Goal: Task Accomplishment & Management: Manage account settings

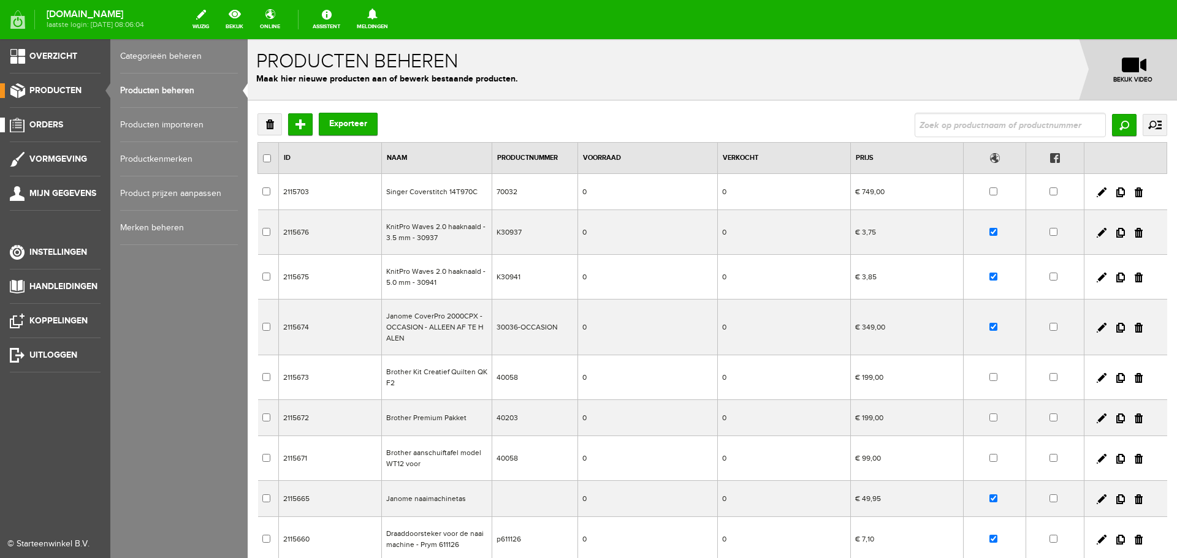
click at [40, 123] on span "Orders" at bounding box center [46, 125] width 34 height 10
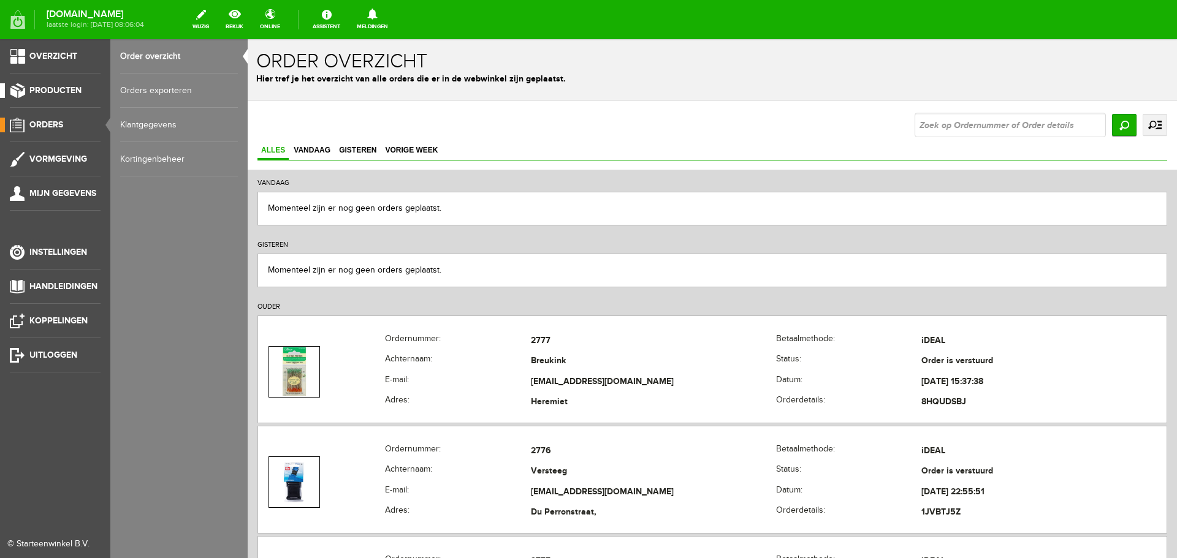
click at [60, 88] on span "Producten" at bounding box center [55, 90] width 52 height 10
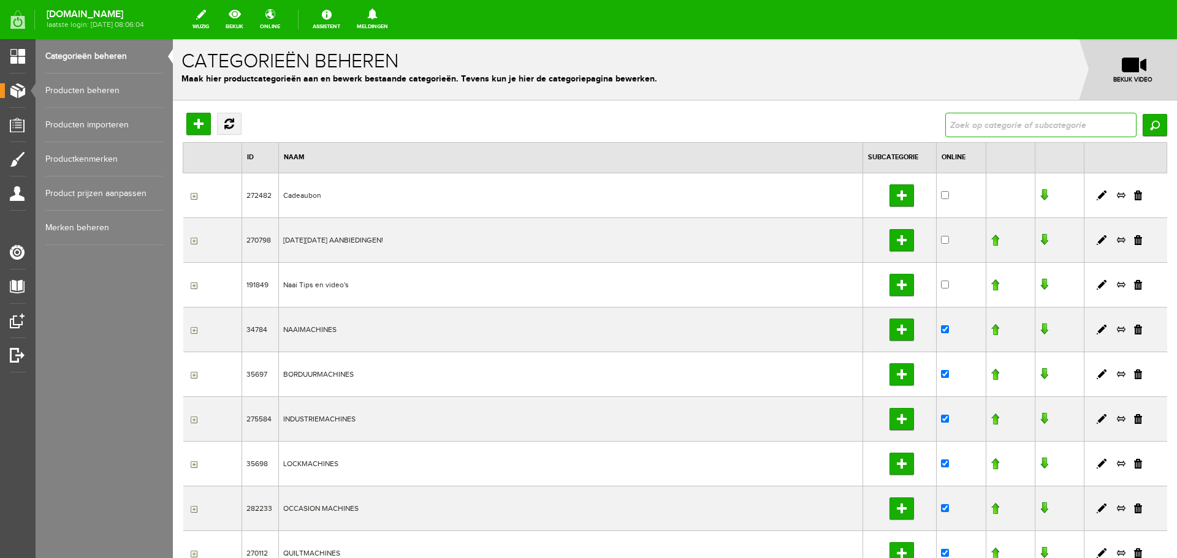
click at [970, 126] on input "text" at bounding box center [1040, 125] width 191 height 25
type input "topaz"
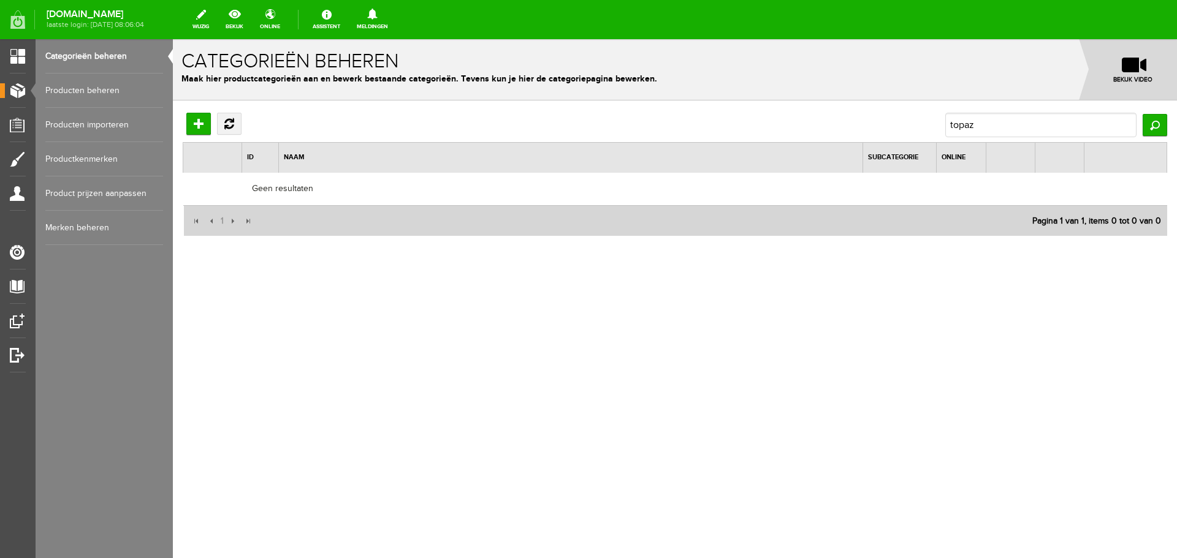
click at [96, 86] on link "Producten beheren" at bounding box center [104, 91] width 118 height 34
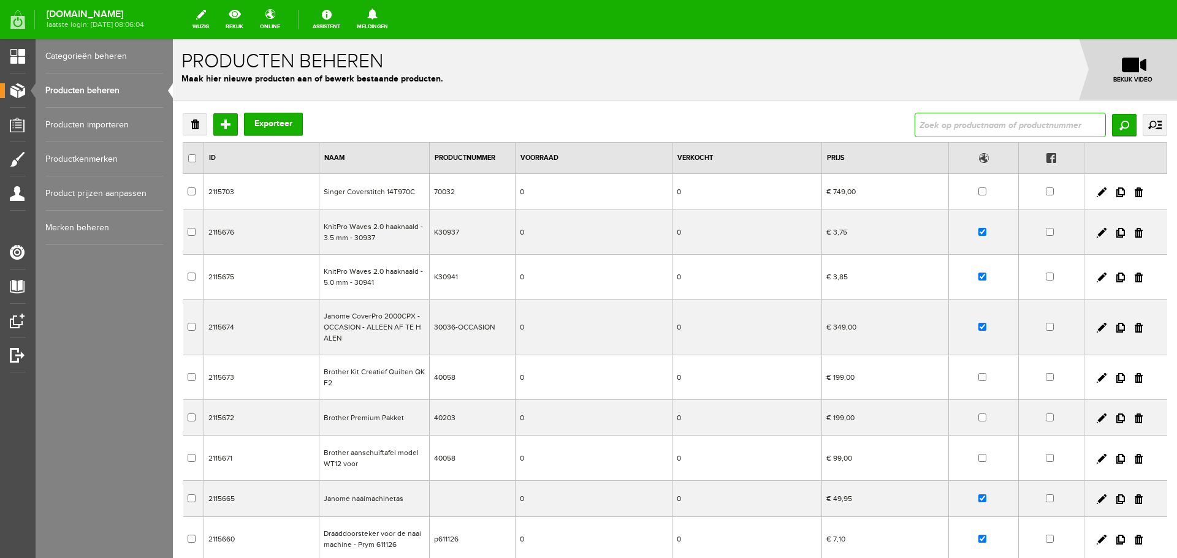
click at [923, 126] on input "text" at bounding box center [1010, 125] width 191 height 25
type input "topaz"
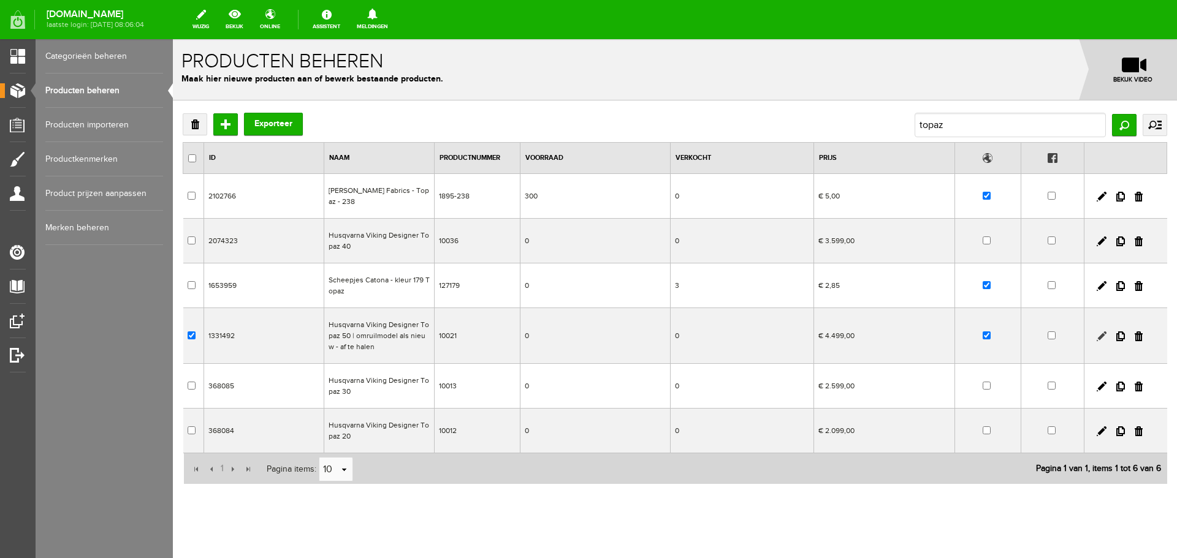
click at [1097, 332] on link at bounding box center [1102, 337] width 10 height 10
checkbox input "true"
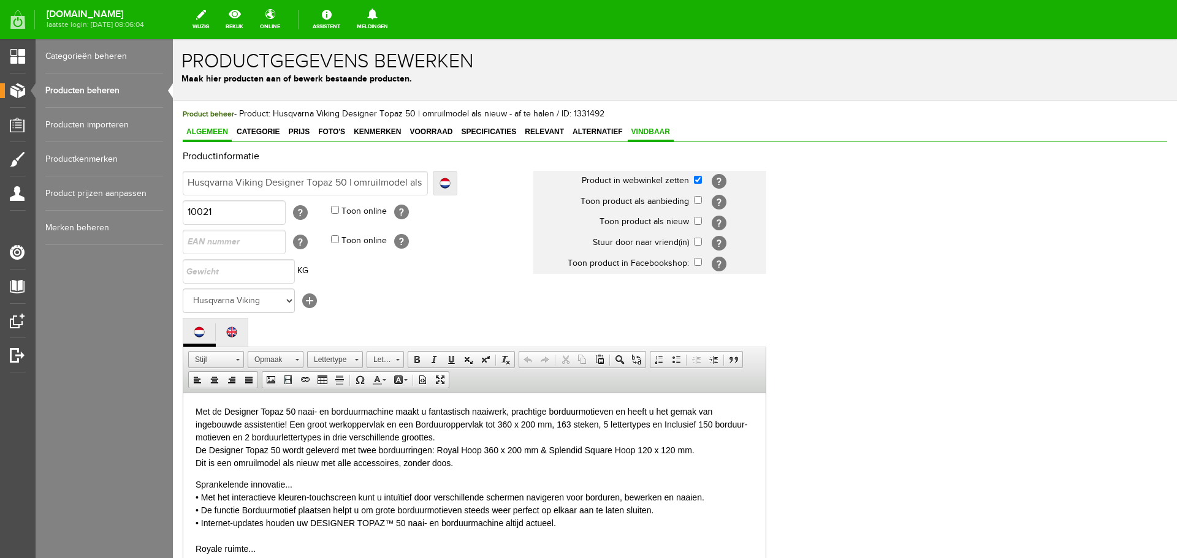
click at [652, 131] on span "Vindbaar" at bounding box center [651, 132] width 46 height 9
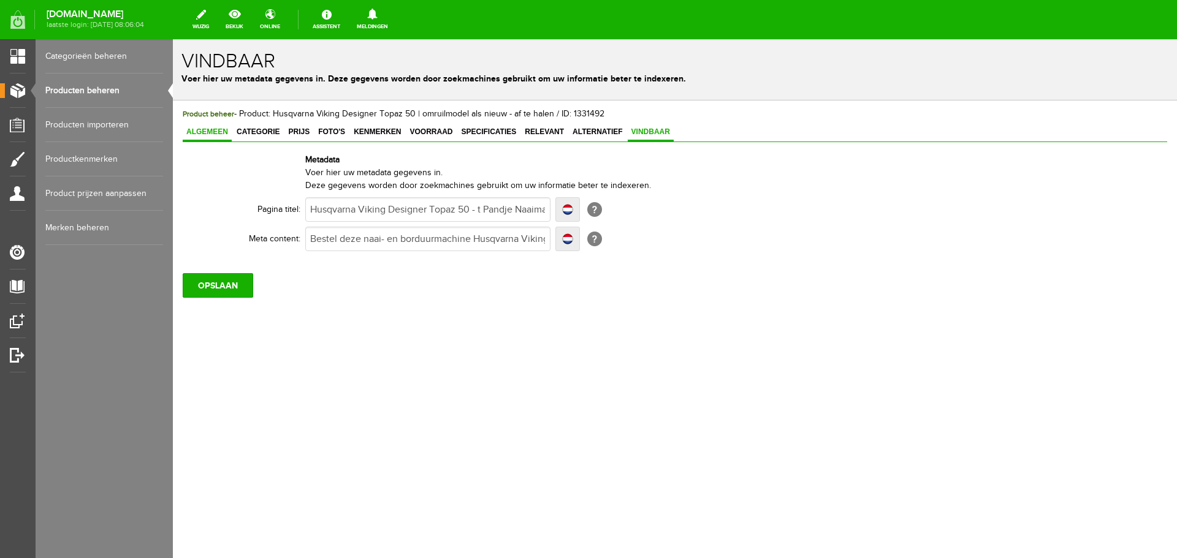
click at [212, 128] on span "Algemeen" at bounding box center [207, 132] width 49 height 9
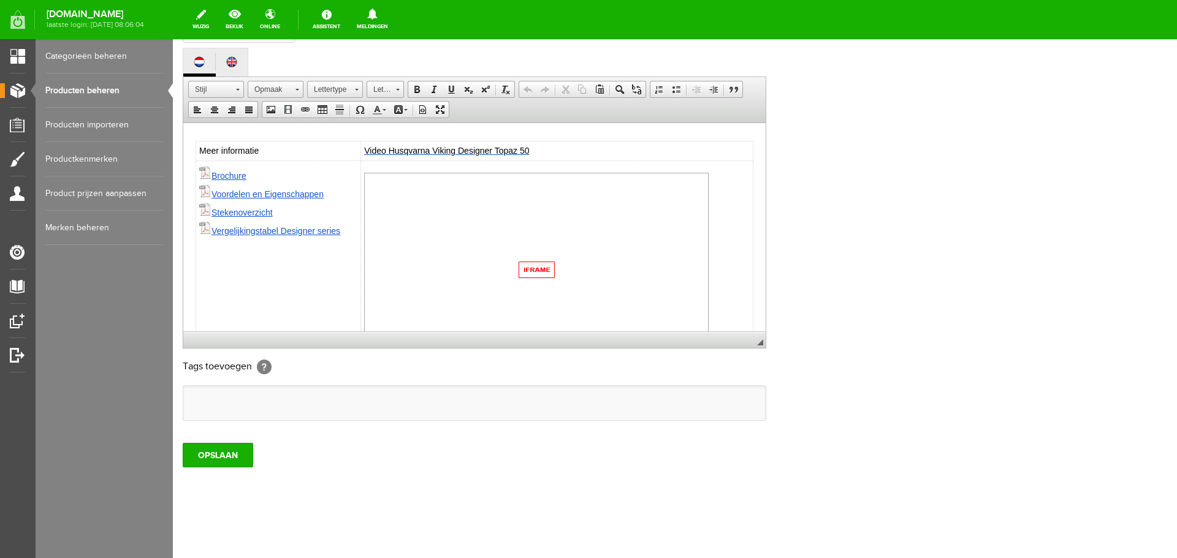
scroll to position [427, 0]
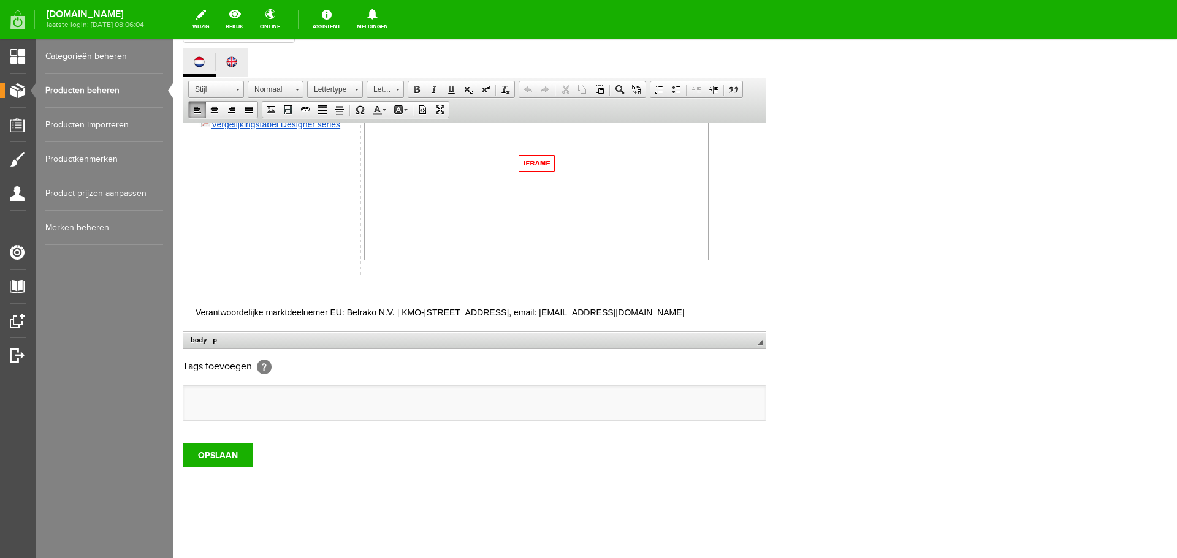
drag, startPoint x: 196, startPoint y: 311, endPoint x: 707, endPoint y: 311, distance: 511.9
click at [707, 311] on p "Verantwoordelijke marktdeelnemer EU: Befrako N.V. | KMO-[STREET_ADDRESS], email…" at bounding box center [475, 312] width 558 height 13
copy p "Verantwoordelijke marktdeelnemer EU: Befrako N.V. | KMO-[STREET_ADDRESS], email…"
click at [82, 90] on link "Producten beheren" at bounding box center [104, 91] width 118 height 34
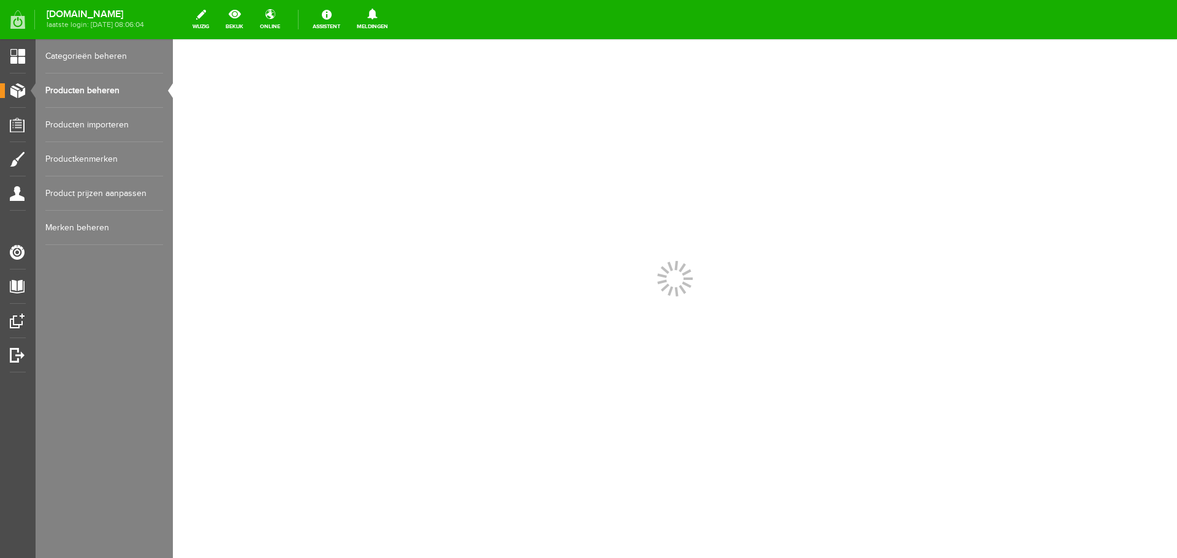
scroll to position [0, 0]
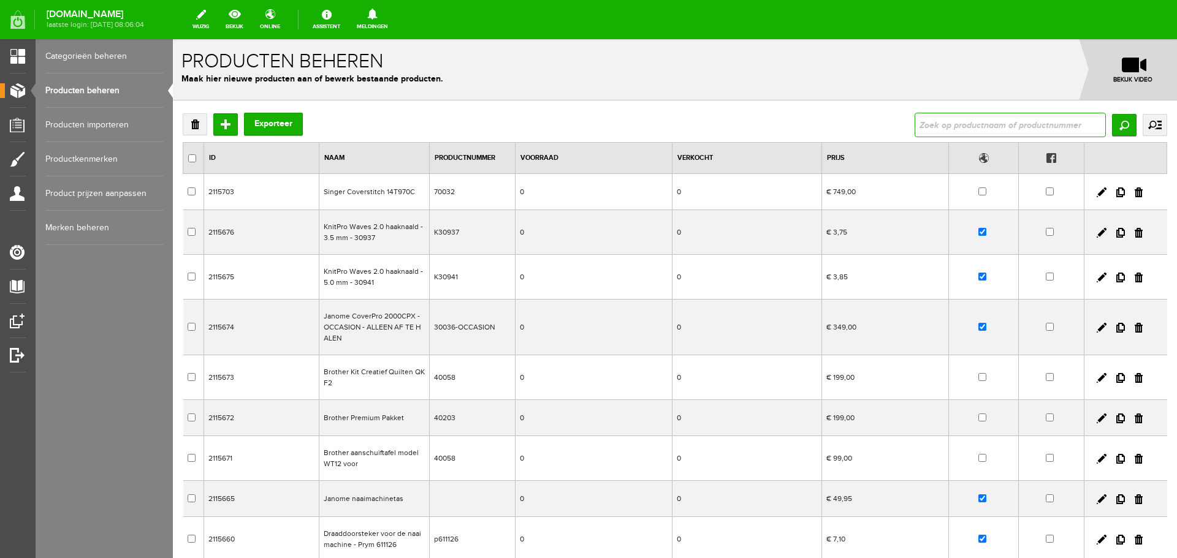
click at [935, 123] on input "text" at bounding box center [1010, 125] width 191 height 25
type input "j"
click at [1097, 191] on link at bounding box center [1102, 193] width 10 height 10
checkbox input "true"
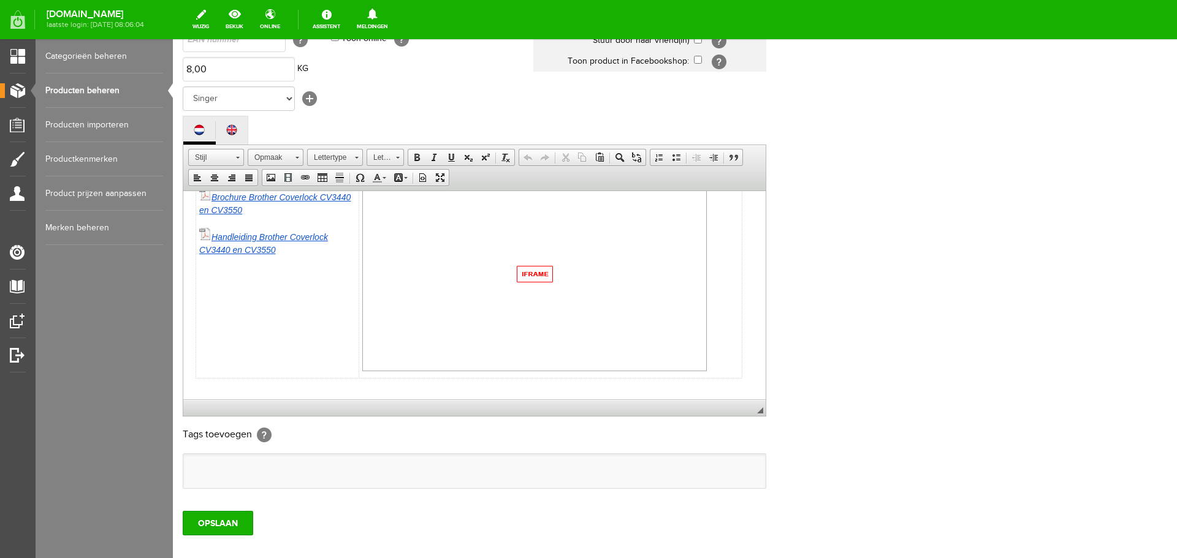
scroll to position [270, 0]
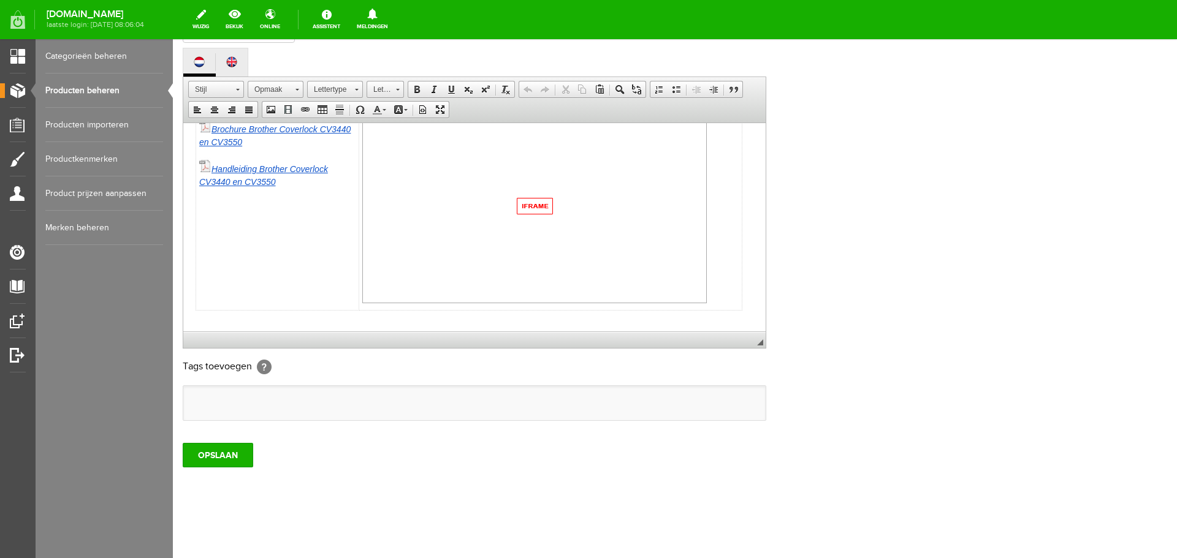
click at [209, 319] on p at bounding box center [475, 325] width 558 height 13
paste body
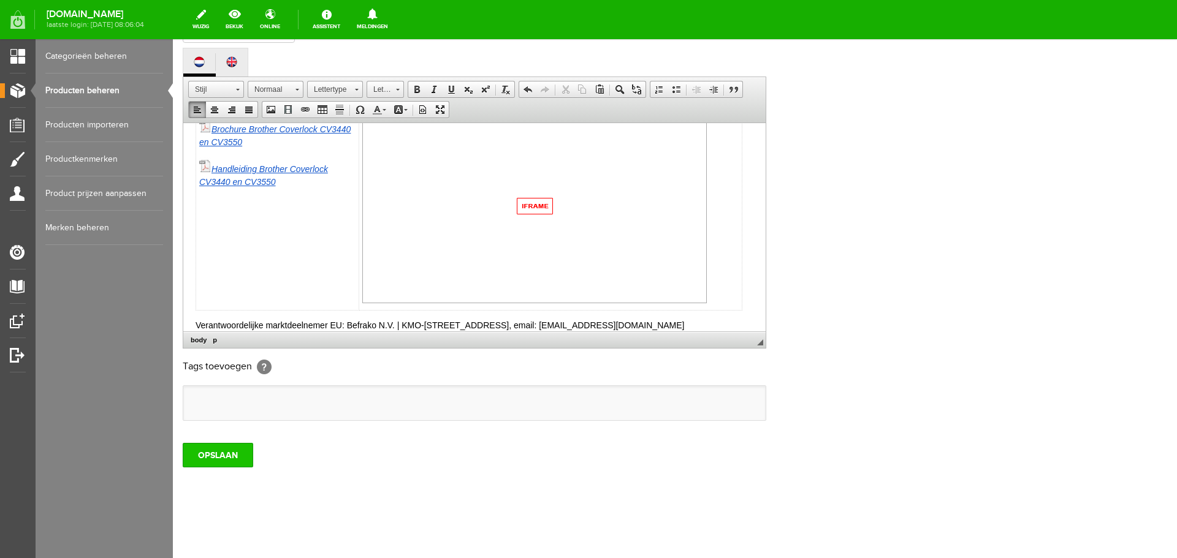
click at [216, 449] on input "OPSLAAN" at bounding box center [218, 455] width 71 height 25
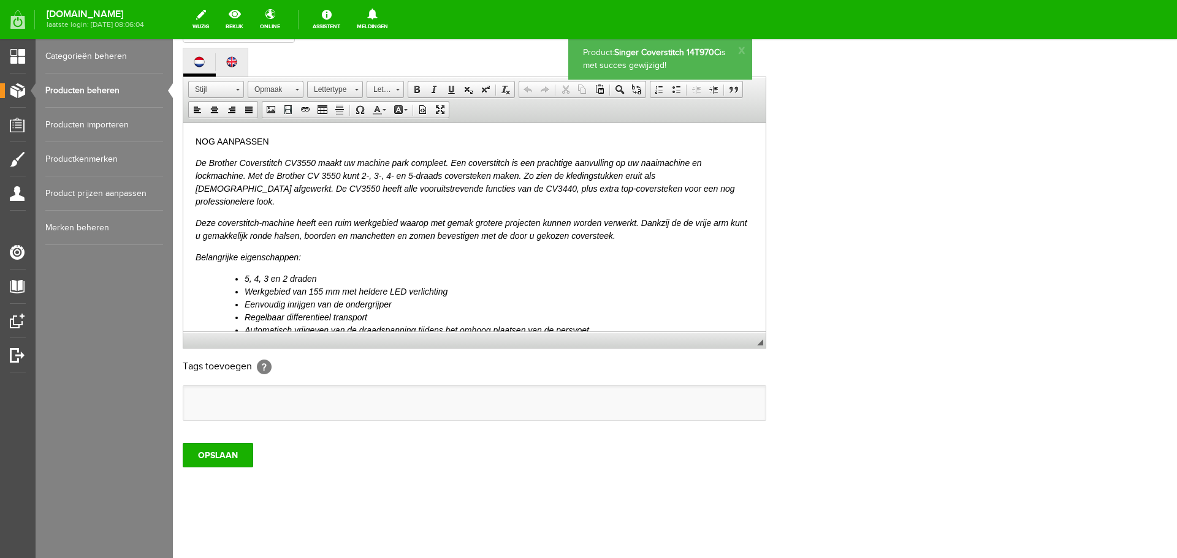
scroll to position [0, 0]
click at [83, 88] on link "Producten beheren" at bounding box center [104, 91] width 118 height 34
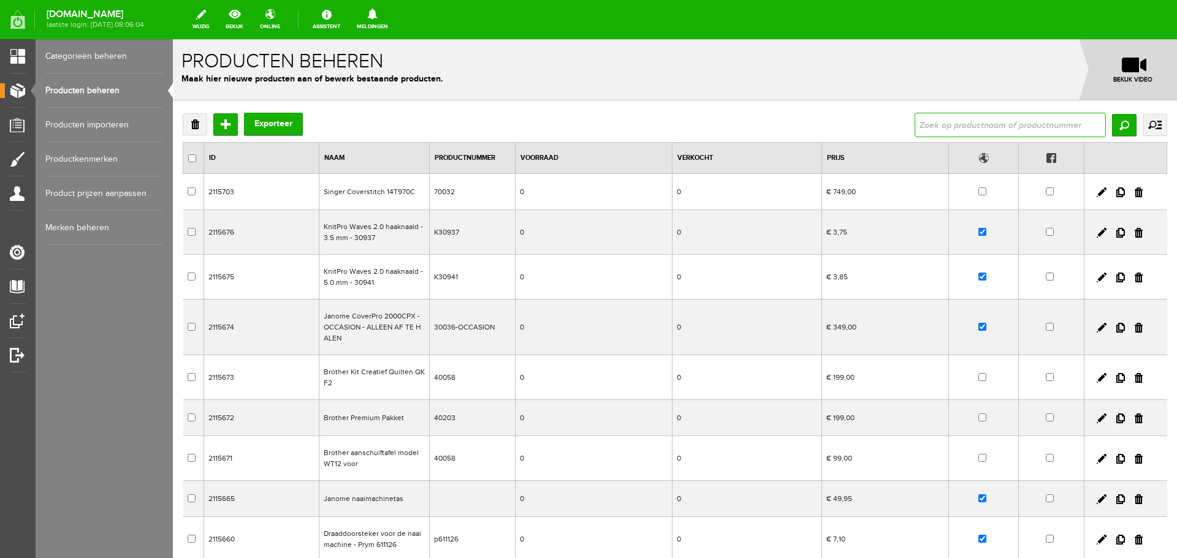
click at [926, 123] on input "text" at bounding box center [1010, 125] width 191 height 25
type input "Singer"
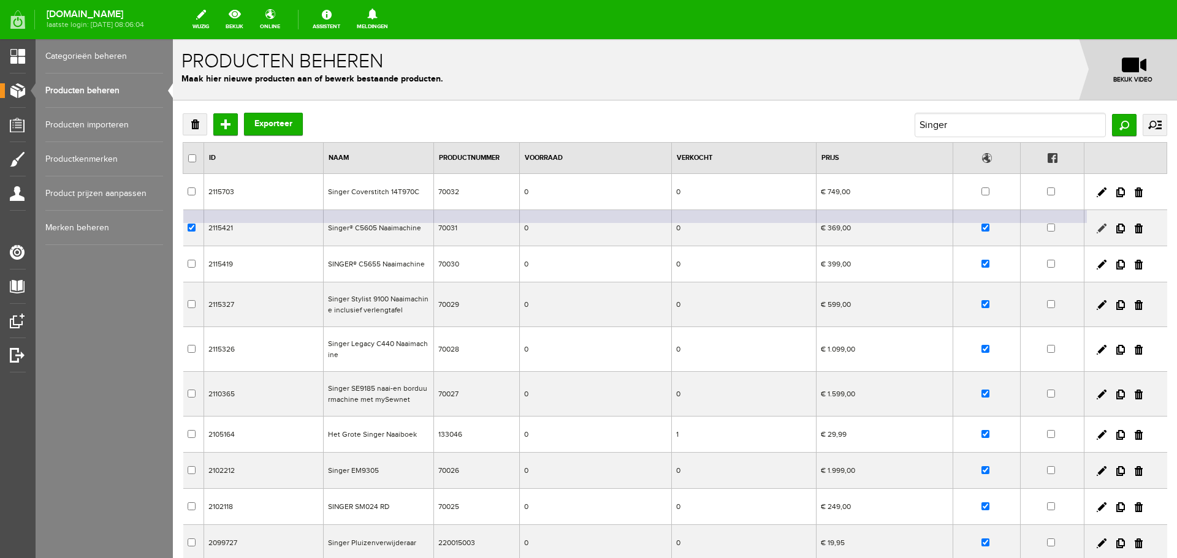
click at [1097, 226] on link at bounding box center [1102, 229] width 10 height 10
checkbox input "true"
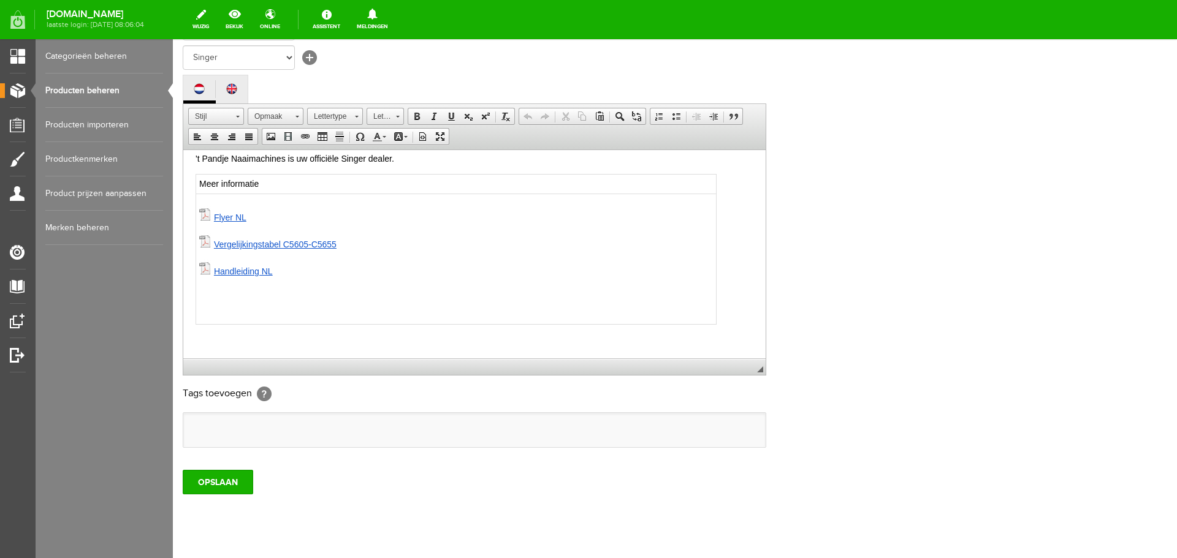
scroll to position [245, 0]
click at [205, 332] on p at bounding box center [475, 337] width 558 height 13
paste body
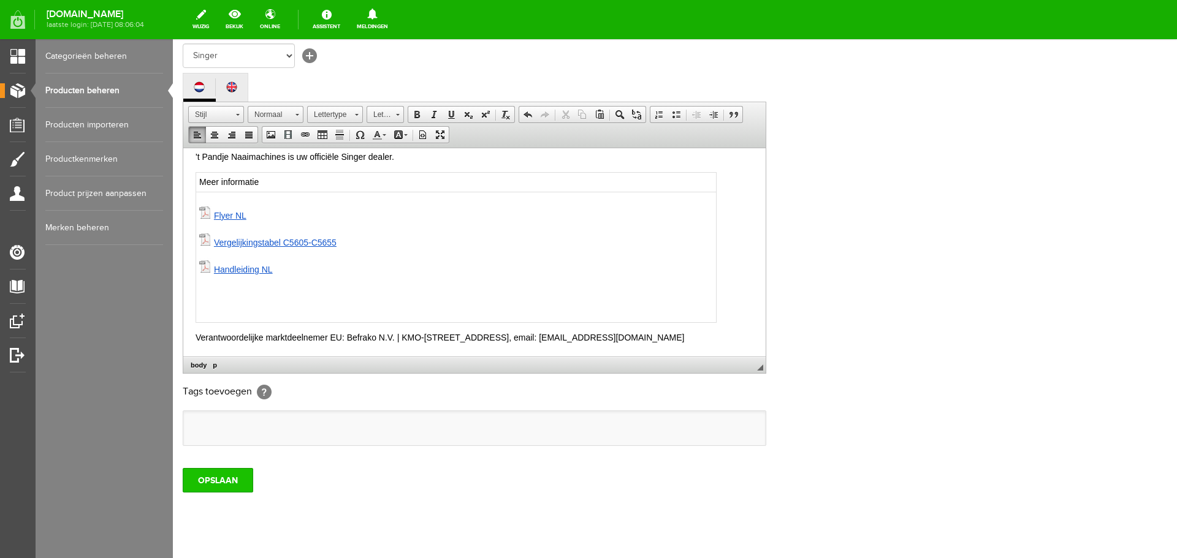
click at [210, 481] on input "OPSLAAN" at bounding box center [218, 480] width 71 height 25
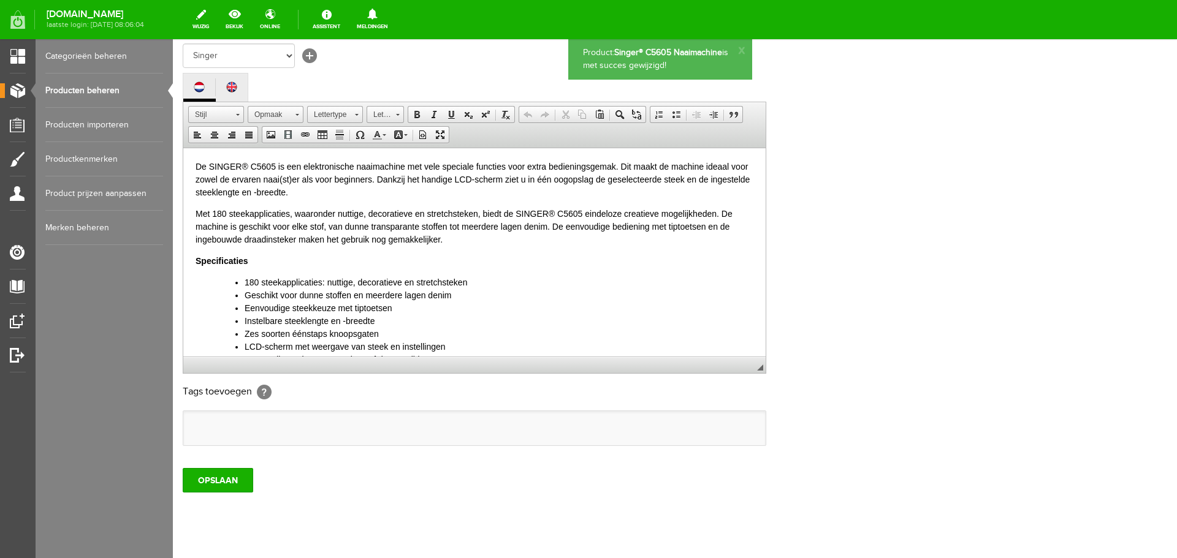
scroll to position [0, 0]
click at [103, 91] on link "Producten beheren" at bounding box center [104, 91] width 118 height 34
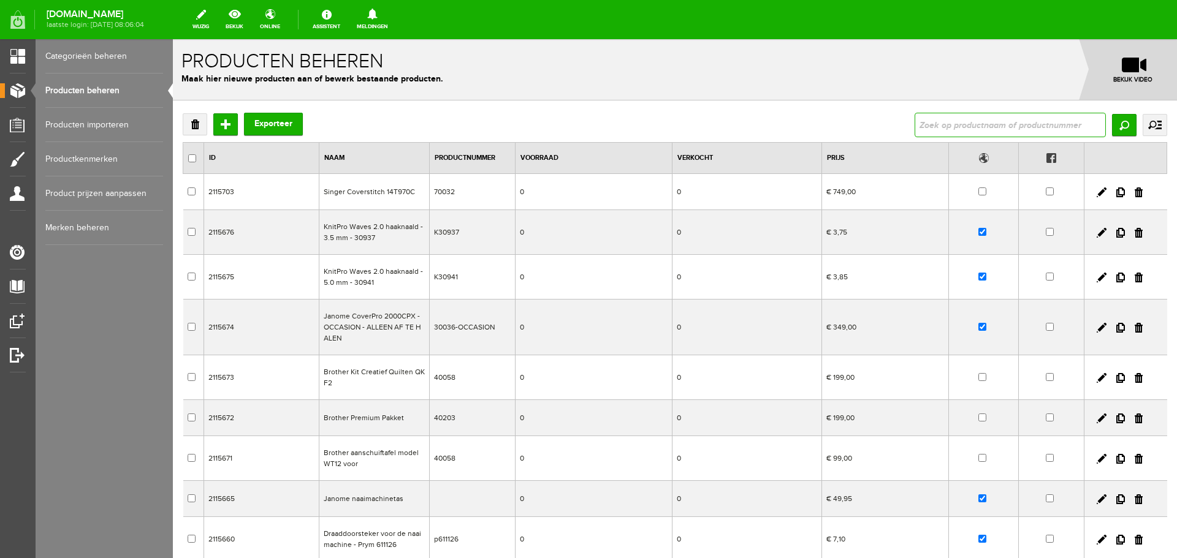
click at [924, 124] on input "text" at bounding box center [1010, 125] width 191 height 25
type input "Singer"
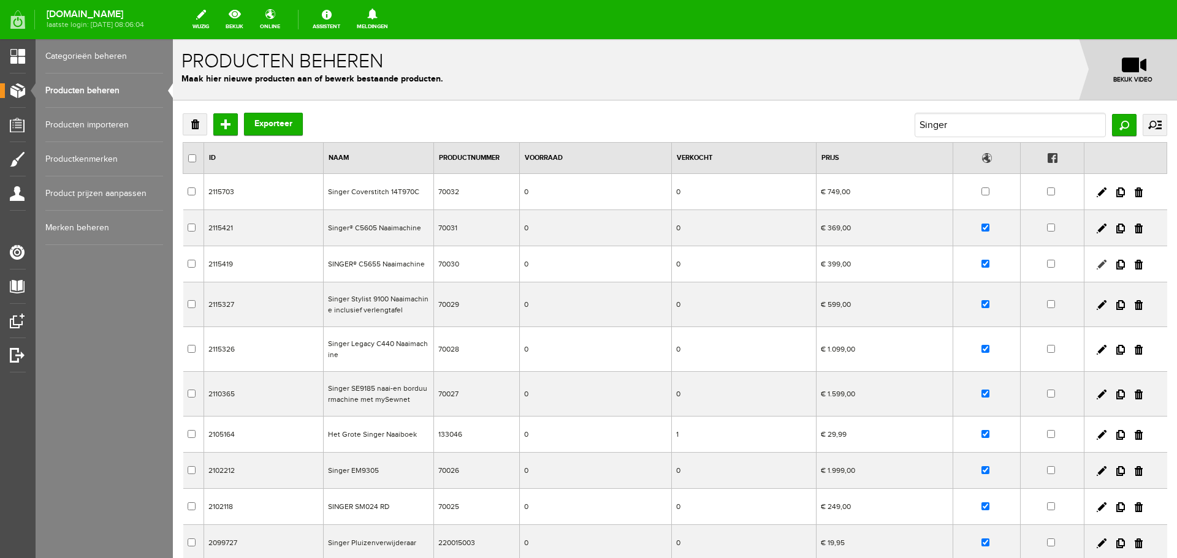
click at [1097, 264] on link at bounding box center [1102, 265] width 10 height 10
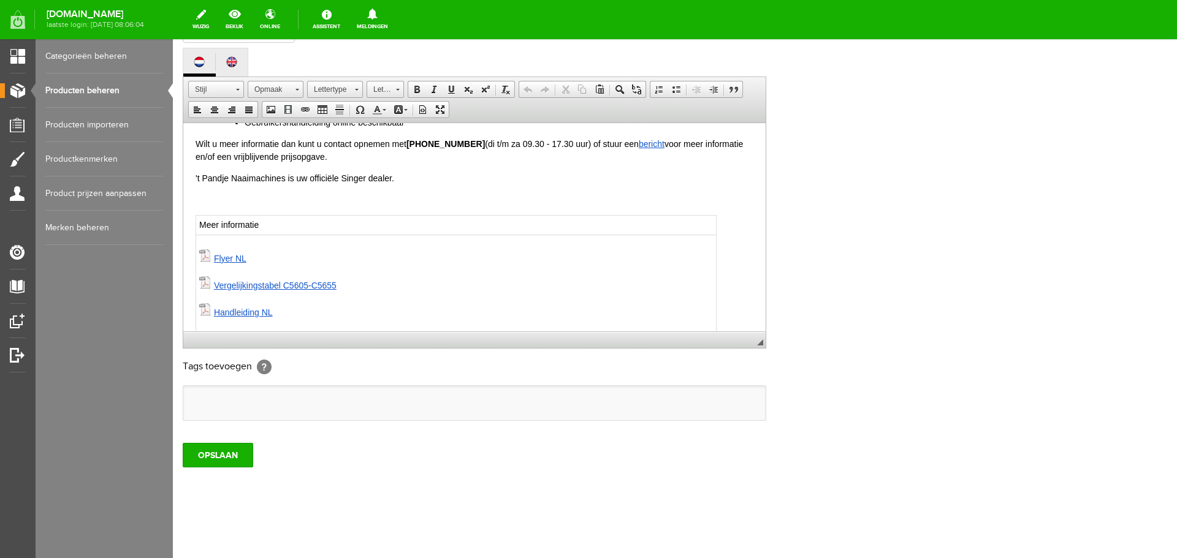
scroll to position [405, 0]
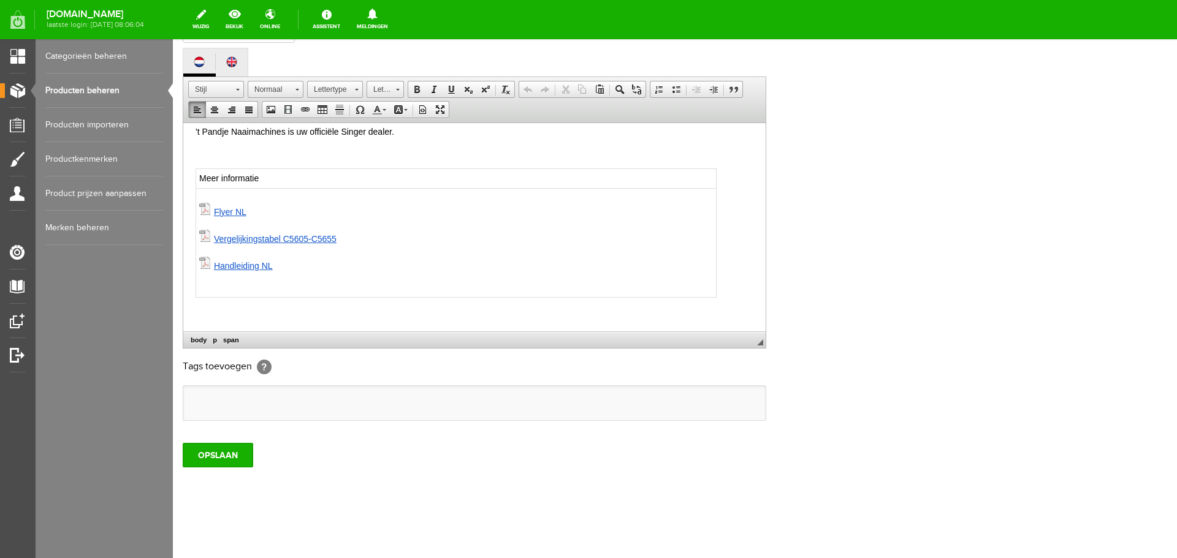
click at [205, 308] on p at bounding box center [475, 312] width 558 height 13
paste body
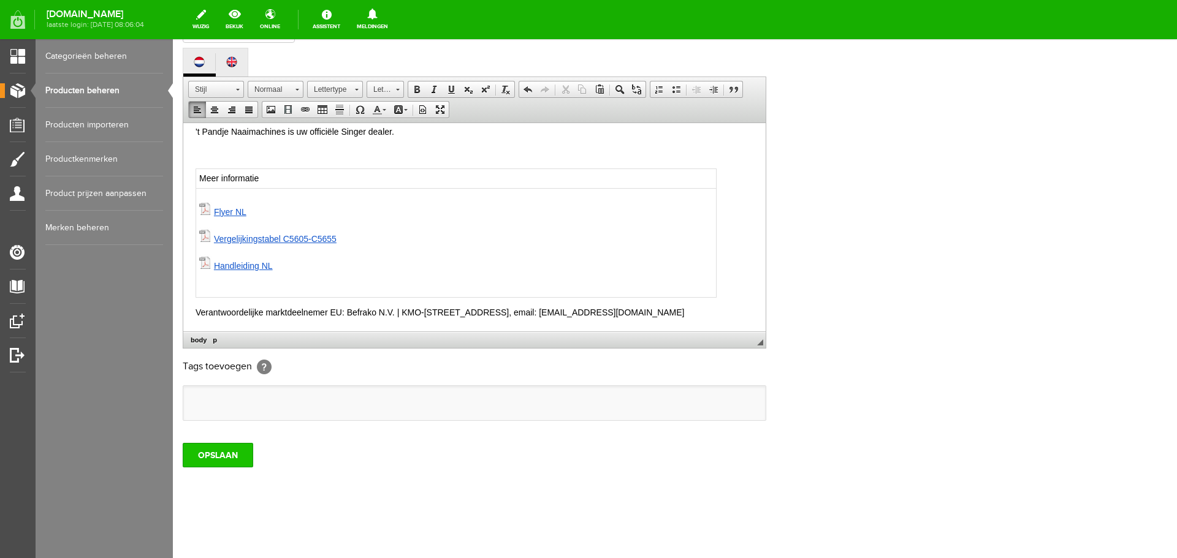
click at [215, 456] on input "OPSLAAN" at bounding box center [218, 455] width 71 height 25
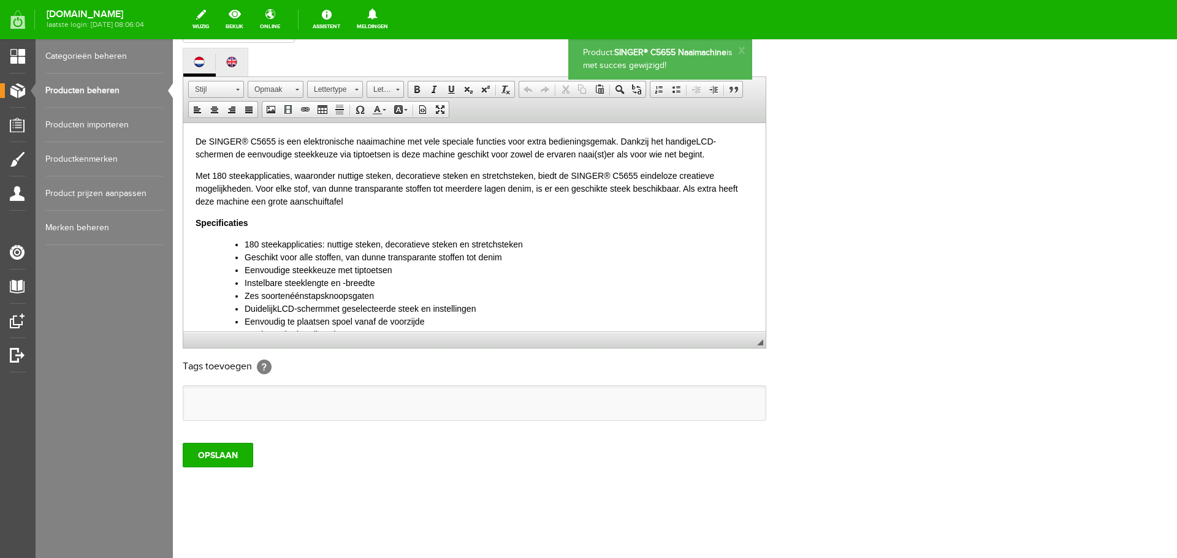
scroll to position [0, 0]
click at [86, 91] on link "Producten beheren" at bounding box center [104, 91] width 118 height 34
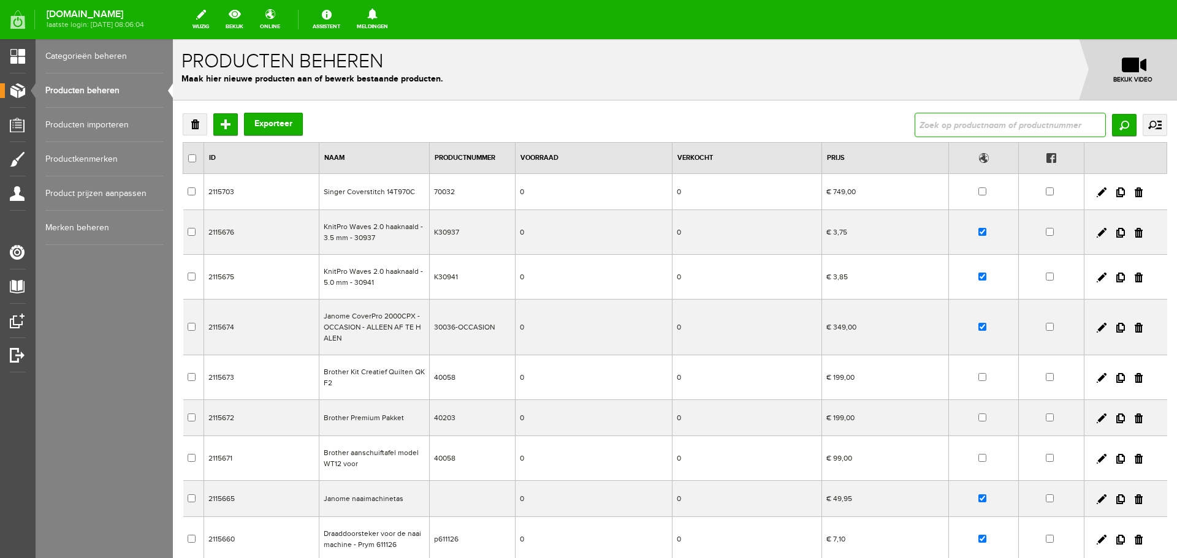
click at [952, 127] on input "text" at bounding box center [1010, 125] width 191 height 25
type input "singer"
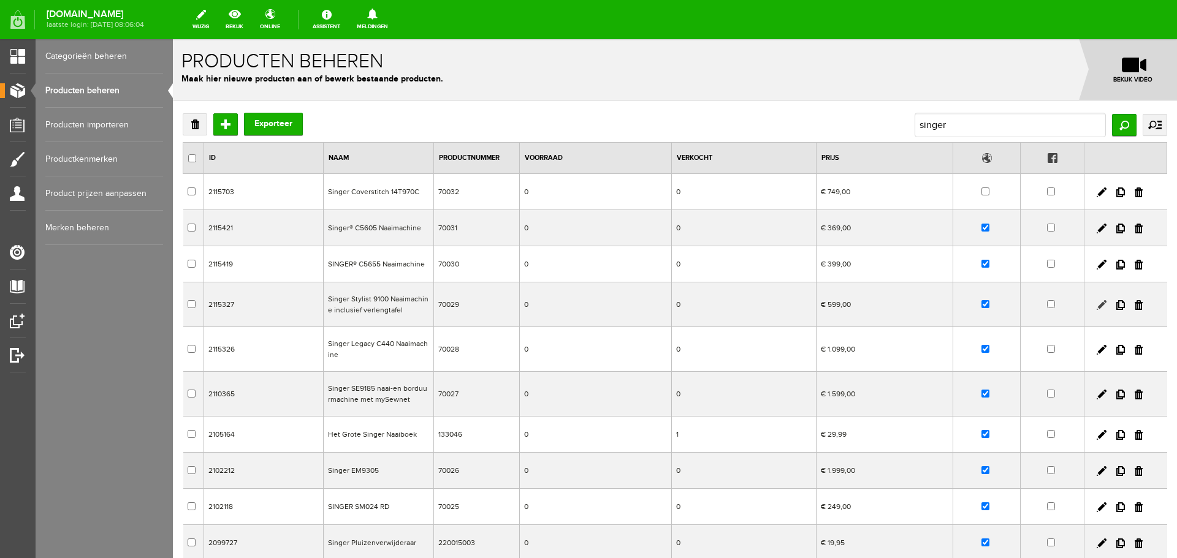
click at [1097, 303] on link at bounding box center [1102, 305] width 10 height 10
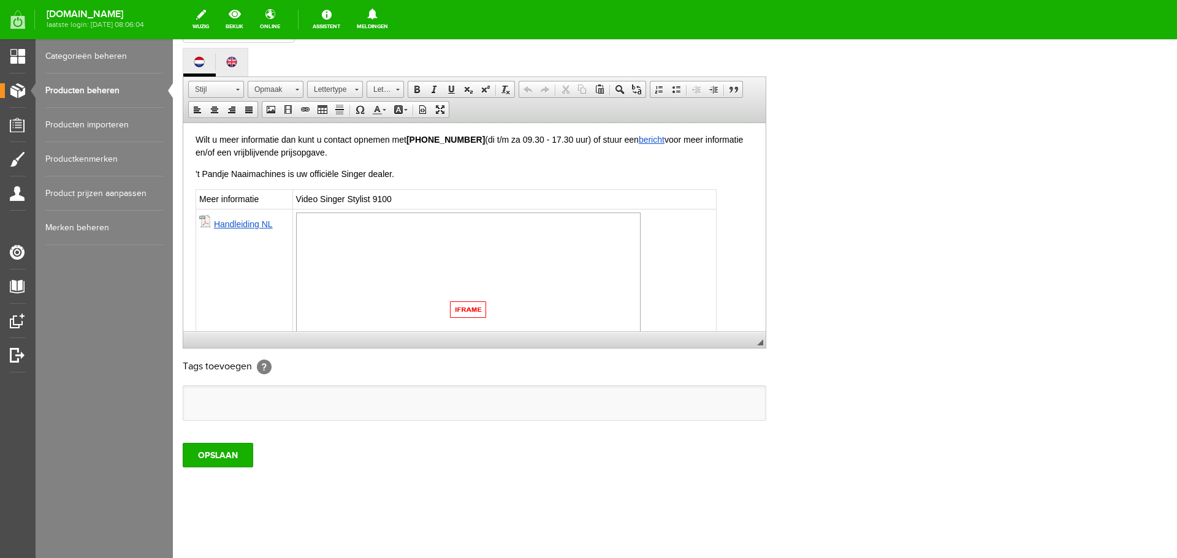
scroll to position [818, 0]
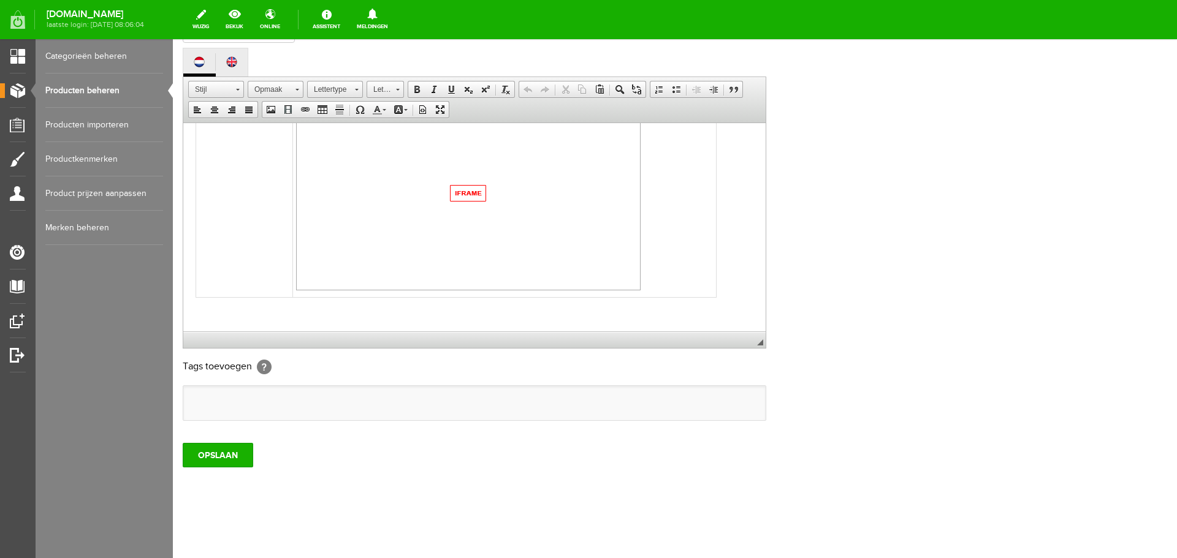
paste body
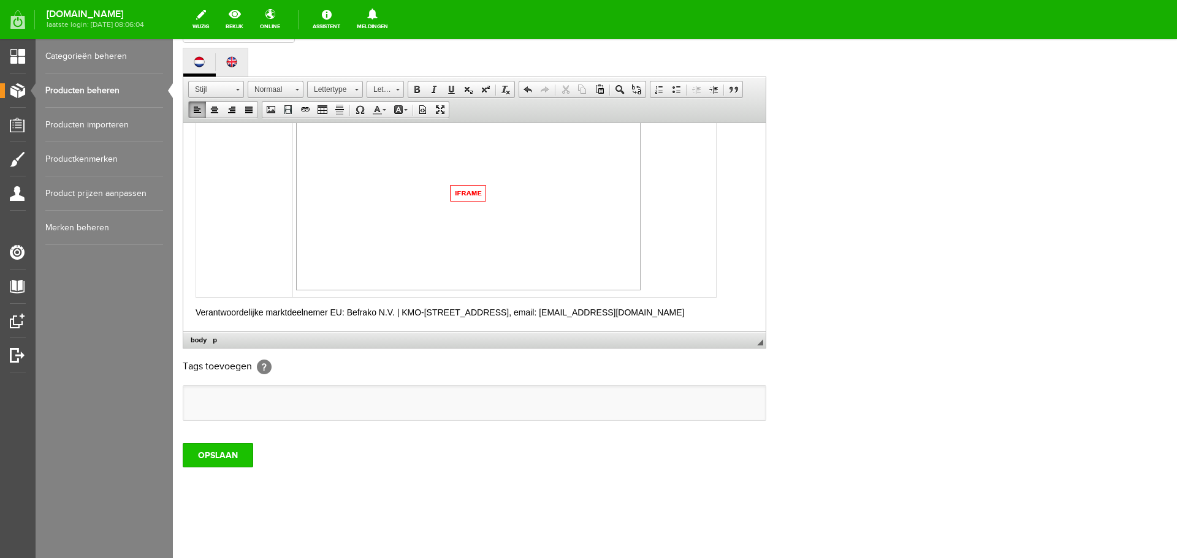
click at [208, 459] on input "OPSLAAN" at bounding box center [218, 455] width 71 height 25
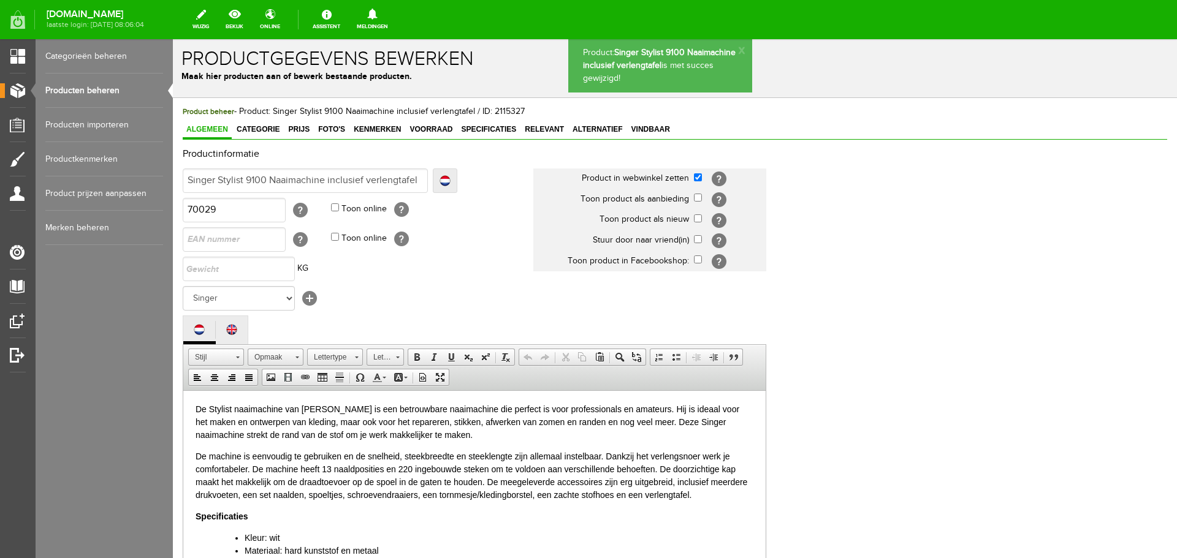
scroll to position [0, 0]
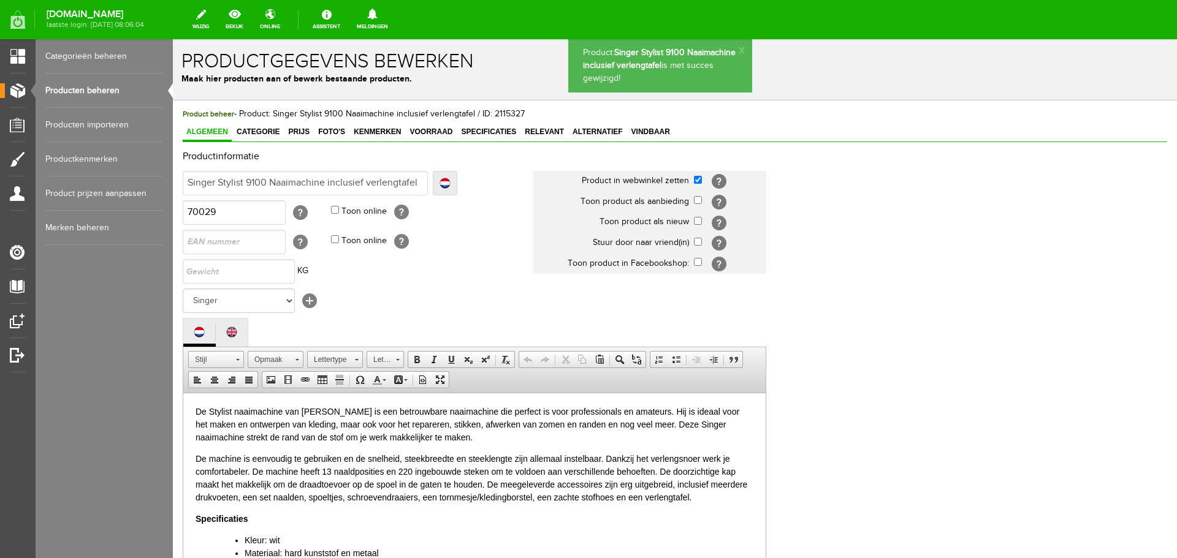
click at [100, 91] on link "Producten beheren" at bounding box center [104, 91] width 118 height 34
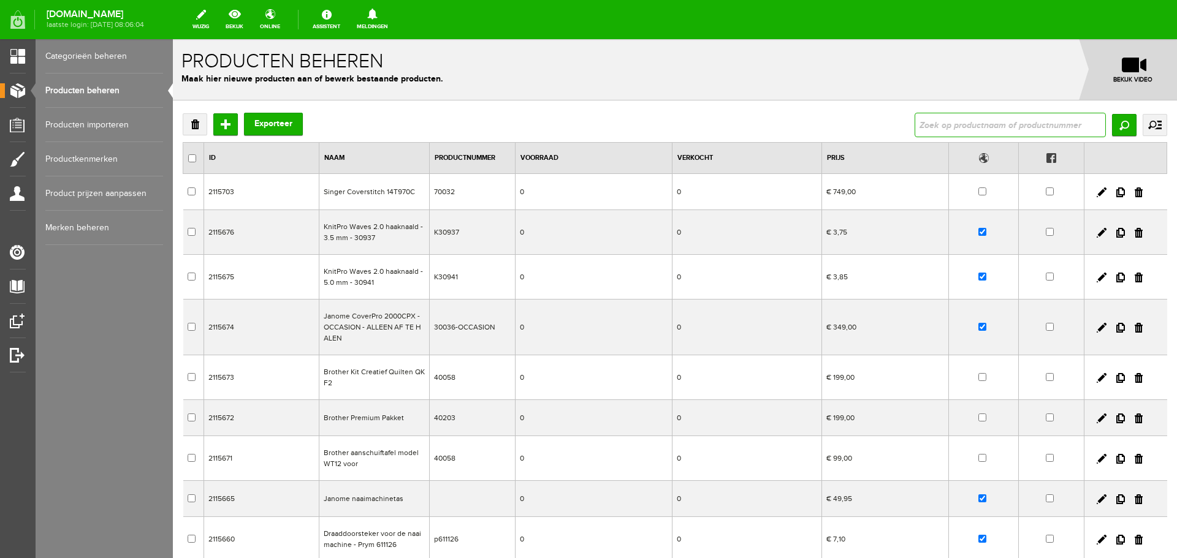
drag, startPoint x: 912, startPoint y: 121, endPoint x: 913, endPoint y: 132, distance: 11.2
click at [915, 121] on input "text" at bounding box center [1010, 125] width 191 height 25
type input "singer"
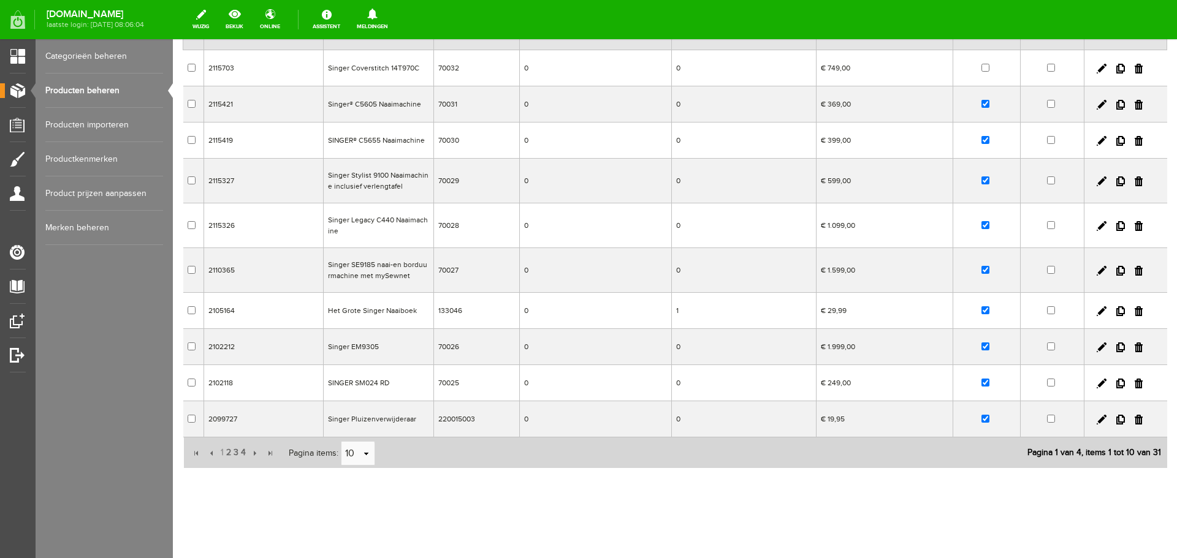
scroll to position [126, 0]
click at [1097, 224] on link at bounding box center [1102, 224] width 10 height 10
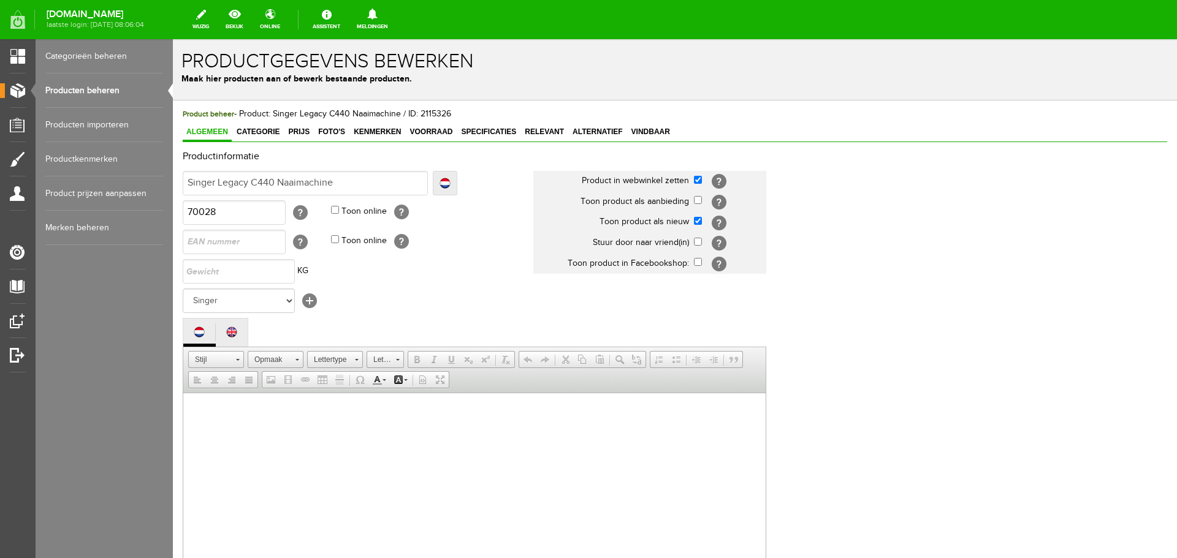
scroll to position [0, 0]
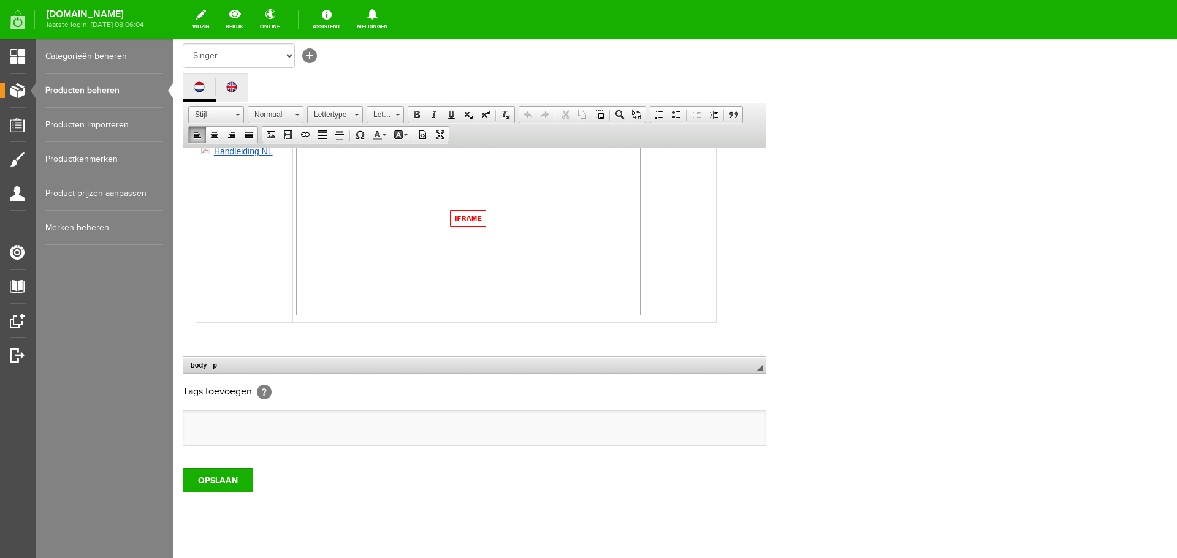
click at [199, 341] on p at bounding box center [475, 337] width 558 height 13
paste body
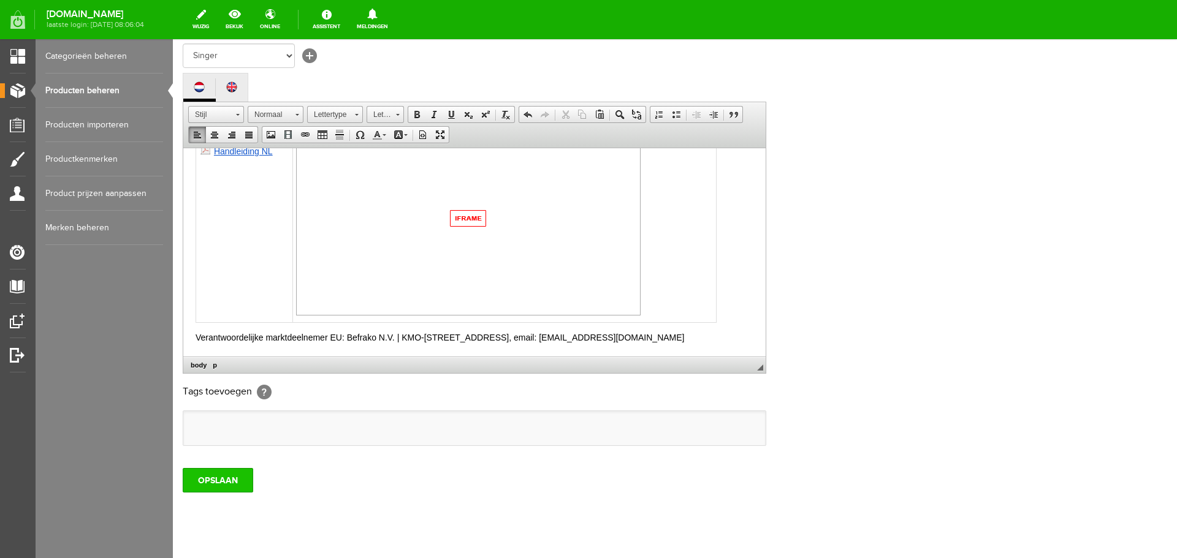
click at [204, 476] on input "OPSLAAN" at bounding box center [218, 480] width 71 height 25
click at [76, 90] on link "Producten beheren" at bounding box center [104, 91] width 118 height 34
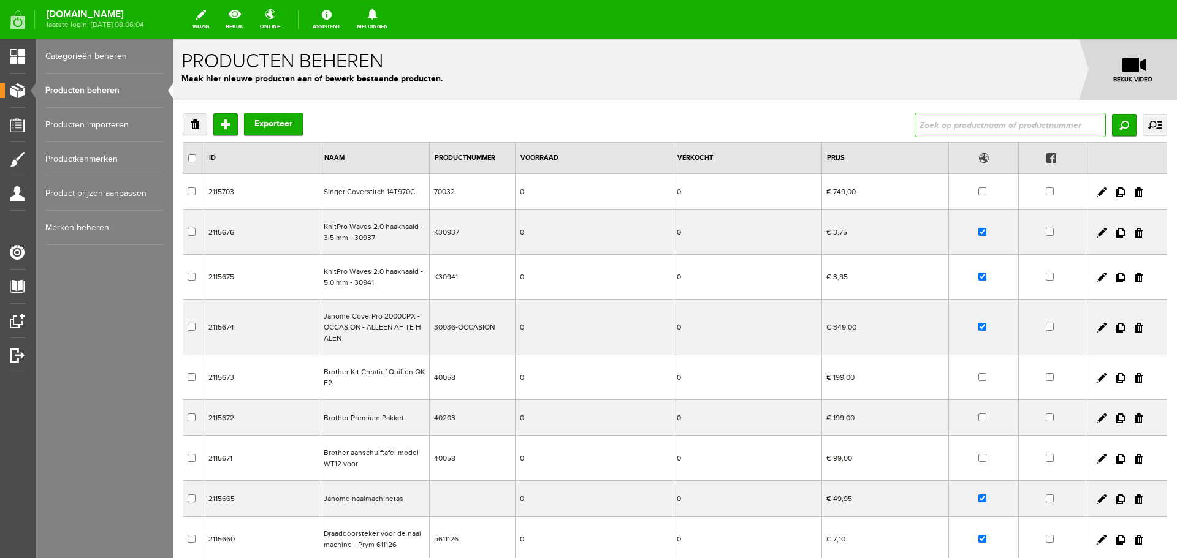
click at [942, 121] on input "text" at bounding box center [1010, 125] width 191 height 25
type input "singer"
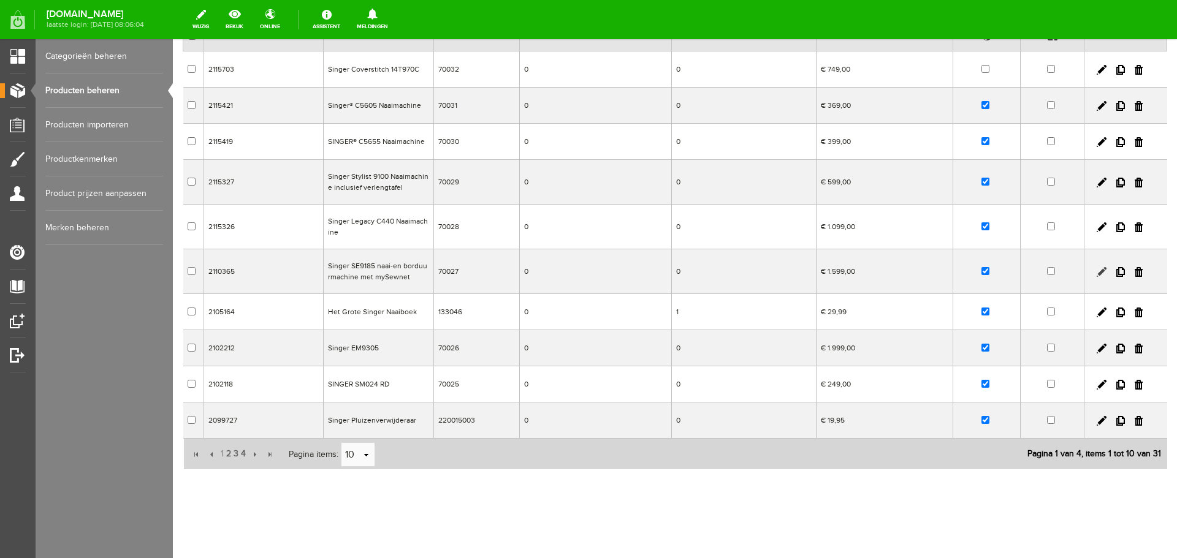
click at [1097, 272] on link at bounding box center [1102, 272] width 10 height 10
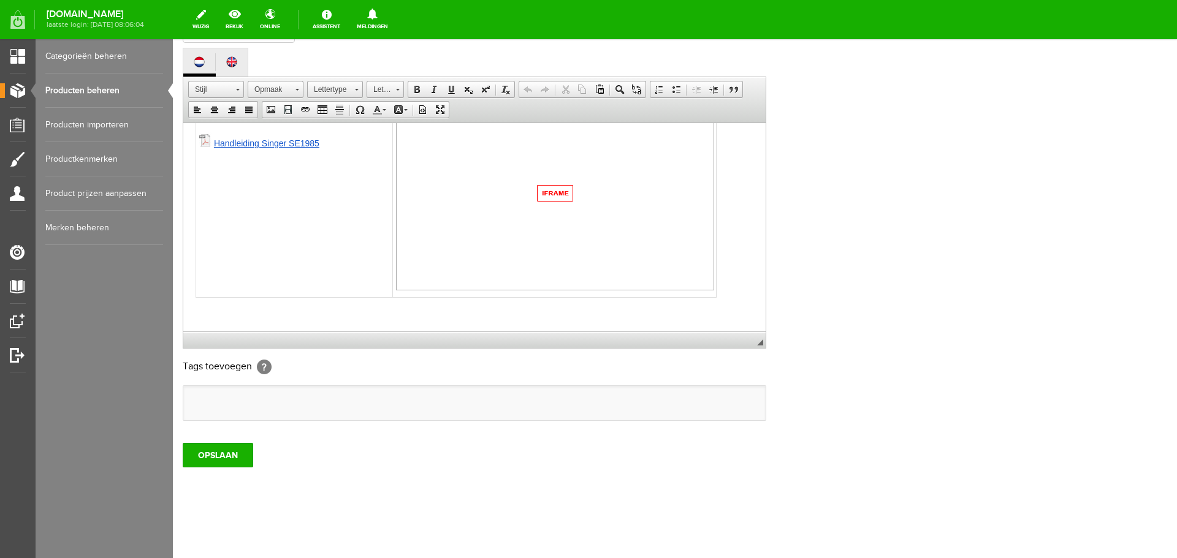
click at [198, 315] on p at bounding box center [475, 312] width 558 height 13
paste body
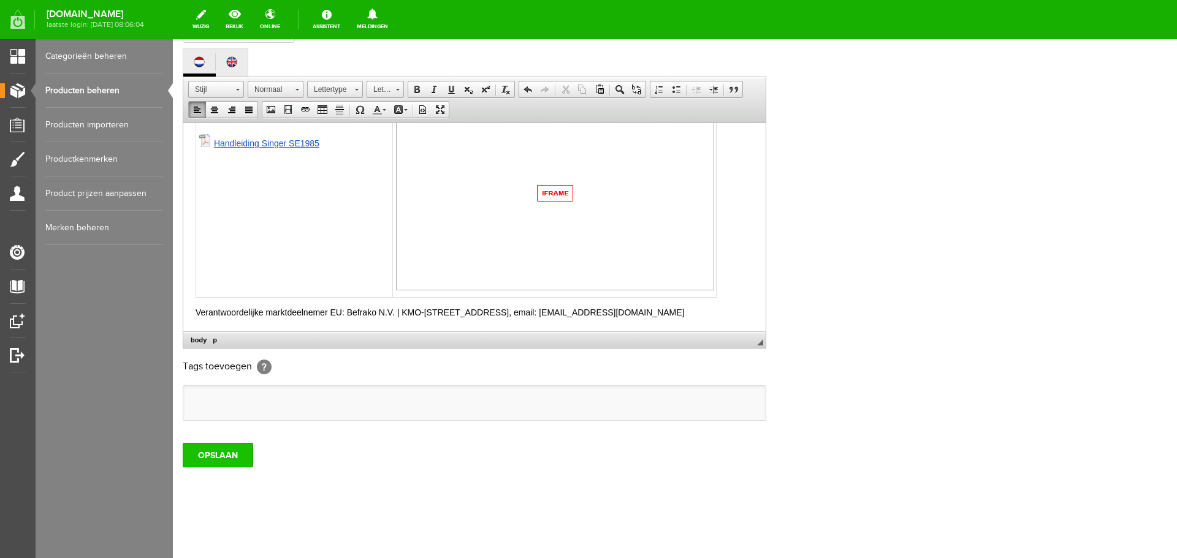
click at [218, 452] on input "OPSLAAN" at bounding box center [218, 455] width 71 height 25
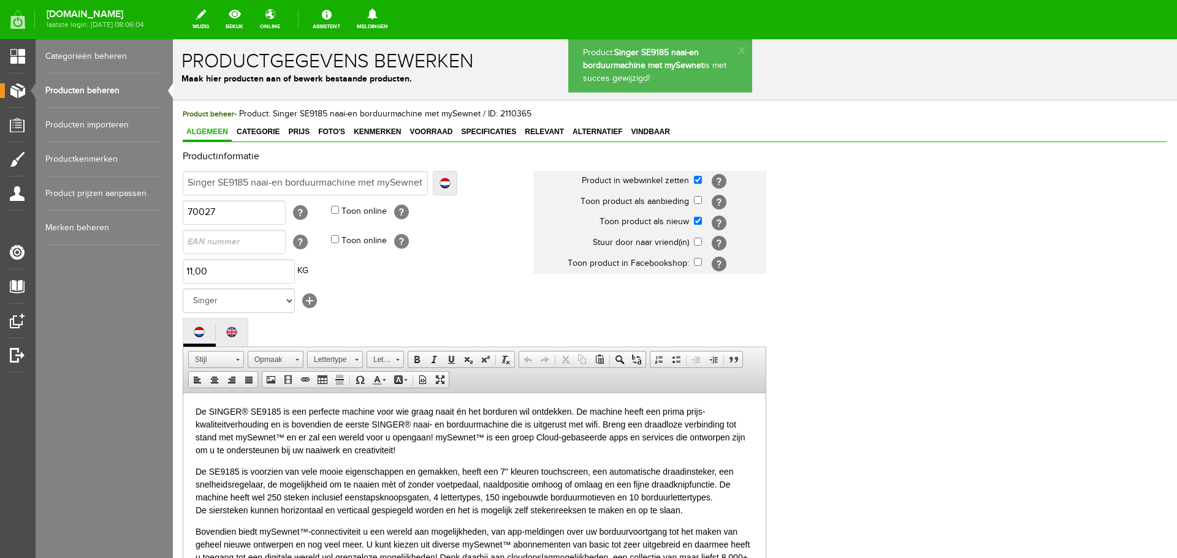
click at [75, 90] on link "Producten beheren" at bounding box center [104, 91] width 118 height 34
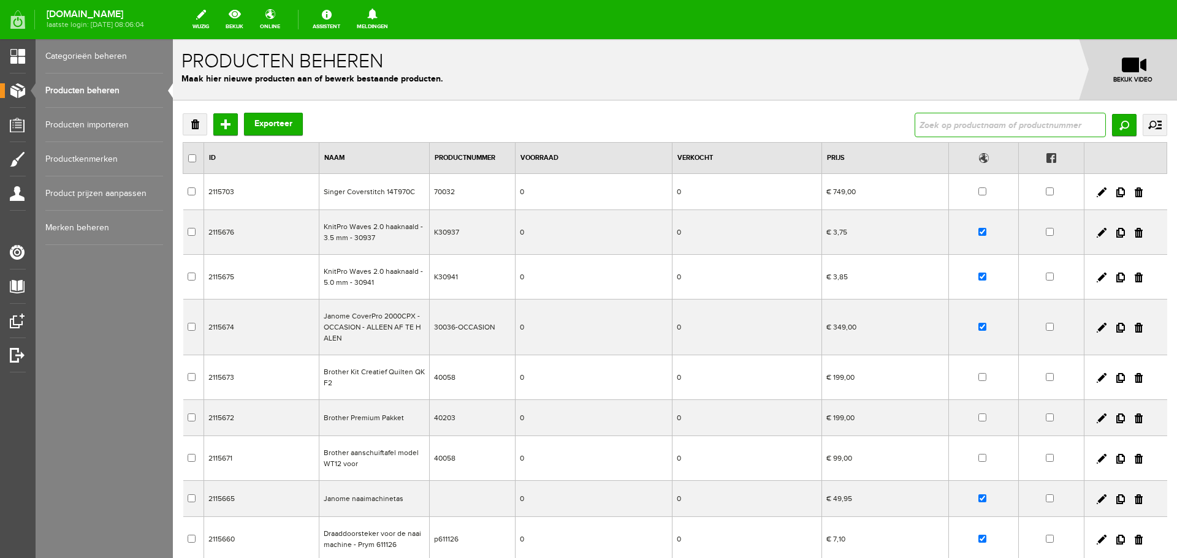
click at [934, 124] on input "text" at bounding box center [1010, 125] width 191 height 25
type input "singer"
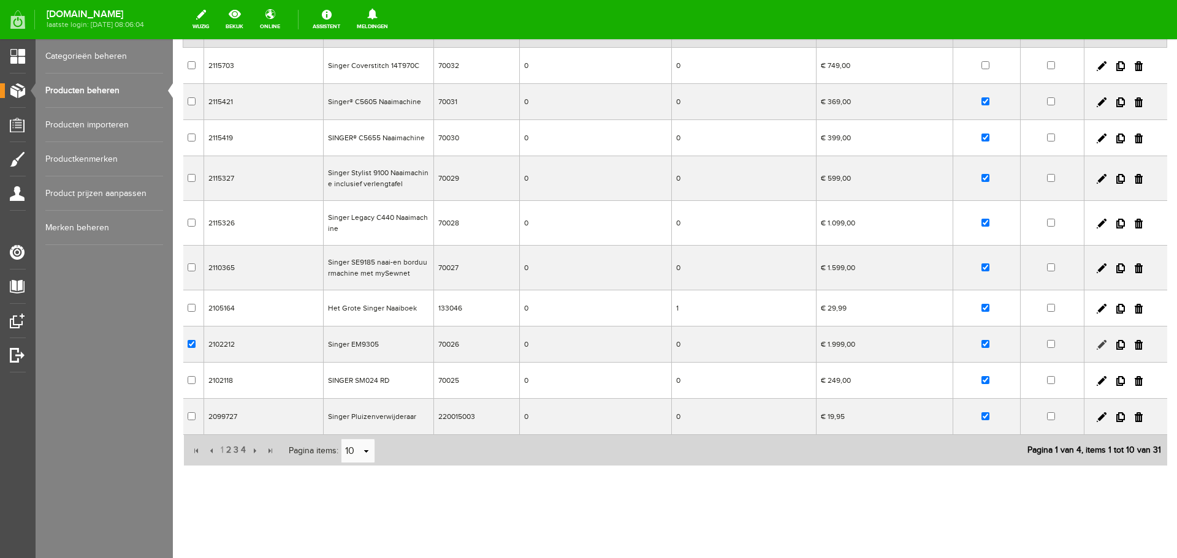
click at [1097, 343] on link at bounding box center [1102, 345] width 10 height 10
checkbox input "true"
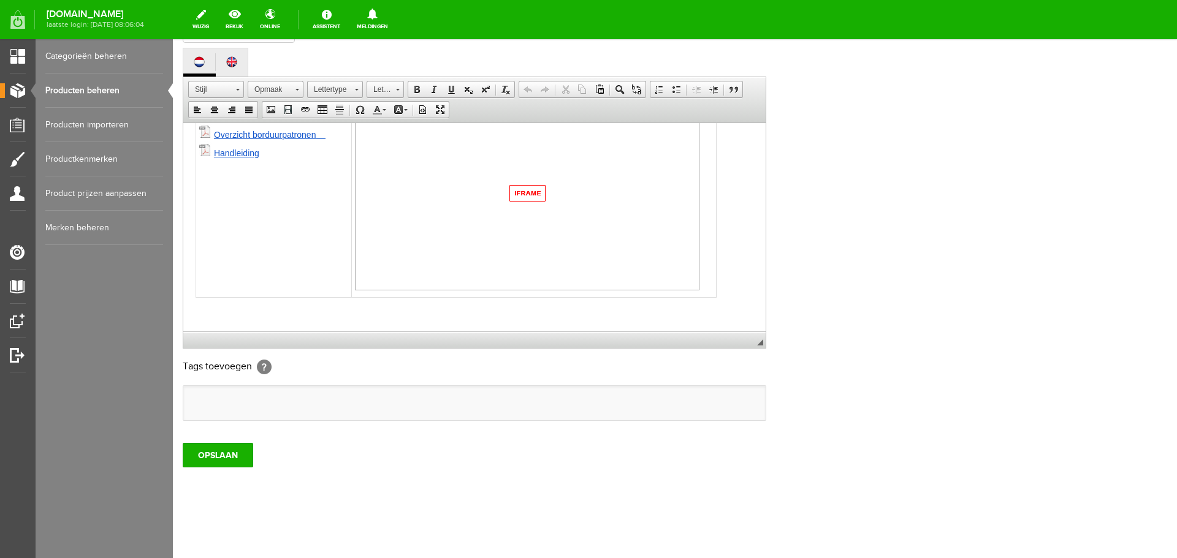
paste body
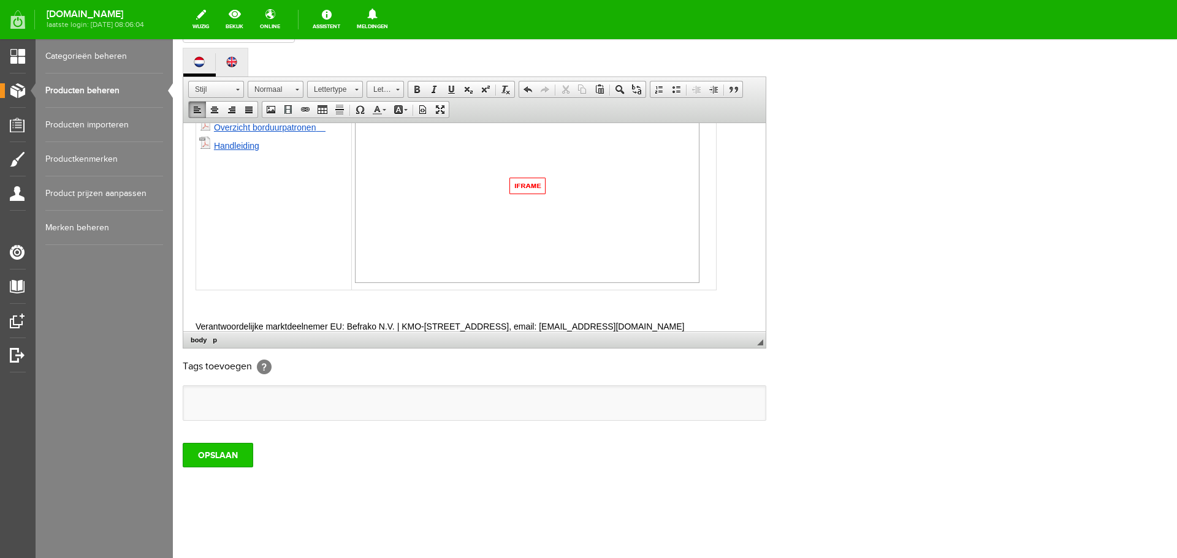
click at [196, 455] on input "OPSLAAN" at bounding box center [218, 455] width 71 height 25
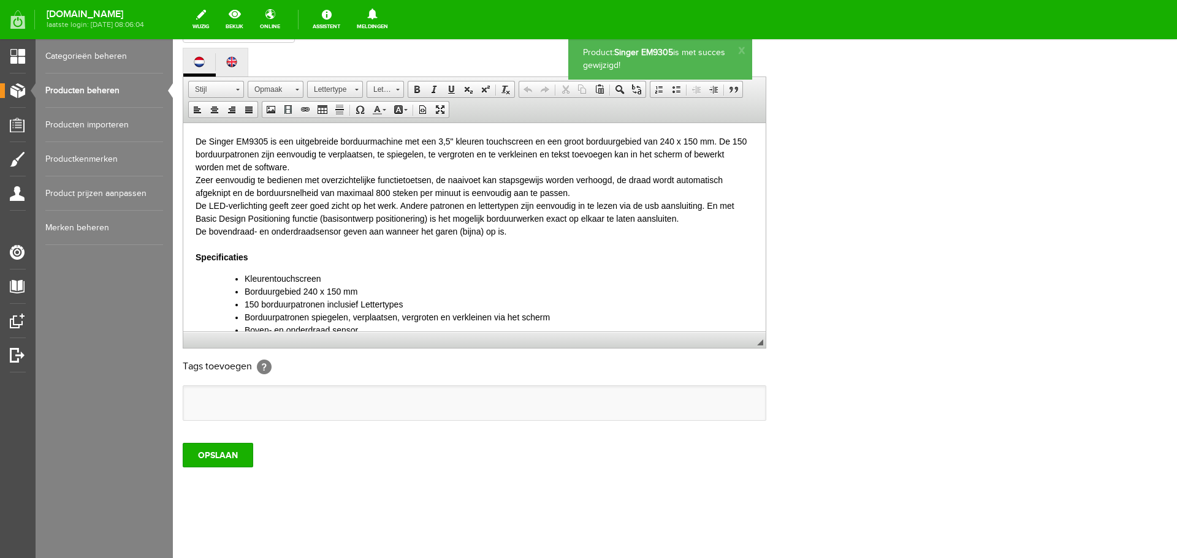
click at [103, 92] on link "Producten beheren" at bounding box center [104, 91] width 118 height 34
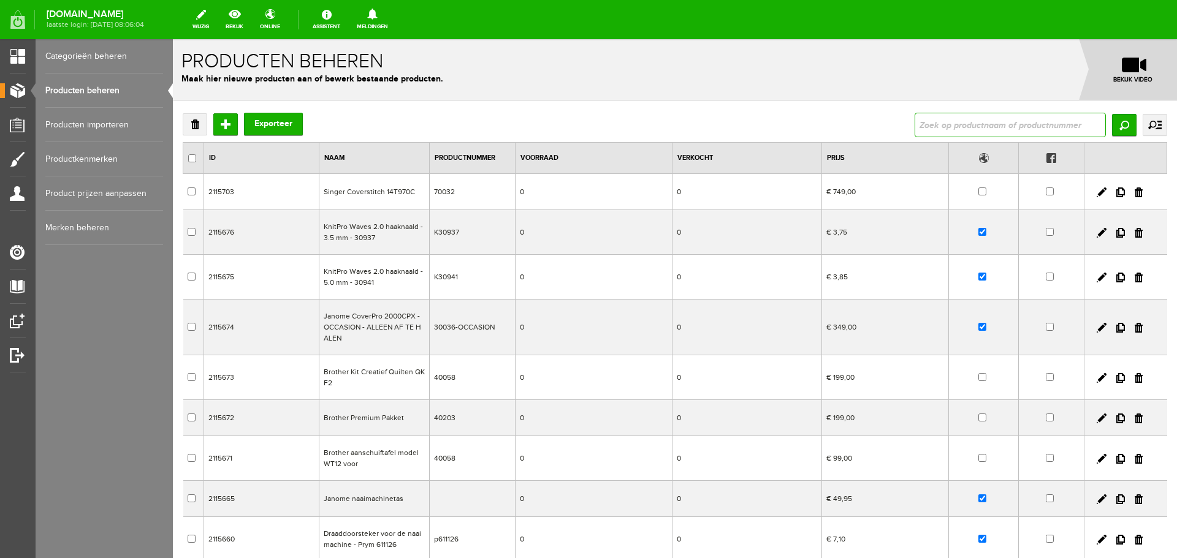
click at [924, 119] on input "text" at bounding box center [1010, 125] width 191 height 25
type input "singer"
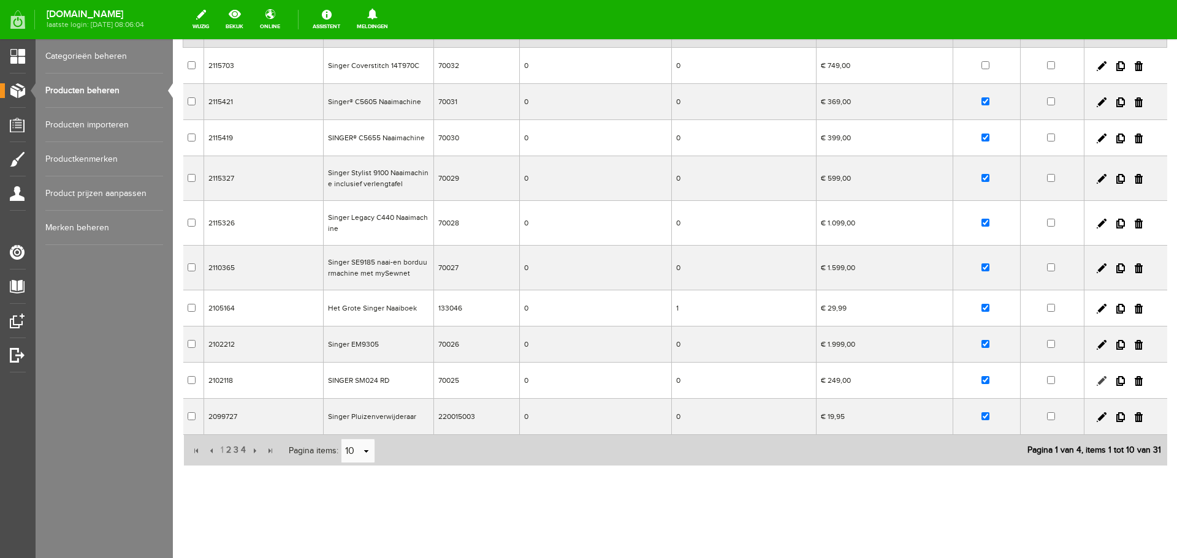
click at [1097, 381] on link at bounding box center [1102, 381] width 10 height 10
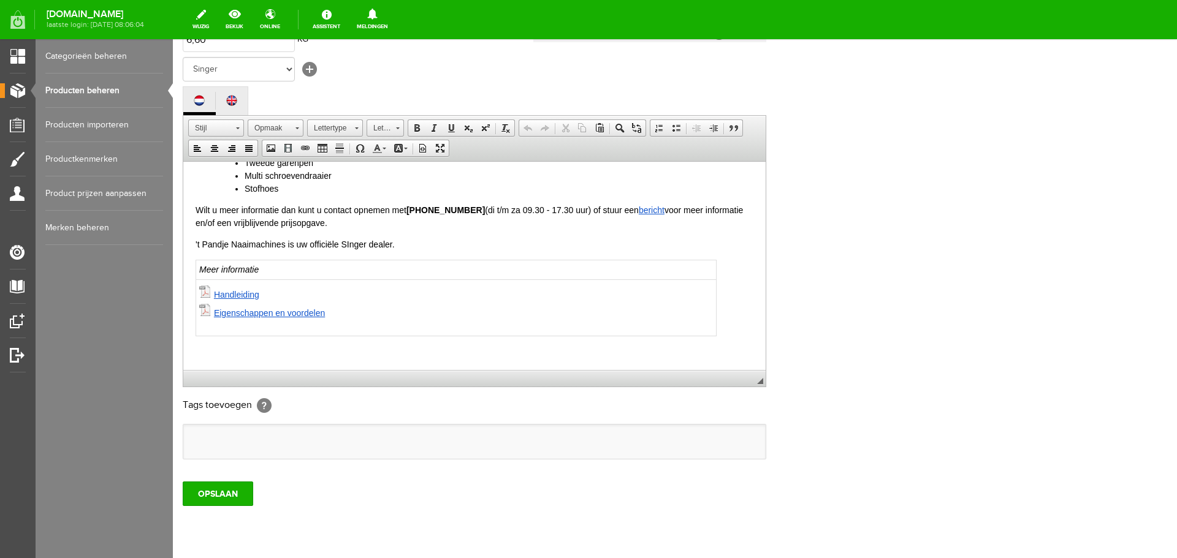
scroll to position [270, 0]
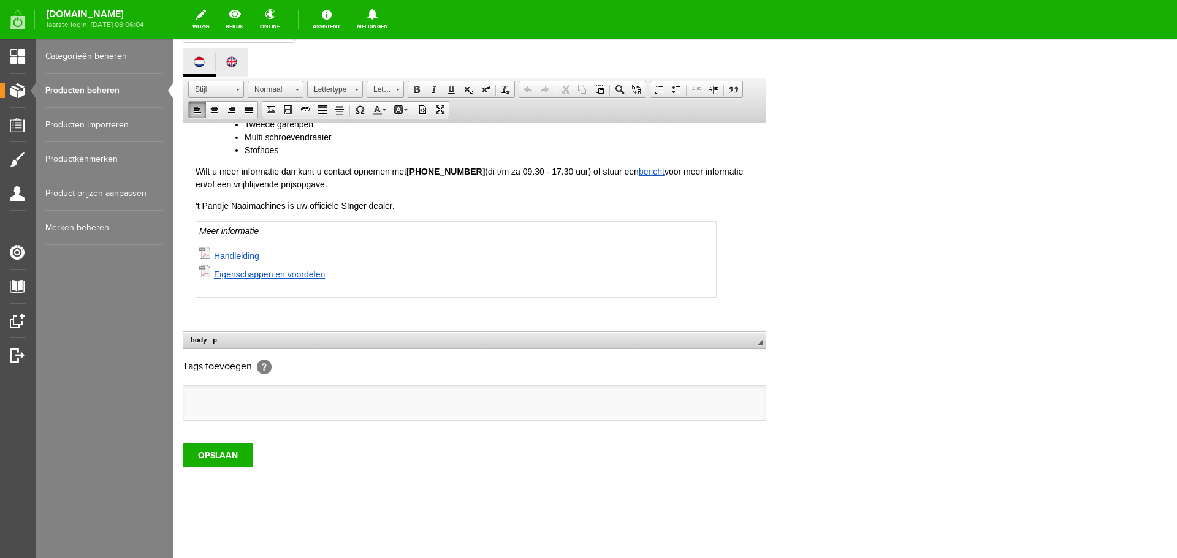
click at [223, 315] on p at bounding box center [475, 312] width 558 height 13
paste body
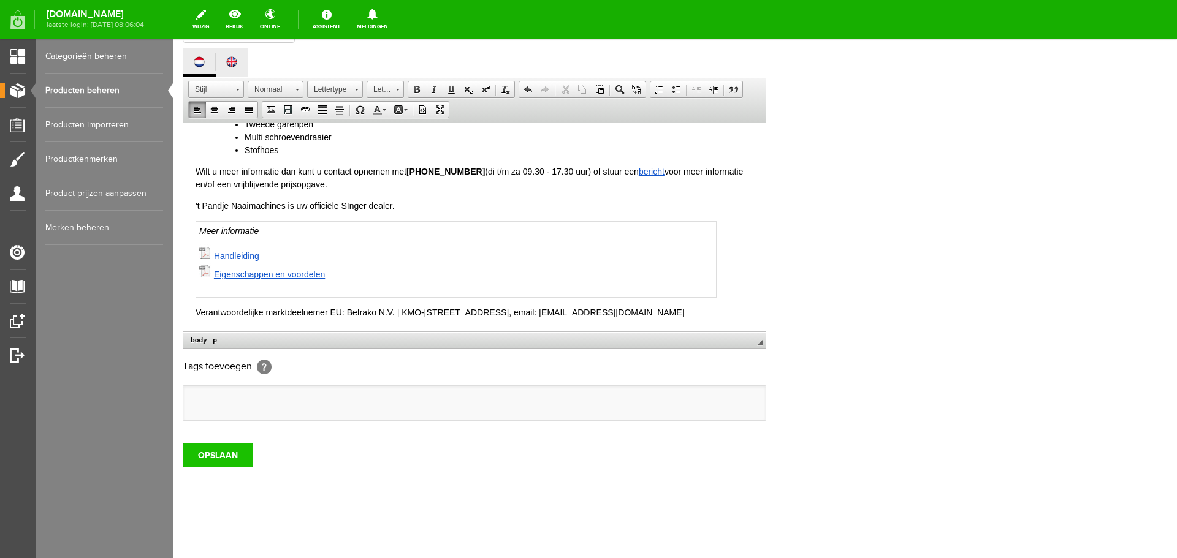
click at [218, 455] on input "OPSLAAN" at bounding box center [218, 455] width 71 height 25
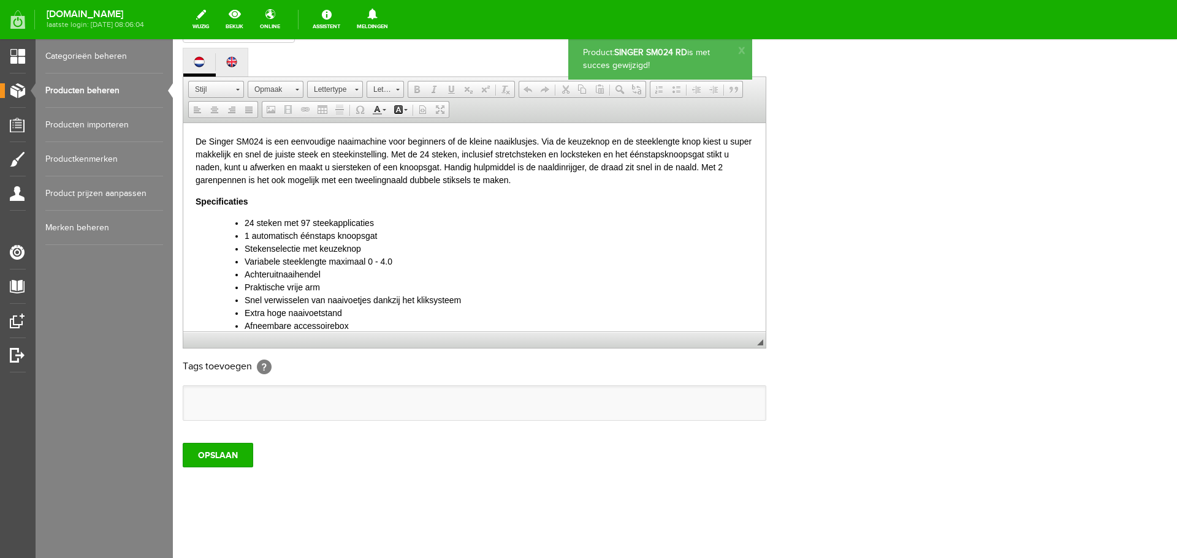
scroll to position [0, 0]
click at [82, 91] on link "Producten beheren" at bounding box center [104, 91] width 118 height 34
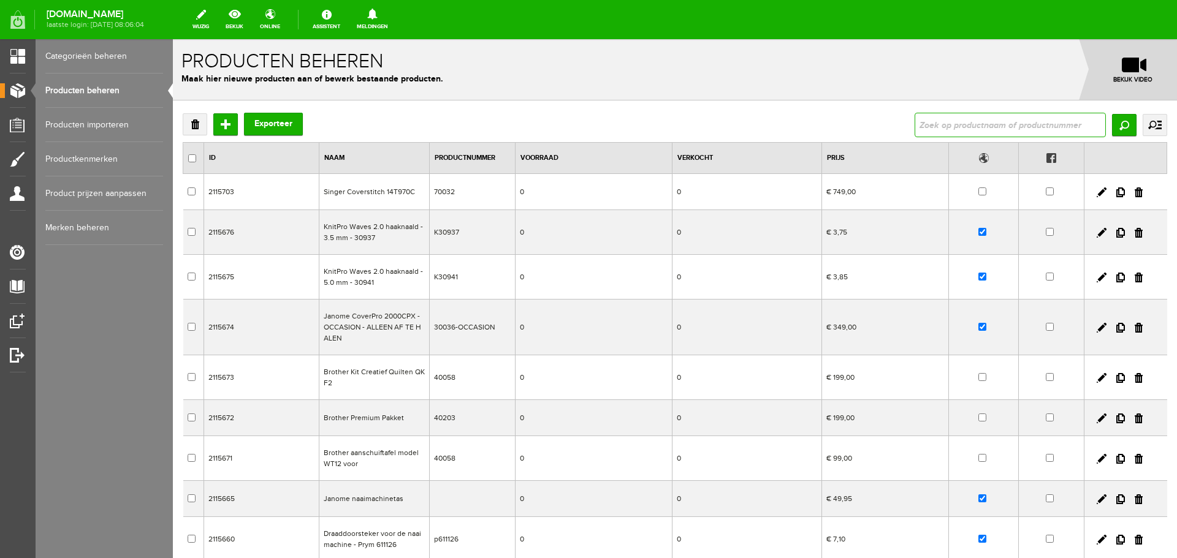
click at [921, 123] on input "text" at bounding box center [1010, 125] width 191 height 25
type input "singer"
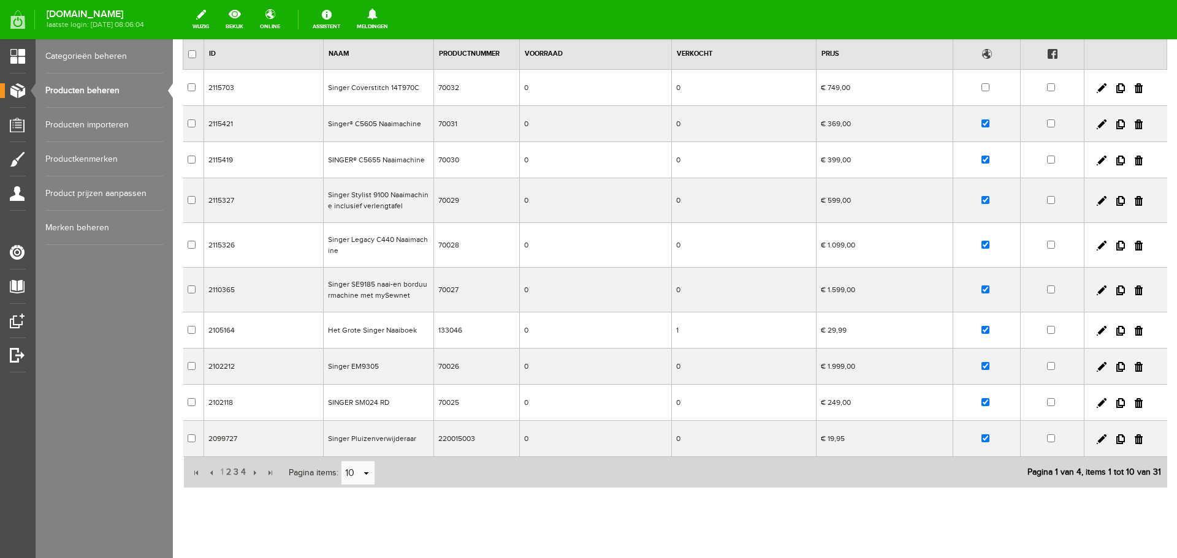
scroll to position [126, 0]
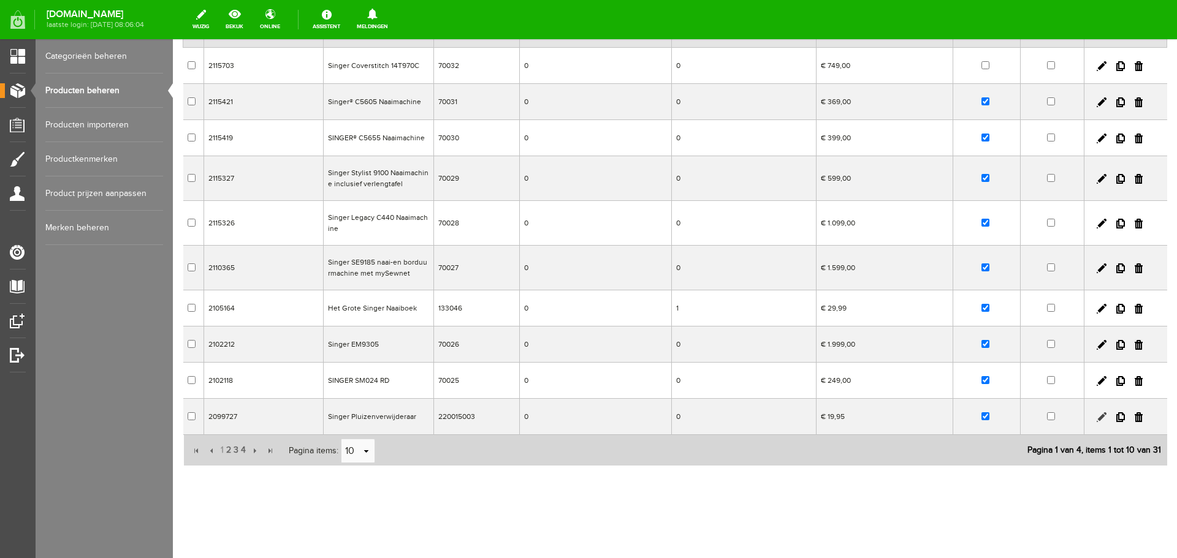
click at [1097, 414] on link at bounding box center [1102, 418] width 10 height 10
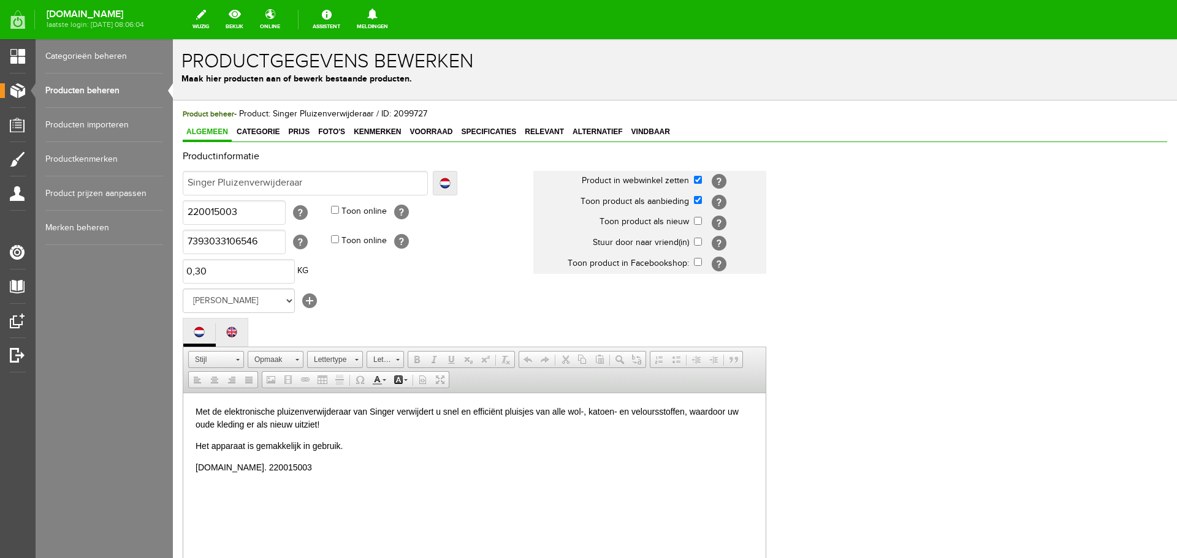
scroll to position [0, 0]
click at [302, 479] on html "Met de elektronische pluizenverwijderaar van Singer verwijdert u snel en effici…" at bounding box center [474, 439] width 582 height 93
paste body
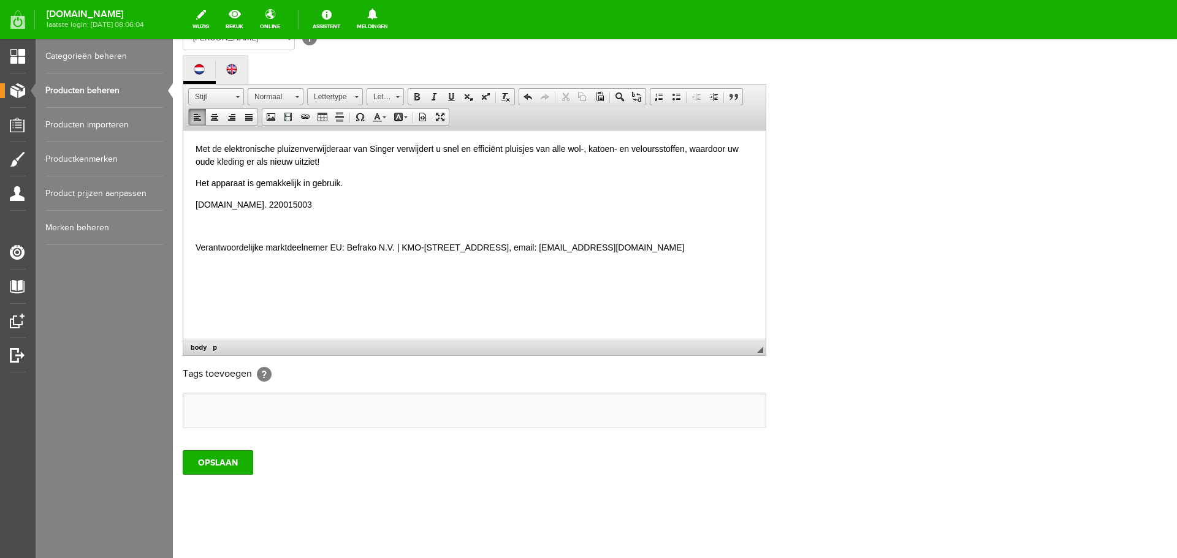
scroll to position [270, 0]
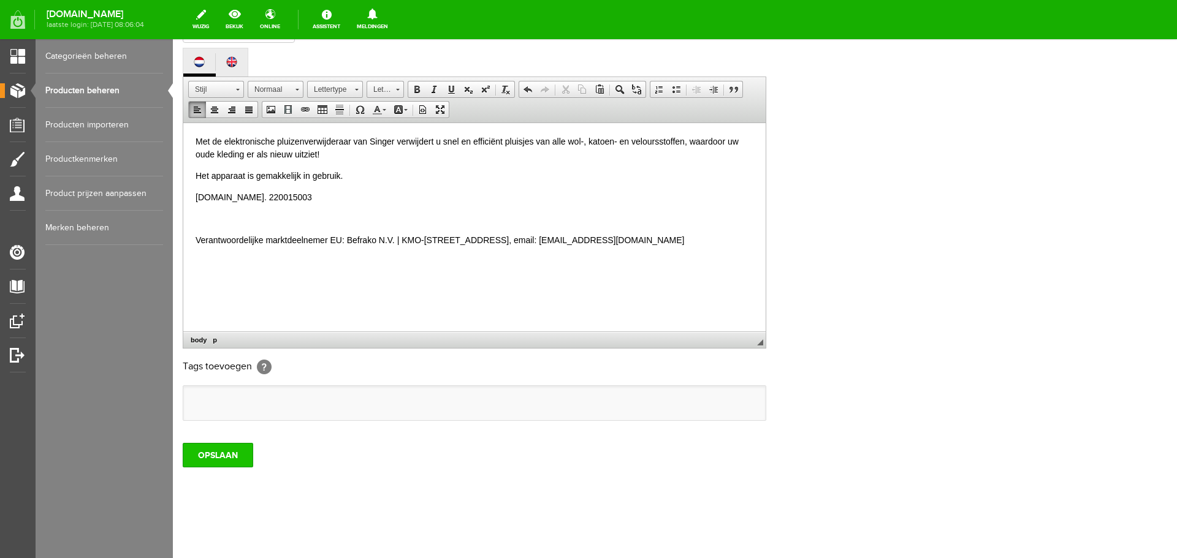
click at [231, 460] on input "OPSLAAN" at bounding box center [218, 455] width 71 height 25
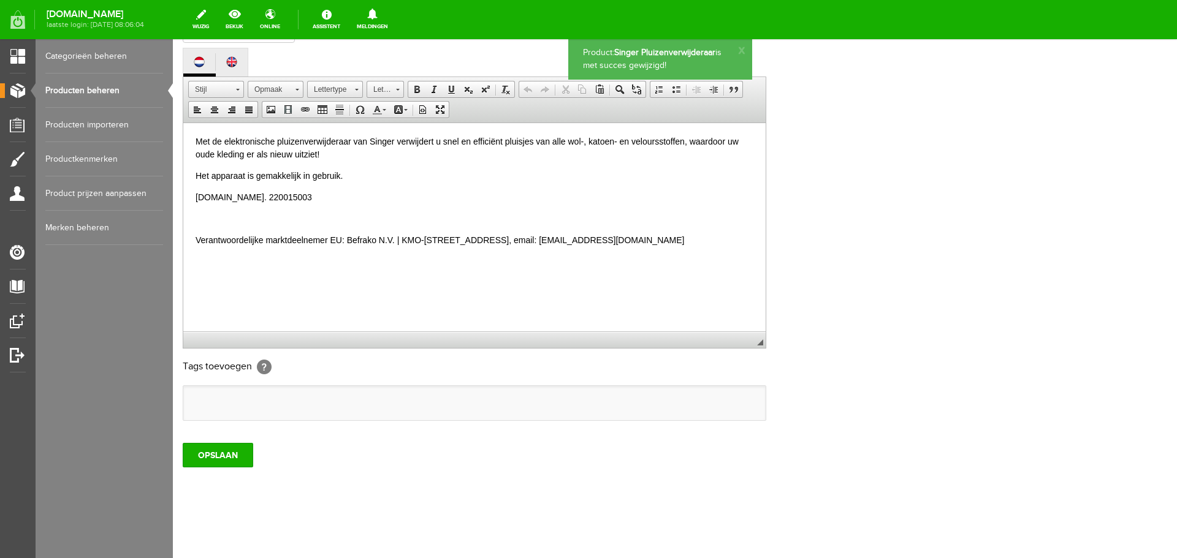
scroll to position [0, 0]
click at [98, 90] on link "Producten beheren" at bounding box center [104, 91] width 118 height 34
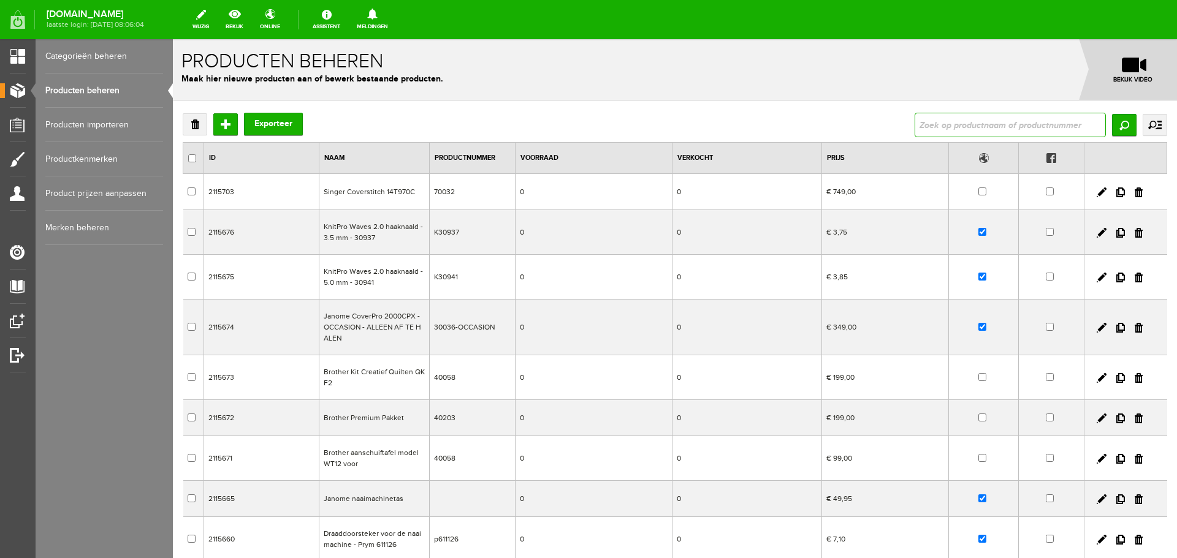
click at [934, 132] on input "text" at bounding box center [1010, 125] width 191 height 25
type input "singer"
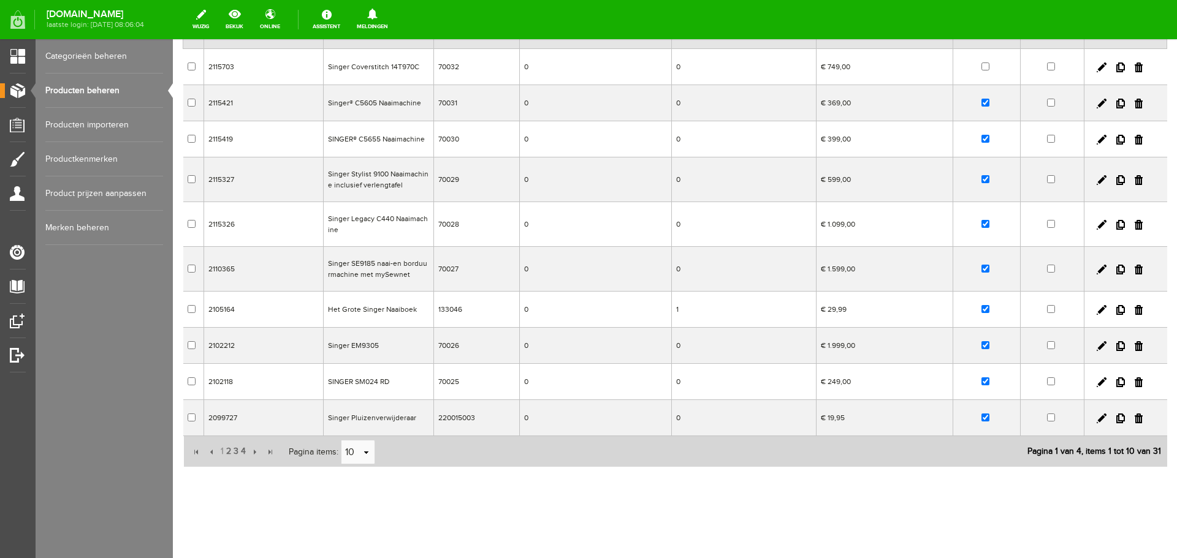
scroll to position [126, 0]
click at [226, 451] on span "2" at bounding box center [228, 450] width 7 height 25
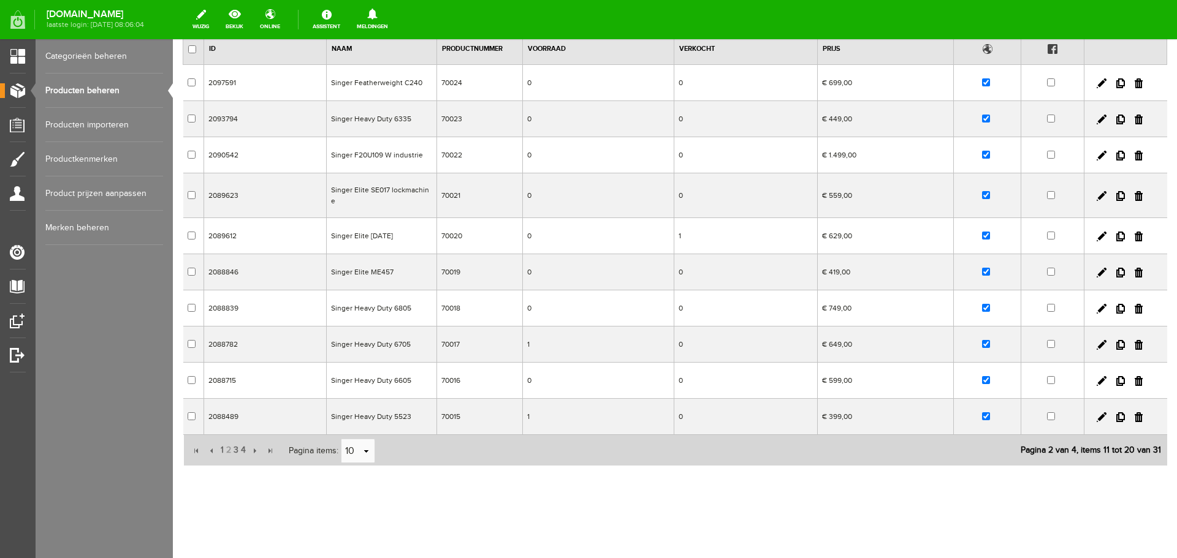
scroll to position [101, 0]
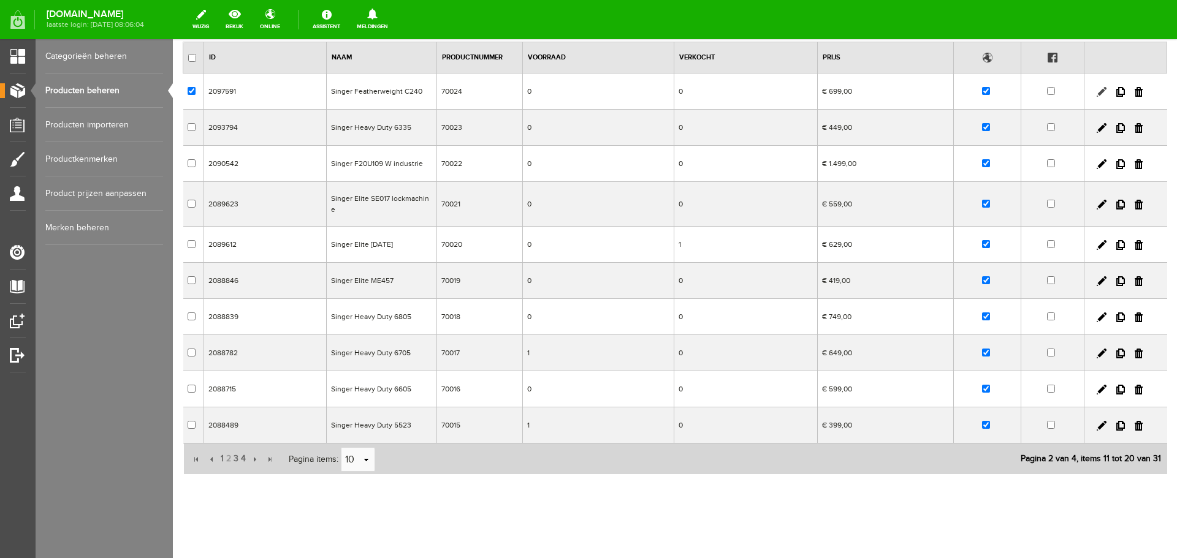
click at [1097, 92] on link at bounding box center [1102, 92] width 10 height 10
checkbox input "true"
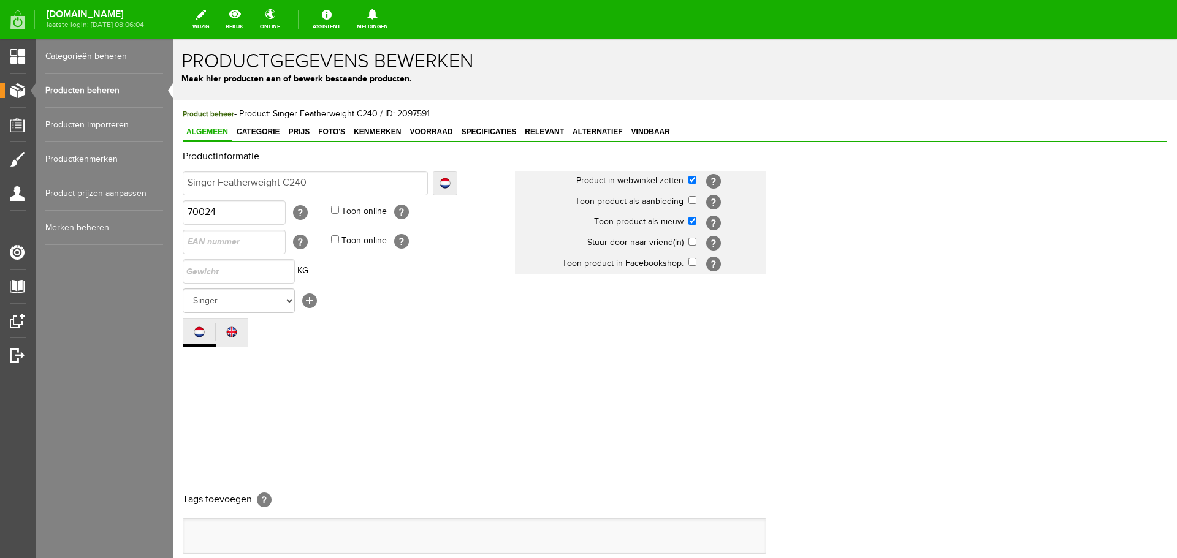
scroll to position [0, 0]
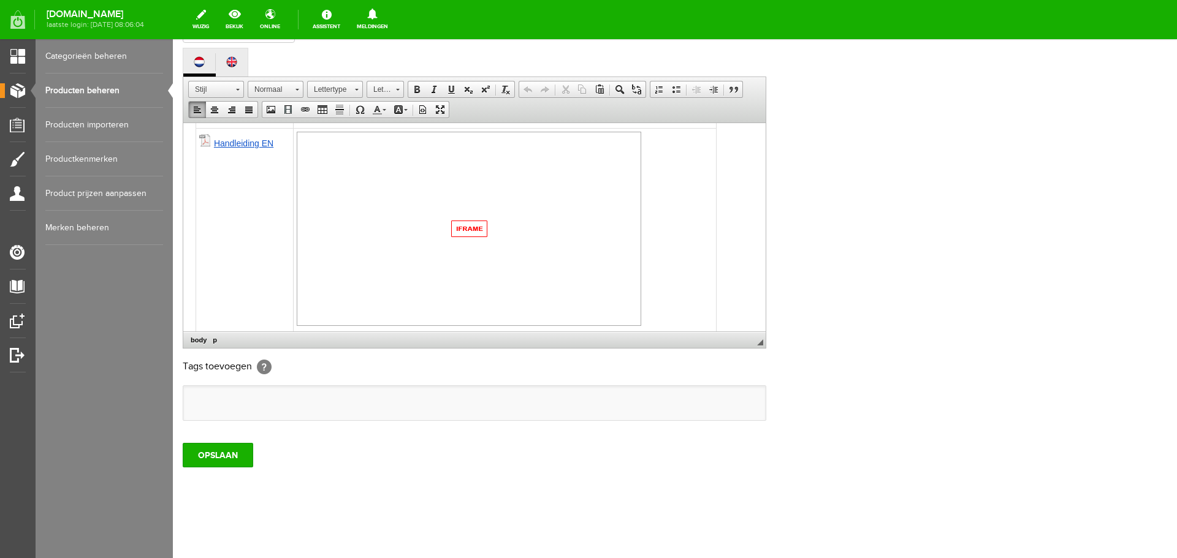
scroll to position [779, 0]
paste body
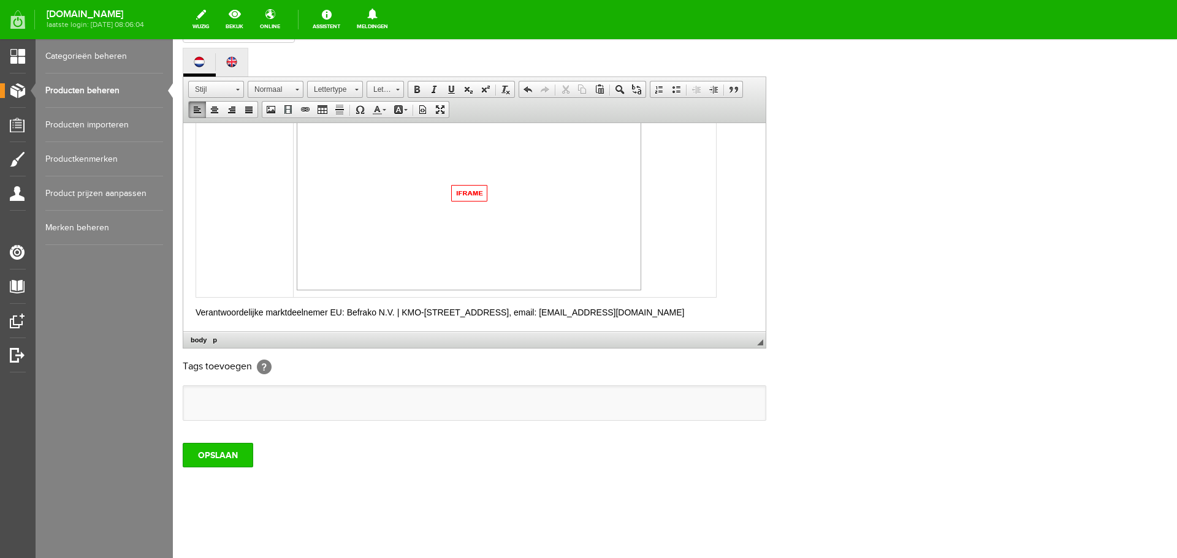
click at [214, 454] on input "OPSLAAN" at bounding box center [218, 455] width 71 height 25
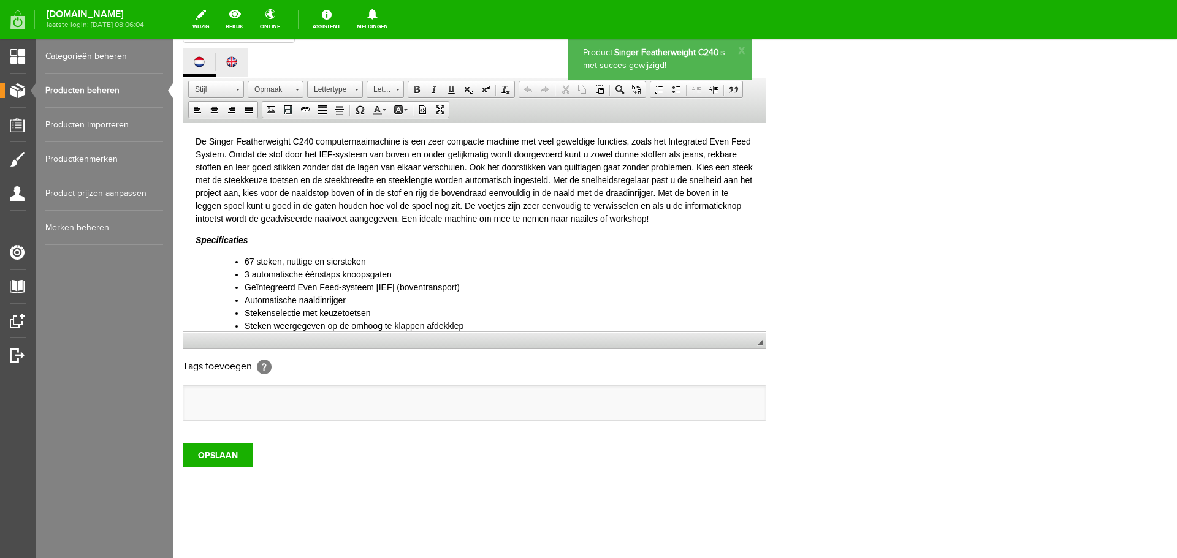
scroll to position [0, 0]
click at [80, 93] on link "Producten beheren" at bounding box center [104, 91] width 118 height 34
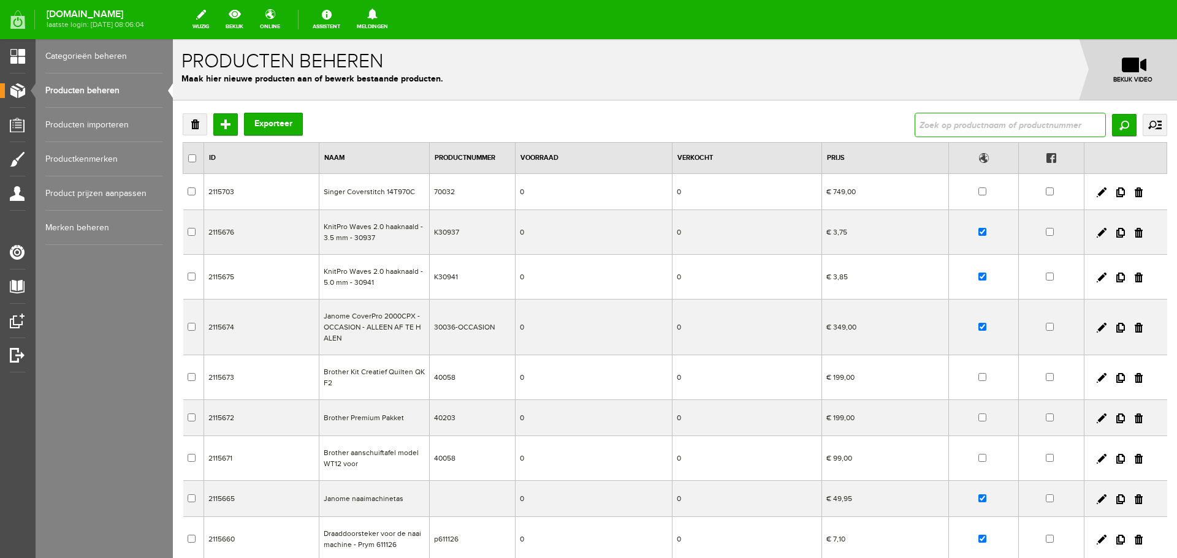
click at [920, 127] on input "text" at bounding box center [1010, 125] width 191 height 25
type input "singer"
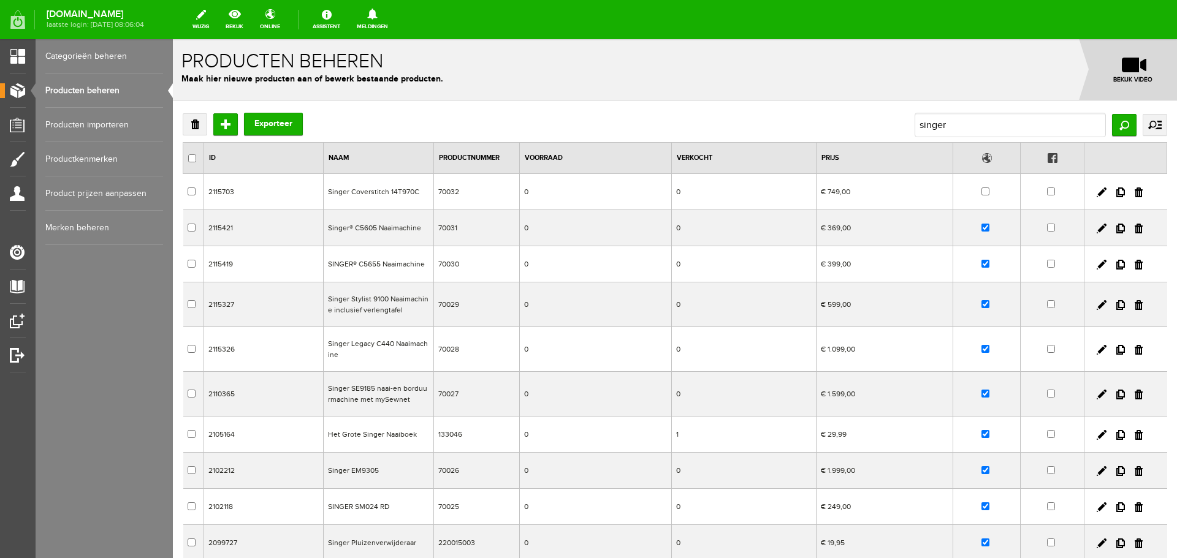
scroll to position [126, 0]
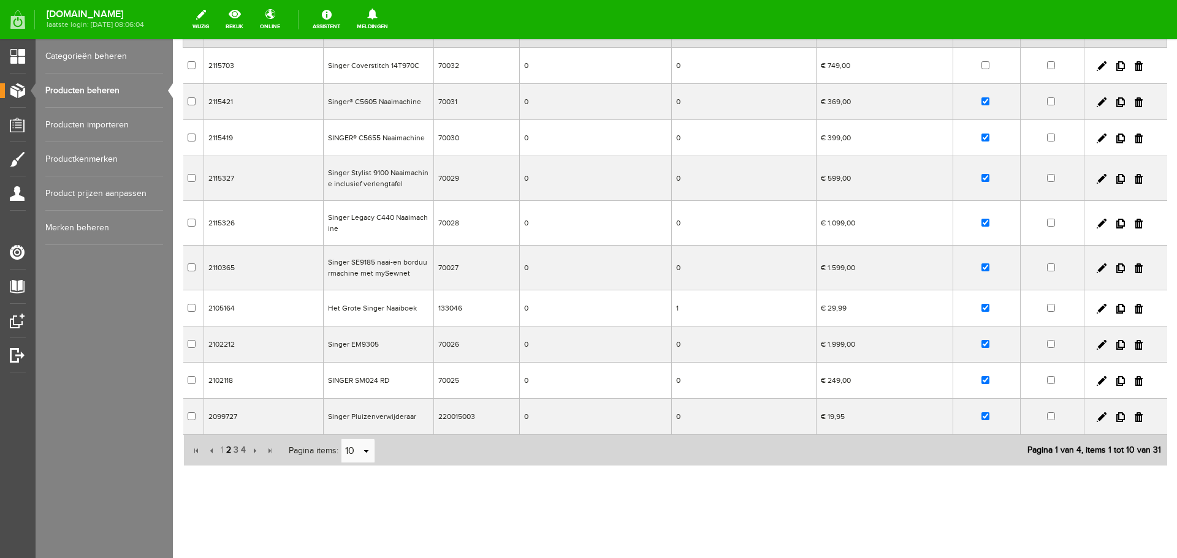
click at [231, 452] on span "2" at bounding box center [228, 450] width 7 height 25
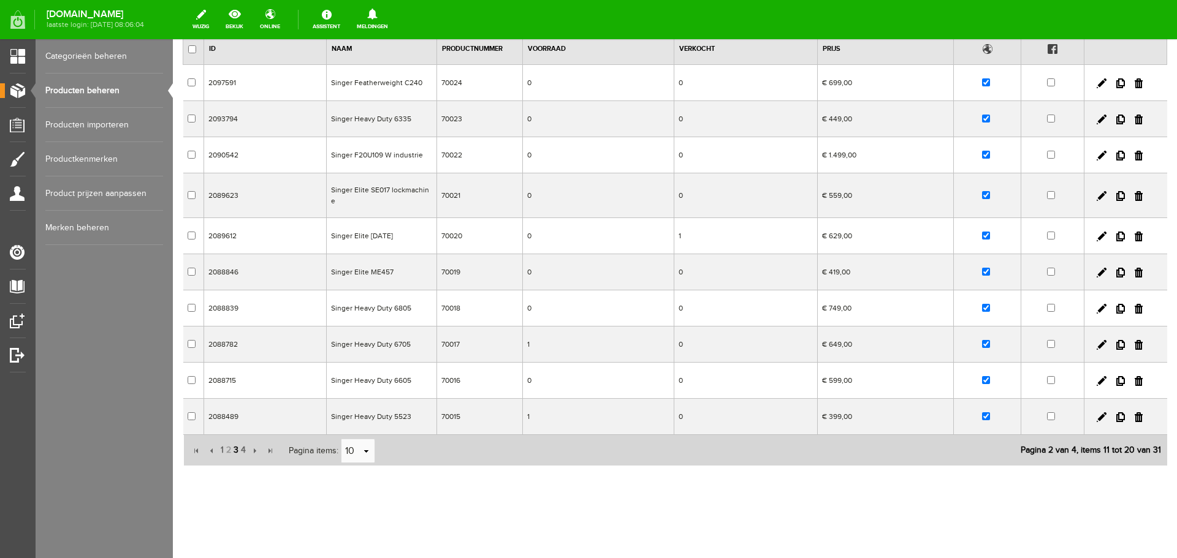
scroll to position [101, 0]
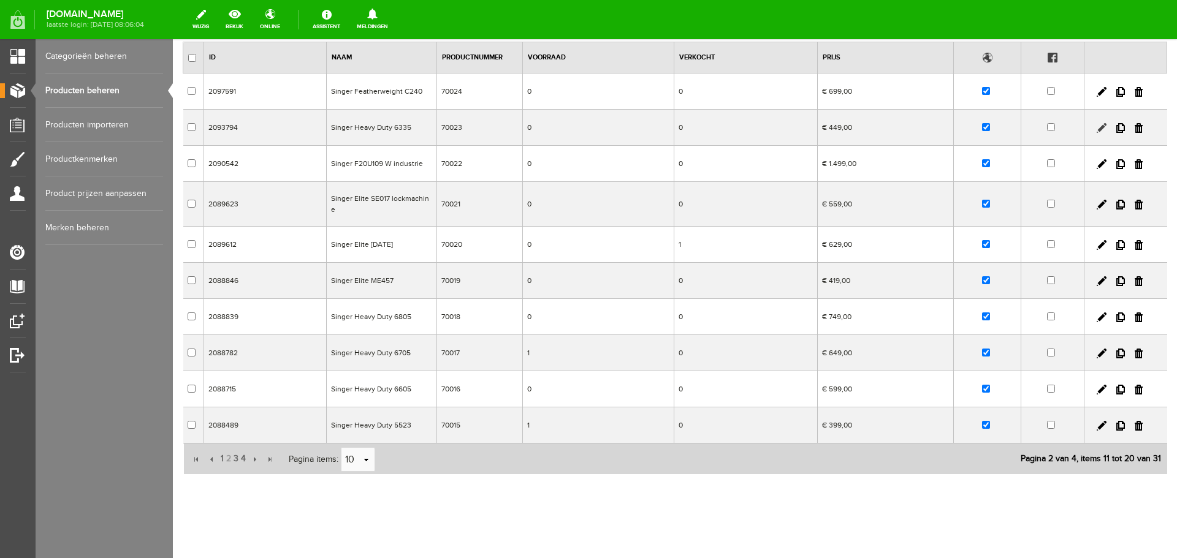
click at [1097, 126] on link at bounding box center [1102, 128] width 10 height 10
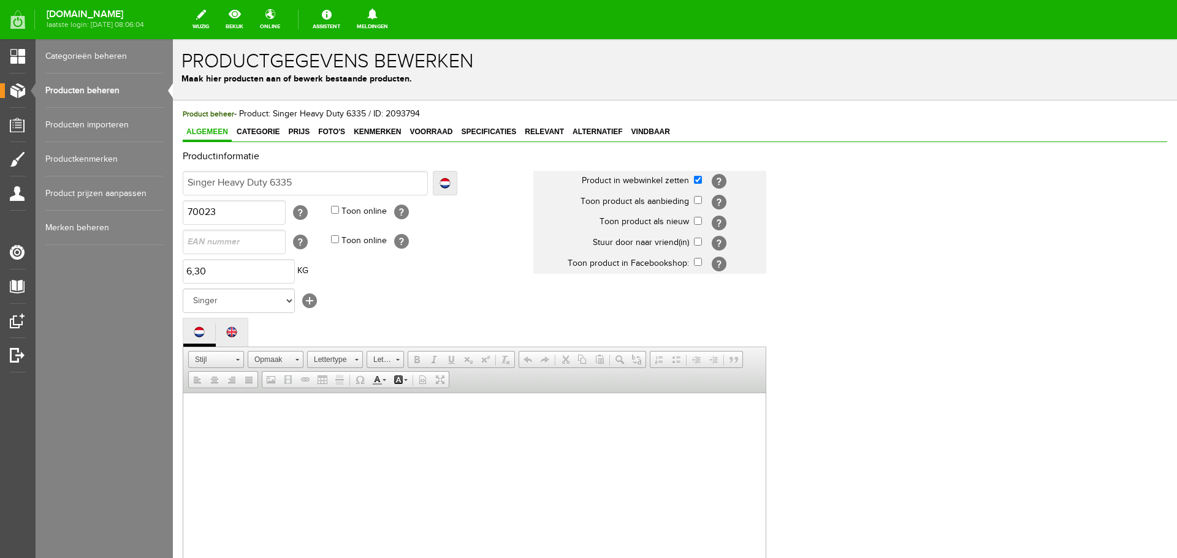
scroll to position [0, 0]
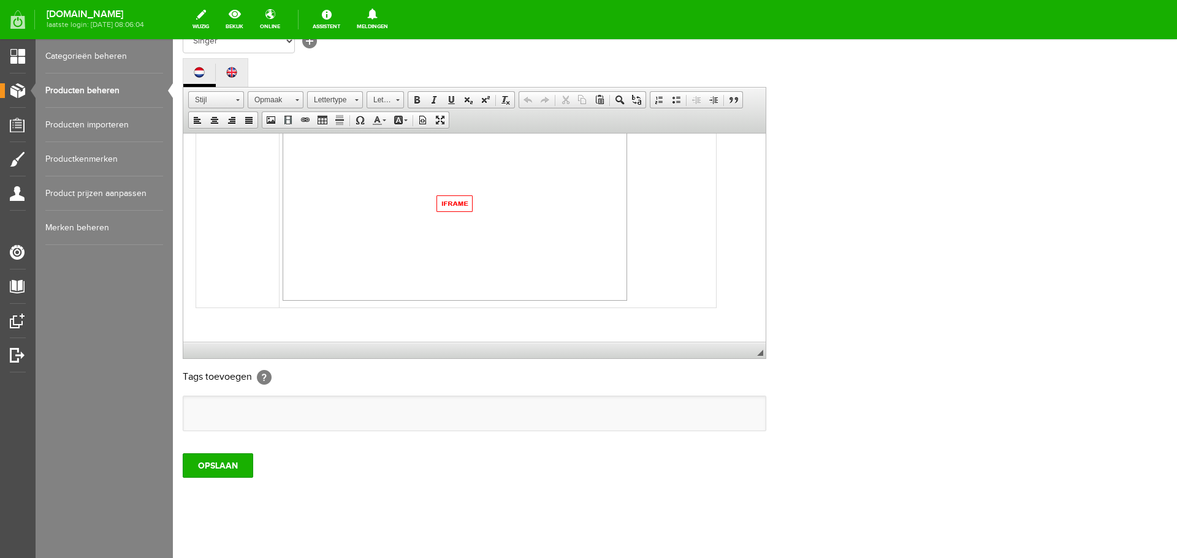
scroll to position [270, 0]
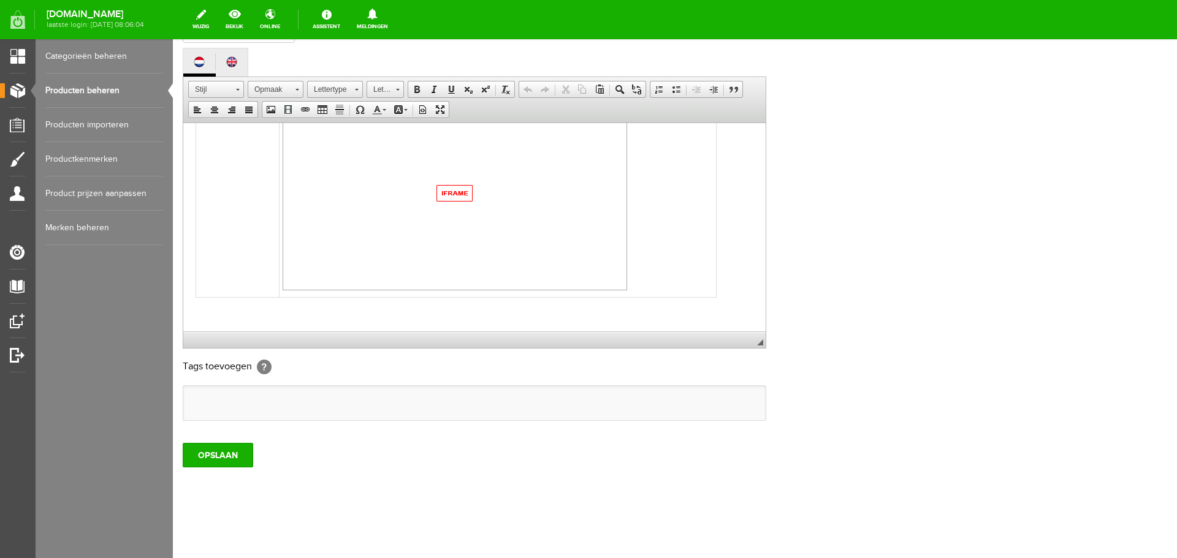
paste body
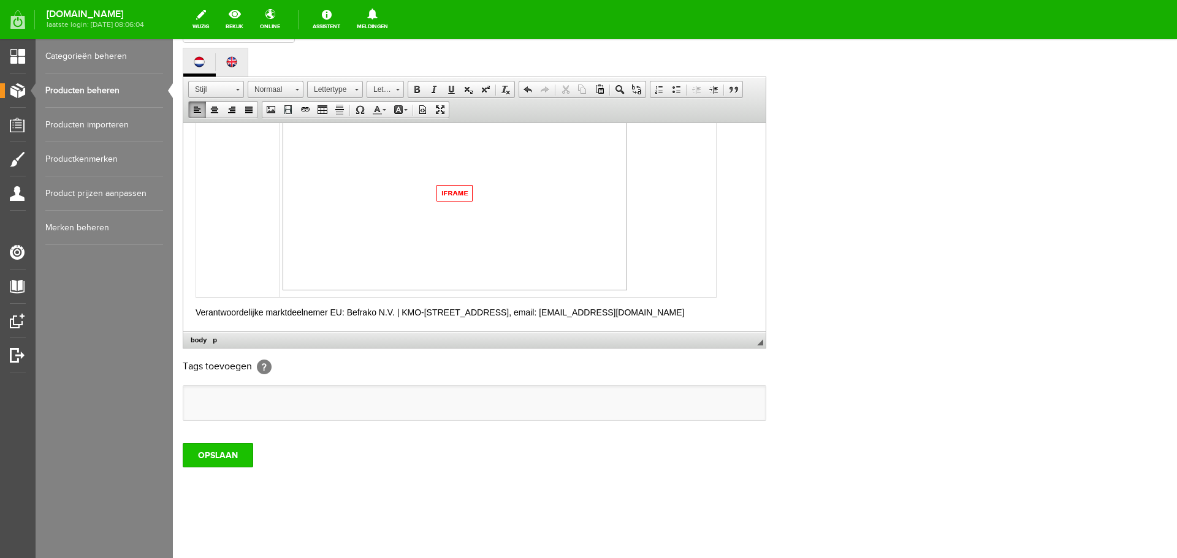
click at [216, 461] on input "OPSLAAN" at bounding box center [218, 455] width 71 height 25
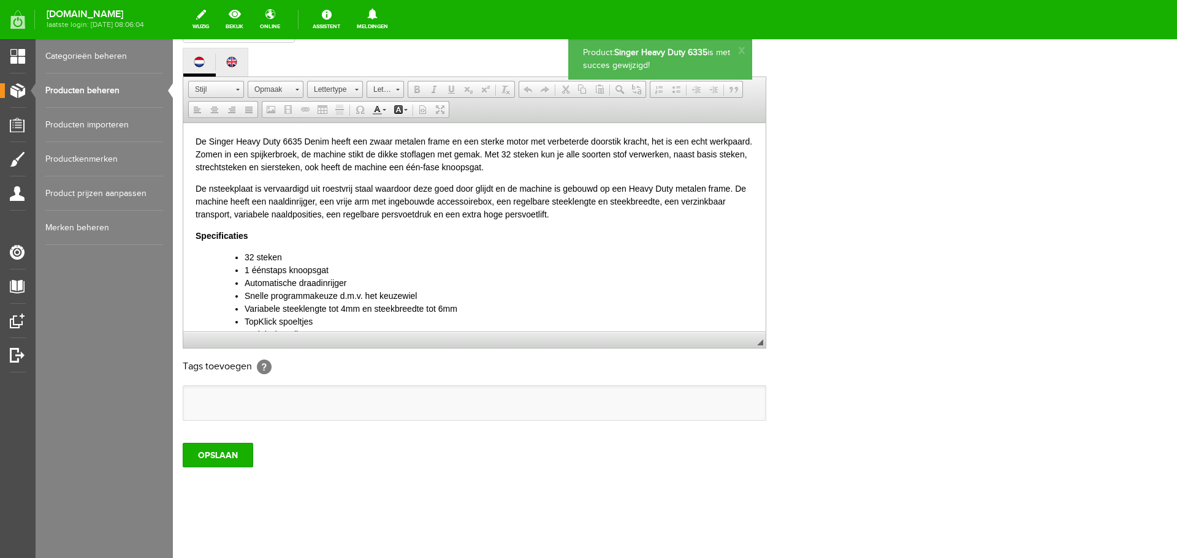
scroll to position [0, 0]
click at [104, 93] on link "Producten beheren" at bounding box center [104, 91] width 118 height 34
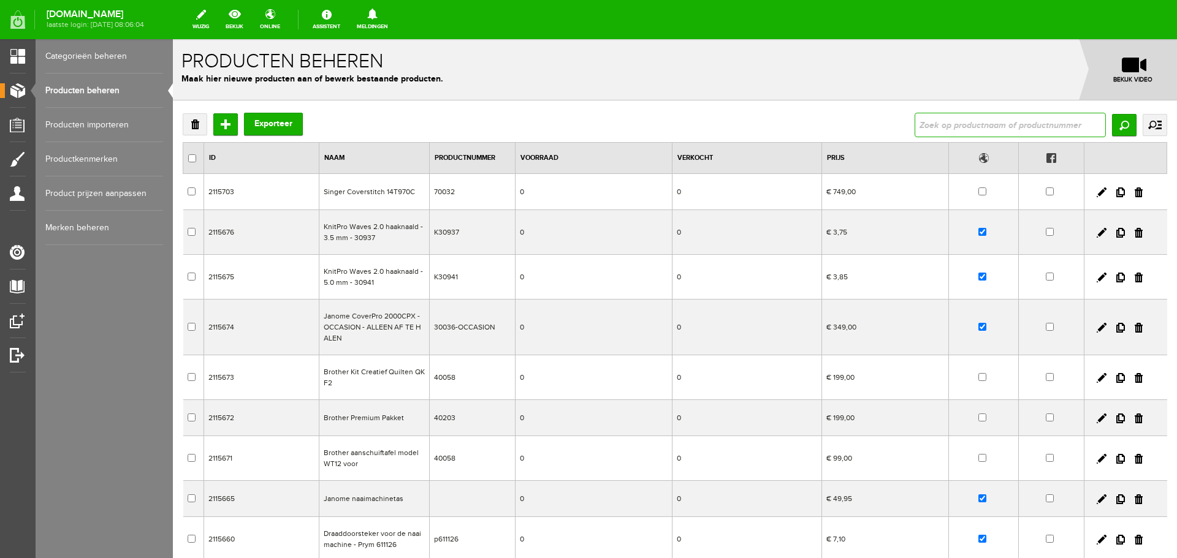
click at [994, 124] on input "text" at bounding box center [1010, 125] width 191 height 25
type input "singer"
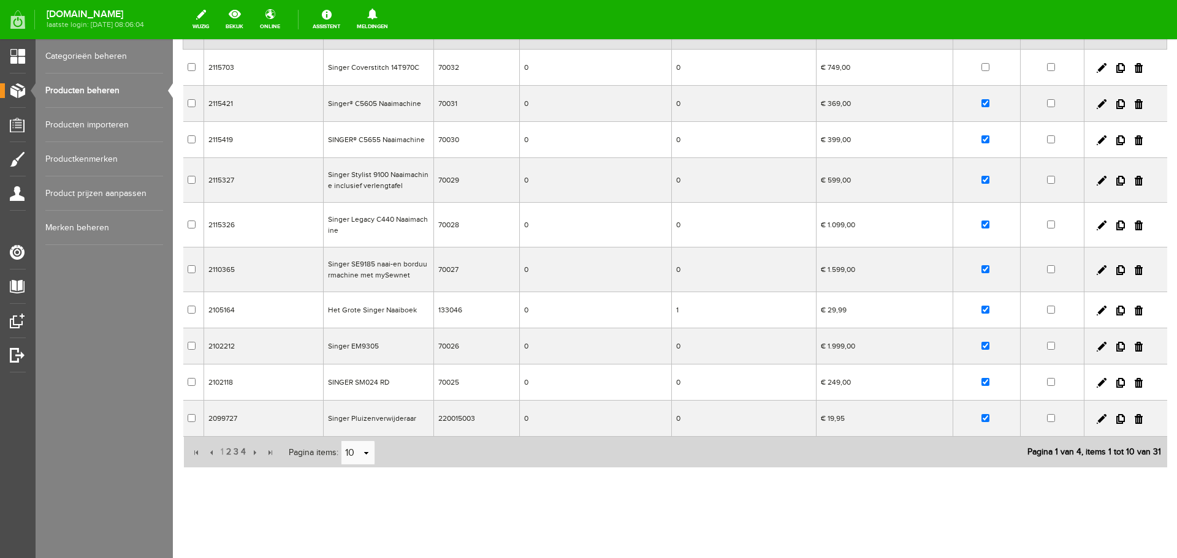
scroll to position [126, 0]
click at [227, 448] on span "2" at bounding box center [228, 450] width 7 height 25
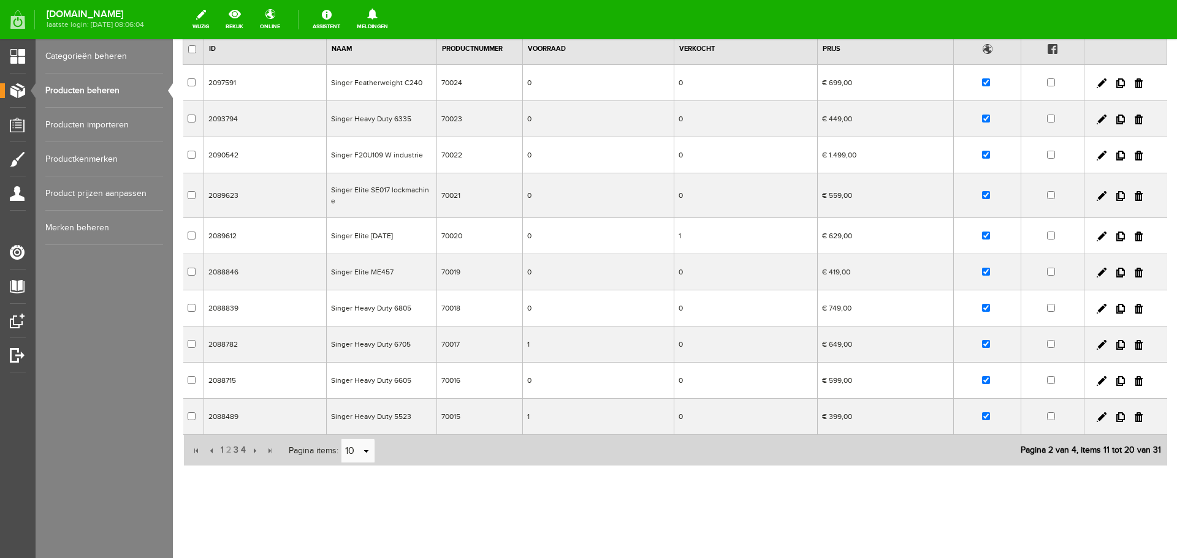
scroll to position [101, 0]
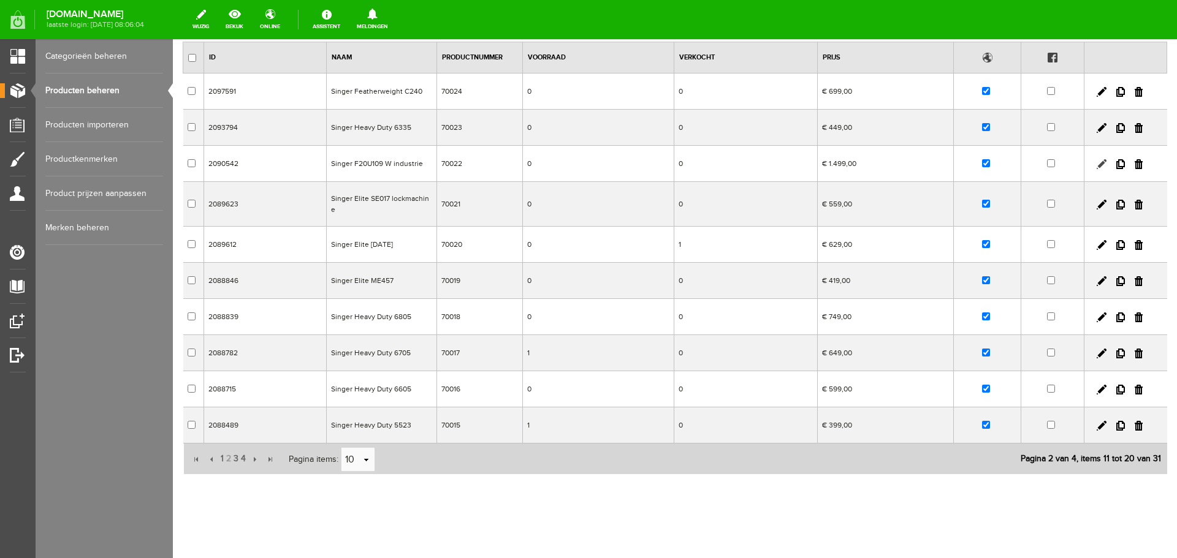
click at [1097, 161] on link at bounding box center [1102, 164] width 10 height 10
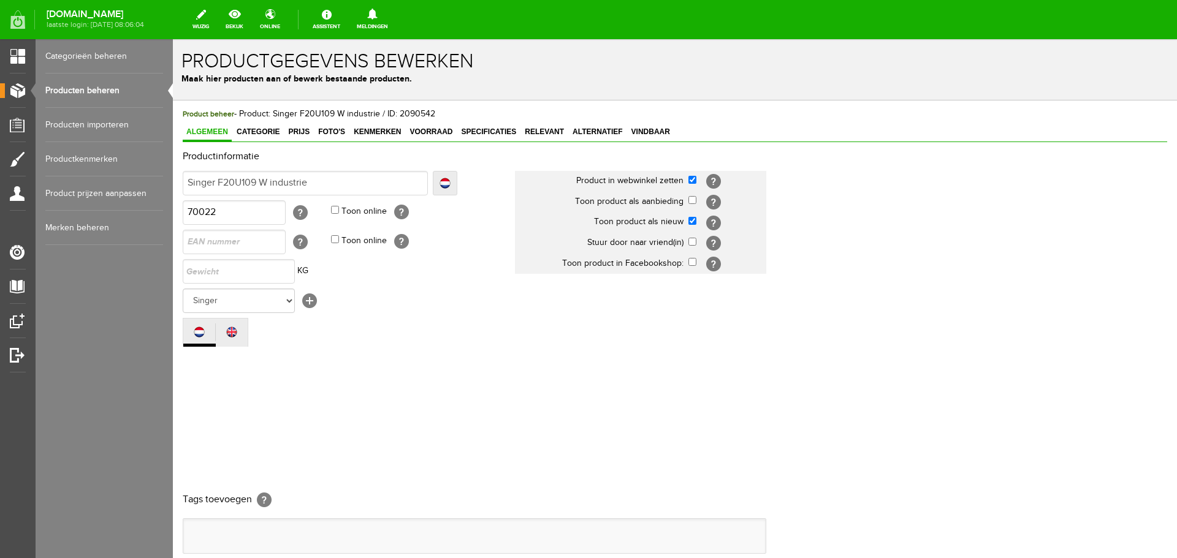
scroll to position [0, 0]
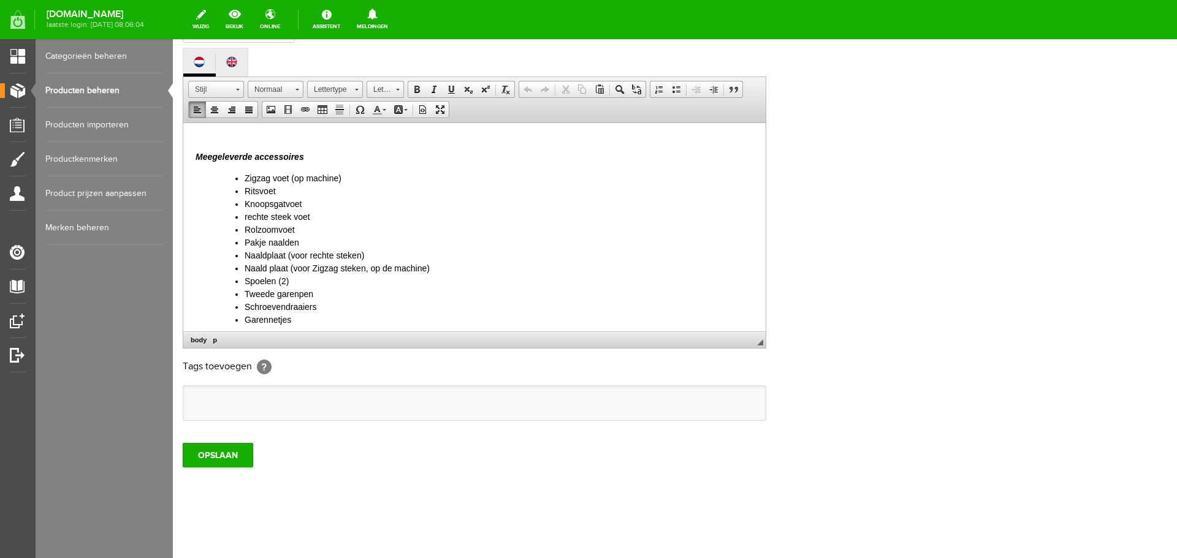
scroll to position [460, 0]
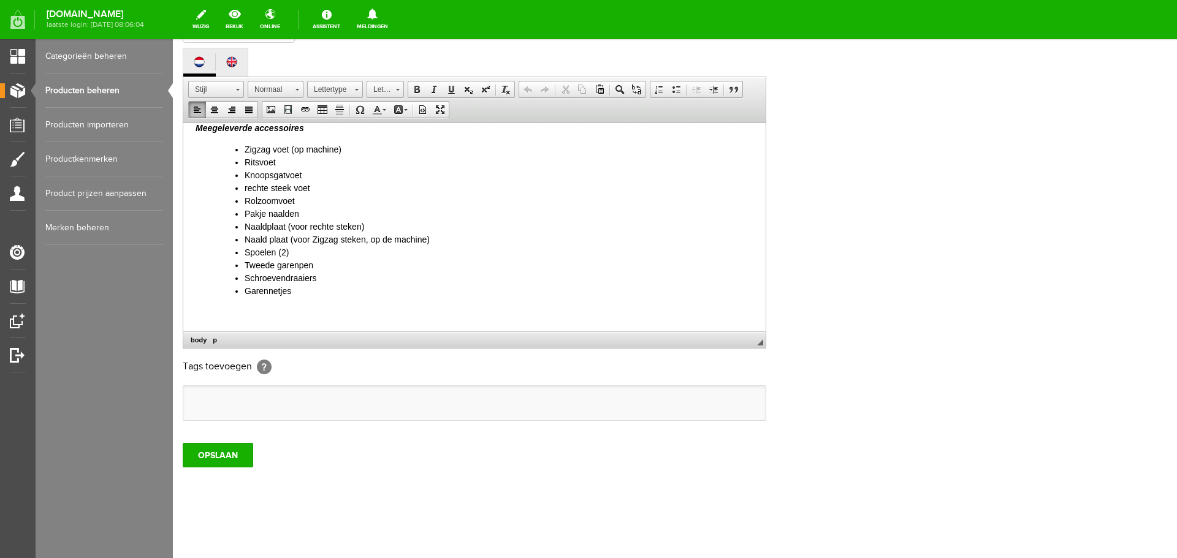
click at [240, 316] on p at bounding box center [475, 312] width 558 height 13
paste body
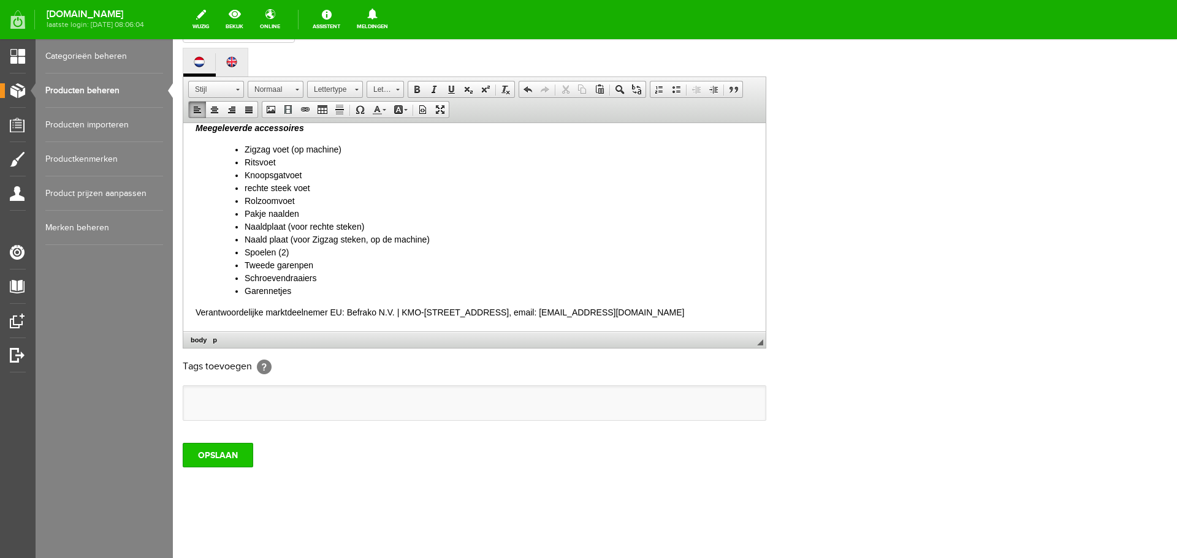
click at [214, 452] on input "OPSLAAN" at bounding box center [218, 455] width 71 height 25
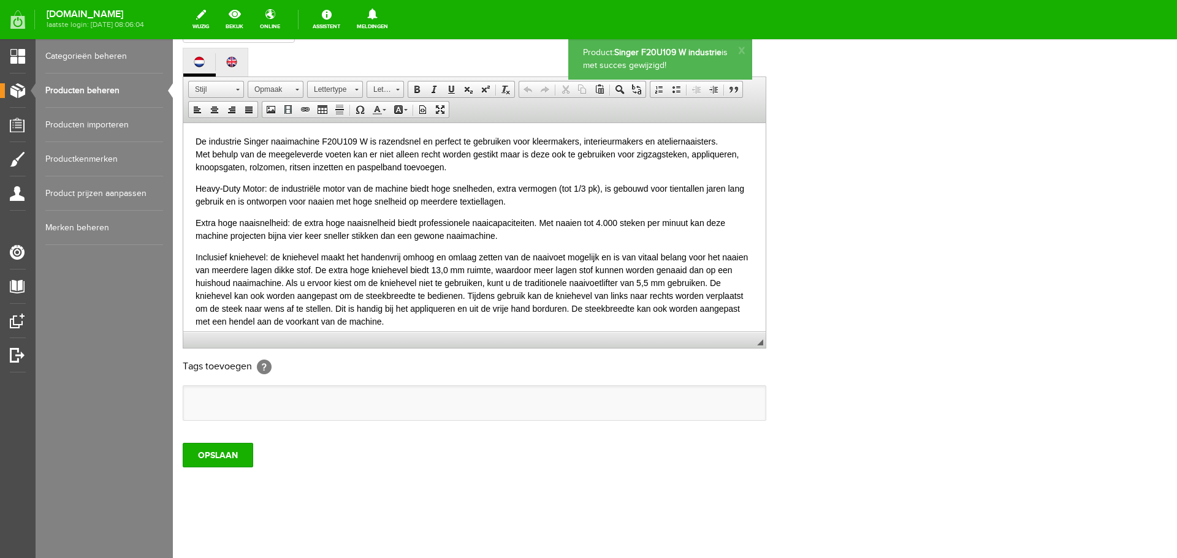
scroll to position [0, 0]
click at [82, 88] on link "Producten beheren" at bounding box center [104, 91] width 118 height 34
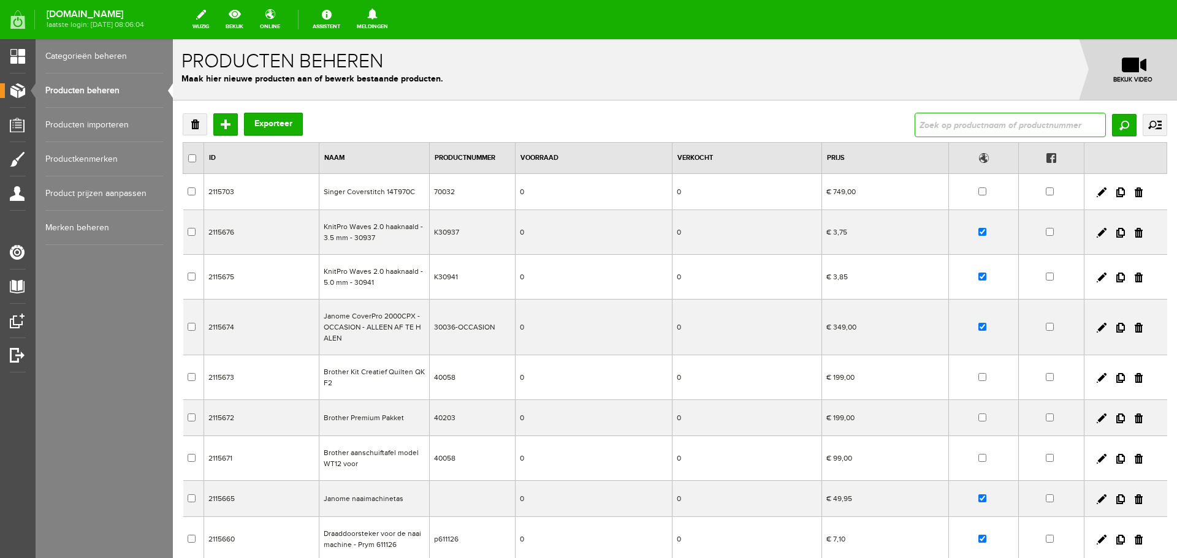
click at [936, 125] on input "text" at bounding box center [1010, 125] width 191 height 25
paste input "Verantwoordelijke marktdeelnemer EU: Befrako N.V. | KMO-[STREET_ADDRESS], email…"
type input "V"
type input "singer"
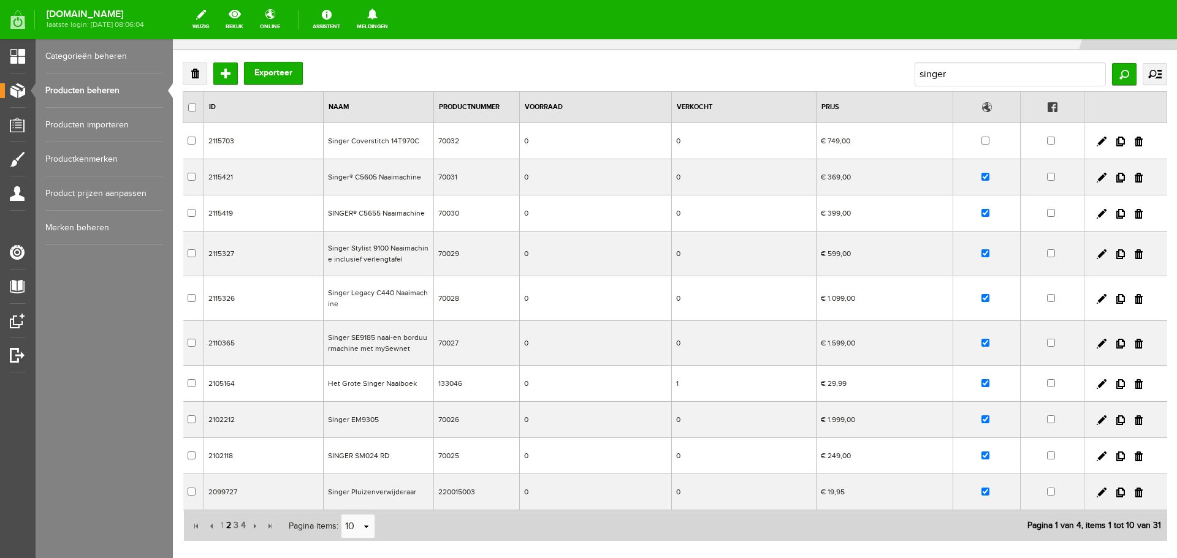
scroll to position [126, 0]
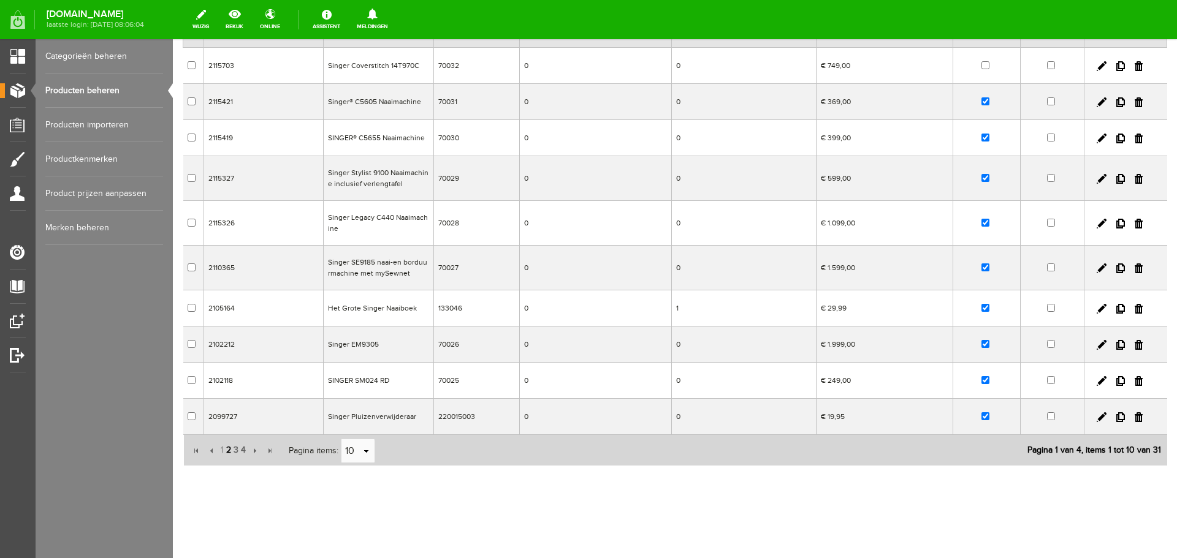
click at [227, 449] on span "2" at bounding box center [228, 450] width 7 height 25
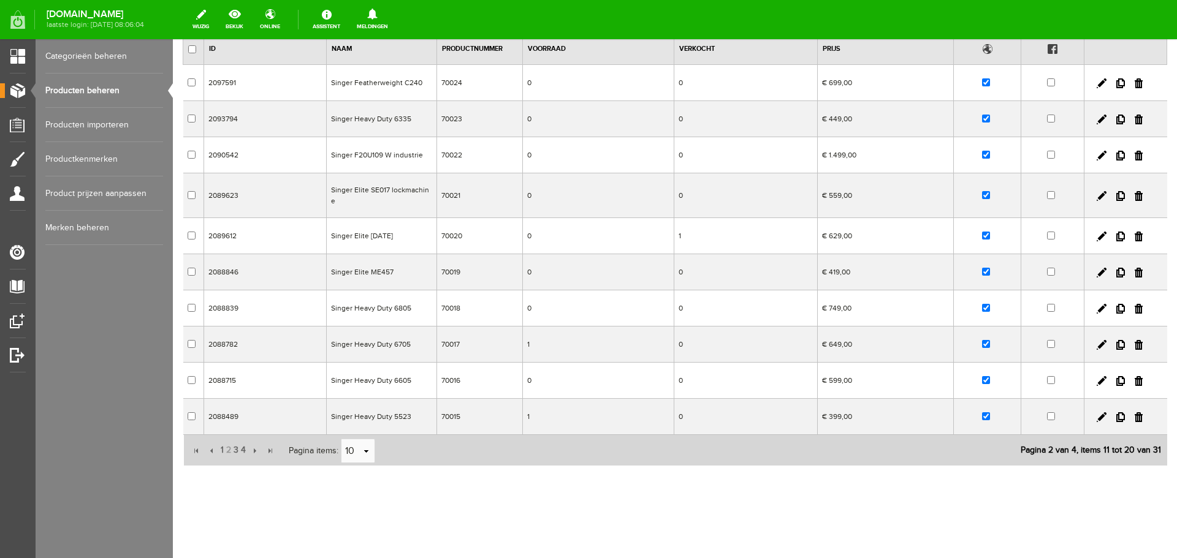
scroll to position [101, 0]
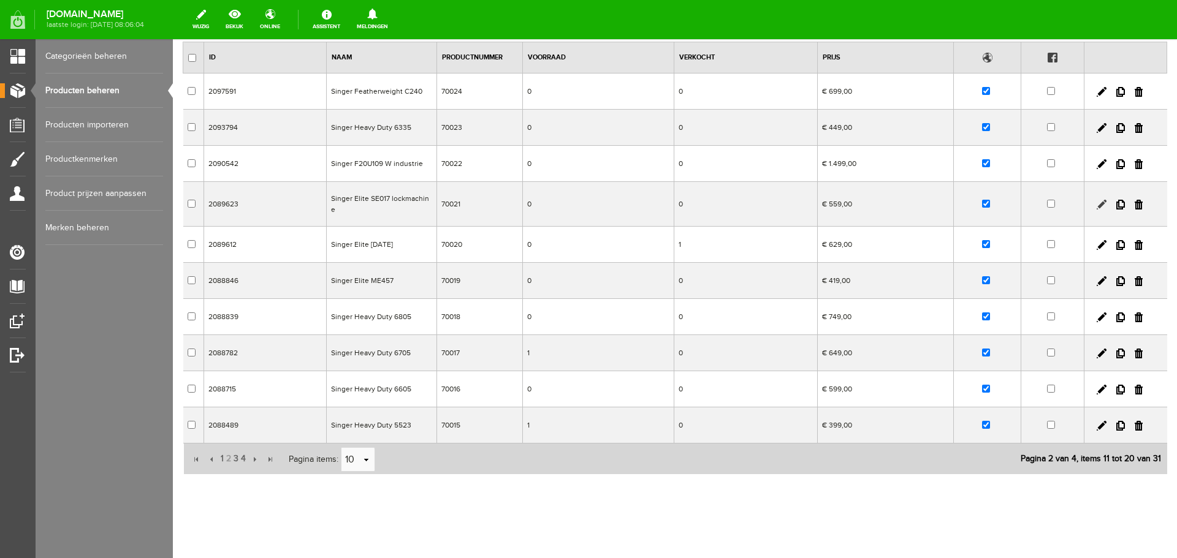
click at [1097, 200] on link at bounding box center [1102, 205] width 10 height 10
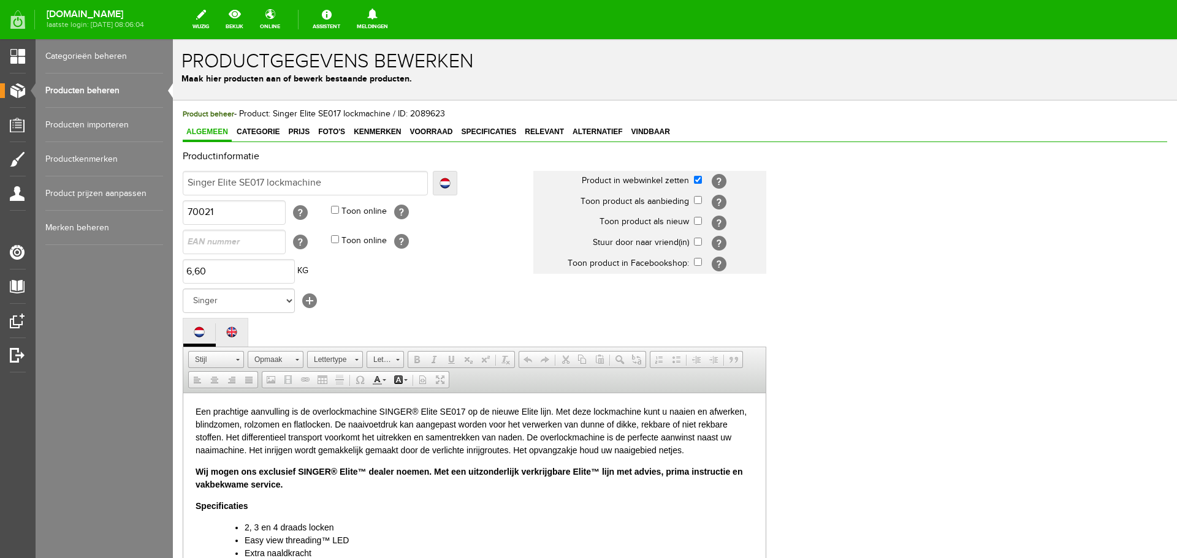
scroll to position [0, 0]
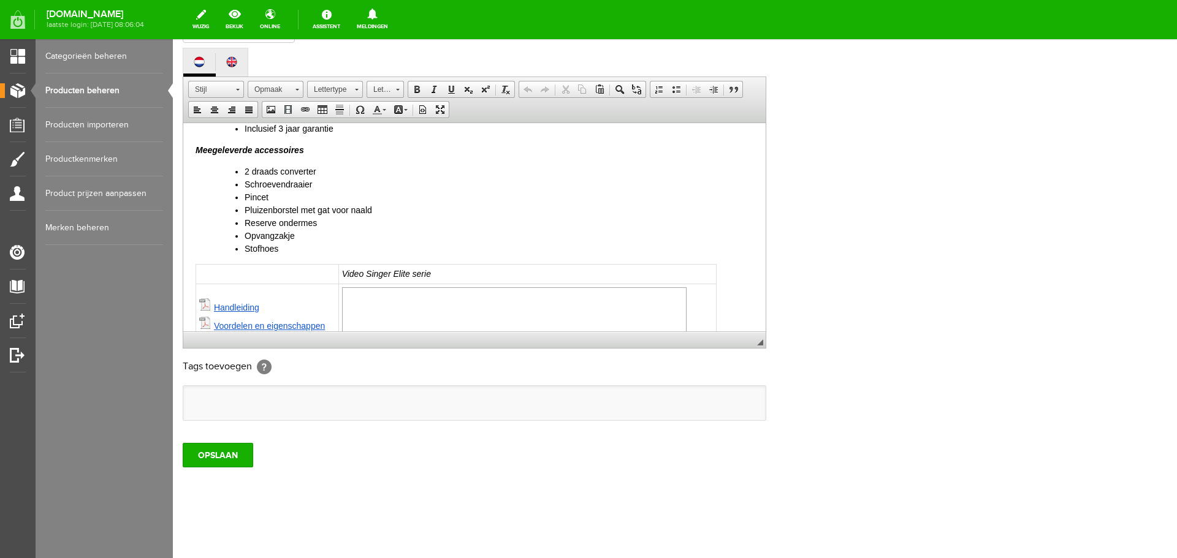
scroll to position [513, 0]
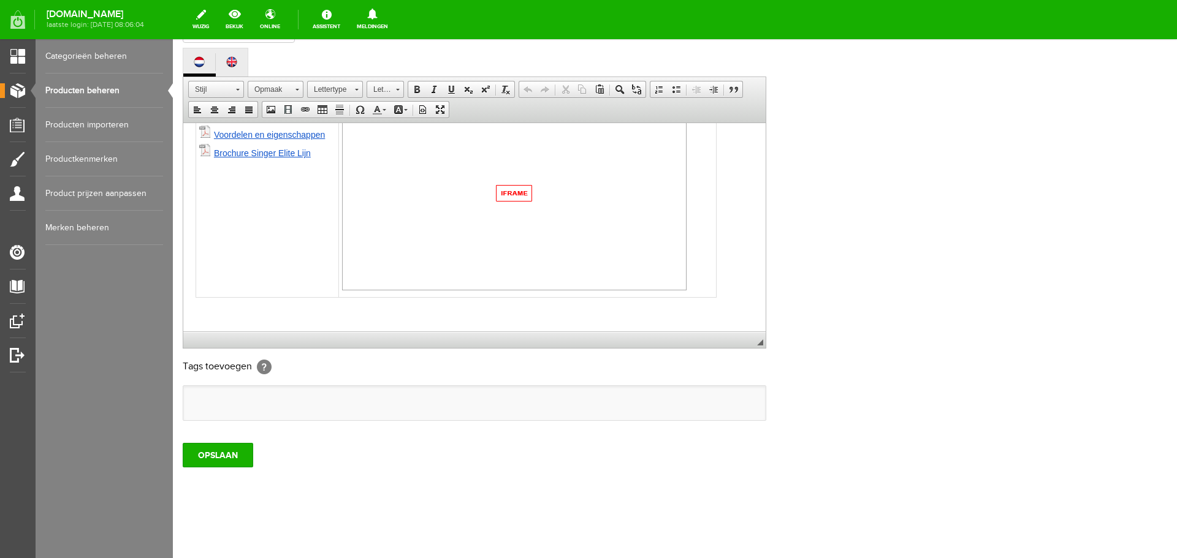
paste body
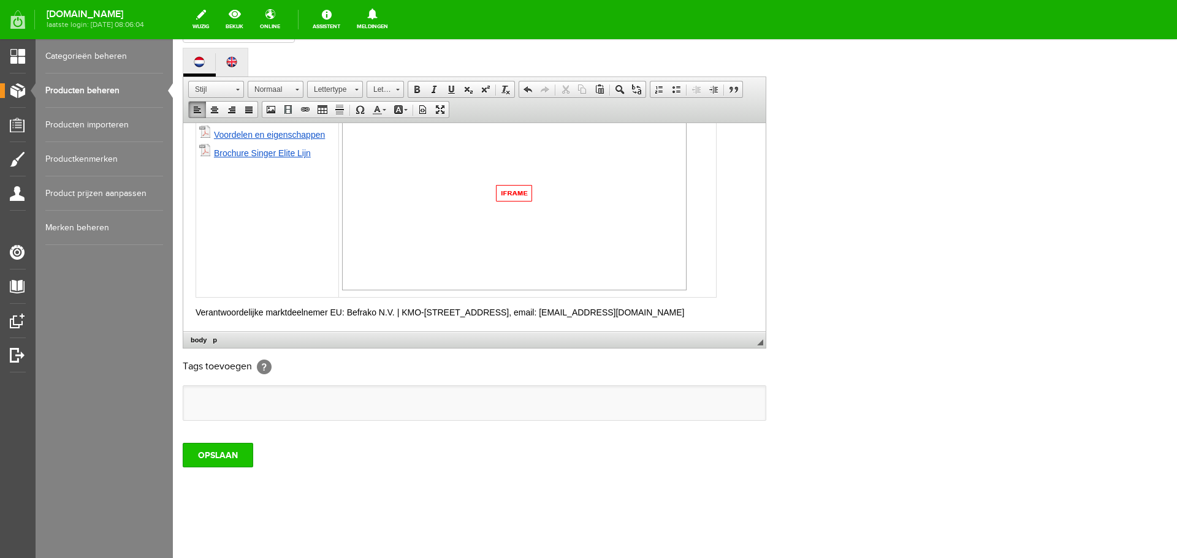
click at [219, 453] on input "OPSLAAN" at bounding box center [218, 455] width 71 height 25
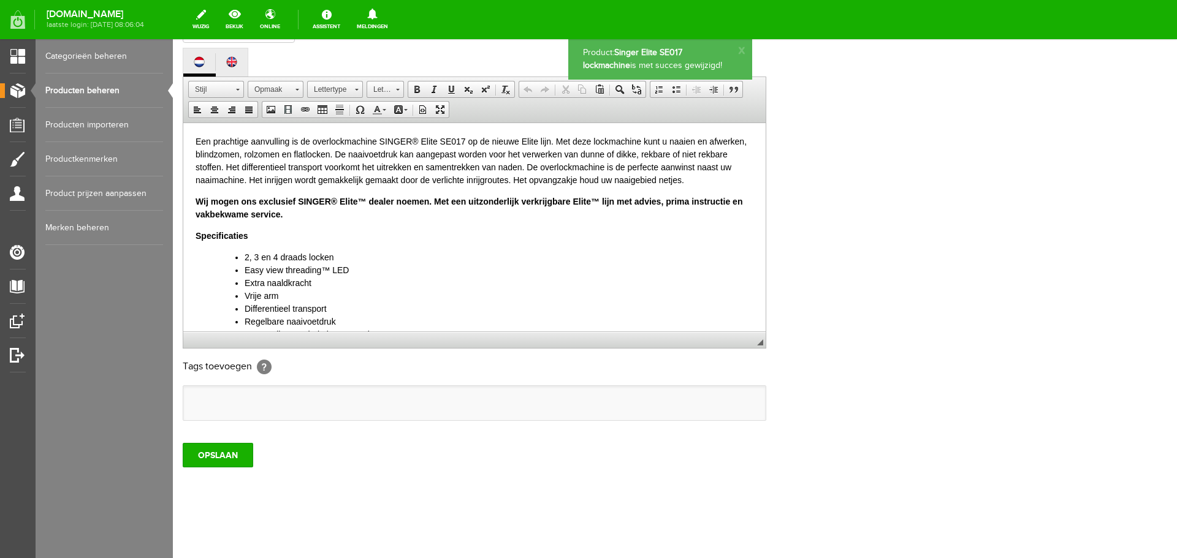
scroll to position [0, 0]
click at [89, 86] on link "Producten beheren" at bounding box center [104, 91] width 118 height 34
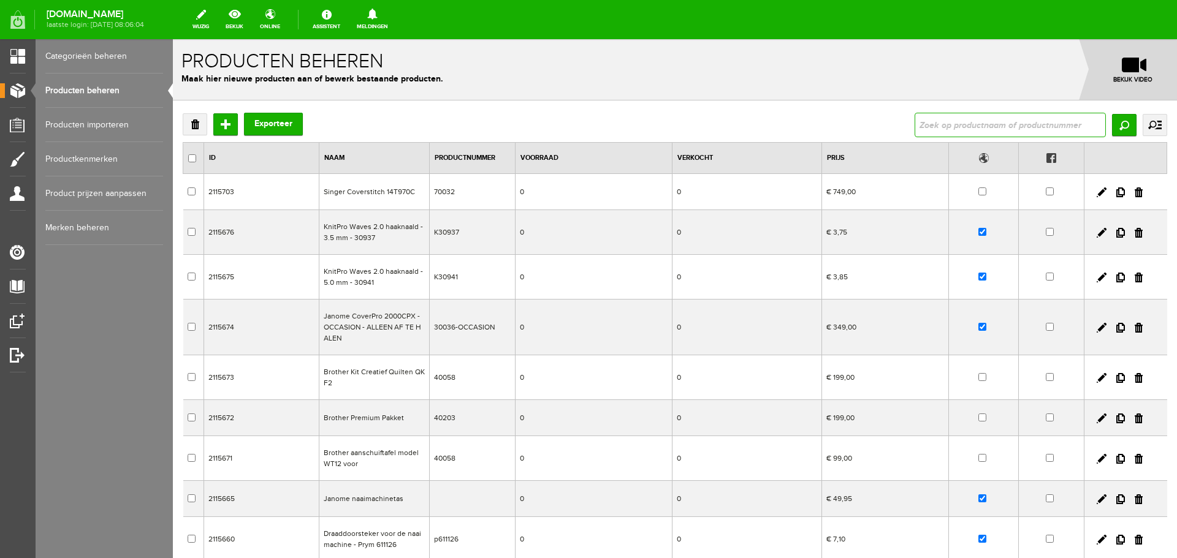
click at [962, 121] on input "text" at bounding box center [1010, 125] width 191 height 25
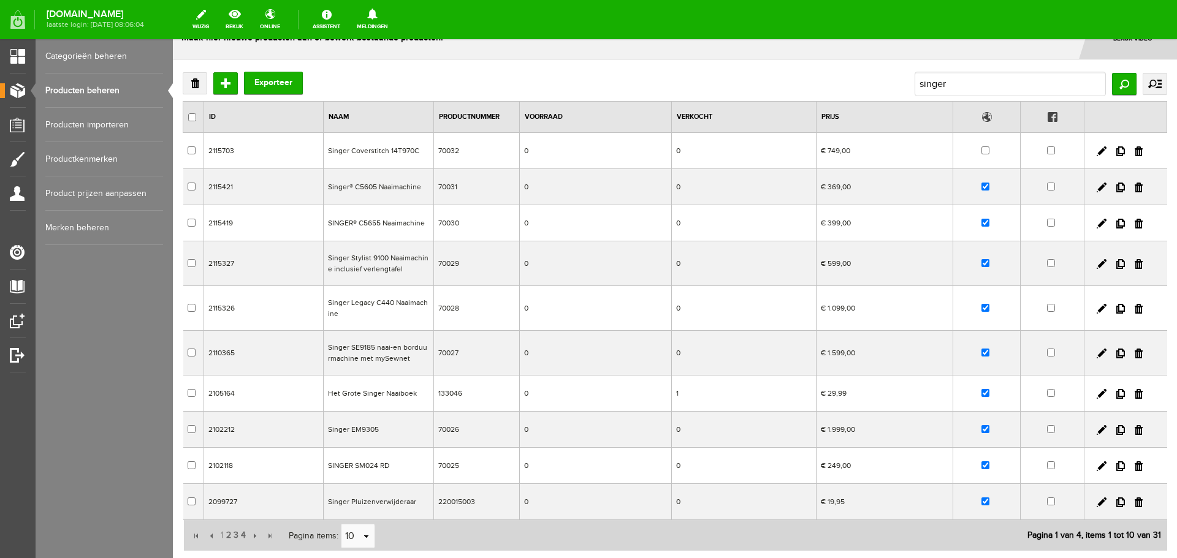
scroll to position [123, 0]
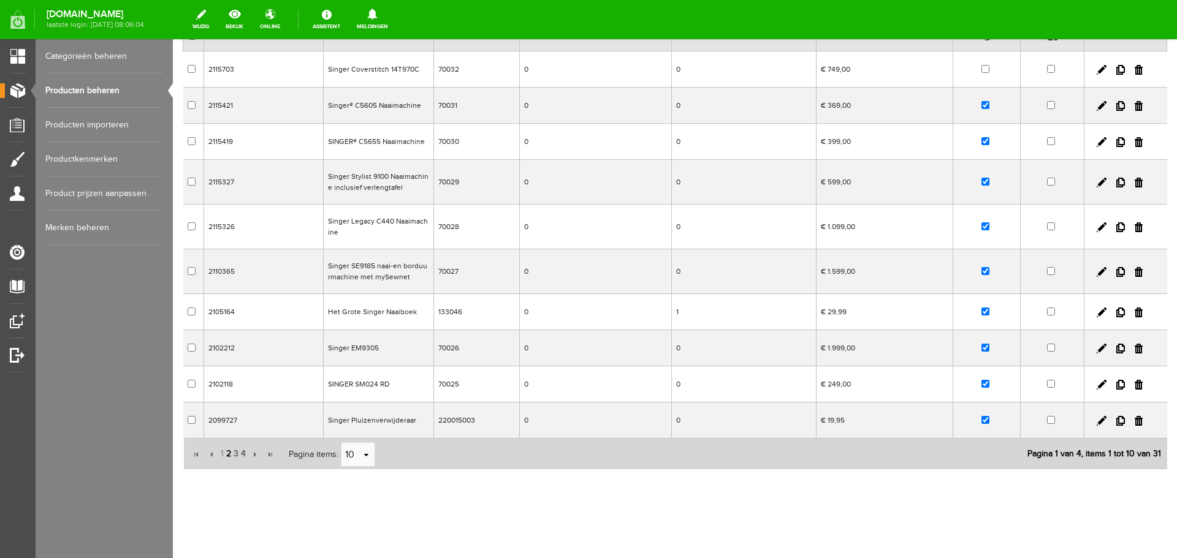
click at [225, 455] on span "2" at bounding box center [228, 454] width 7 height 25
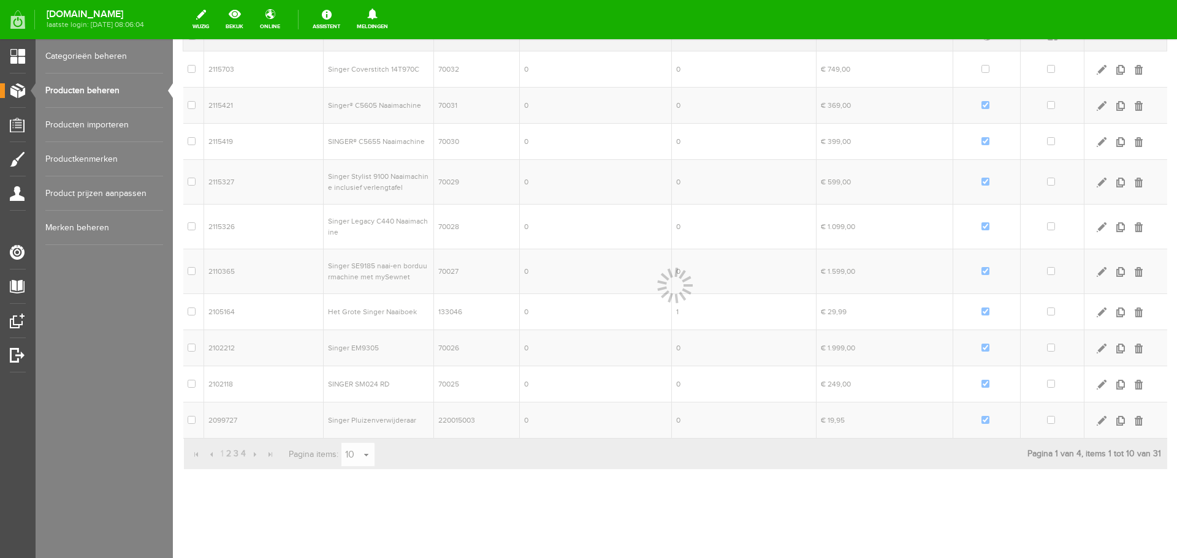
scroll to position [101, 0]
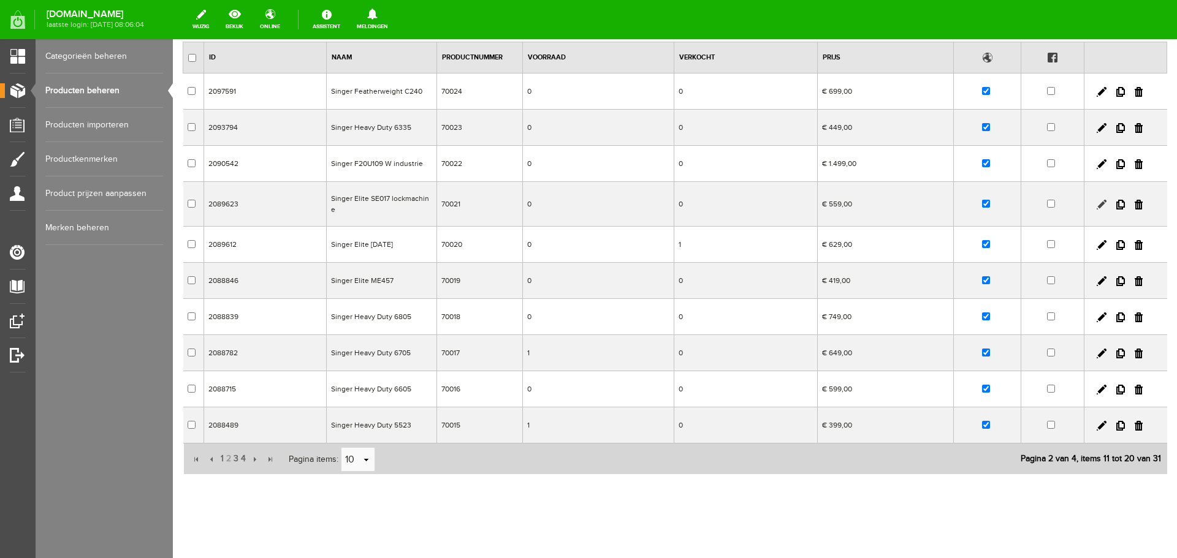
click at [1097, 200] on link at bounding box center [1102, 205] width 10 height 10
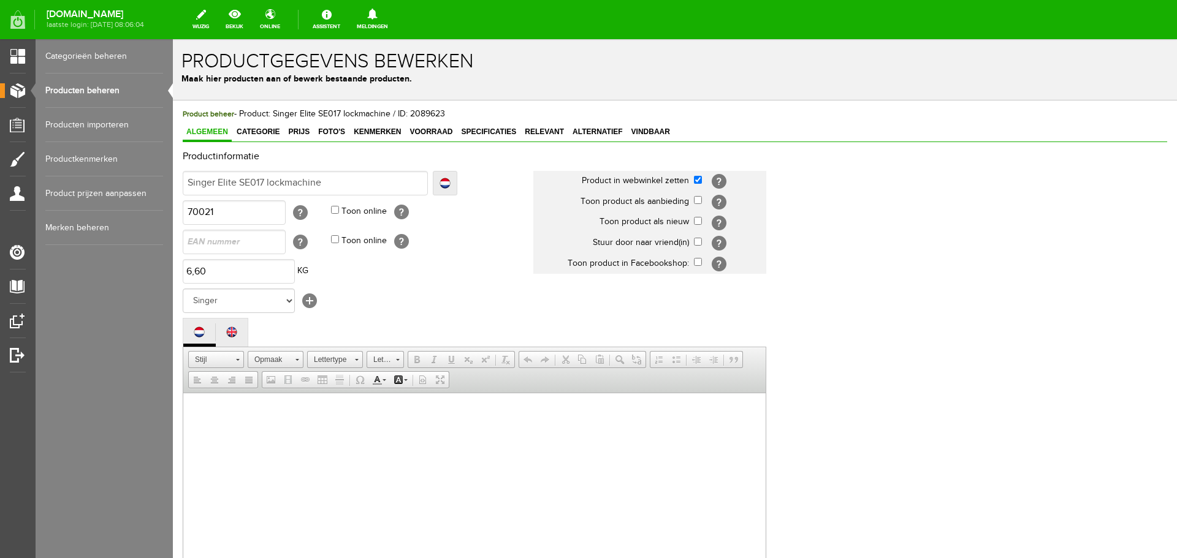
scroll to position [0, 0]
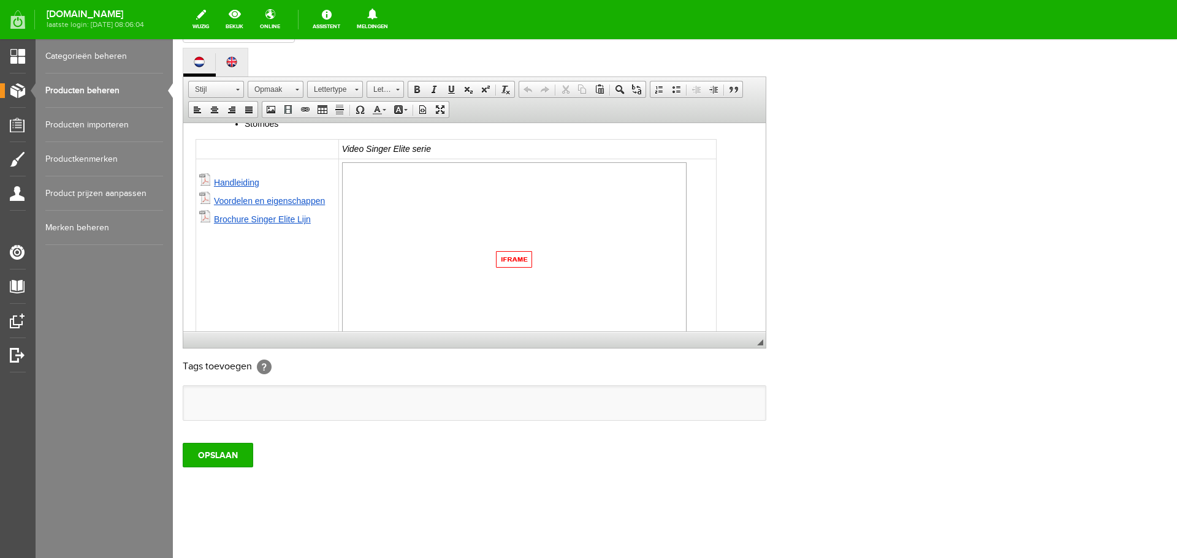
scroll to position [513, 0]
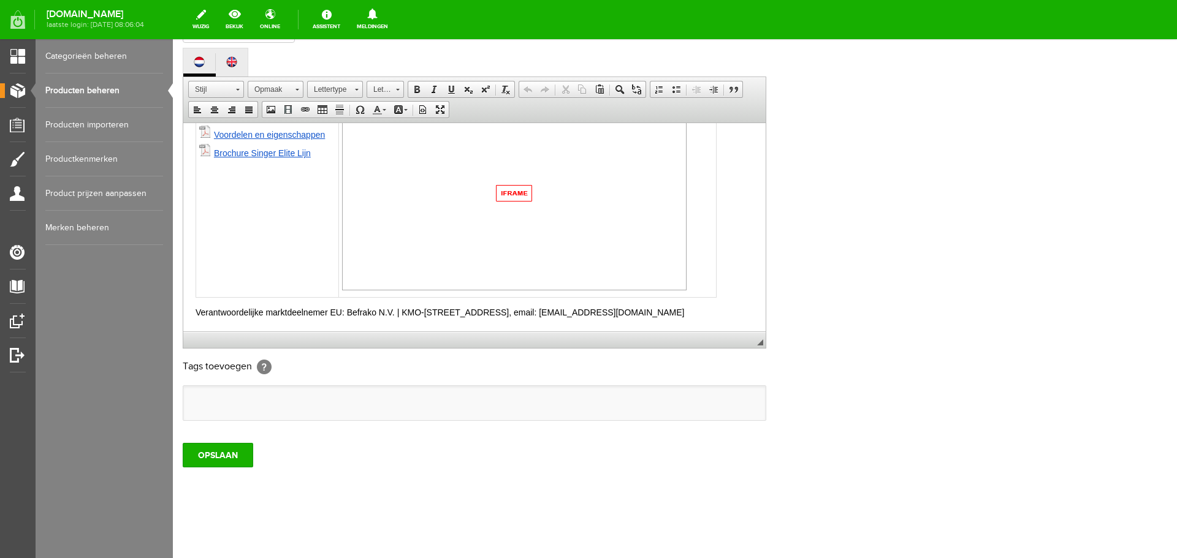
click at [82, 91] on link "Producten beheren" at bounding box center [104, 91] width 118 height 34
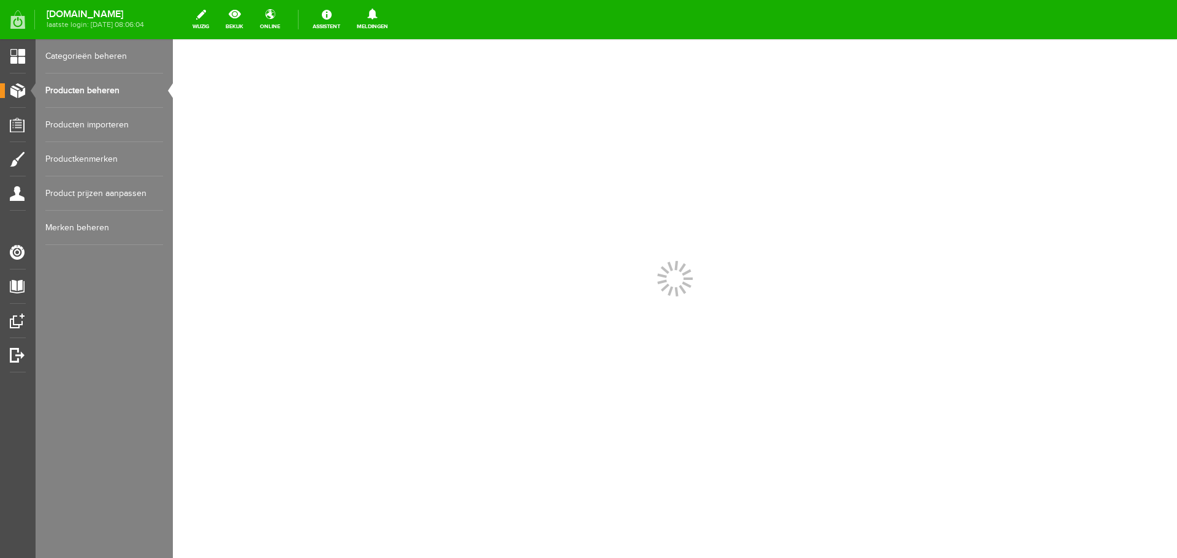
scroll to position [0, 0]
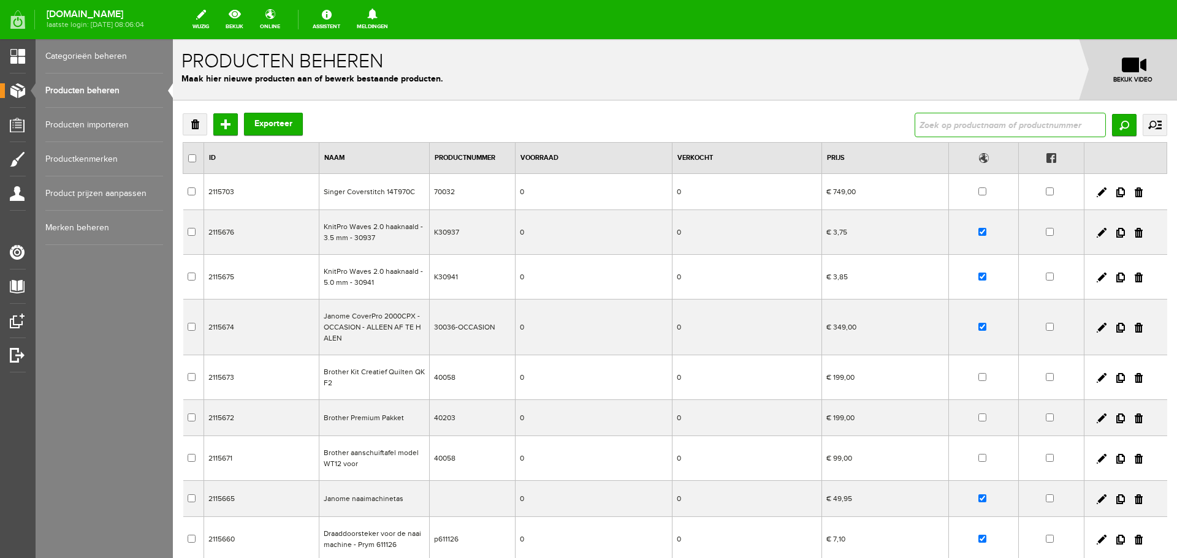
click at [948, 127] on input "text" at bounding box center [1010, 125] width 191 height 25
type input "singer"
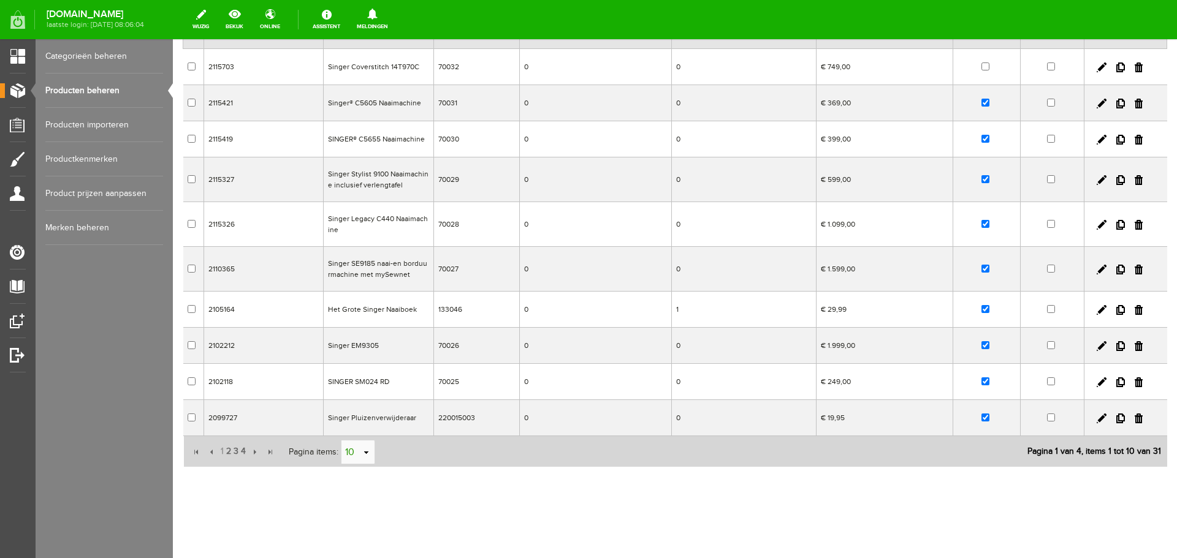
scroll to position [126, 0]
click at [228, 452] on span "2" at bounding box center [228, 450] width 7 height 25
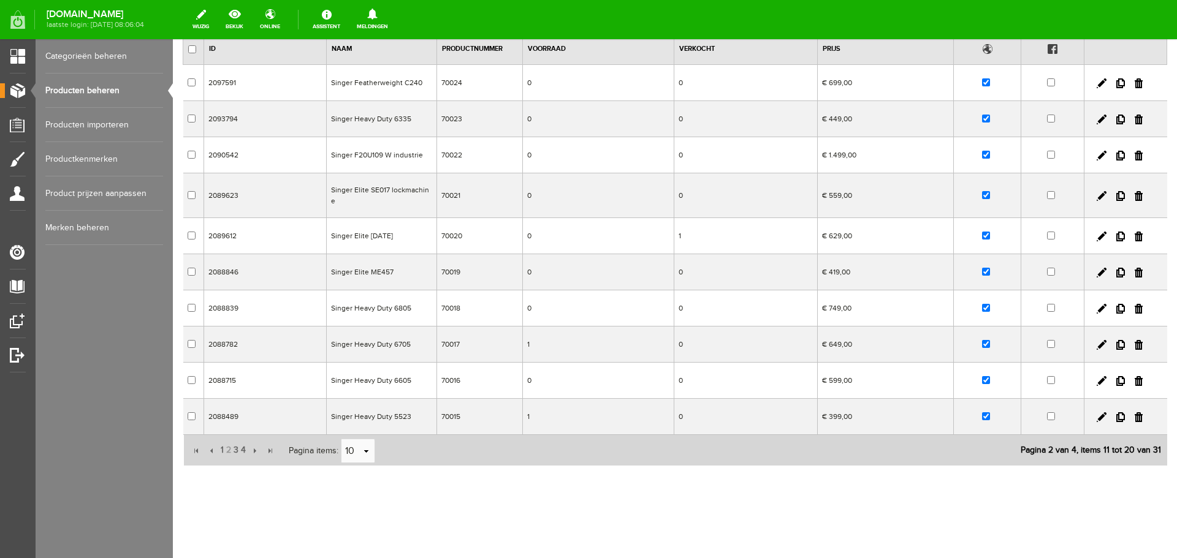
scroll to position [101, 0]
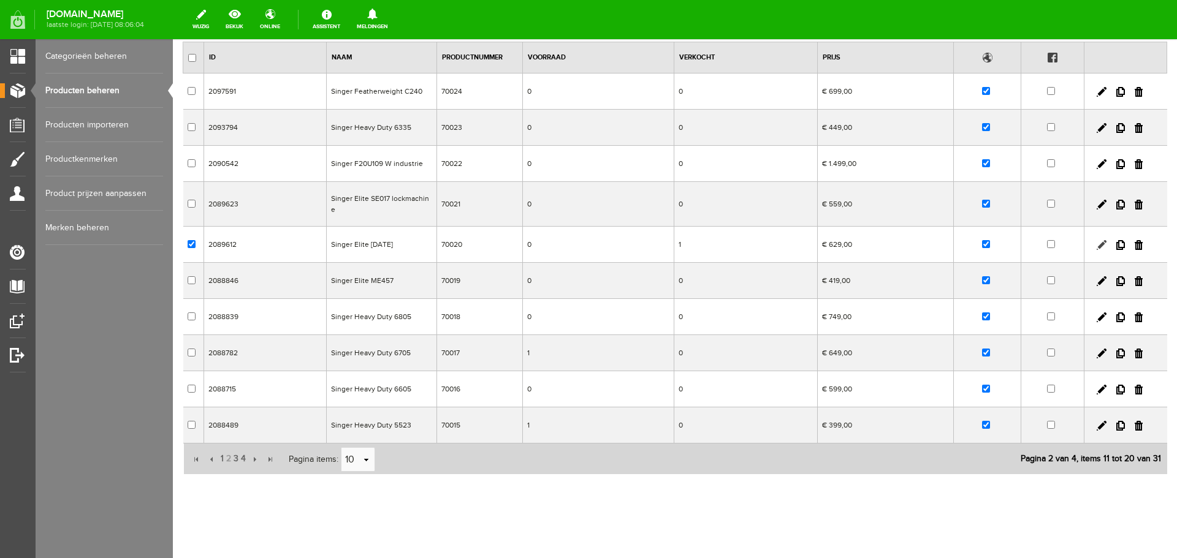
click at [1097, 240] on link at bounding box center [1102, 245] width 10 height 10
checkbox input "true"
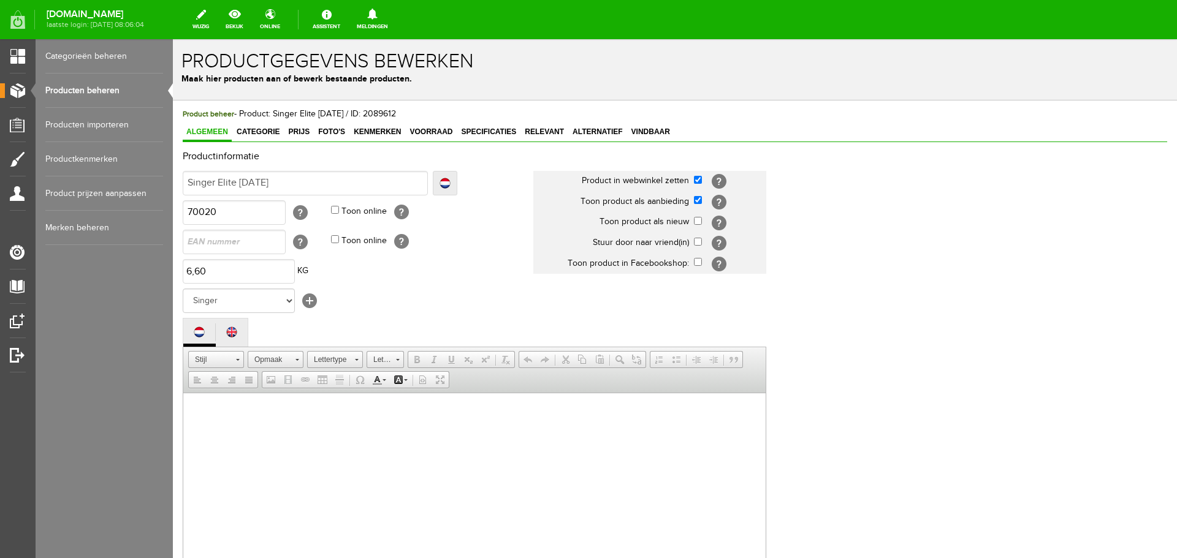
scroll to position [0, 0]
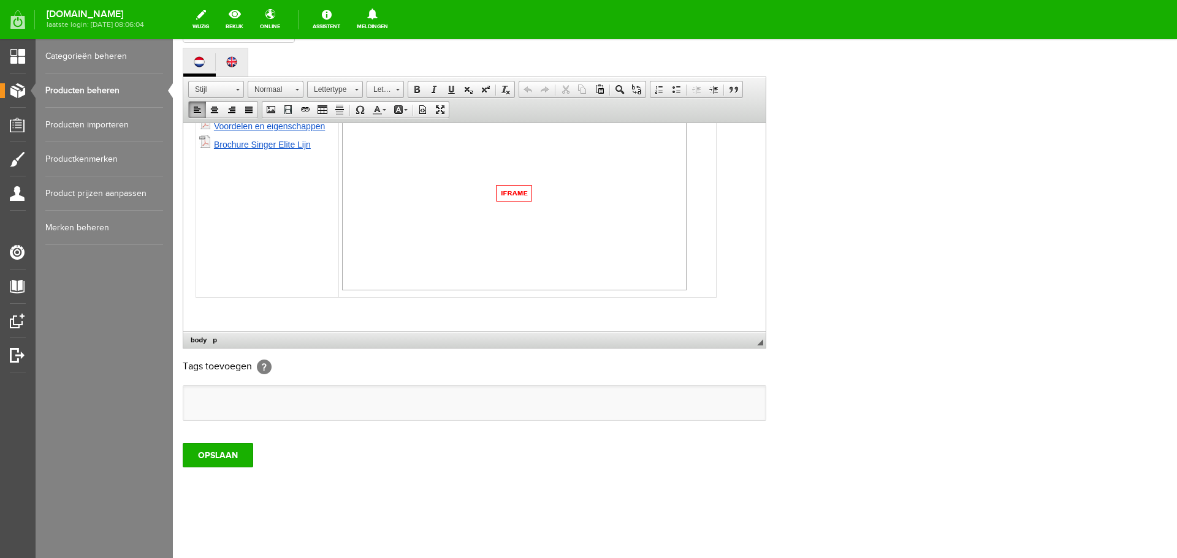
paste body
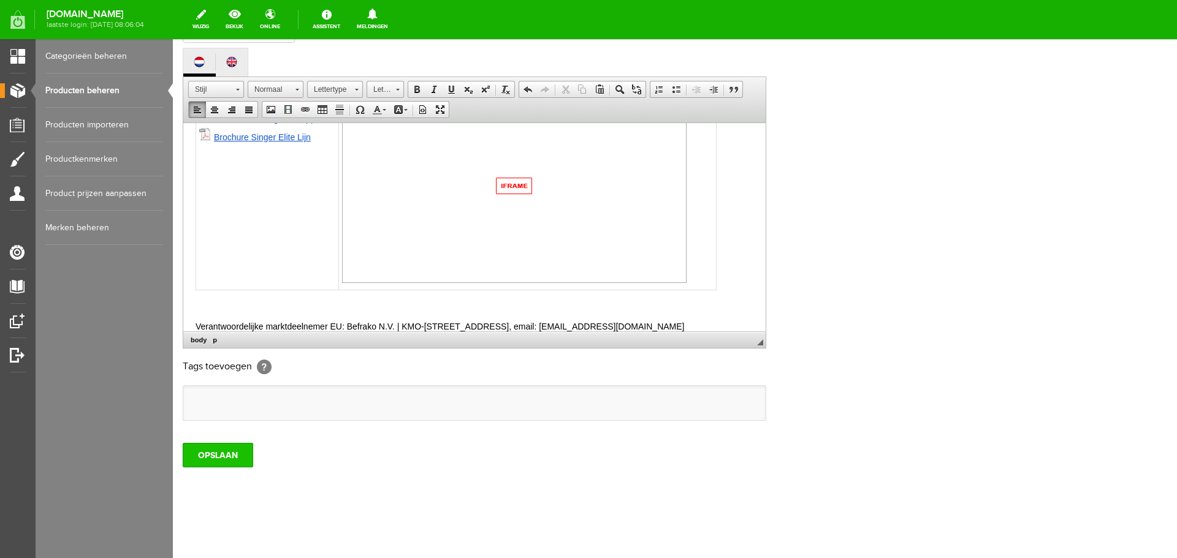
click at [219, 459] on input "OPSLAAN" at bounding box center [218, 455] width 71 height 25
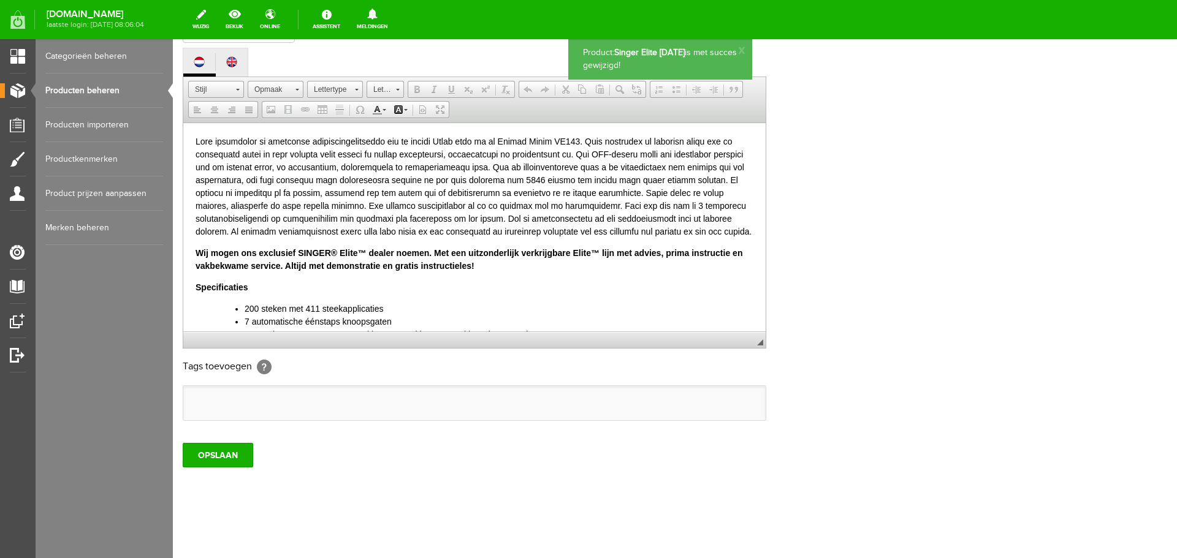
scroll to position [0, 0]
click at [82, 93] on link "Producten beheren" at bounding box center [104, 91] width 118 height 34
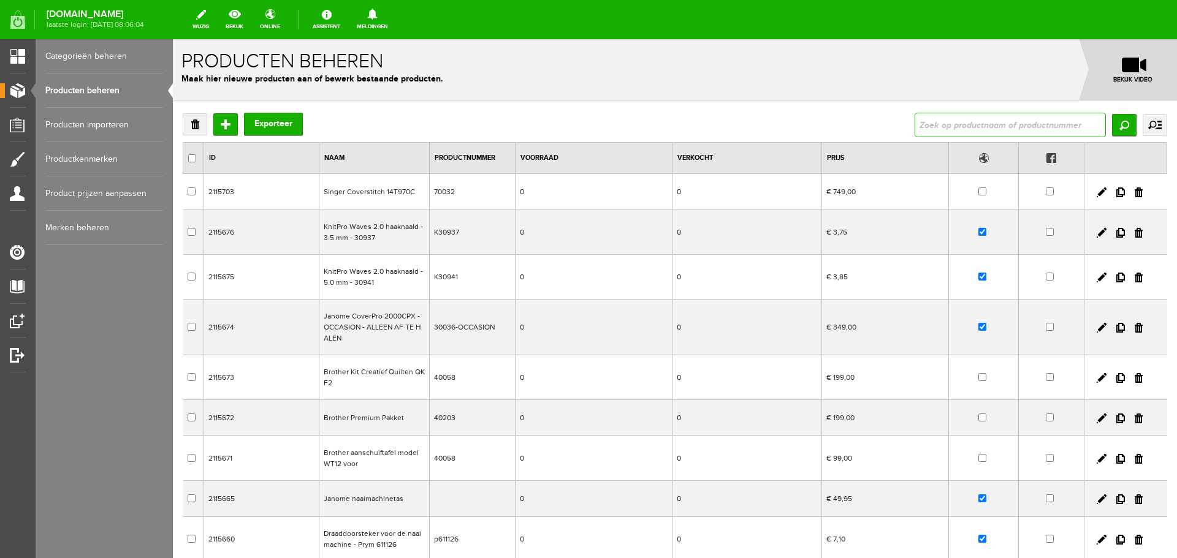
click at [929, 120] on input "text" at bounding box center [1010, 125] width 191 height 25
type input "singer"
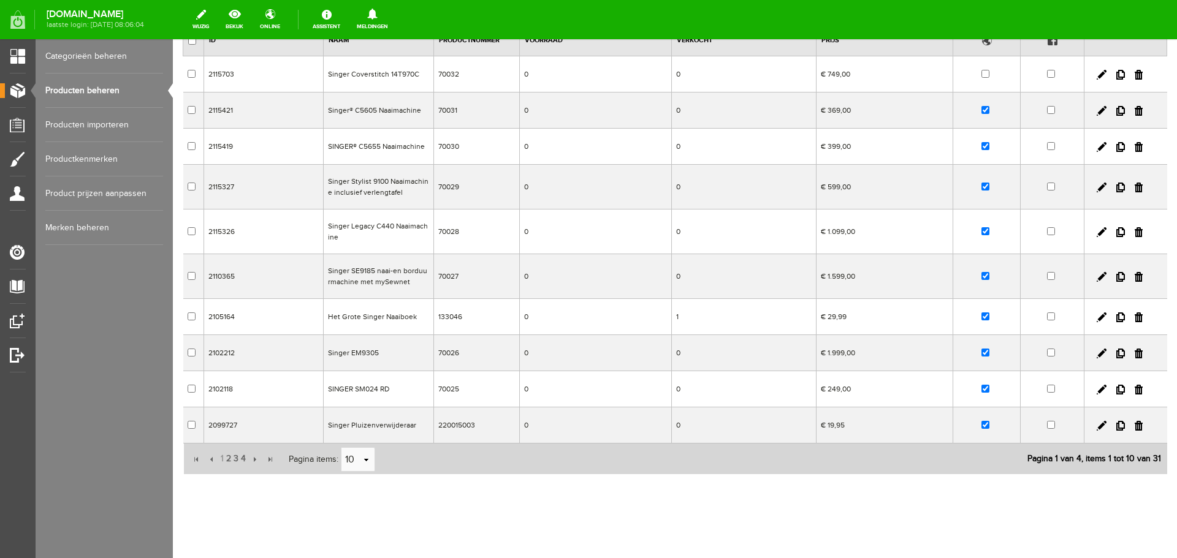
scroll to position [126, 0]
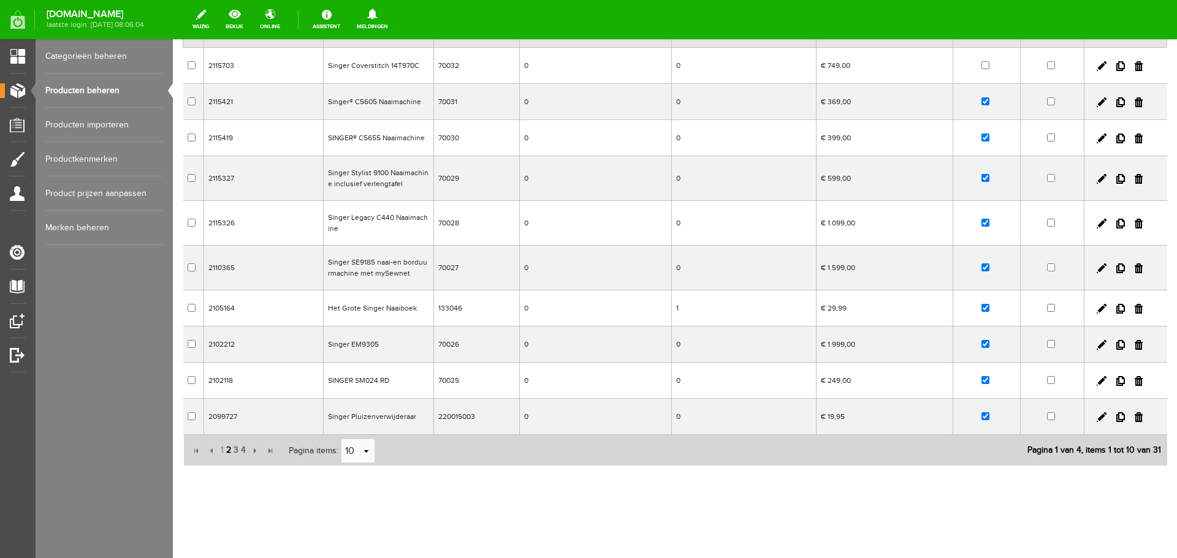
click at [226, 448] on span "2" at bounding box center [228, 450] width 7 height 25
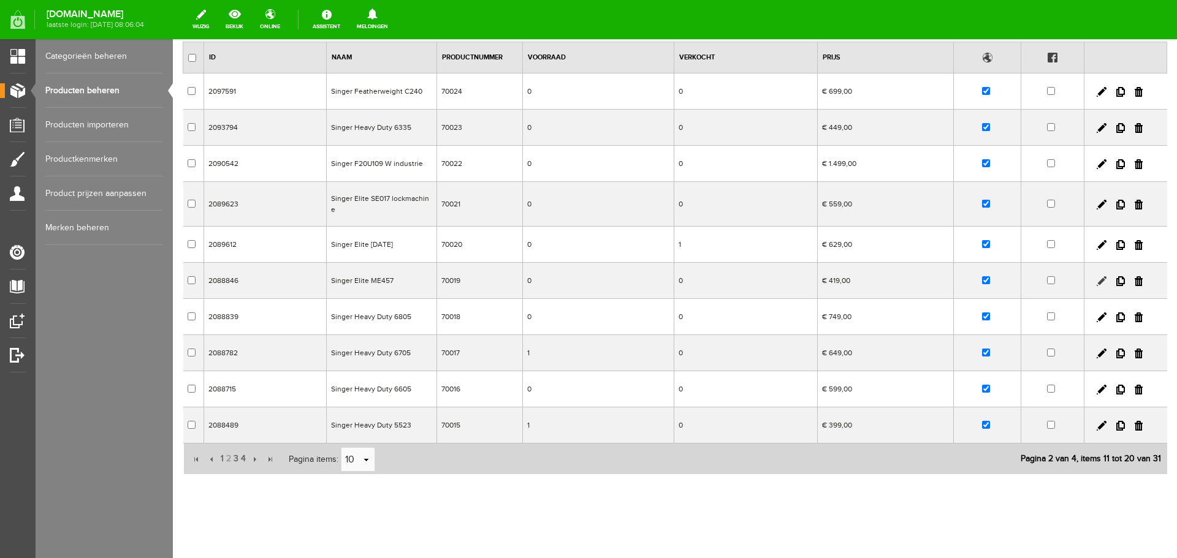
click at [1097, 276] on link at bounding box center [1102, 281] width 10 height 10
checkbox input "true"
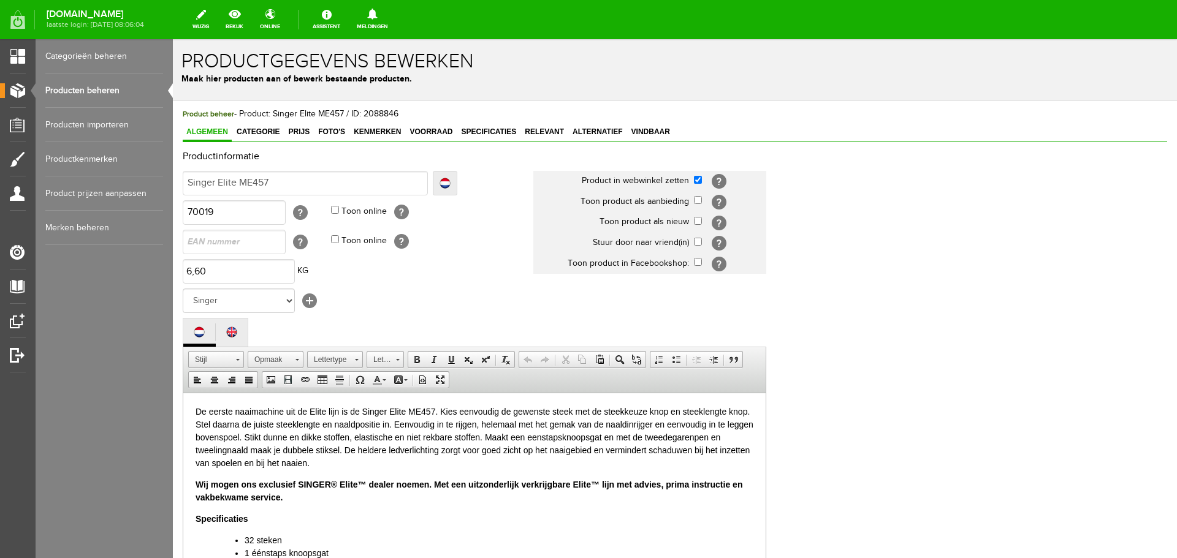
scroll to position [0, 0]
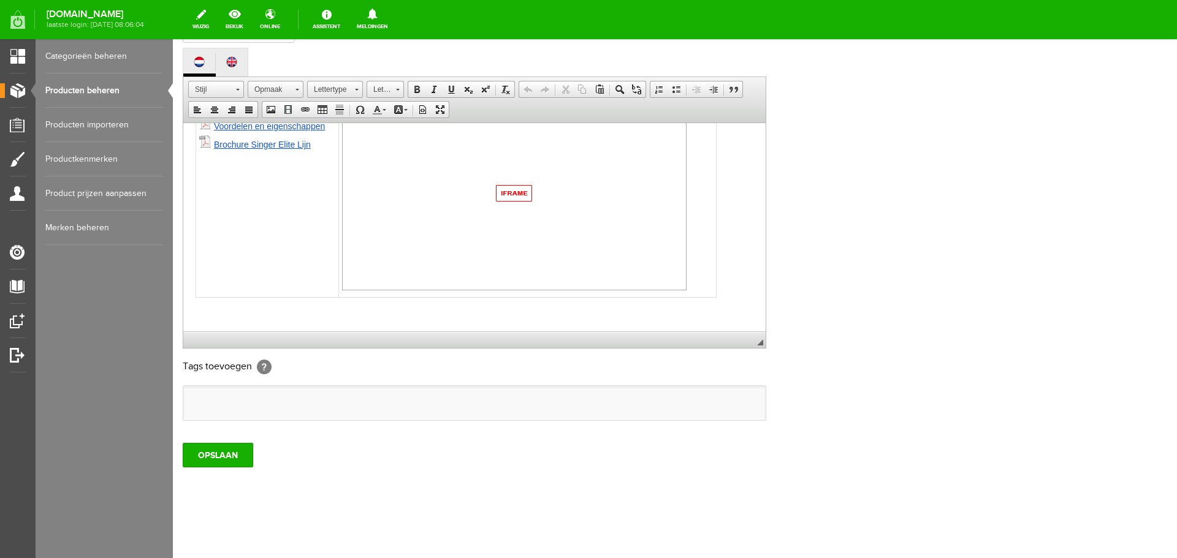
click at [213, 314] on p at bounding box center [475, 312] width 558 height 13
paste body
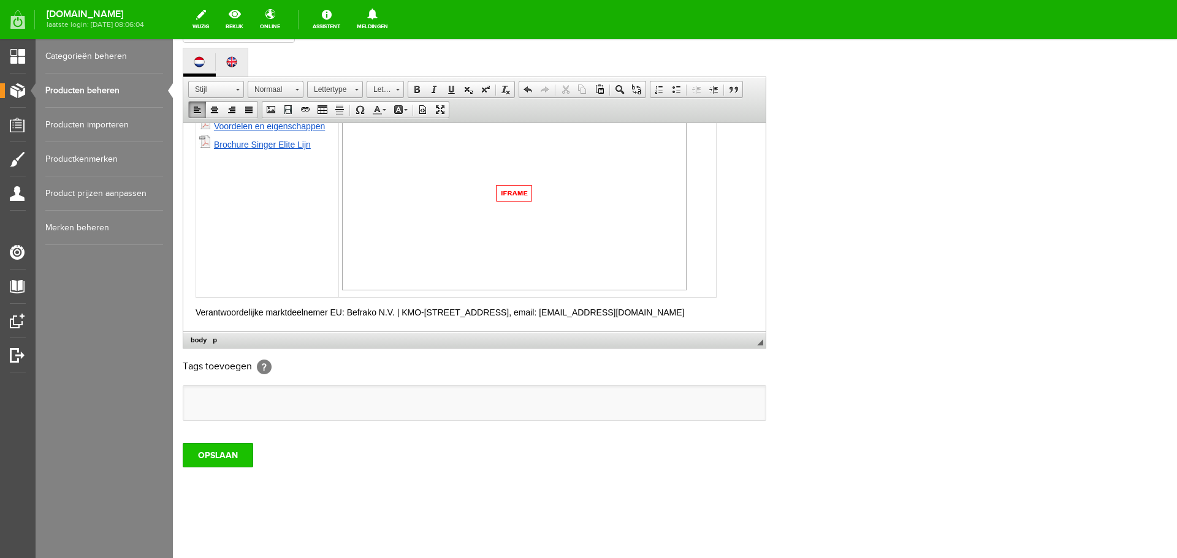
click at [223, 454] on input "OPSLAAN" at bounding box center [218, 455] width 71 height 25
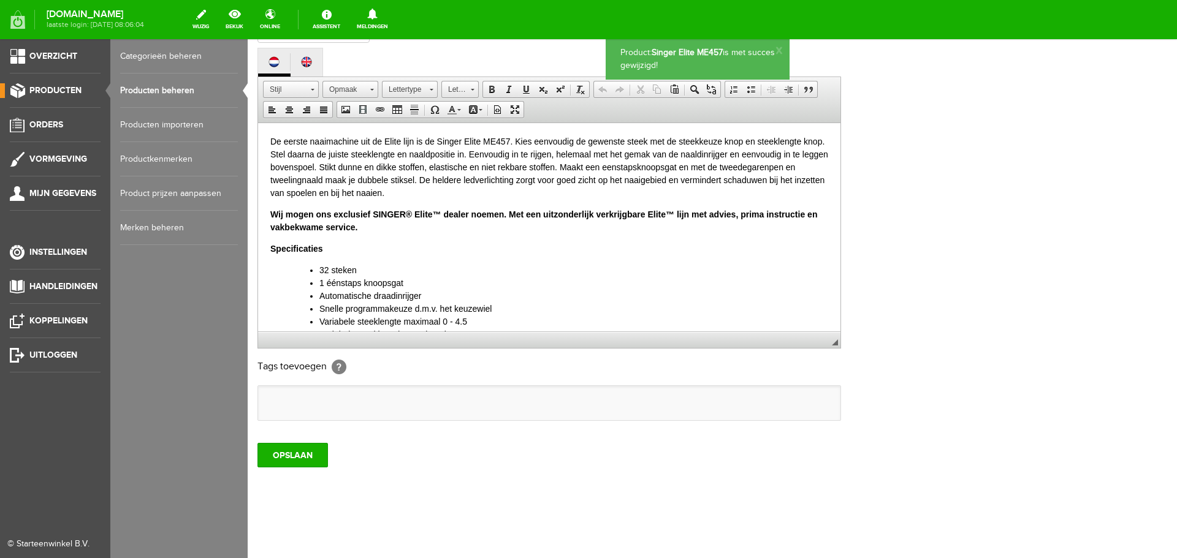
click at [150, 90] on link "Producten beheren" at bounding box center [179, 91] width 118 height 34
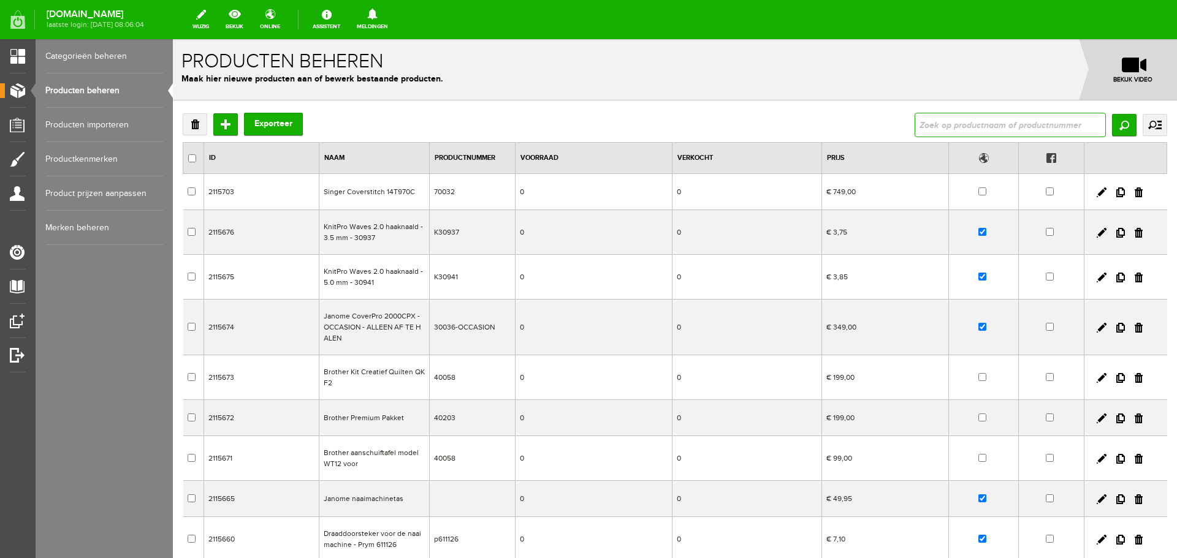
click at [973, 116] on input "text" at bounding box center [1010, 125] width 191 height 25
type input "singer"
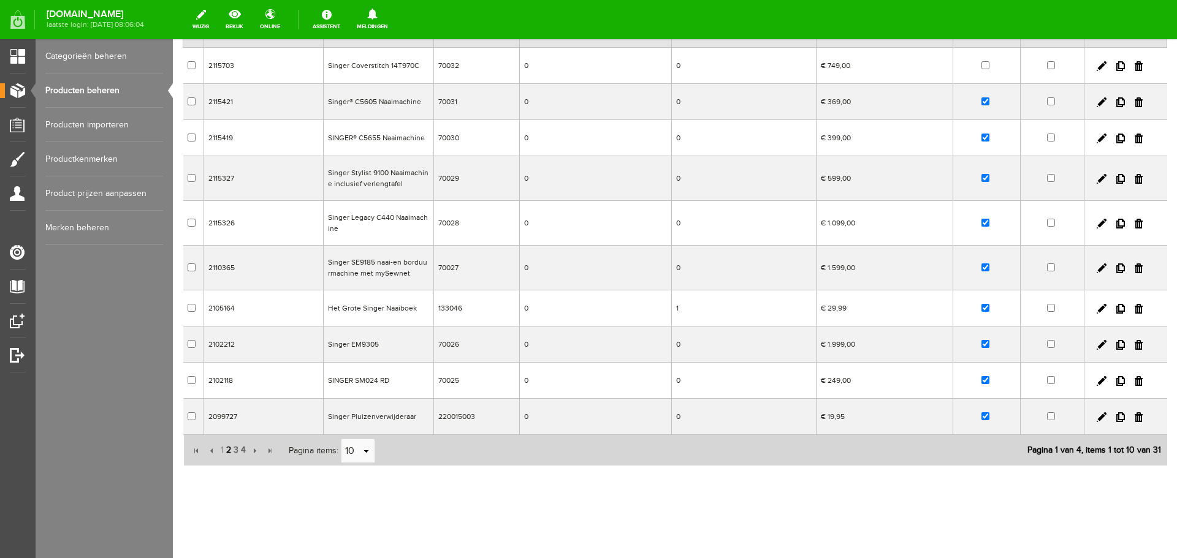
click at [229, 449] on span "2" at bounding box center [228, 450] width 7 height 25
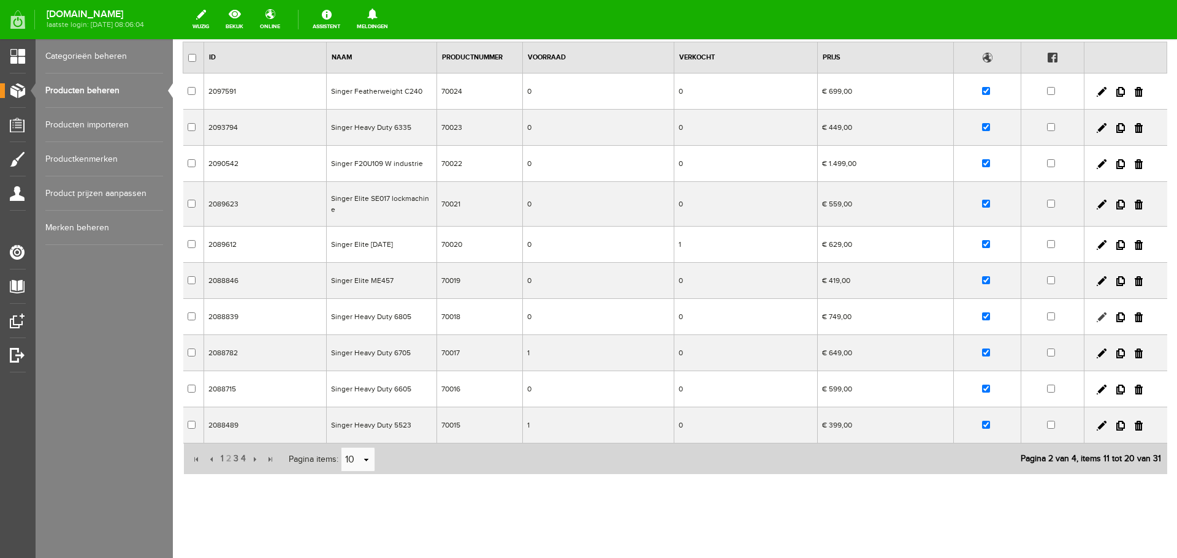
click at [1097, 313] on link at bounding box center [1102, 318] width 10 height 10
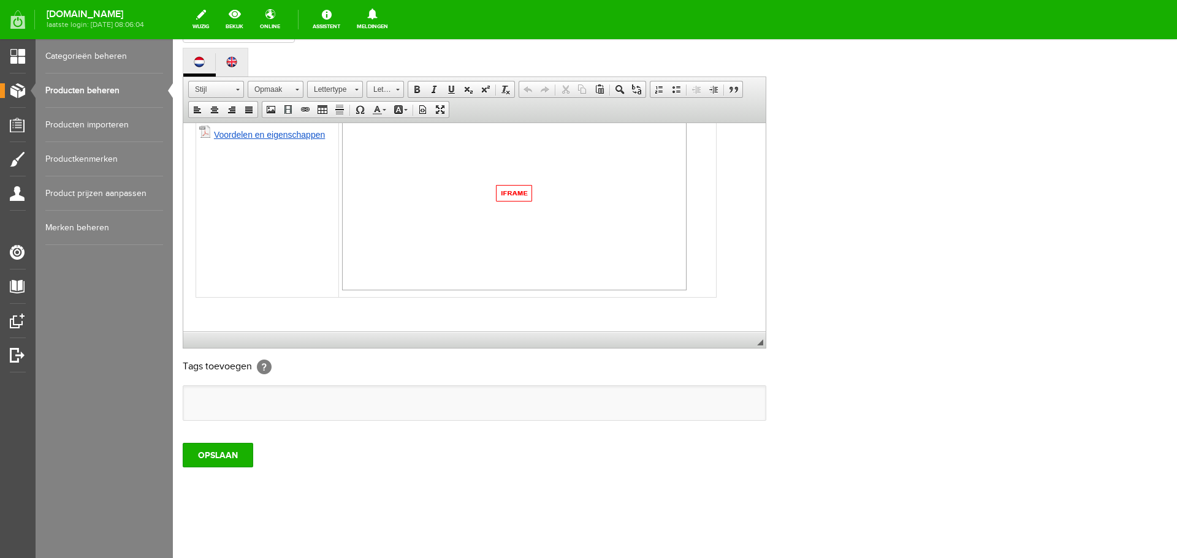
paste body
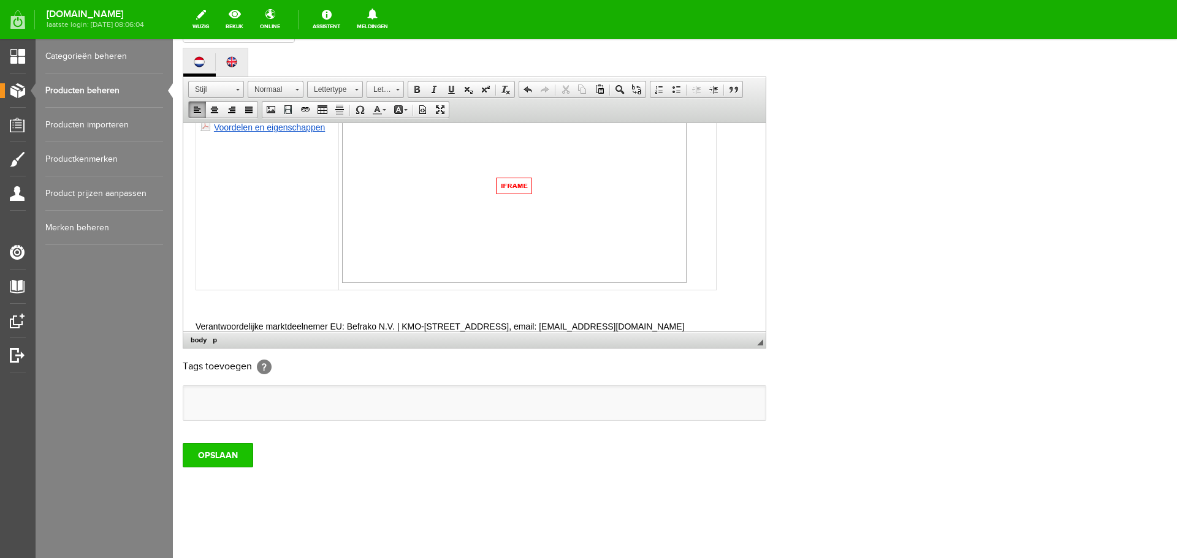
click at [226, 459] on input "OPSLAAN" at bounding box center [218, 455] width 71 height 25
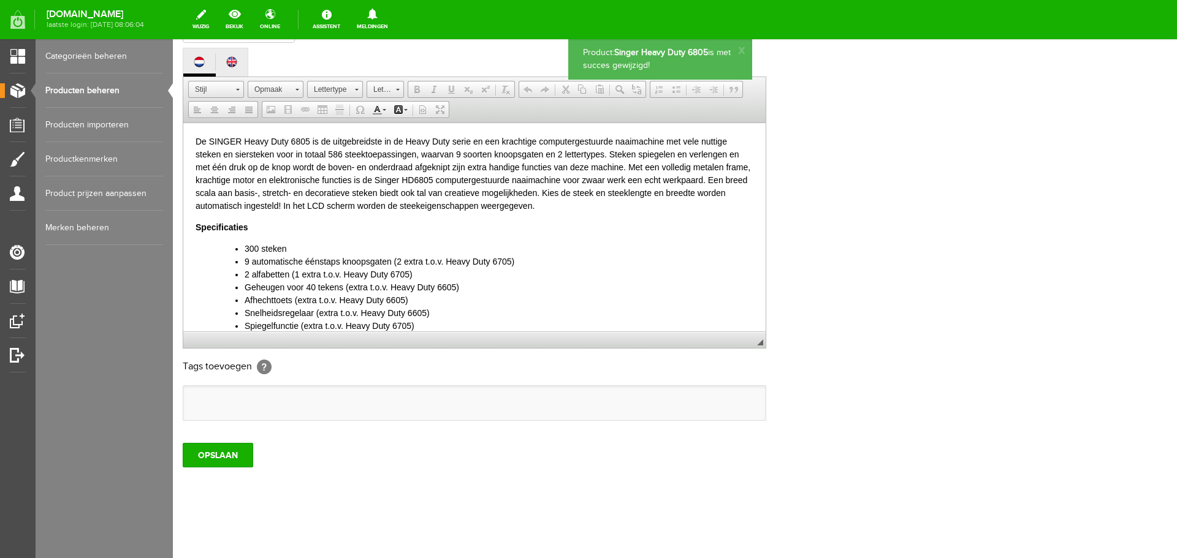
scroll to position [0, 0]
click at [99, 90] on link "Producten beheren" at bounding box center [104, 91] width 118 height 34
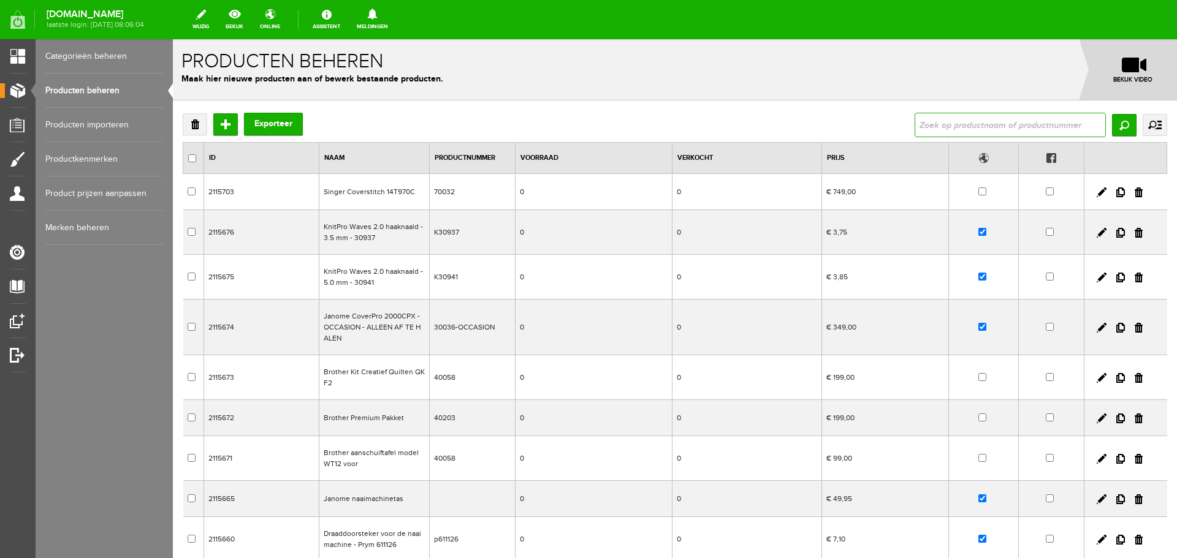
click at [958, 121] on input "text" at bounding box center [1010, 125] width 191 height 25
type input "singer"
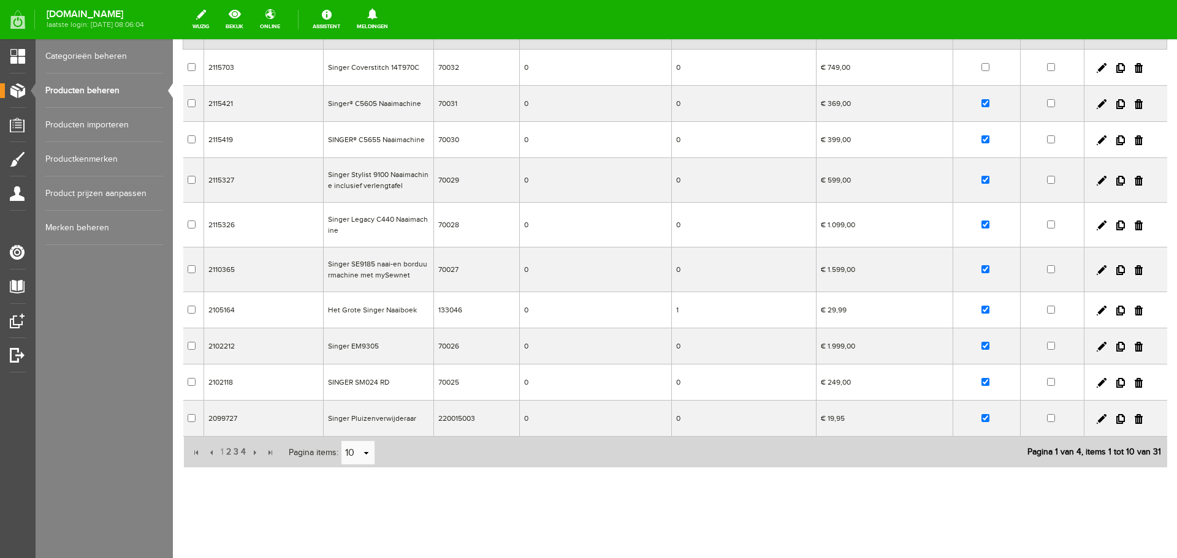
scroll to position [126, 0]
click at [227, 450] on span "2" at bounding box center [228, 450] width 7 height 25
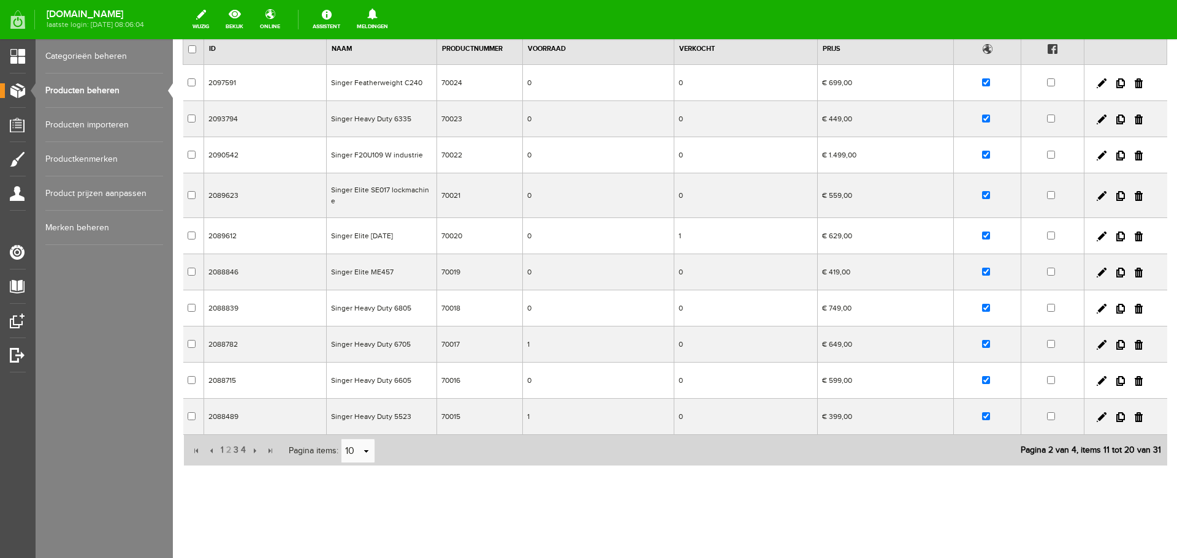
scroll to position [101, 0]
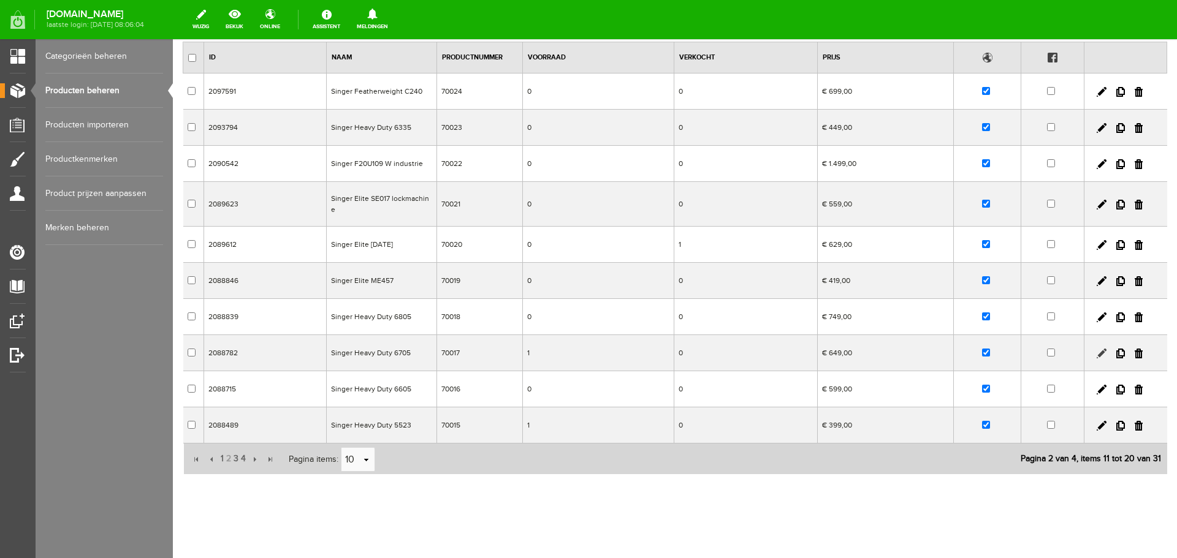
click at [1097, 349] on link at bounding box center [1102, 354] width 10 height 10
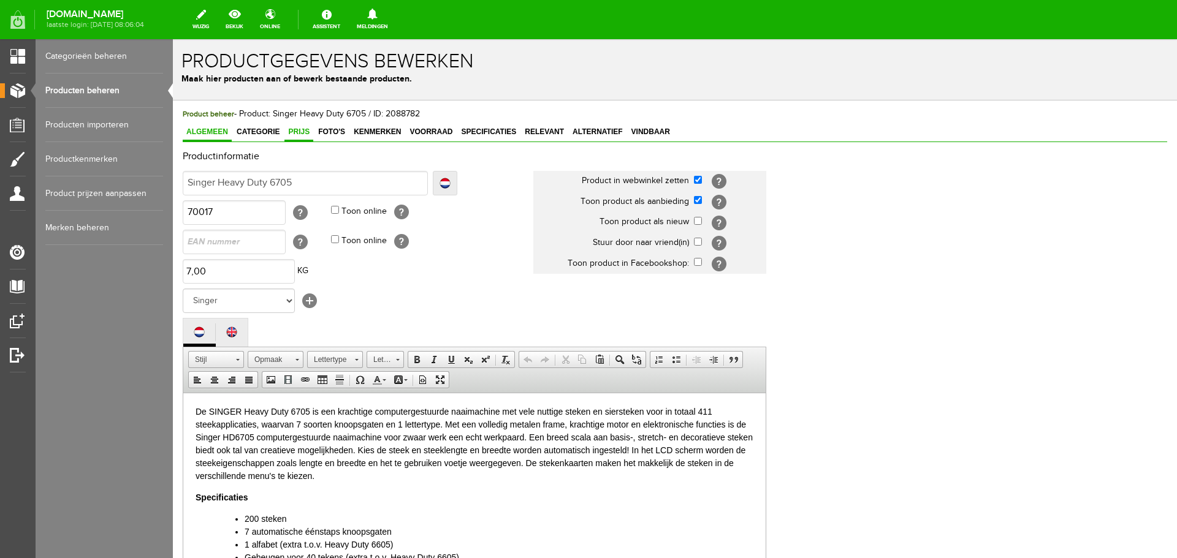
click at [294, 132] on span "Prijs" at bounding box center [298, 132] width 29 height 9
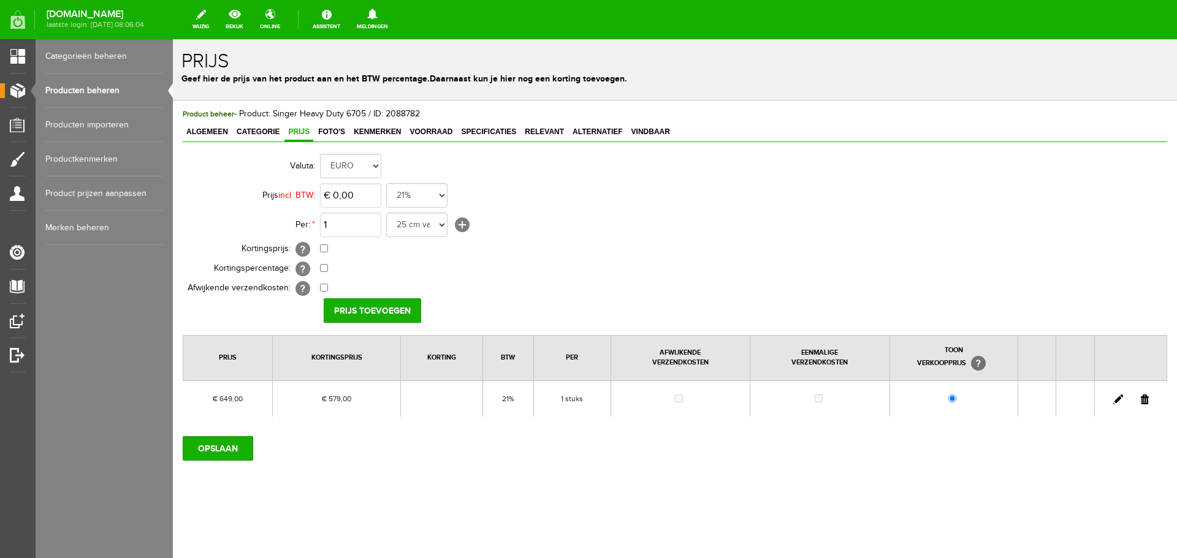
click at [1118, 400] on link at bounding box center [1118, 400] width 10 height 10
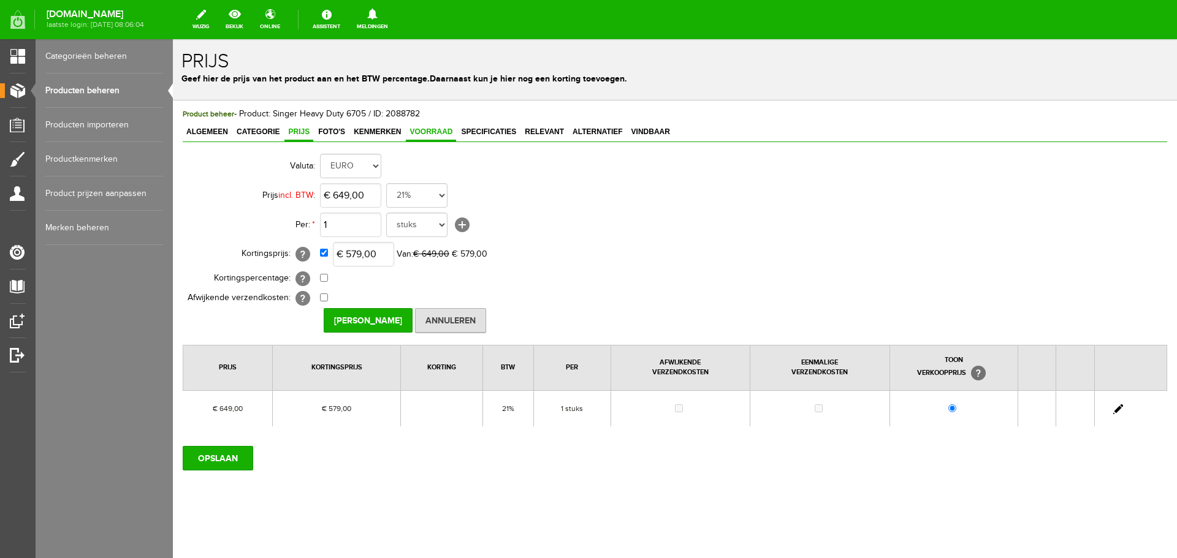
click at [431, 129] on span "Voorraad" at bounding box center [431, 132] width 50 height 9
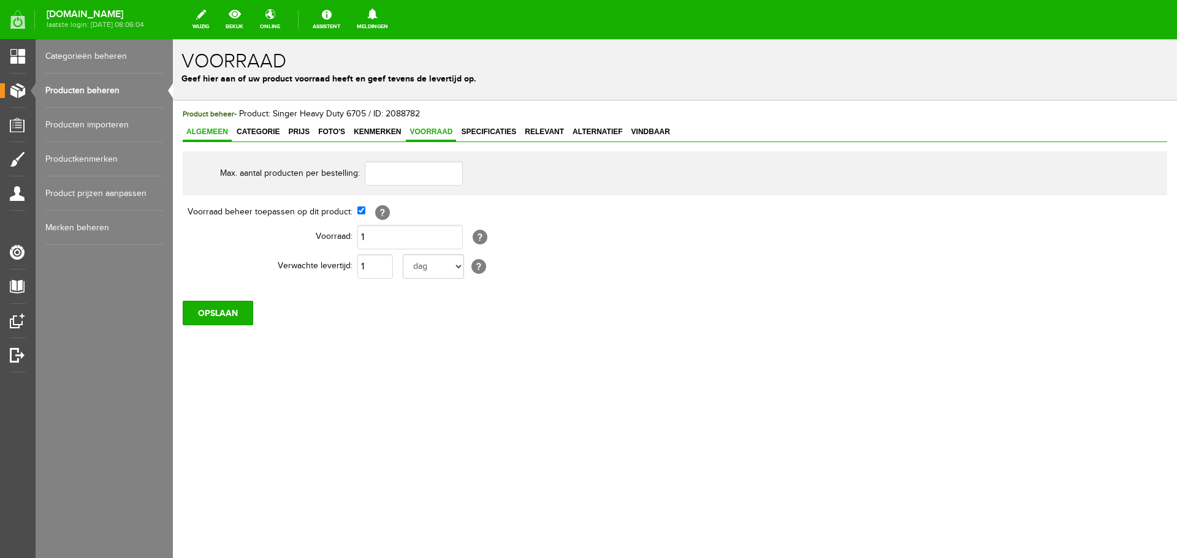
click at [208, 133] on span "Algemeen" at bounding box center [207, 132] width 49 height 9
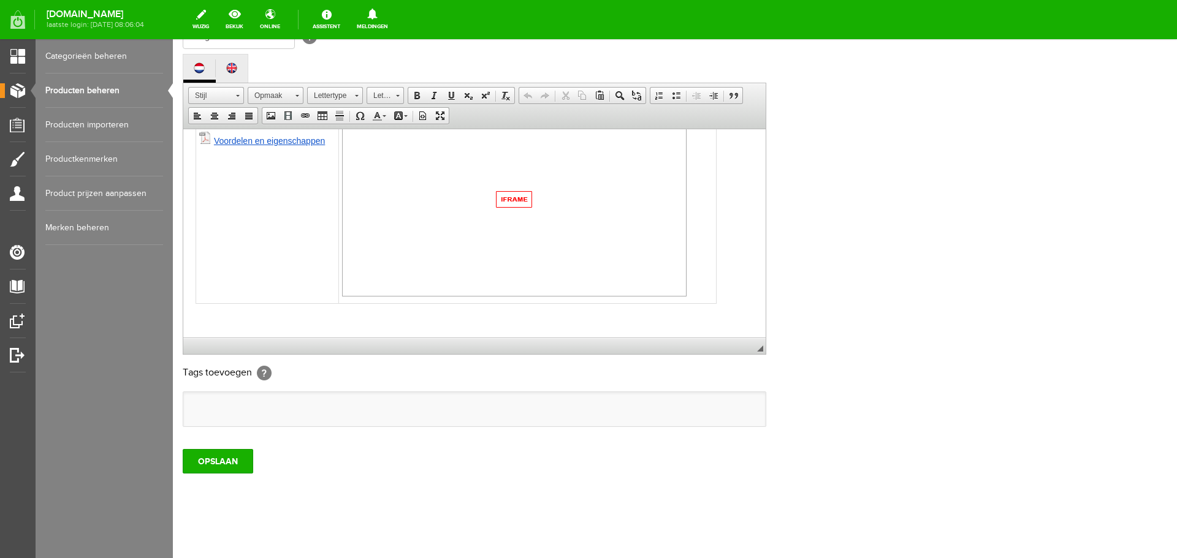
scroll to position [270, 0]
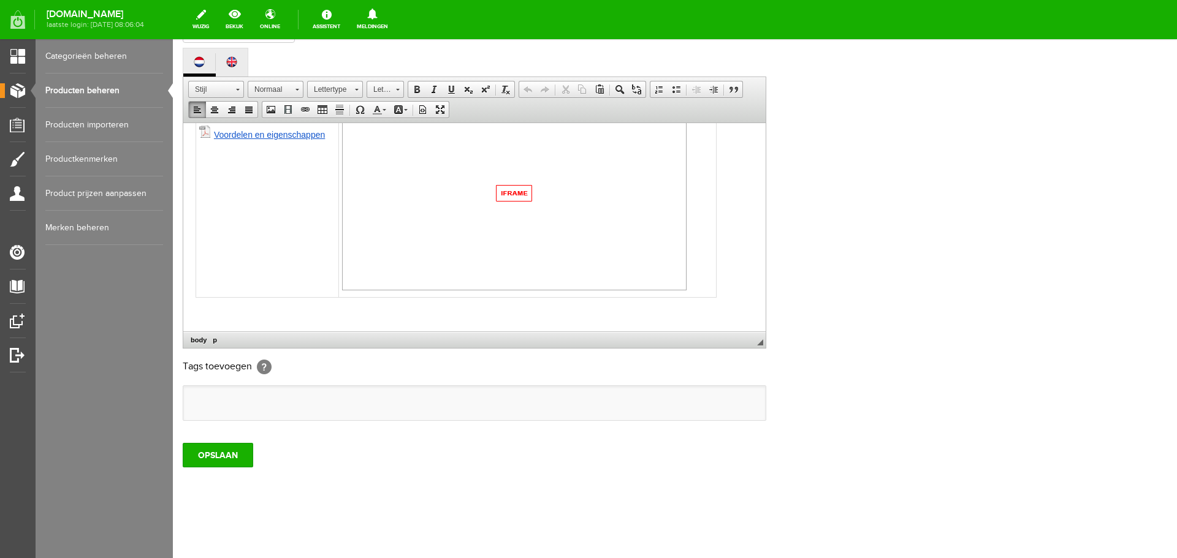
click at [208, 318] on p at bounding box center [475, 312] width 558 height 13
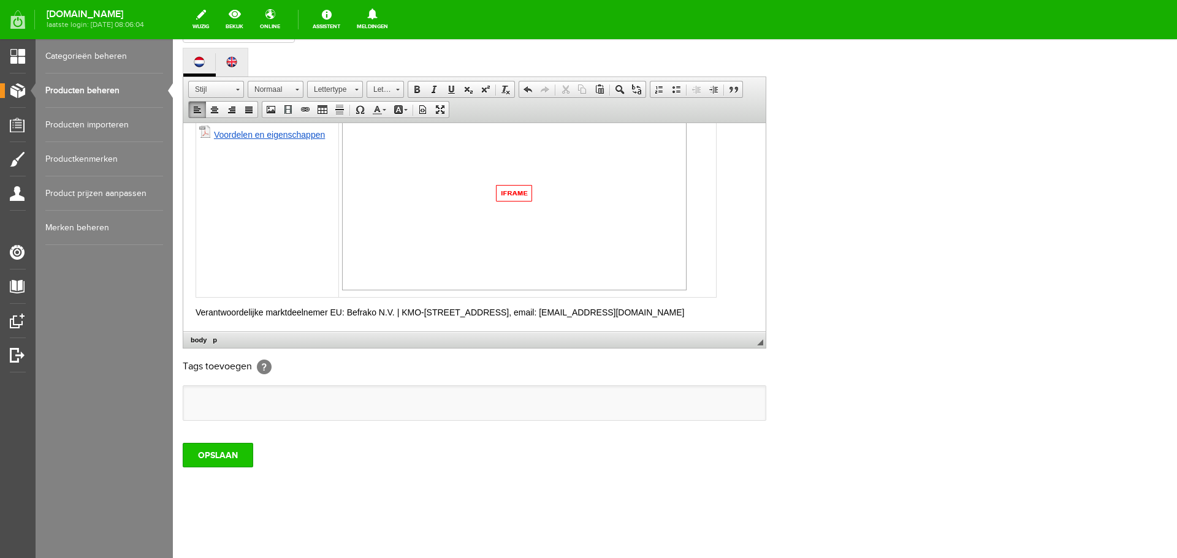
click at [213, 454] on input "OPSLAAN" at bounding box center [218, 455] width 71 height 25
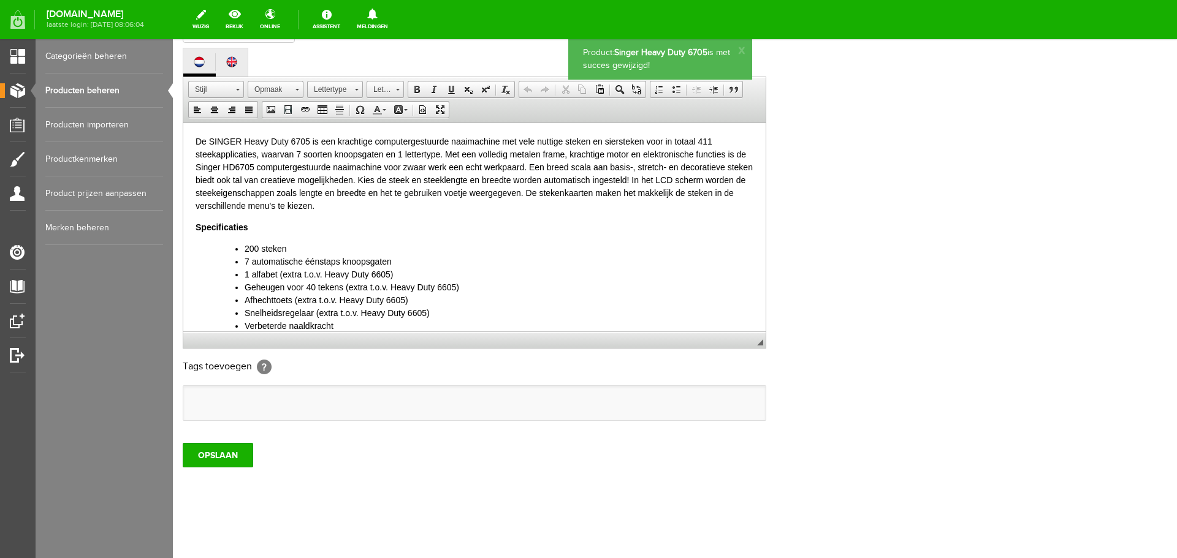
scroll to position [0, 0]
click at [91, 91] on link "Producten beheren" at bounding box center [104, 91] width 118 height 34
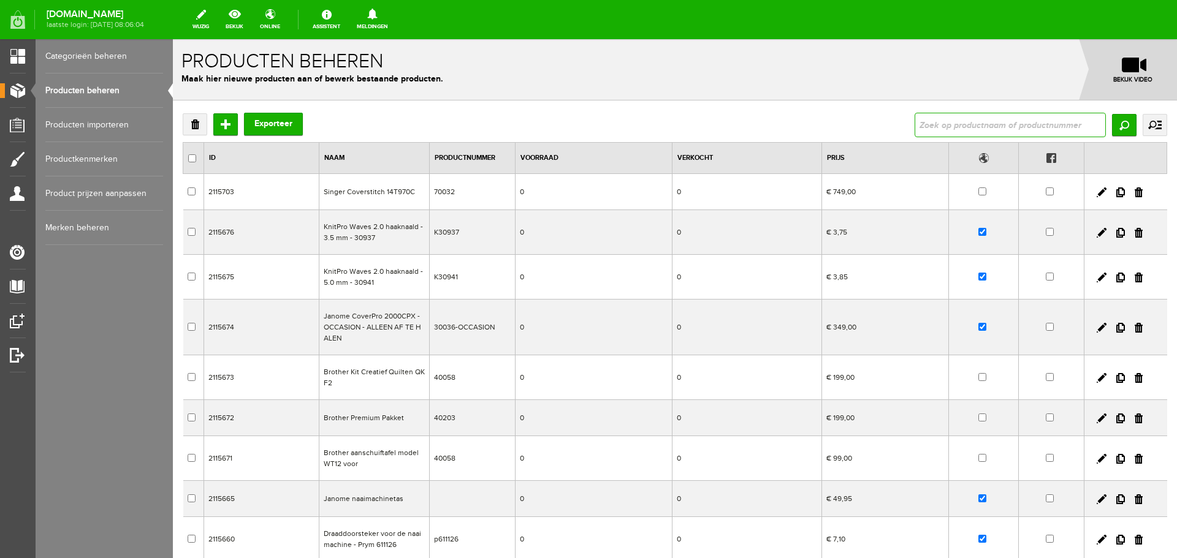
click at [916, 124] on input "text" at bounding box center [1010, 125] width 191 height 25
type input "singer"
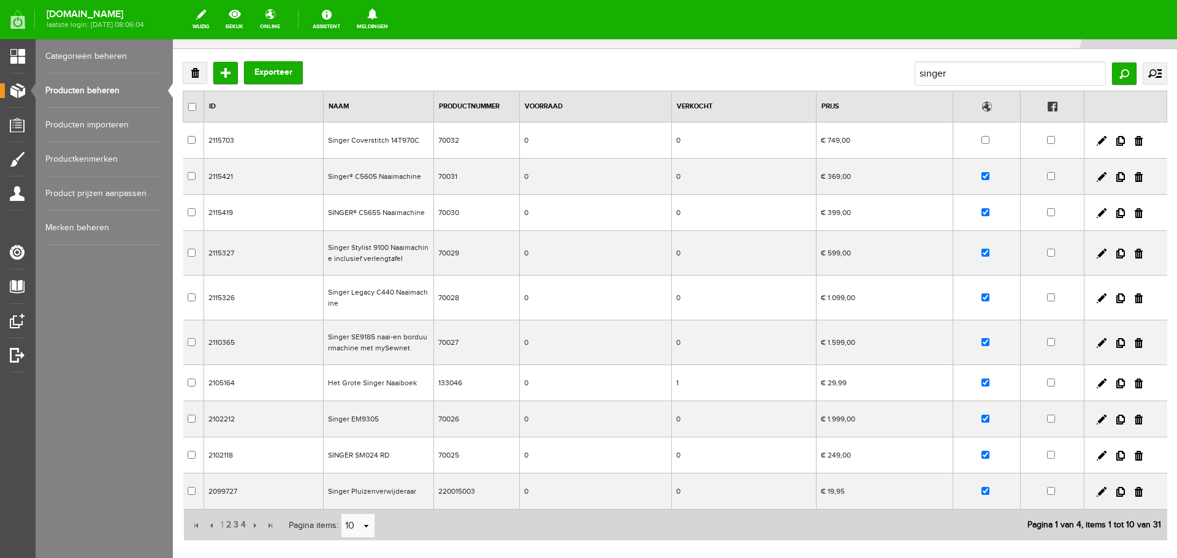
scroll to position [126, 0]
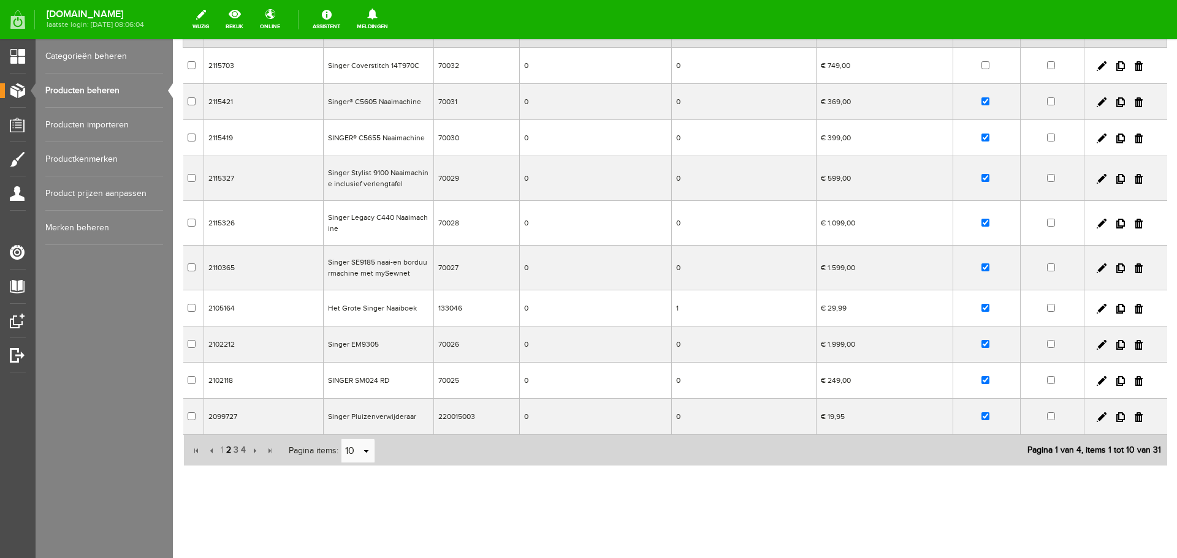
click at [227, 453] on span "2" at bounding box center [228, 450] width 7 height 25
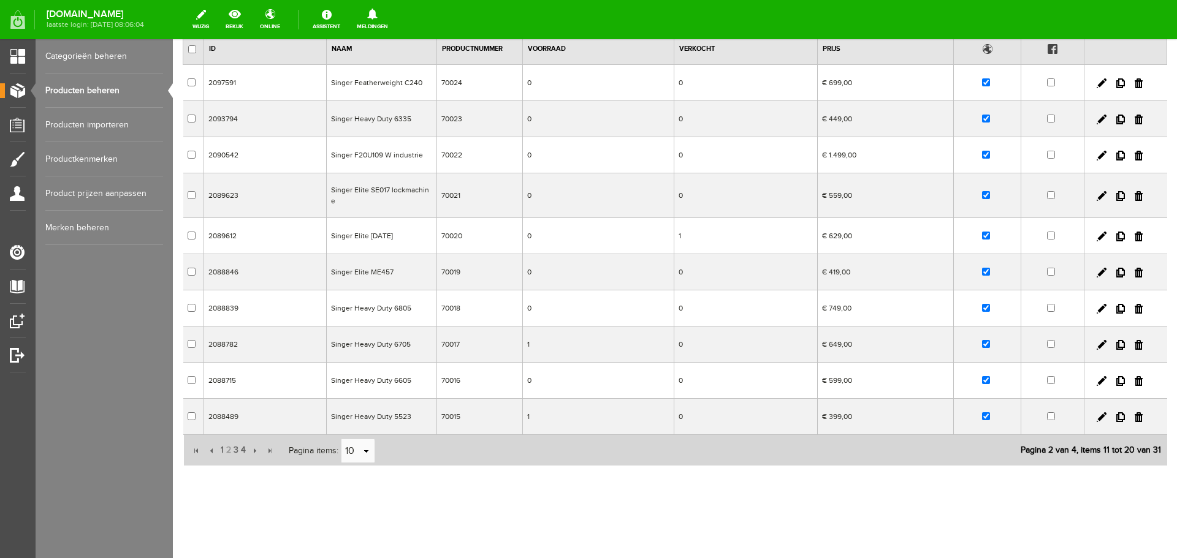
scroll to position [101, 0]
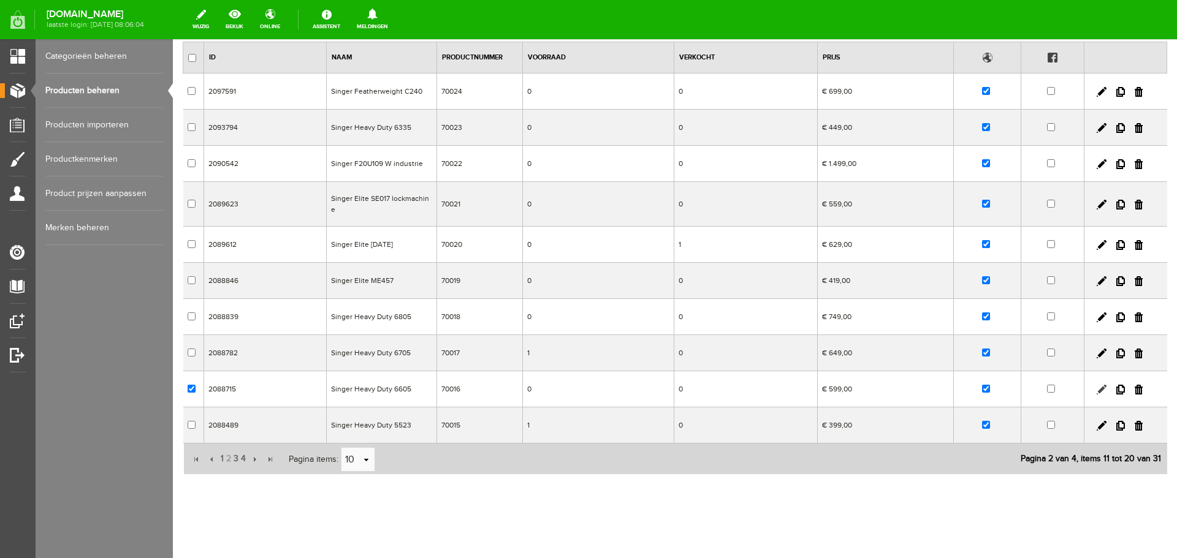
click at [1097, 385] on link at bounding box center [1102, 390] width 10 height 10
checkbox input "true"
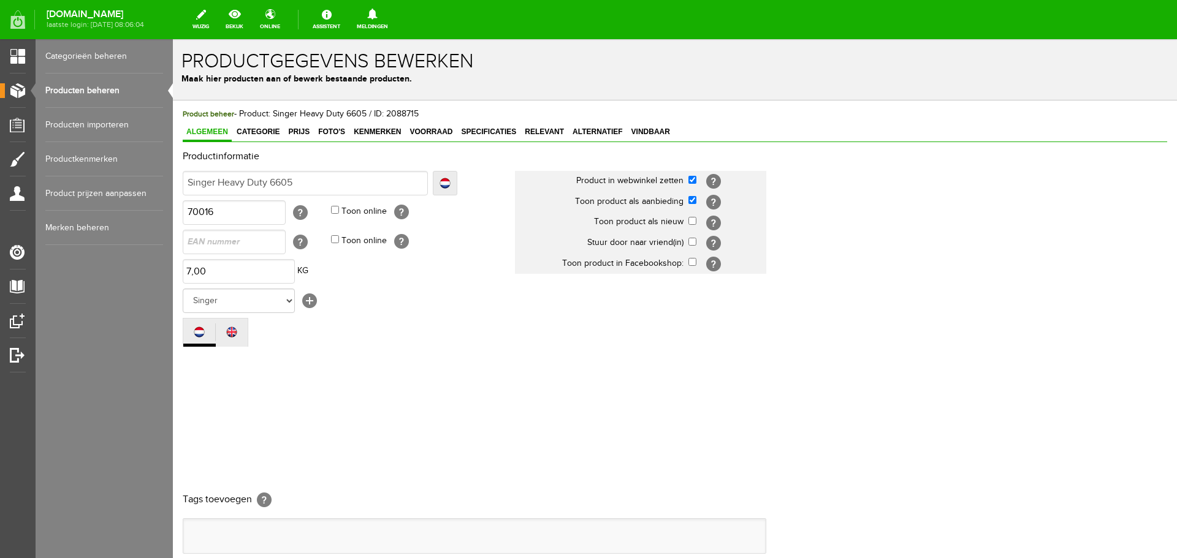
scroll to position [0, 0]
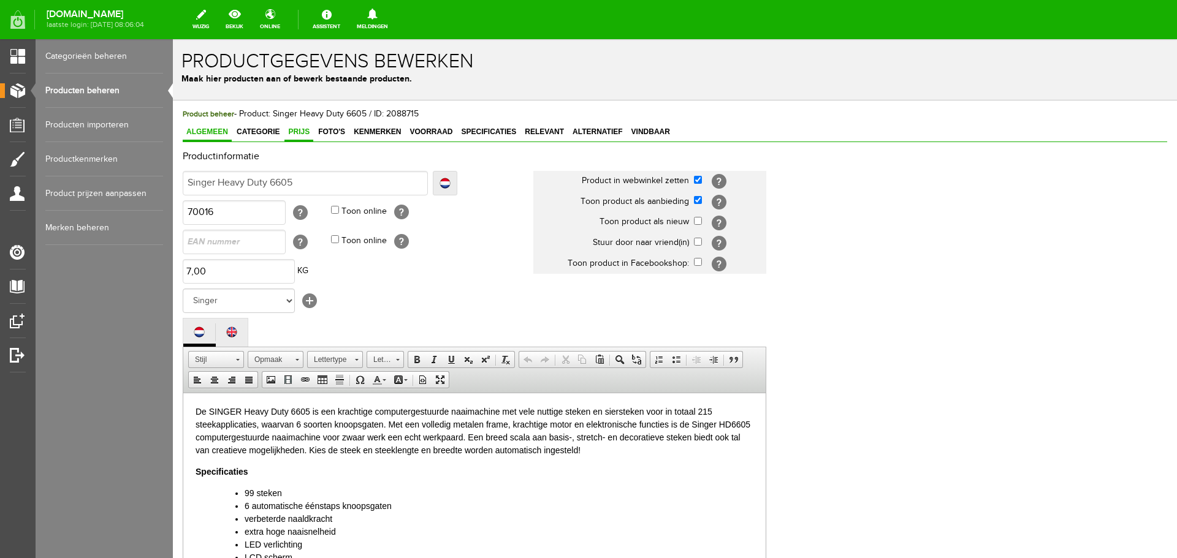
click at [300, 131] on span "Prijs" at bounding box center [298, 132] width 29 height 9
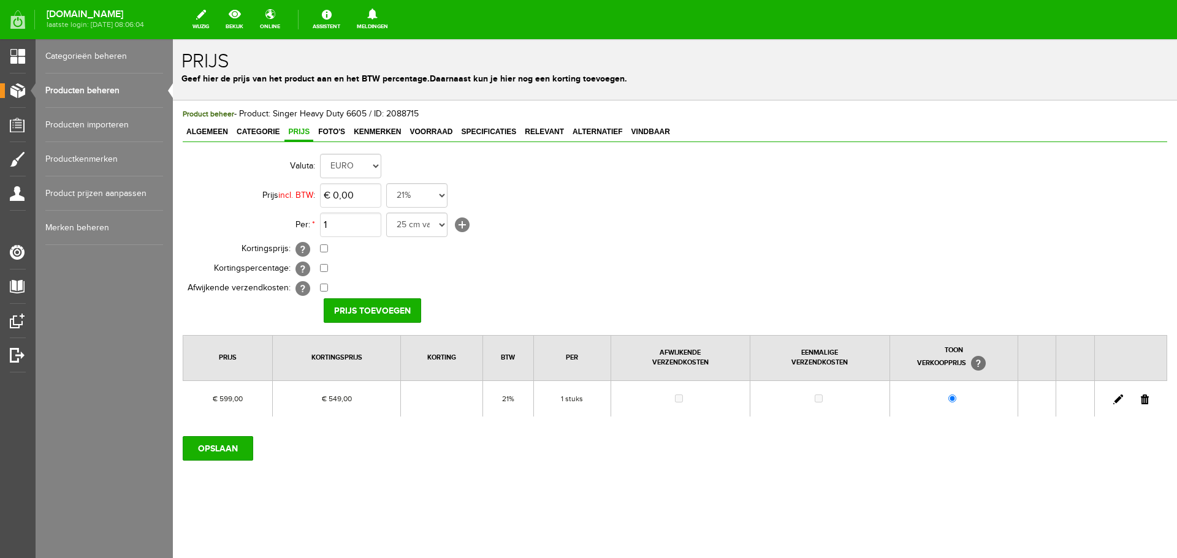
click at [1116, 402] on link at bounding box center [1118, 400] width 10 height 10
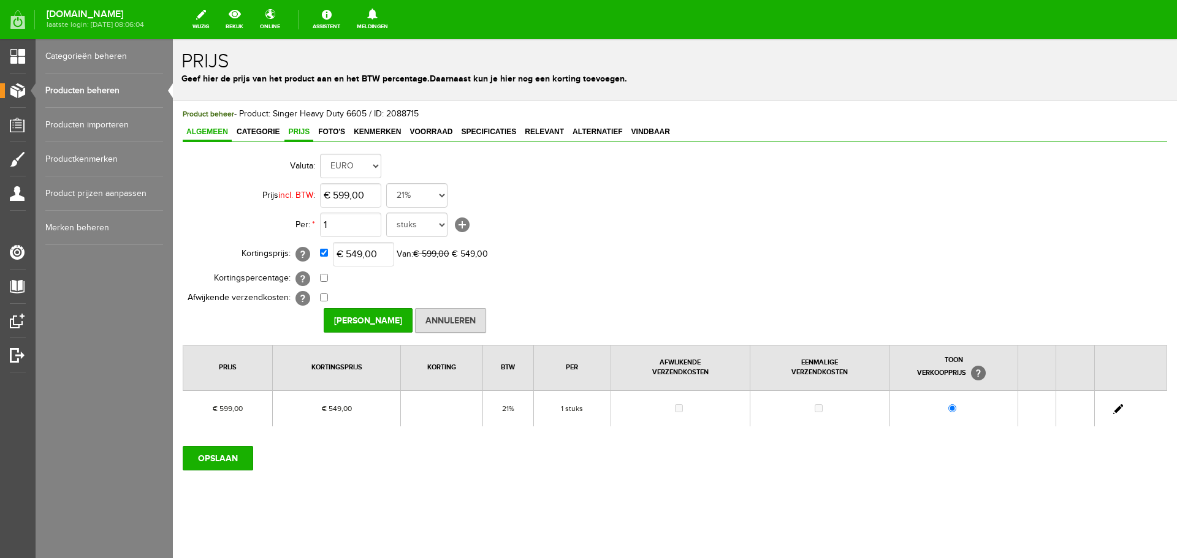
click at [200, 128] on span "Algemeen" at bounding box center [207, 132] width 49 height 9
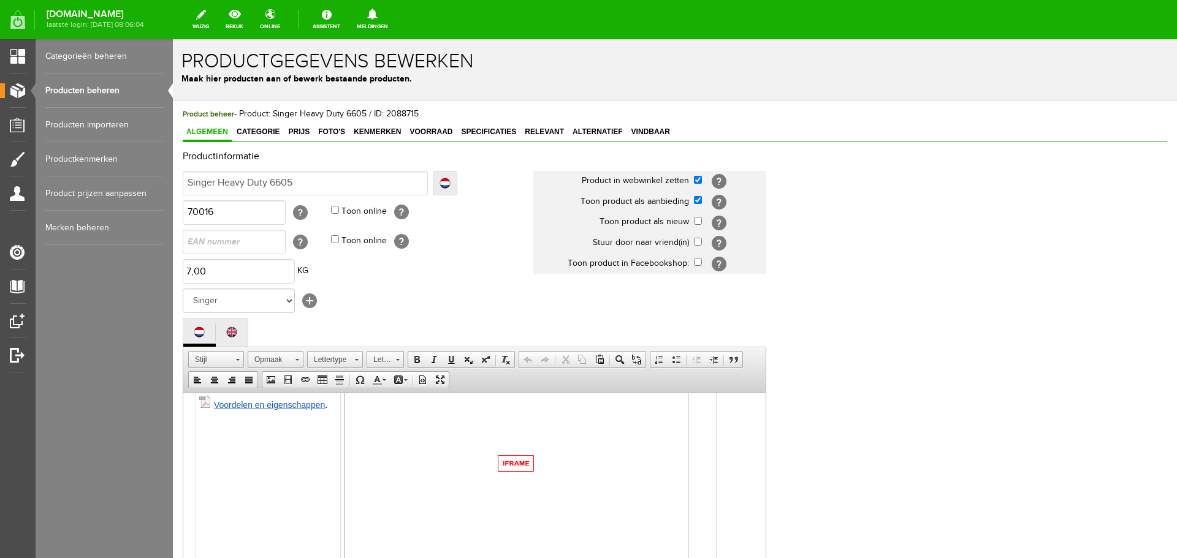
scroll to position [270, 0]
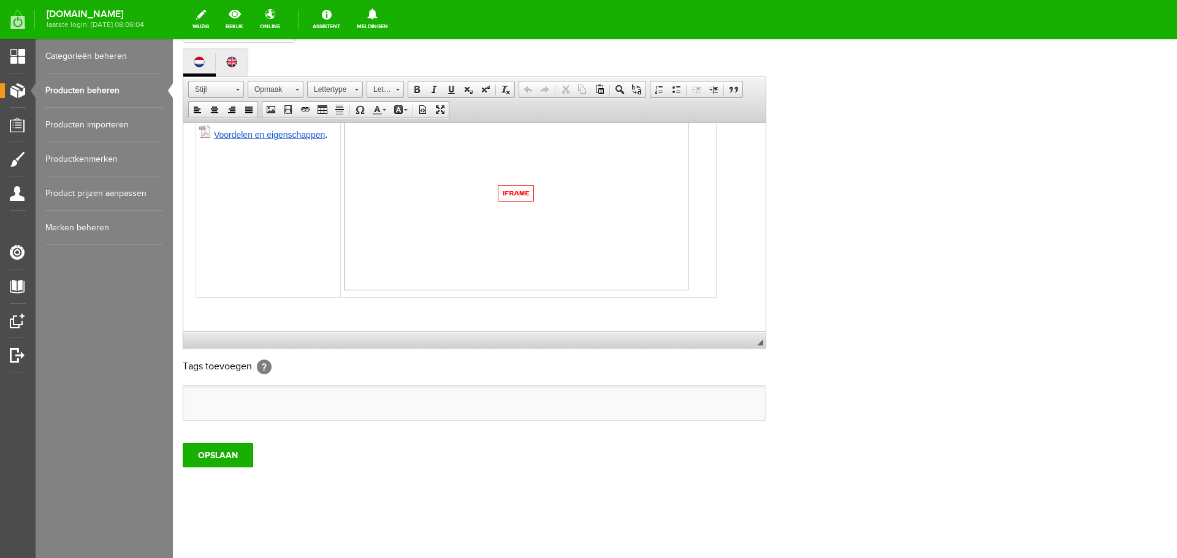
click at [210, 308] on p at bounding box center [475, 312] width 558 height 13
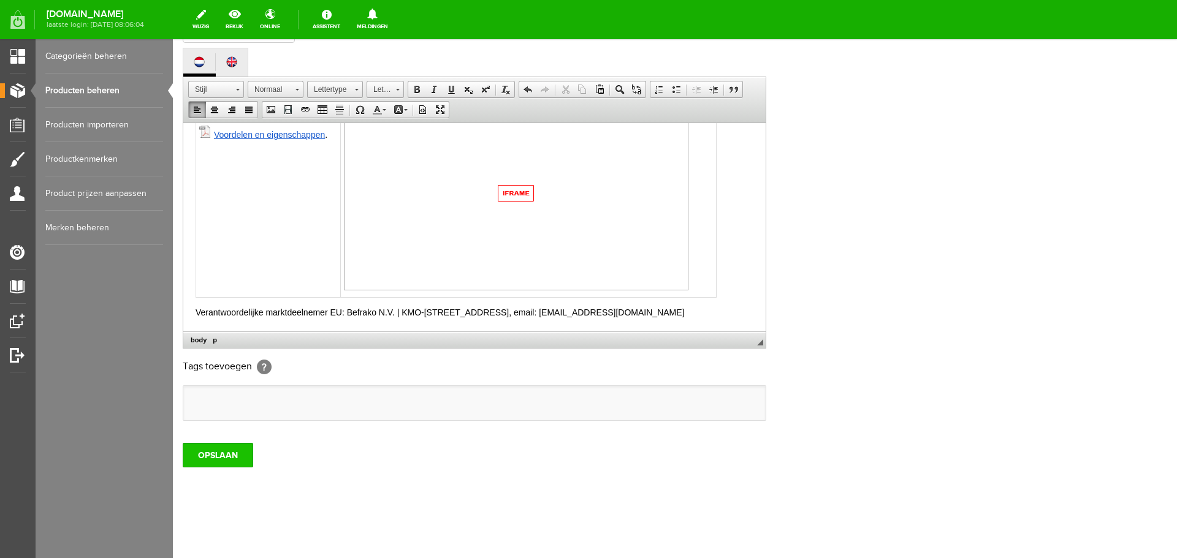
click at [218, 455] on input "OPSLAAN" at bounding box center [218, 455] width 71 height 25
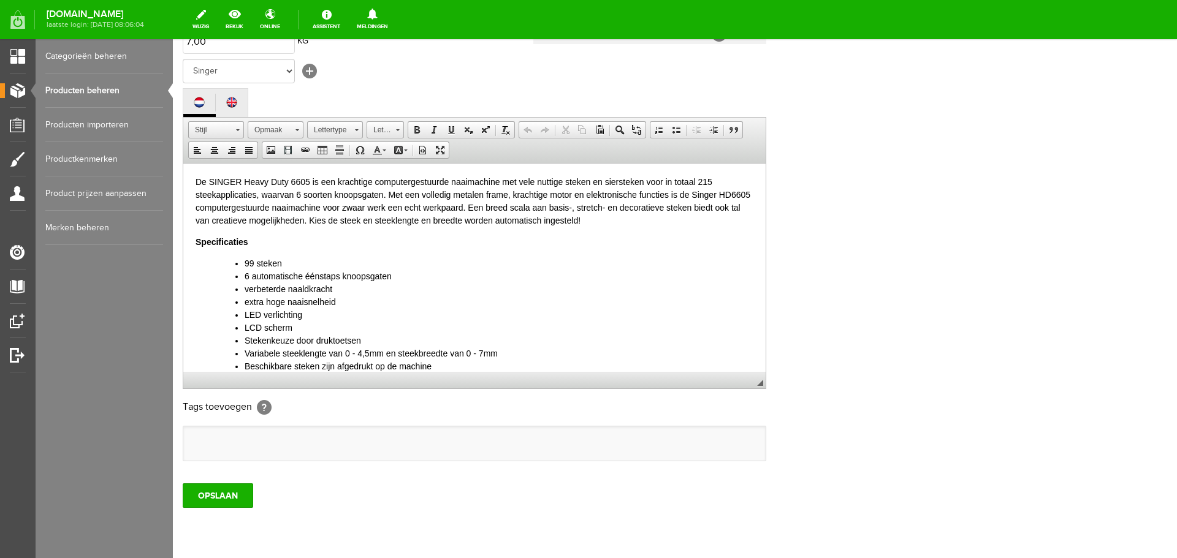
scroll to position [209, 0]
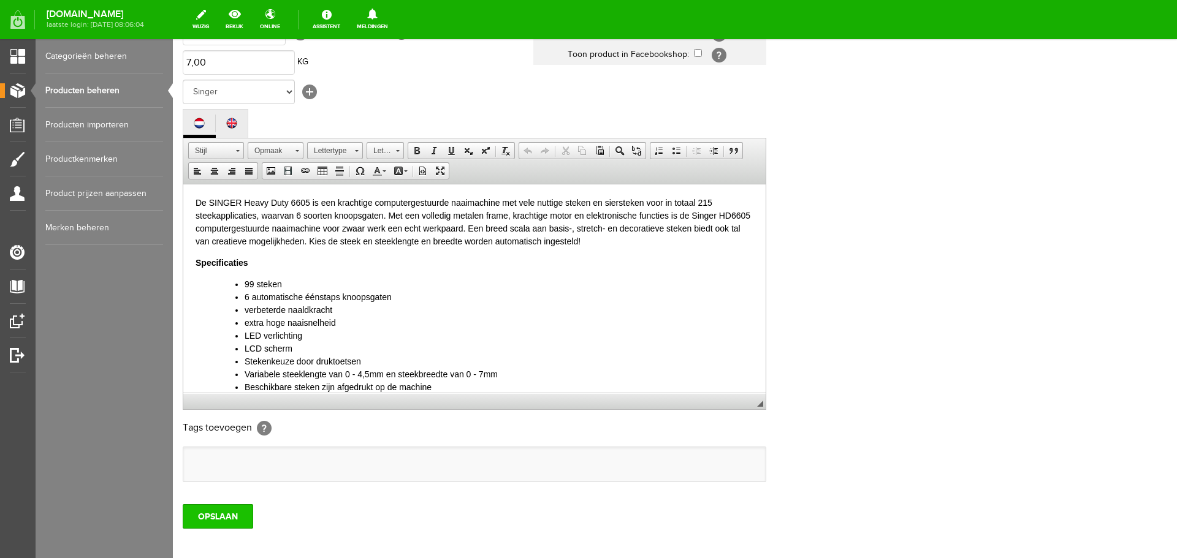
click at [214, 518] on input "OPSLAAN" at bounding box center [218, 517] width 71 height 25
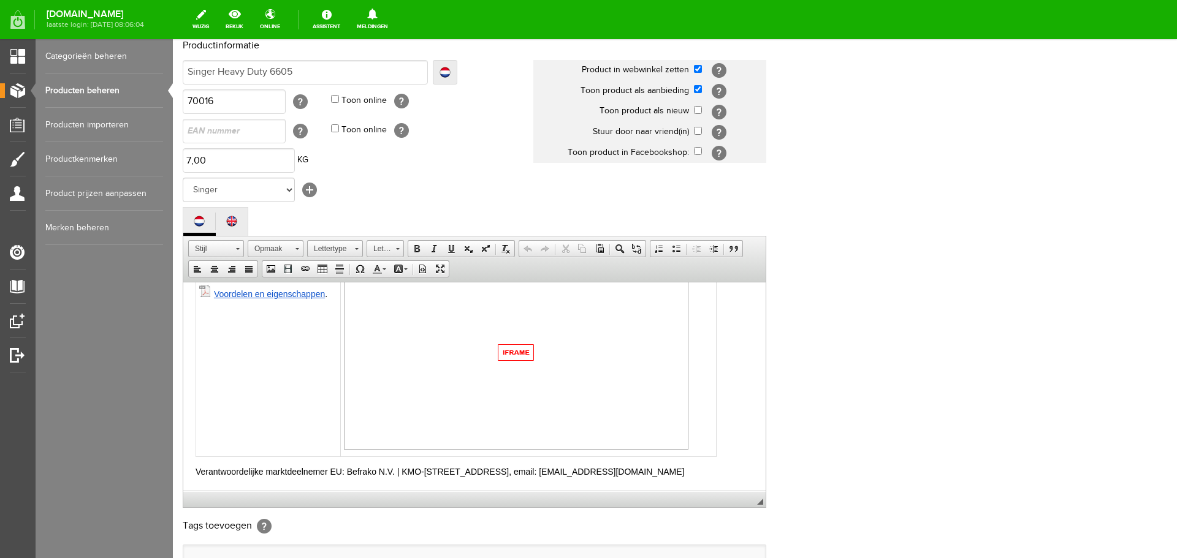
scroll to position [270, 0]
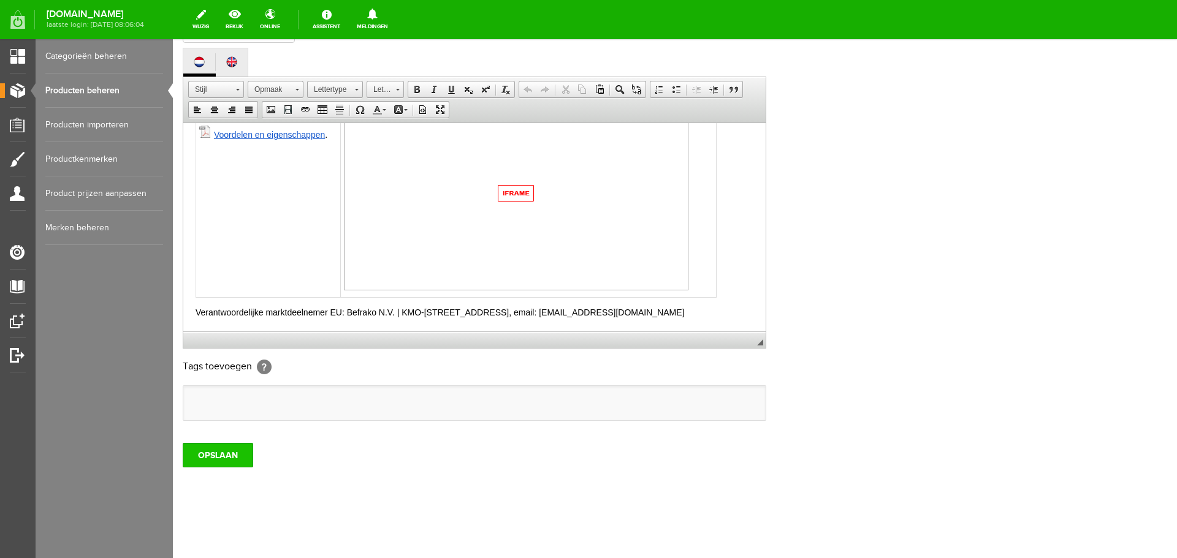
click at [233, 458] on input "OPSLAAN" at bounding box center [218, 455] width 71 height 25
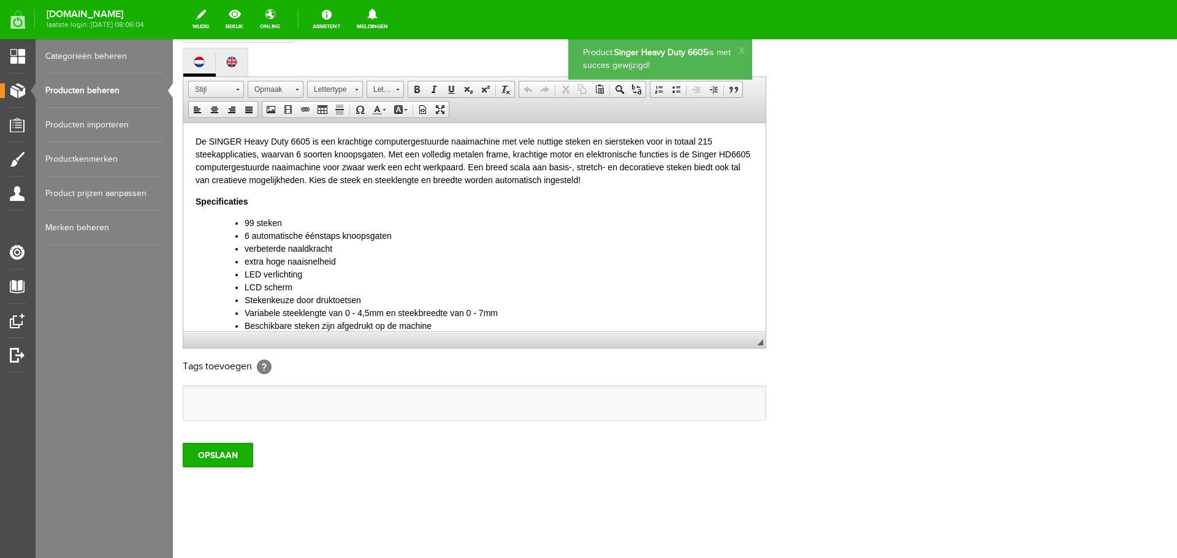
scroll to position [0, 0]
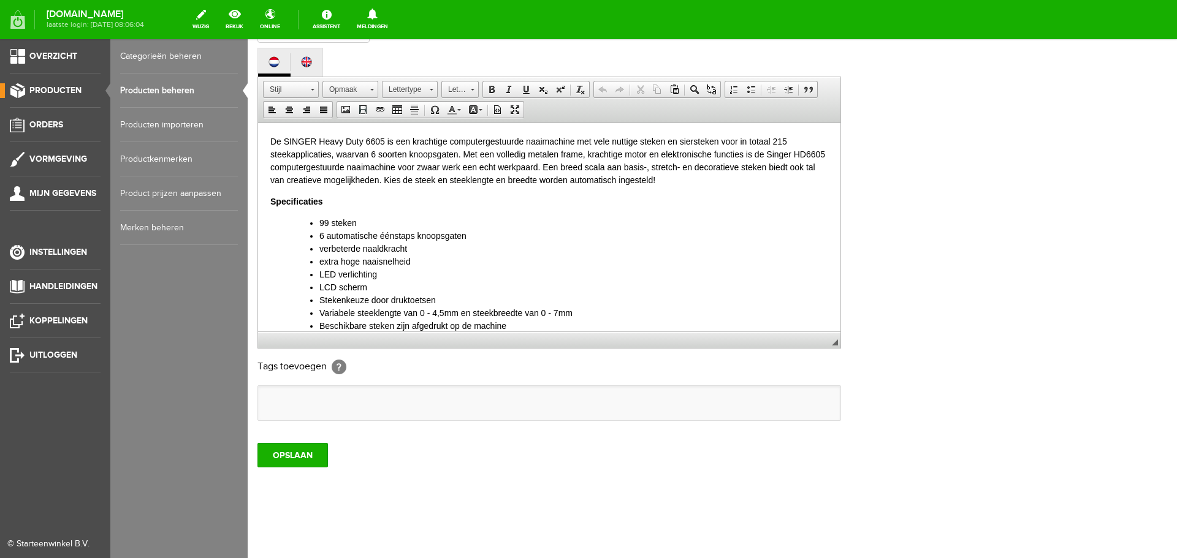
click at [162, 87] on link "Producten beheren" at bounding box center [179, 91] width 118 height 34
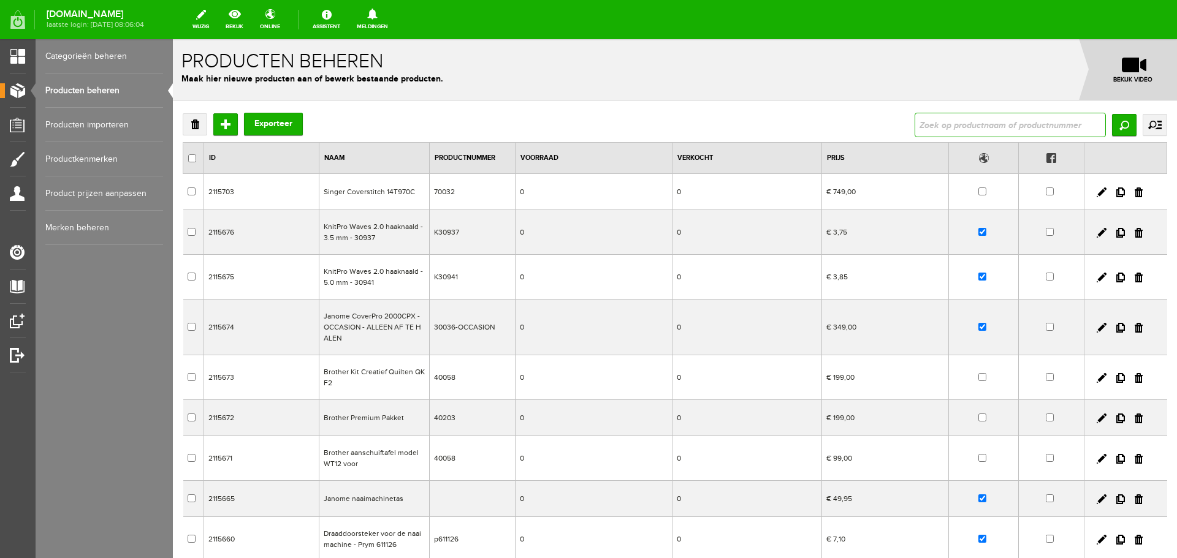
drag, startPoint x: 932, startPoint y: 124, endPoint x: 921, endPoint y: 132, distance: 12.8
click at [932, 123] on input "text" at bounding box center [1010, 125] width 191 height 25
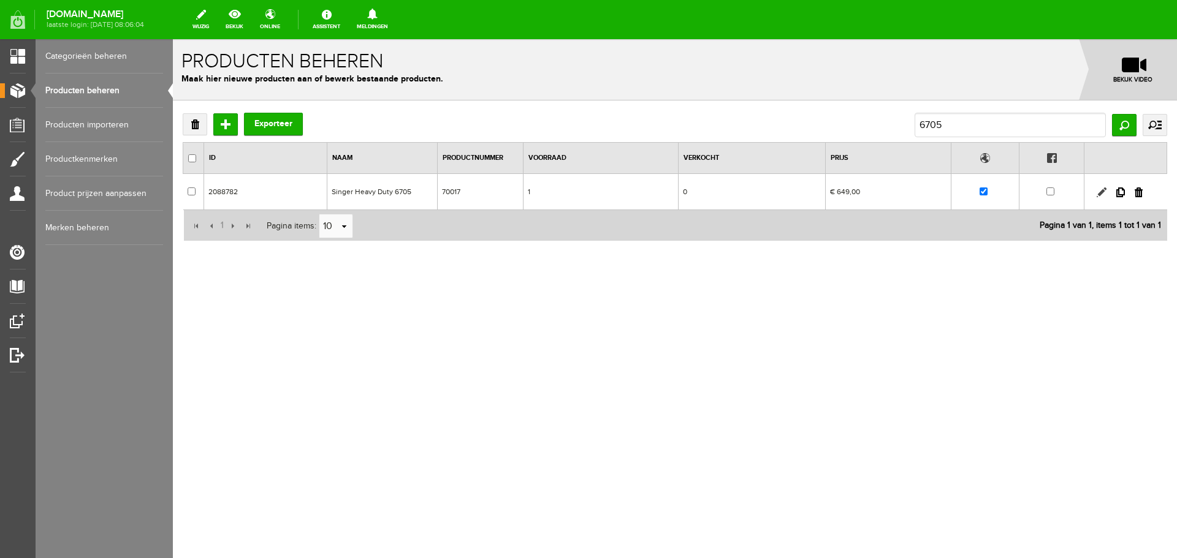
click at [1098, 192] on link at bounding box center [1102, 193] width 10 height 10
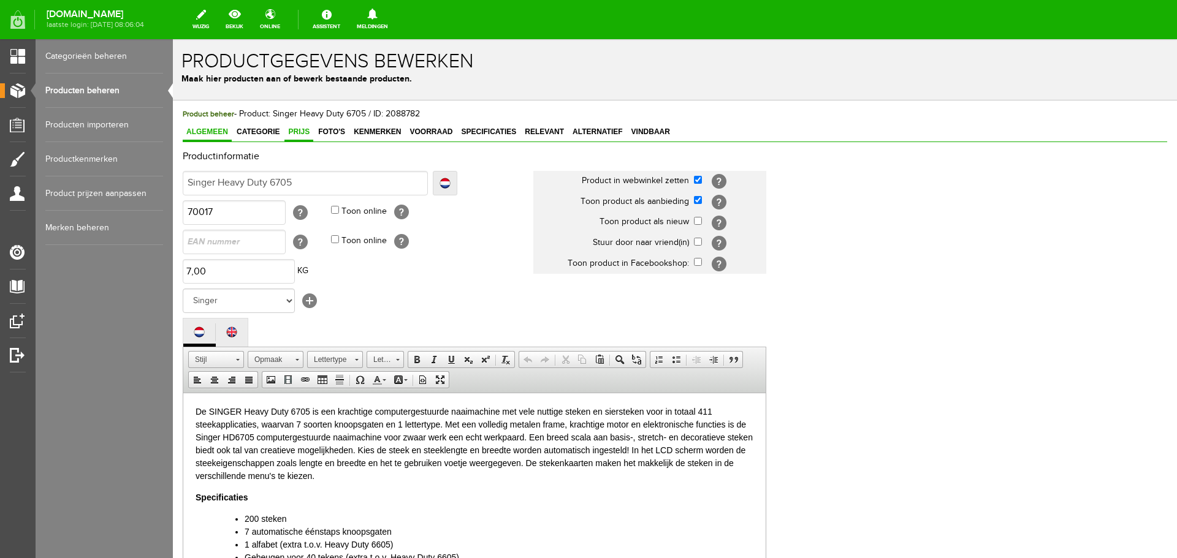
click at [295, 130] on span "Prijs" at bounding box center [298, 132] width 29 height 9
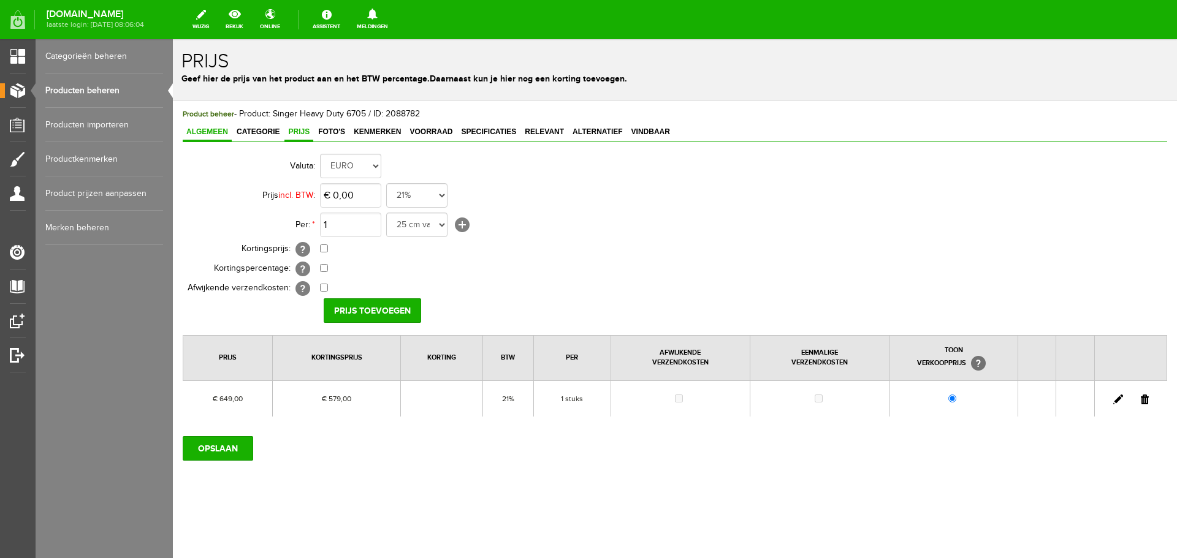
click at [198, 132] on span "Algemeen" at bounding box center [207, 132] width 49 height 9
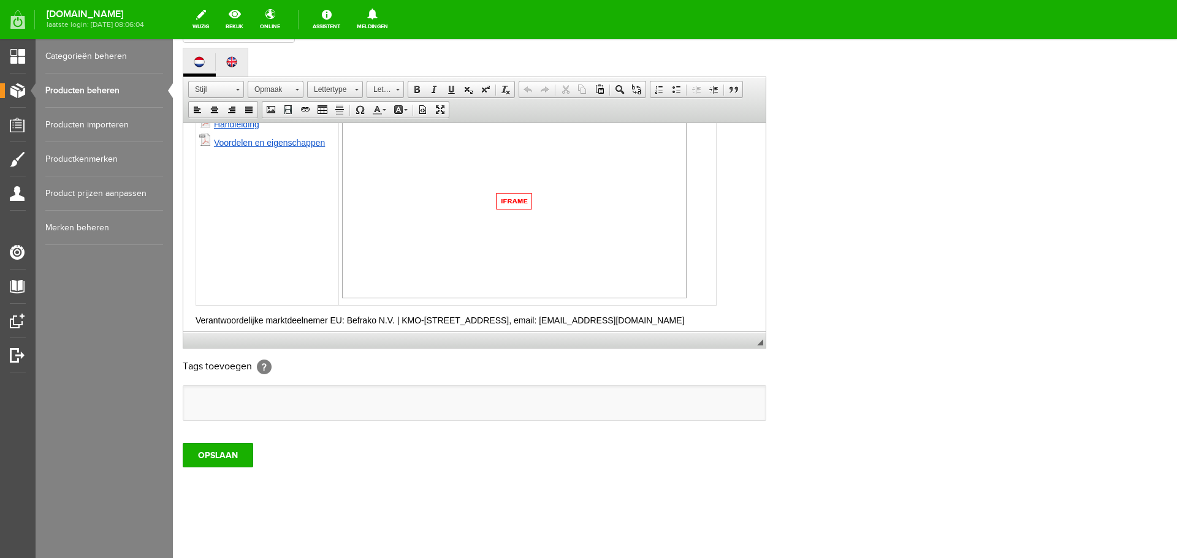
scroll to position [698, 0]
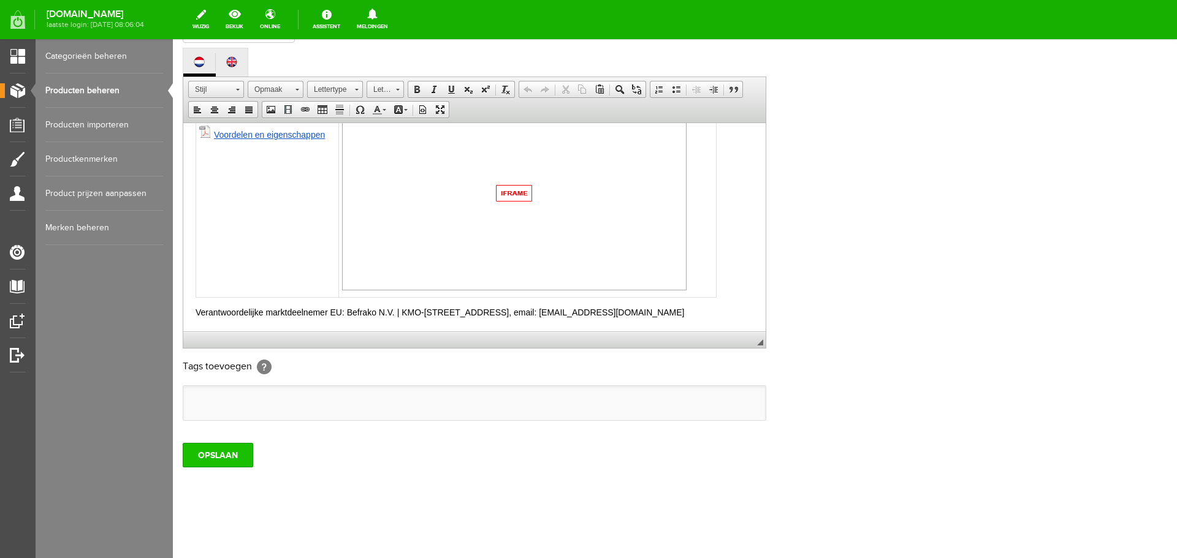
click at [216, 455] on input "OPSLAAN" at bounding box center [218, 455] width 71 height 25
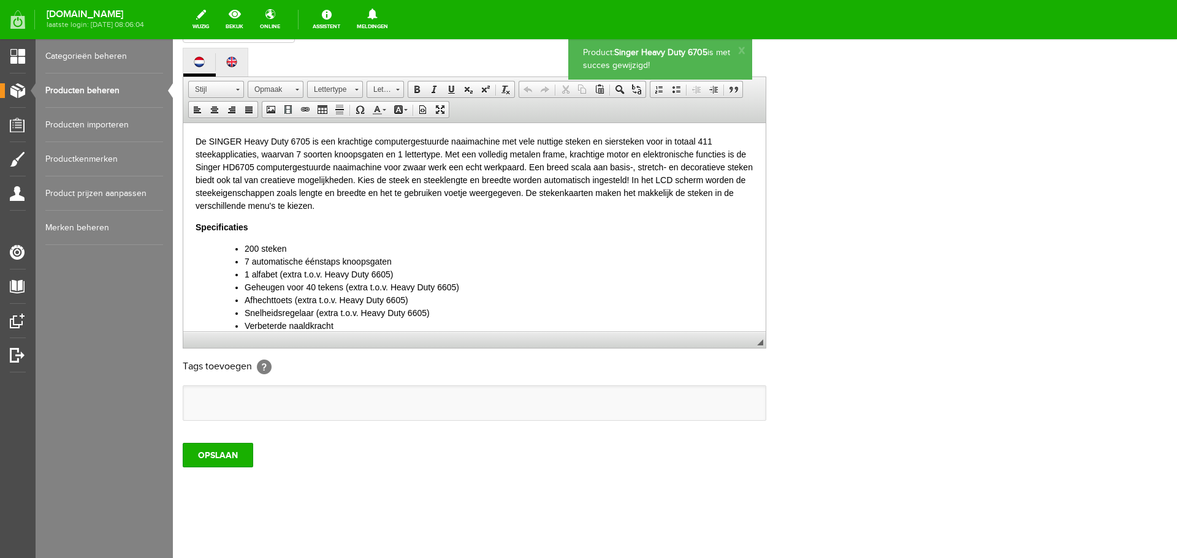
scroll to position [0, 0]
click at [89, 89] on link "Producten beheren" at bounding box center [104, 91] width 118 height 34
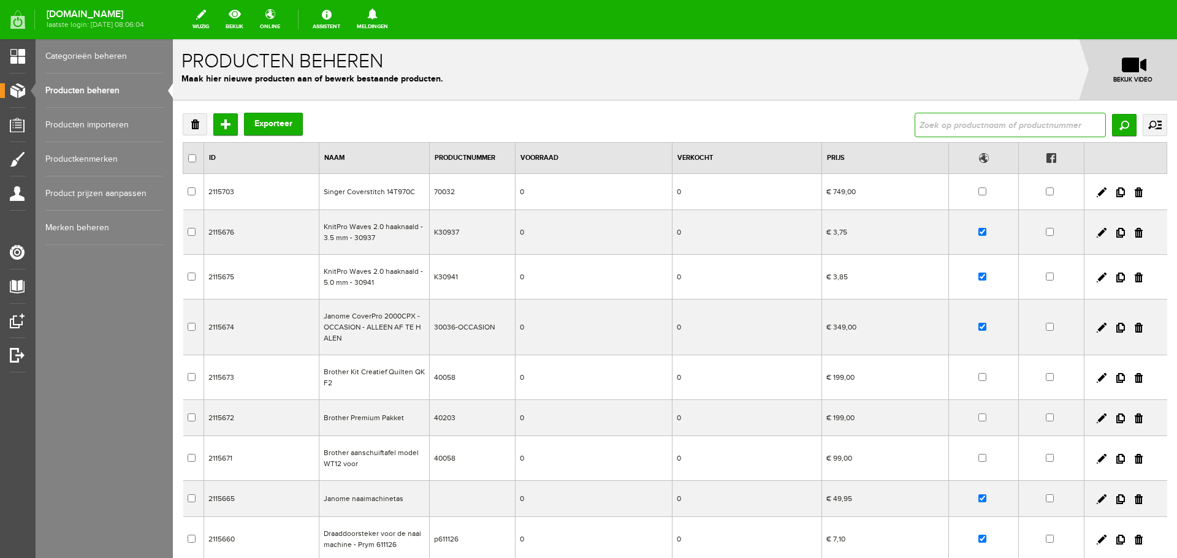
click at [929, 125] on input "text" at bounding box center [1010, 125] width 191 height 25
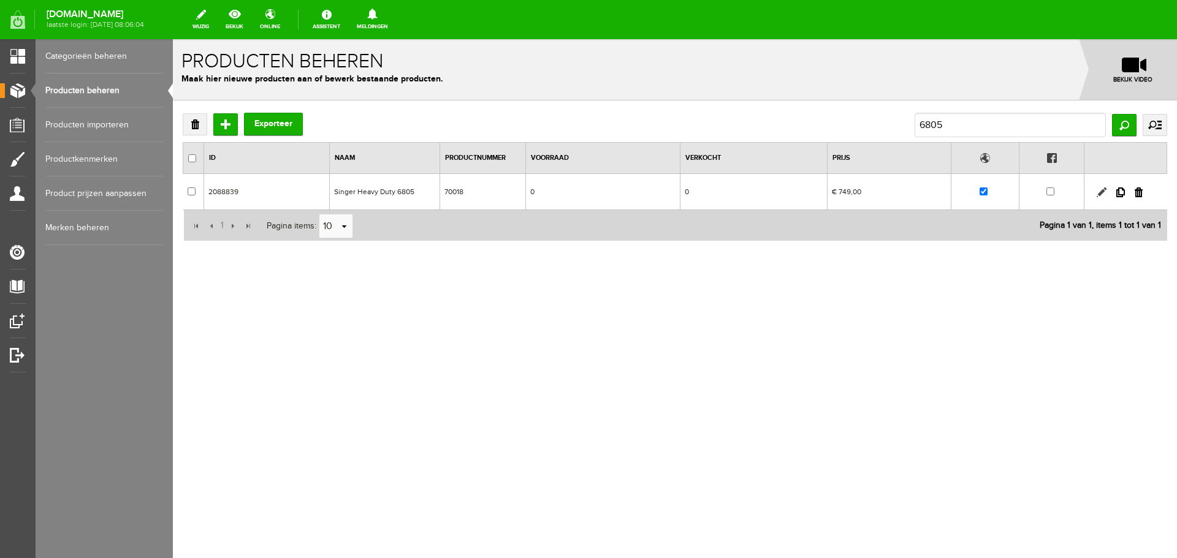
click at [1105, 188] on link at bounding box center [1102, 193] width 10 height 10
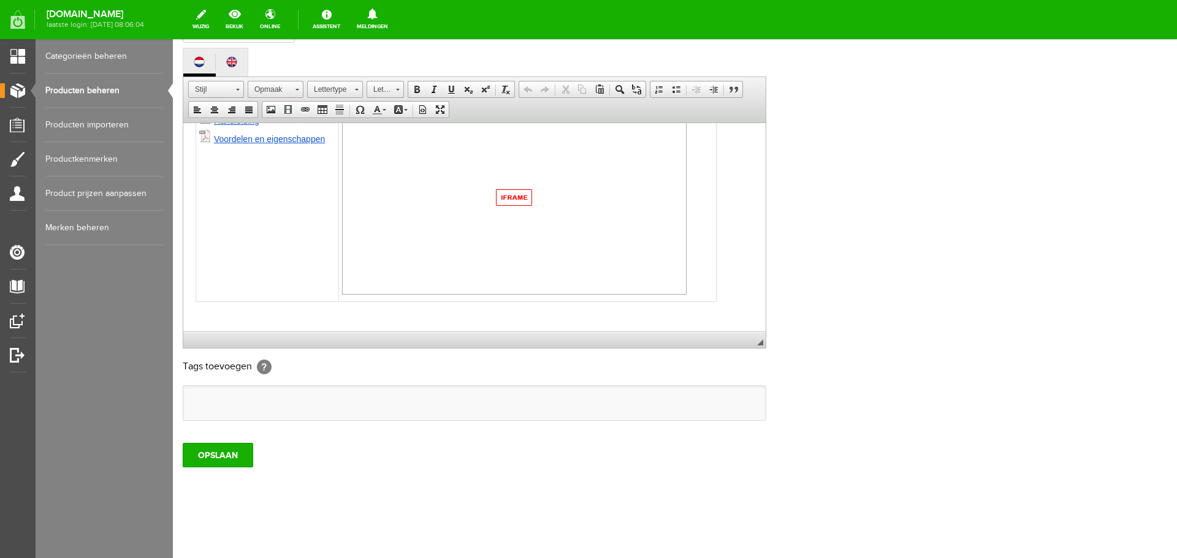
scroll to position [779, 0]
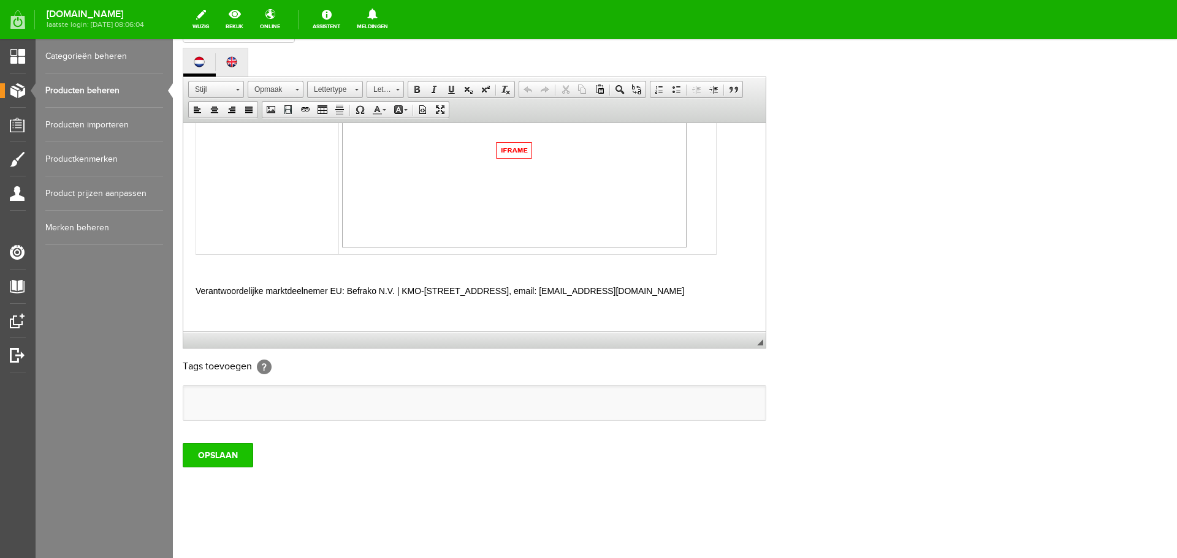
click at [215, 457] on input "OPSLAAN" at bounding box center [218, 455] width 71 height 25
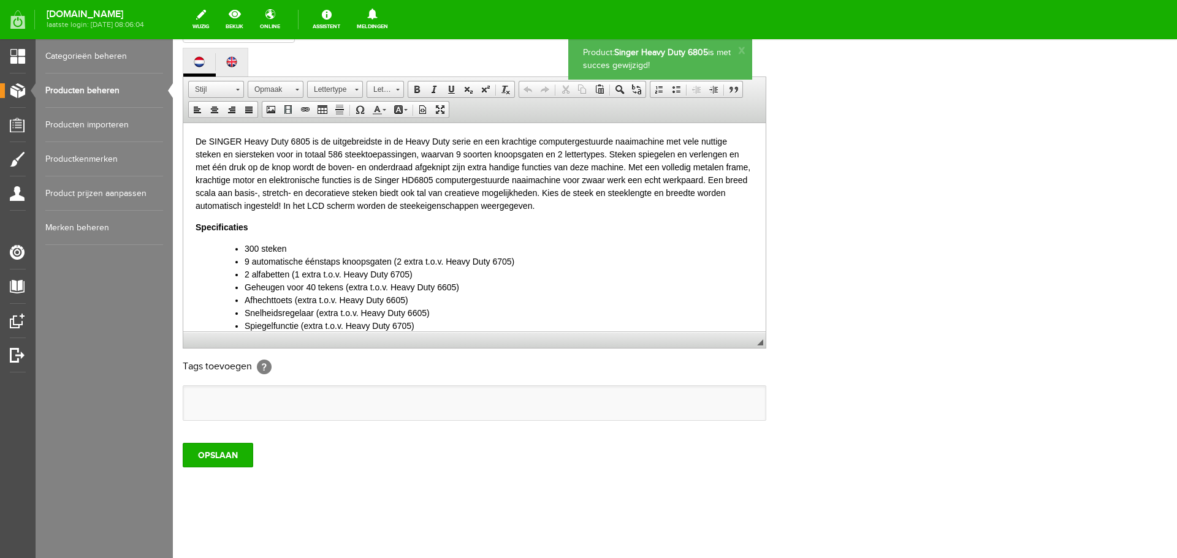
scroll to position [0, 0]
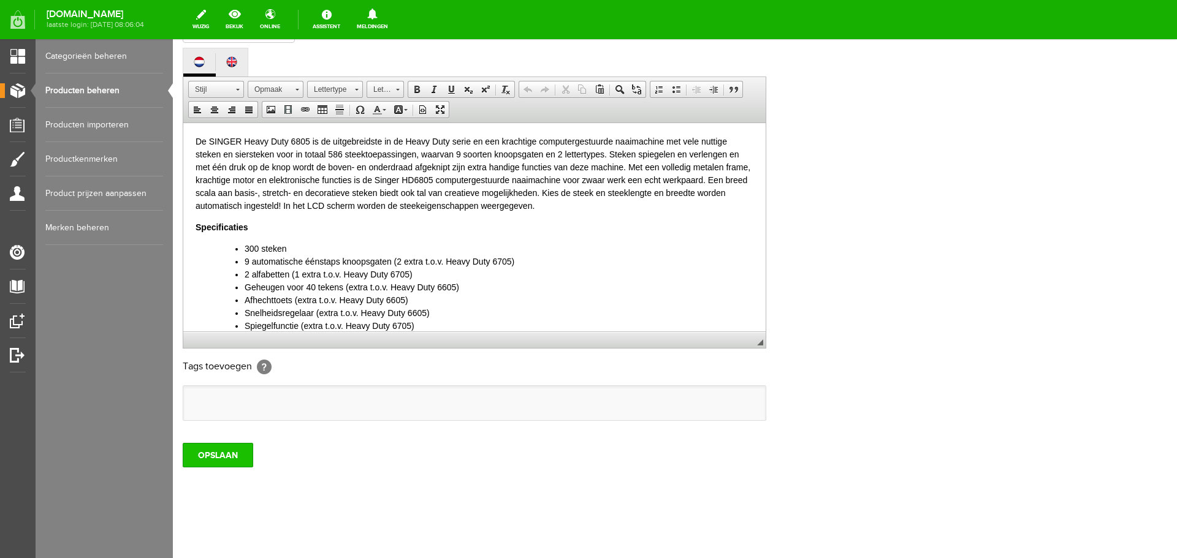
click at [187, 453] on input "OPSLAAN" at bounding box center [218, 455] width 71 height 25
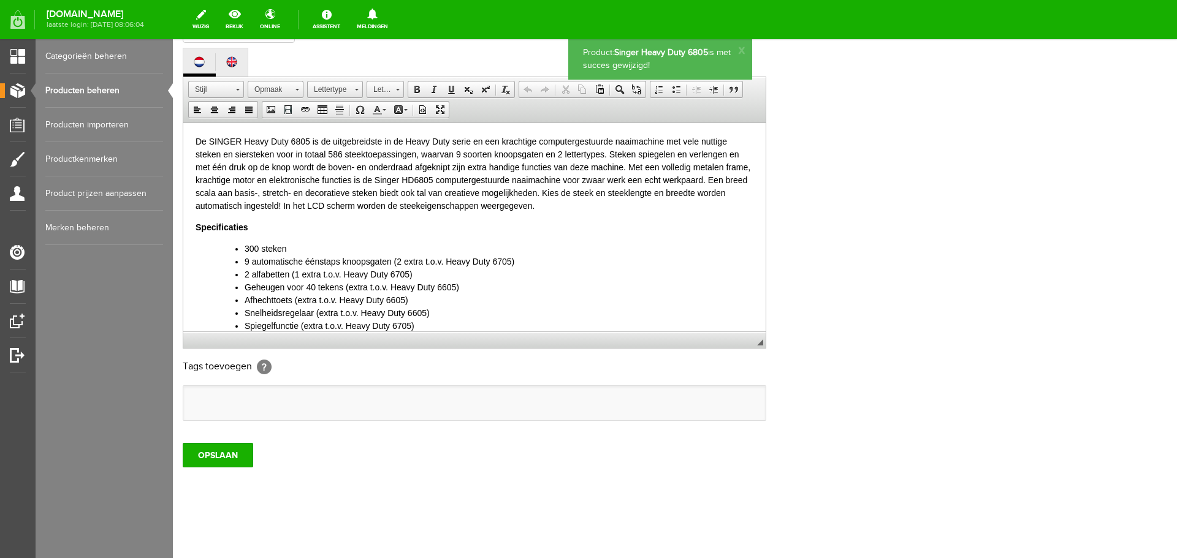
click at [74, 86] on link "Producten beheren" at bounding box center [104, 91] width 118 height 34
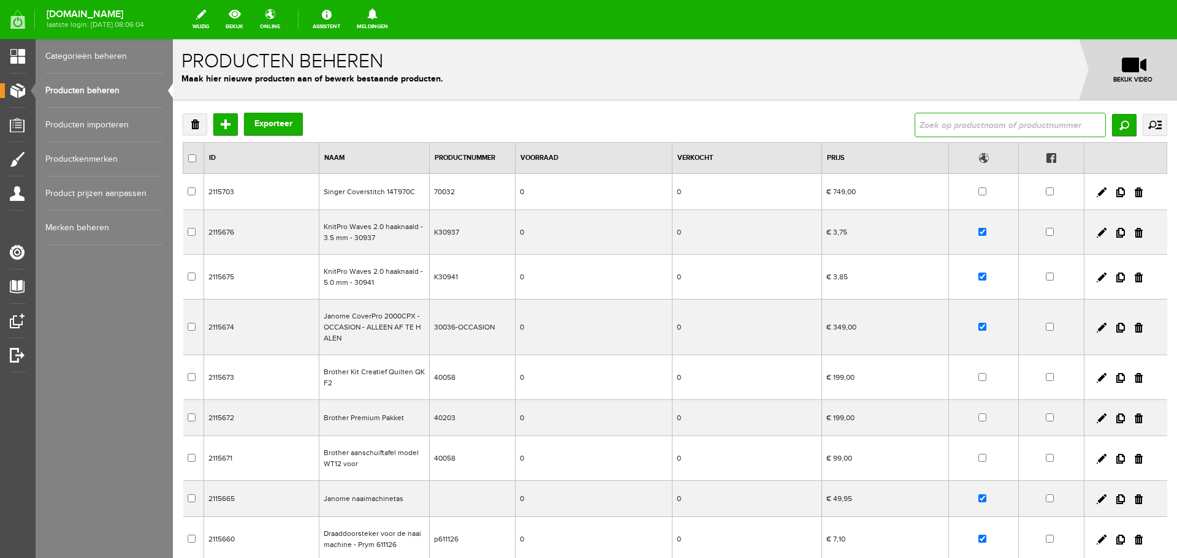
click at [981, 131] on input "text" at bounding box center [1010, 125] width 191 height 25
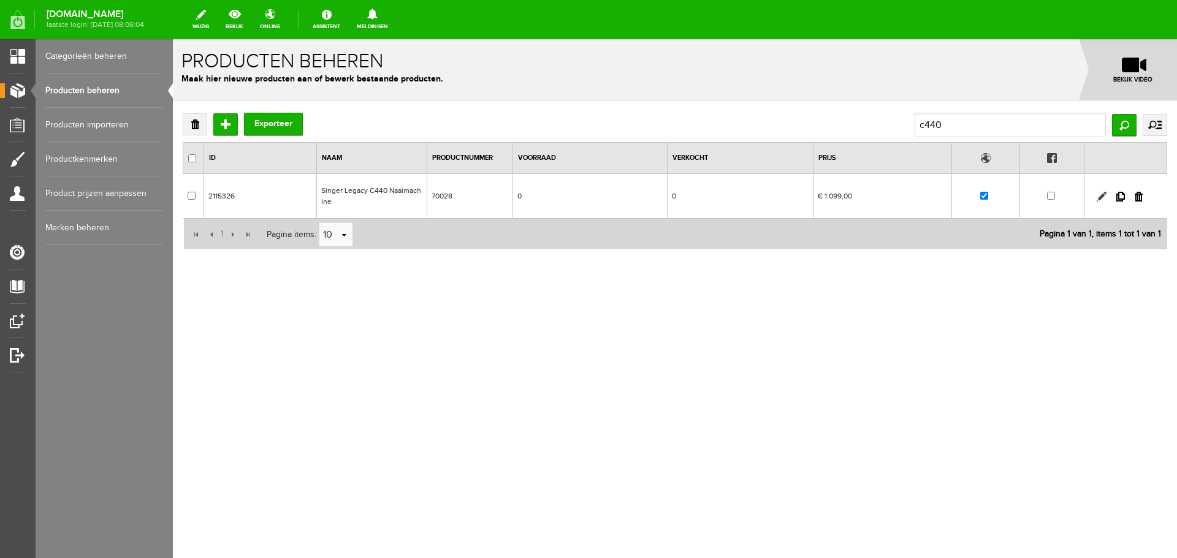
click at [1102, 196] on link at bounding box center [1102, 197] width 10 height 10
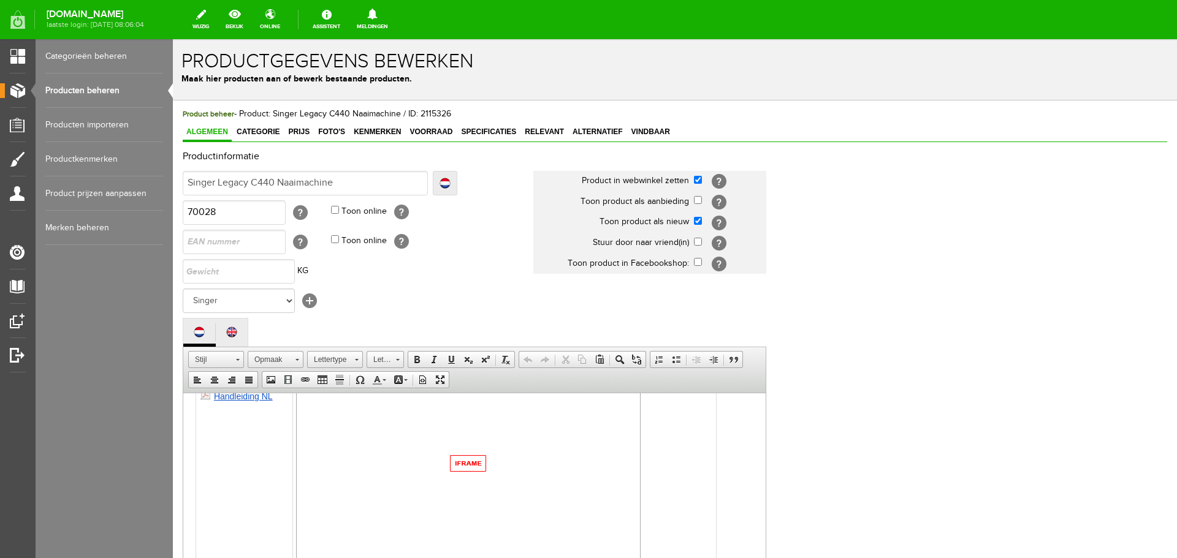
scroll to position [270, 0]
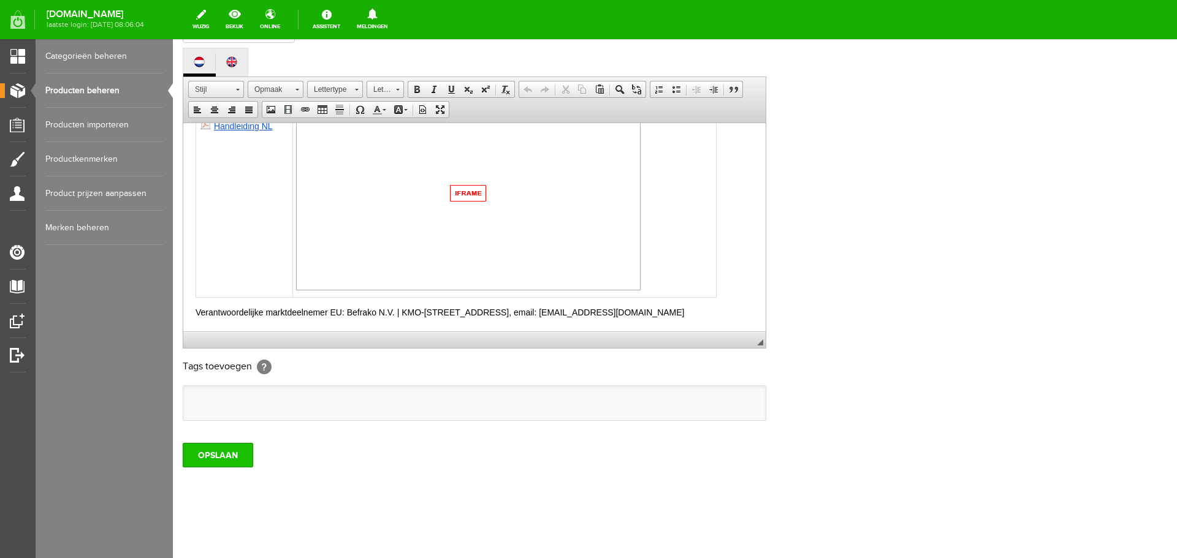
click at [232, 463] on input "OPSLAAN" at bounding box center [218, 455] width 71 height 25
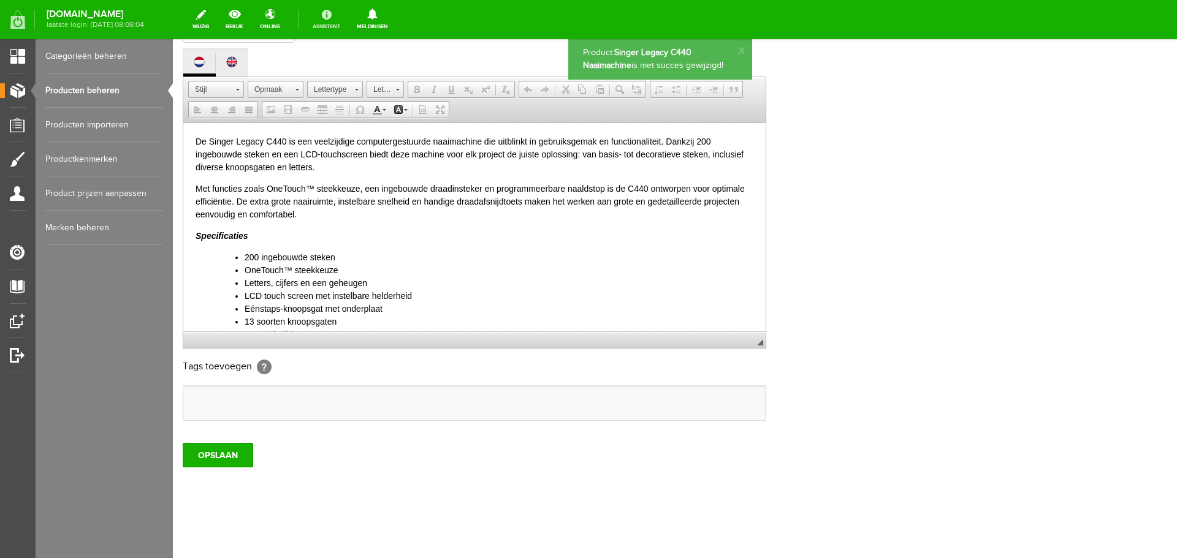
scroll to position [0, 0]
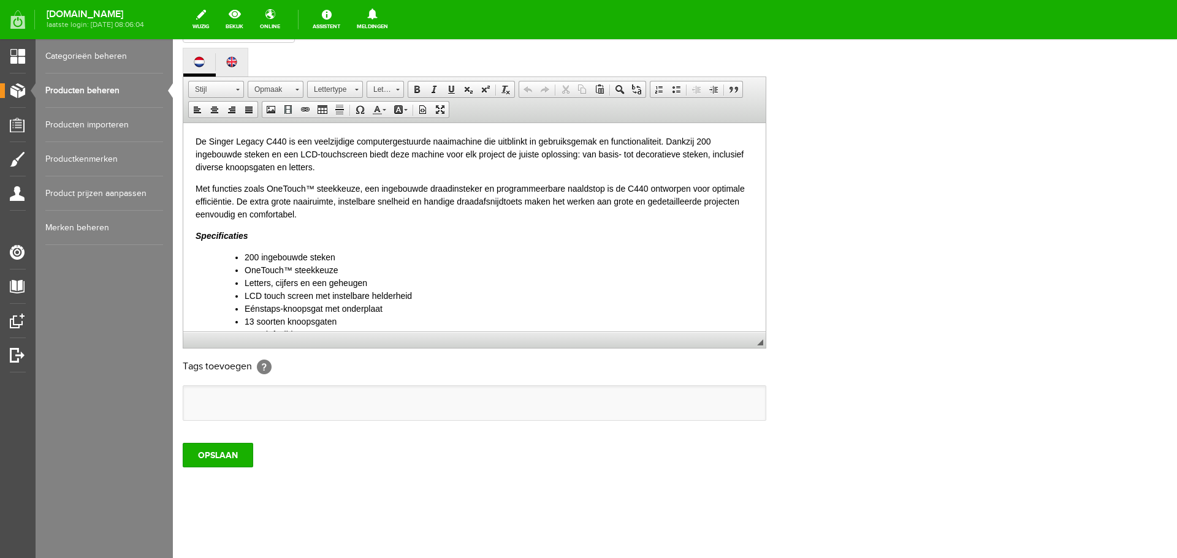
click at [105, 91] on link "Producten beheren" at bounding box center [104, 91] width 118 height 34
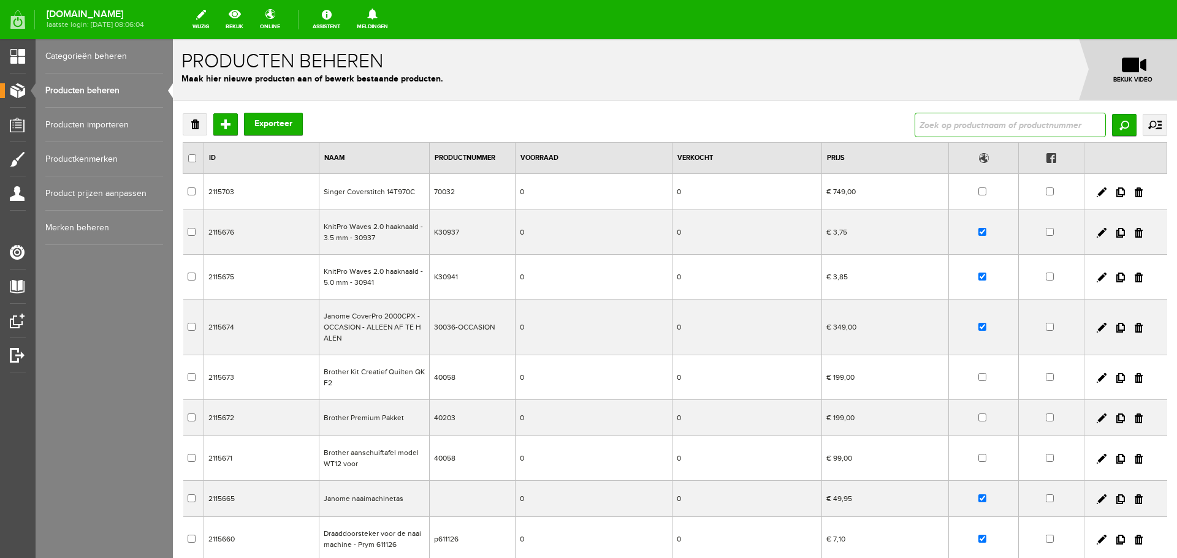
click at [944, 123] on input "text" at bounding box center [1010, 125] width 191 height 25
type input "333"
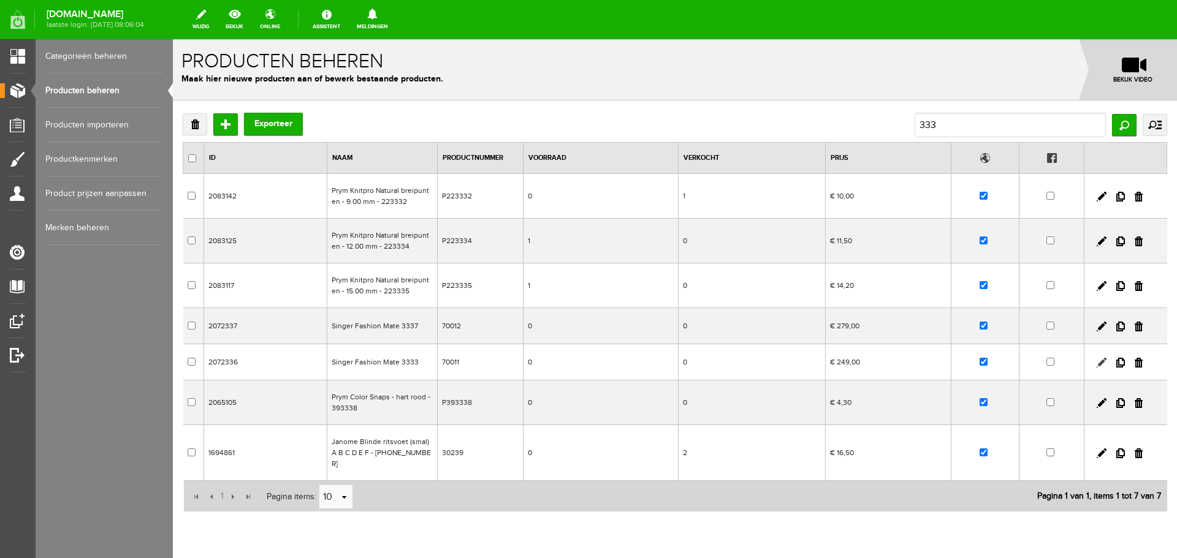
click at [1097, 359] on link at bounding box center [1102, 363] width 10 height 10
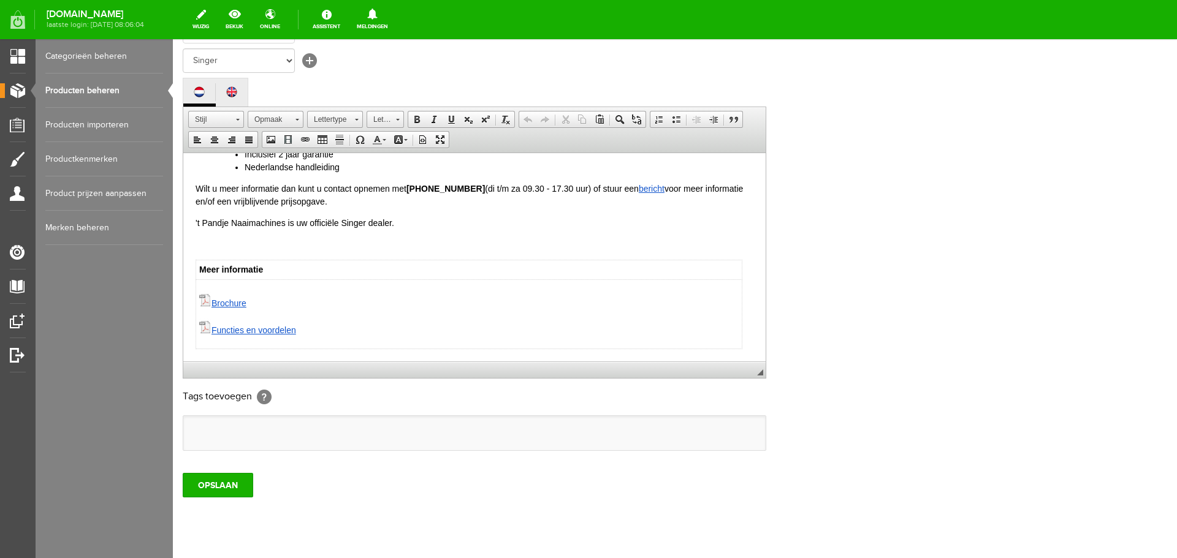
scroll to position [270, 0]
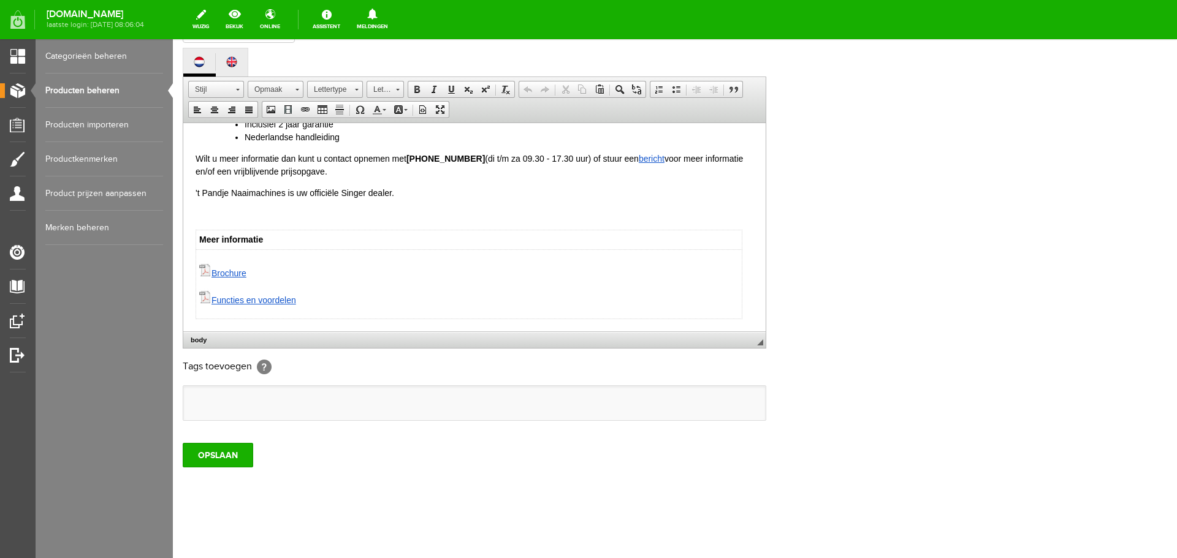
click at [752, 305] on html "De Singer Fashion Mate 3333 is het instapmodel uit de Fasion Mate serie. Deze m…" at bounding box center [474, 74] width 582 height 513
click at [753, 310] on html "De Singer Fashion Mate 3333 is het instapmodel uit de Fasion Mate serie. Deze m…" at bounding box center [474, 74] width 582 height 513
click at [752, 322] on html "De Singer Fashion Mate 3333 is het instapmodel uit de Fasion Mate serie. Deze m…" at bounding box center [474, 74] width 582 height 513
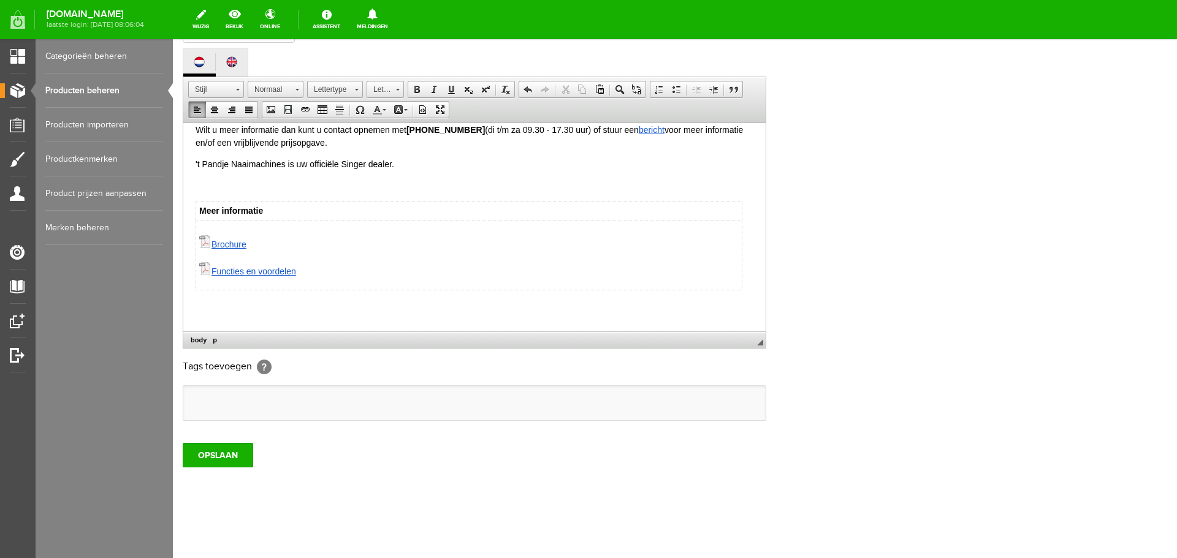
paste body
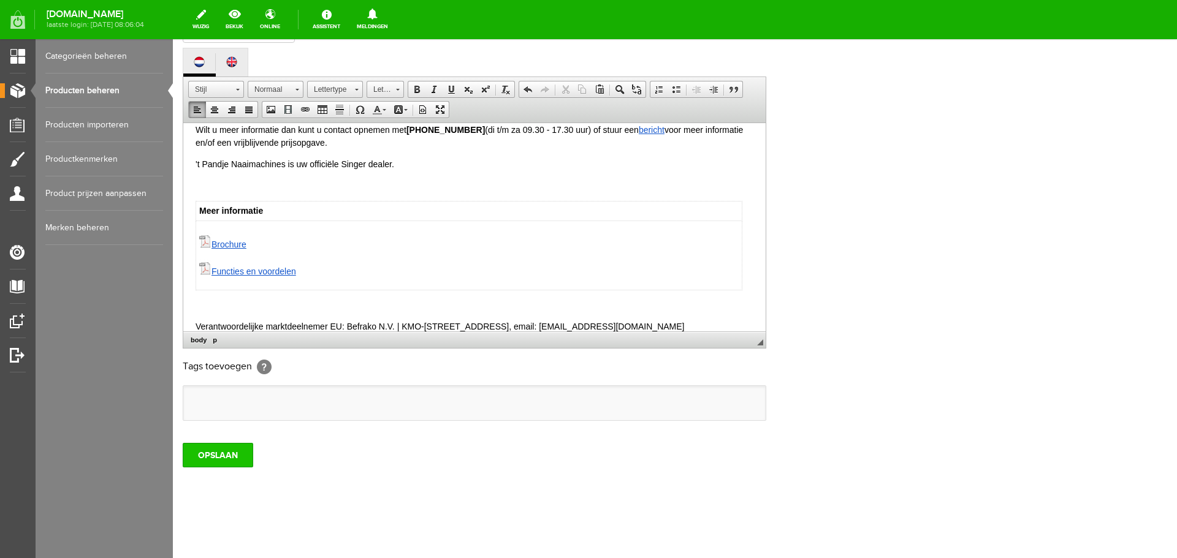
click at [218, 449] on input "OPSLAAN" at bounding box center [218, 455] width 71 height 25
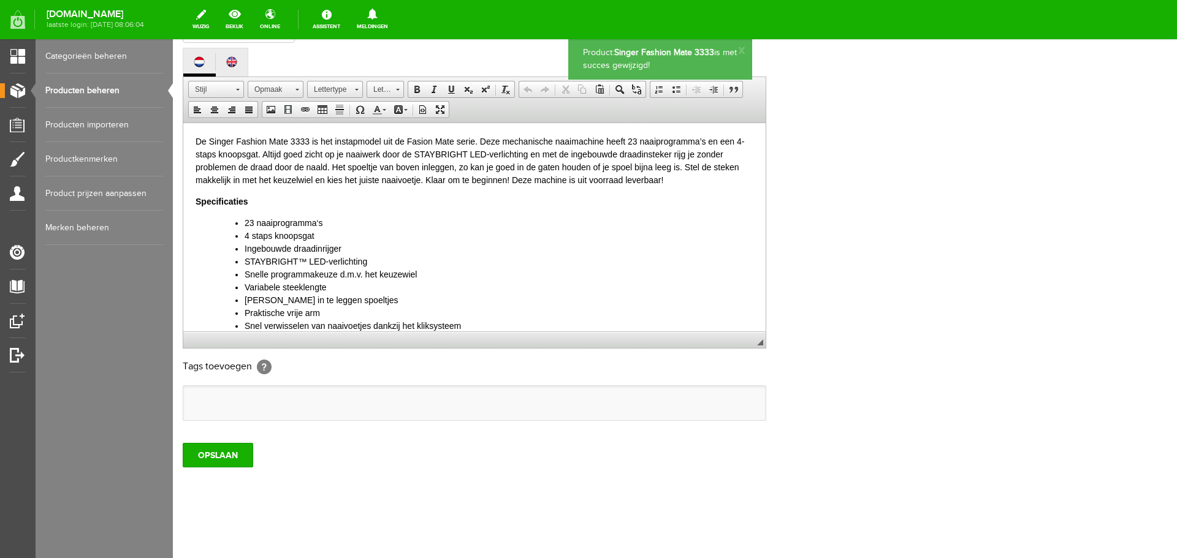
scroll to position [0, 0]
click at [217, 458] on input "OPSLAAN" at bounding box center [218, 455] width 71 height 25
drag, startPoint x: 90, startPoint y: 84, endPoint x: 147, endPoint y: 89, distance: 57.2
click at [90, 85] on link "Producten beheren" at bounding box center [104, 91] width 118 height 34
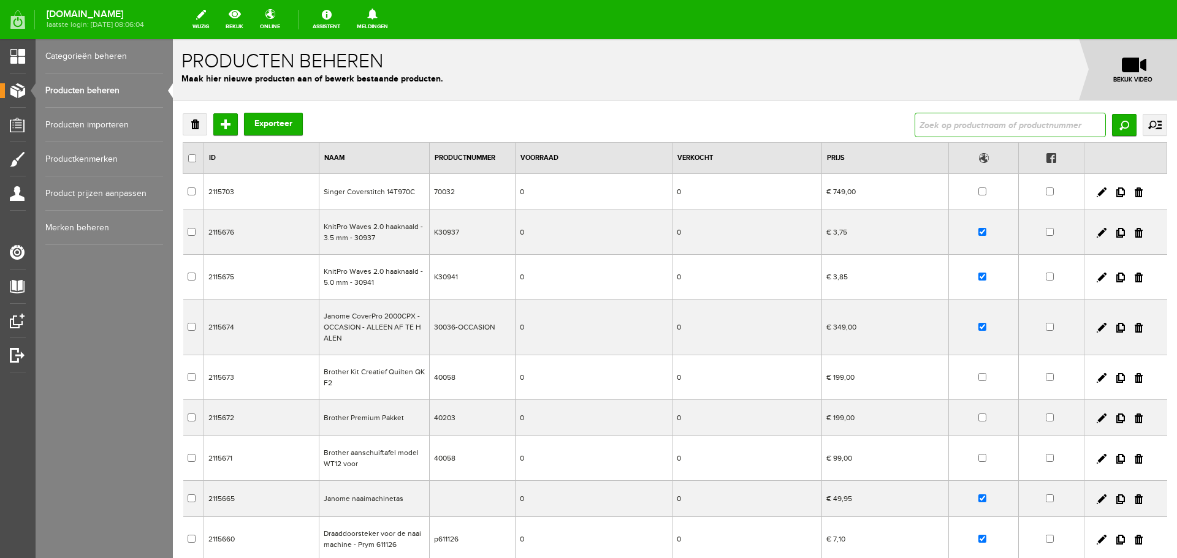
click at [955, 124] on input "text" at bounding box center [1010, 125] width 191 height 25
type input "industrie"
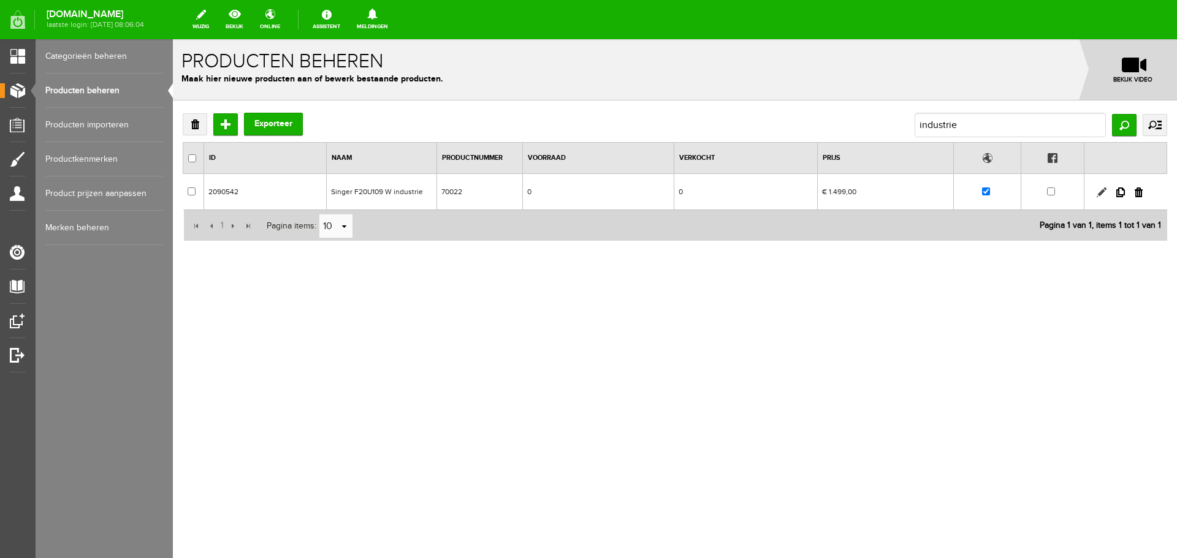
click at [1102, 191] on link at bounding box center [1102, 193] width 10 height 10
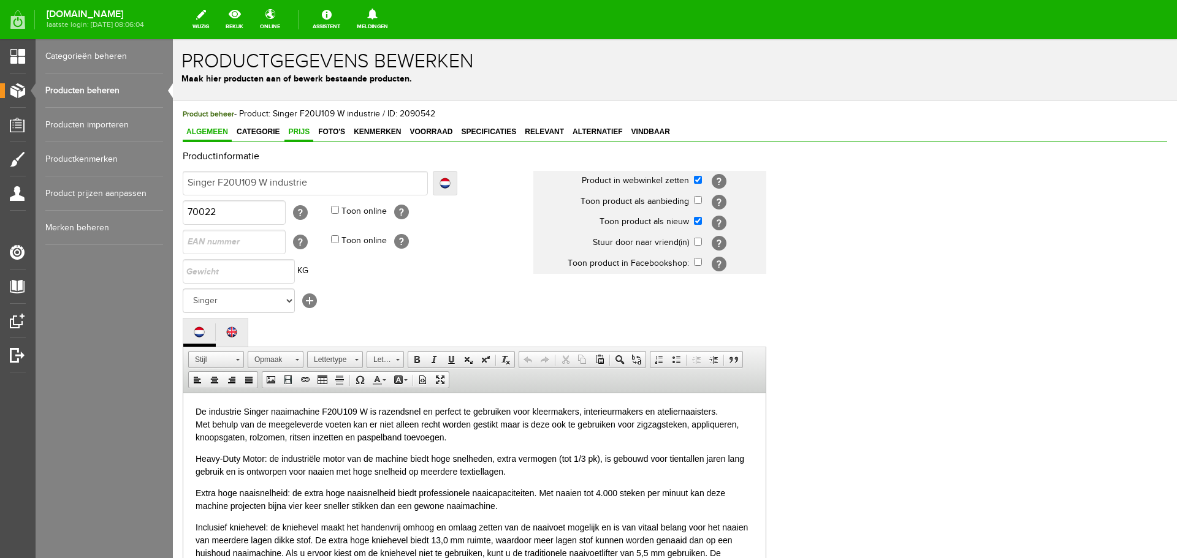
click at [301, 132] on span "Prijs" at bounding box center [298, 132] width 29 height 9
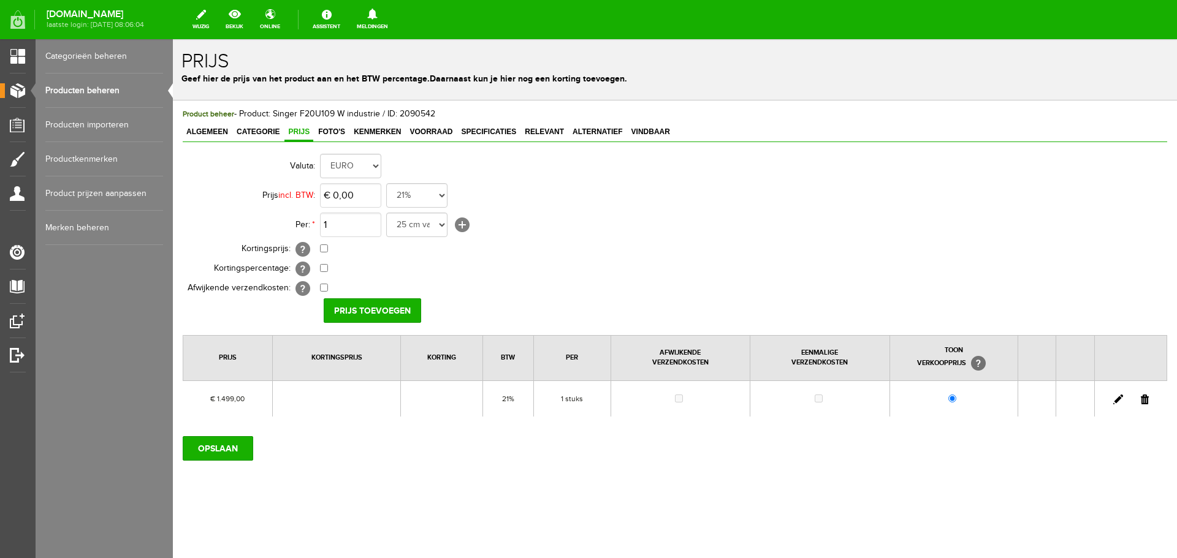
click at [1116, 398] on link at bounding box center [1118, 400] width 10 height 10
click at [203, 131] on span "Algemeen" at bounding box center [207, 132] width 49 height 9
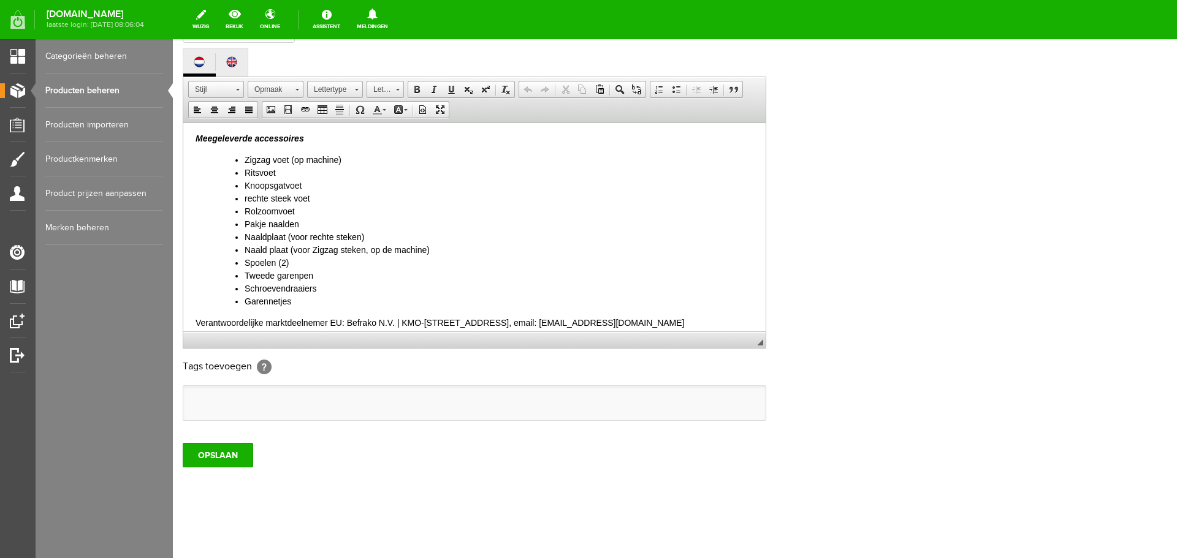
scroll to position [460, 0]
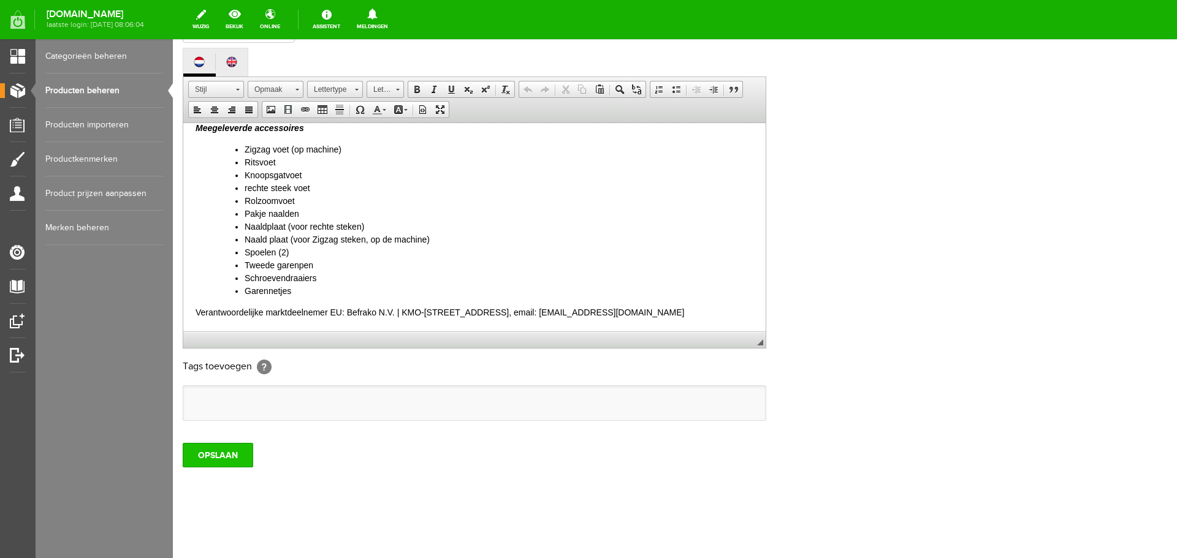
click at [214, 451] on input "OPSLAAN" at bounding box center [218, 455] width 71 height 25
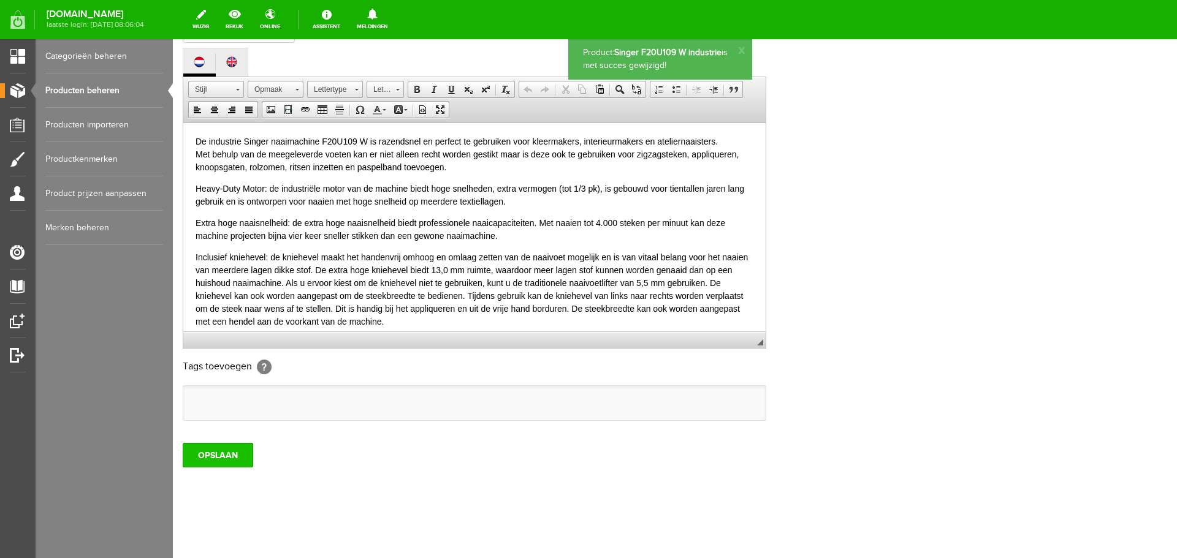
scroll to position [0, 0]
click at [204, 451] on input "OPSLAAN" at bounding box center [218, 455] width 71 height 25
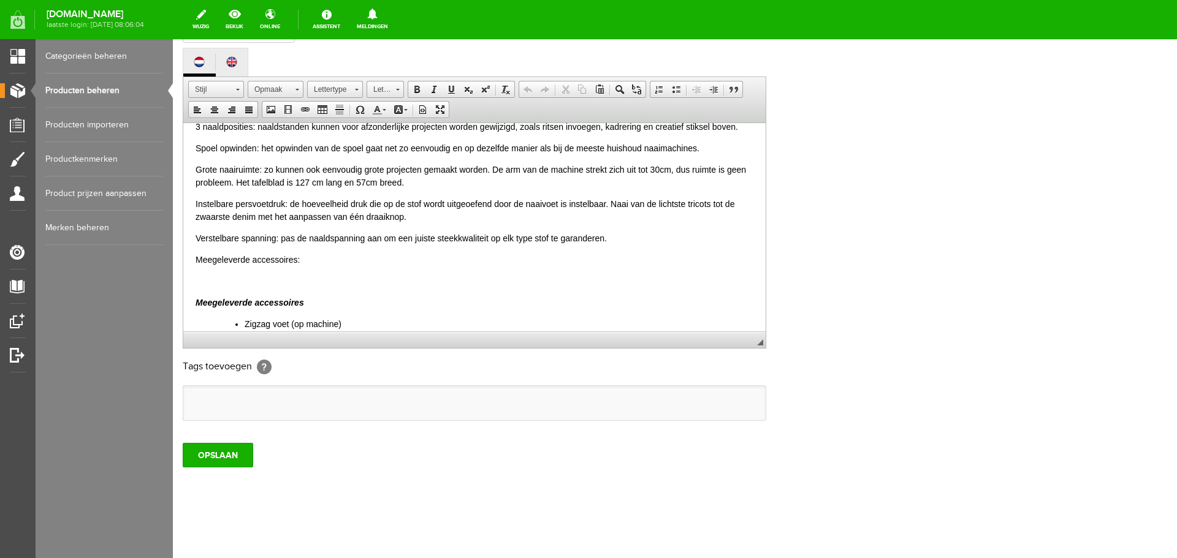
scroll to position [307, 0]
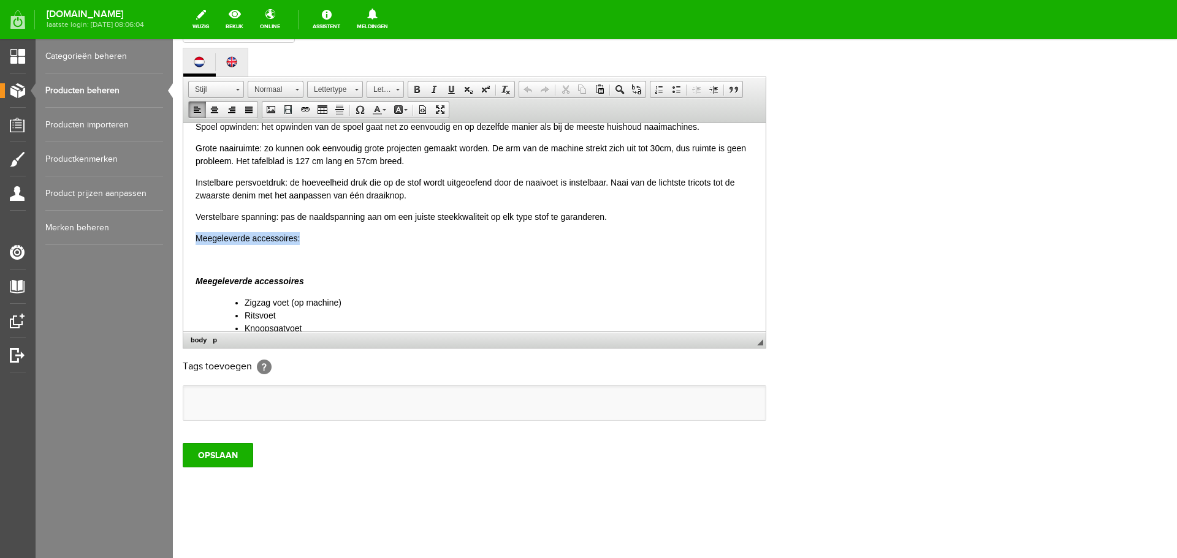
drag, startPoint x: 308, startPoint y: 242, endPoint x: 190, endPoint y: 242, distance: 117.7
click at [190, 242] on html "De industrie Singer naaimachine F20U109 W is razendsnel en perfect te gebruiken…" at bounding box center [474, 150] width 582 height 668
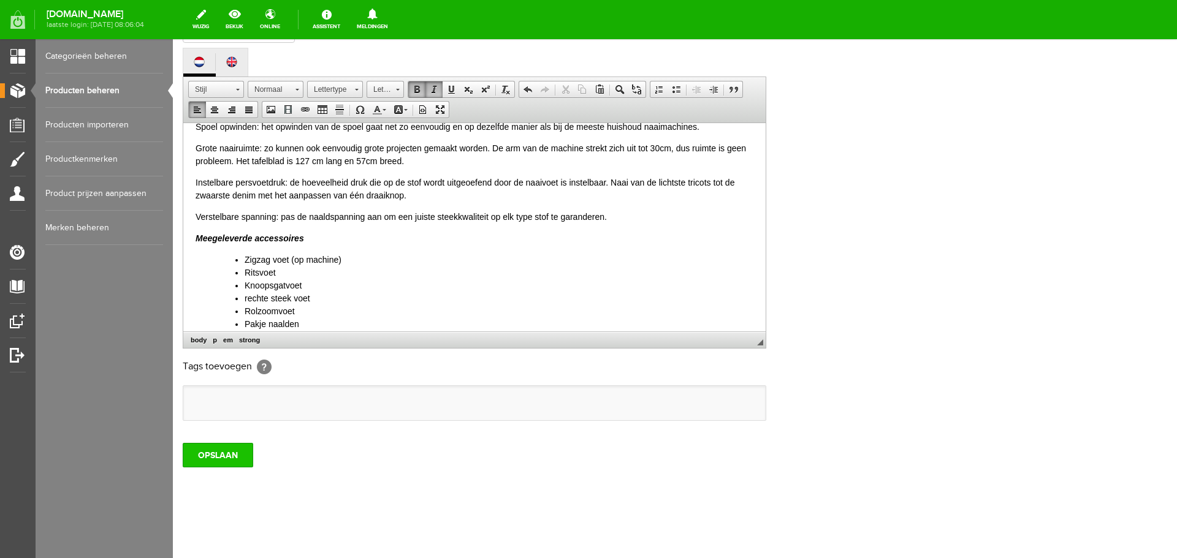
click at [205, 456] on input "OPSLAAN" at bounding box center [218, 455] width 71 height 25
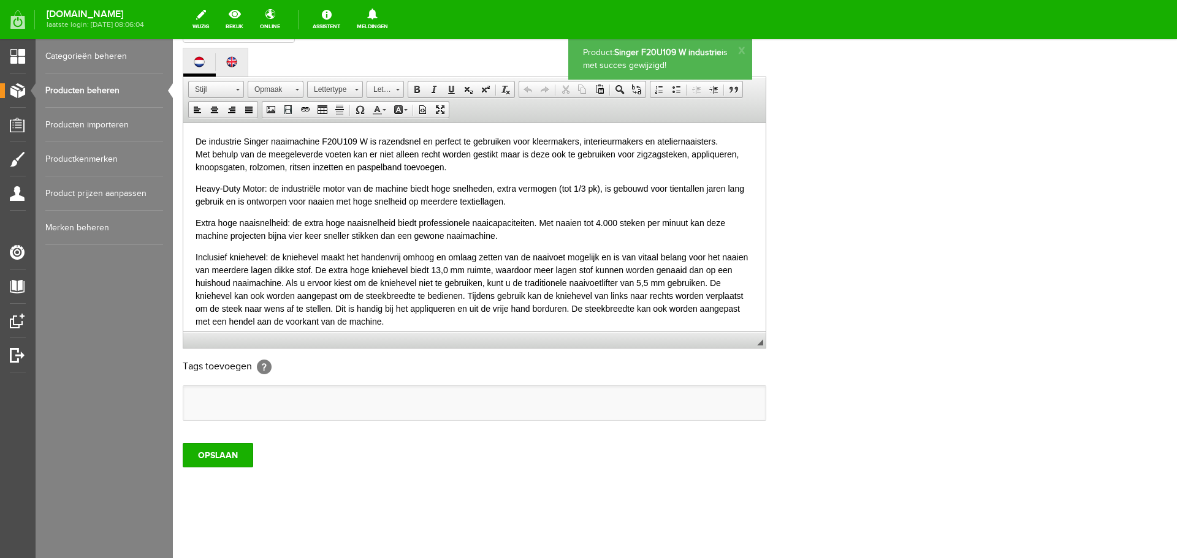
scroll to position [0, 0]
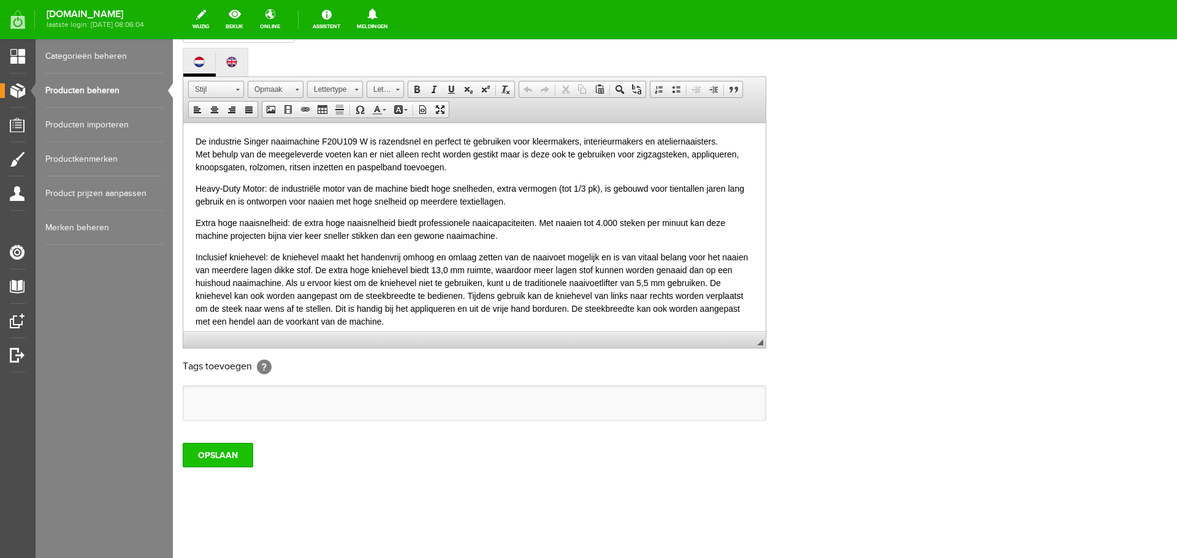
click at [217, 455] on input "OPSLAAN" at bounding box center [218, 455] width 71 height 25
click at [209, 450] on input "OPSLAAN" at bounding box center [218, 455] width 71 height 25
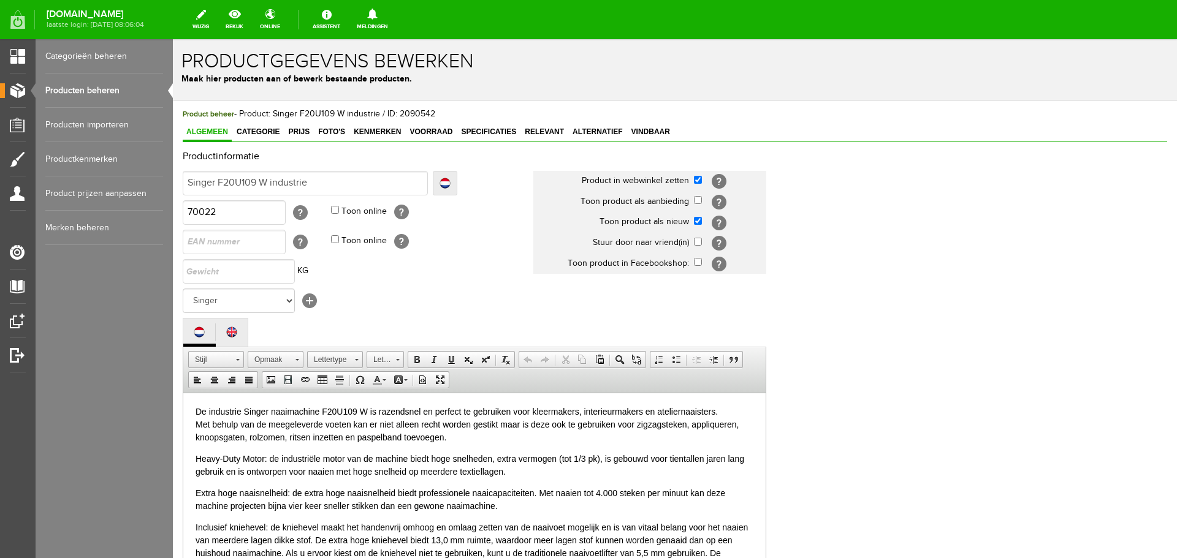
drag, startPoint x: 93, startPoint y: 90, endPoint x: 390, endPoint y: 93, distance: 297.3
click at [94, 90] on link "Producten beheren" at bounding box center [104, 91] width 118 height 34
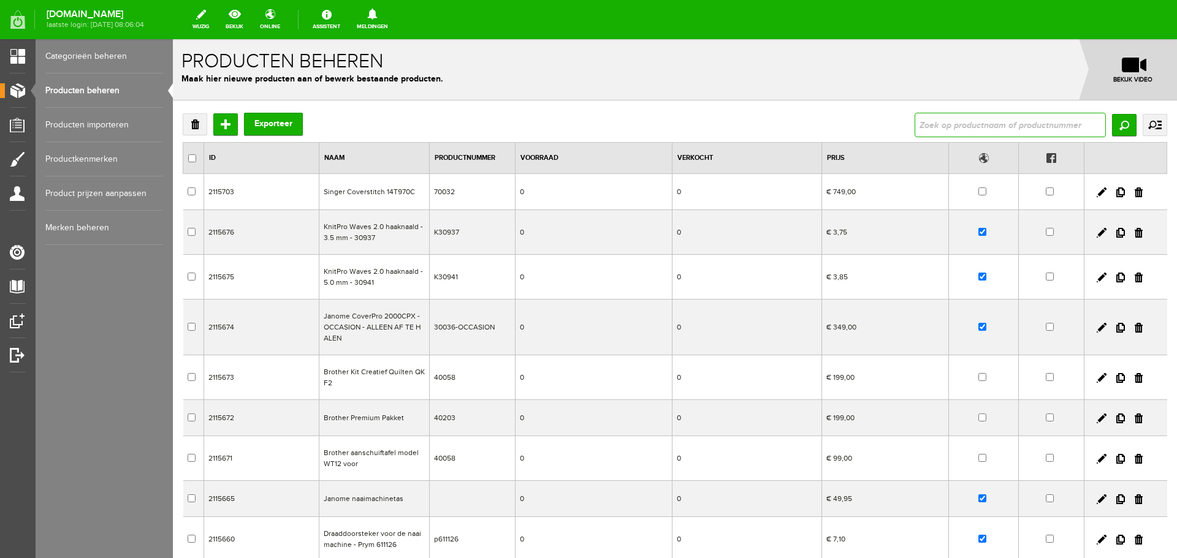
drag, startPoint x: 943, startPoint y: 127, endPoint x: 934, endPoint y: 128, distance: 9.3
click at [943, 127] on input "text" at bounding box center [1010, 125] width 191 height 25
type input "5523"
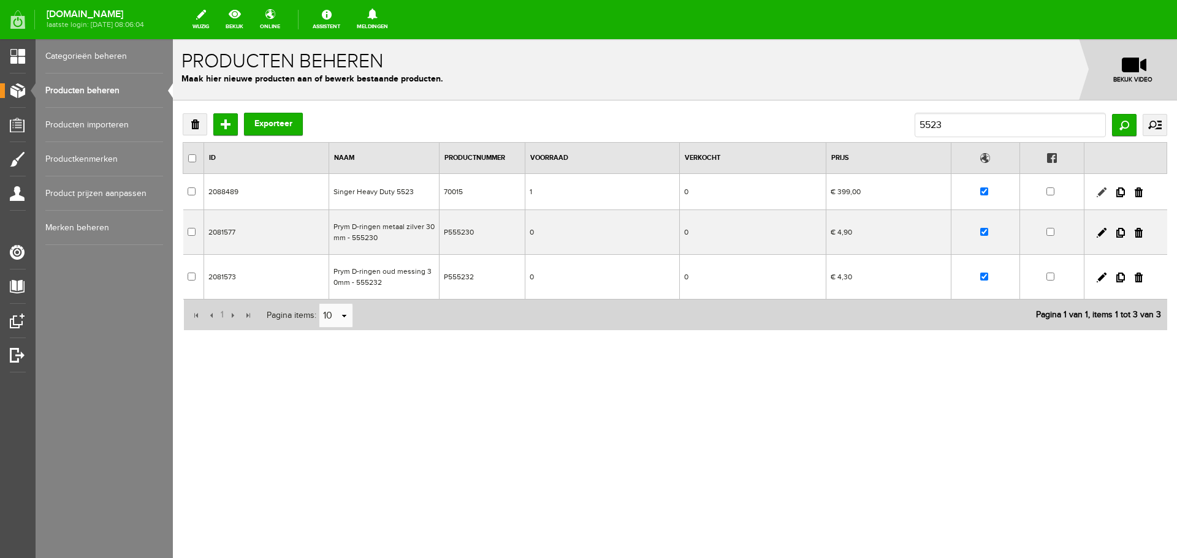
click at [1102, 192] on link at bounding box center [1102, 193] width 10 height 10
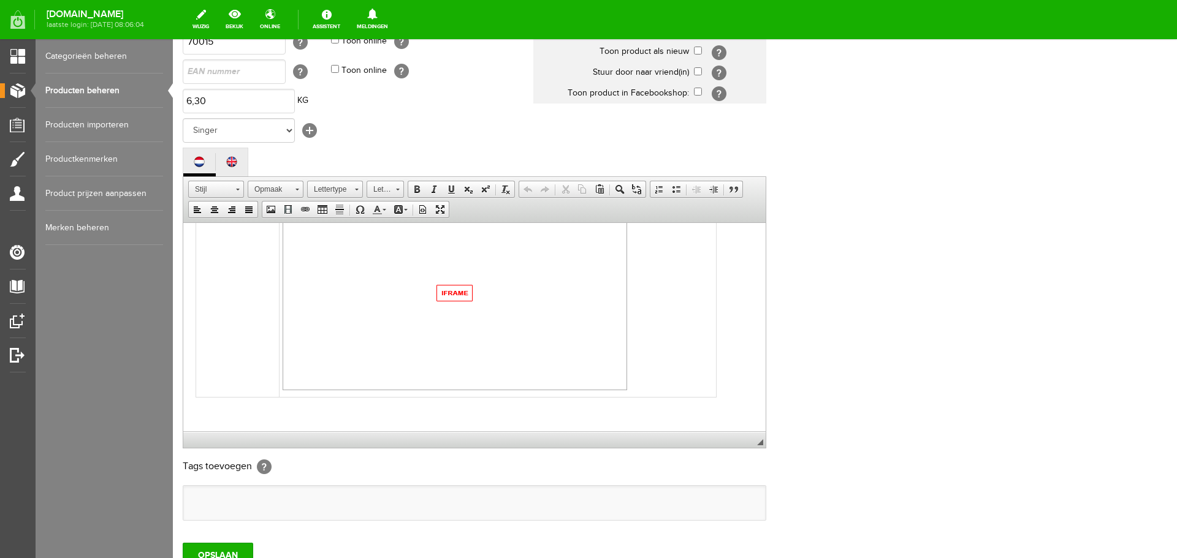
scroll to position [245, 0]
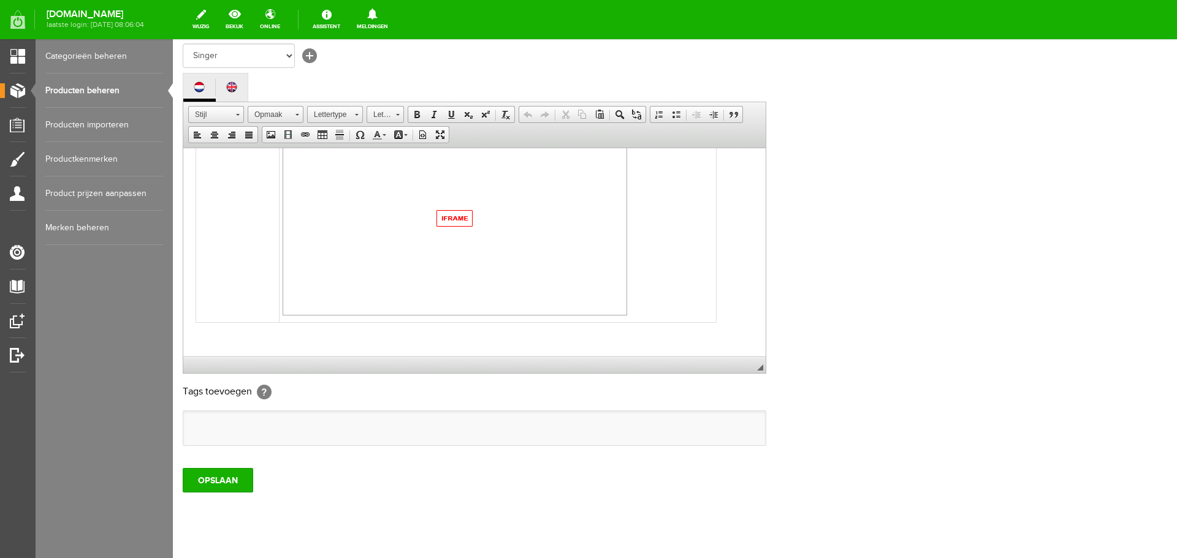
paste body
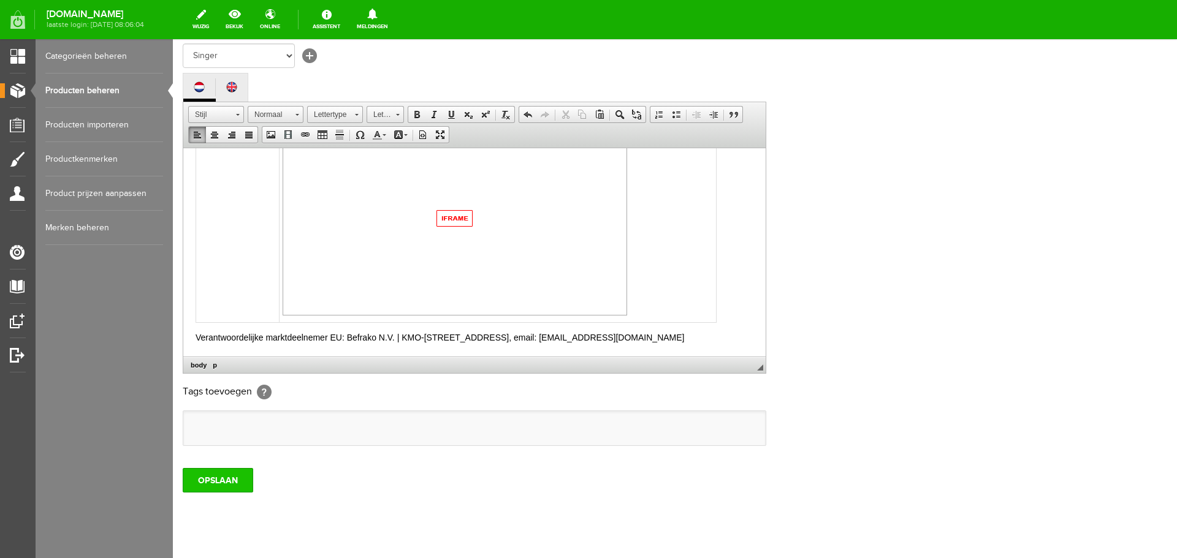
click at [211, 470] on input "OPSLAAN" at bounding box center [218, 480] width 71 height 25
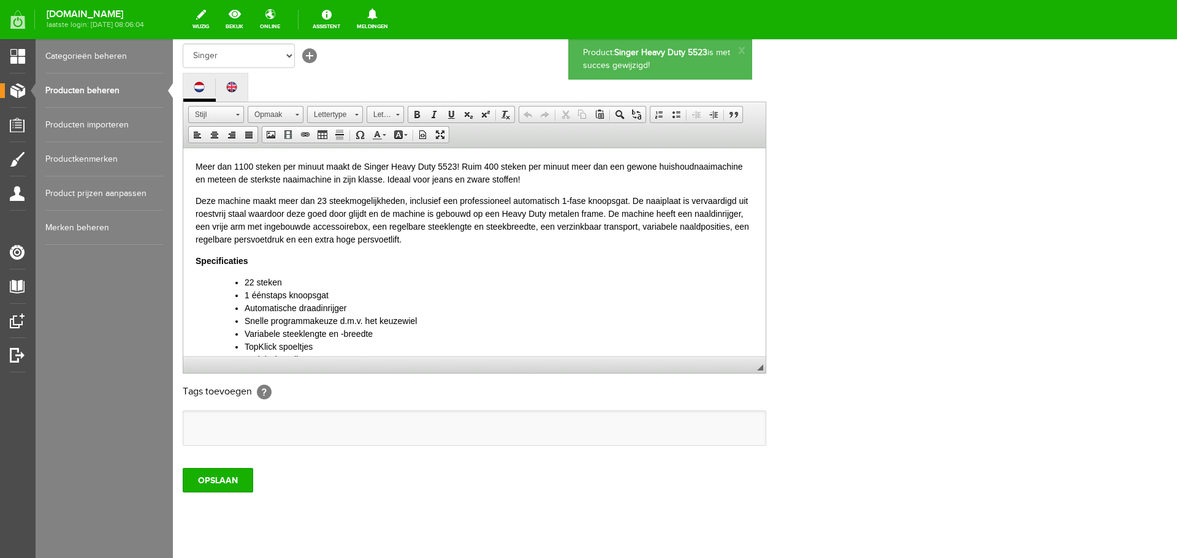
scroll to position [0, 0]
click at [208, 481] on input "OPSLAAN" at bounding box center [218, 480] width 71 height 25
drag, startPoint x: 102, startPoint y: 85, endPoint x: 196, endPoint y: 84, distance: 93.2
click at [102, 85] on link "Producten beheren" at bounding box center [104, 91] width 118 height 34
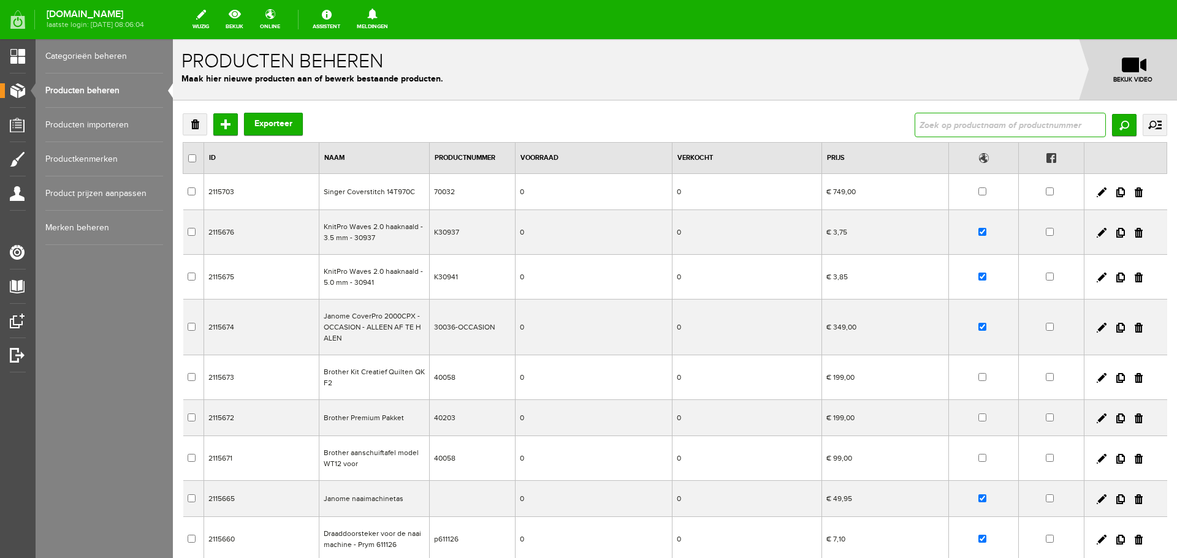
click at [959, 121] on input "text" at bounding box center [1010, 125] width 191 height 25
type input "ME457"
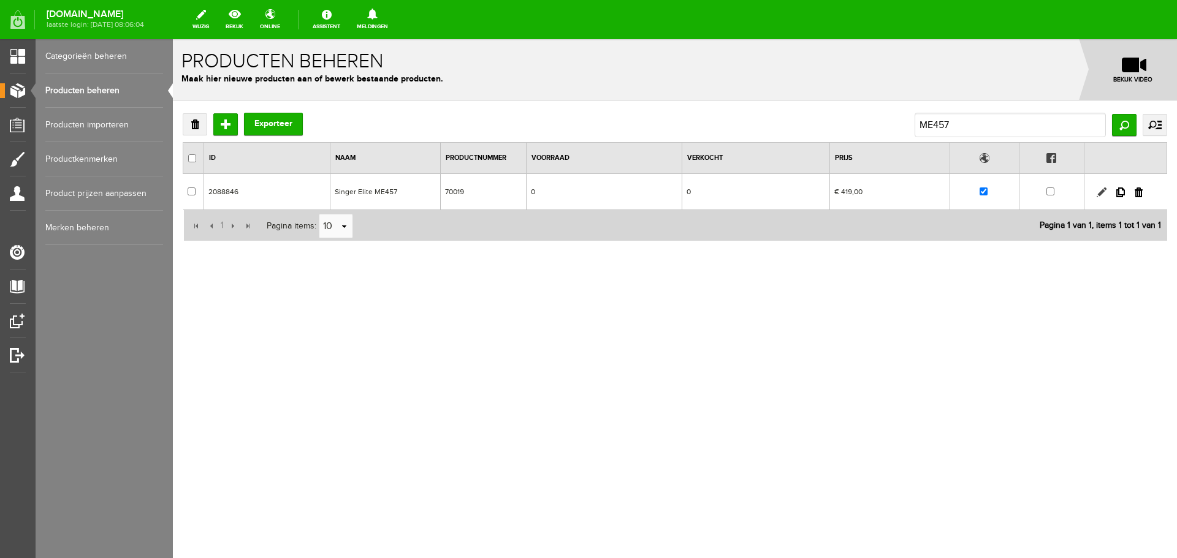
click at [1103, 191] on link at bounding box center [1102, 193] width 10 height 10
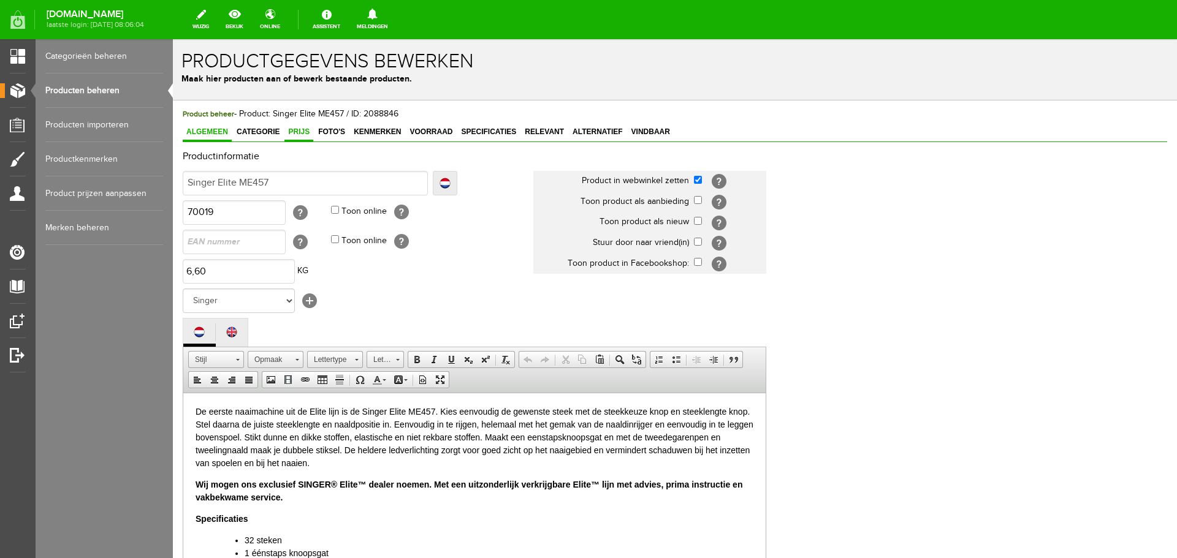
click at [296, 128] on span "Prijs" at bounding box center [298, 132] width 29 height 9
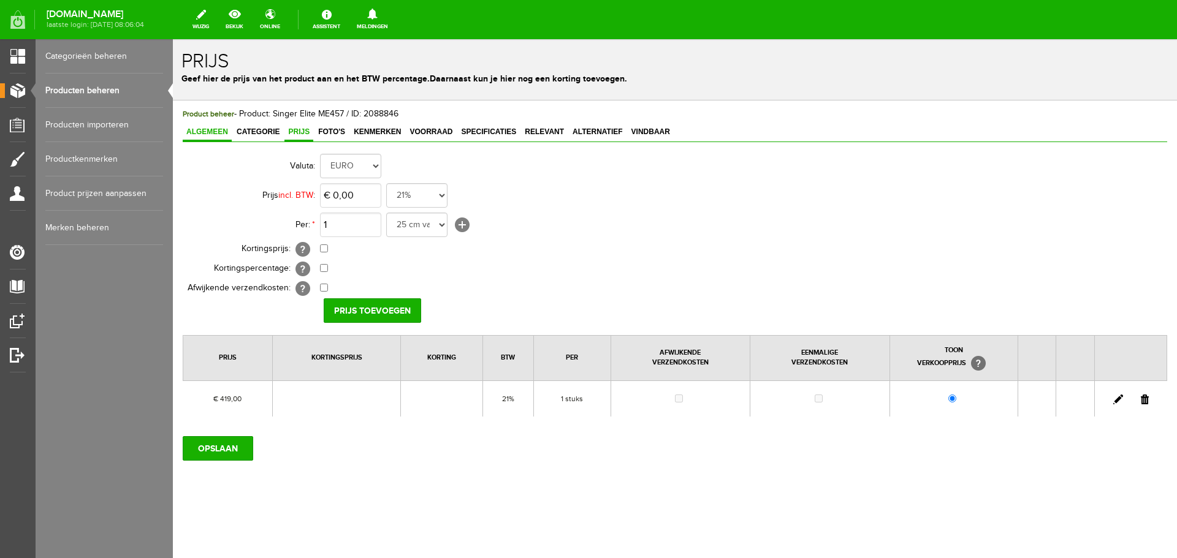
click at [211, 130] on span "Algemeen" at bounding box center [207, 132] width 49 height 9
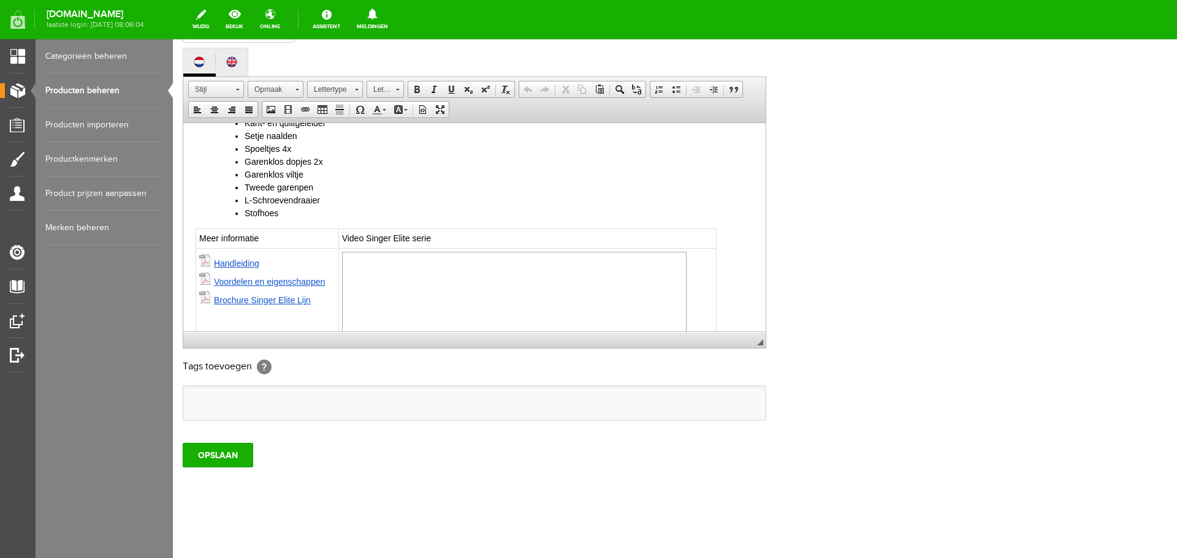
scroll to position [603, 0]
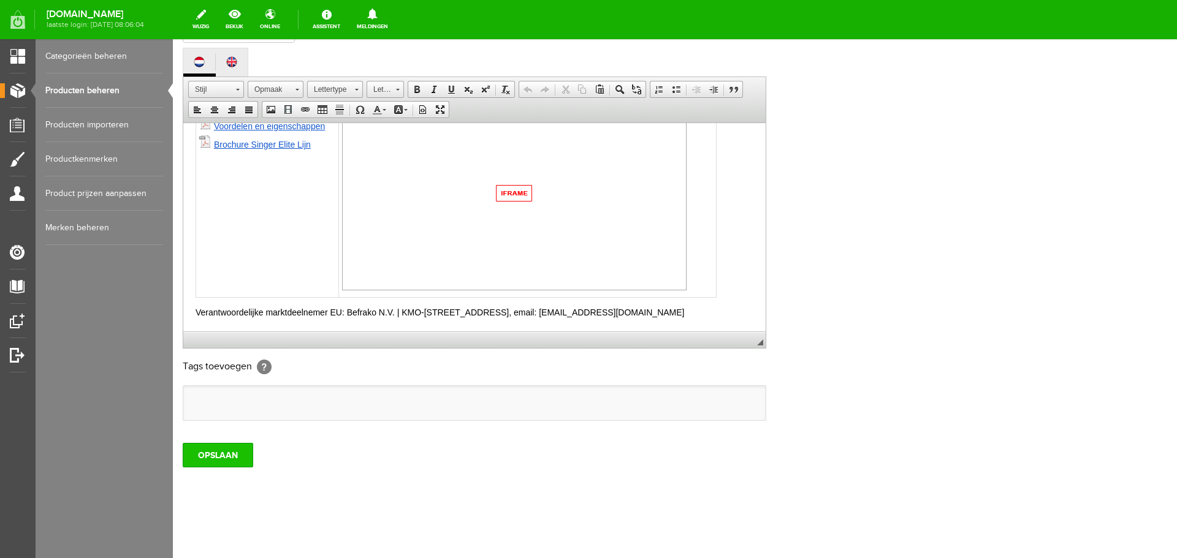
click at [210, 456] on input "OPSLAAN" at bounding box center [218, 455] width 71 height 25
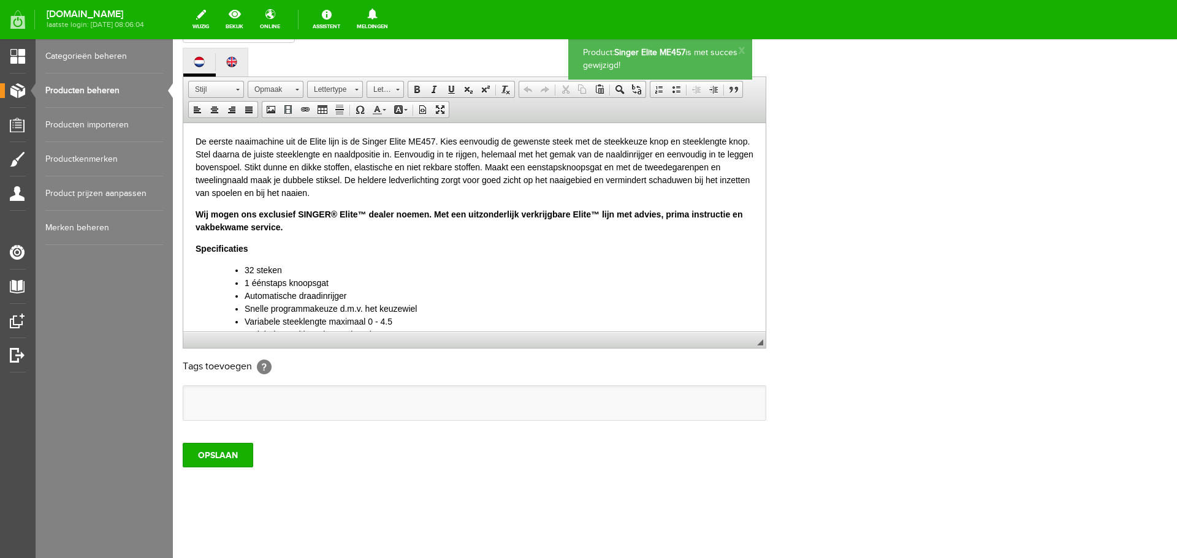
scroll to position [0, 0]
click at [86, 89] on link "Producten beheren" at bounding box center [104, 91] width 118 height 34
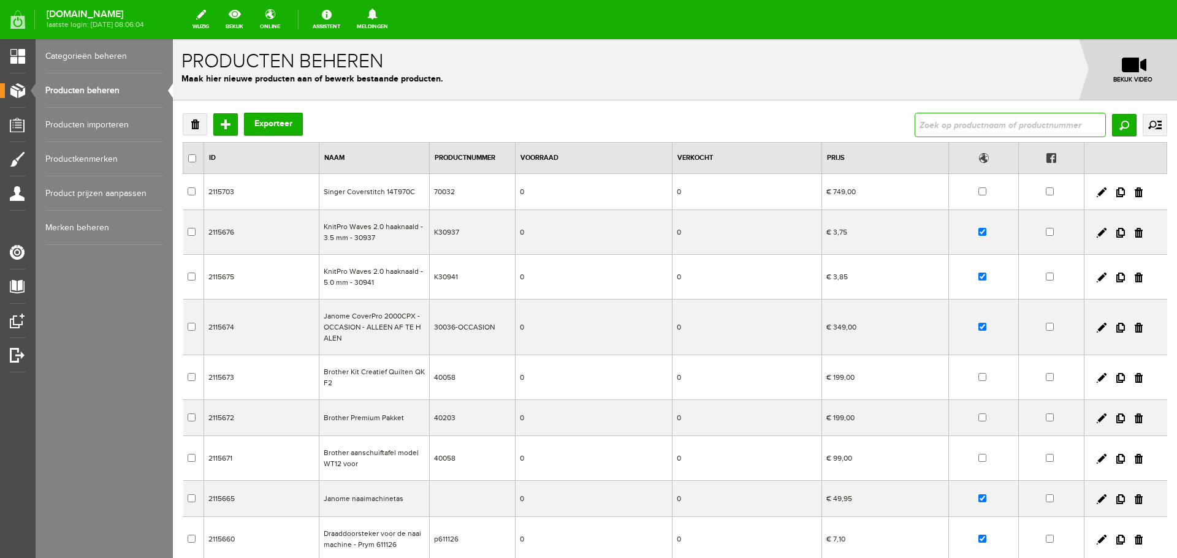
click at [956, 123] on input "text" at bounding box center [1010, 125] width 191 height 25
type input "3342"
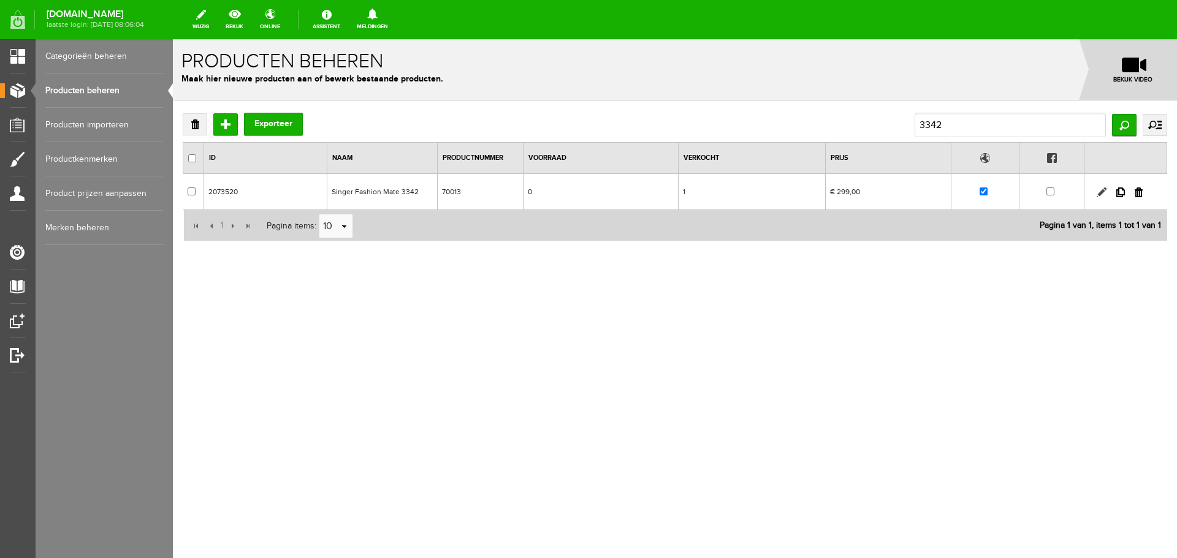
click at [1099, 188] on link at bounding box center [1102, 193] width 10 height 10
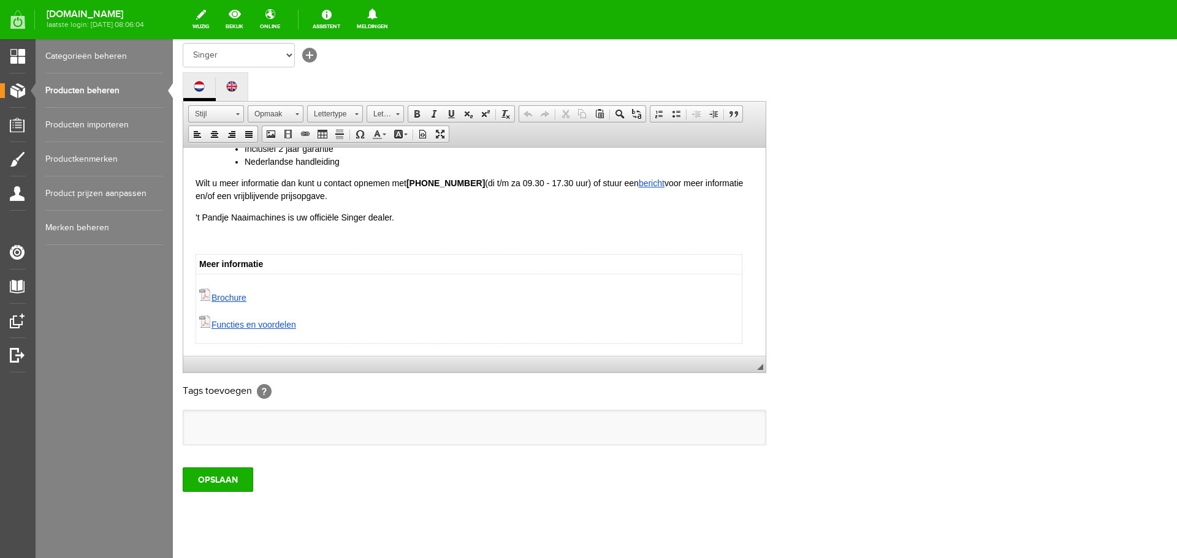
scroll to position [270, 0]
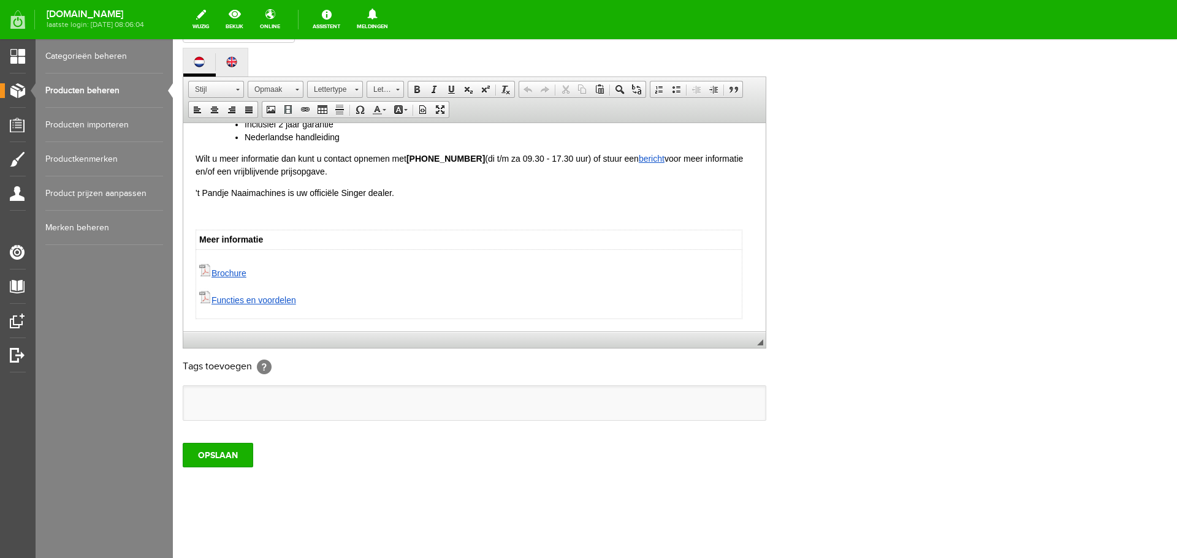
click at [754, 310] on html "De Singer Fashion Mate 3342 is het uitgebreidste model uit de Fasion Mate serie…" at bounding box center [474, 61] width 582 height 539
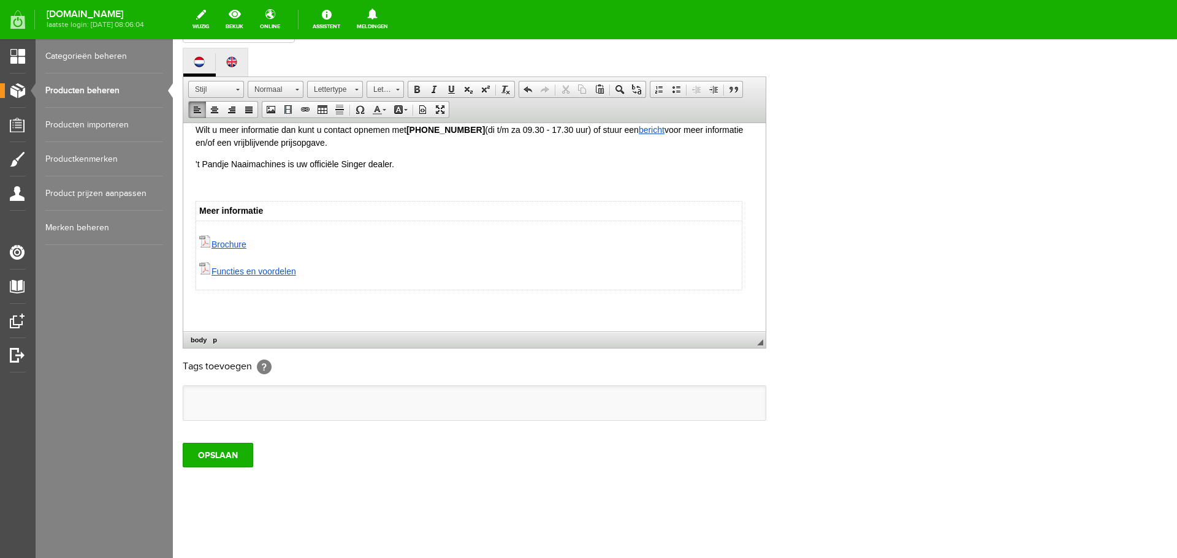
paste body
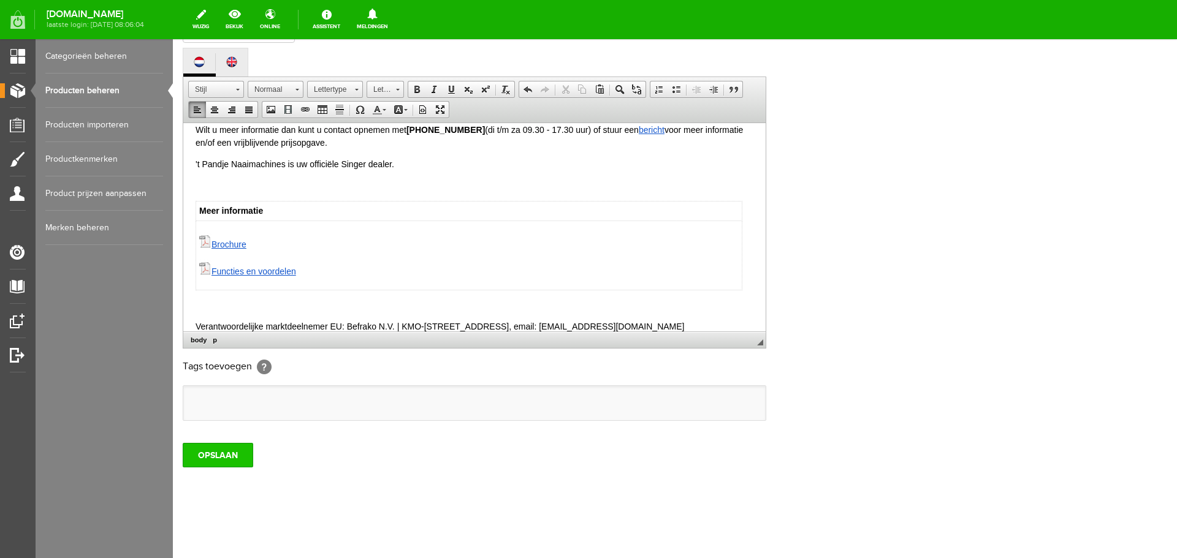
click at [216, 454] on input "OPSLAAN" at bounding box center [218, 455] width 71 height 25
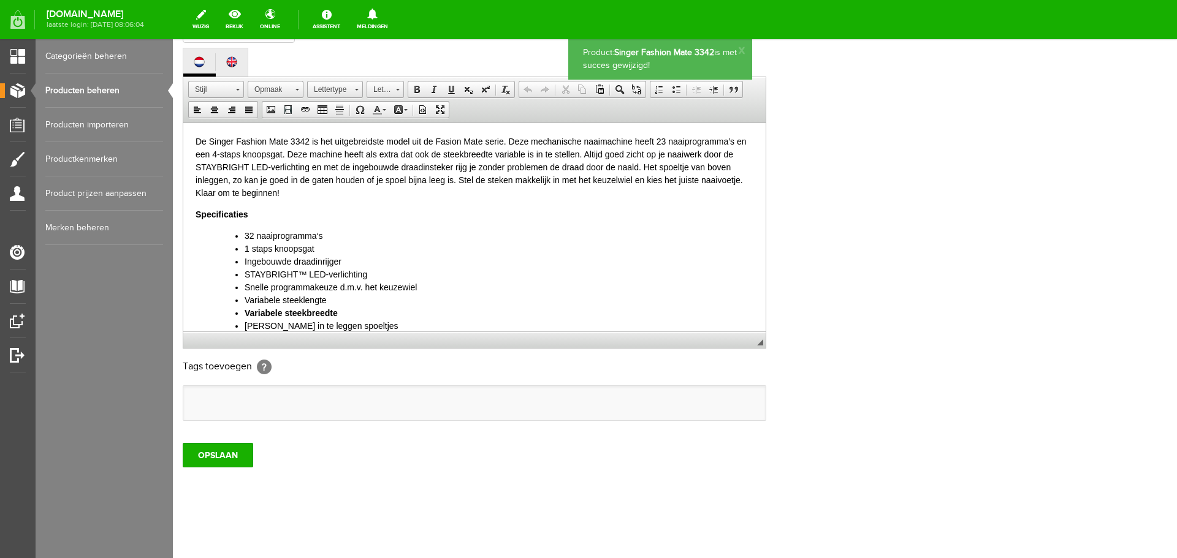
scroll to position [0, 0]
click at [216, 454] on input "OPSLAAN" at bounding box center [218, 455] width 71 height 25
click at [72, 90] on link "Producten beheren" at bounding box center [104, 91] width 118 height 34
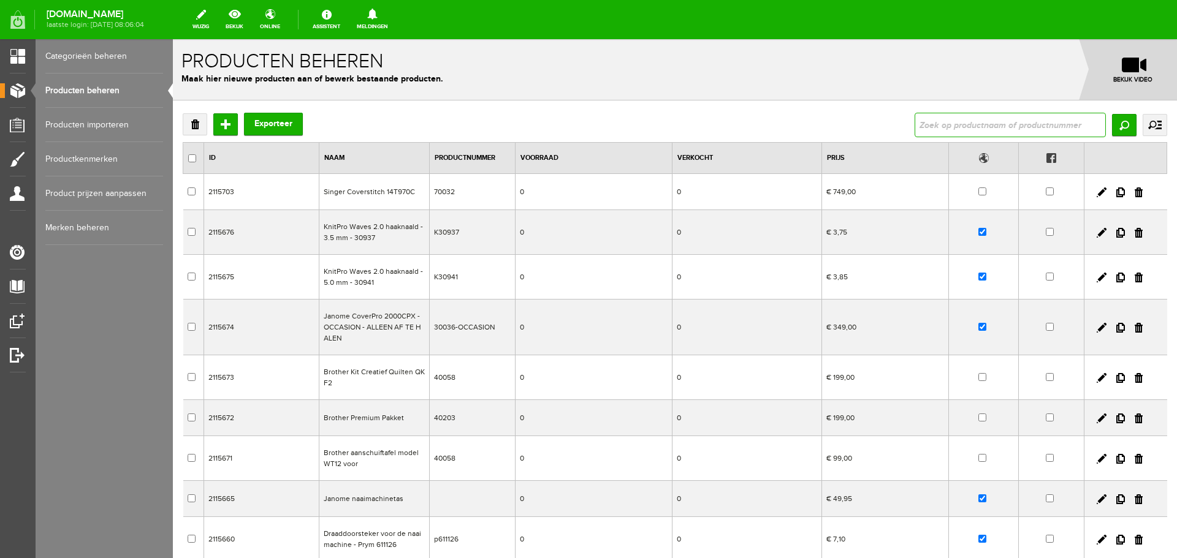
click at [965, 120] on input "text" at bounding box center [1010, 125] width 191 height 25
type input "3337"
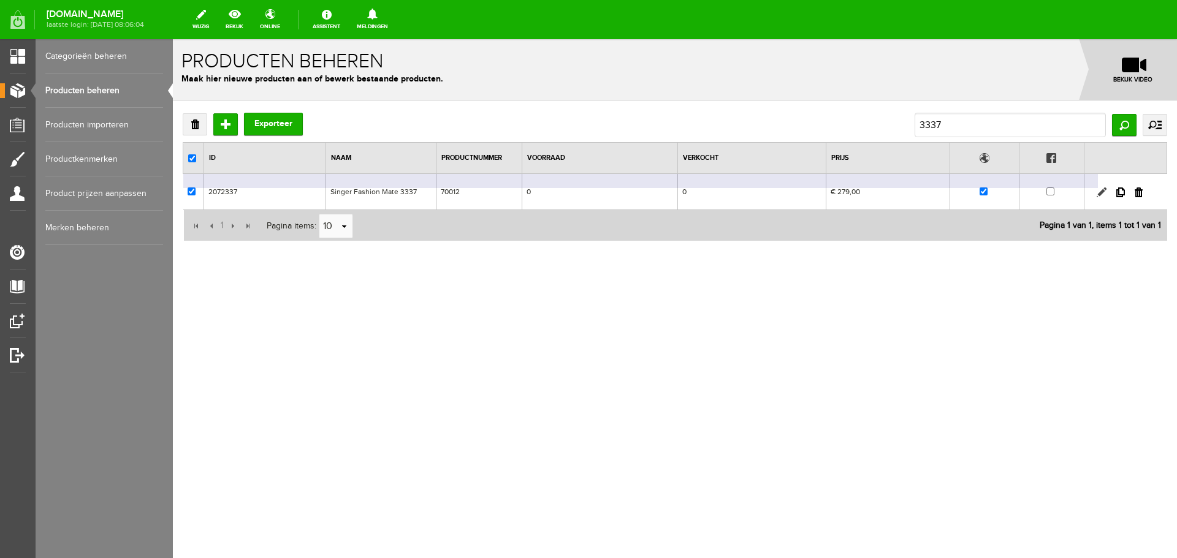
click at [1101, 191] on link at bounding box center [1102, 193] width 10 height 10
checkbox input "true"
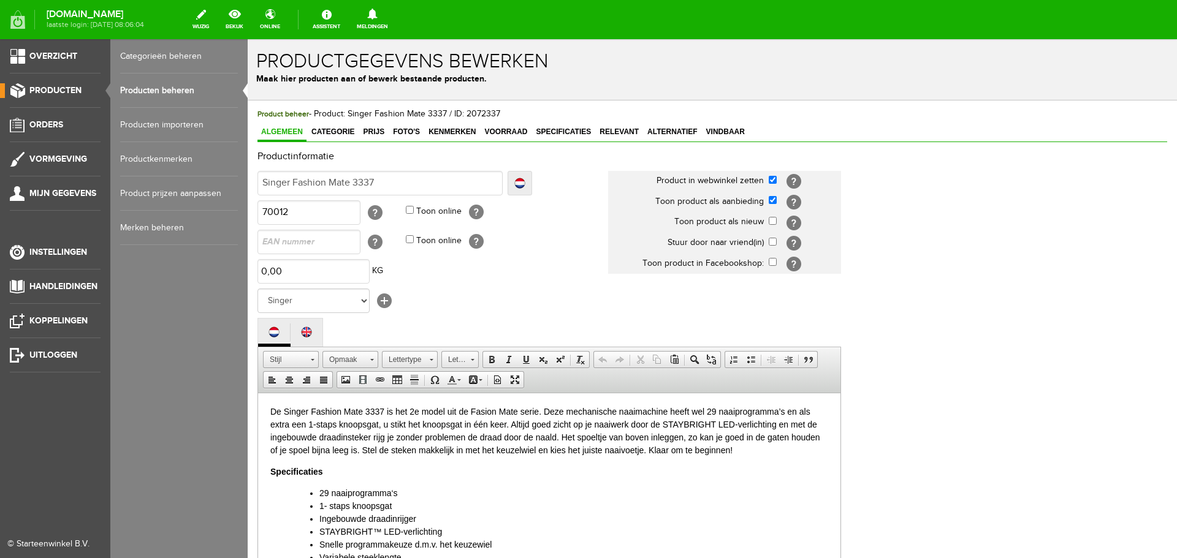
click at [150, 88] on link "Producten beheren" at bounding box center [179, 91] width 118 height 34
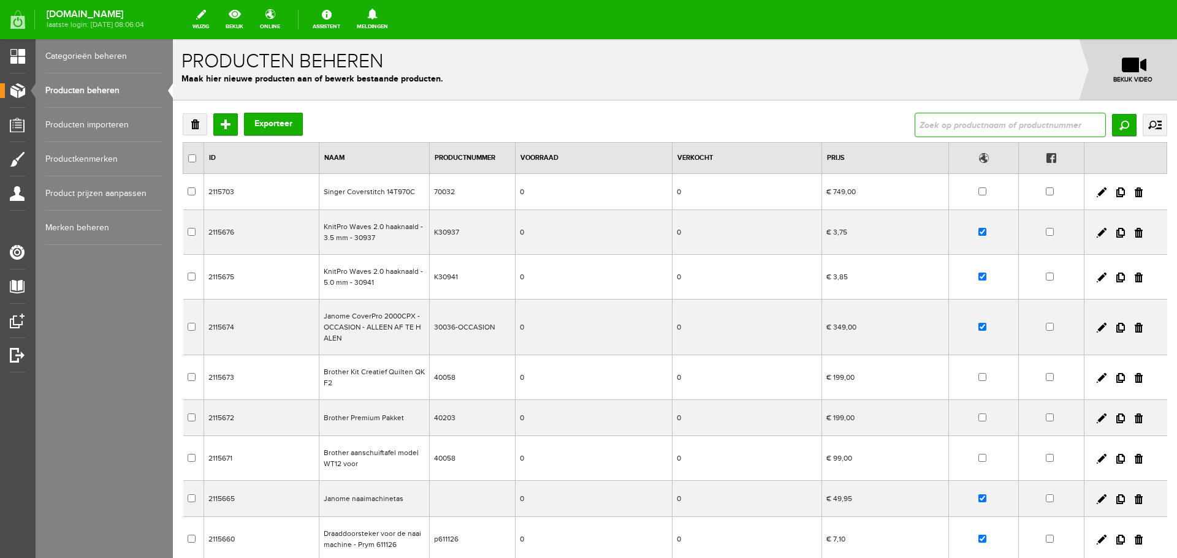
click at [937, 118] on input "text" at bounding box center [1010, 125] width 191 height 25
click at [939, 124] on input "text" at bounding box center [1010, 125] width 191 height 25
type input "3337"
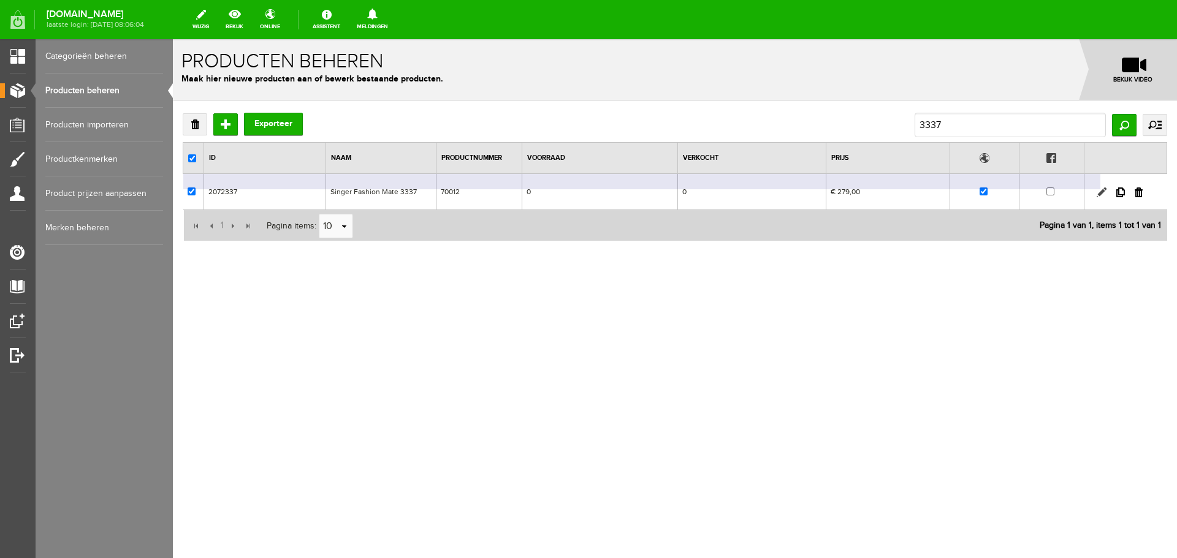
click at [1103, 192] on link at bounding box center [1102, 193] width 10 height 10
checkbox input "true"
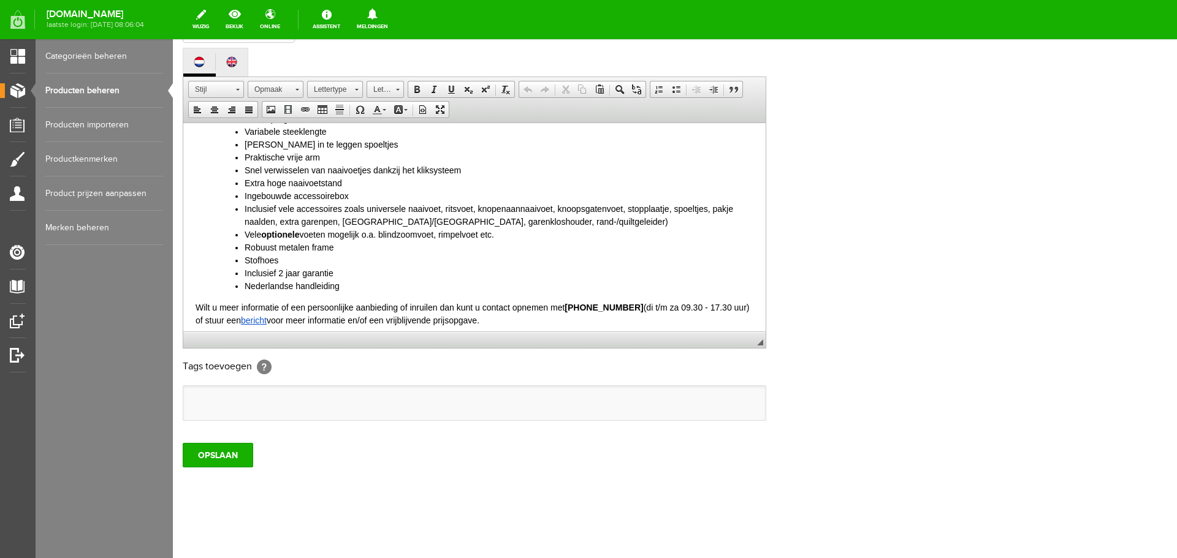
scroll to position [332, 0]
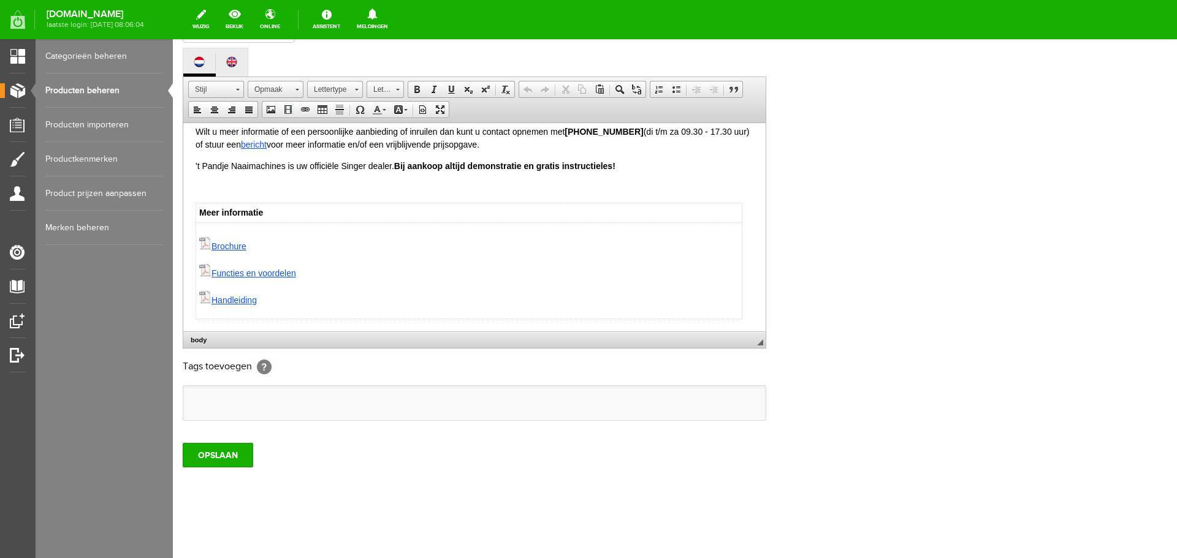
click at [753, 309] on html "De Singer Fashion Mate 3337 is het 2e model uit de Fasion Mate serie. Deze mech…" at bounding box center [474, 61] width 582 height 540
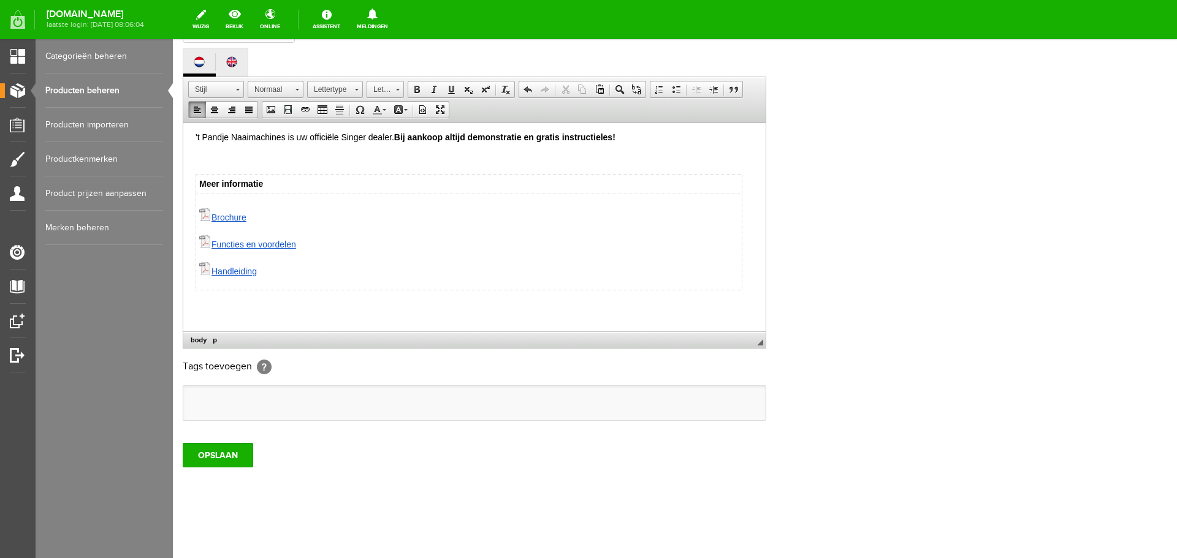
paste body
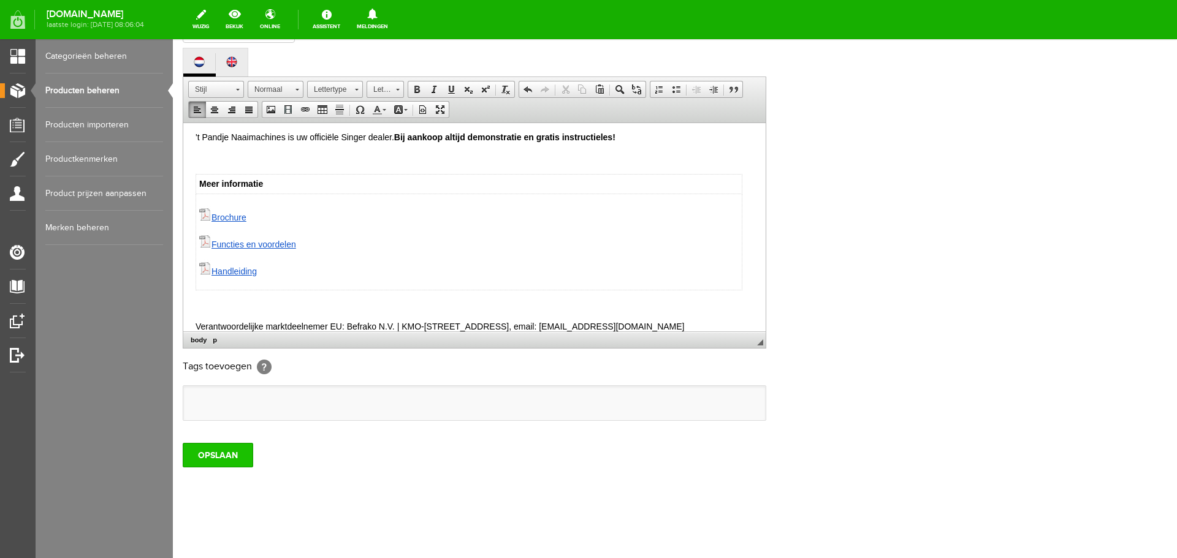
click at [205, 460] on input "OPSLAAN" at bounding box center [218, 455] width 71 height 25
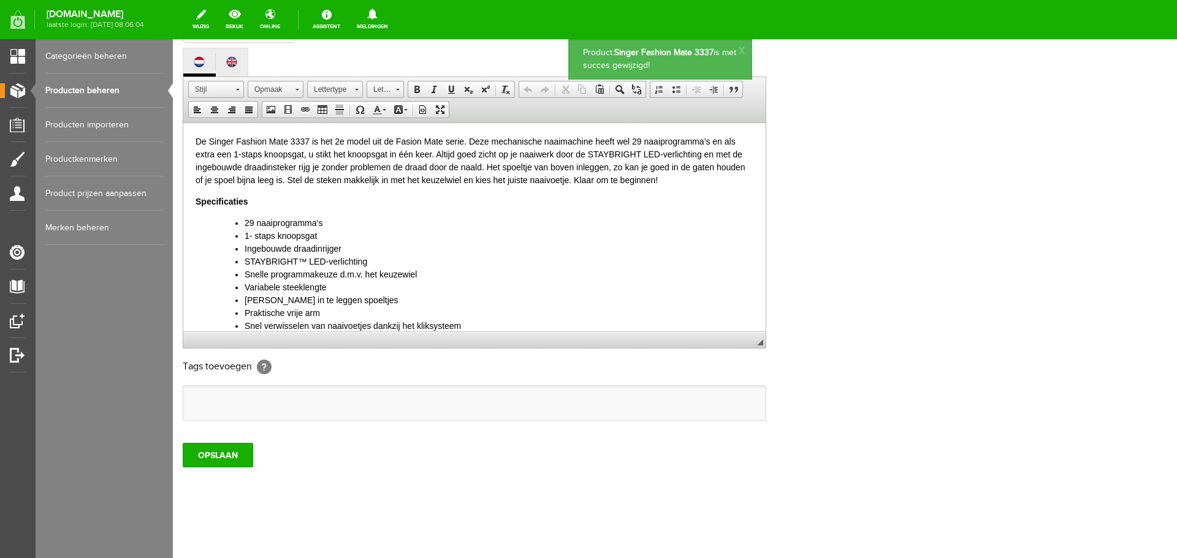
scroll to position [0, 0]
click at [198, 455] on input "OPSLAAN" at bounding box center [218, 455] width 71 height 25
click at [110, 88] on link "Producten beheren" at bounding box center [104, 91] width 118 height 34
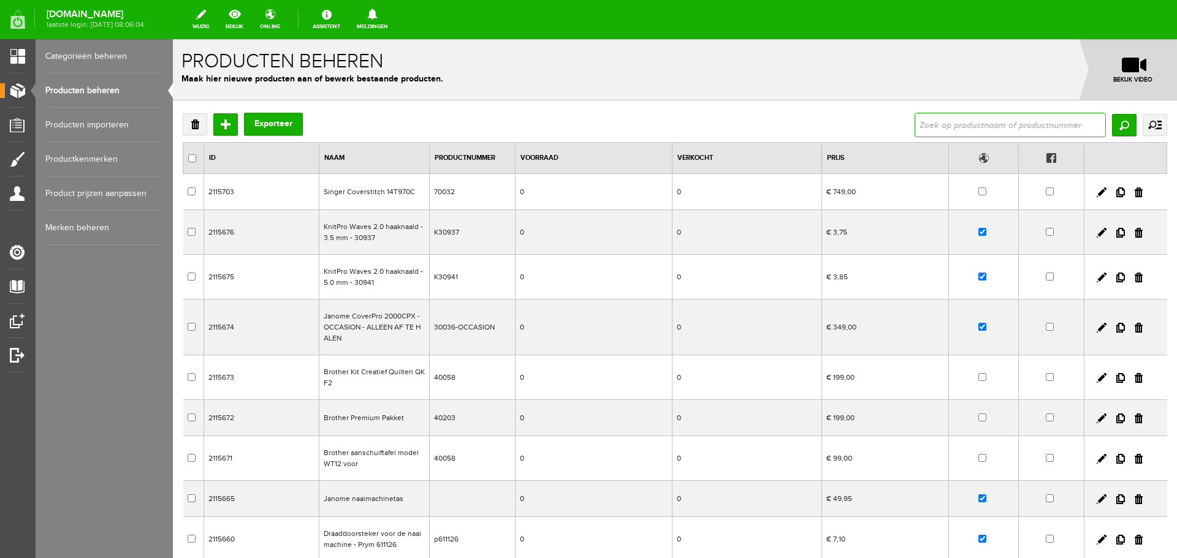
click at [952, 131] on input "text" at bounding box center [1010, 125] width 191 height 25
type input "3321"
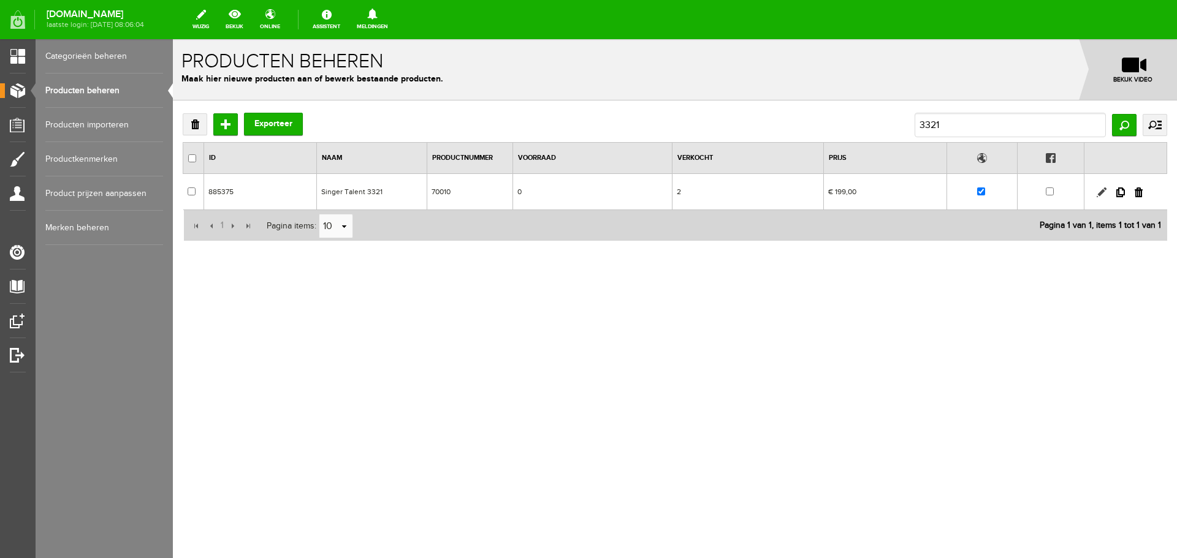
click at [1098, 191] on link at bounding box center [1102, 193] width 10 height 10
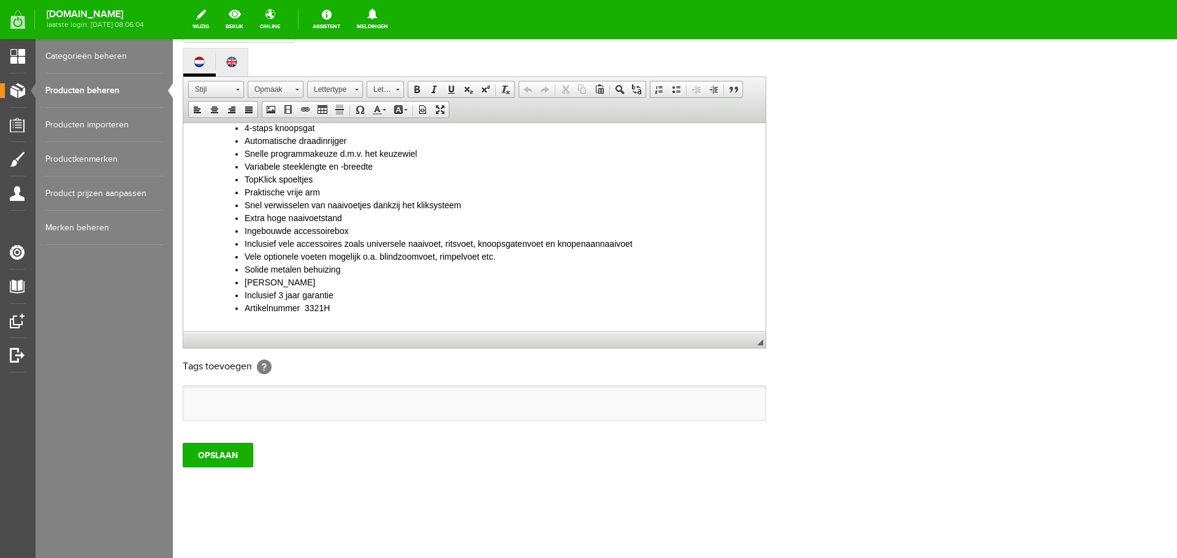
scroll to position [116, 0]
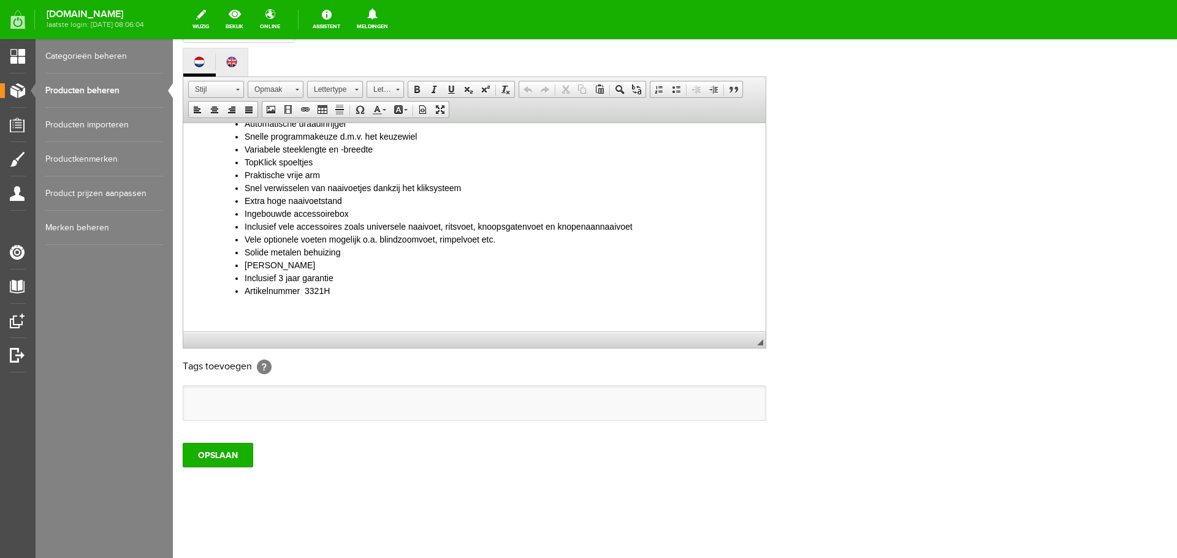
click at [337, 293] on li "Artikelnummer 3321H" at bounding box center [499, 290] width 509 height 13
click at [205, 316] on div at bounding box center [475, 312] width 558 height 13
paste body
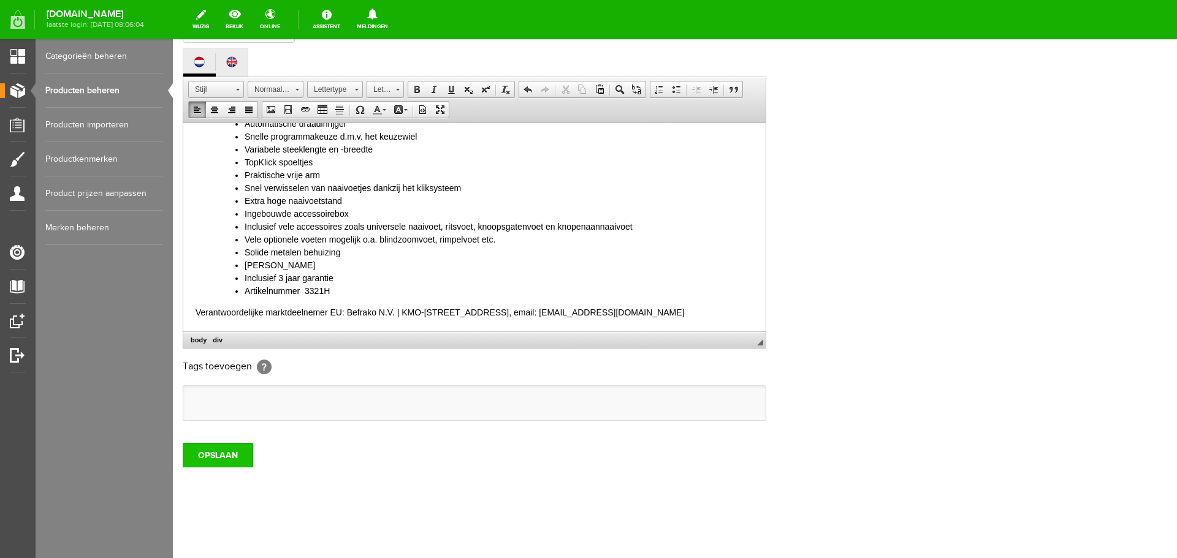
click at [214, 454] on input "OPSLAAN" at bounding box center [218, 455] width 71 height 25
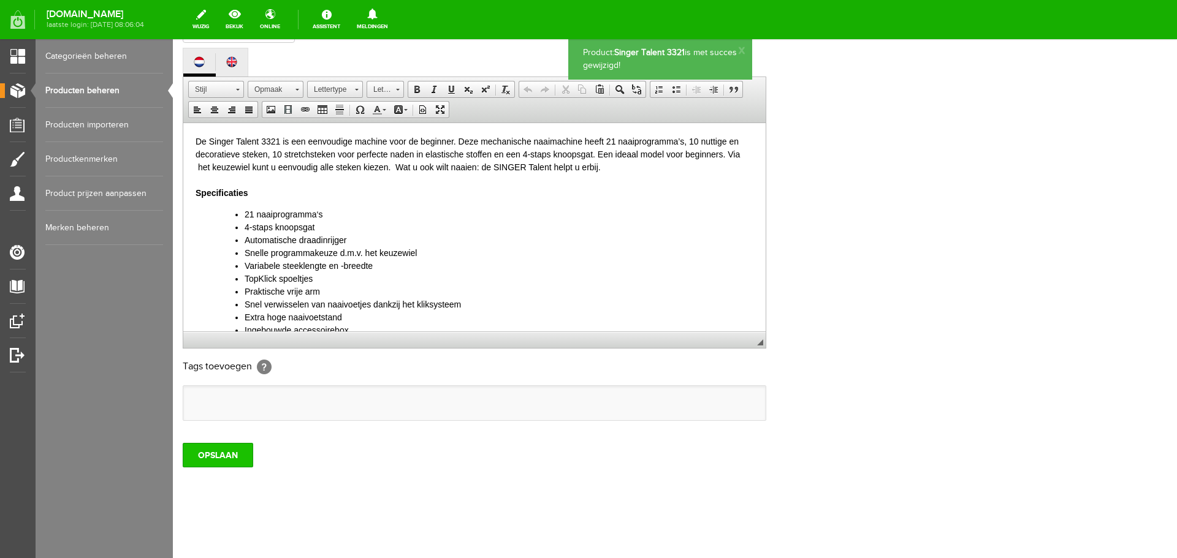
scroll to position [0, 0]
click at [214, 455] on input "OPSLAAN" at bounding box center [218, 455] width 71 height 25
click at [215, 454] on input "OPSLAAN" at bounding box center [218, 455] width 71 height 25
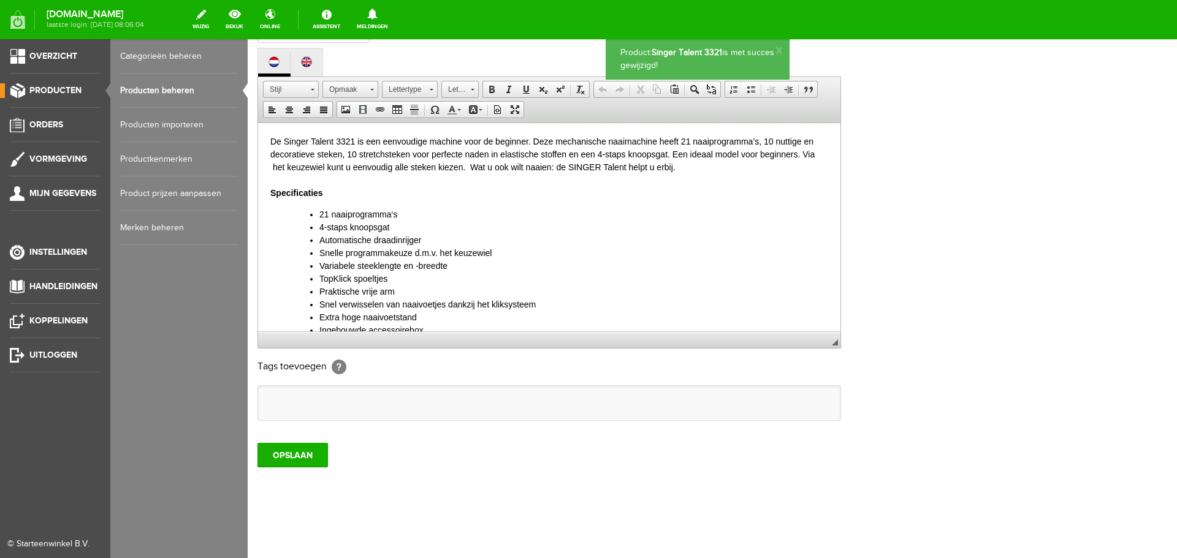
click at [165, 88] on link "Producten beheren" at bounding box center [179, 91] width 118 height 34
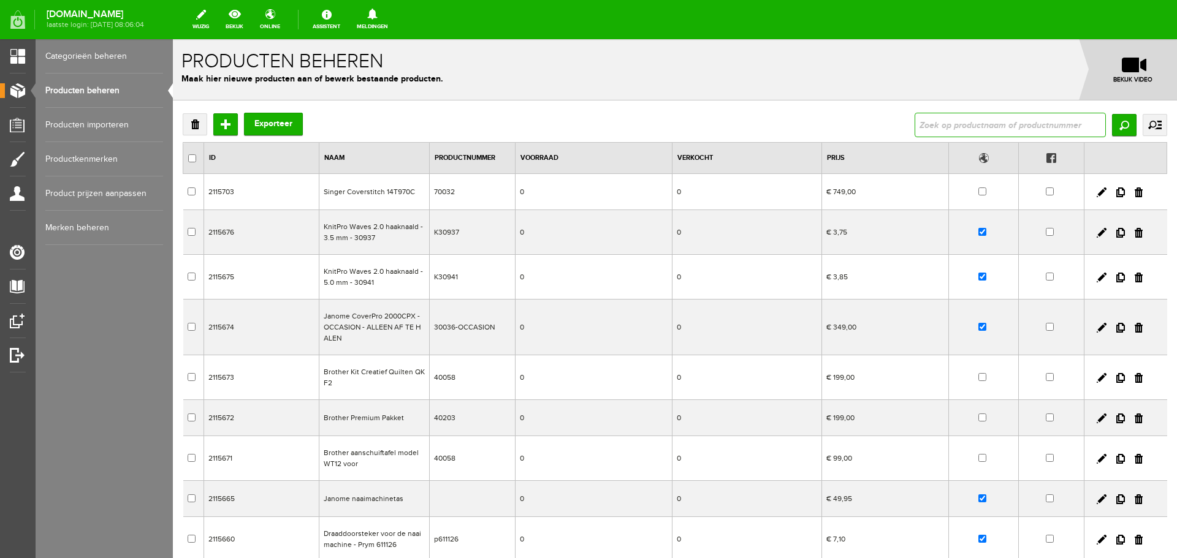
click at [967, 116] on input "text" at bounding box center [1010, 125] width 191 height 25
type input "3321"
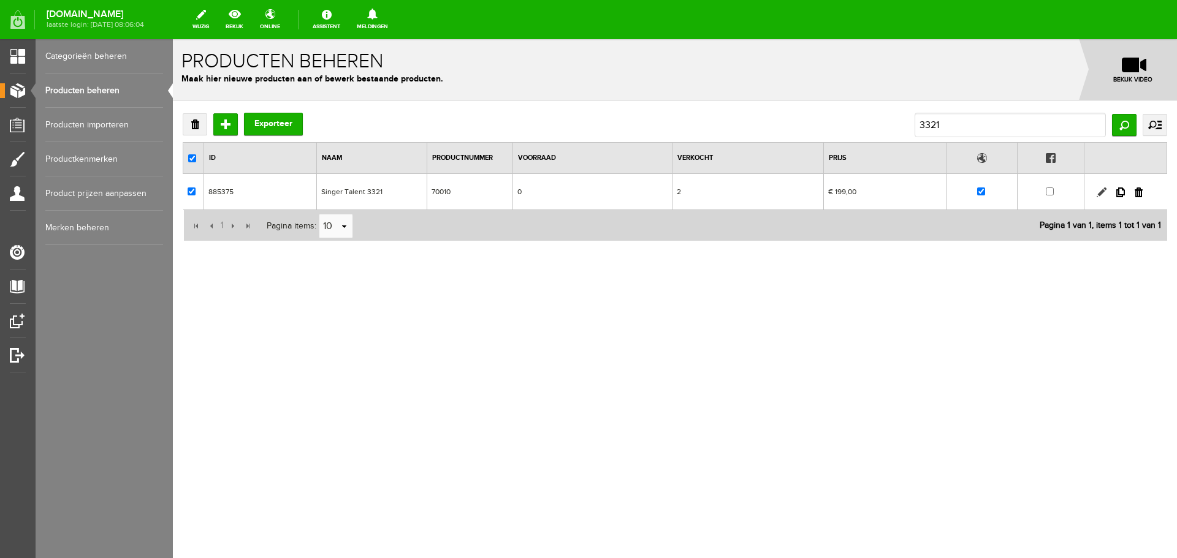
click at [1100, 192] on link at bounding box center [1102, 193] width 10 height 10
checkbox input "true"
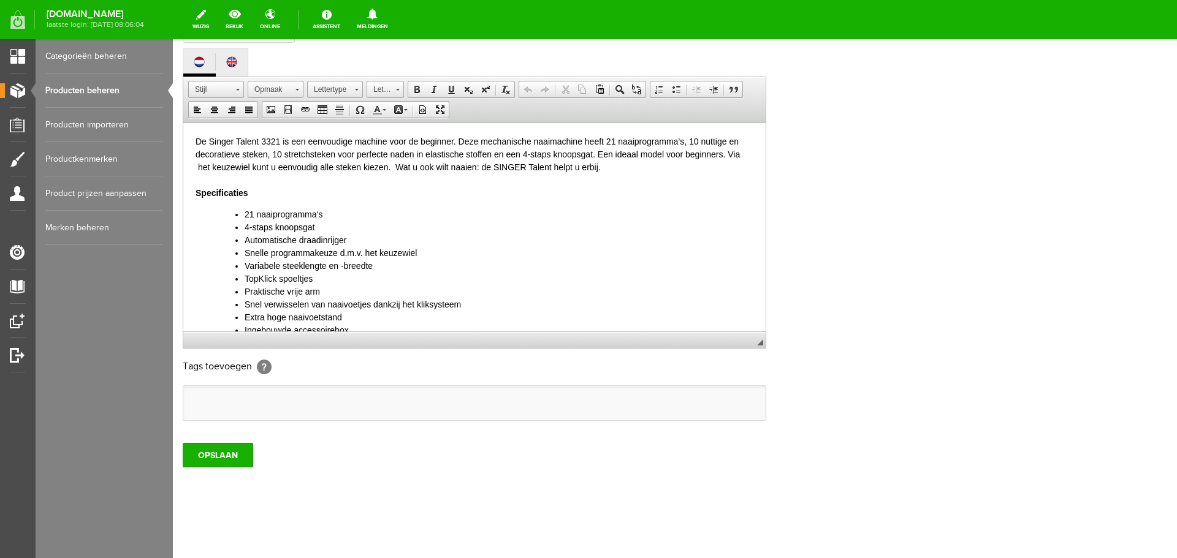
scroll to position [116, 0]
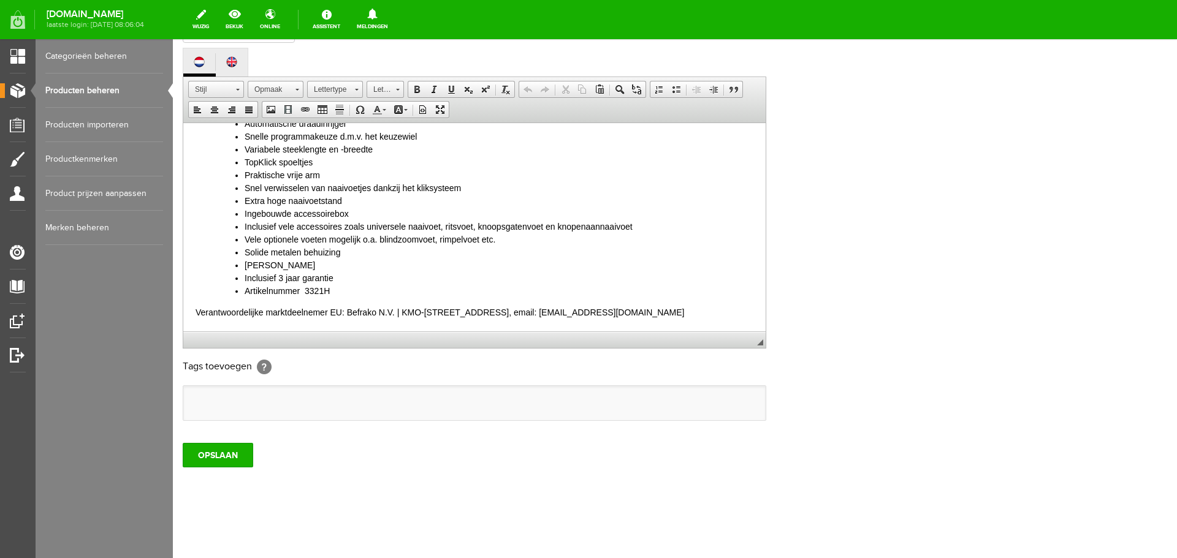
drag, startPoint x: 75, startPoint y: 86, endPoint x: 178, endPoint y: 86, distance: 102.4
click at [76, 86] on link "Producten beheren" at bounding box center [104, 91] width 118 height 34
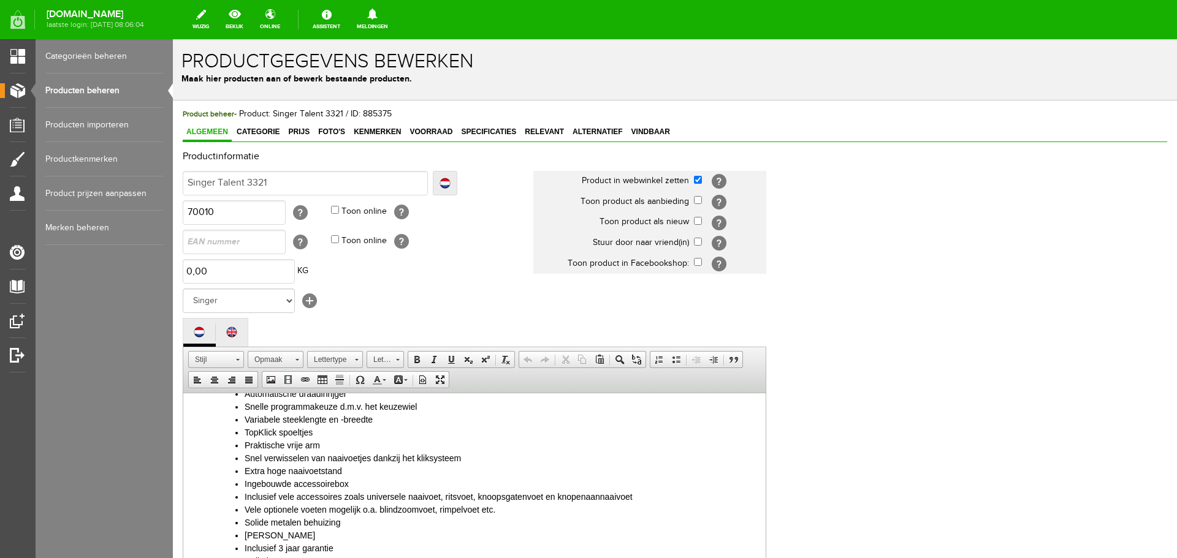
scroll to position [0, 0]
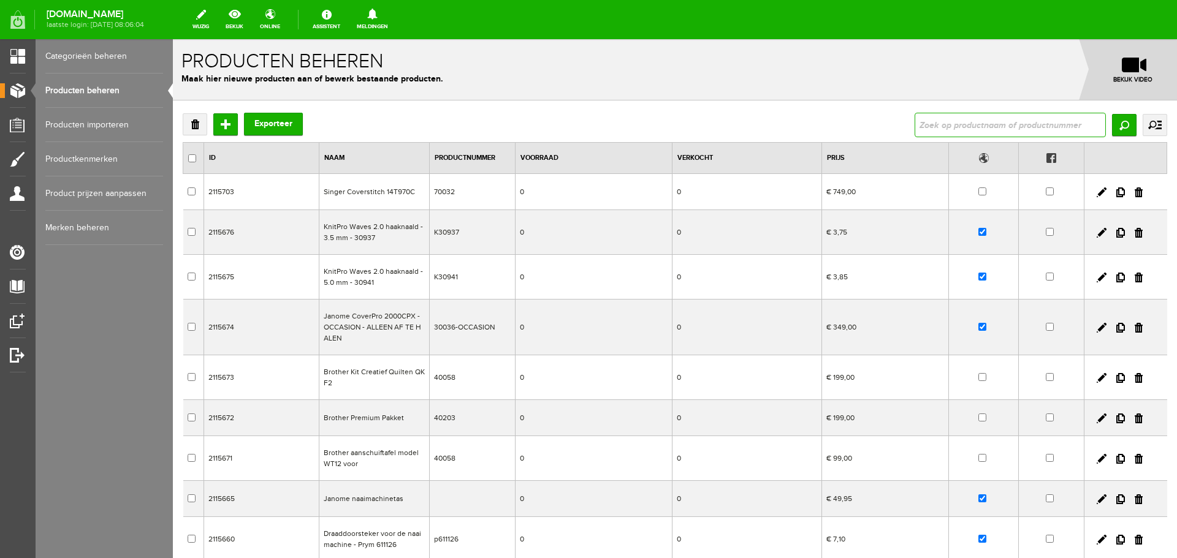
click at [970, 131] on input "text" at bounding box center [1010, 125] width 191 height 25
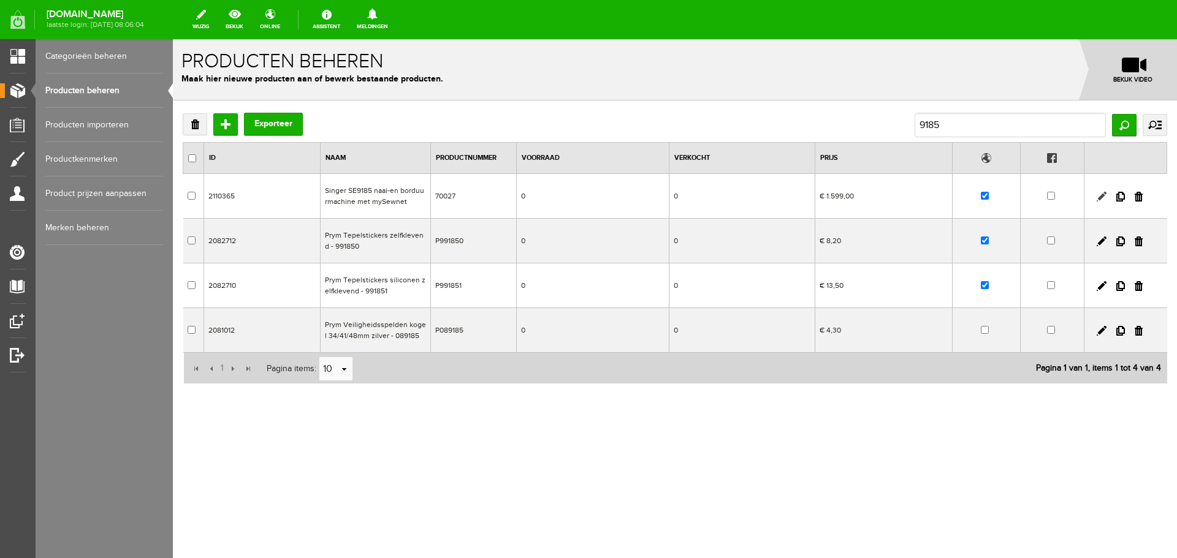
click at [1103, 195] on link at bounding box center [1102, 197] width 10 height 10
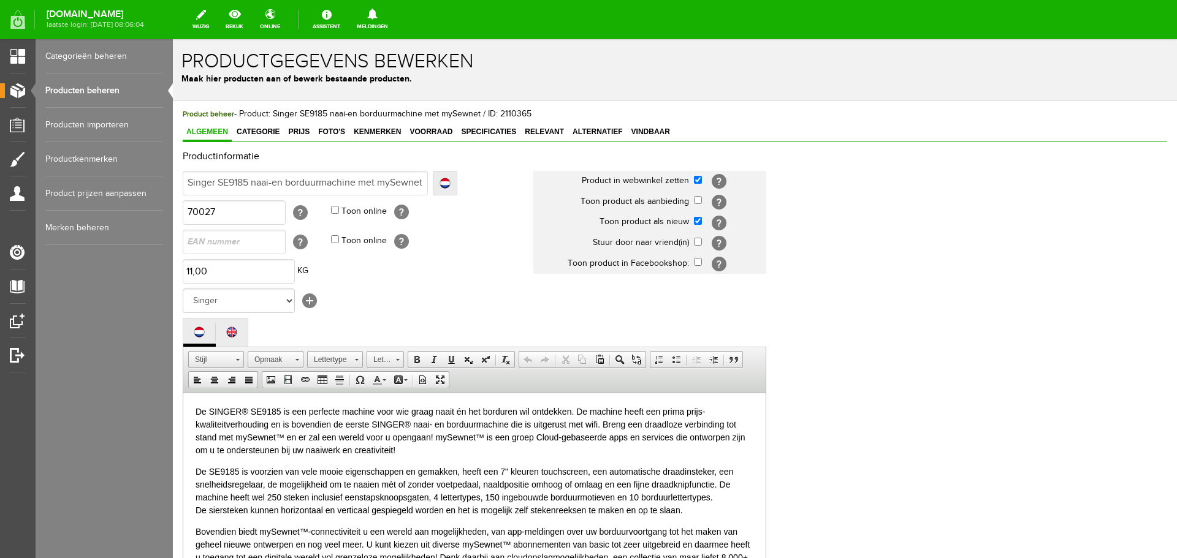
click at [88, 85] on link "Producten beheren" at bounding box center [104, 91] width 118 height 34
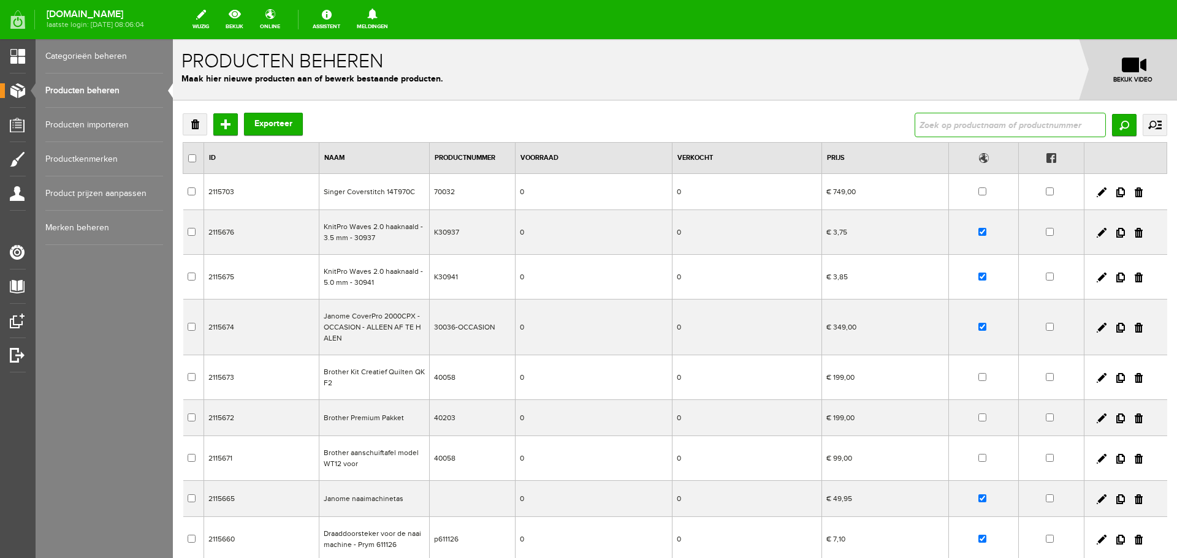
click at [945, 123] on input "text" at bounding box center [1010, 125] width 191 height 25
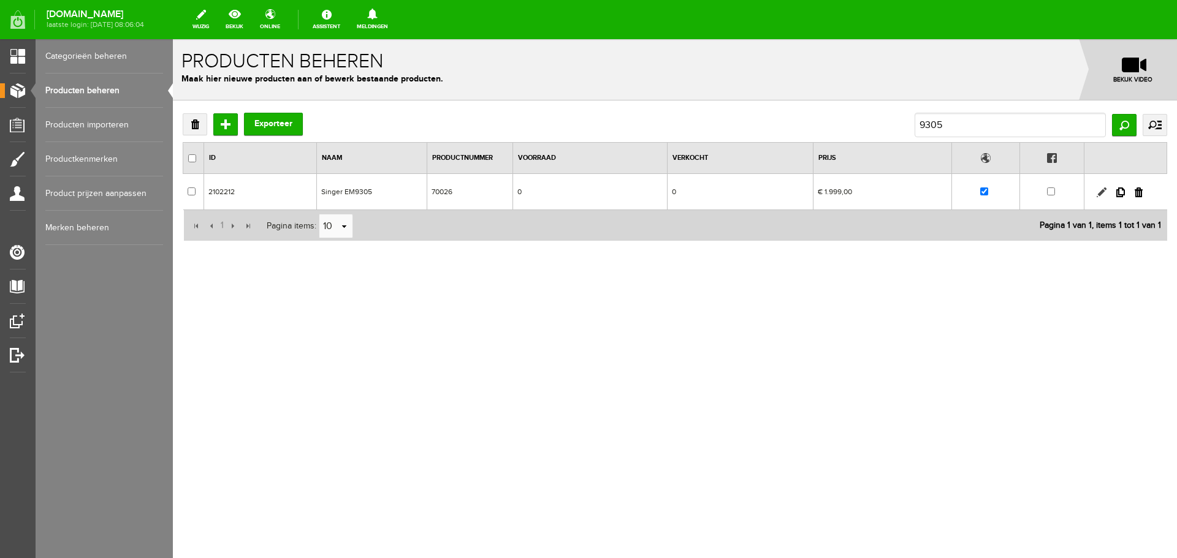
click at [1101, 192] on link at bounding box center [1102, 193] width 10 height 10
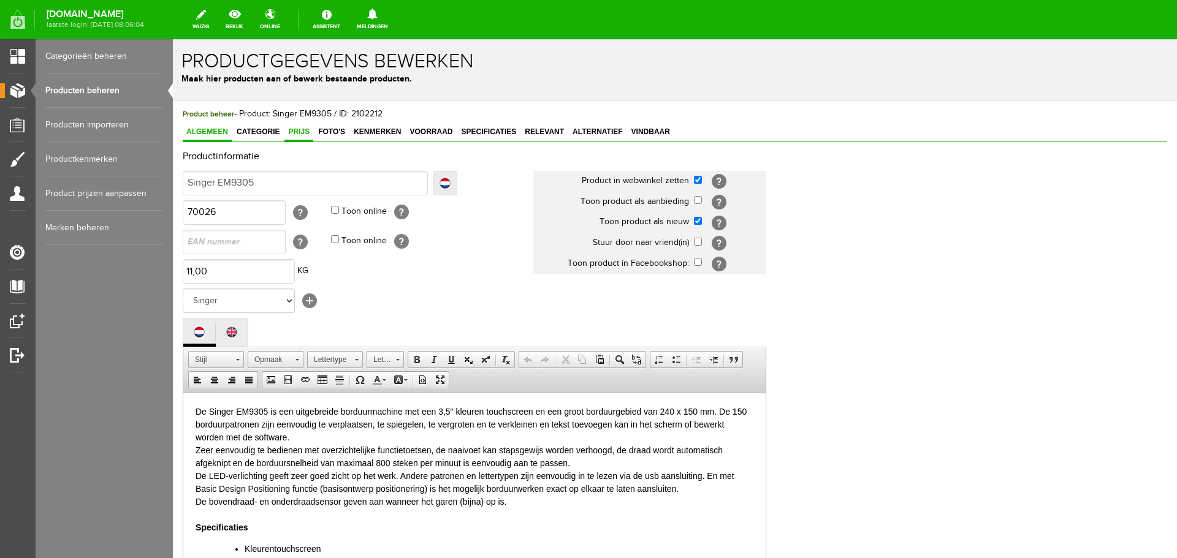
click at [293, 131] on span "Prijs" at bounding box center [298, 132] width 29 height 9
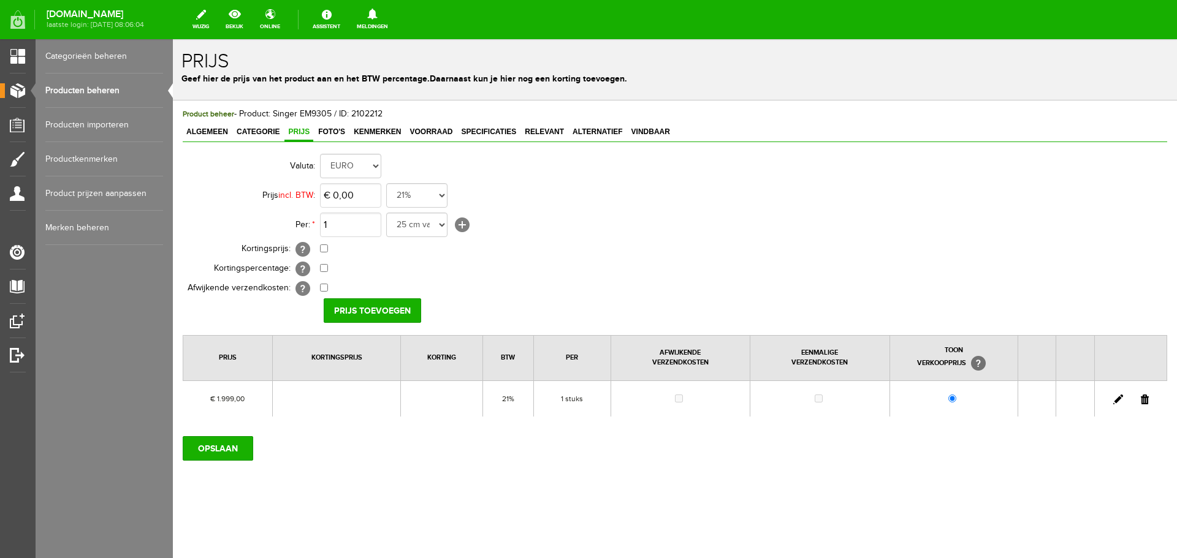
click at [1119, 398] on link at bounding box center [1118, 400] width 10 height 10
click at [203, 129] on span "Algemeen" at bounding box center [207, 132] width 49 height 9
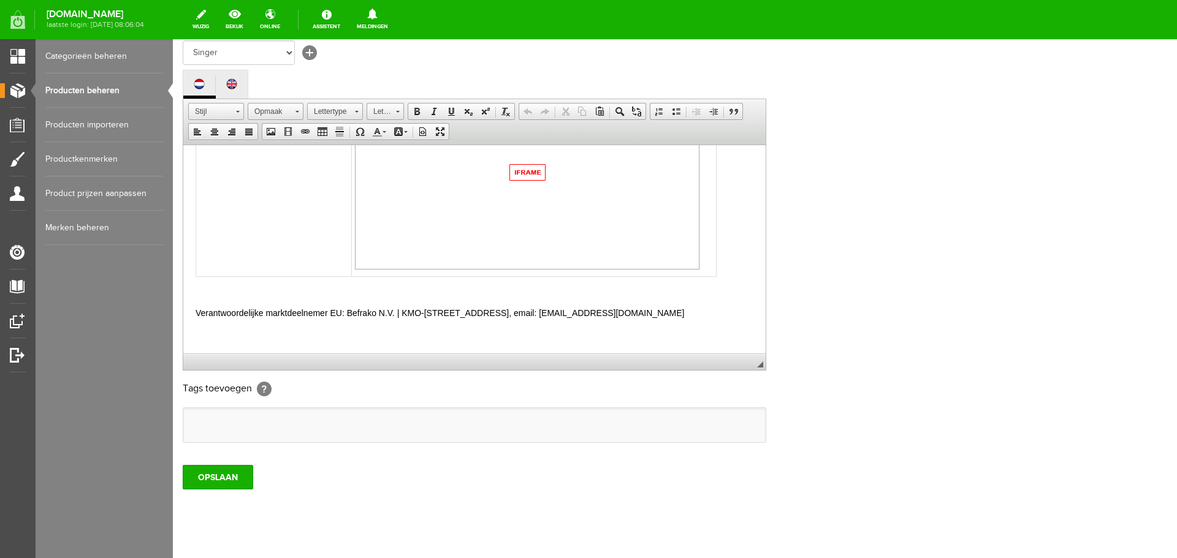
scroll to position [270, 0]
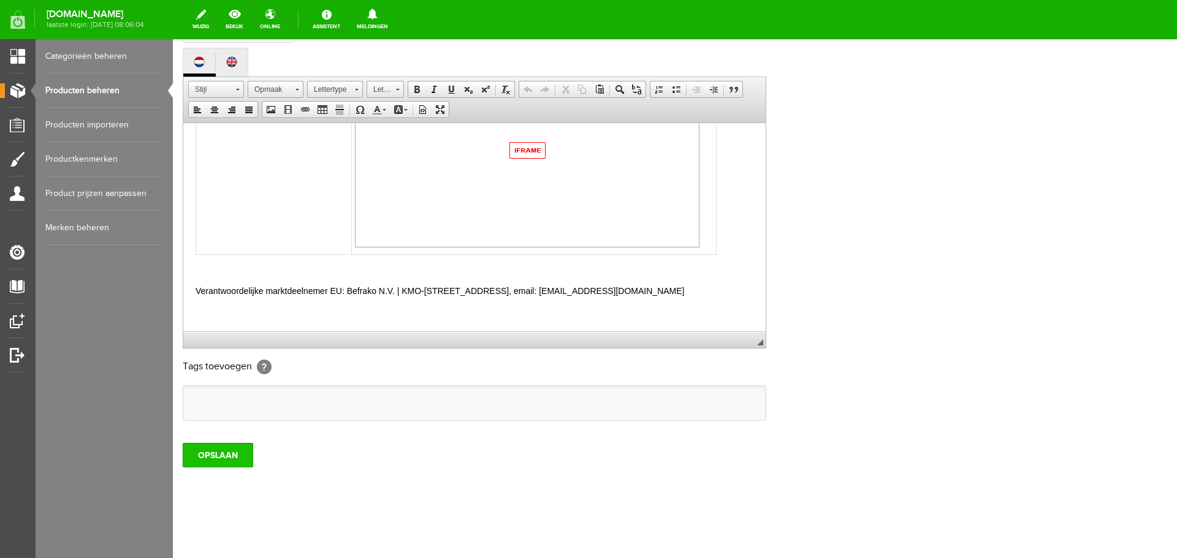
click at [219, 452] on input "OPSLAAN" at bounding box center [218, 455] width 71 height 25
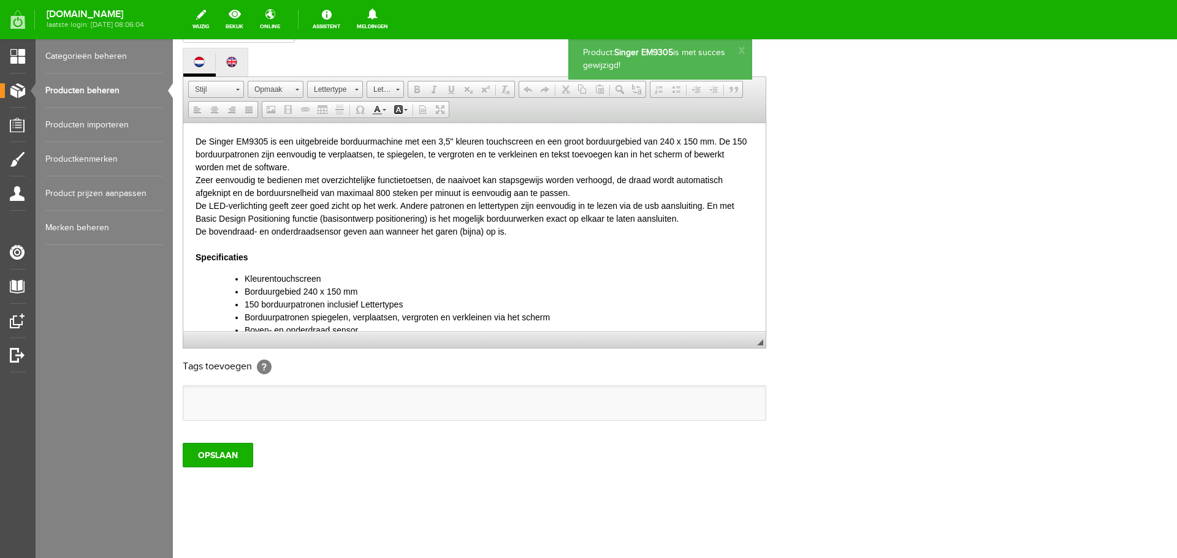
scroll to position [0, 0]
click at [219, 452] on input "OPSLAAN" at bounding box center [218, 455] width 71 height 25
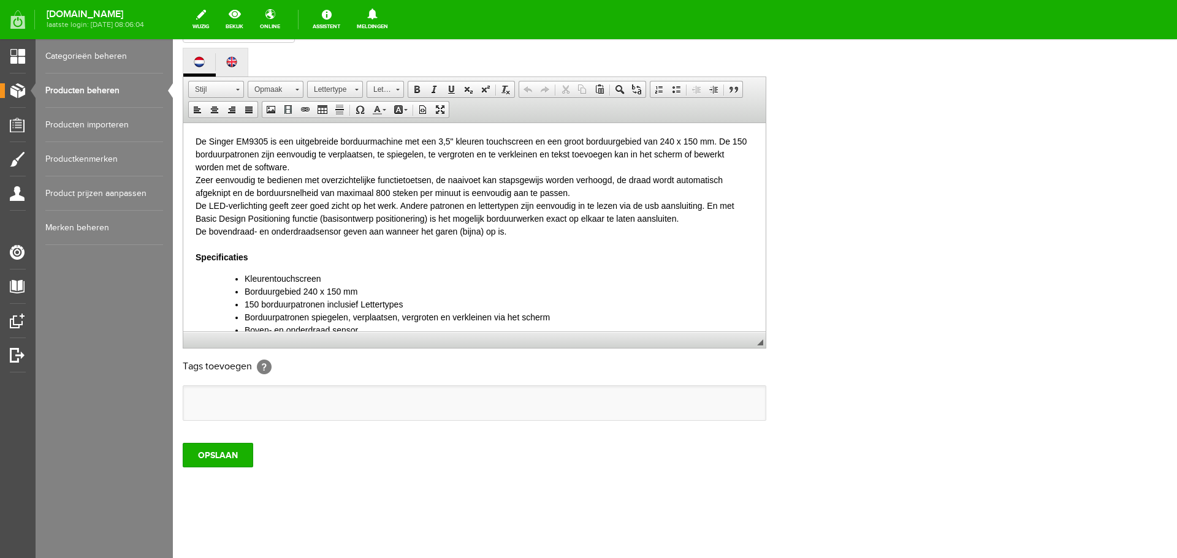
click at [72, 91] on link "Producten beheren" at bounding box center [104, 91] width 118 height 34
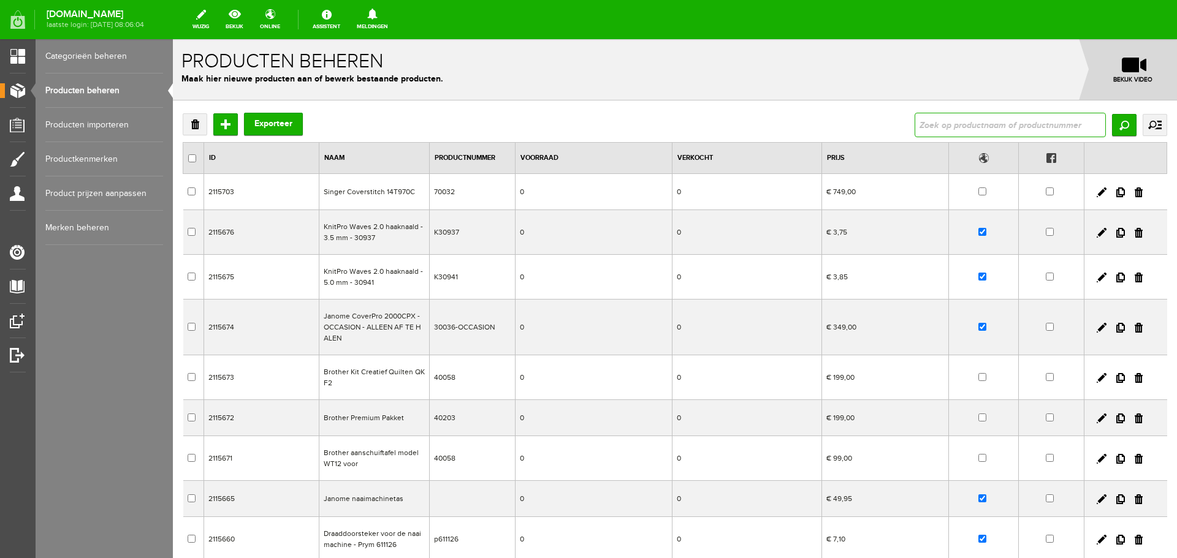
click at [936, 122] on input "text" at bounding box center [1010, 125] width 191 height 25
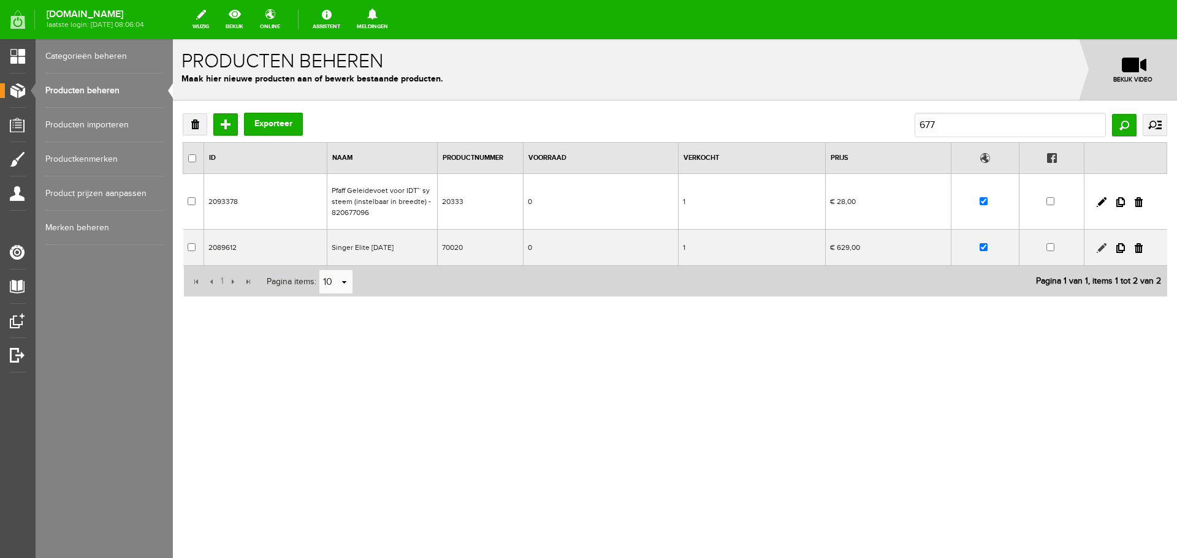
click at [1100, 248] on link at bounding box center [1102, 248] width 10 height 10
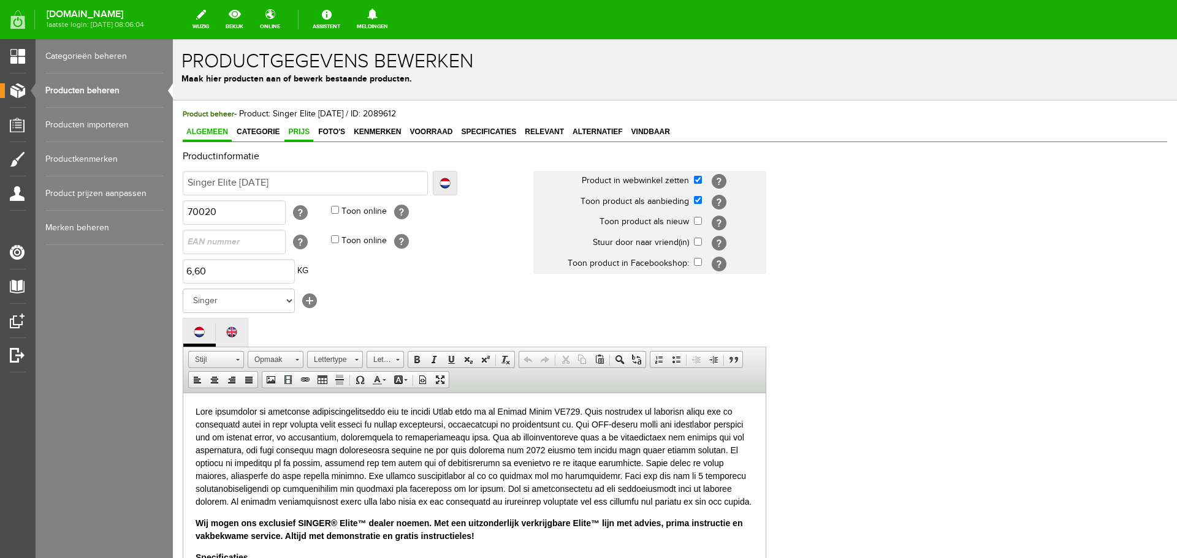
click at [292, 133] on span "Prijs" at bounding box center [298, 132] width 29 height 9
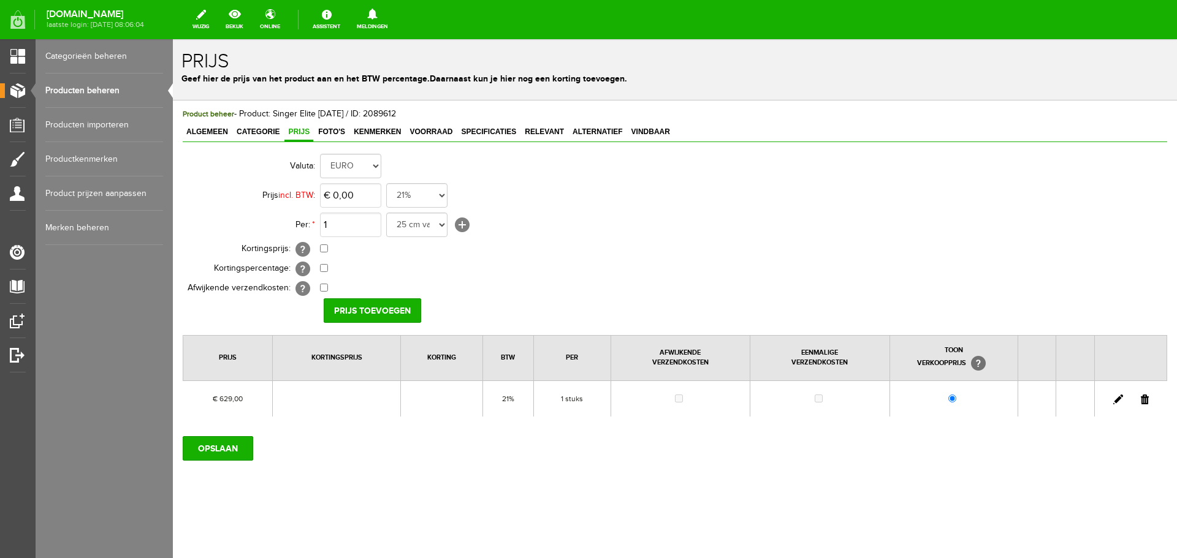
click at [1118, 395] on link at bounding box center [1118, 400] width 10 height 10
drag, startPoint x: 199, startPoint y: 132, endPoint x: 213, endPoint y: 147, distance: 20.4
click at [199, 134] on span "Algemeen" at bounding box center [207, 132] width 49 height 9
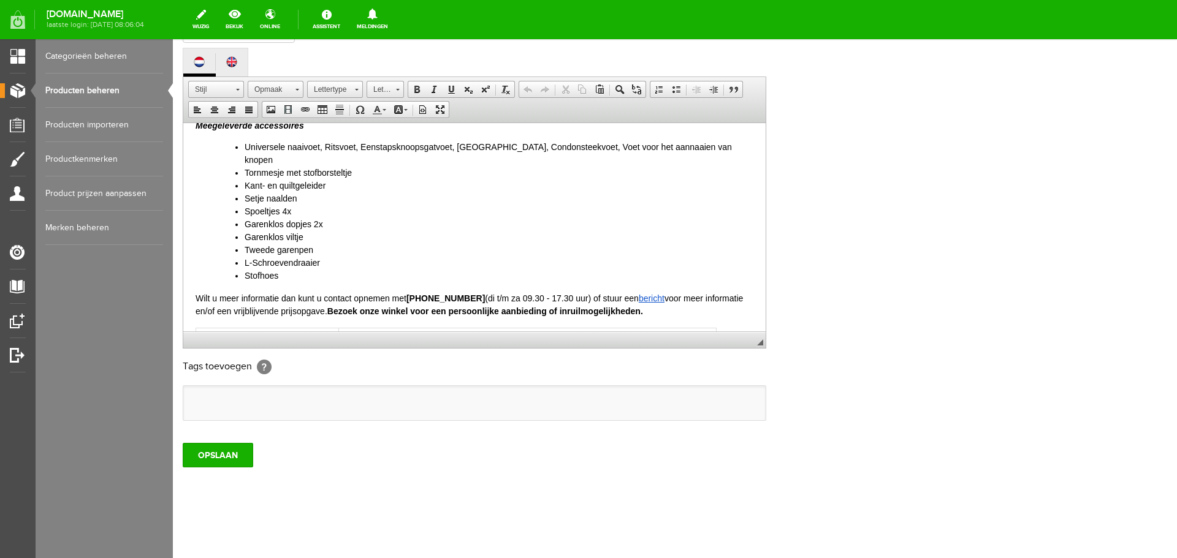
scroll to position [797, 0]
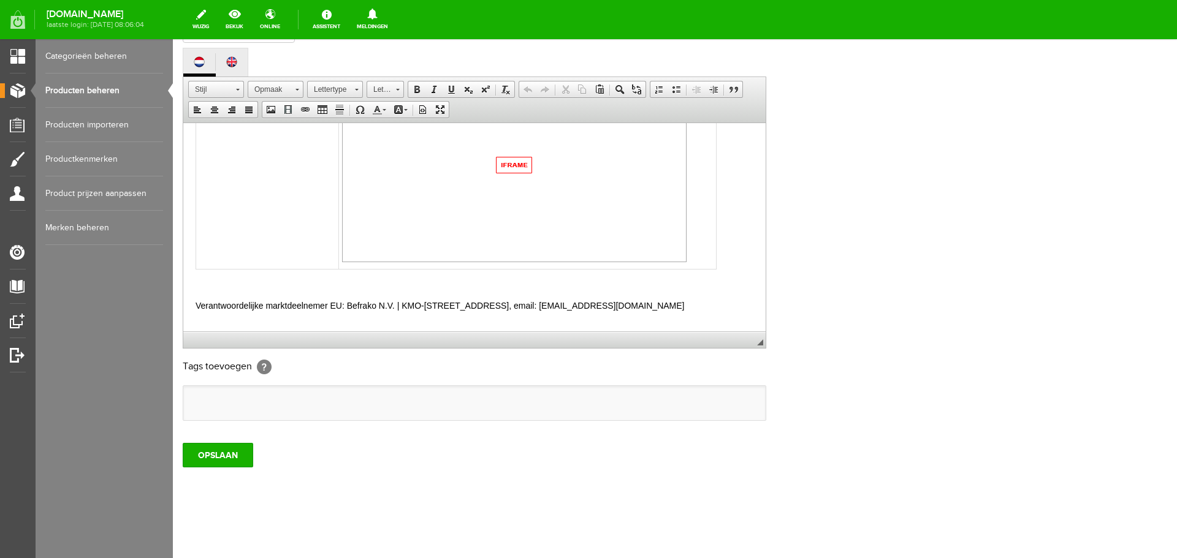
click at [211, 442] on div "OPSLAAN" at bounding box center [675, 450] width 985 height 34
click at [212, 457] on input "OPSLAAN" at bounding box center [218, 455] width 71 height 25
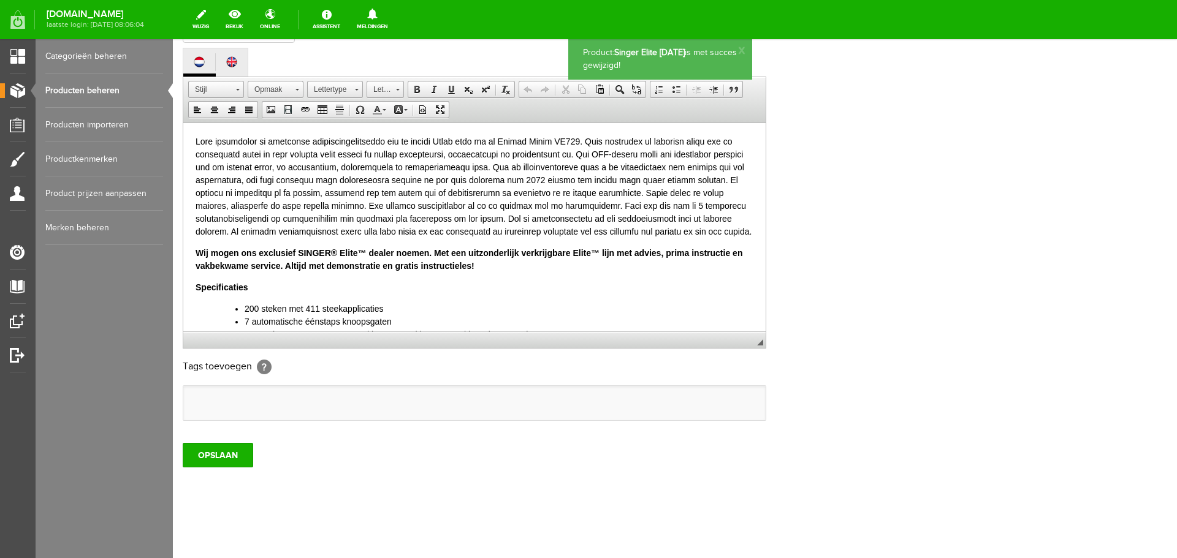
scroll to position [0, 0]
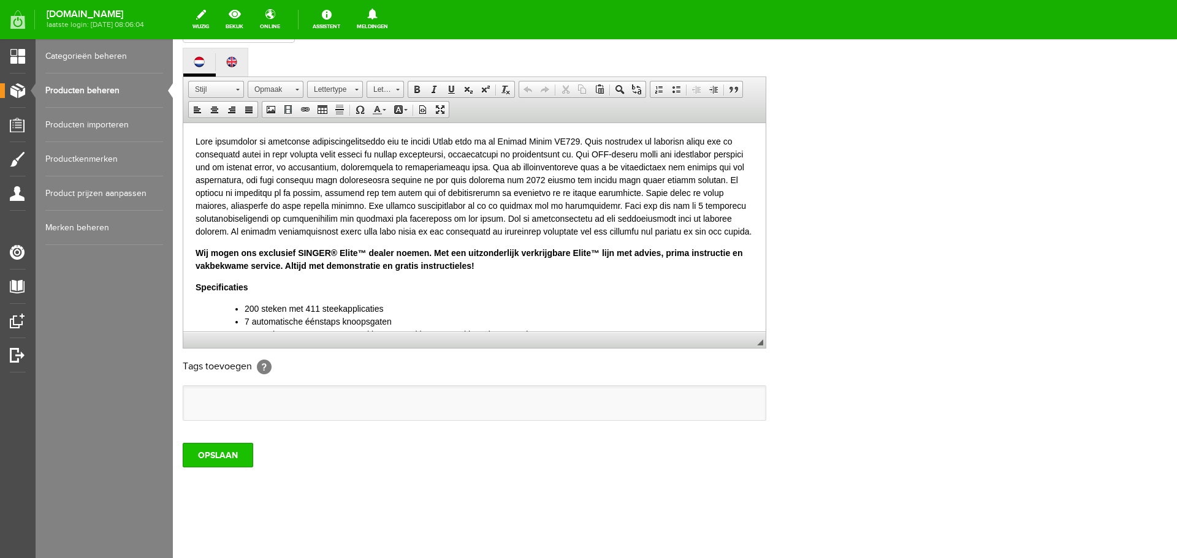
click at [209, 449] on input "OPSLAAN" at bounding box center [218, 455] width 71 height 25
click at [90, 91] on link "Producten beheren" at bounding box center [104, 91] width 118 height 34
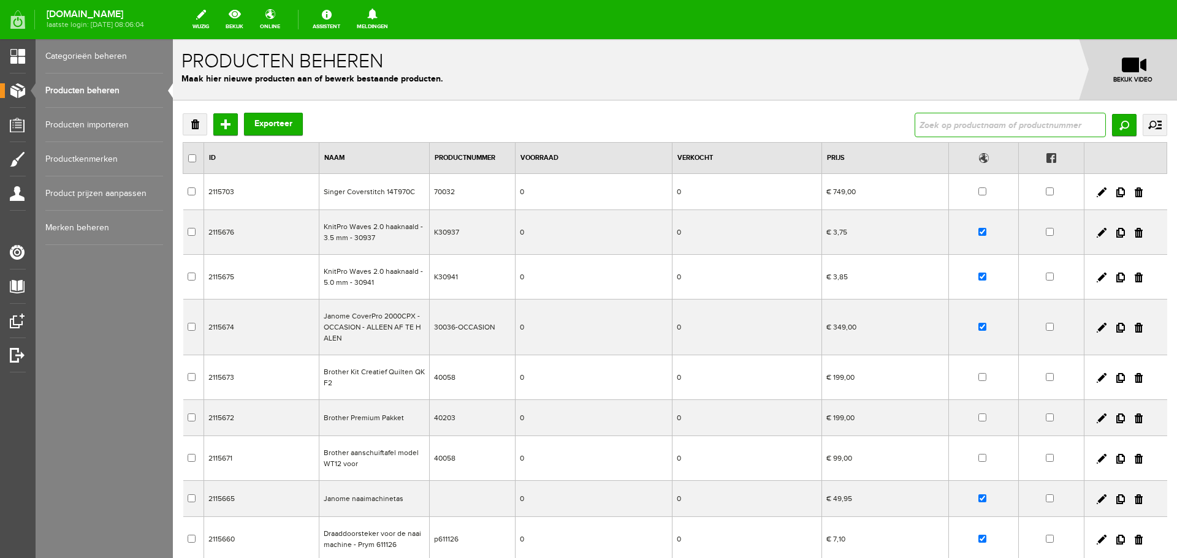
click at [933, 128] on input "text" at bounding box center [1010, 125] width 191 height 25
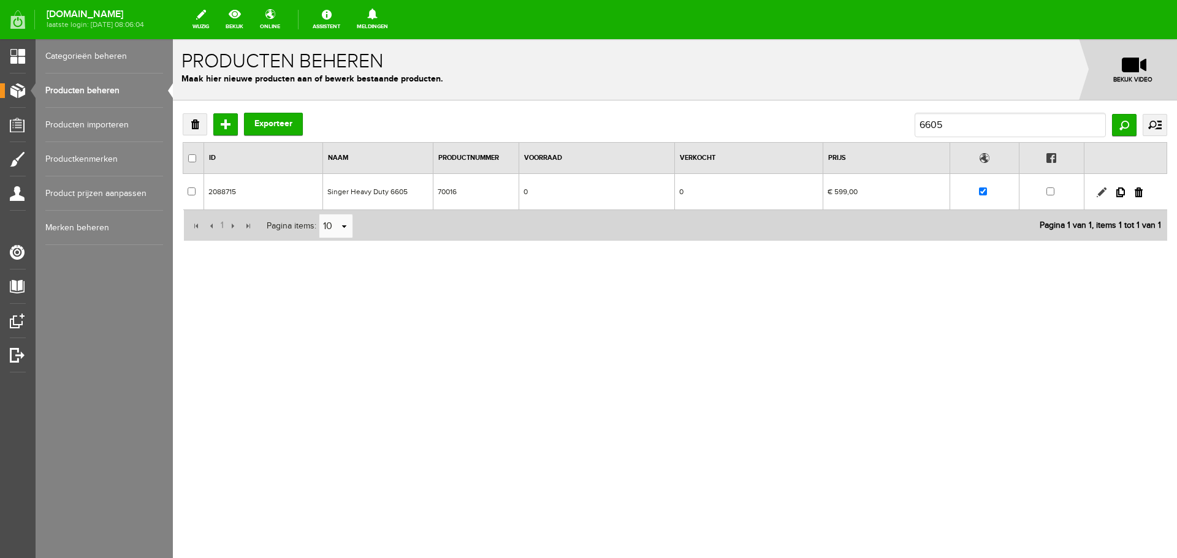
click at [1102, 192] on link at bounding box center [1102, 193] width 10 height 10
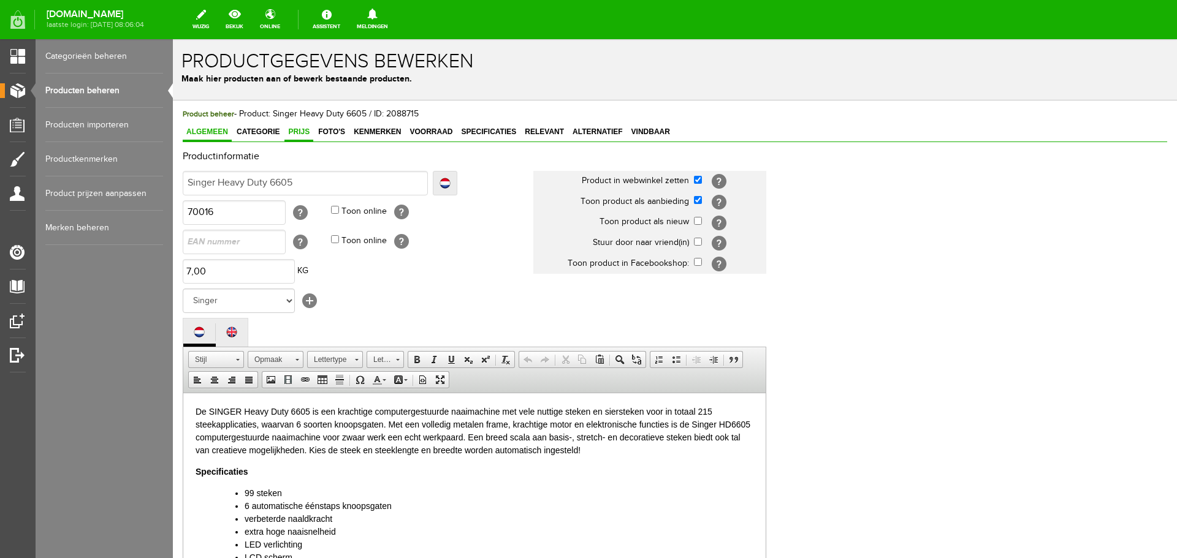
click at [295, 129] on span "Prijs" at bounding box center [298, 132] width 29 height 9
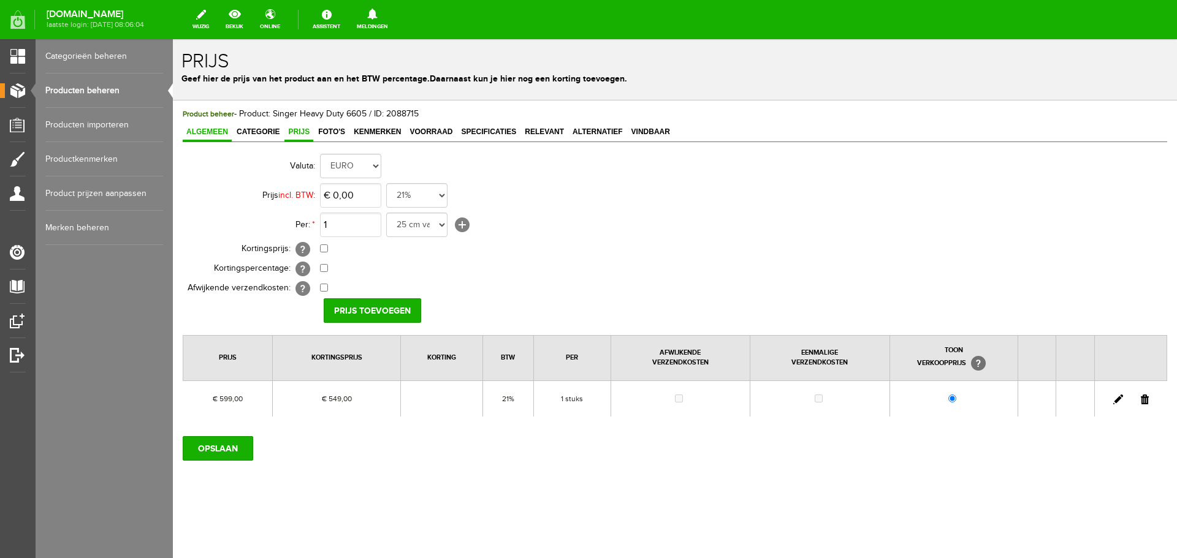
click at [208, 131] on span "Algemeen" at bounding box center [207, 132] width 49 height 9
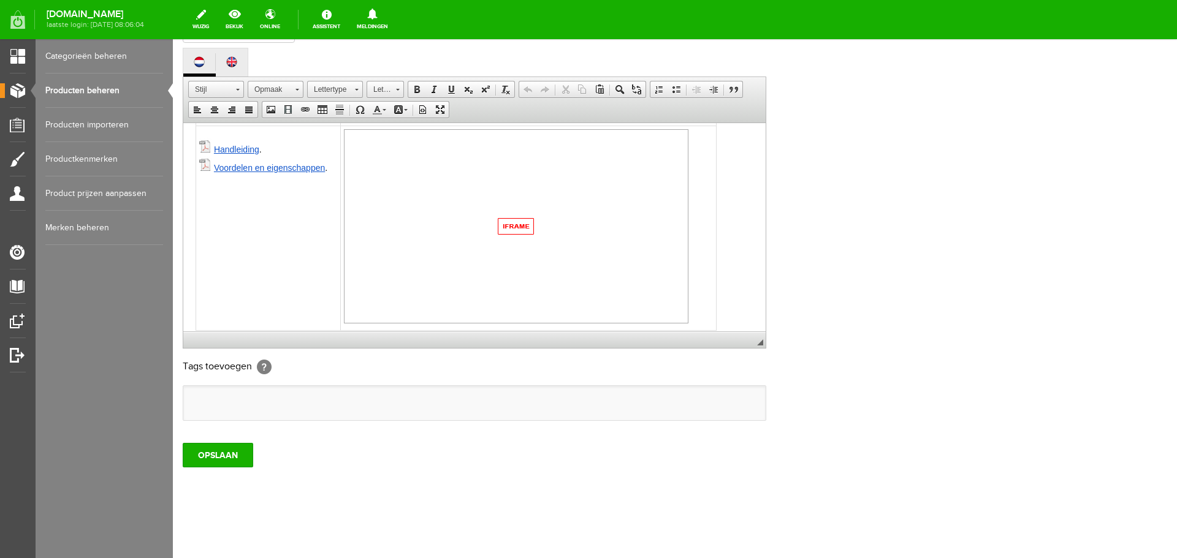
scroll to position [620, 0]
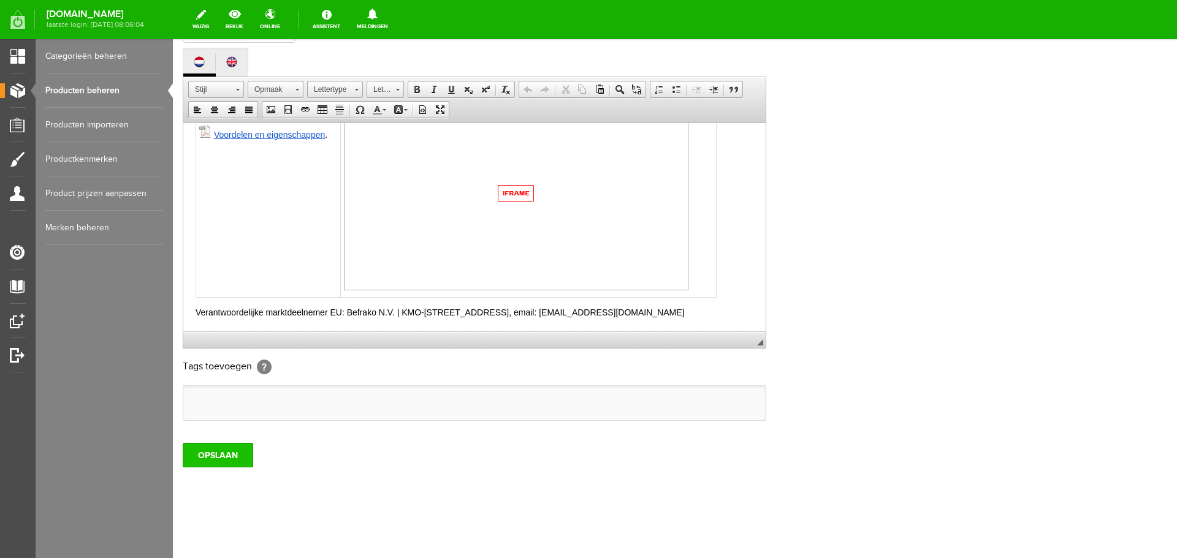
click at [213, 450] on input "OPSLAAN" at bounding box center [218, 455] width 71 height 25
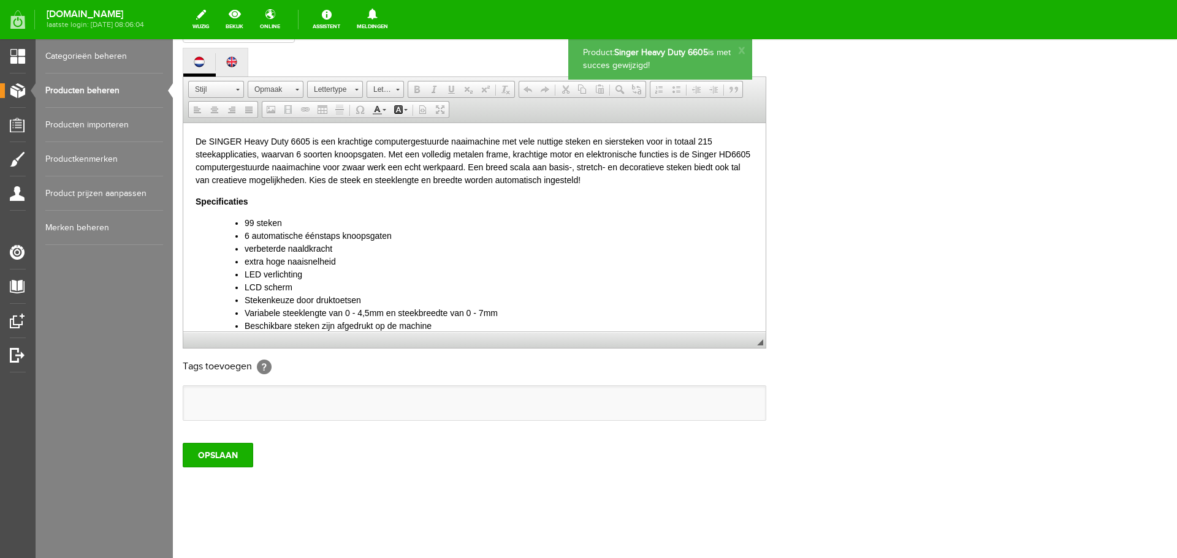
scroll to position [0, 0]
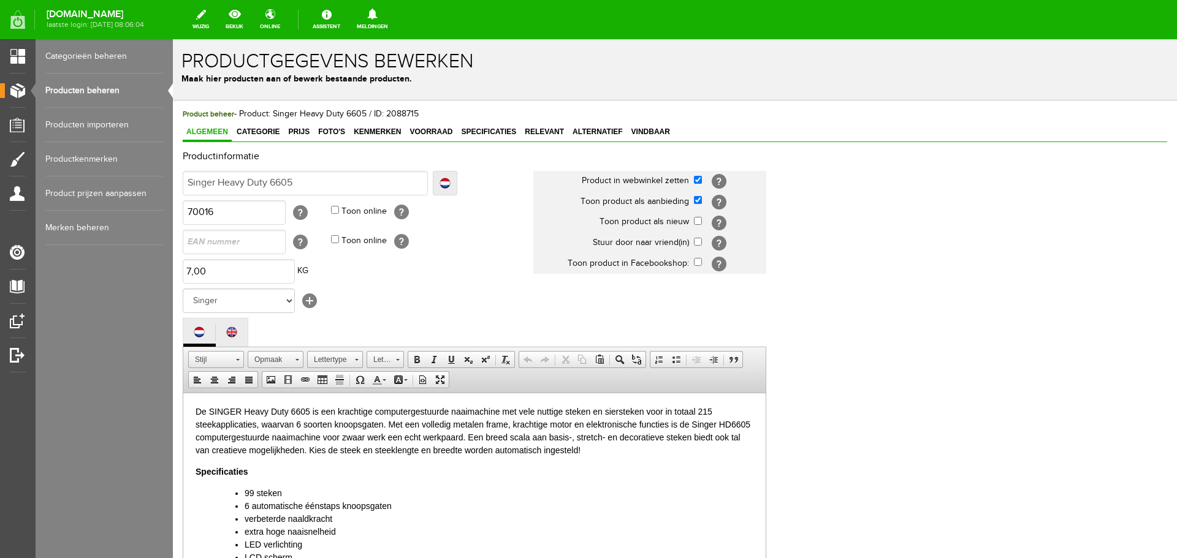
drag, startPoint x: 96, startPoint y: 91, endPoint x: 167, endPoint y: 90, distance: 71.7
click at [96, 90] on link "Producten beheren" at bounding box center [104, 91] width 118 height 34
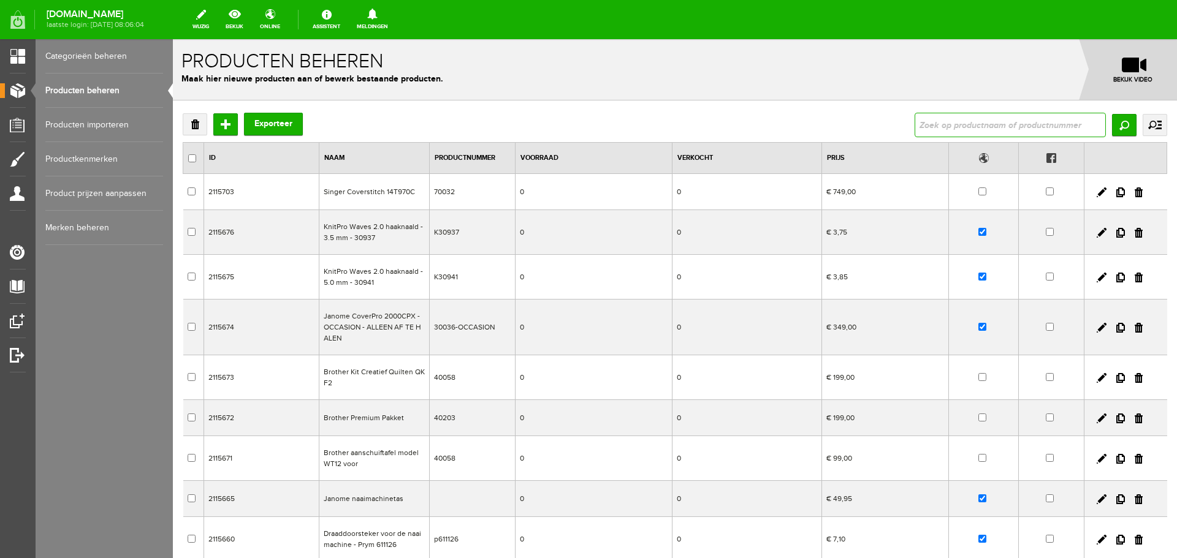
click at [981, 132] on input "text" at bounding box center [1010, 125] width 191 height 25
type input "5655"
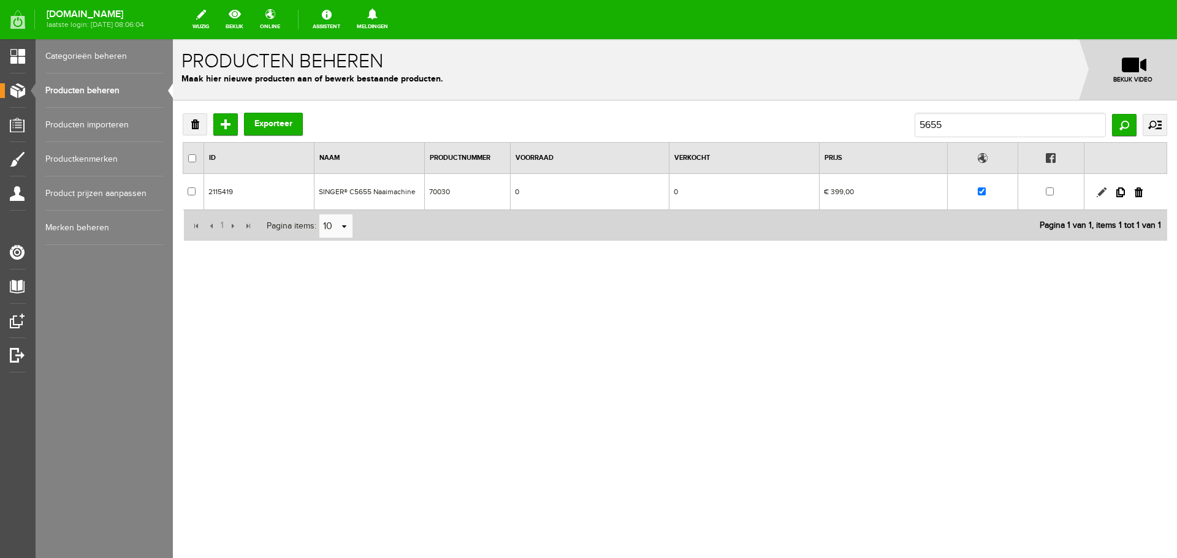
click at [1102, 190] on link at bounding box center [1102, 193] width 10 height 10
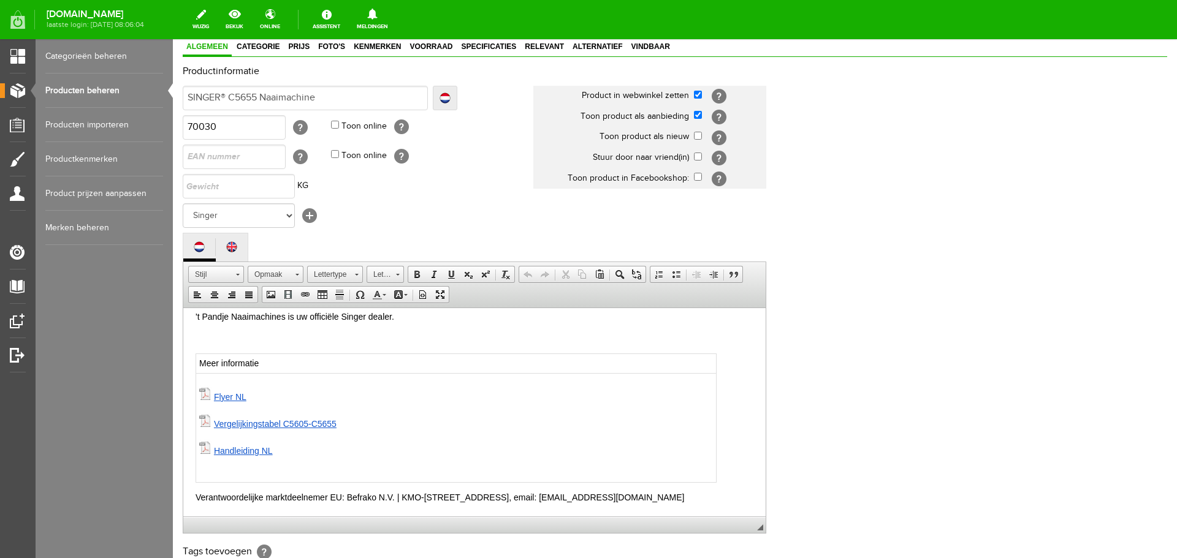
scroll to position [270, 0]
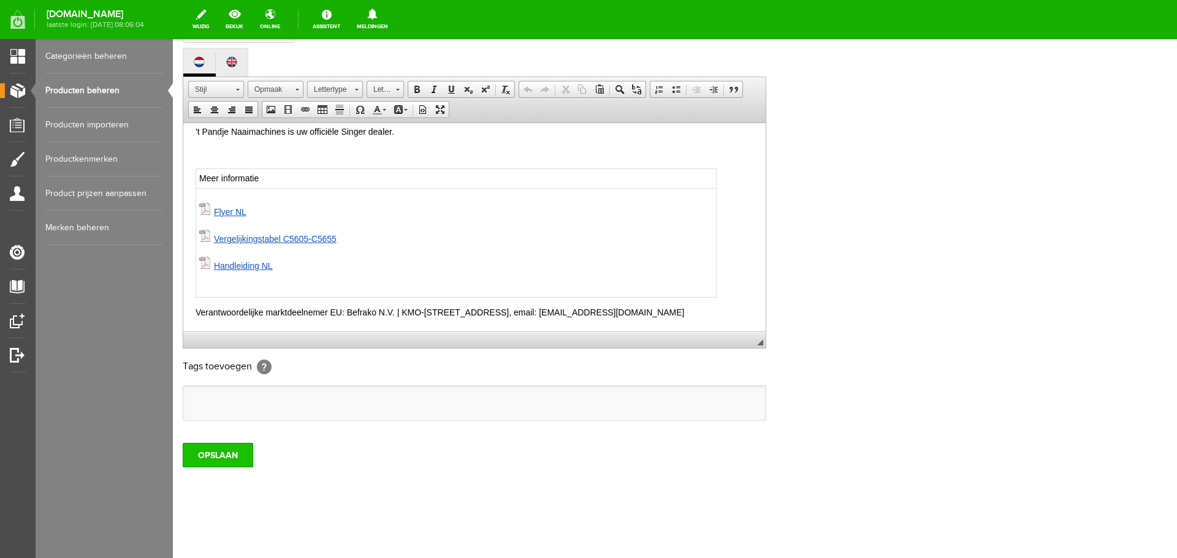
click at [219, 452] on input "OPSLAAN" at bounding box center [218, 455] width 71 height 25
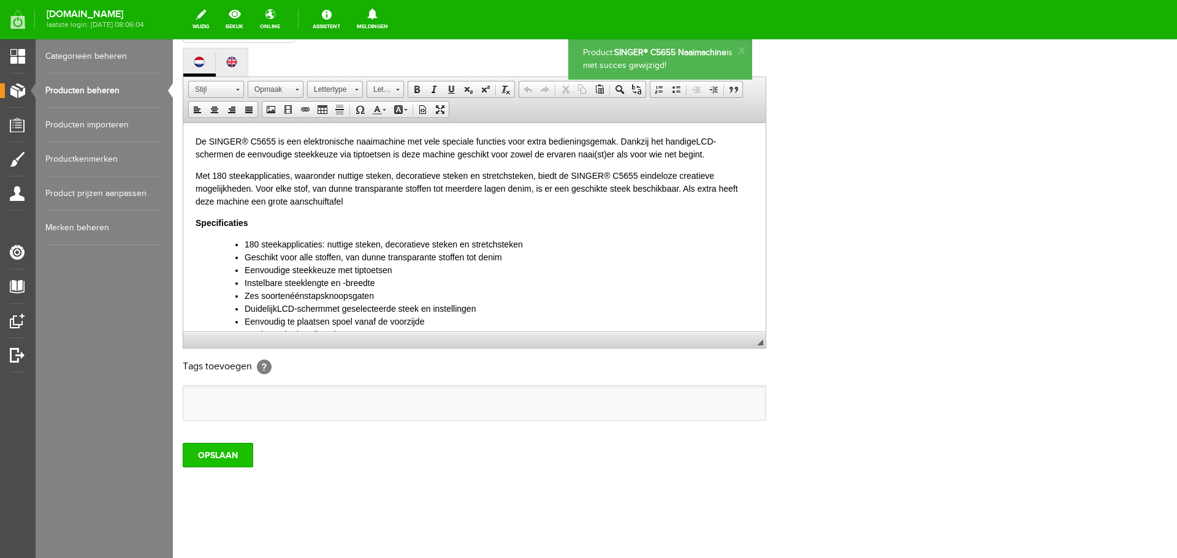
scroll to position [0, 0]
click at [216, 457] on input "OPSLAAN" at bounding box center [218, 455] width 71 height 25
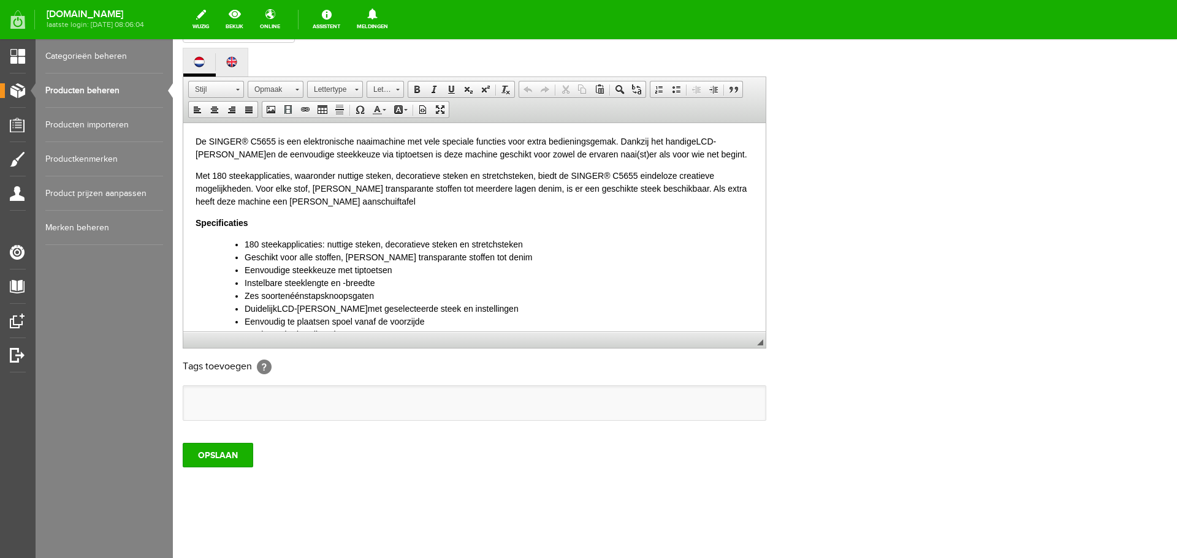
scroll to position [270, 0]
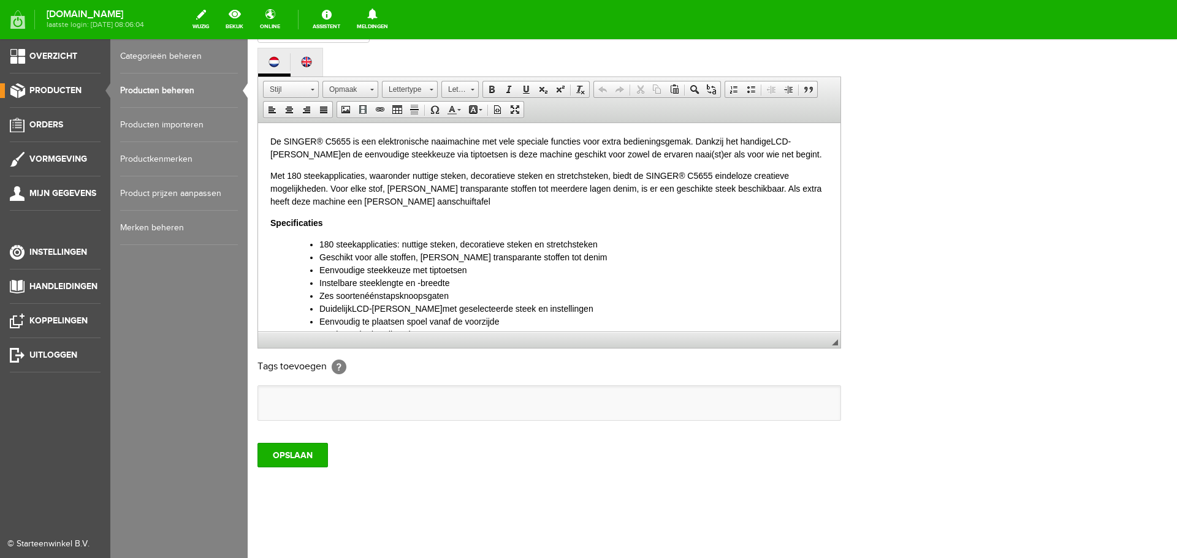
click at [164, 91] on link "Producten beheren" at bounding box center [179, 91] width 118 height 34
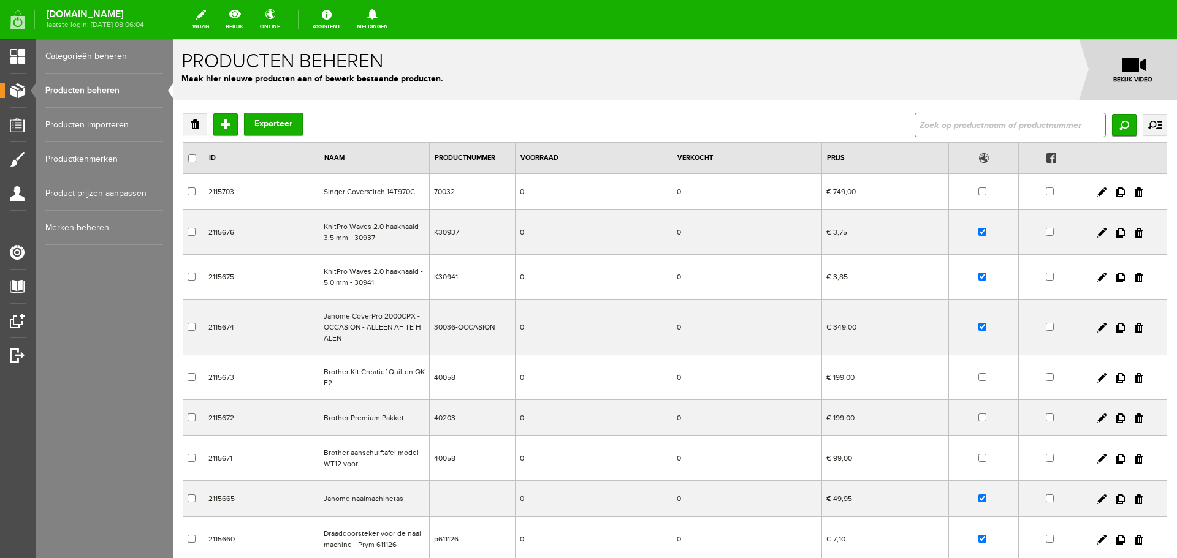
click at [950, 127] on input "text" at bounding box center [1010, 125] width 191 height 25
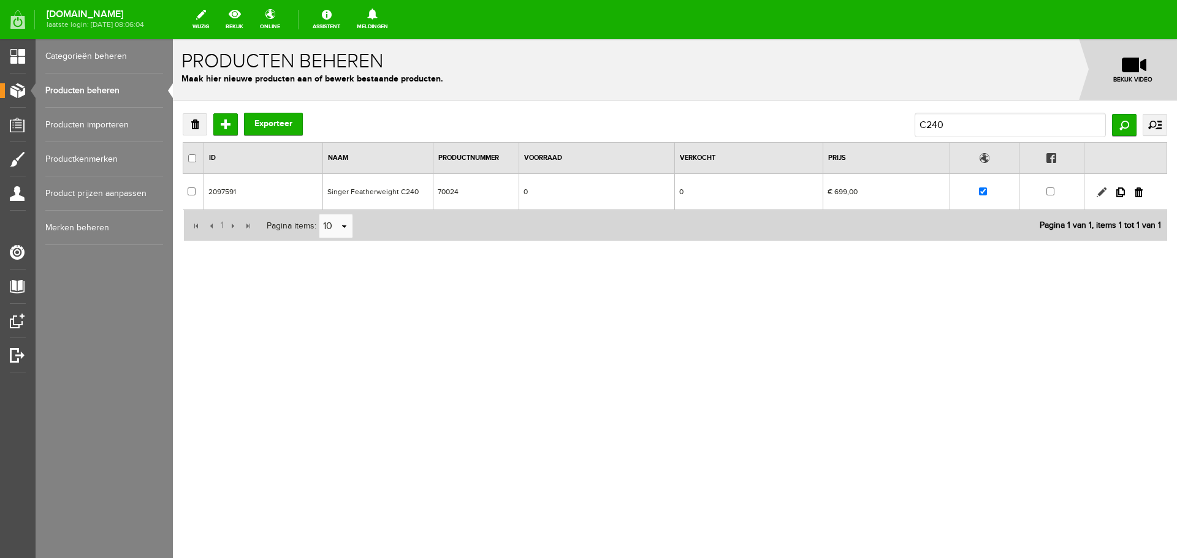
click at [1104, 192] on link at bounding box center [1102, 193] width 10 height 10
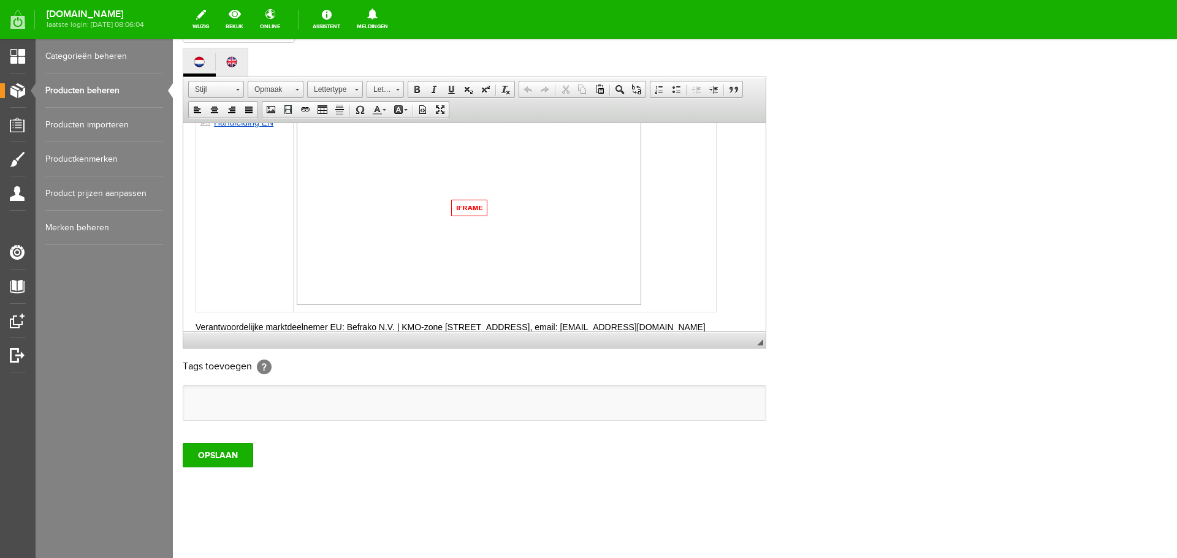
scroll to position [779, 0]
click at [223, 448] on input "OPSLAAN" at bounding box center [218, 455] width 71 height 25
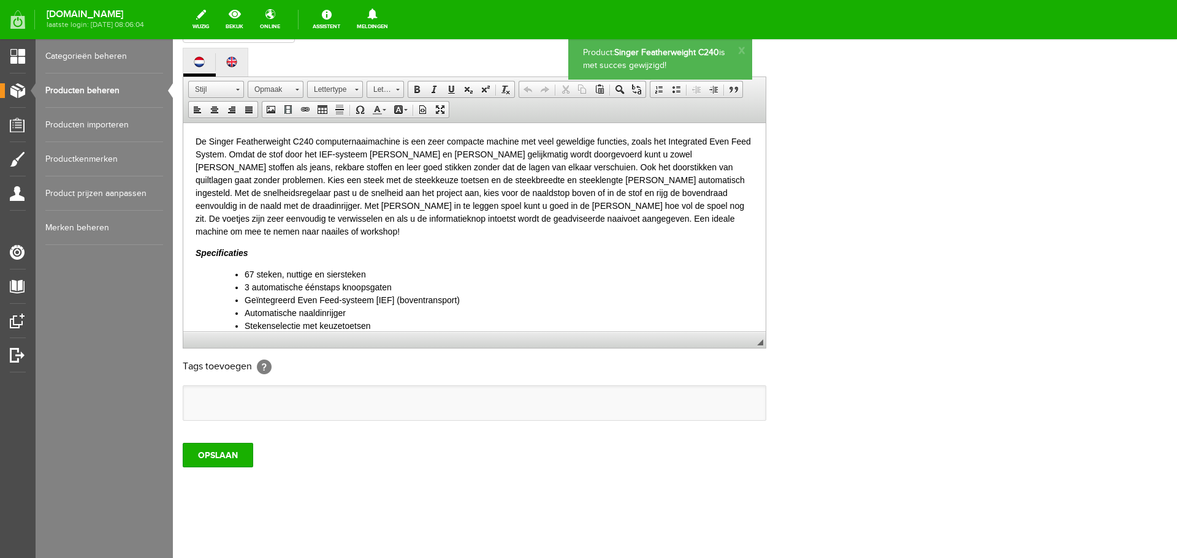
scroll to position [0, 0]
click at [223, 455] on input "OPSLAAN" at bounding box center [218, 455] width 71 height 25
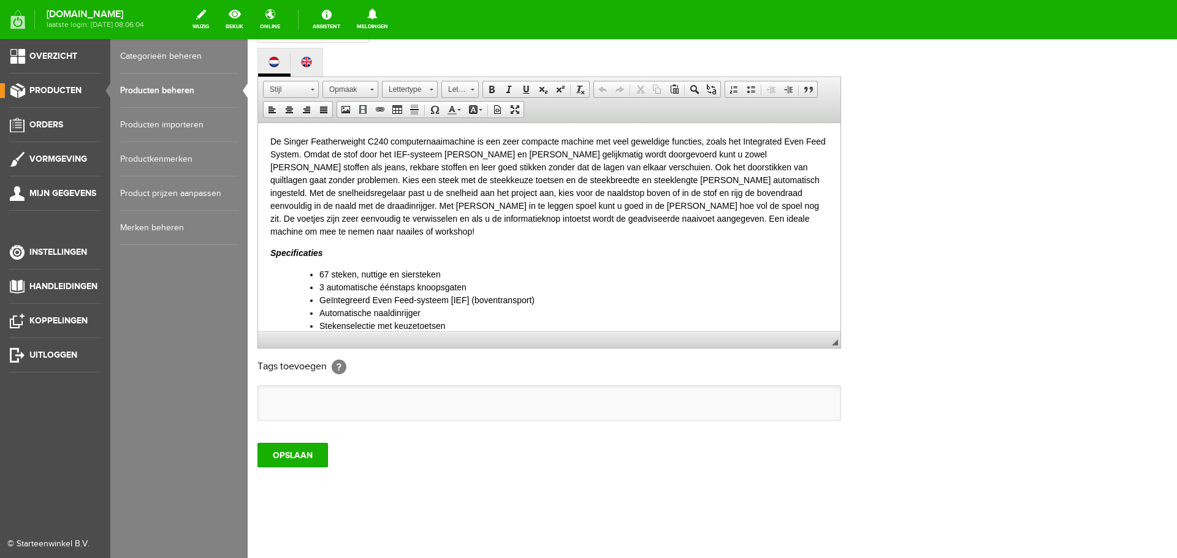
click at [147, 87] on link "Producten beheren" at bounding box center [179, 91] width 118 height 34
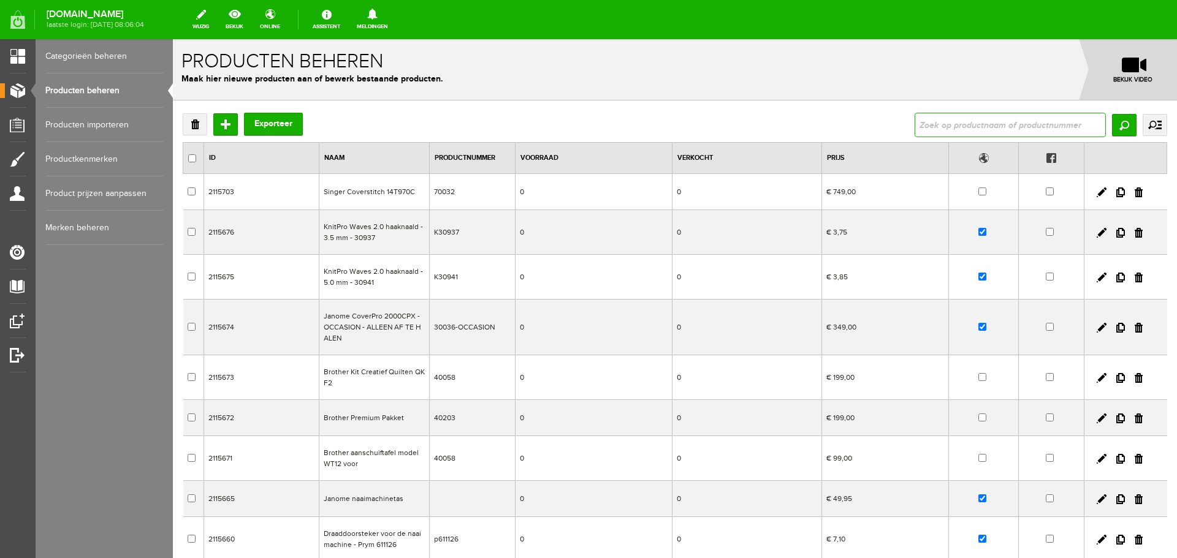
click at [942, 125] on input "text" at bounding box center [1010, 125] width 191 height 25
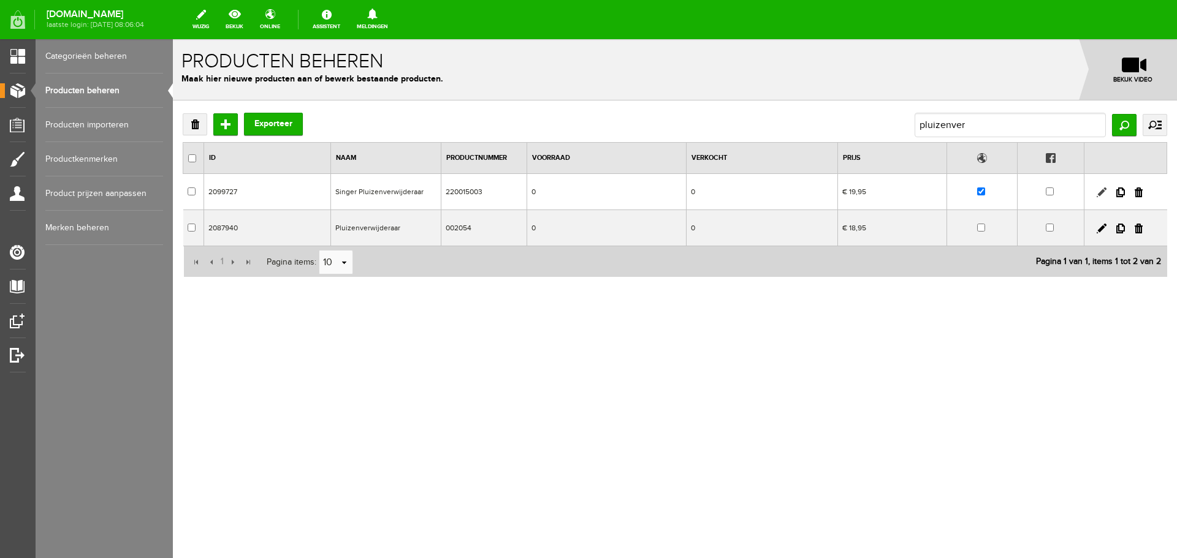
click at [1102, 190] on link at bounding box center [1102, 193] width 10 height 10
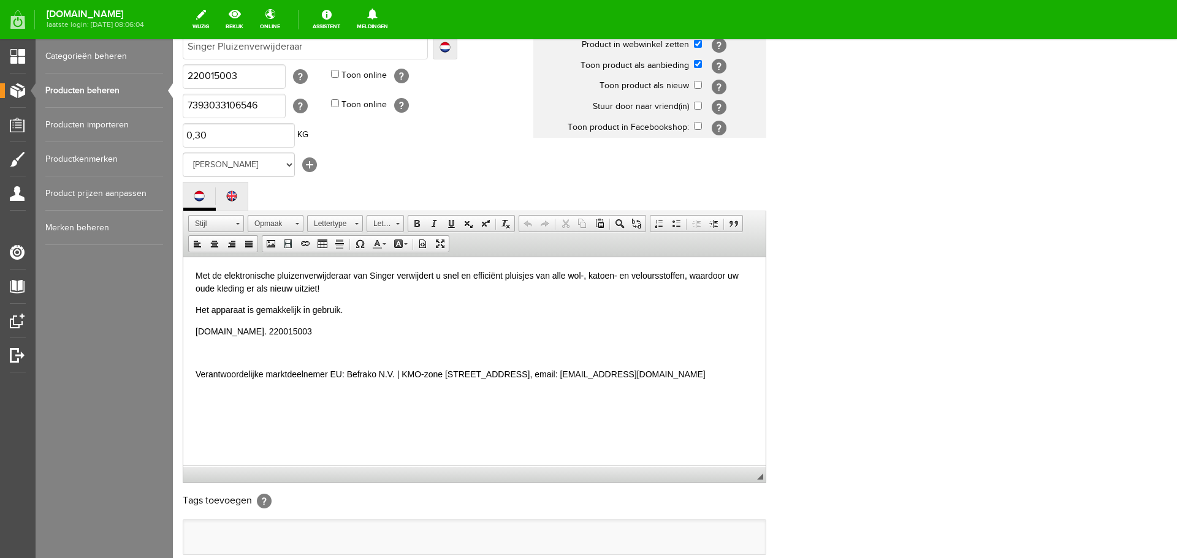
scroll to position [245, 0]
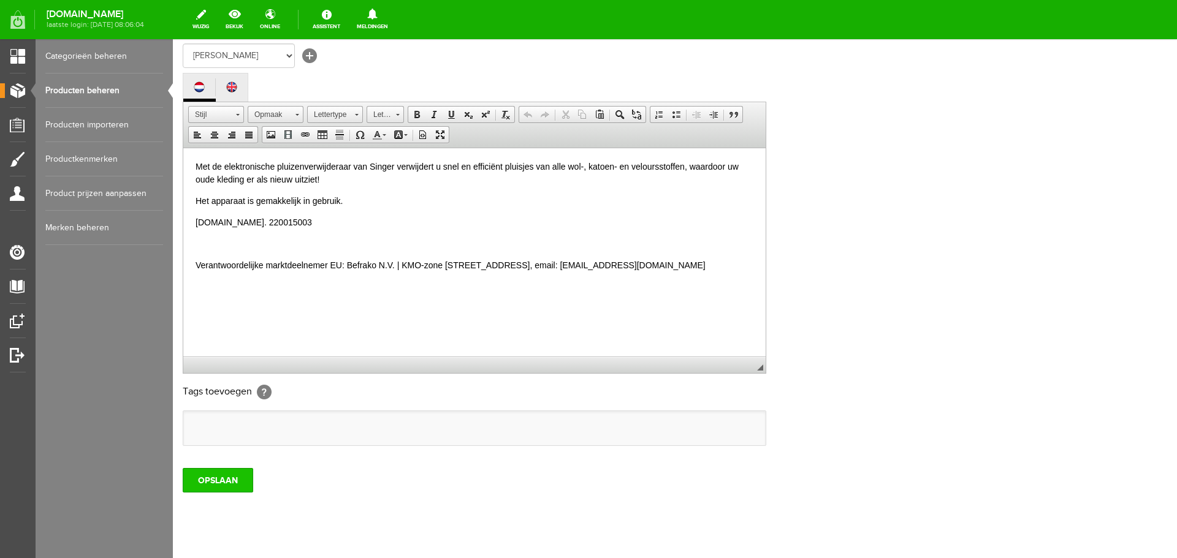
click at [202, 477] on input "OPSLAAN" at bounding box center [218, 480] width 71 height 25
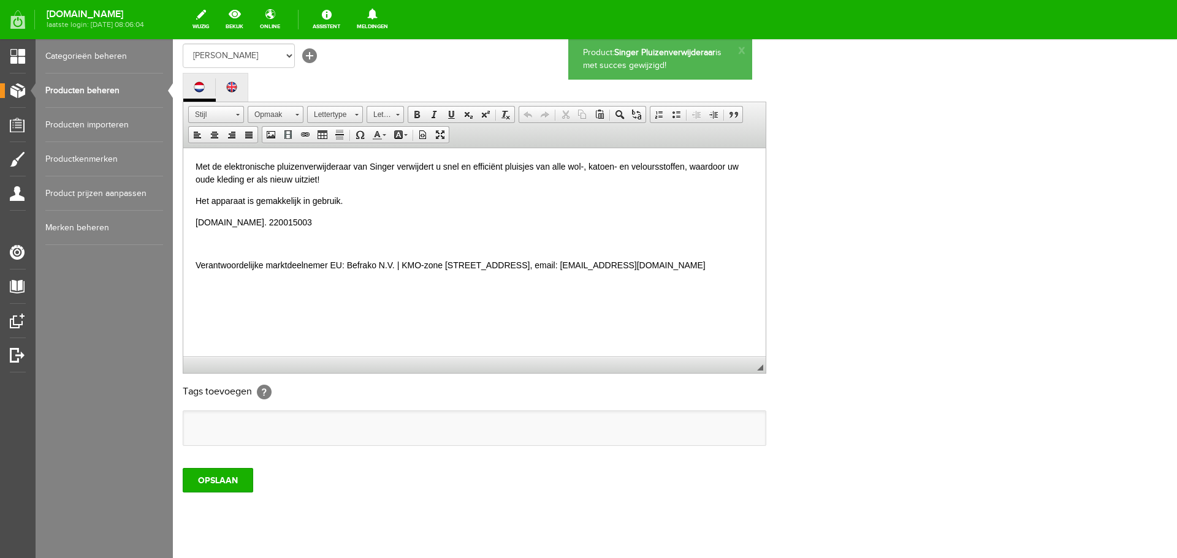
scroll to position [0, 0]
click at [202, 478] on input "OPSLAAN" at bounding box center [218, 480] width 71 height 25
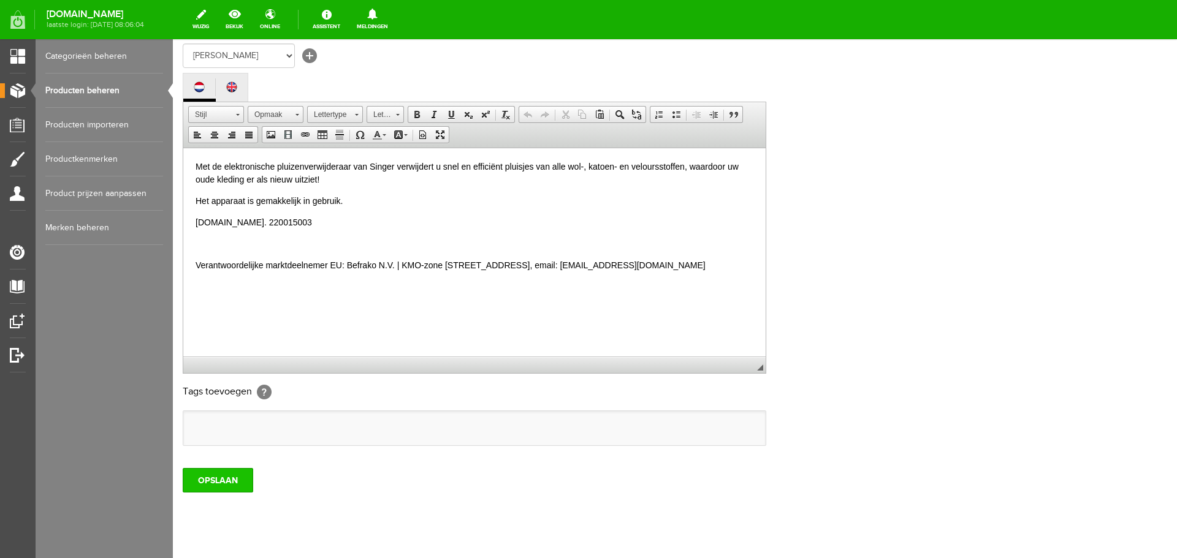
click at [214, 482] on input "OPSLAAN" at bounding box center [218, 480] width 71 height 25
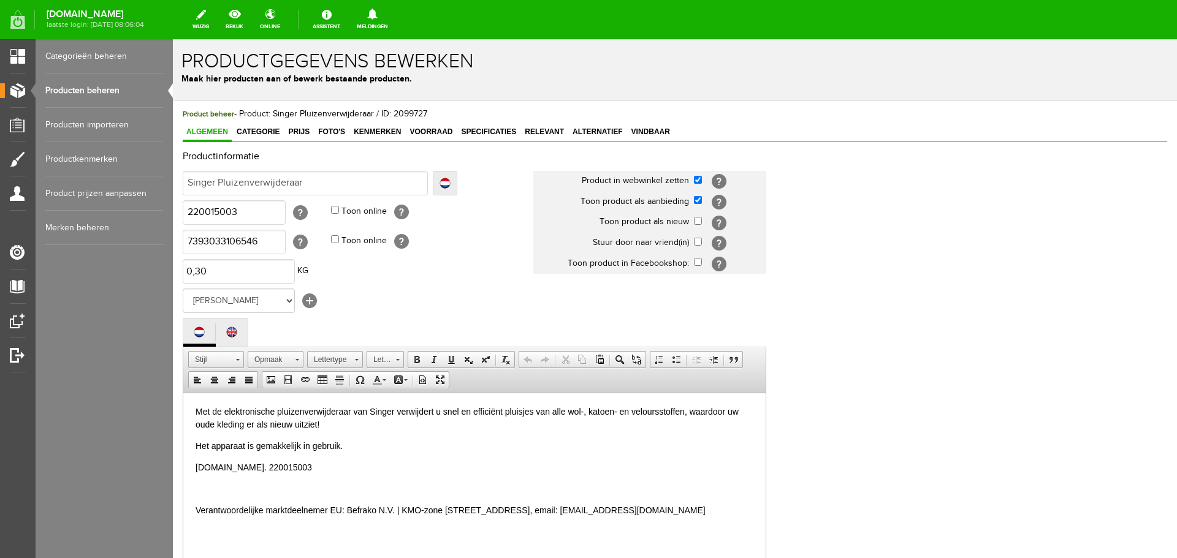
drag, startPoint x: 90, startPoint y: 86, endPoint x: 126, endPoint y: 93, distance: 37.4
click at [90, 86] on link "Producten beheren" at bounding box center [104, 91] width 118 height 34
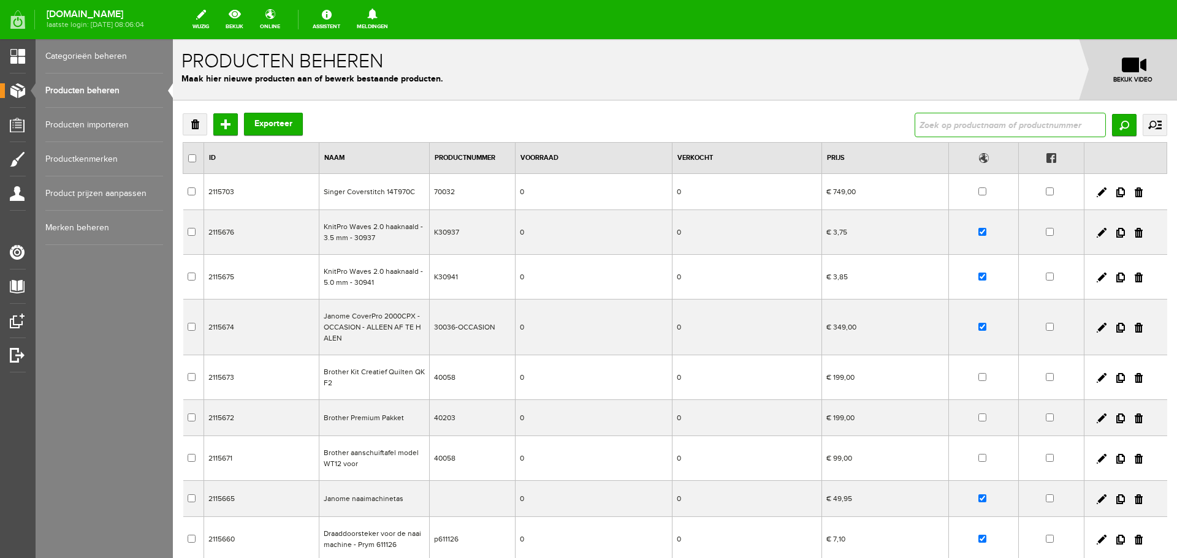
click at [928, 128] on input "text" at bounding box center [1010, 125] width 191 height 25
type input "720"
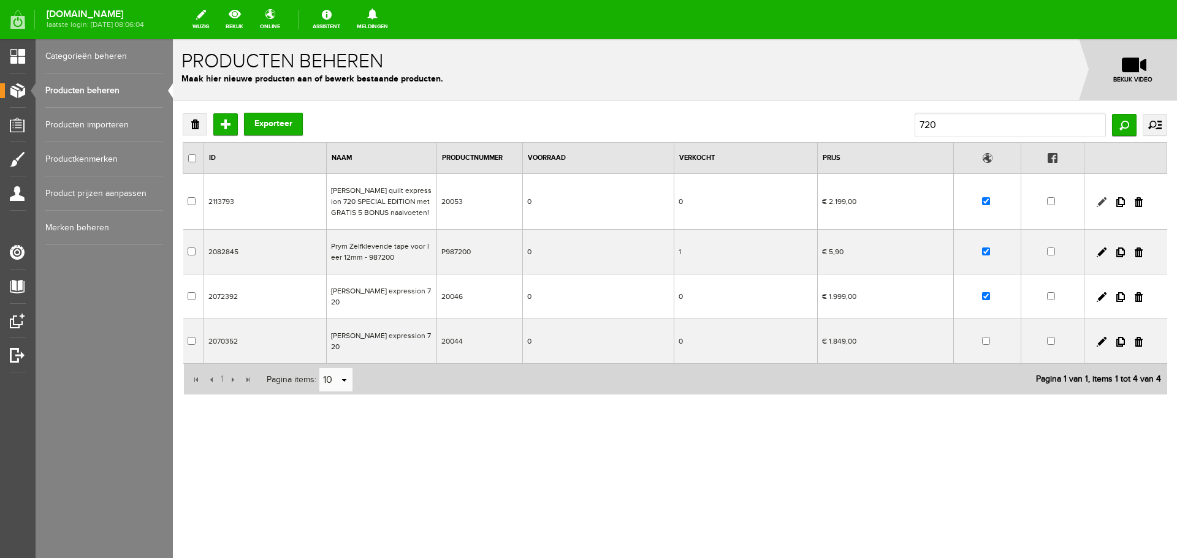
click at [1099, 201] on link at bounding box center [1102, 202] width 10 height 10
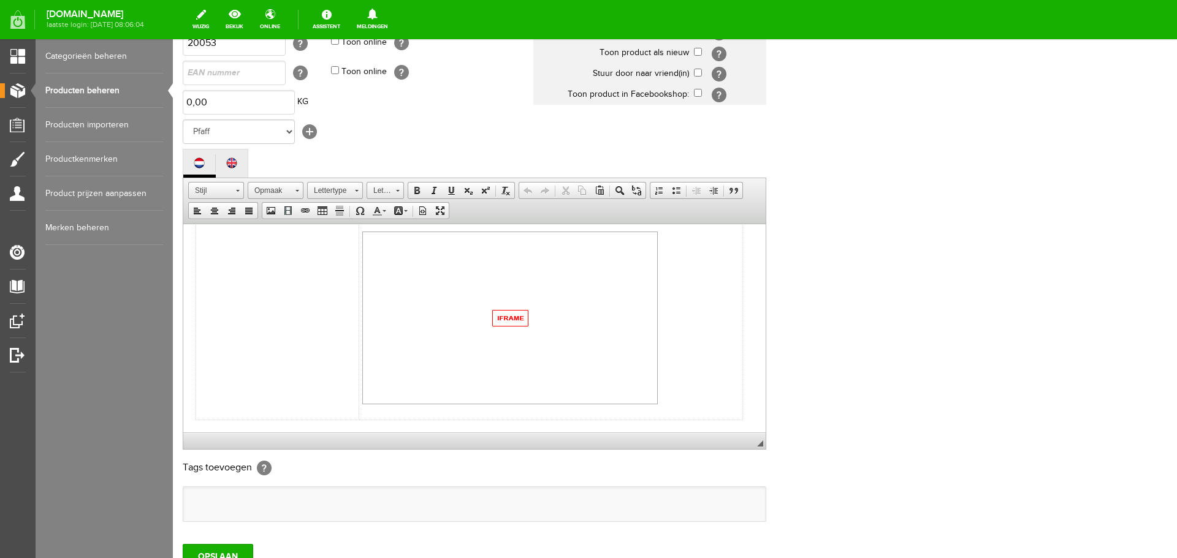
scroll to position [184, 0]
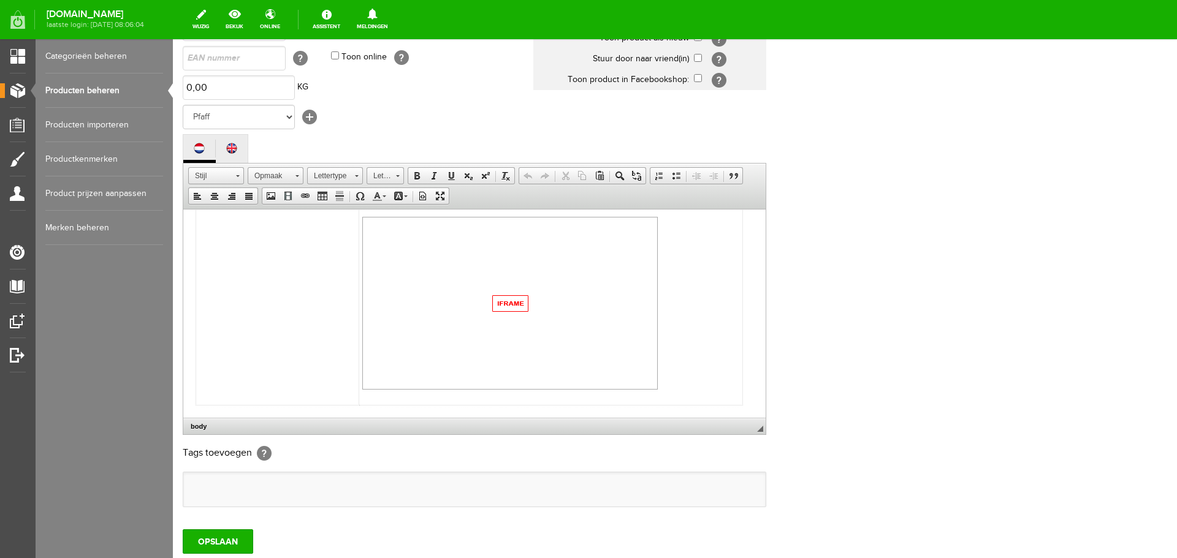
paste body
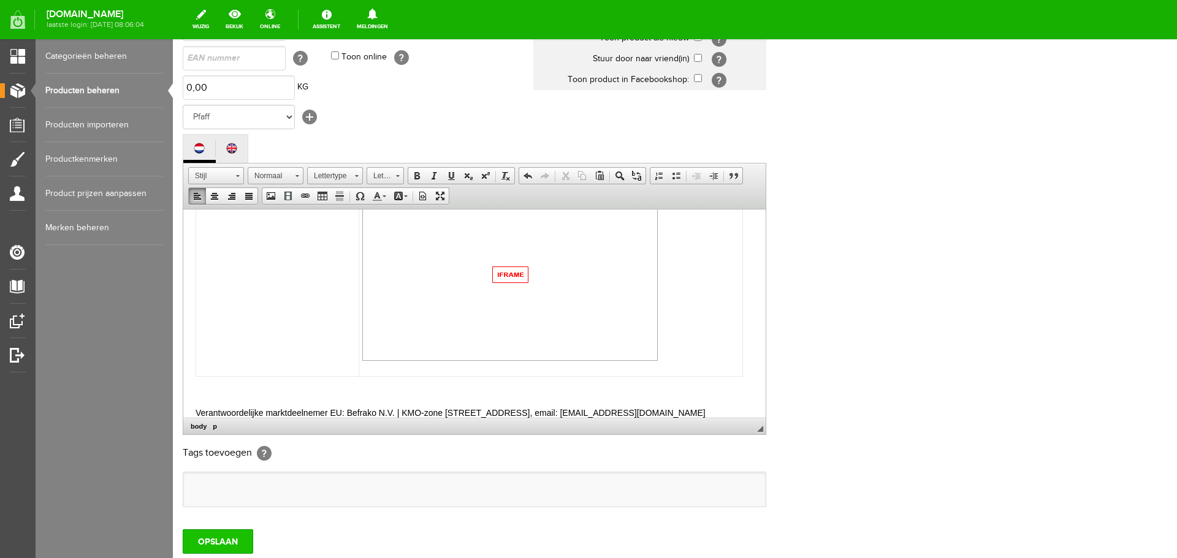
click at [207, 541] on input "OPSLAAN" at bounding box center [218, 542] width 71 height 25
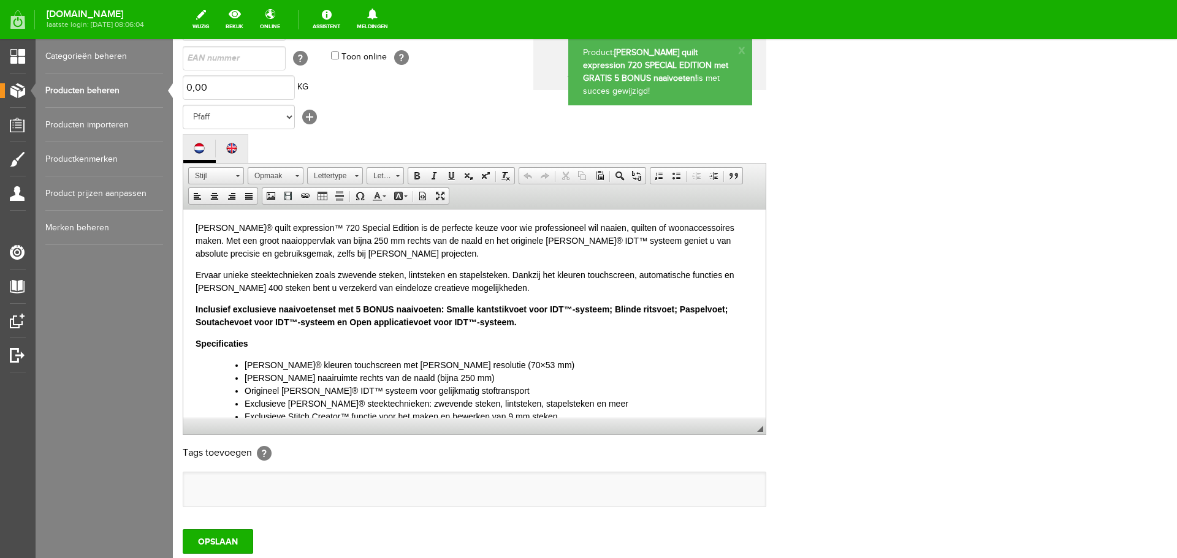
scroll to position [0, 0]
click at [207, 541] on input "OPSLAAN" at bounding box center [218, 542] width 71 height 25
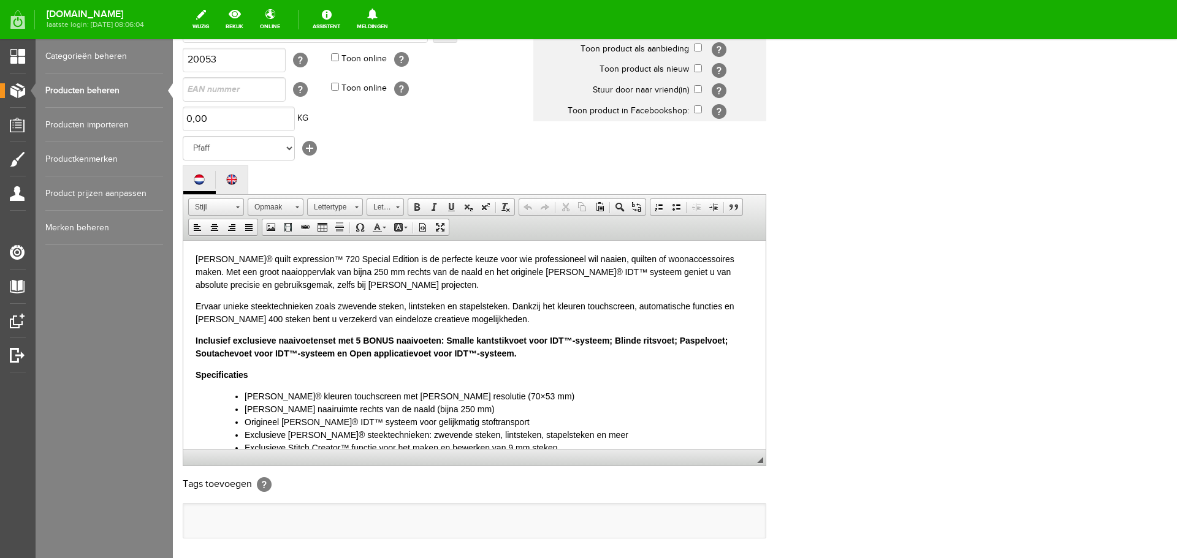
scroll to position [123, 0]
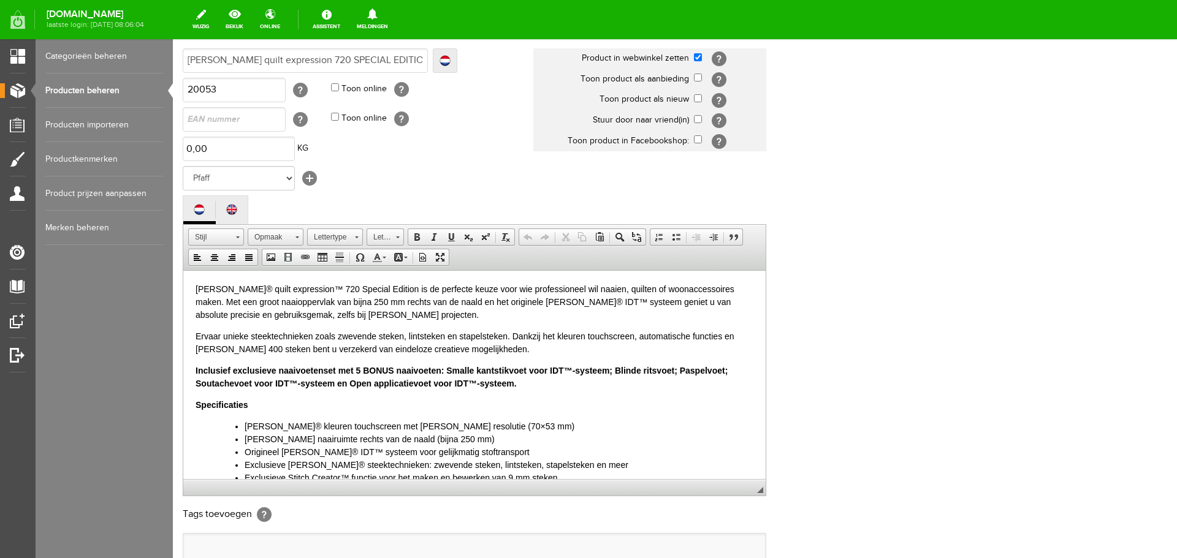
click at [89, 88] on link "Producten beheren" at bounding box center [104, 91] width 118 height 34
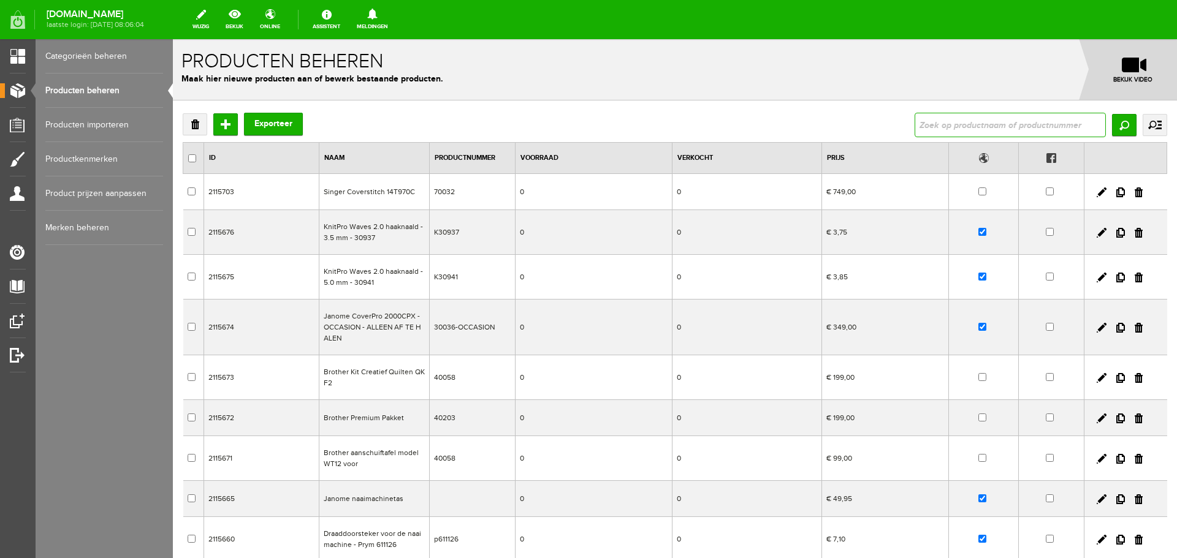
click at [925, 126] on input "text" at bounding box center [1010, 125] width 191 height 25
type input "passp"
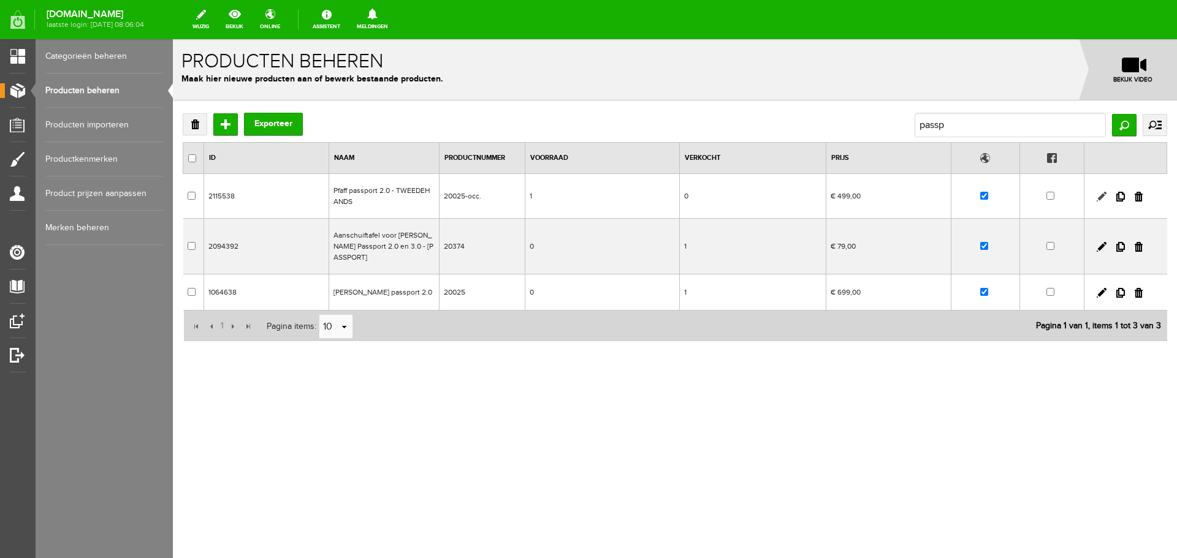
click at [1102, 195] on link at bounding box center [1102, 197] width 10 height 10
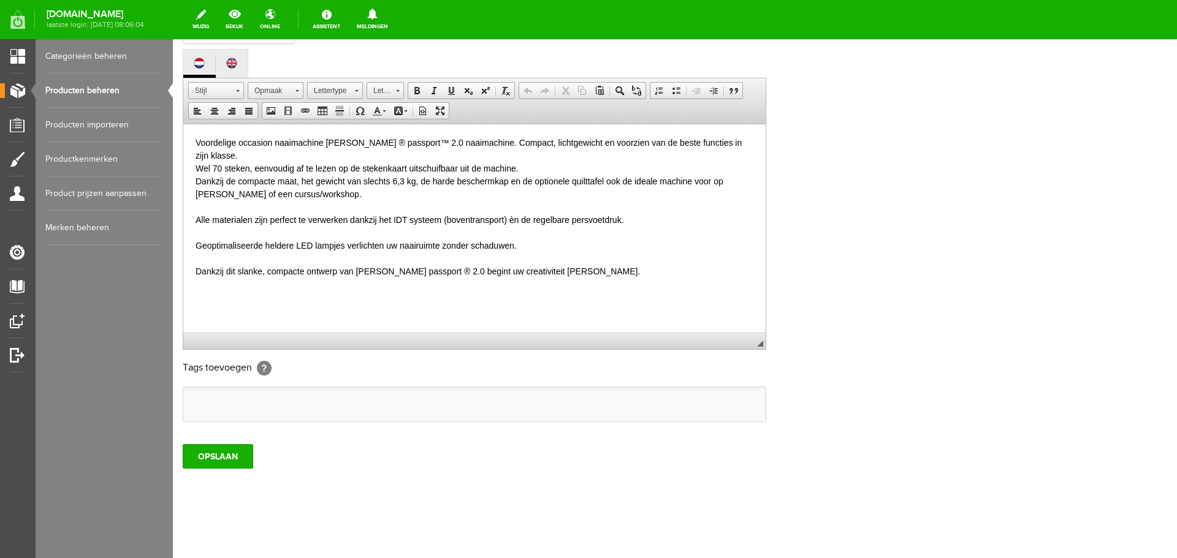
scroll to position [270, 0]
click at [588, 254] on p "Voordelige occasion naaimachine Pfaff ® passport™ 2.0 naaimachine. Compact, lic…" at bounding box center [475, 206] width 558 height 142
paste body
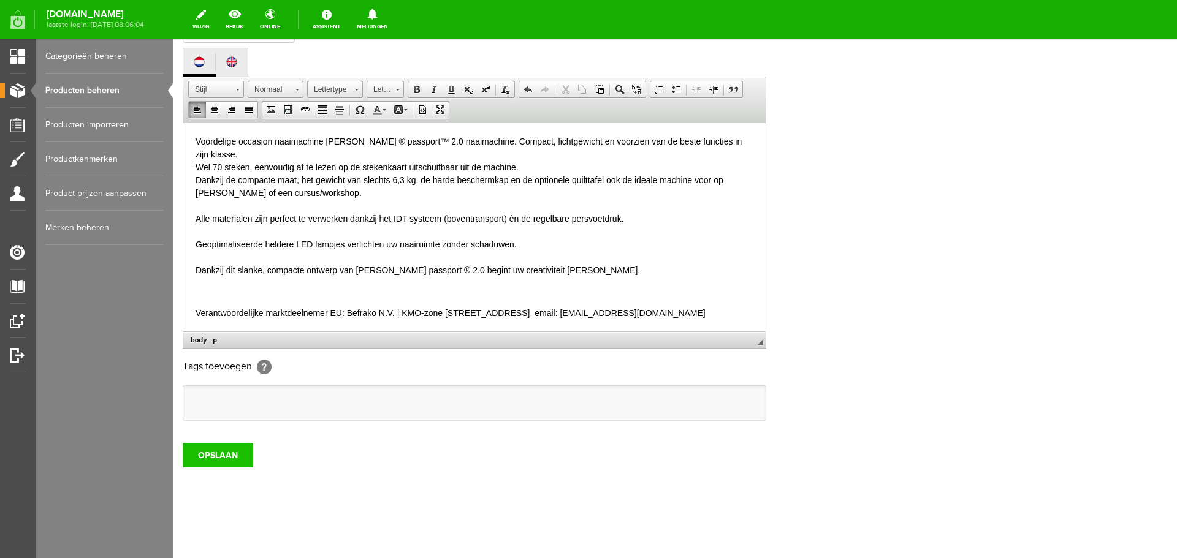
click at [218, 459] on input "OPSLAAN" at bounding box center [218, 455] width 71 height 25
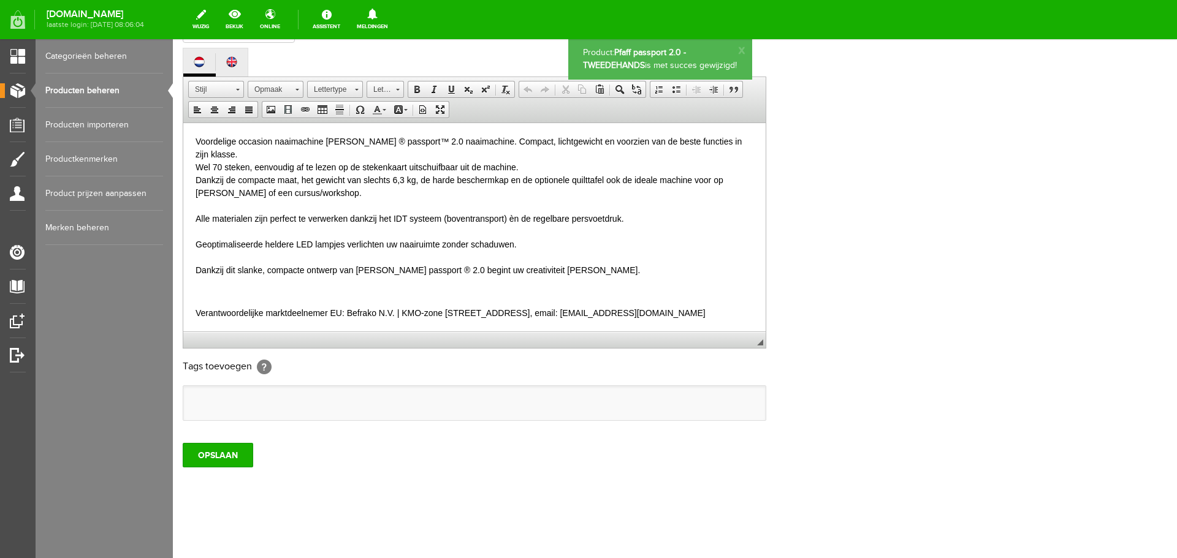
scroll to position [0, 0]
click at [209, 449] on input "OPSLAAN" at bounding box center [218, 455] width 71 height 25
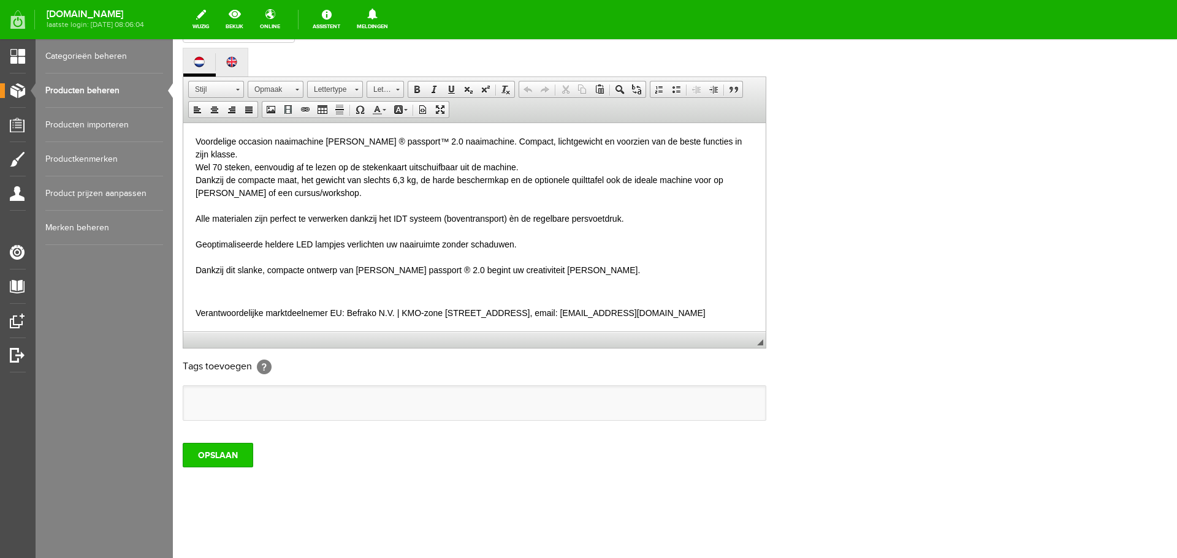
click at [215, 448] on input "OPSLAAN" at bounding box center [218, 455] width 71 height 25
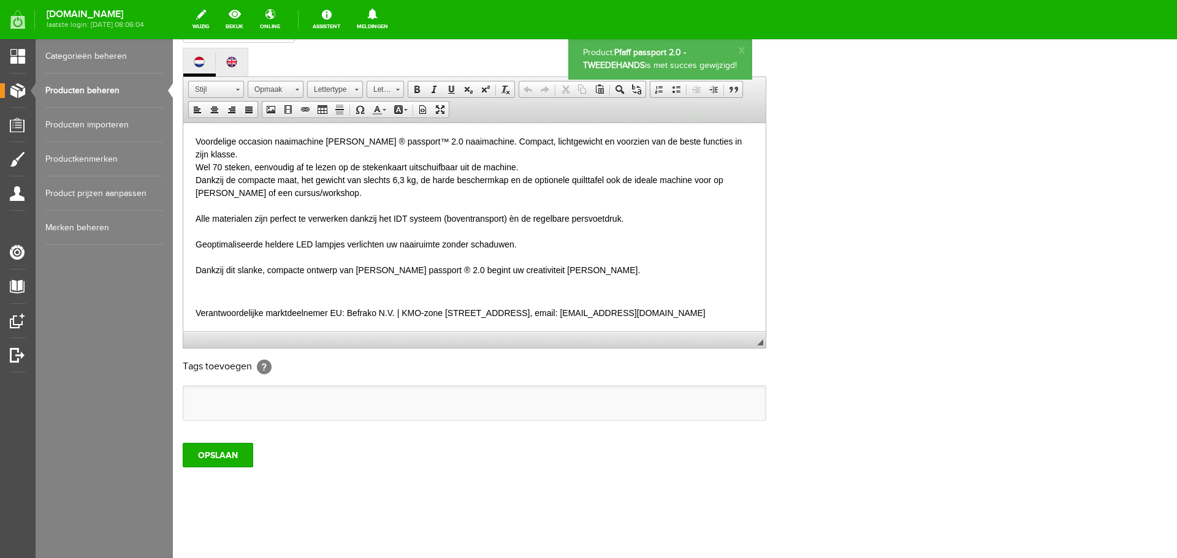
click at [82, 90] on link "Producten beheren" at bounding box center [104, 91] width 118 height 34
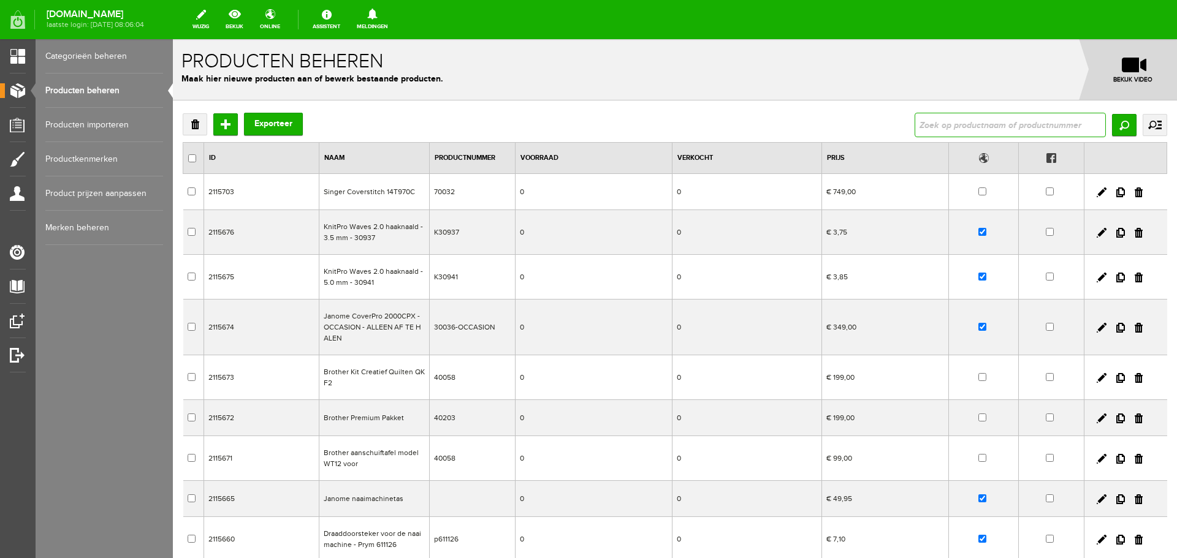
click at [924, 129] on input "text" at bounding box center [1010, 125] width 191 height 25
type input "creatie 1.5"
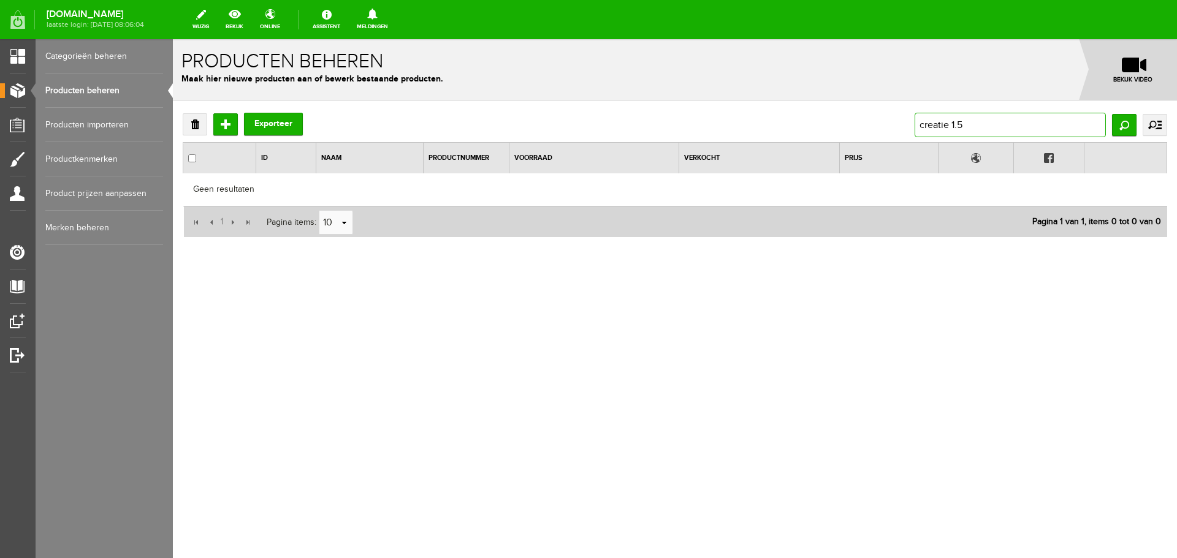
click at [946, 129] on input "creatie 1.5" at bounding box center [1010, 125] width 191 height 25
type input "creative 1.5"
click at [1123, 128] on input "Zoeken" at bounding box center [1124, 125] width 25 height 22
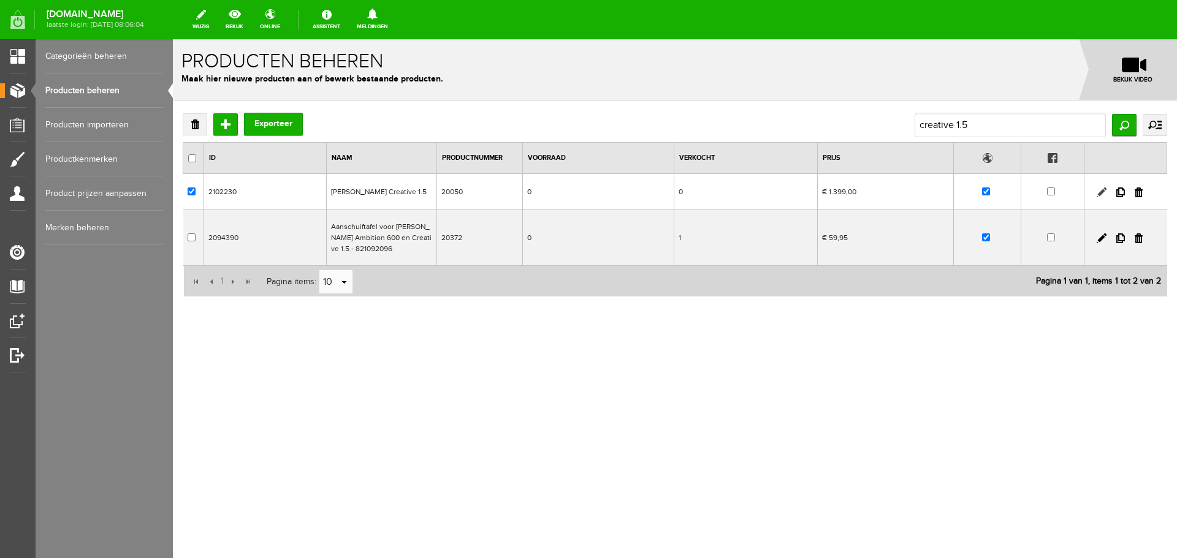
click at [1103, 191] on link at bounding box center [1102, 193] width 10 height 10
checkbox input "true"
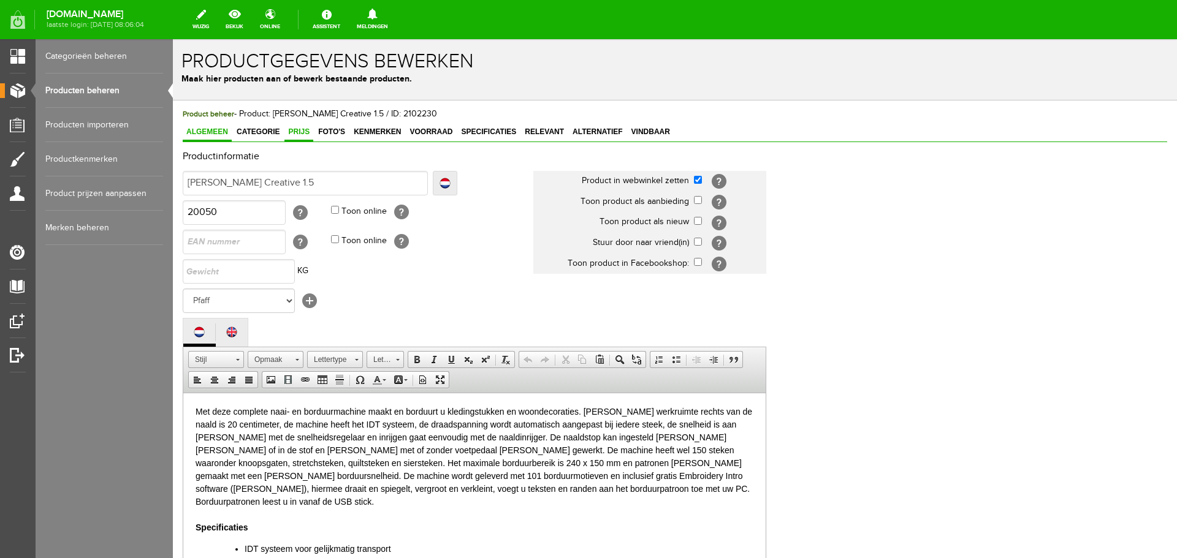
click at [294, 129] on span "Prijs" at bounding box center [298, 132] width 29 height 9
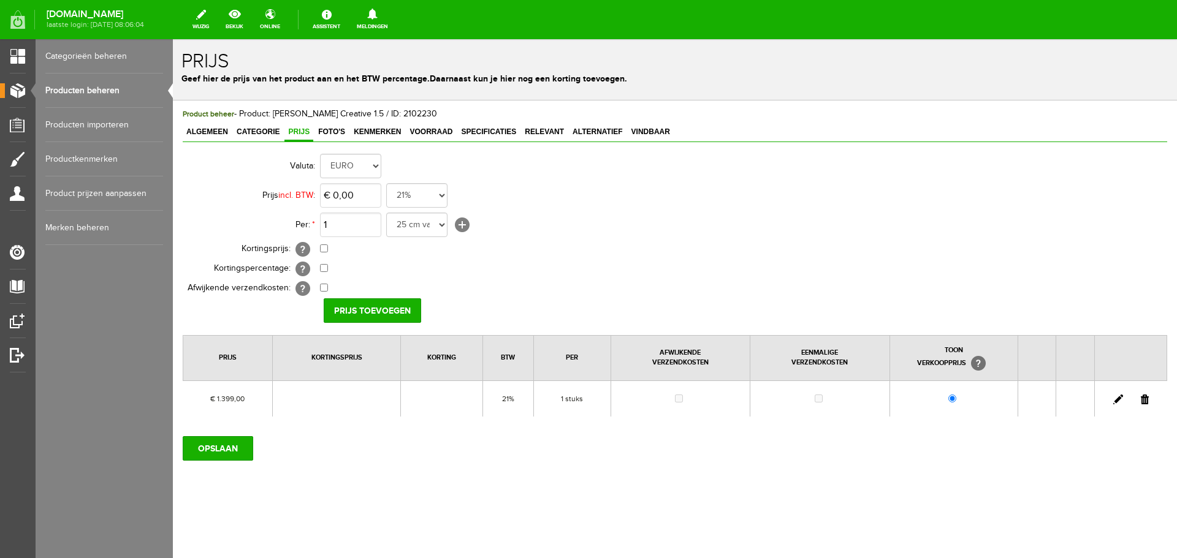
click at [1119, 398] on link at bounding box center [1118, 400] width 10 height 10
click at [265, 132] on span "Categorie" at bounding box center [258, 132] width 50 height 9
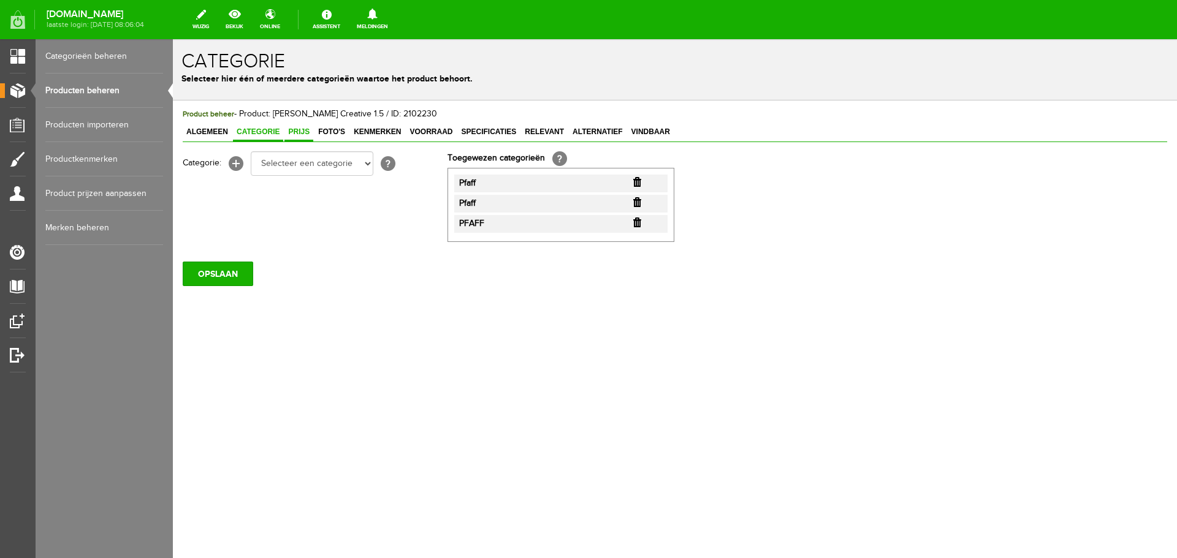
click at [292, 132] on span "Prijs" at bounding box center [298, 132] width 29 height 9
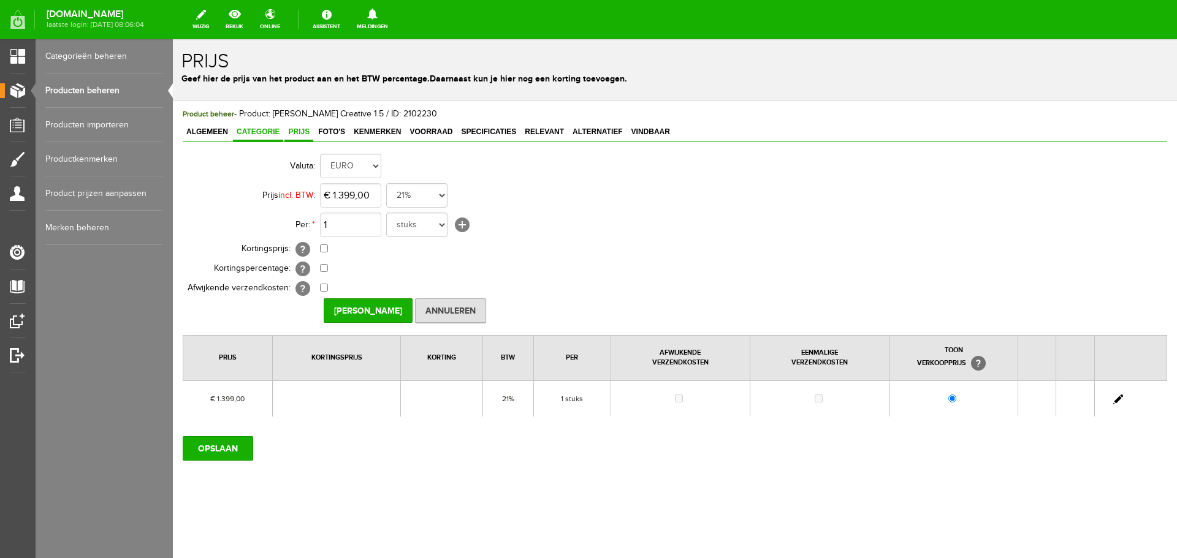
click at [259, 132] on span "Categorie" at bounding box center [258, 132] width 50 height 9
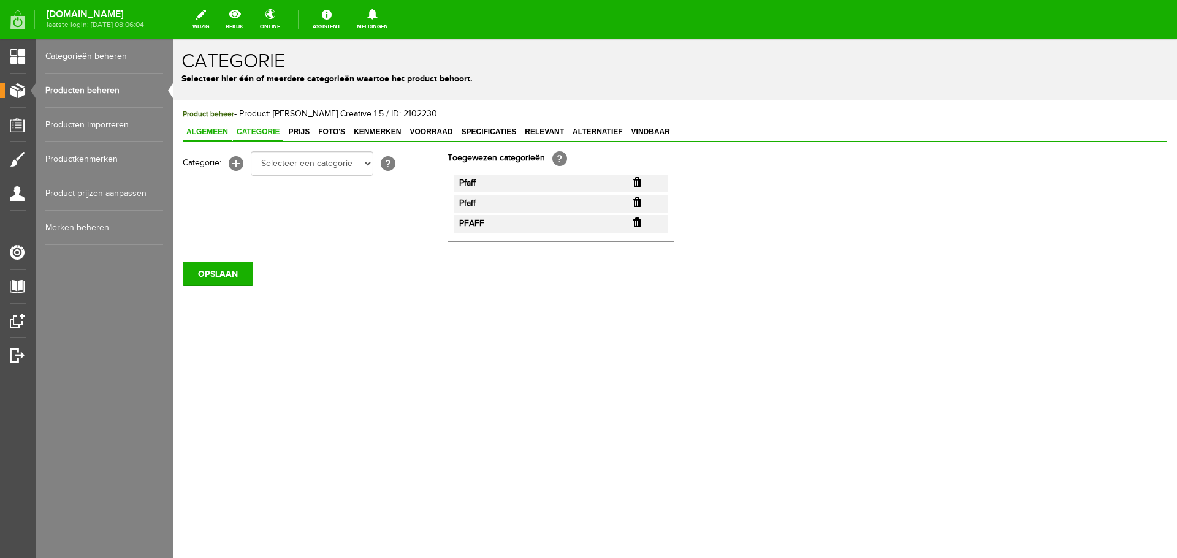
click at [213, 131] on span "Algemeen" at bounding box center [207, 132] width 49 height 9
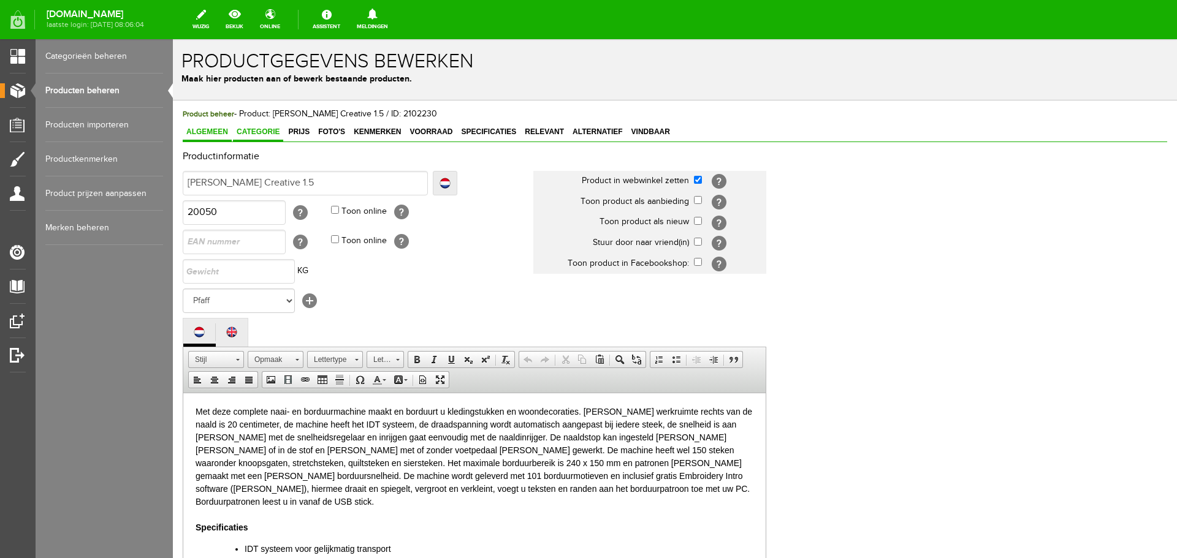
click at [251, 129] on span "Categorie" at bounding box center [258, 132] width 50 height 9
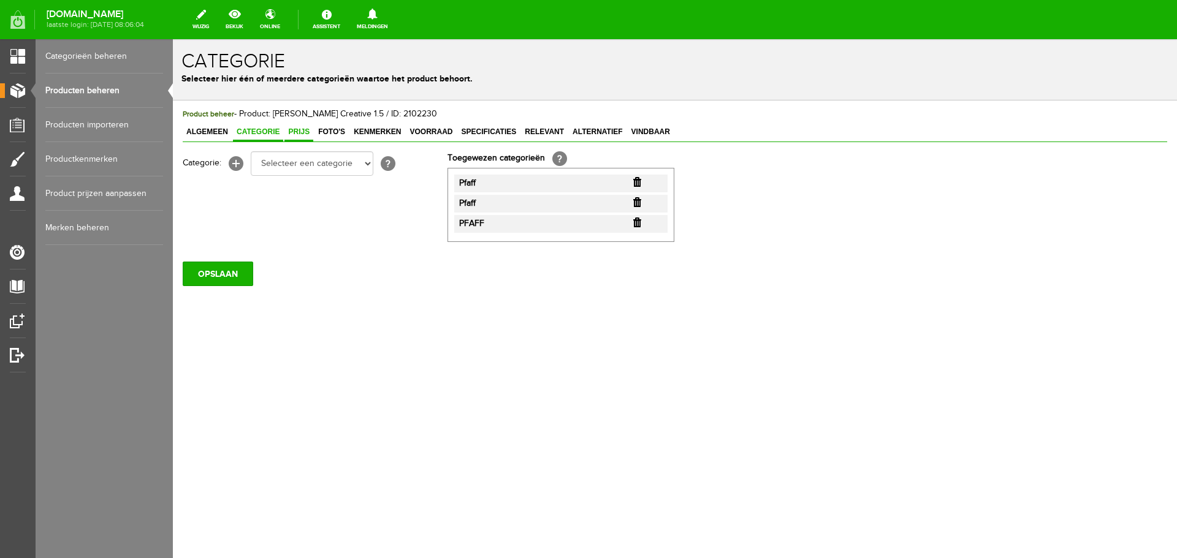
click at [292, 129] on span "Prijs" at bounding box center [298, 132] width 29 height 9
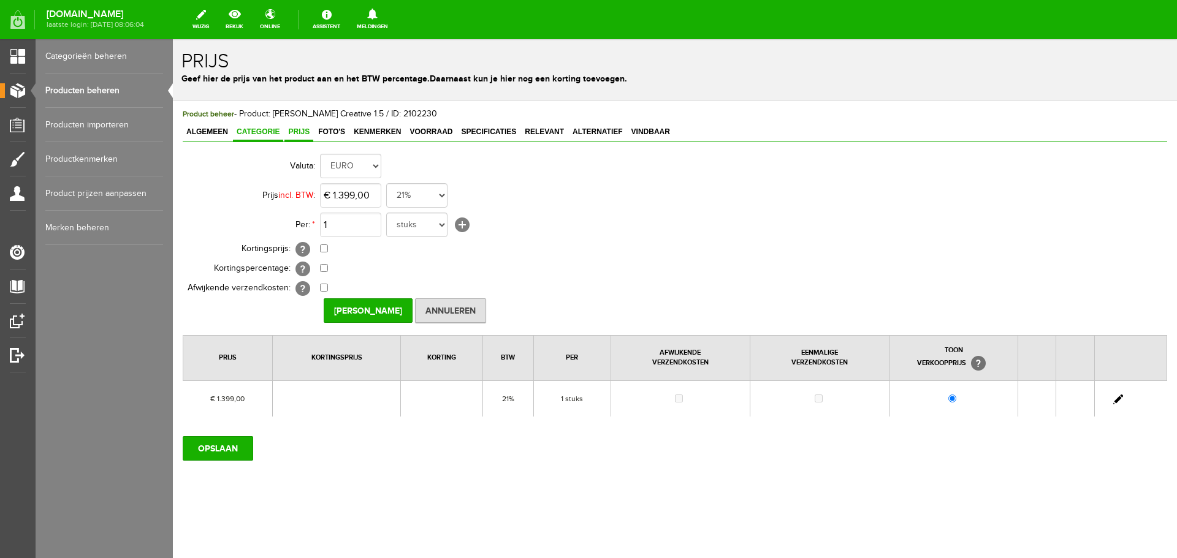
click at [265, 131] on span "Categorie" at bounding box center [258, 132] width 50 height 9
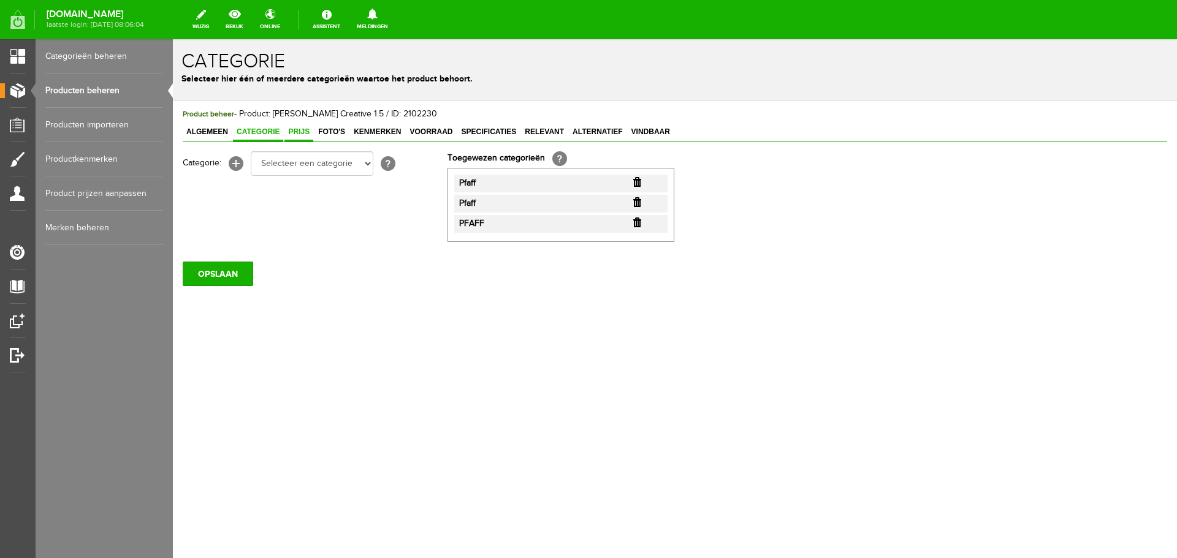
click at [294, 128] on span "Prijs" at bounding box center [298, 132] width 29 height 9
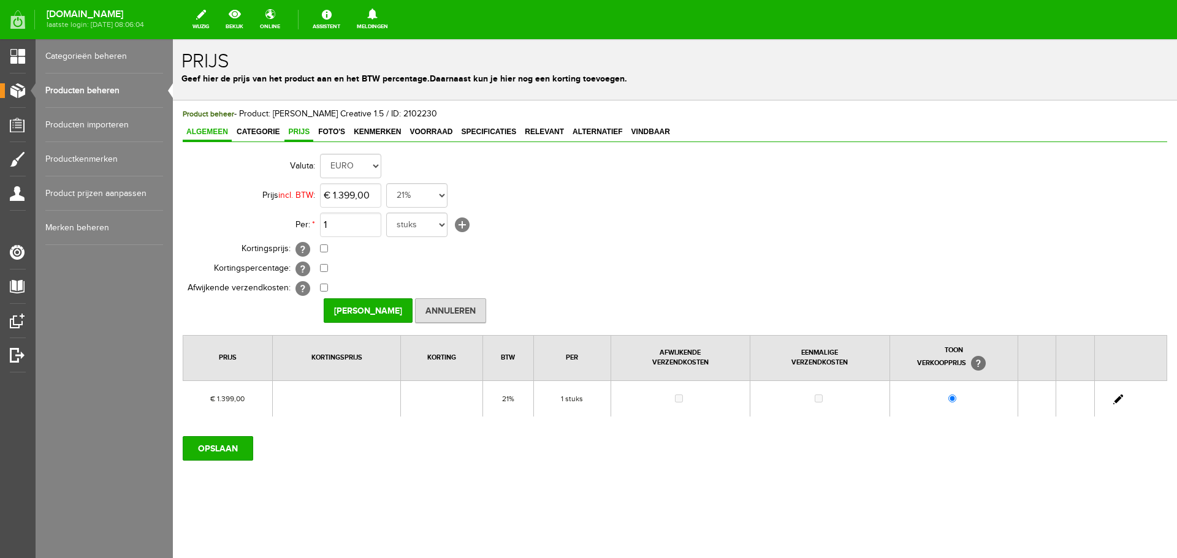
click at [214, 131] on span "Algemeen" at bounding box center [207, 132] width 49 height 9
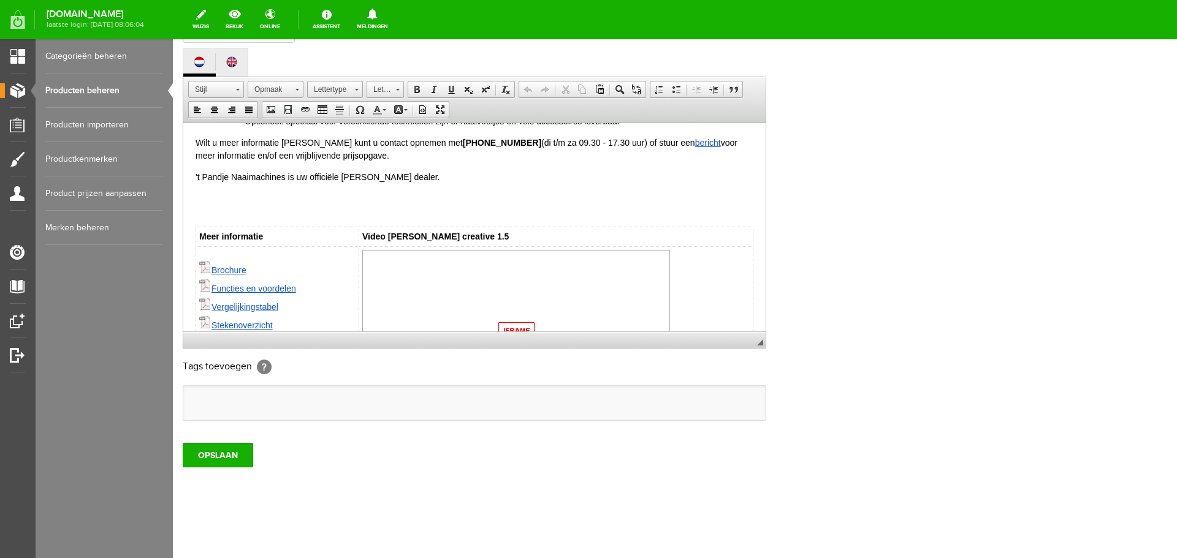
scroll to position [836, 0]
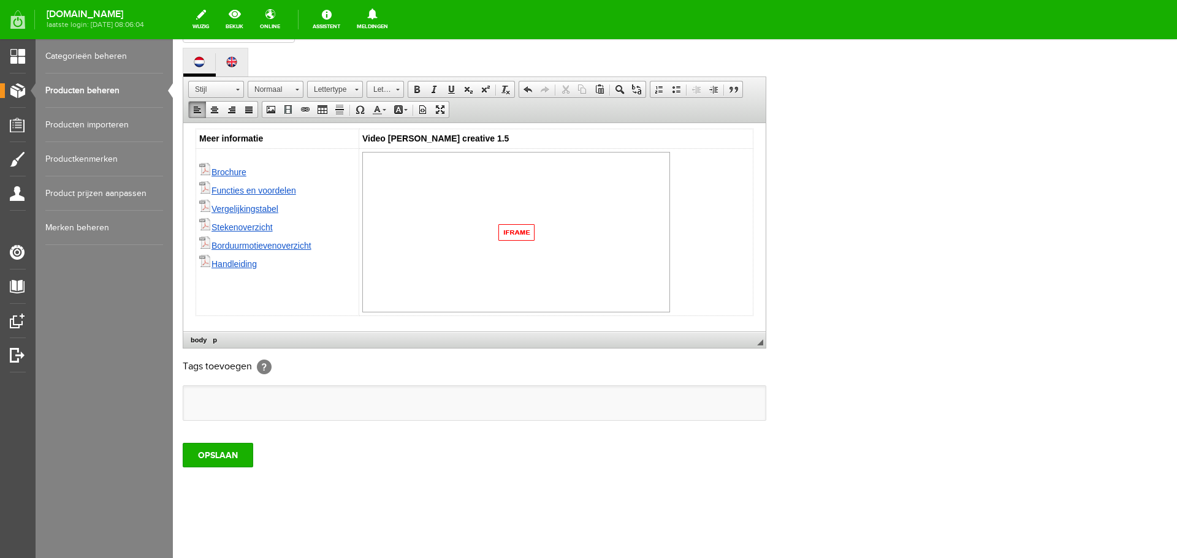
paste body
click at [229, 455] on input "OPSLAAN" at bounding box center [218, 455] width 71 height 25
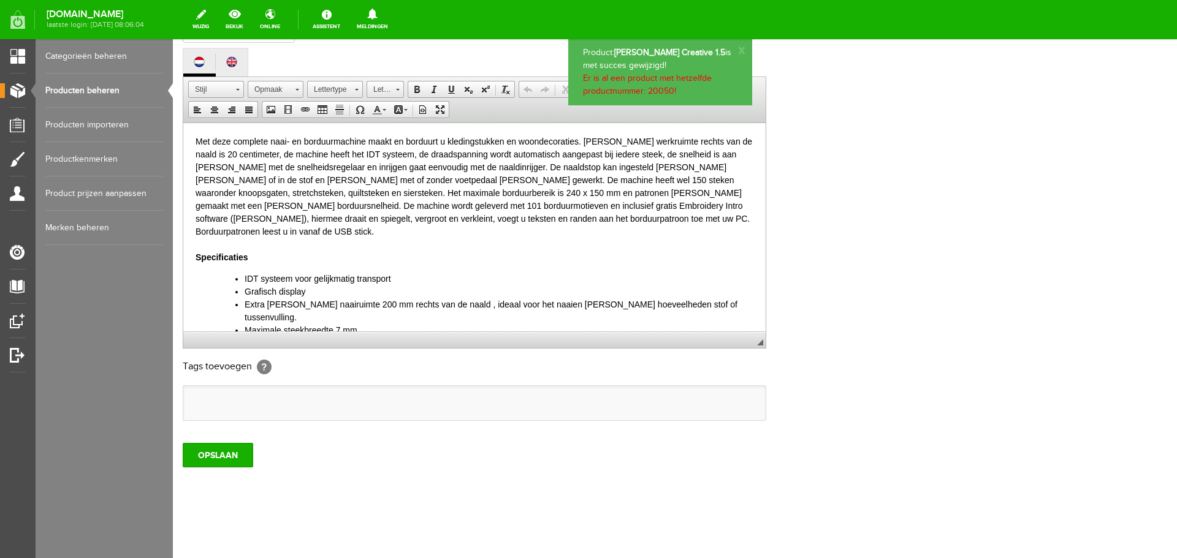
scroll to position [0, 0]
click at [229, 455] on input "OPSLAAN" at bounding box center [218, 455] width 71 height 25
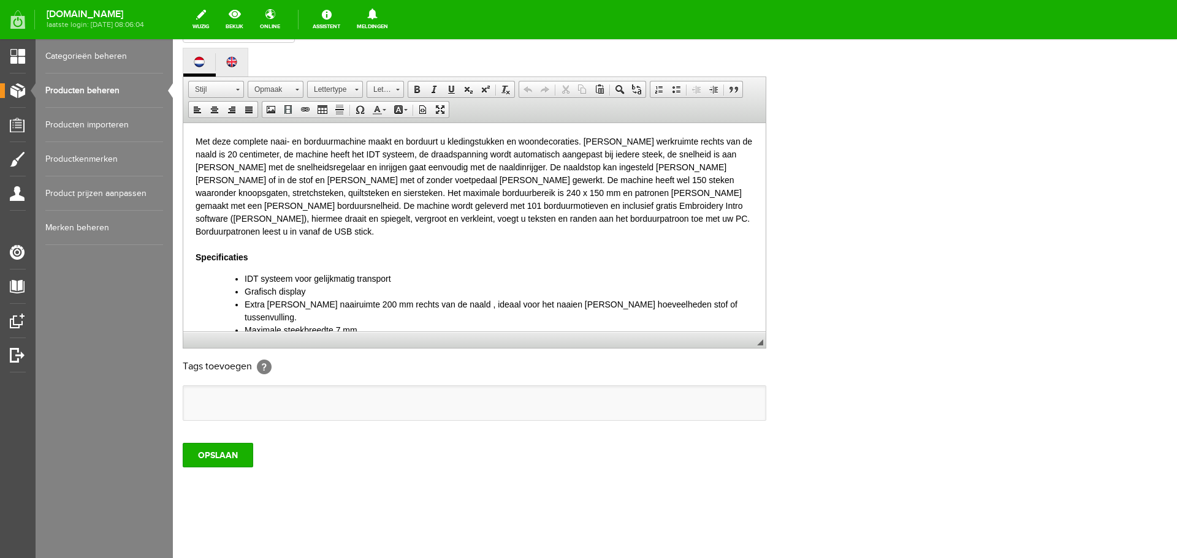
click at [72, 88] on link "Producten beheren" at bounding box center [104, 91] width 118 height 34
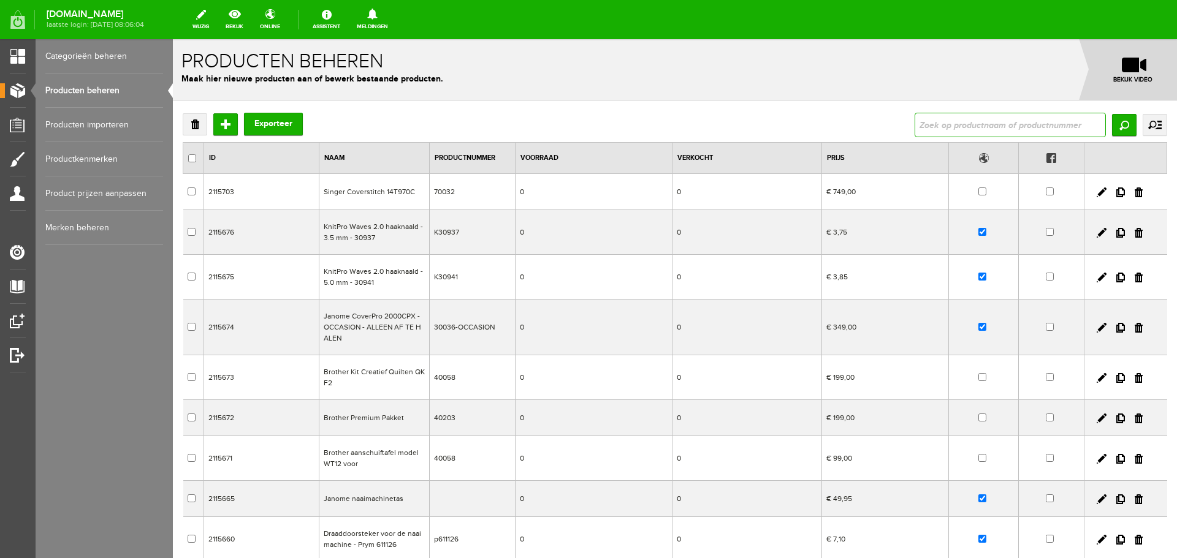
click at [936, 131] on input "text" at bounding box center [1010, 125] width 191 height 25
type input "140S"
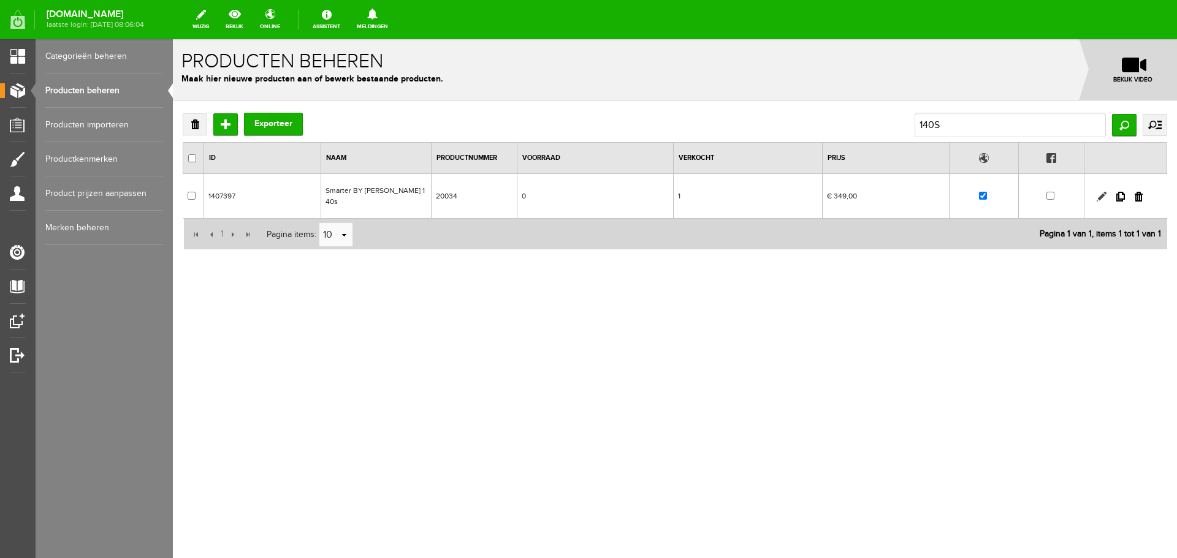
click at [1098, 193] on link at bounding box center [1102, 197] width 10 height 10
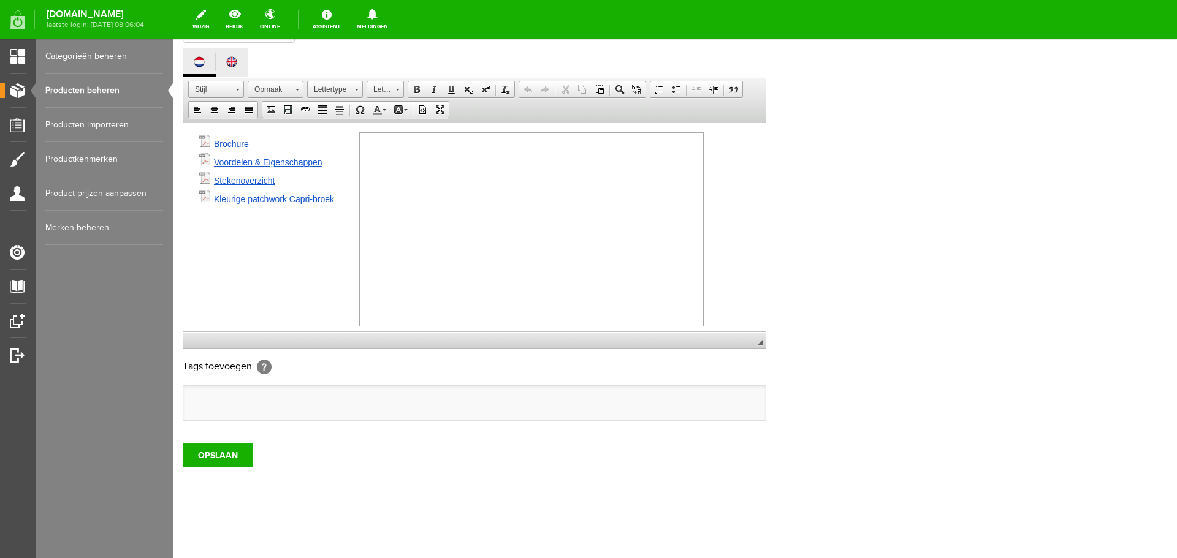
scroll to position [221, 0]
click at [748, 310] on html "Kies een van de twee NIEUWSTE Smarter BY PFAFF™ machines,160s of 140s en begin …" at bounding box center [474, 122] width 582 height 443
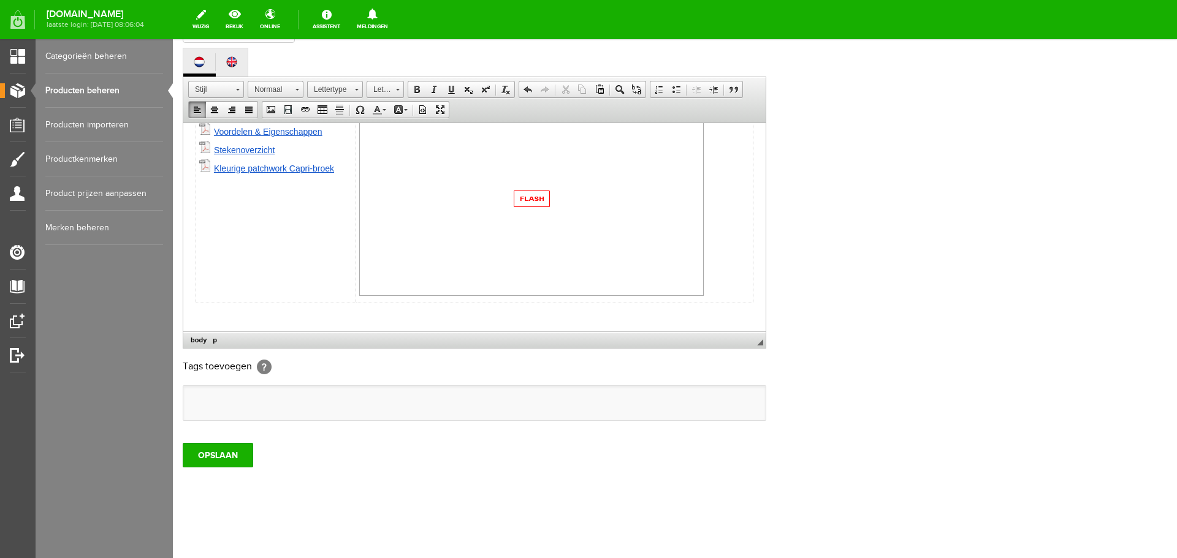
paste body
click at [227, 451] on input "OPSLAAN" at bounding box center [218, 455] width 71 height 25
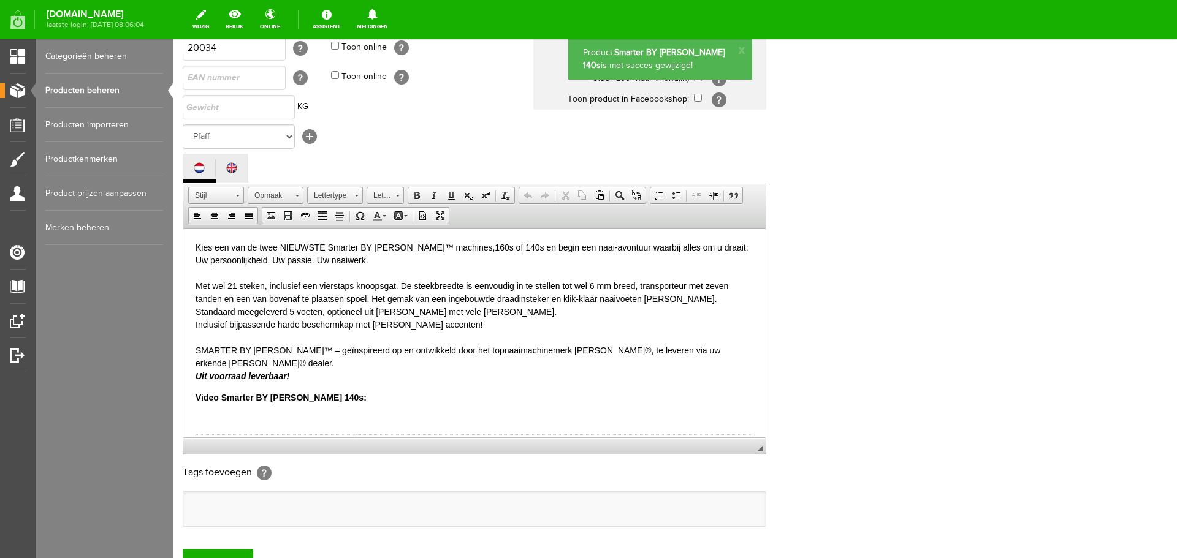
scroll to position [0, 0]
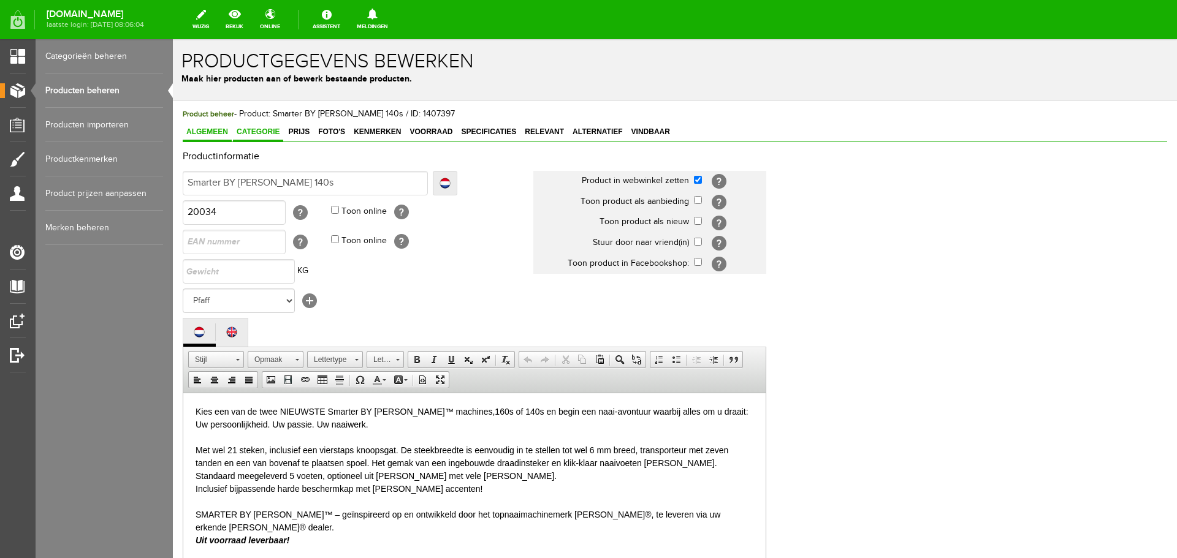
click at [257, 136] on span "Categorie" at bounding box center [258, 132] width 50 height 9
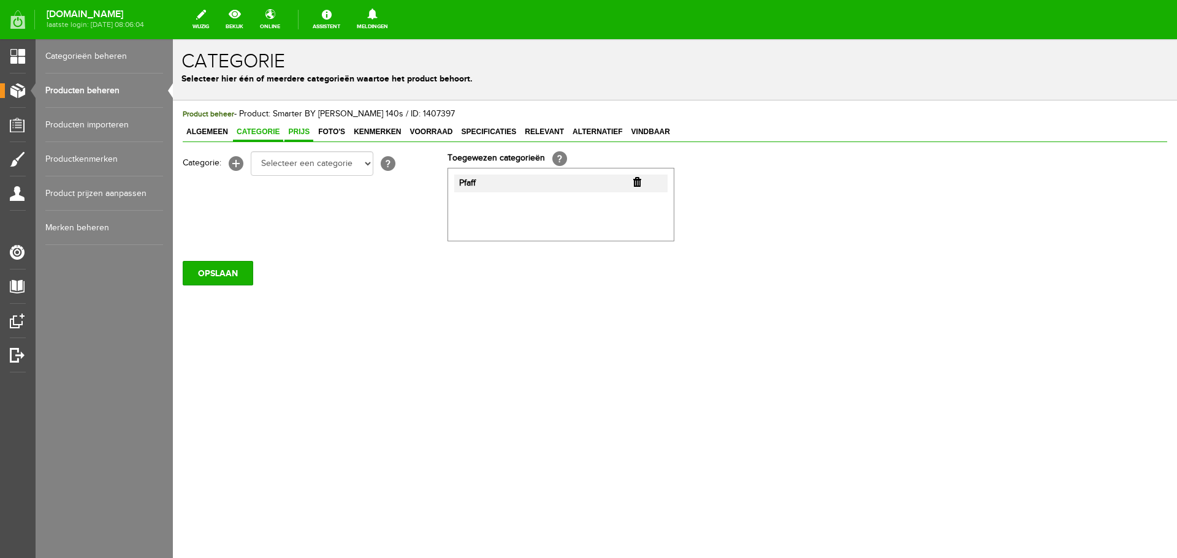
click at [296, 133] on span "Prijs" at bounding box center [298, 132] width 29 height 9
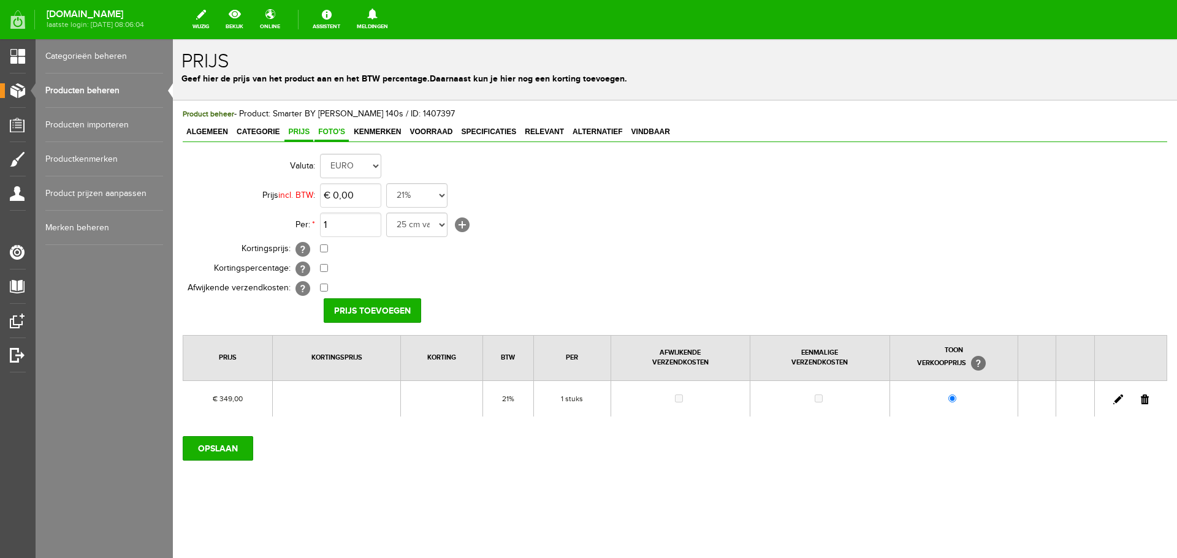
click at [322, 131] on span "Foto's" at bounding box center [331, 132] width 34 height 9
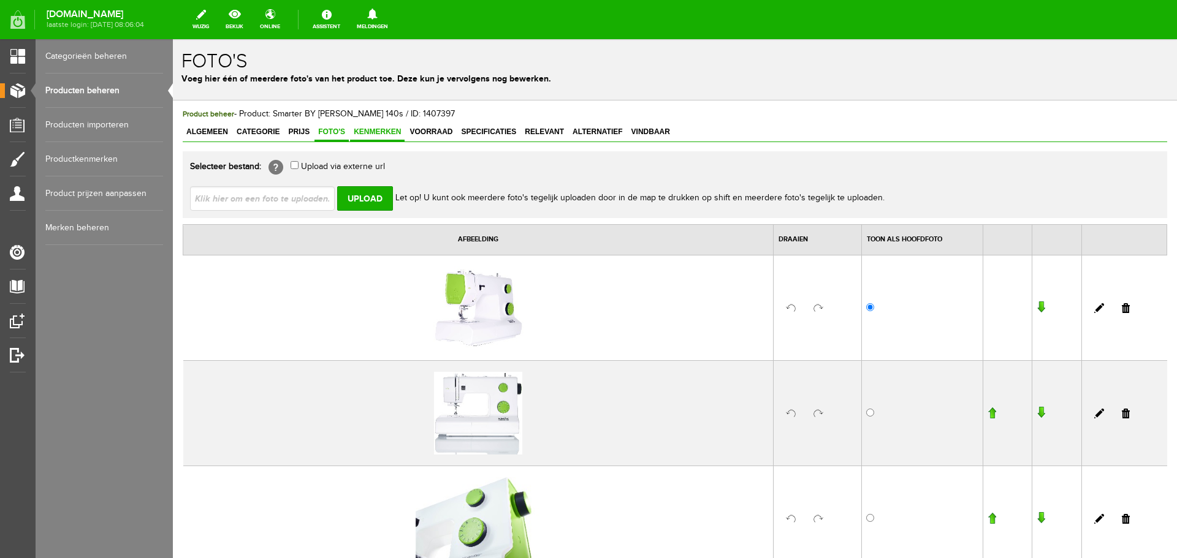
click at [379, 129] on span "Kenmerken" at bounding box center [377, 132] width 55 height 9
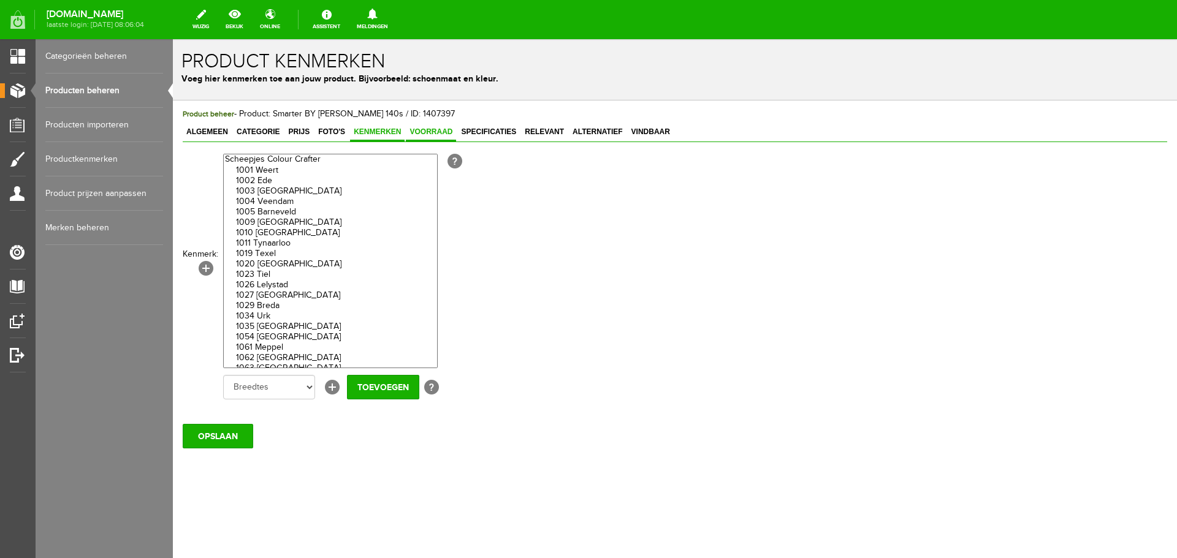
click at [422, 128] on span "Voorraad" at bounding box center [431, 132] width 50 height 9
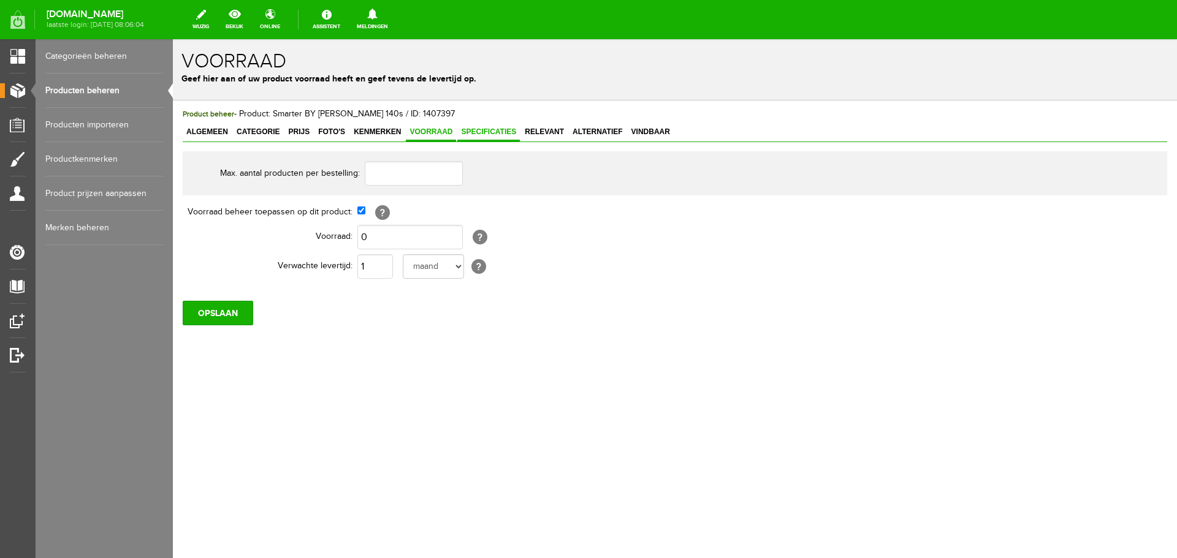
click at [477, 128] on span "Specificaties" at bounding box center [488, 132] width 63 height 9
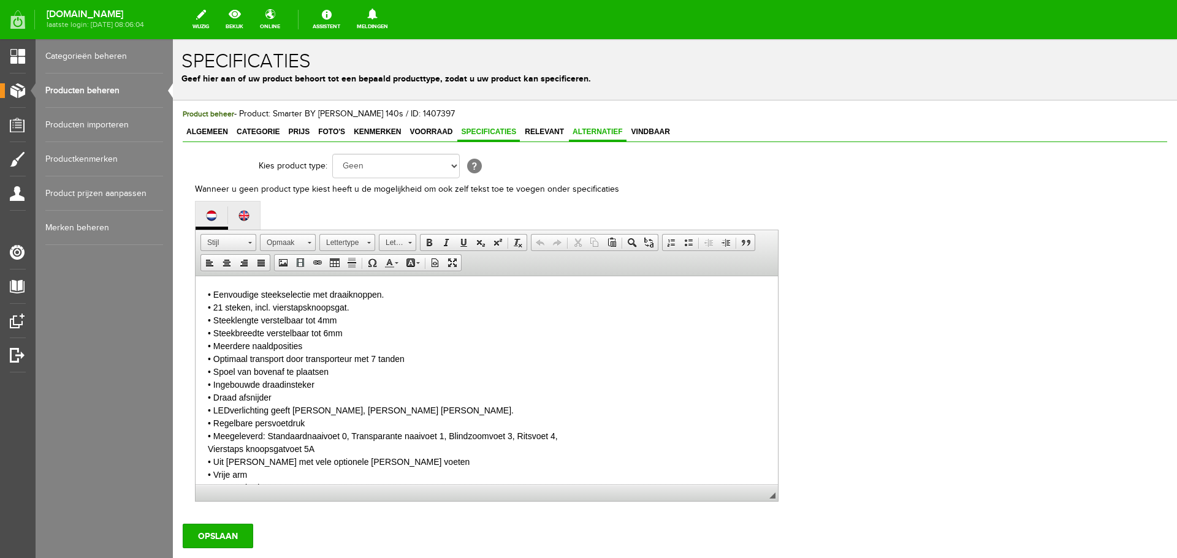
drag, startPoint x: 533, startPoint y: 132, endPoint x: 573, endPoint y: 134, distance: 39.9
click at [535, 132] on span "Relevant" at bounding box center [544, 132] width 47 height 9
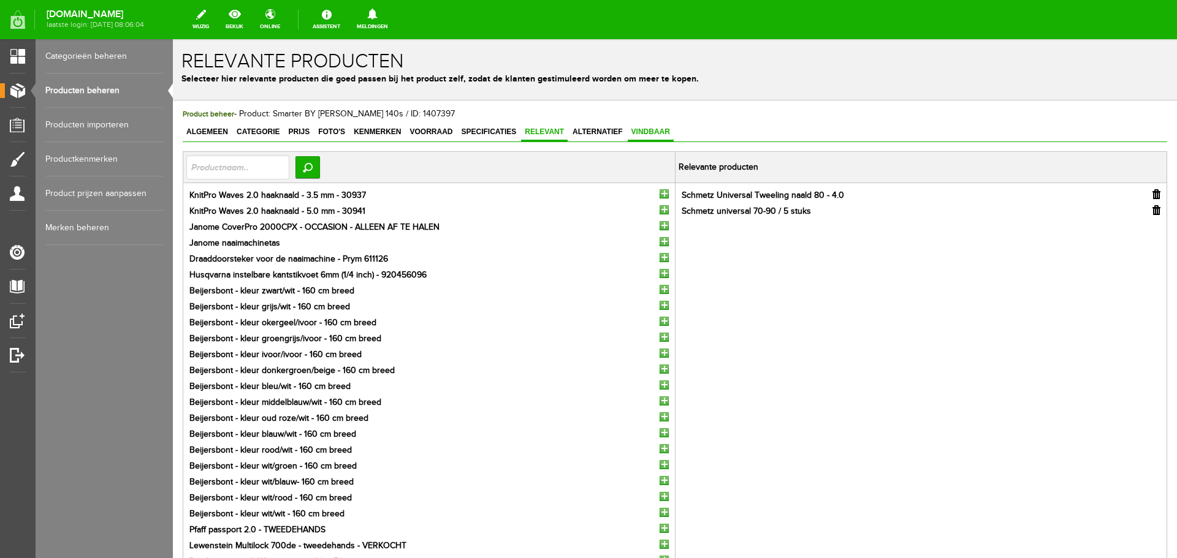
drag, startPoint x: 587, startPoint y: 133, endPoint x: 627, endPoint y: 131, distance: 40.5
click at [587, 133] on span "Alternatief" at bounding box center [598, 132] width 58 height 9
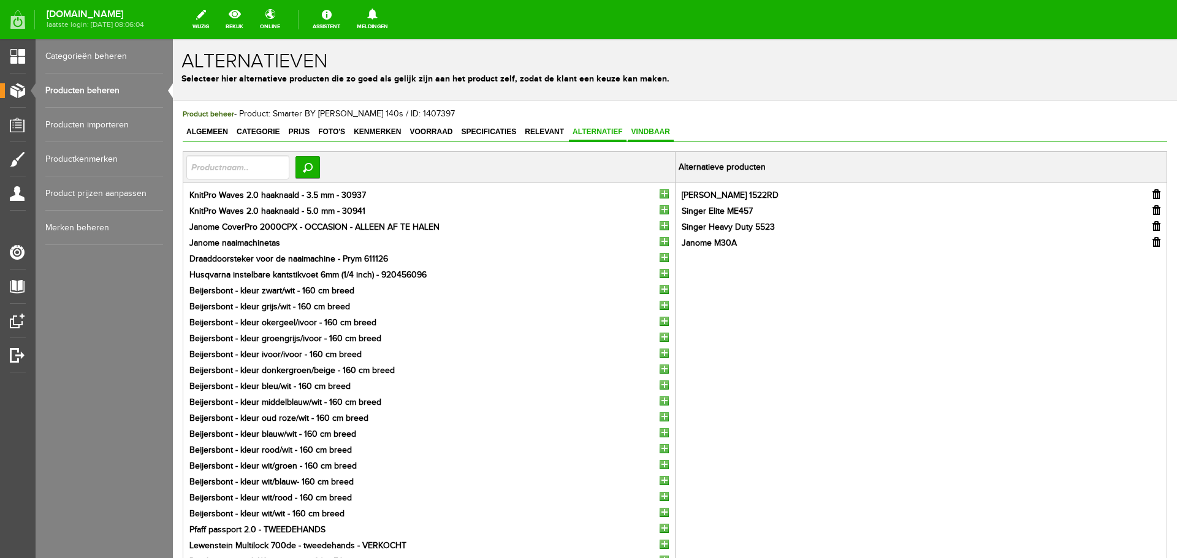
click at [651, 130] on span "Vindbaar" at bounding box center [651, 132] width 46 height 9
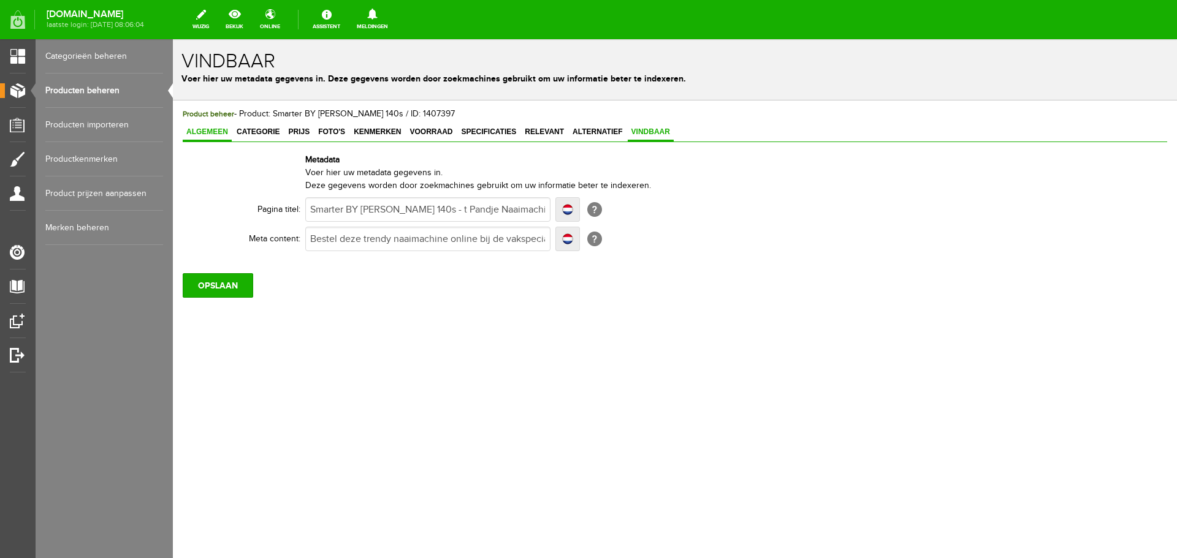
click at [219, 131] on span "Algemeen" at bounding box center [207, 132] width 49 height 9
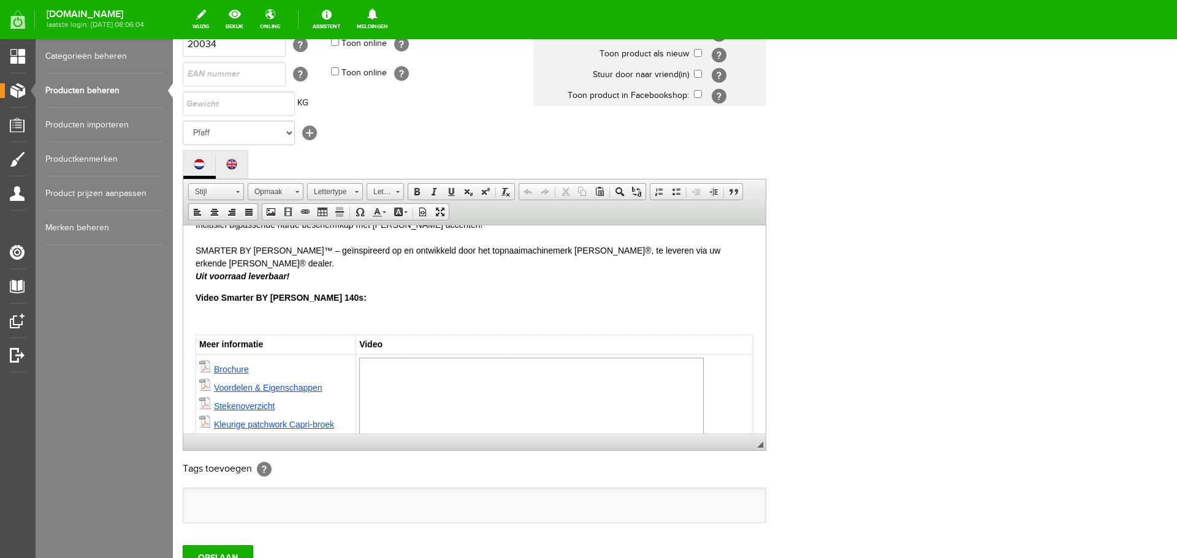
scroll to position [264, 0]
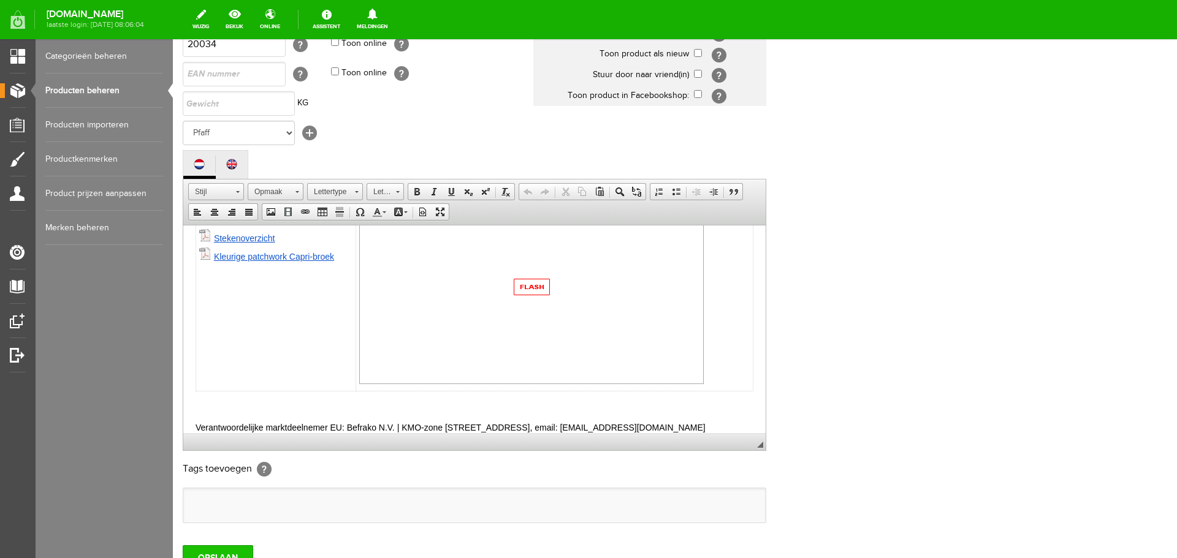
click at [213, 553] on input "OPSLAAN" at bounding box center [218, 558] width 71 height 25
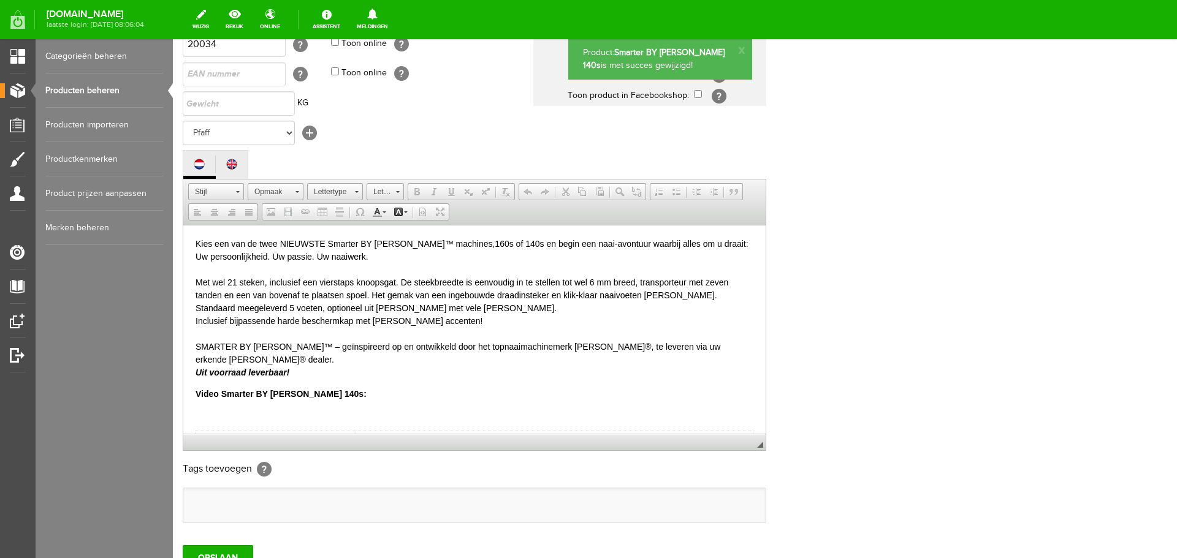
scroll to position [0, 0]
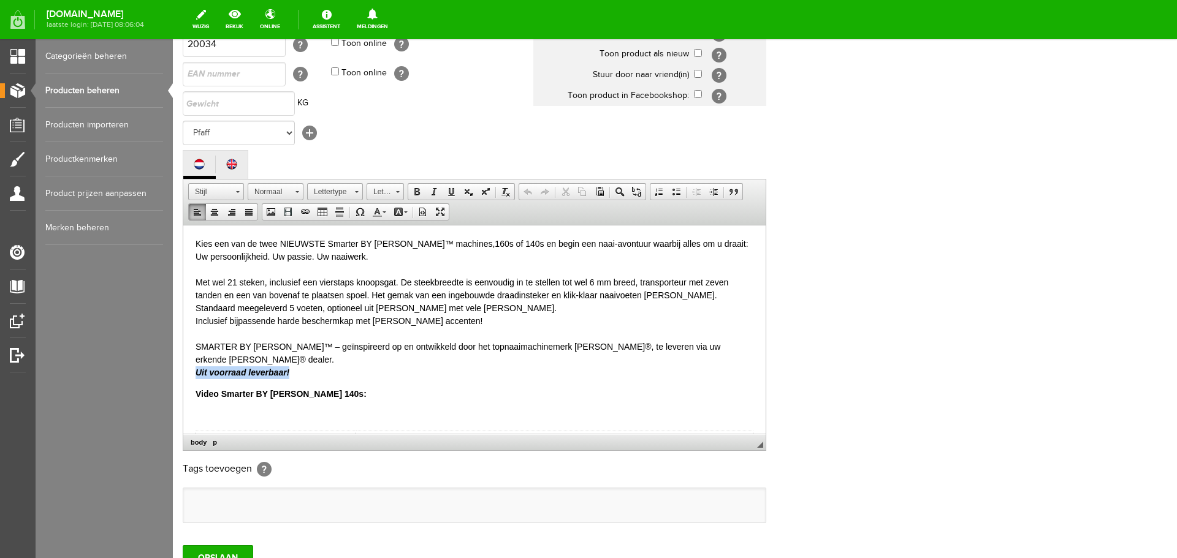
drag, startPoint x: 295, startPoint y: 360, endPoint x: 185, endPoint y: 543, distance: 213.2
click at [183, 359] on html "Kies een van de twee NIEUWSTE Smarter BY PFAFF™ machines,160s of 140s en begin …" at bounding box center [474, 468] width 582 height 486
click at [207, 395] on body "Kies een van de twee NIEUWSTE Smarter BY PFAFF™ machines,160s of 140s en begin …" at bounding box center [475, 467] width 558 height 461
drag, startPoint x: 224, startPoint y: 382, endPoint x: 322, endPoint y: 381, distance: 98.1
click at [322, 387] on p "Video Smarter BY PFAFF 140s:" at bounding box center [475, 393] width 558 height 13
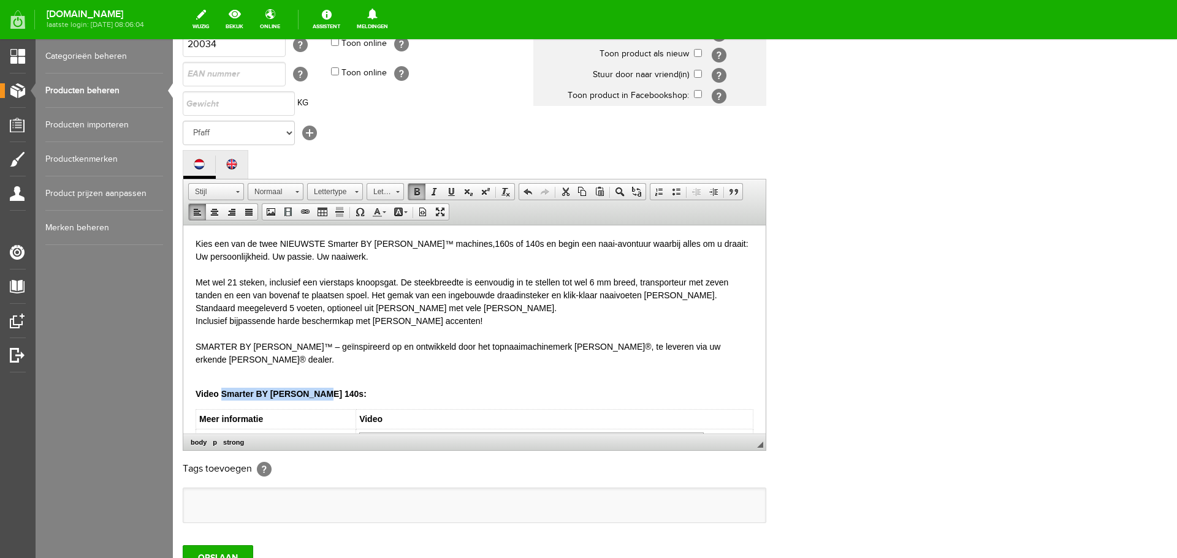
copy strong "Smarter BY PFAFF 140s:"
click at [390, 410] on td "Video" at bounding box center [554, 420] width 397 height 20
drag, startPoint x: 326, startPoint y: 380, endPoint x: 185, endPoint y: 373, distance: 141.2
click at [185, 373] on html "Kies een van de twee NIEUWSTE Smarter BY PFAFF™ machines,160s of 140s en begin …" at bounding box center [474, 457] width 582 height 464
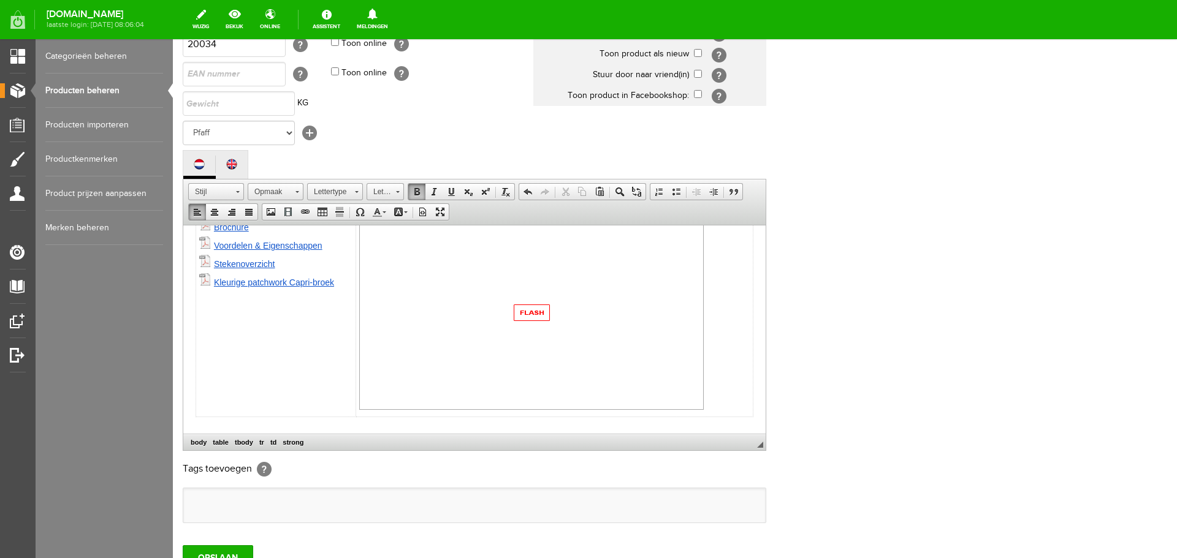
scroll to position [221, 0]
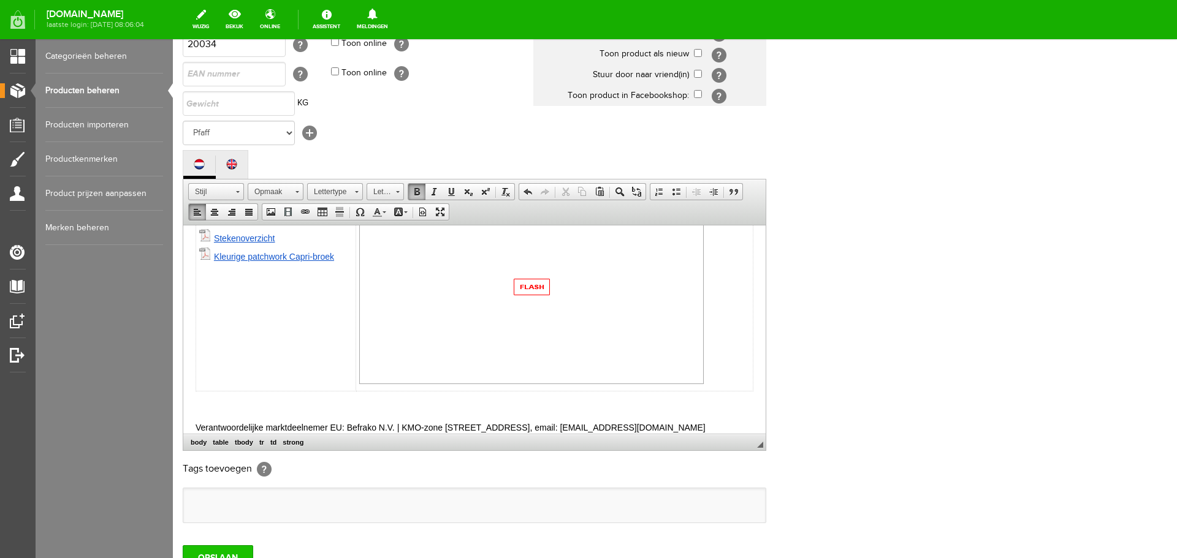
click at [214, 552] on input "OPSLAAN" at bounding box center [218, 558] width 71 height 25
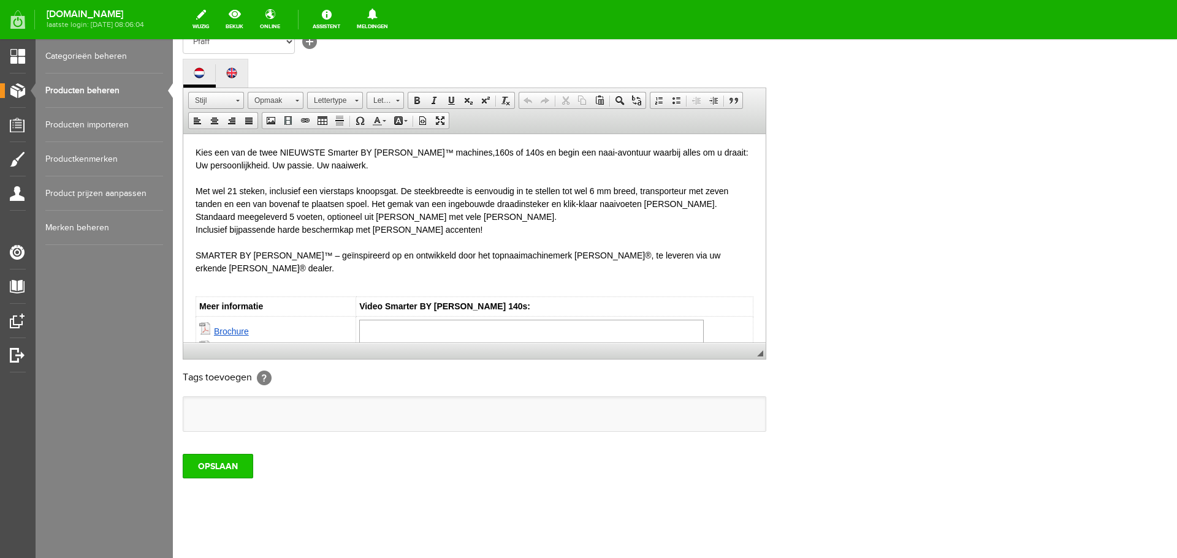
scroll to position [270, 0]
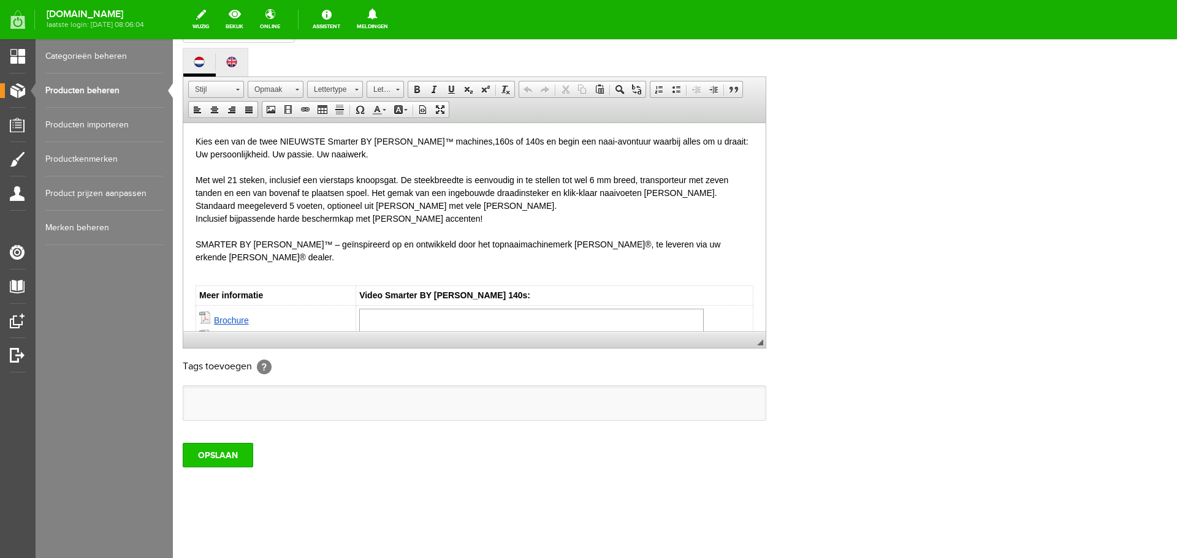
click at [215, 454] on input "OPSLAAN" at bounding box center [218, 455] width 71 height 25
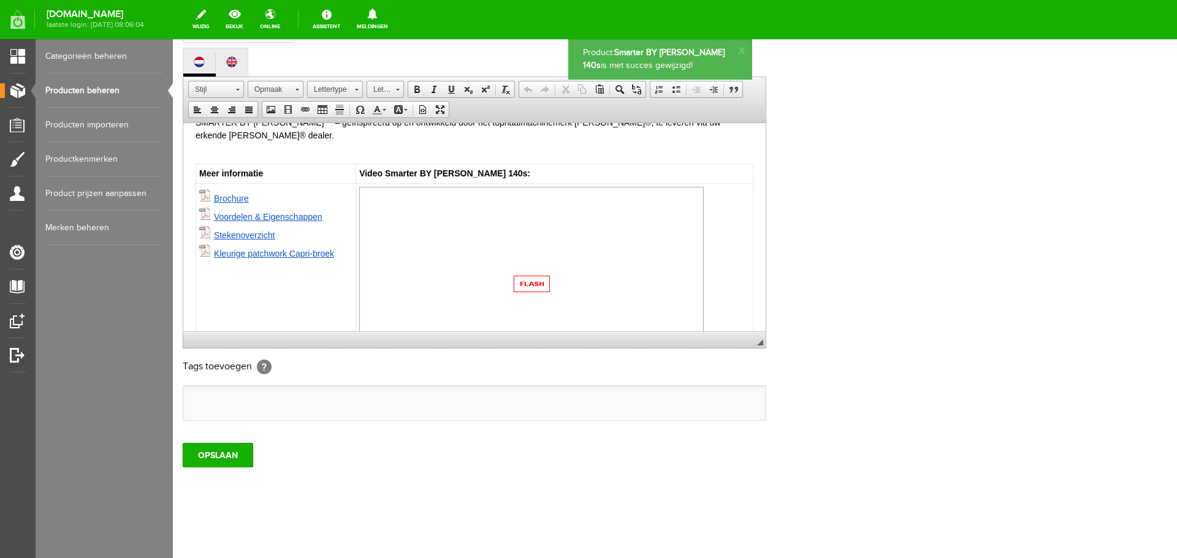
scroll to position [123, 0]
click at [520, 268] on img at bounding box center [531, 283] width 345 height 194
click at [520, 270] on img at bounding box center [531, 283] width 345 height 194
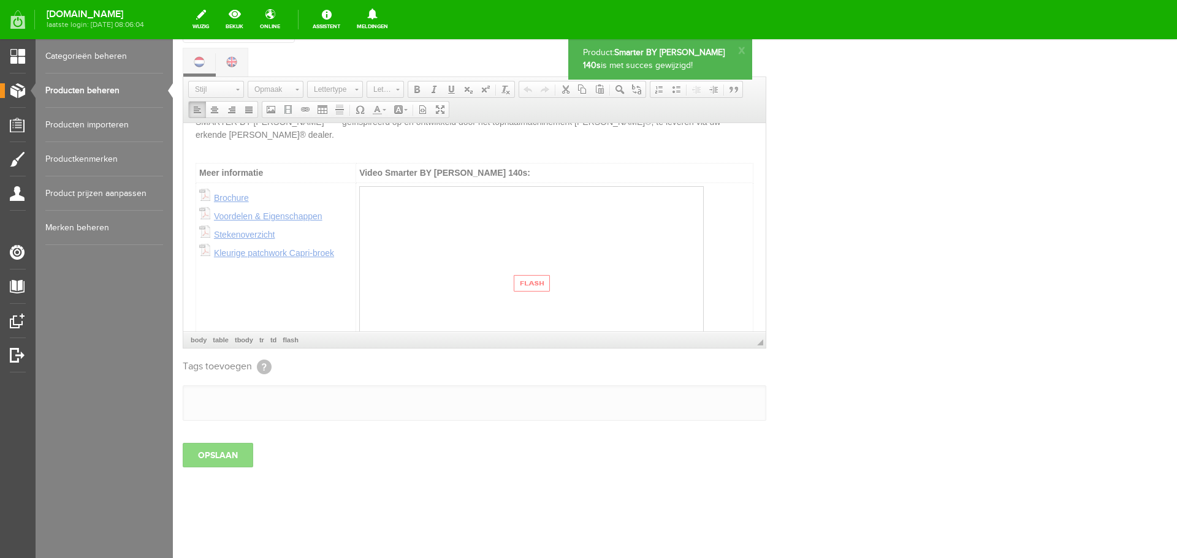
type input "https://www.youtube.com/embed/kRMNvsLmZlg"
type input "560"
type input "315"
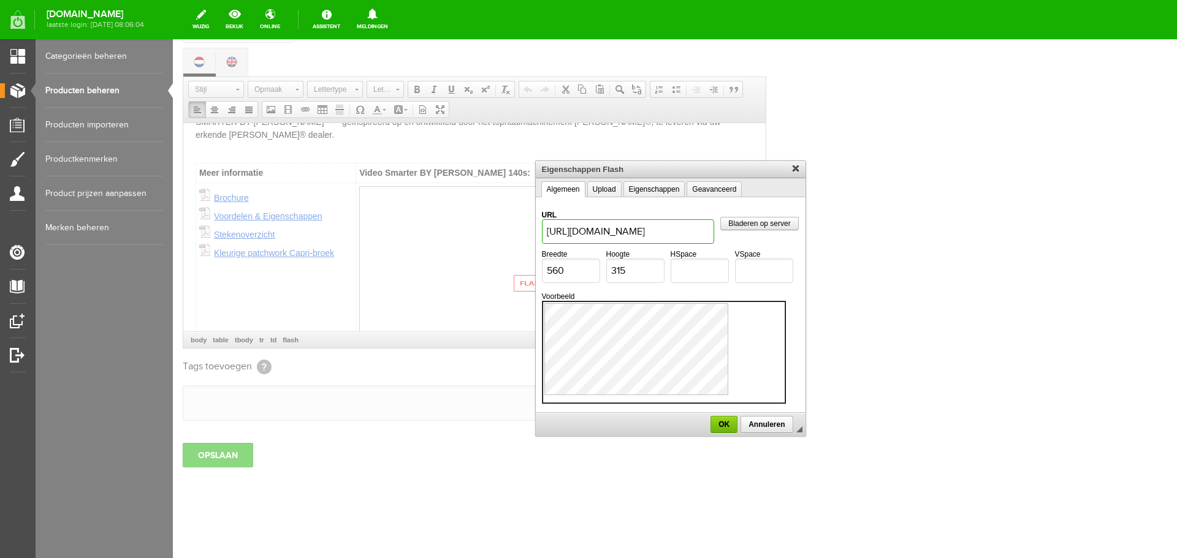
scroll to position [0, 0]
click at [291, 264] on div at bounding box center [670, 298] width 995 height 519
click at [715, 425] on span "OK" at bounding box center [724, 425] width 25 height 9
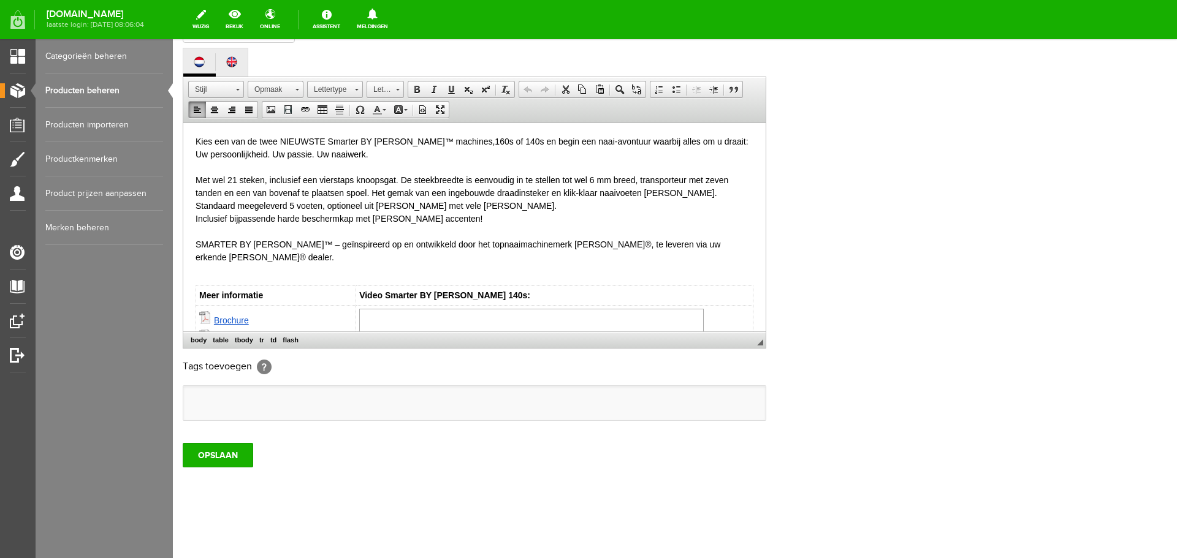
scroll to position [25, 0]
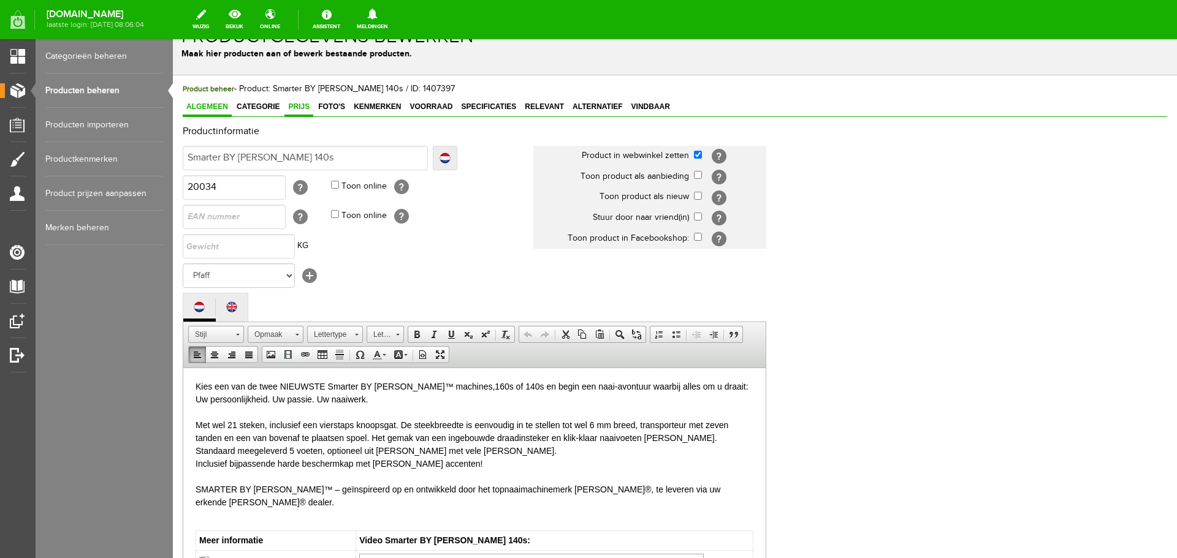
click at [299, 103] on span "Prijs" at bounding box center [298, 106] width 29 height 9
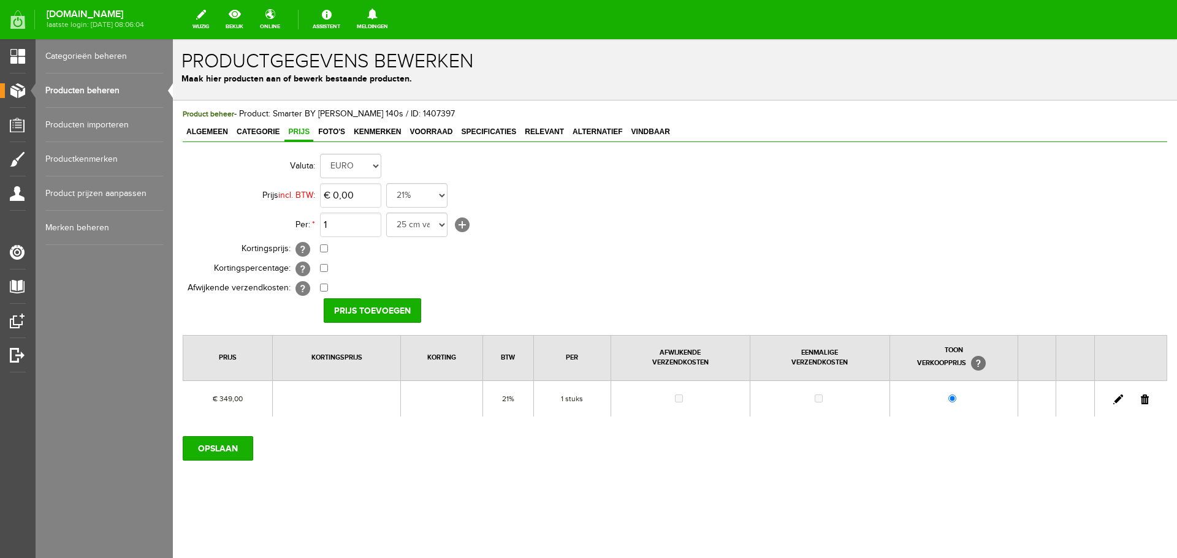
scroll to position [0, 0]
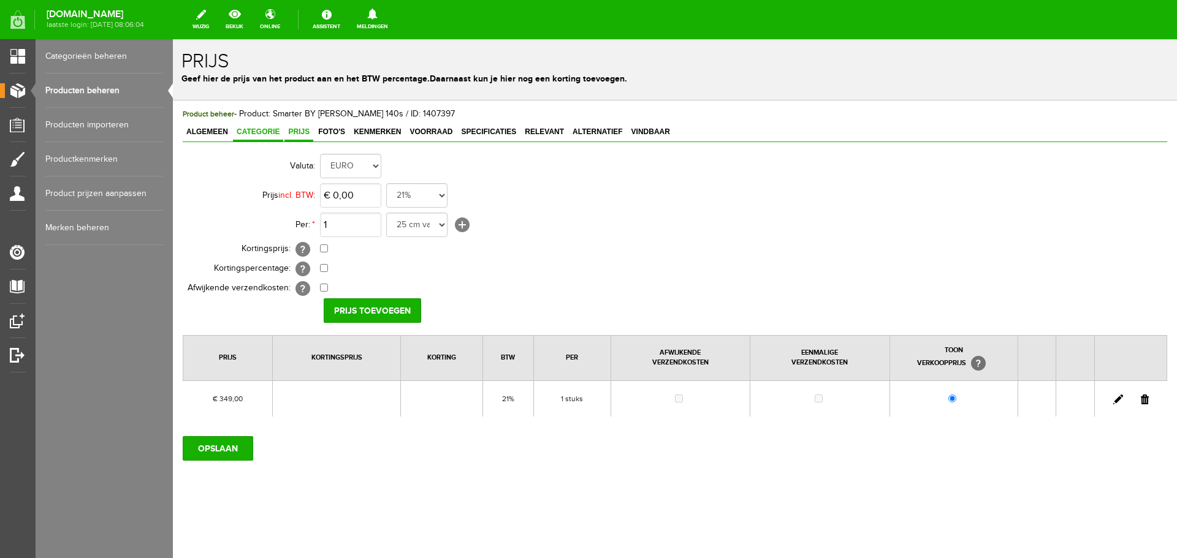
click at [257, 133] on span "Categorie" at bounding box center [258, 132] width 50 height 9
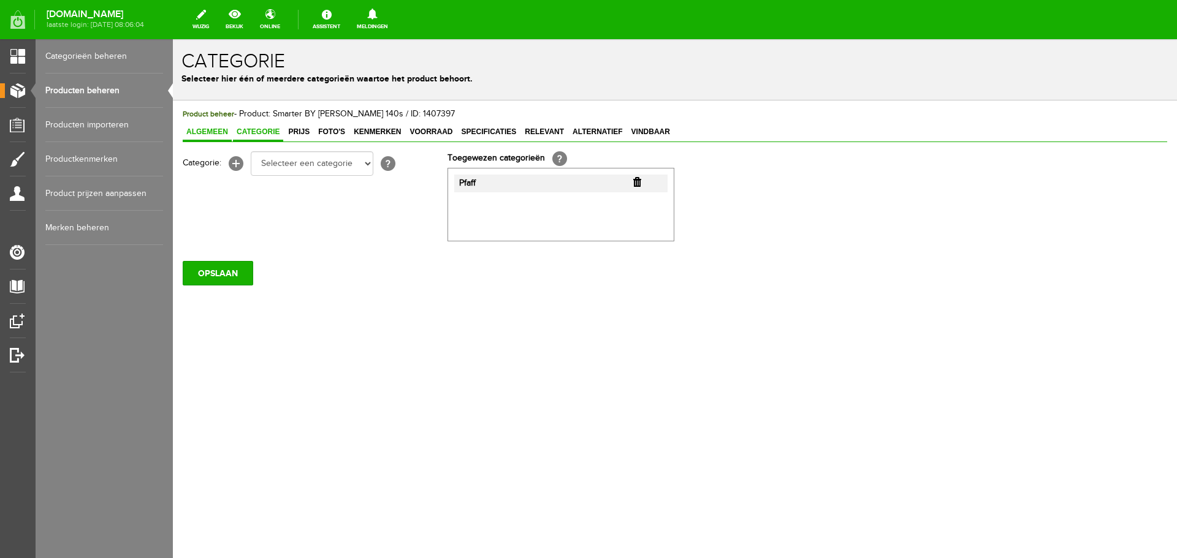
click at [218, 133] on span "Algemeen" at bounding box center [207, 132] width 49 height 9
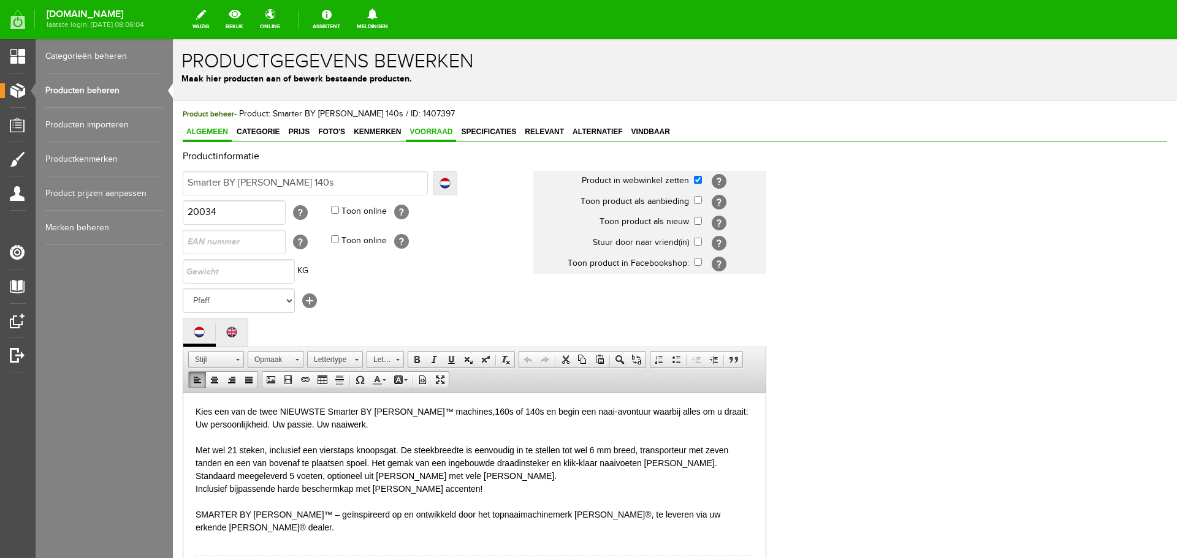
click at [436, 128] on span "Voorraad" at bounding box center [431, 132] width 50 height 9
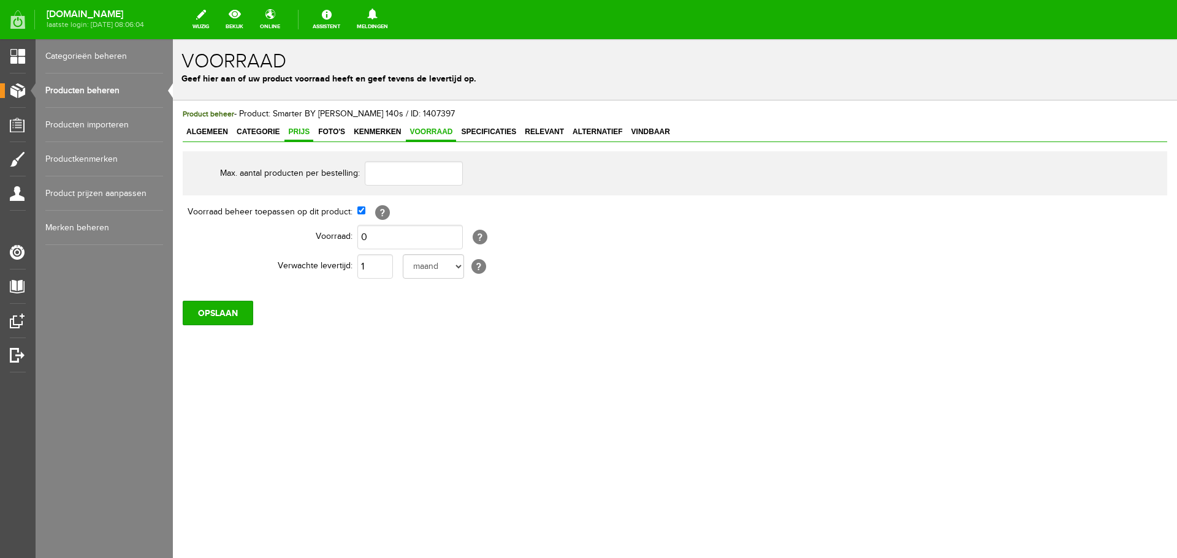
click at [299, 128] on span "Prijs" at bounding box center [298, 132] width 29 height 9
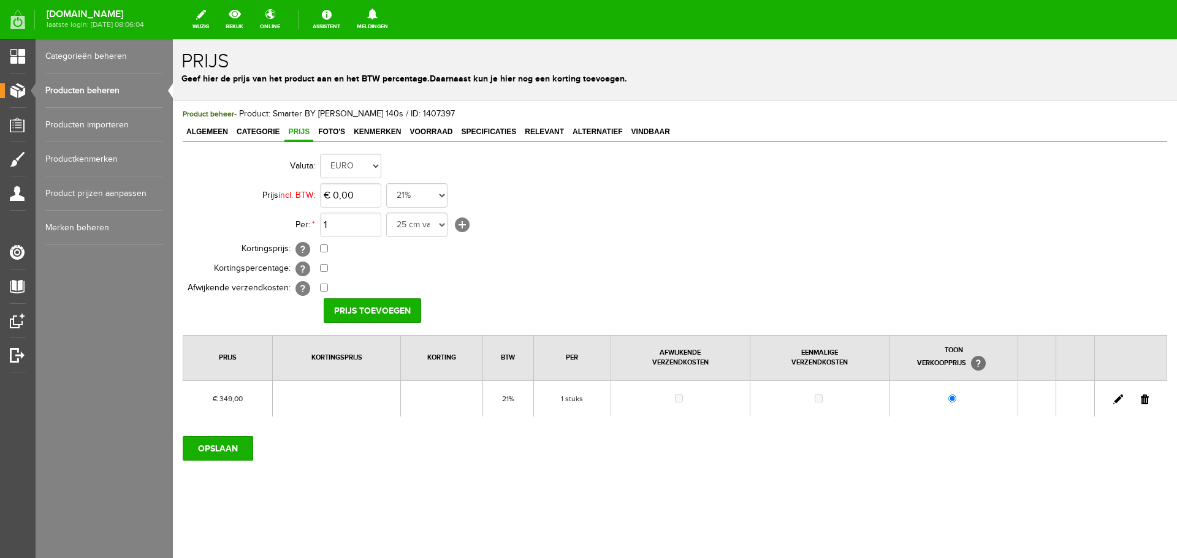
click at [90, 90] on link "Producten beheren" at bounding box center [104, 91] width 118 height 34
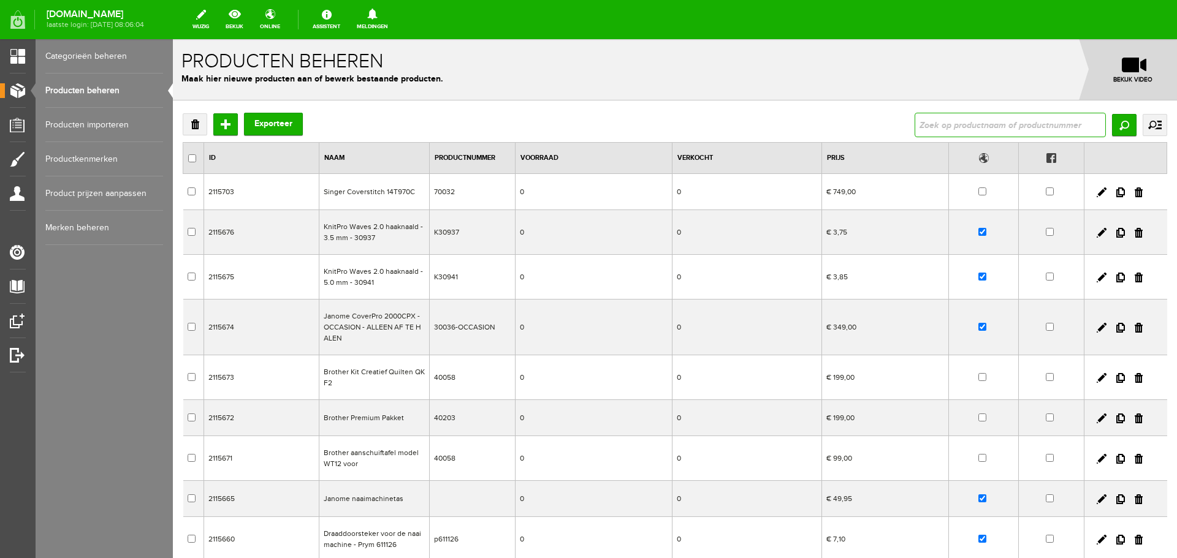
click at [915, 123] on input "text" at bounding box center [1010, 125] width 191 height 25
click at [924, 125] on input "text" at bounding box center [1010, 125] width 191 height 25
type input "140s"
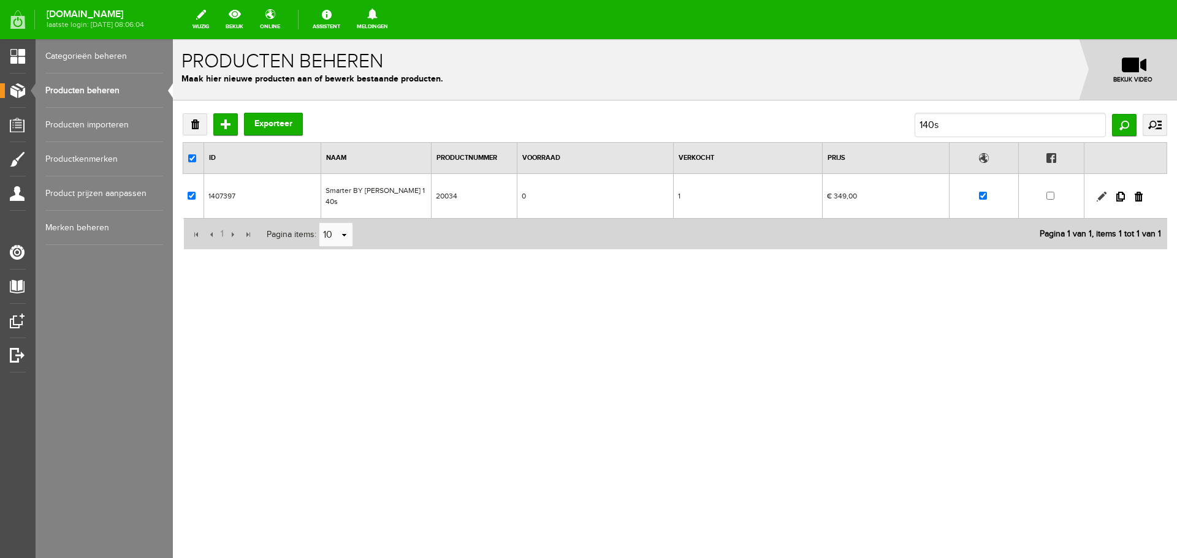
click at [1104, 192] on link at bounding box center [1102, 197] width 10 height 10
checkbox input "true"
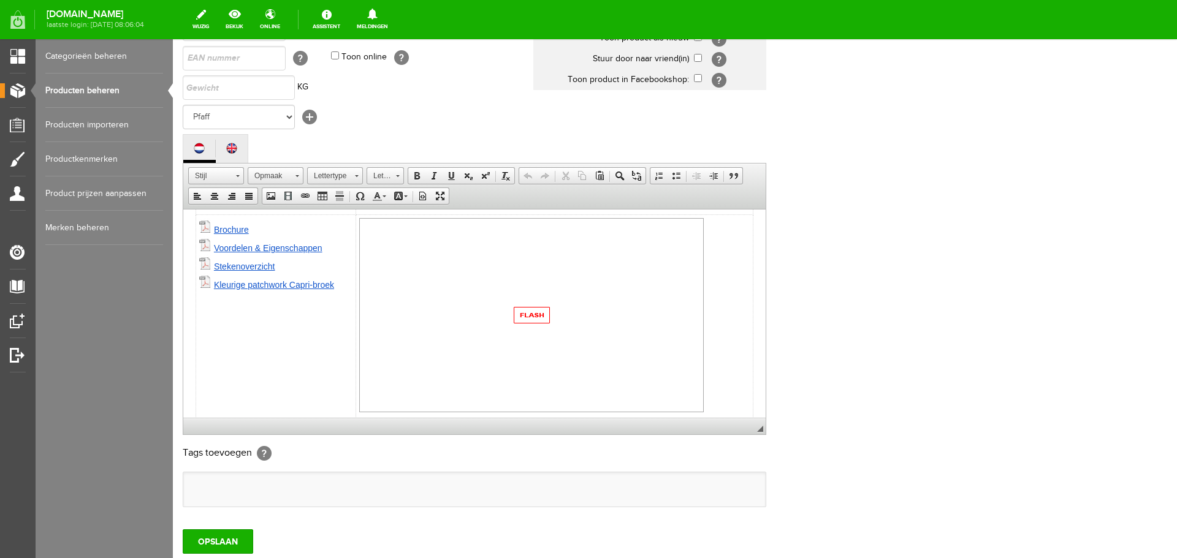
scroll to position [184, 0]
click at [519, 301] on img at bounding box center [531, 308] width 345 height 194
click at [520, 291] on img at bounding box center [531, 308] width 345 height 194
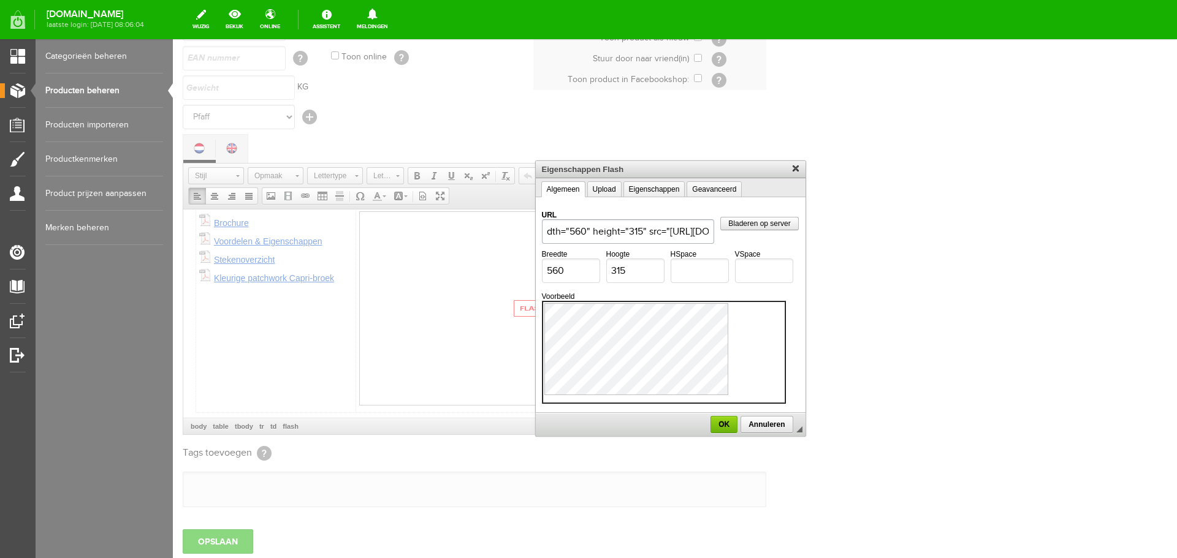
scroll to position [0, 1283]
click at [709, 231] on input "<iframe width="560" height="315" src="https://www.youtube.com/embed/kRMNvsLmZlg…" at bounding box center [628, 231] width 173 height 25
click at [708, 232] on input "<iframe width="560" height="315" src="https://www.youtube.com/embed/kRMNvsLmZlg…" at bounding box center [628, 231] width 173 height 25
type input "https://www.youtube.com/embed/kRMNvsLmZlg?si=4_FcfaeUdbSUijim"
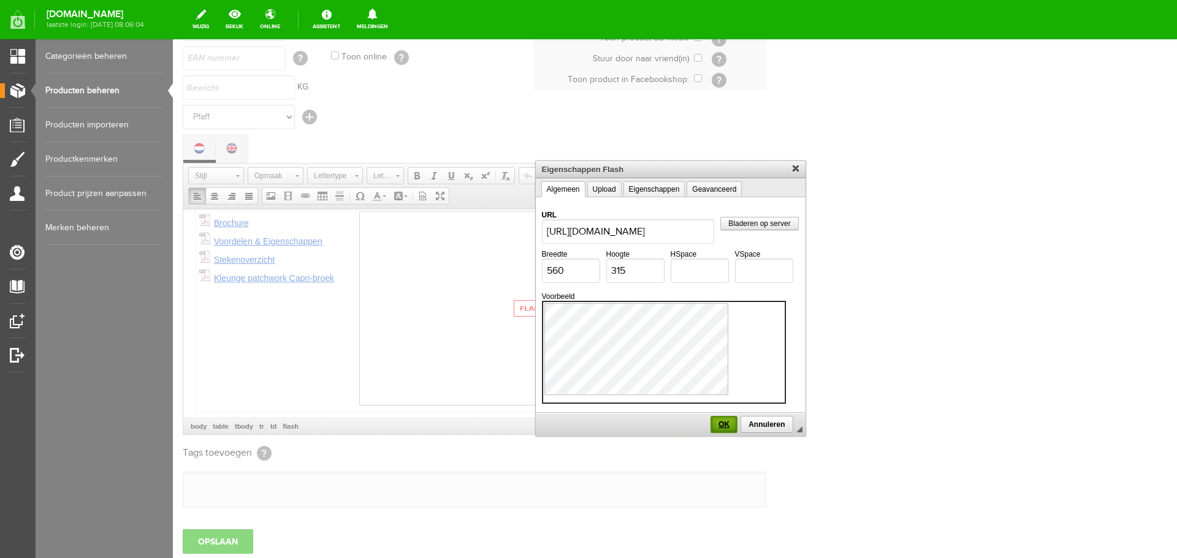
click at [728, 426] on span "OK" at bounding box center [724, 425] width 25 height 9
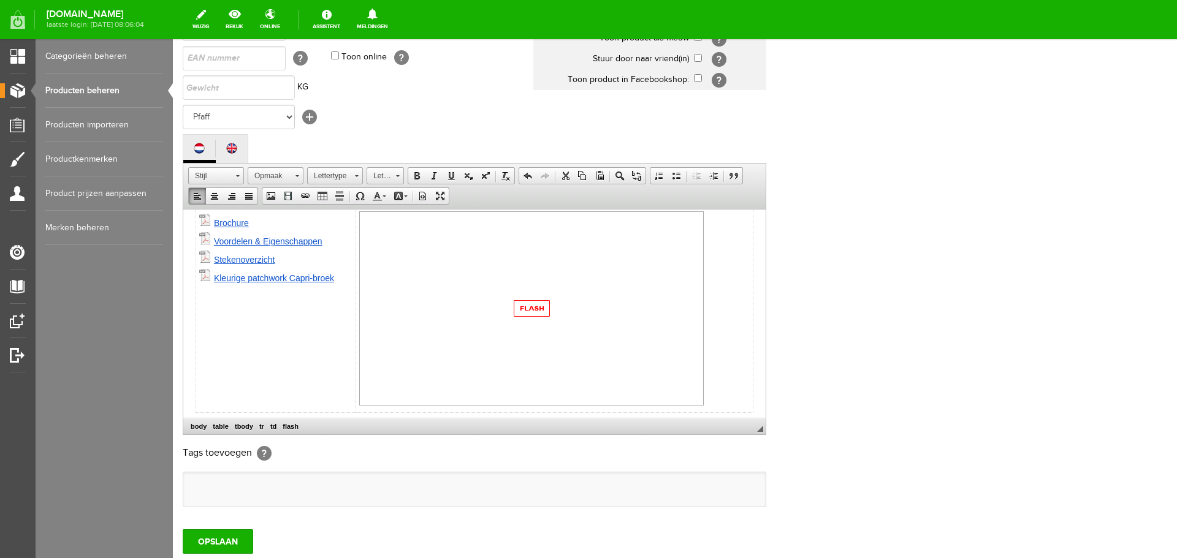
scroll to position [173, 0]
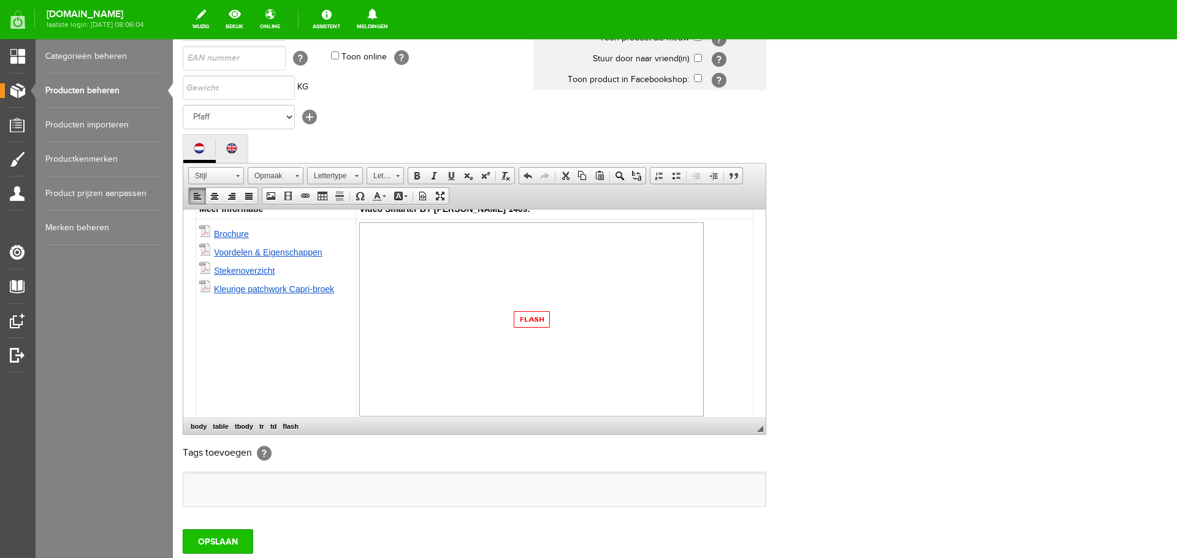
click at [234, 539] on input "OPSLAAN" at bounding box center [218, 542] width 71 height 25
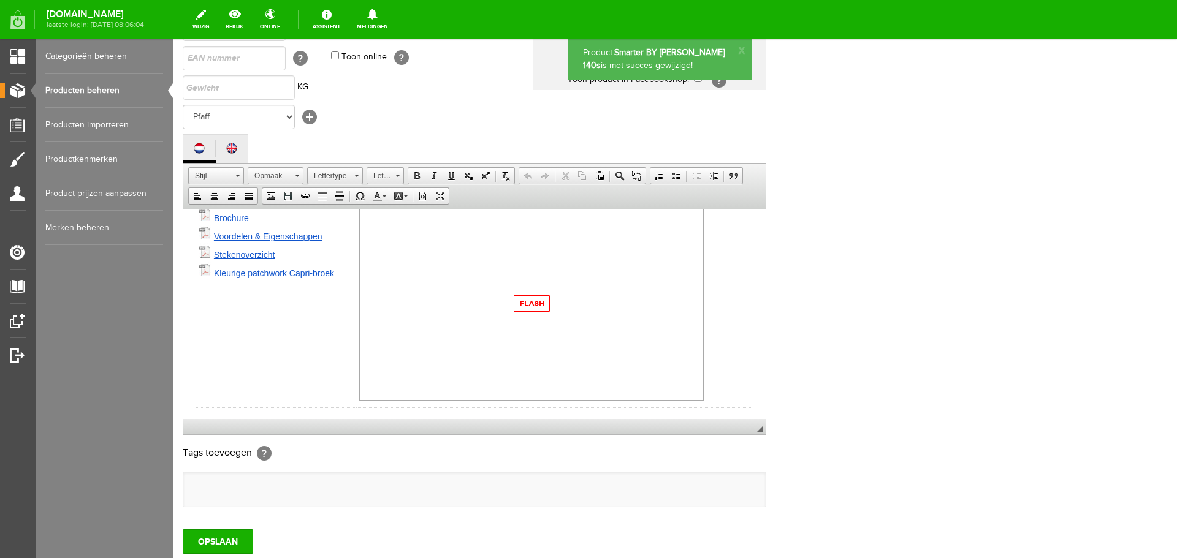
scroll to position [221, 0]
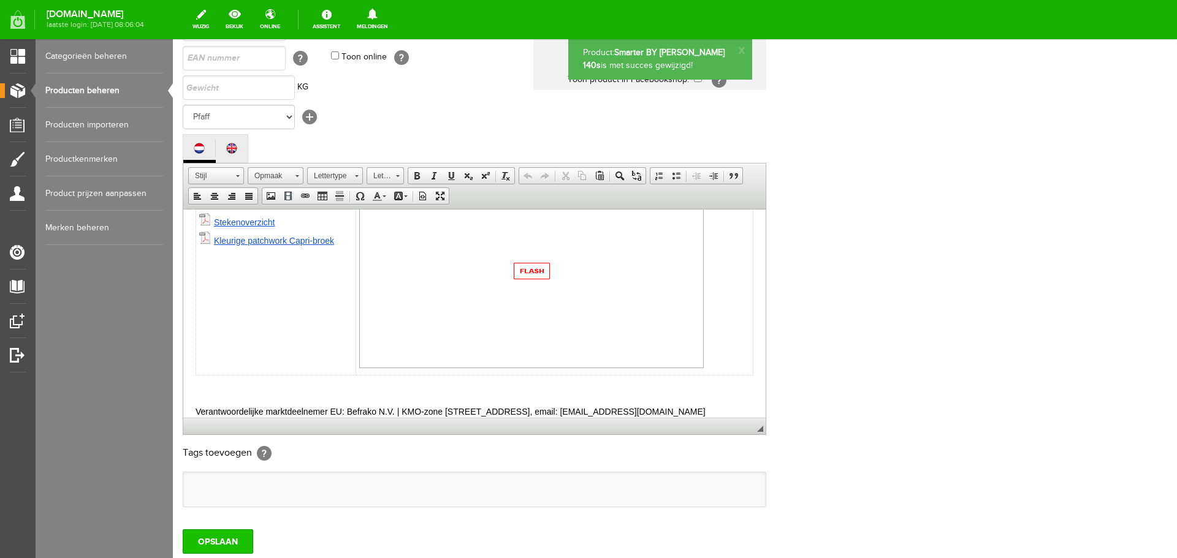
click at [221, 536] on input "OPSLAAN" at bounding box center [218, 542] width 71 height 25
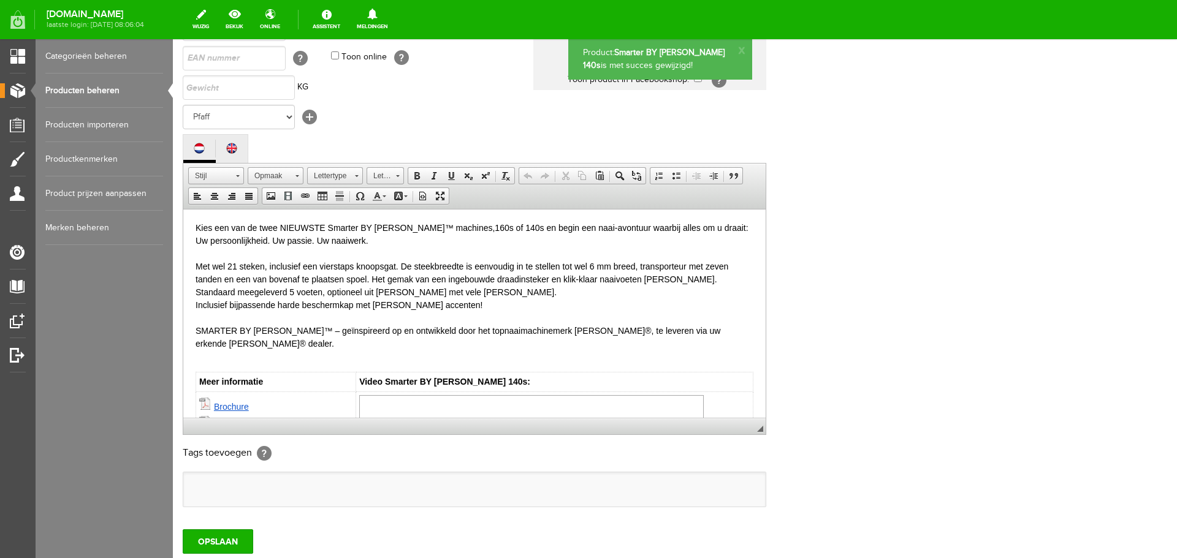
scroll to position [0, 0]
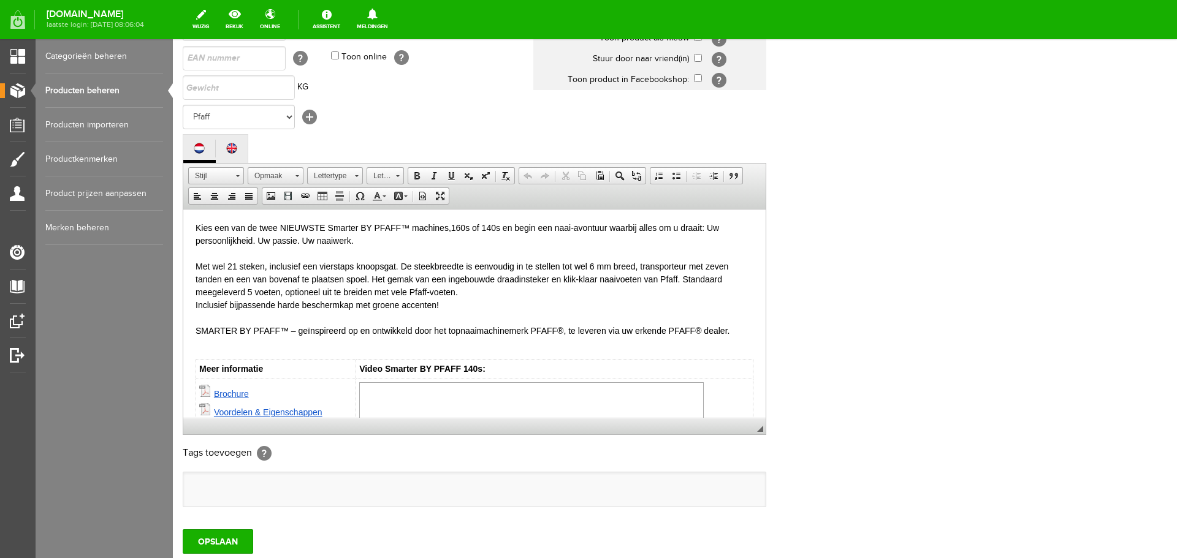
click at [506, 368] on td "Video Smarter BY PFAFF 140s:" at bounding box center [554, 369] width 397 height 20
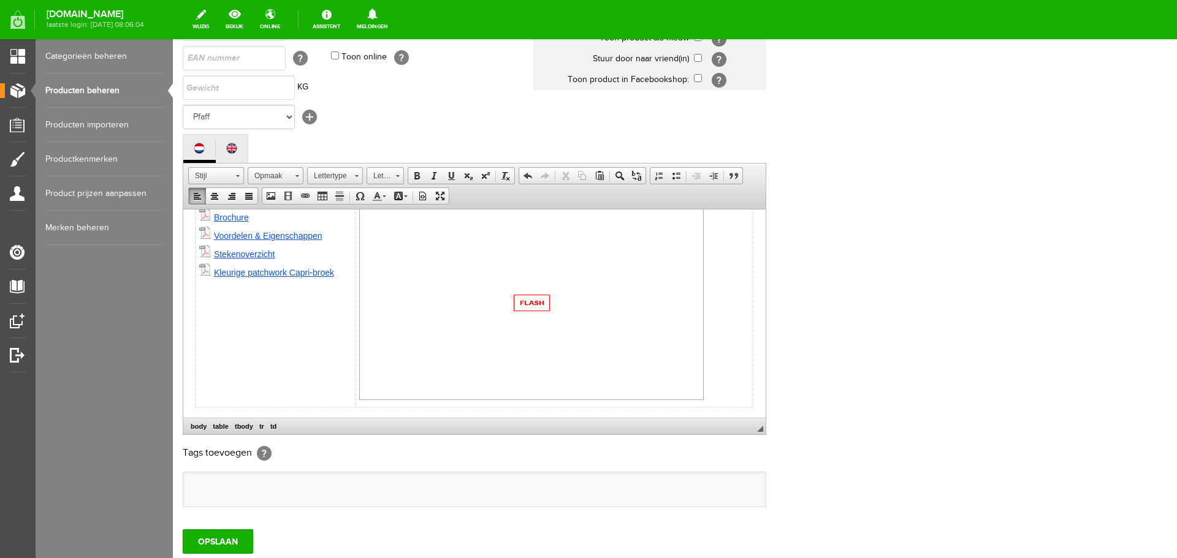
scroll to position [184, 0]
click at [217, 539] on input "OPSLAAN" at bounding box center [218, 542] width 71 height 25
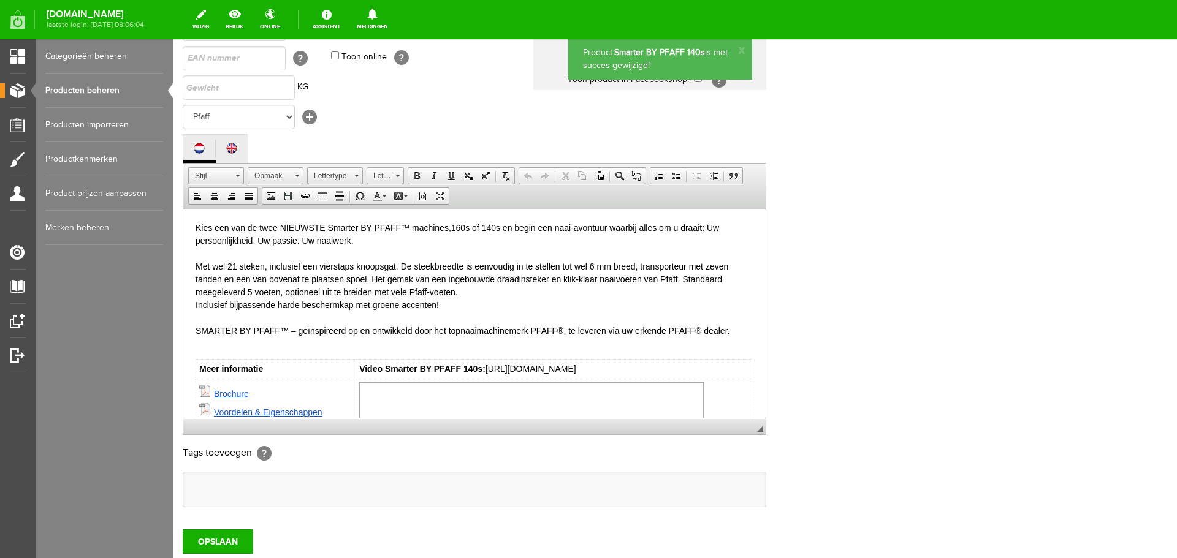
scroll to position [0, 0]
click at [231, 542] on input "OPSLAAN" at bounding box center [218, 542] width 71 height 25
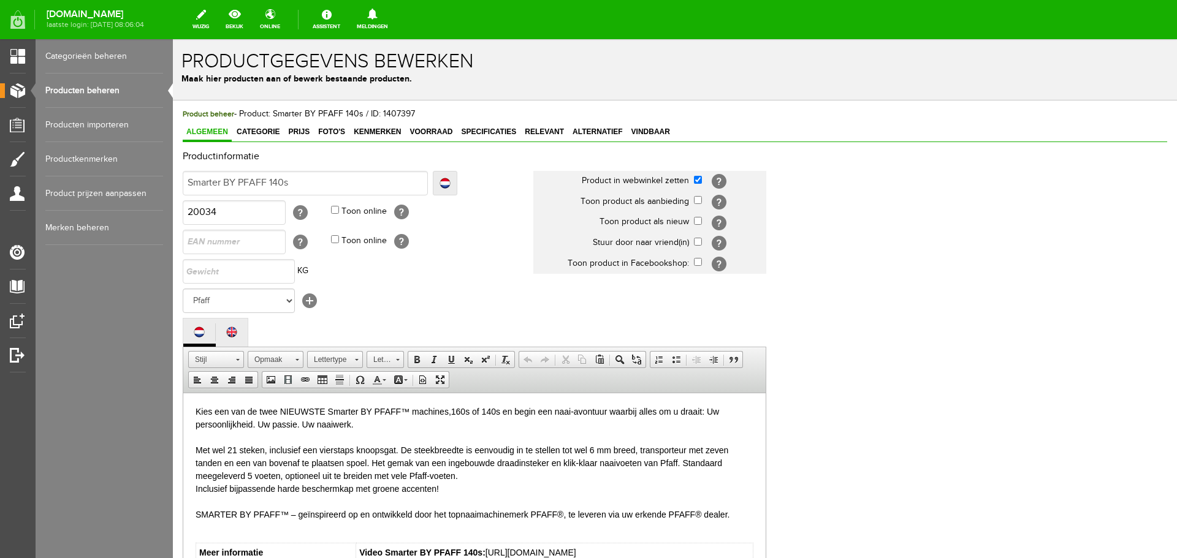
click at [87, 90] on link "Producten beheren" at bounding box center [104, 91] width 118 height 34
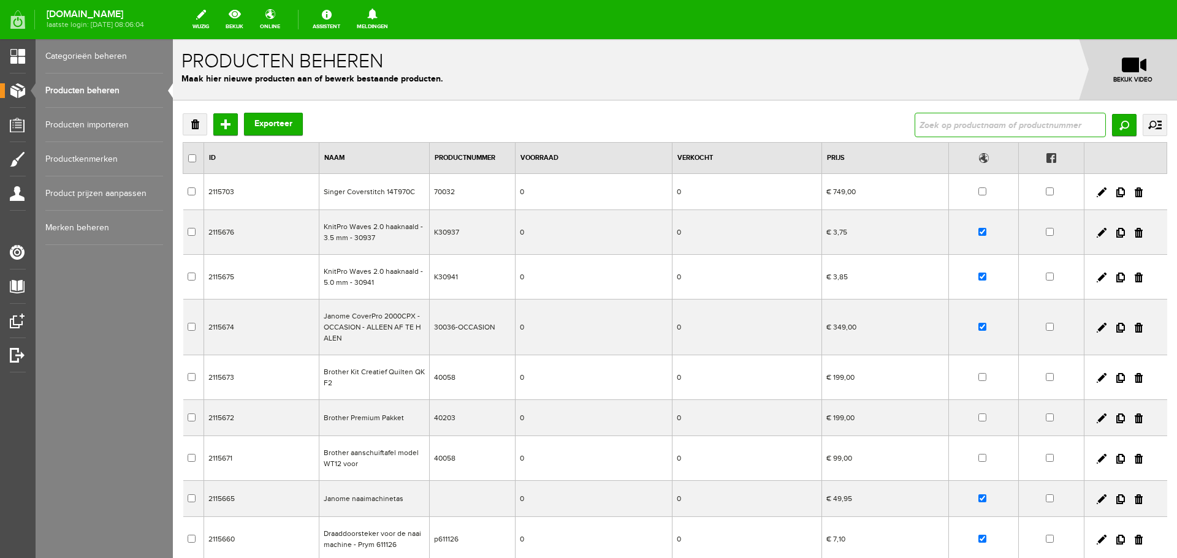
click at [923, 128] on input "text" at bounding box center [1010, 125] width 191 height 25
type input "160s"
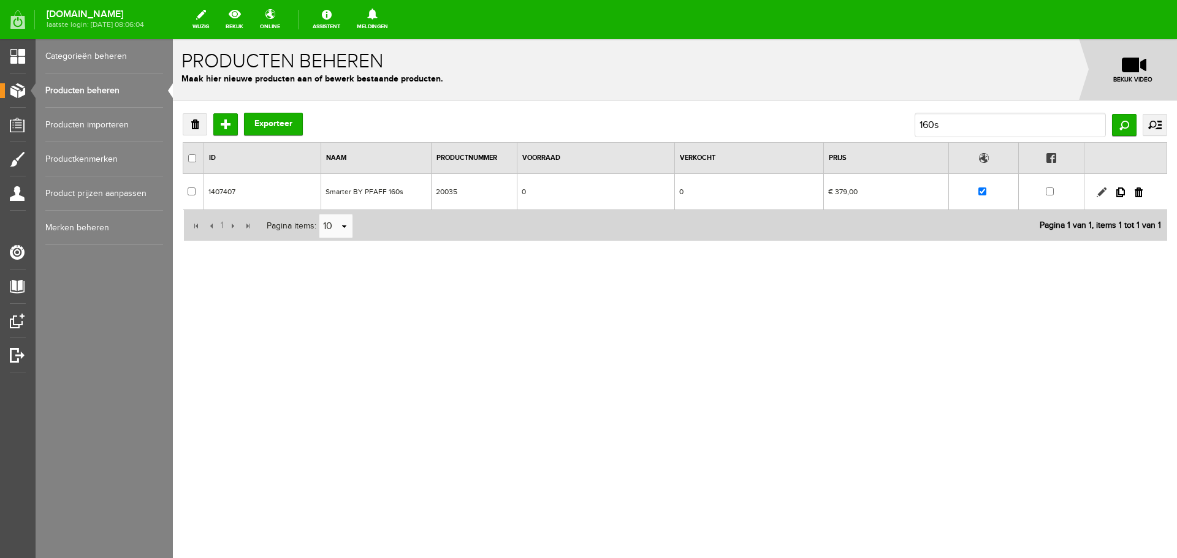
click at [1100, 192] on link at bounding box center [1102, 193] width 10 height 10
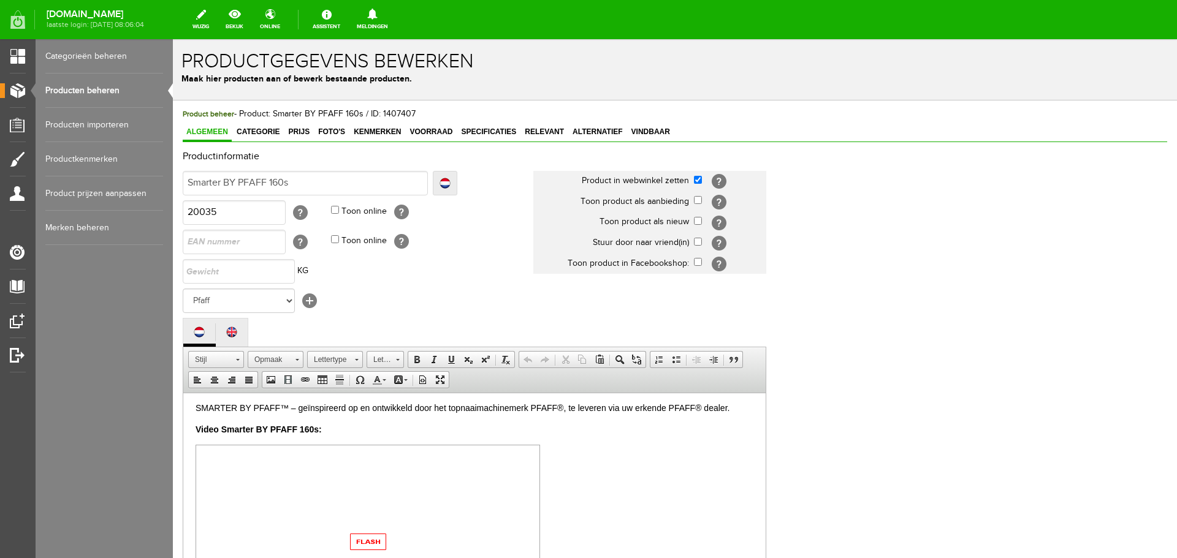
scroll to position [123, 0]
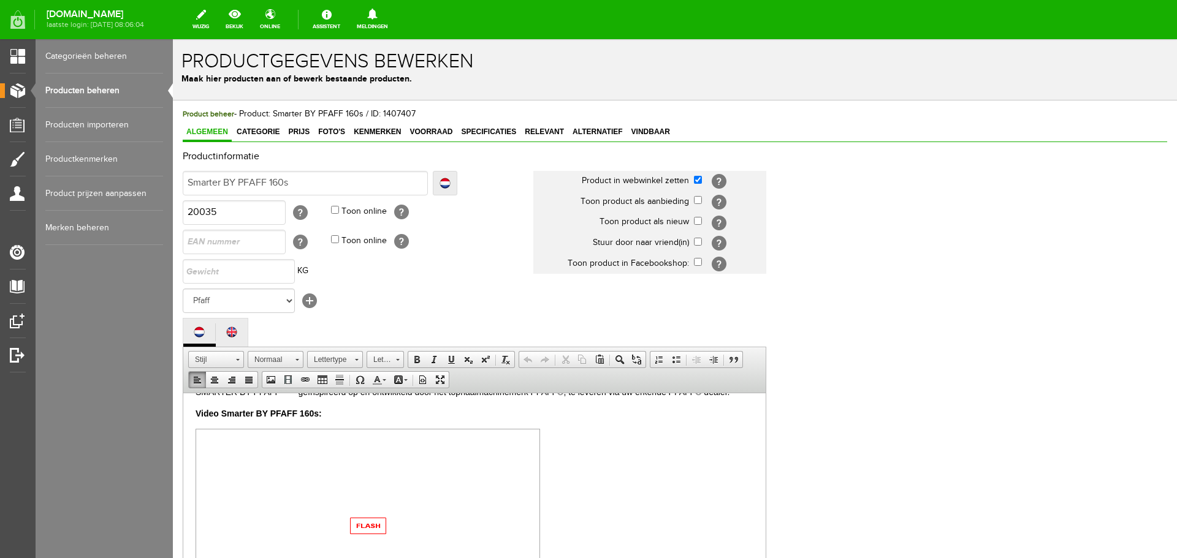
click at [330, 414] on p "Video Smarter BY PFAFF 160s:" at bounding box center [475, 413] width 558 height 13
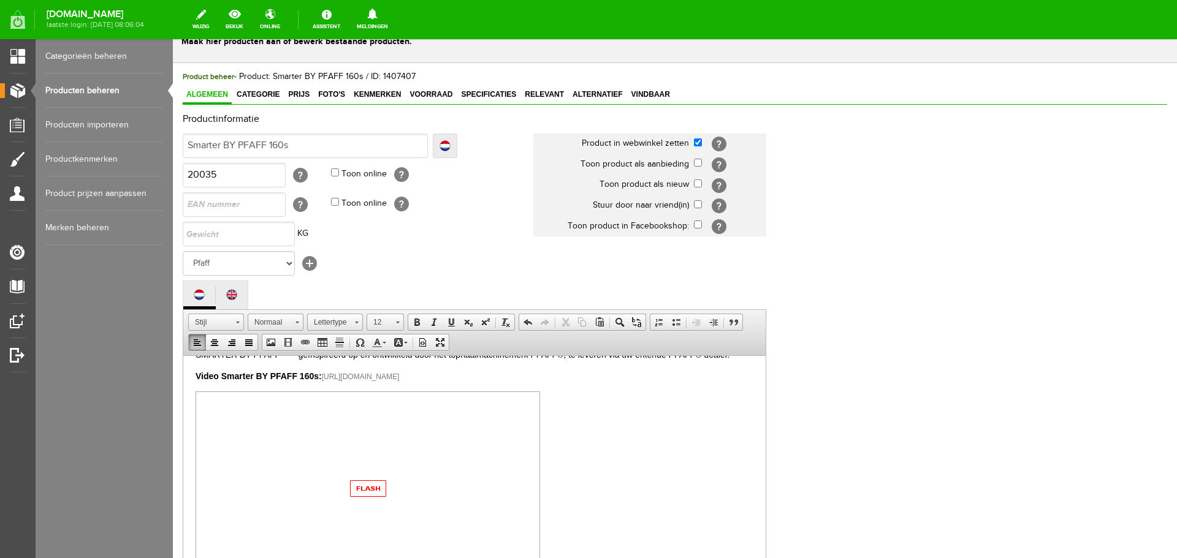
drag, startPoint x: 322, startPoint y: 375, endPoint x: 552, endPoint y: 377, distance: 229.9
click at [552, 377] on p "Video Smarter BY PFAFF 160s: https://www.youtube.com/watch?v=kRMNvsLmZlg&t=2s" at bounding box center [475, 376] width 558 height 13
click at [400, 319] on link "Lettergrootte" at bounding box center [385, 322] width 37 height 17
click at [379, 393] on span "10" at bounding box center [375, 394] width 7 height 7
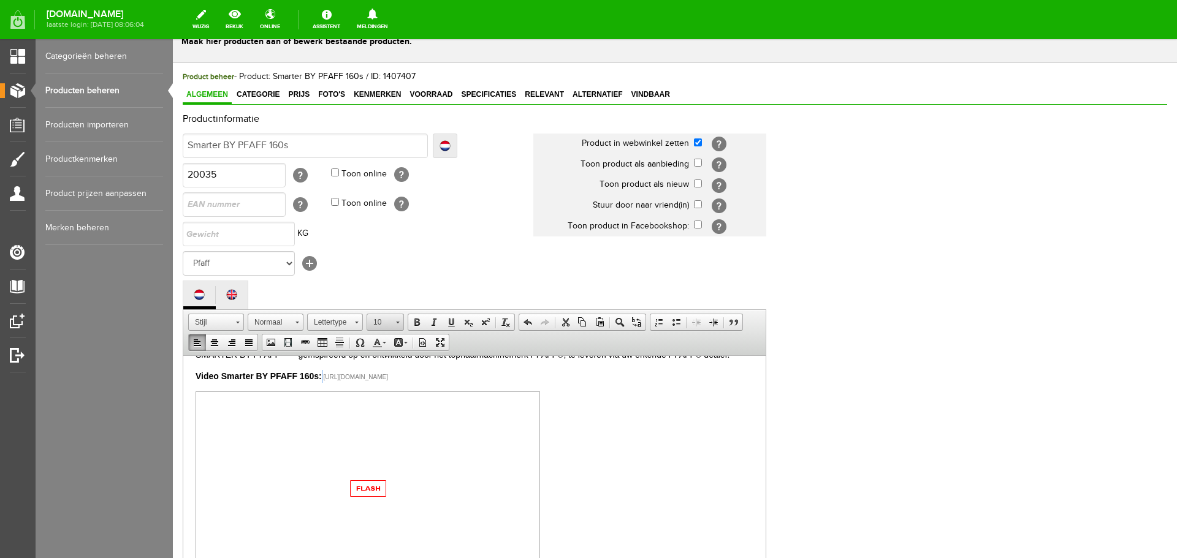
click at [398, 322] on span at bounding box center [398, 323] width 4 height 2
click at [377, 411] on span "11" at bounding box center [375, 412] width 7 height 7
click at [397, 322] on span at bounding box center [398, 323] width 4 height 2
click at [375, 430] on span "12" at bounding box center [376, 431] width 8 height 9
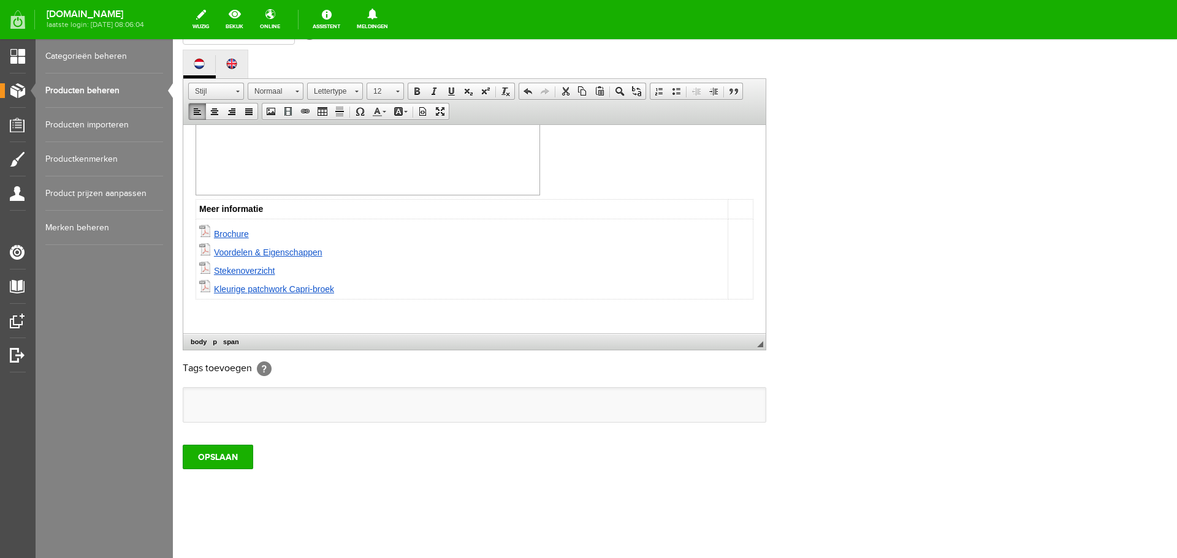
scroll to position [270, 0]
click at [229, 460] on input "OPSLAAN" at bounding box center [218, 455] width 71 height 25
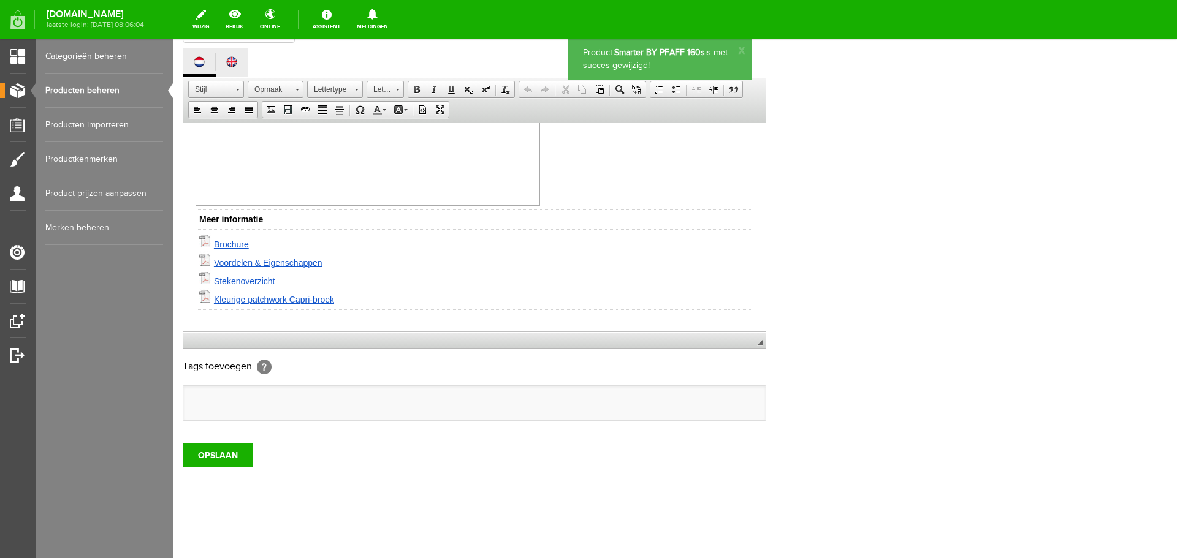
scroll to position [282, 0]
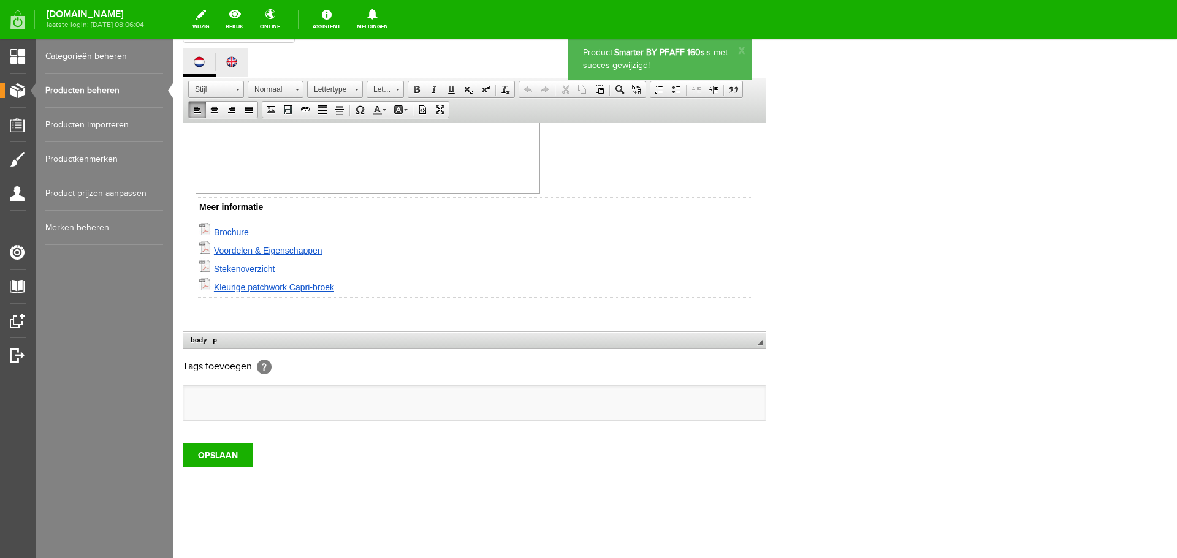
click at [217, 313] on p at bounding box center [475, 312] width 558 height 13
paste body
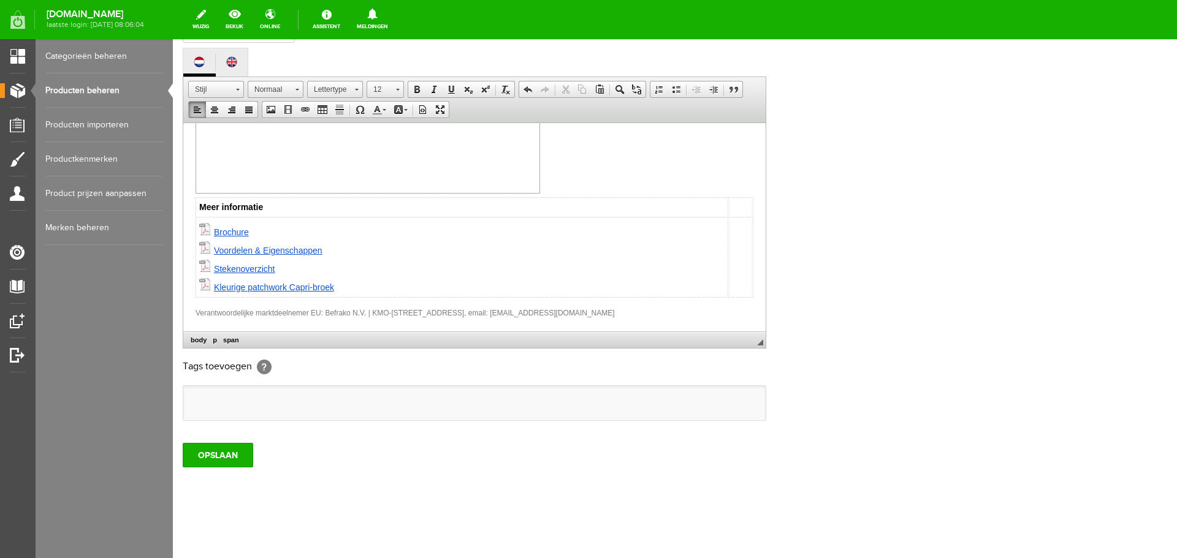
drag, startPoint x: 643, startPoint y: 313, endPoint x: 184, endPoint y: 313, distance: 459.2
click at [184, 313] on html "Ik ben slim, ik ben geïnspireerd, ik ben mezelf. Kies een van de twee NIEUWSTE …" at bounding box center [474, 86] width 582 height 490
click at [354, 89] on link "Lettertype" at bounding box center [335, 89] width 56 height 17
click at [323, 158] on span "Helvetica" at bounding box center [331, 155] width 36 height 10
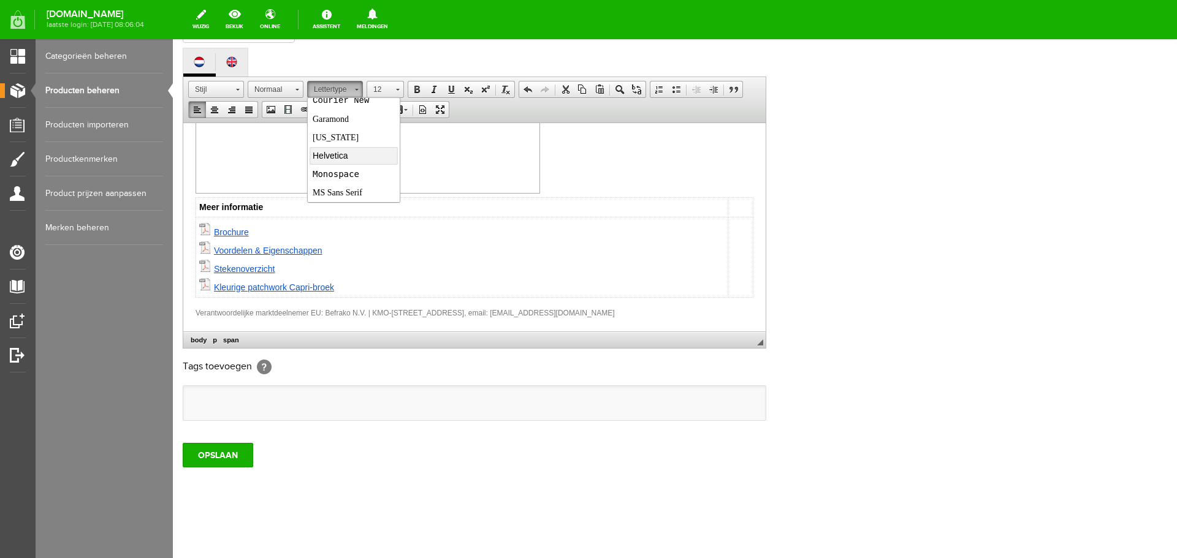
scroll to position [0, 0]
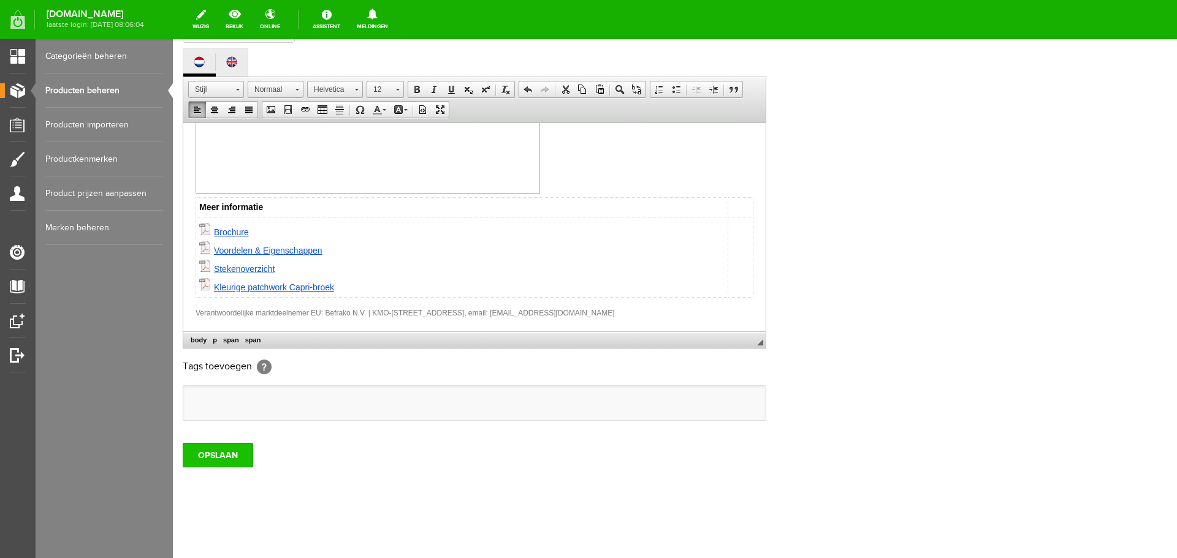
click at [197, 456] on input "OPSLAAN" at bounding box center [218, 455] width 71 height 25
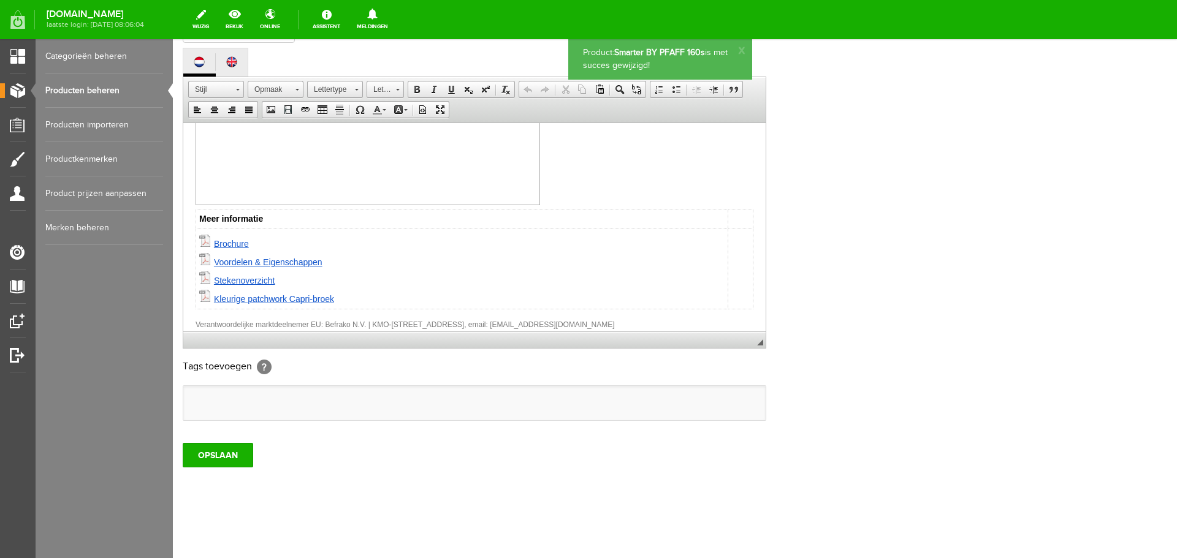
scroll to position [282, 0]
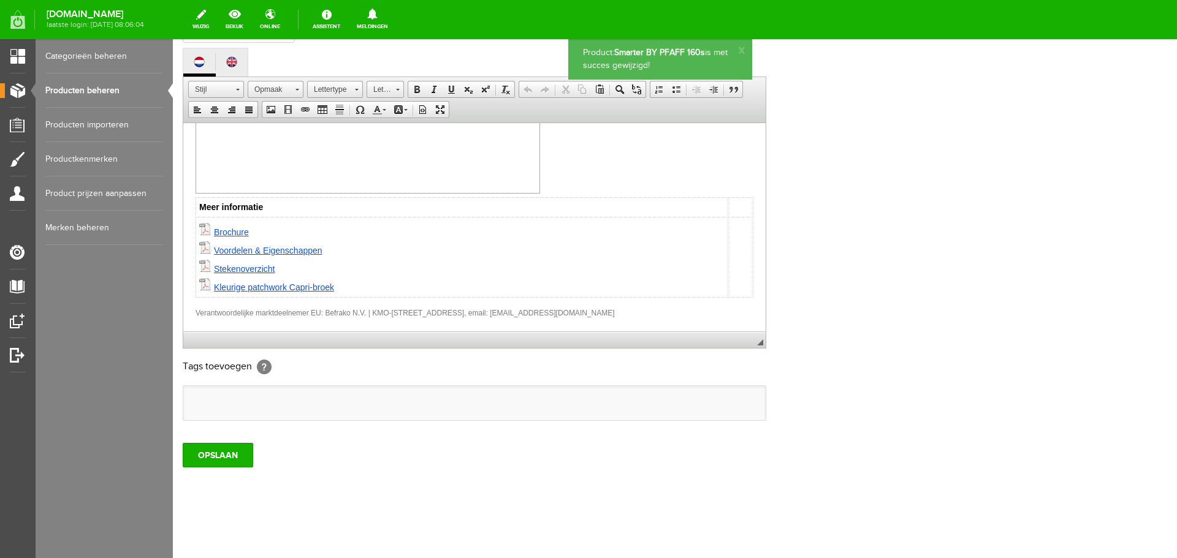
click at [300, 317] on p "Verantwoordelijke marktdeelnemer EU: Befrako N.V. | KMO-[STREET_ADDRESS], email…" at bounding box center [475, 312] width 558 height 13
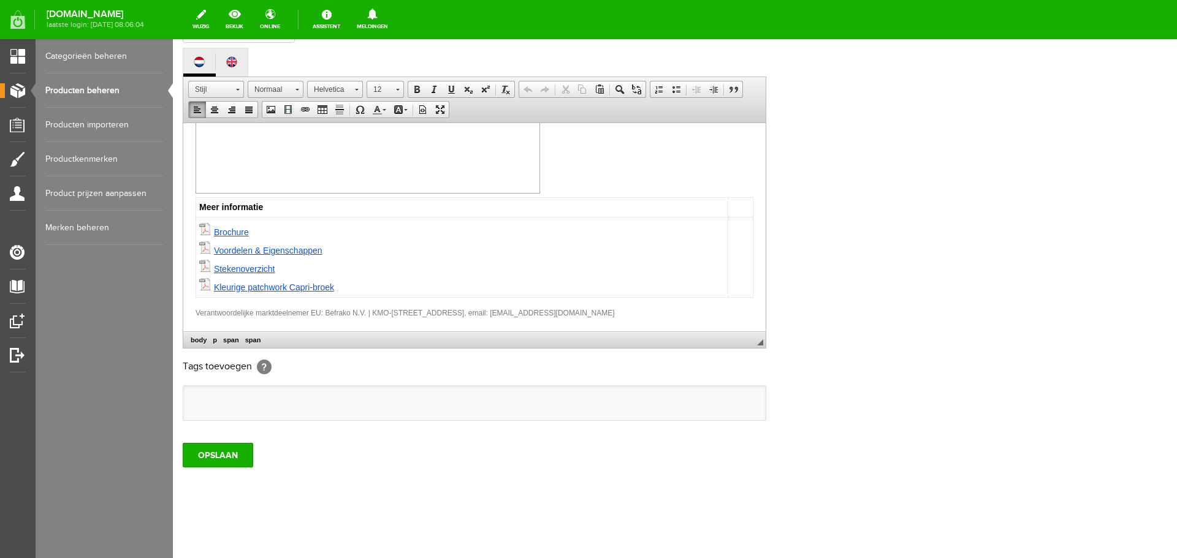
drag, startPoint x: 196, startPoint y: 308, endPoint x: 660, endPoint y: 310, distance: 464.1
click at [660, 310] on p "Verantwoordelijke marktdeelnemer EU: Befrako N.V. | KMO-[STREET_ADDRESS], email…" at bounding box center [475, 312] width 558 height 13
click at [356, 90] on span at bounding box center [357, 90] width 4 height 2
click at [335, 189] on span "Verdana" at bounding box center [327, 190] width 28 height 9
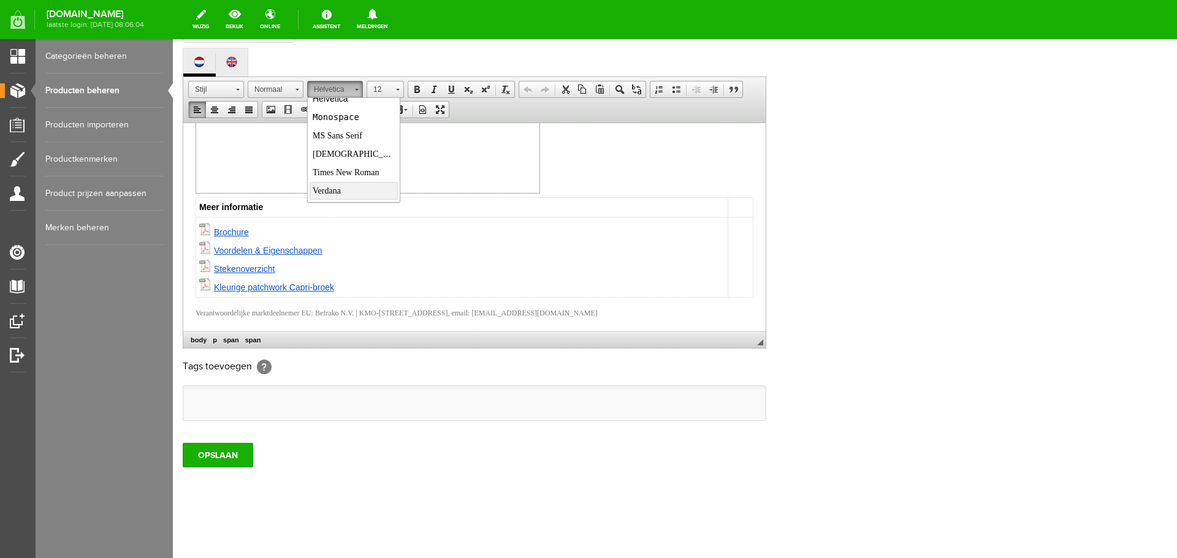
scroll to position [0, 0]
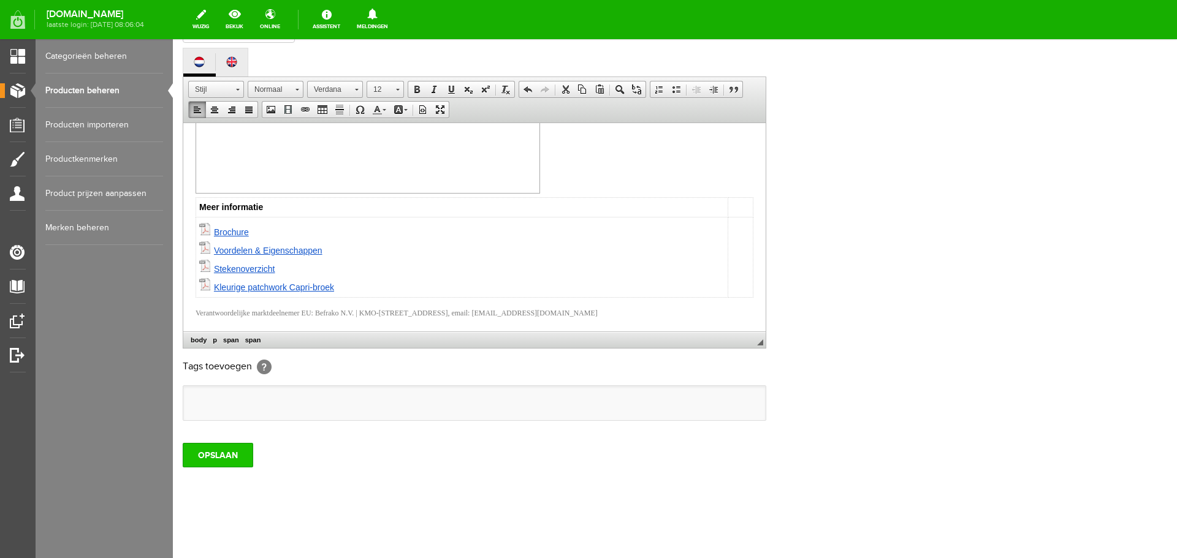
click at [231, 454] on input "OPSLAAN" at bounding box center [218, 455] width 71 height 25
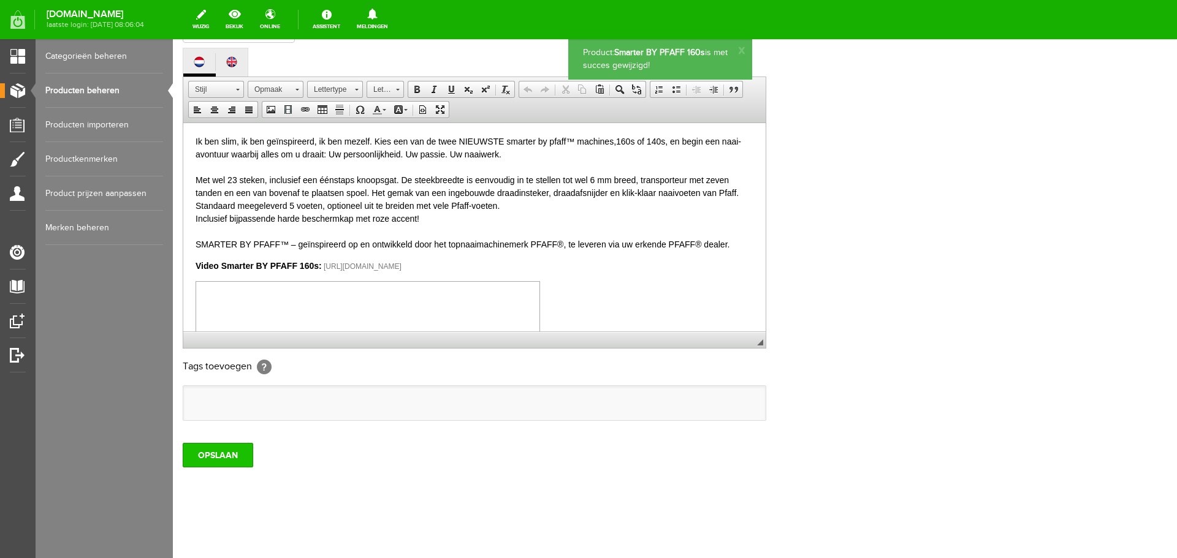
click at [219, 463] on input "OPSLAAN" at bounding box center [218, 455] width 71 height 25
click at [292, 266] on strong "Video Smarter BY PFAFF 160s:" at bounding box center [259, 266] width 126 height 10
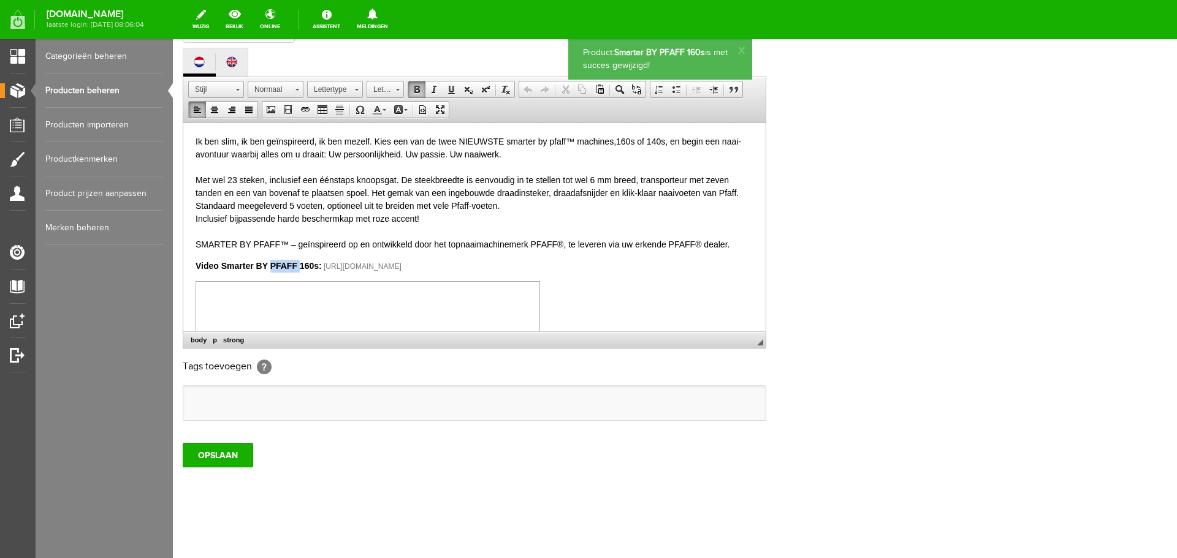
click at [292, 266] on strong "Video Smarter BY PFAFF 160s:" at bounding box center [259, 266] width 126 height 10
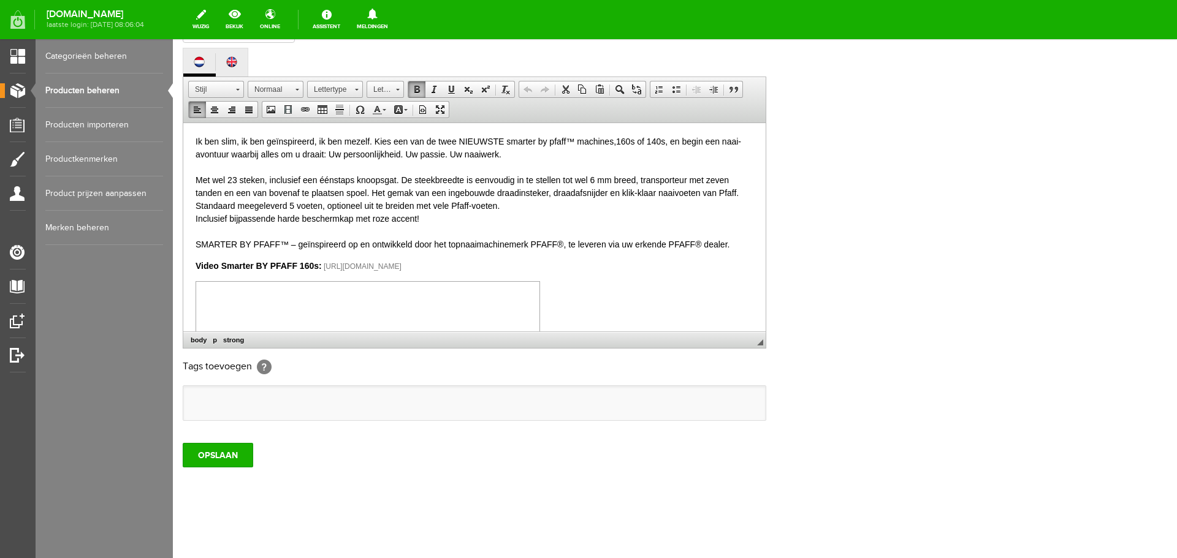
click at [349, 267] on span "https://www.youtube.com/watch?v=kRMNvsLmZlg&t=2s" at bounding box center [363, 266] width 78 height 9
click at [398, 90] on span at bounding box center [398, 90] width 4 height 2
click at [396, 100] on h1 "Lettergrootte" at bounding box center [404, 101] width 74 height 16
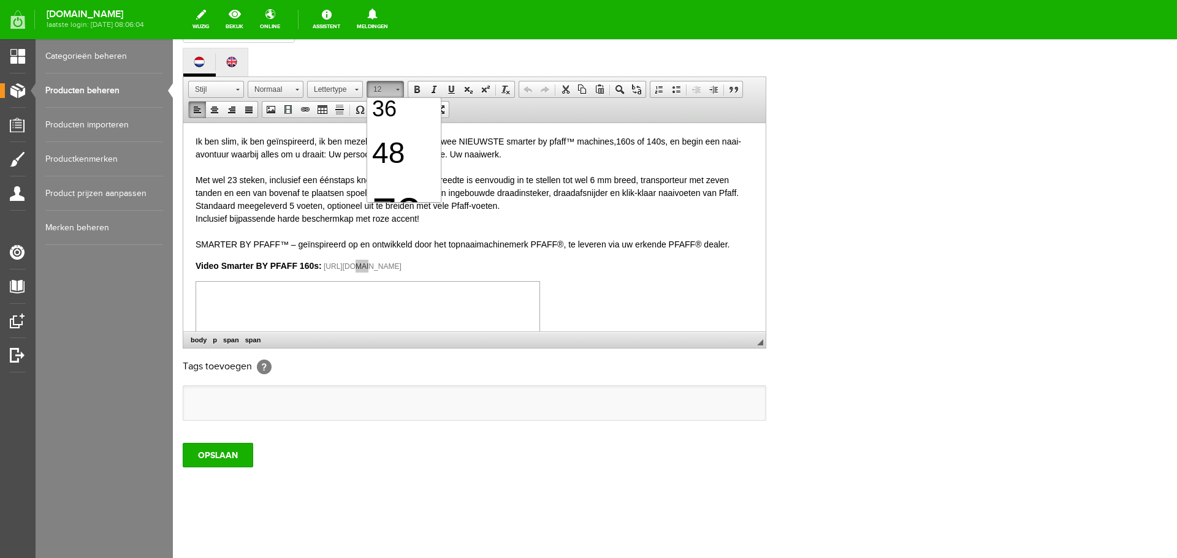
scroll to position [366, 0]
click at [400, 115] on span "48" at bounding box center [388, 102] width 32 height 32
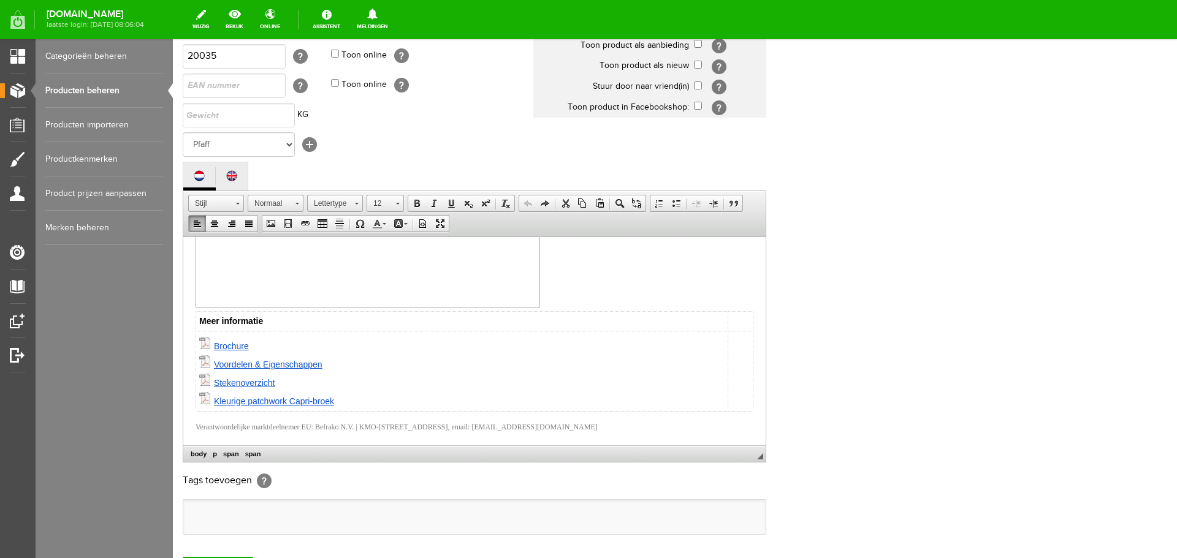
scroll to position [270, 0]
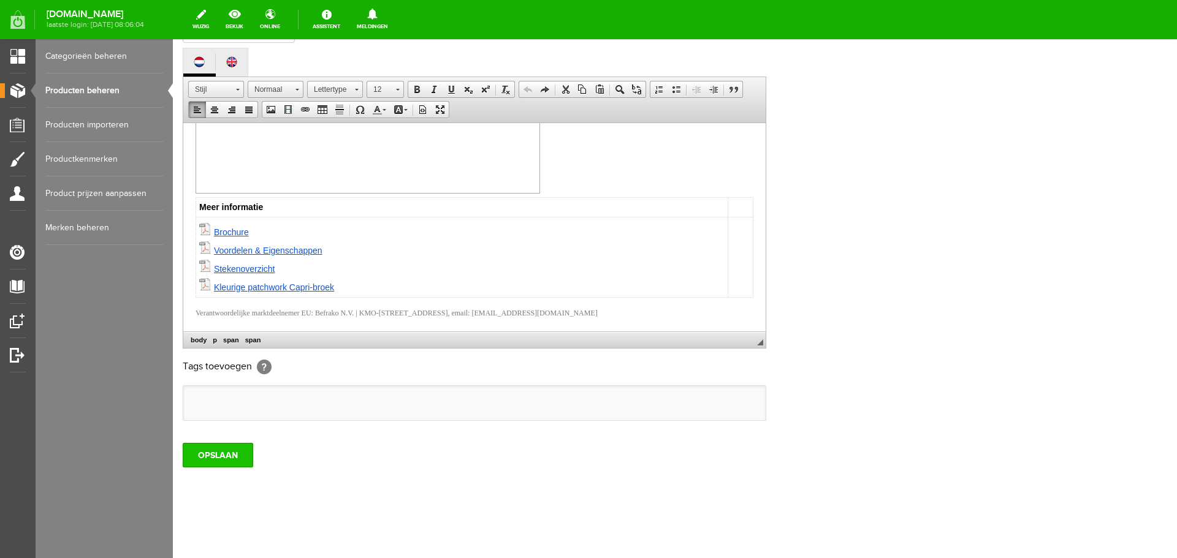
click at [200, 460] on input "OPSLAAN" at bounding box center [218, 455] width 71 height 25
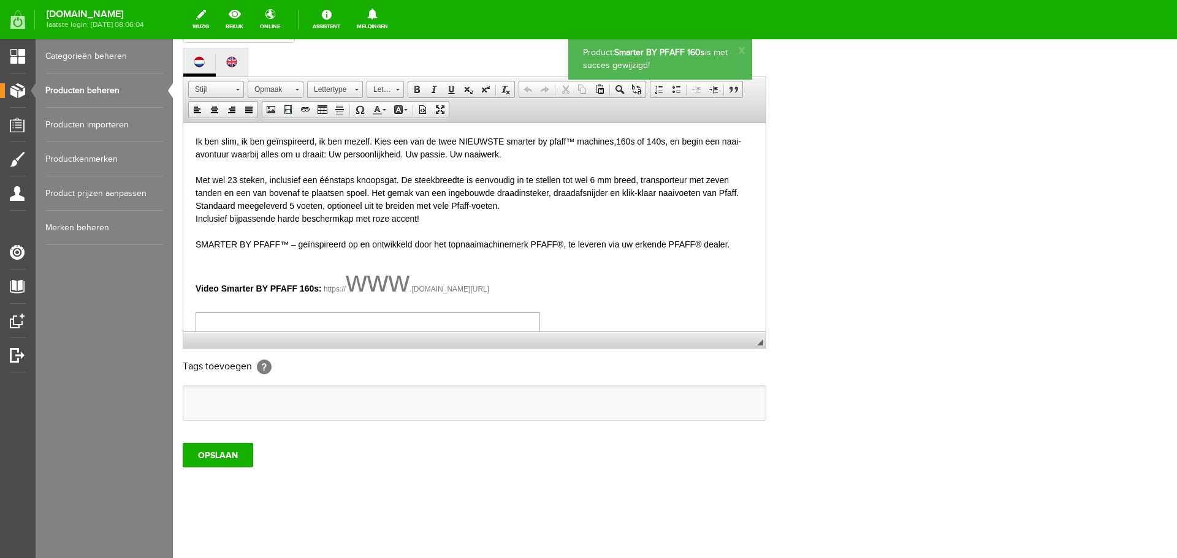
scroll to position [0, 0]
click at [75, 53] on link "Categorieën beheren" at bounding box center [104, 56] width 118 height 34
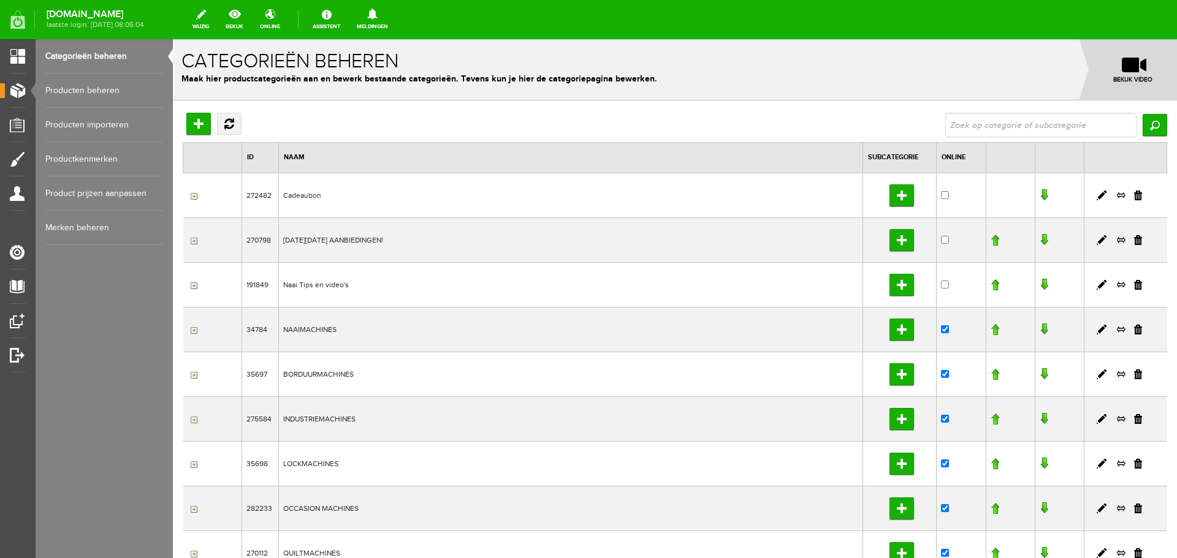
click at [101, 91] on link "Producten beheren" at bounding box center [104, 91] width 118 height 34
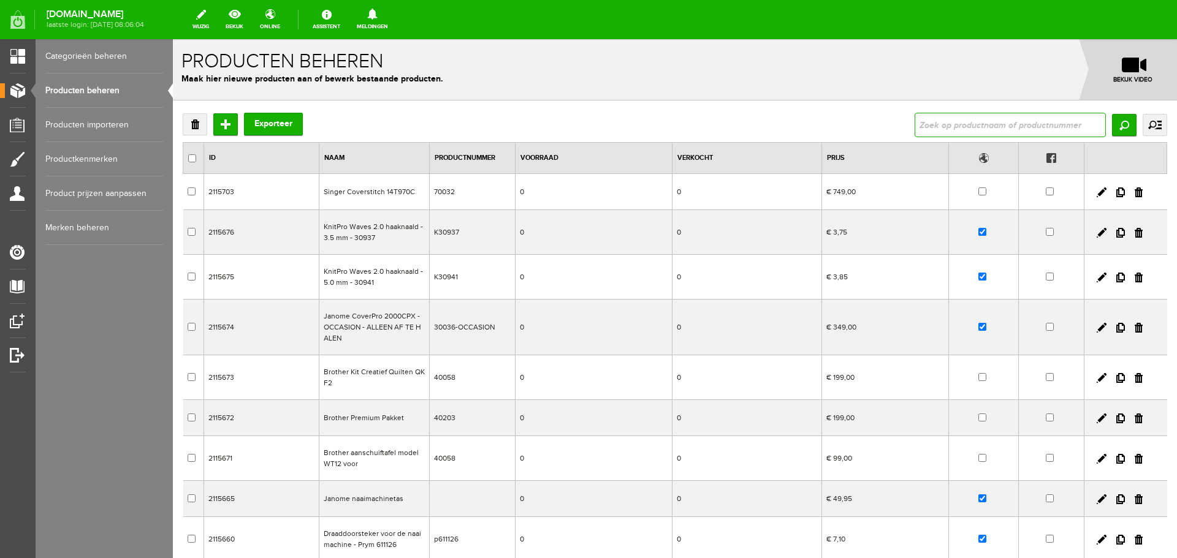
click at [942, 124] on input "text" at bounding box center [1010, 125] width 191 height 25
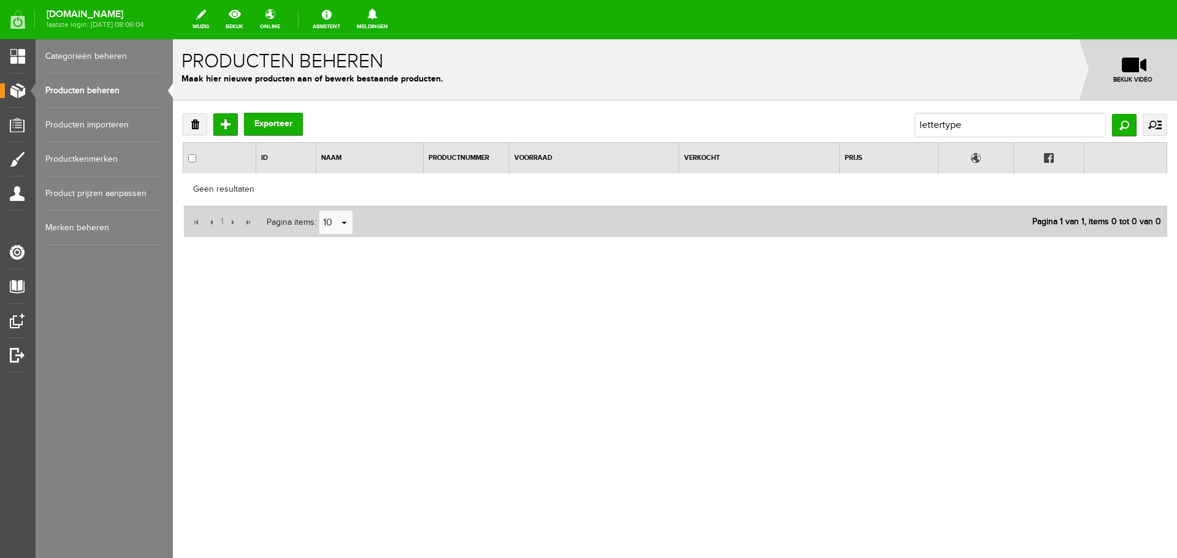
click at [92, 91] on link "Producten beheren" at bounding box center [104, 91] width 118 height 34
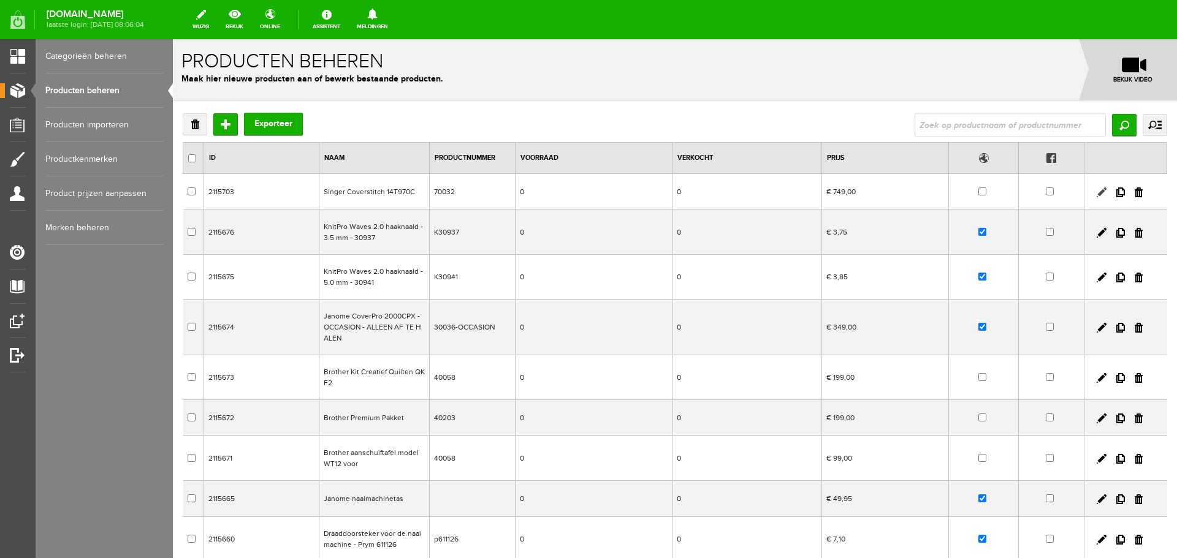
click at [1097, 188] on link at bounding box center [1102, 193] width 10 height 10
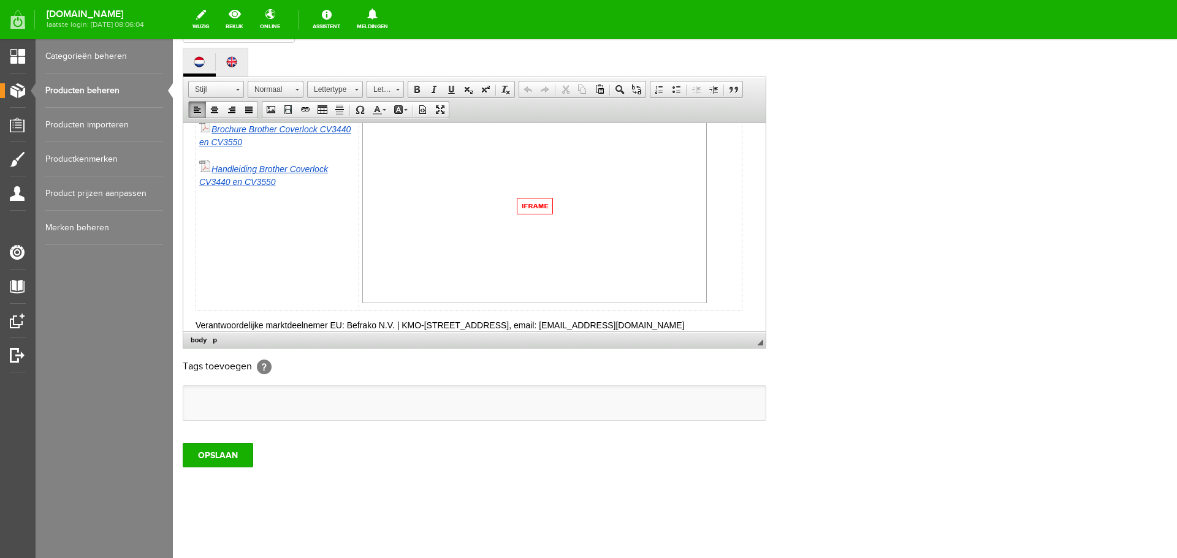
drag, startPoint x: 194, startPoint y: 310, endPoint x: 735, endPoint y: 312, distance: 541.3
click at [735, 312] on html "NOG AANPASSEN De Brother Coverstitch CV3550 maakt uw machine park compleet. Een…" at bounding box center [474, 12] width 582 height 661
copy p "Verantwoordelijke marktdeelnemer EU: Befrako N.V. | KMO-[STREET_ADDRESS], email…"
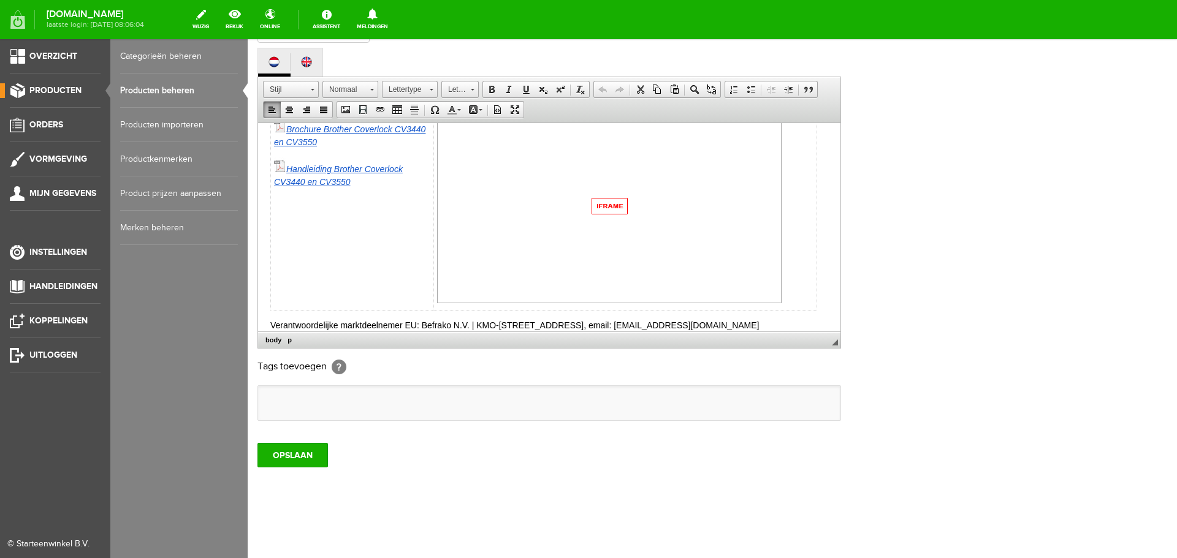
click at [180, 88] on link "Producten beheren" at bounding box center [179, 91] width 118 height 34
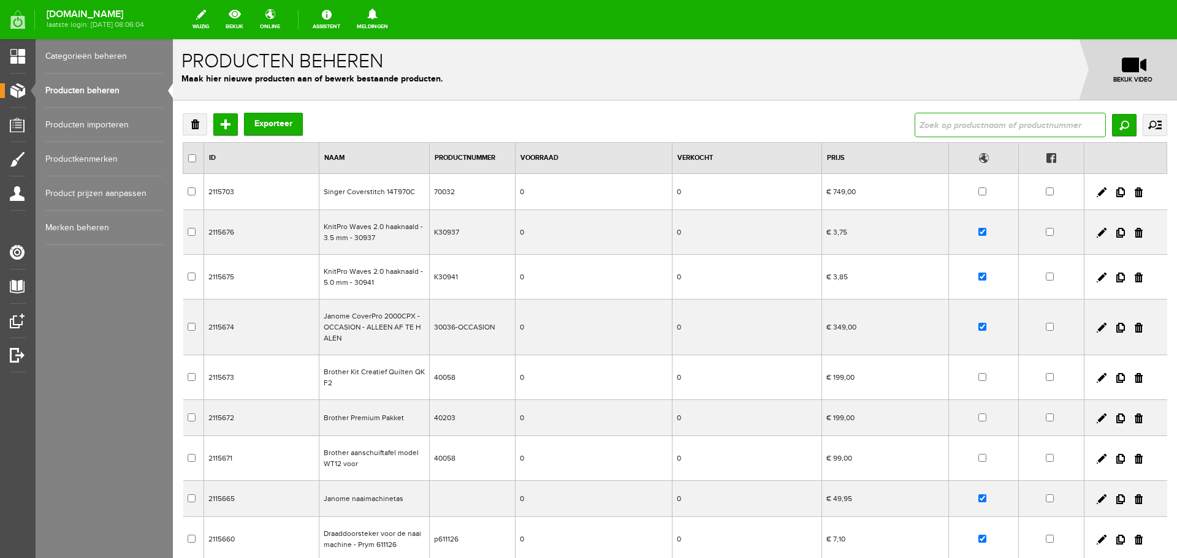
click at [928, 120] on input "text" at bounding box center [1010, 125] width 191 height 25
type input "smarter"
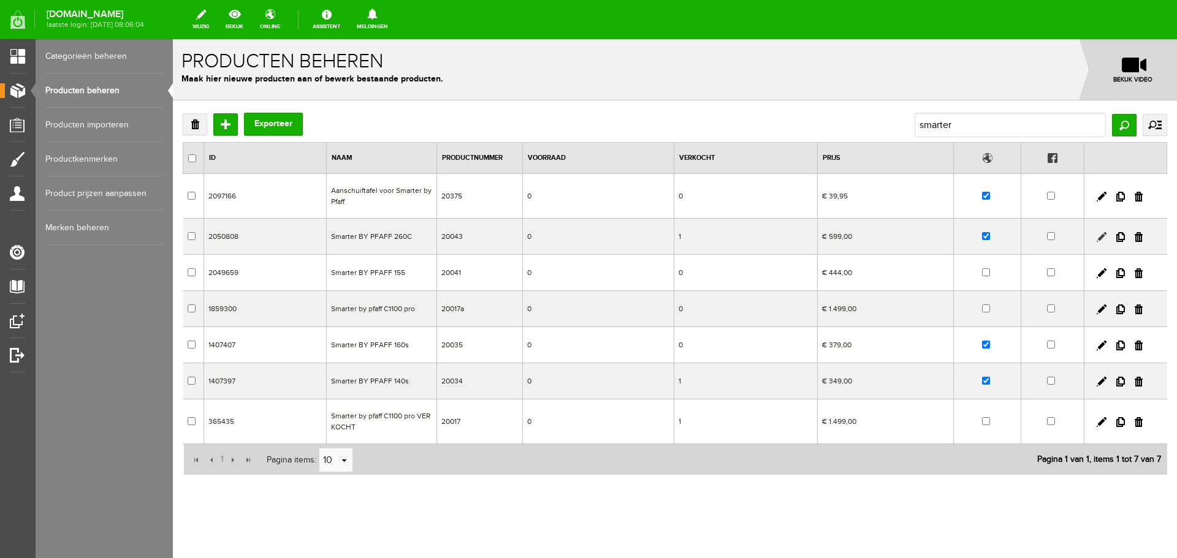
click at [1097, 237] on link at bounding box center [1102, 237] width 10 height 10
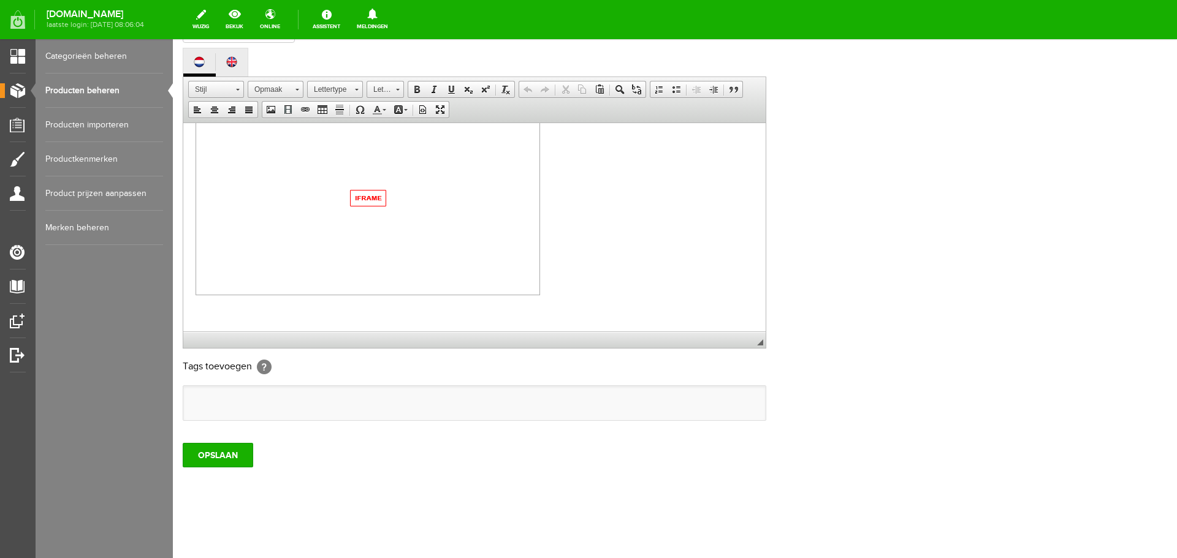
scroll to position [617, 0]
click at [574, 279] on p at bounding box center [475, 198] width 558 height 198
paste body
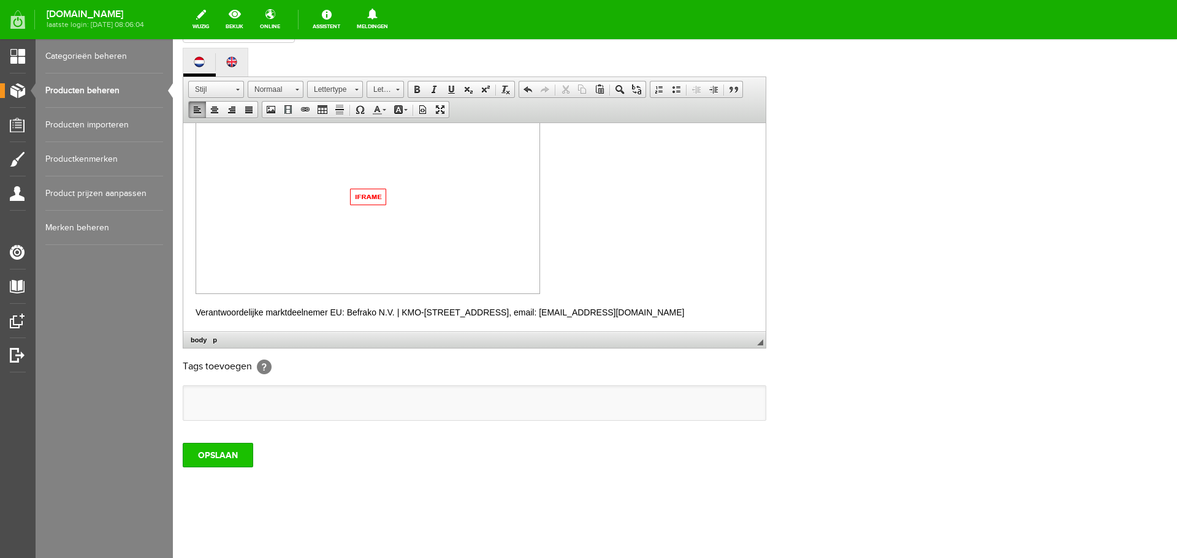
click at [238, 453] on input "OPSLAAN" at bounding box center [218, 455] width 71 height 25
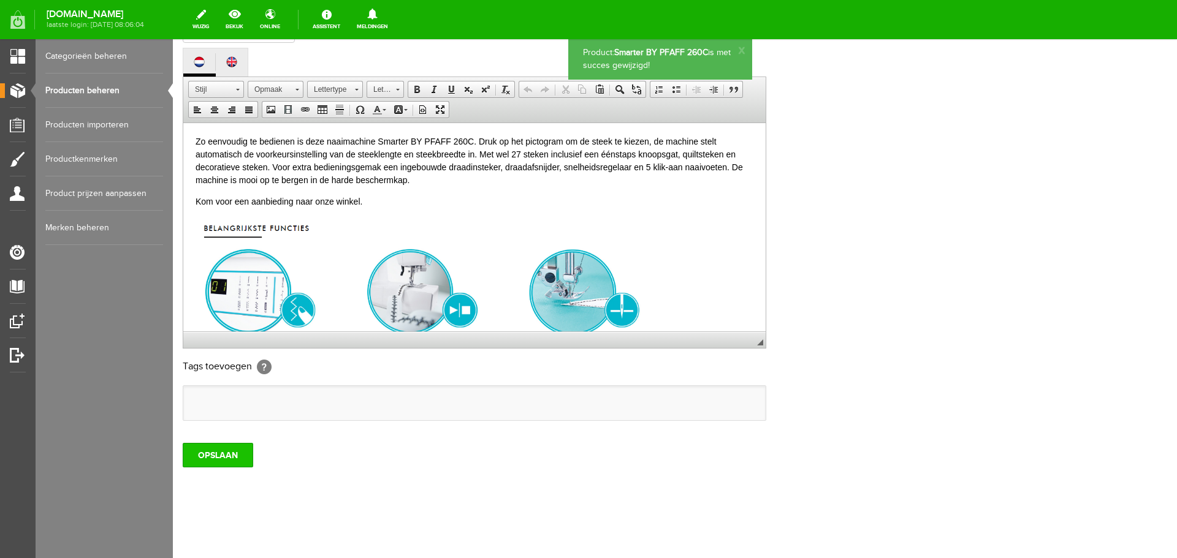
click at [237, 457] on input "OPSLAAN" at bounding box center [218, 455] width 71 height 25
click at [88, 87] on link "Producten beheren" at bounding box center [104, 91] width 118 height 34
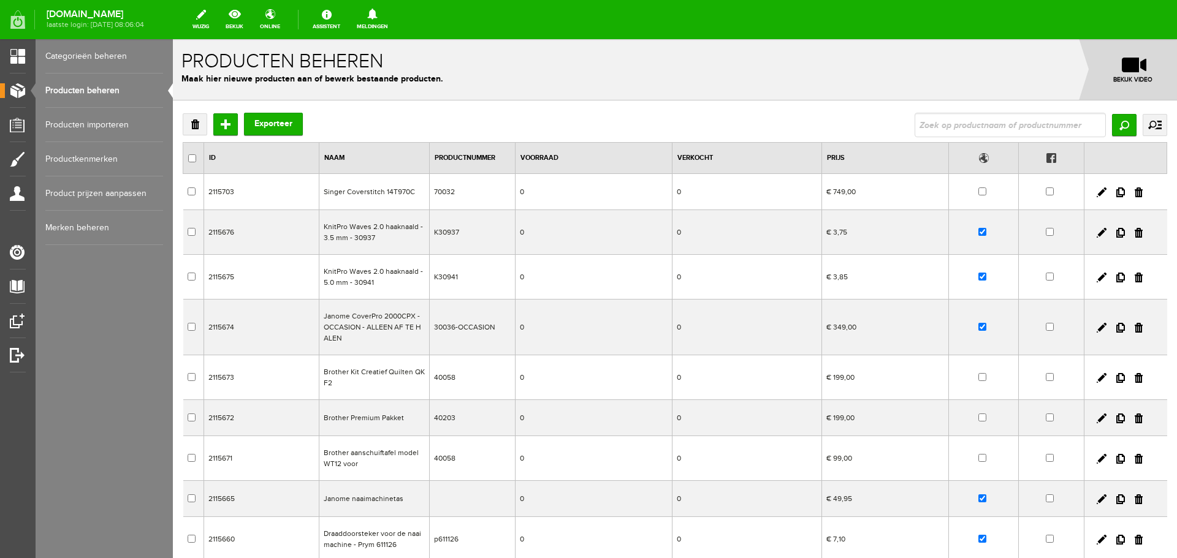
click at [91, 85] on link "Producten beheren" at bounding box center [104, 91] width 118 height 34
click at [915, 125] on input "text" at bounding box center [1010, 125] width 191 height 25
click at [924, 125] on input "text" at bounding box center [1010, 125] width 191 height 25
type input "passport"
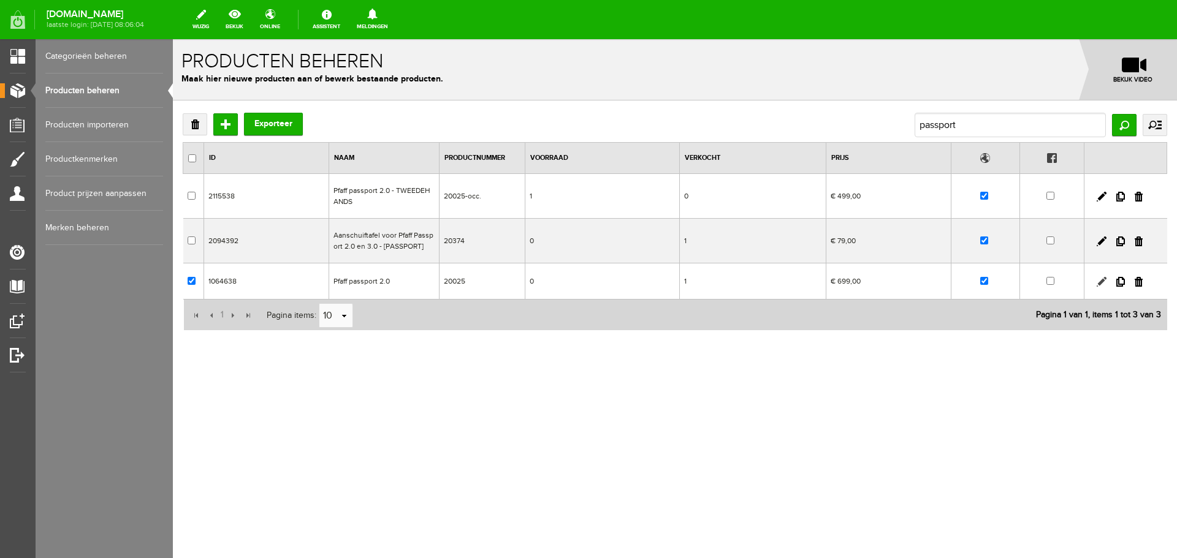
click at [1102, 281] on link at bounding box center [1102, 282] width 10 height 10
checkbox input "true"
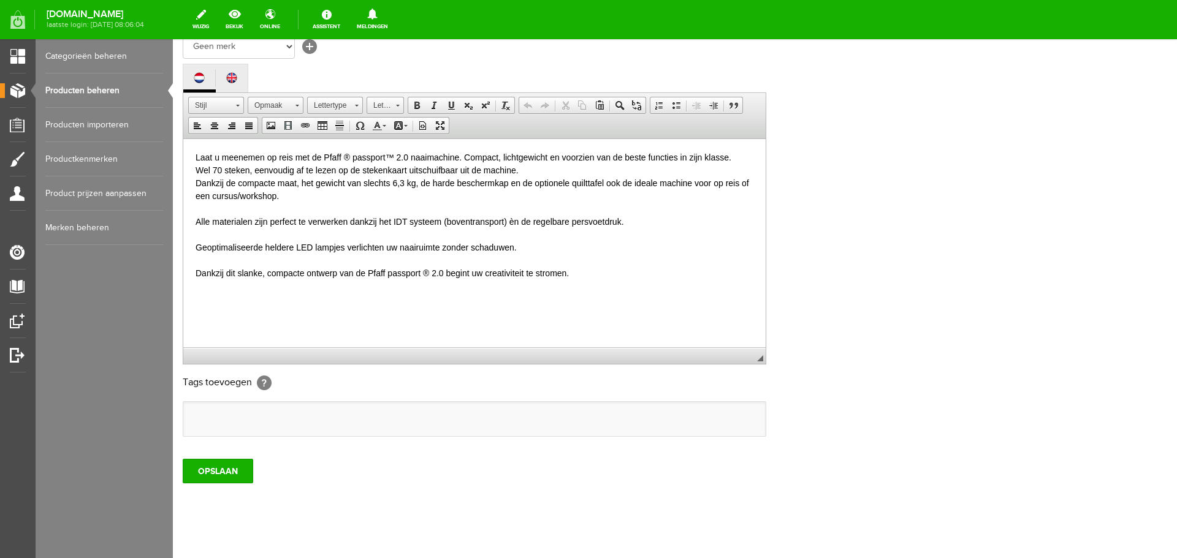
scroll to position [270, 0]
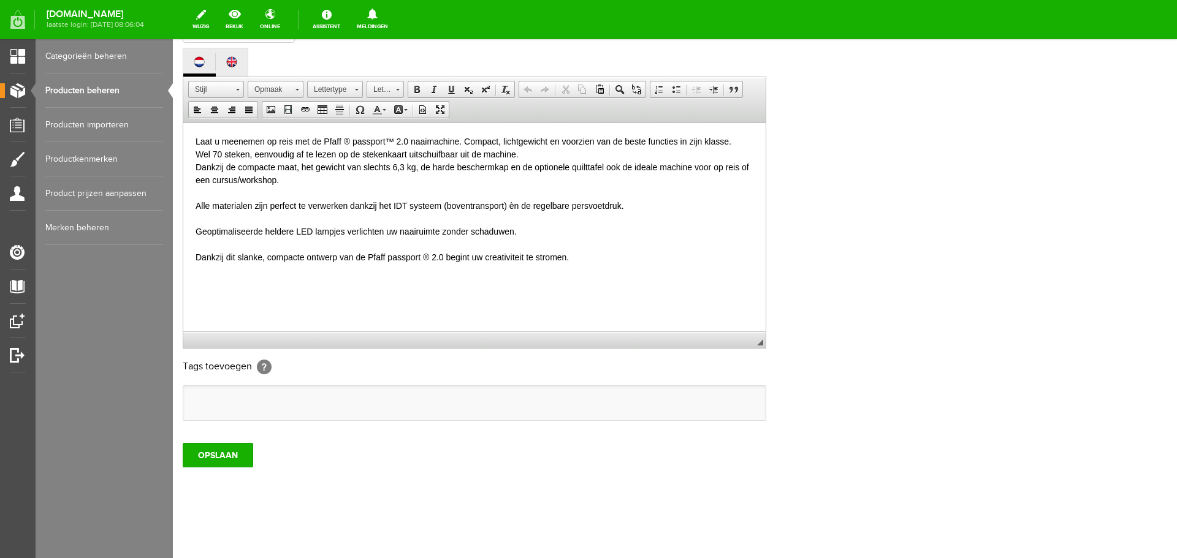
click at [597, 263] on p "Laat u meenemen op reis met de Pfaff ® passport™ 2.0 naaimachine. Compact, lich…" at bounding box center [475, 199] width 558 height 129
paste body
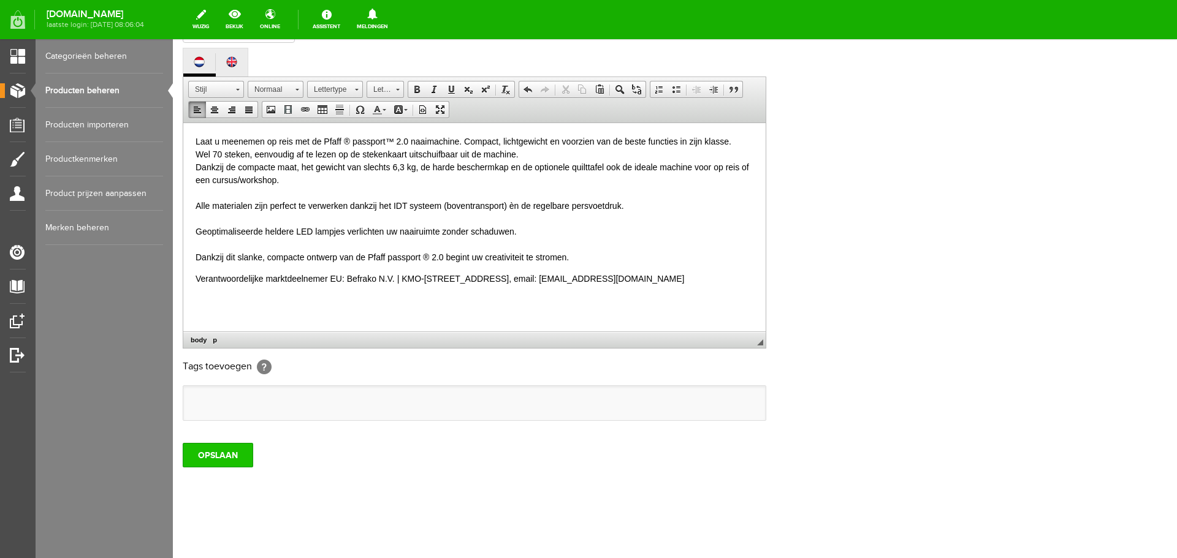
click at [210, 463] on input "OPSLAAN" at bounding box center [218, 455] width 71 height 25
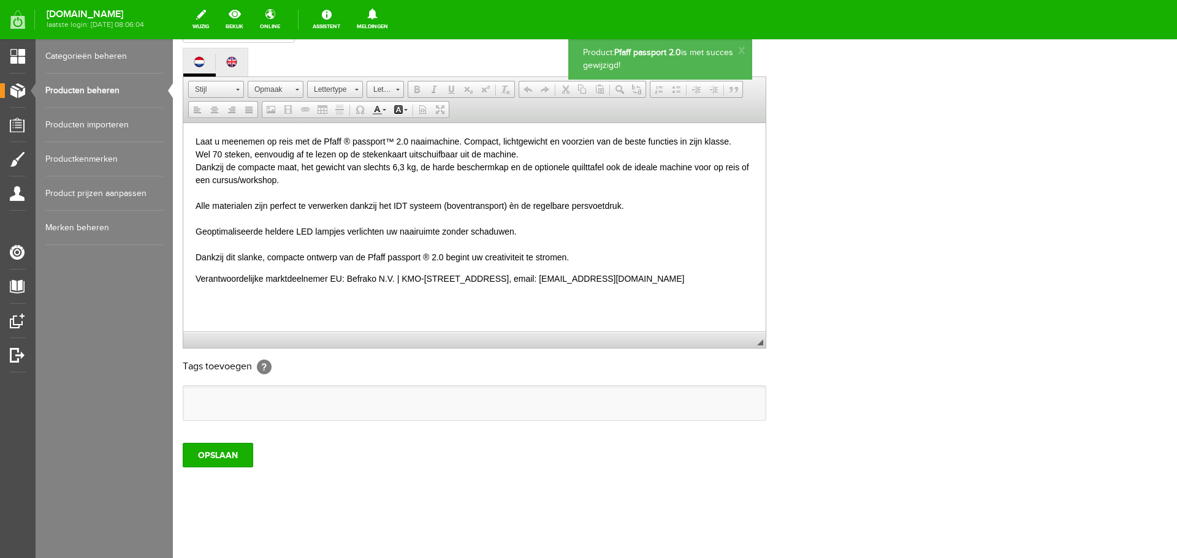
scroll to position [0, 0]
click at [94, 90] on link "Producten beheren" at bounding box center [104, 91] width 118 height 34
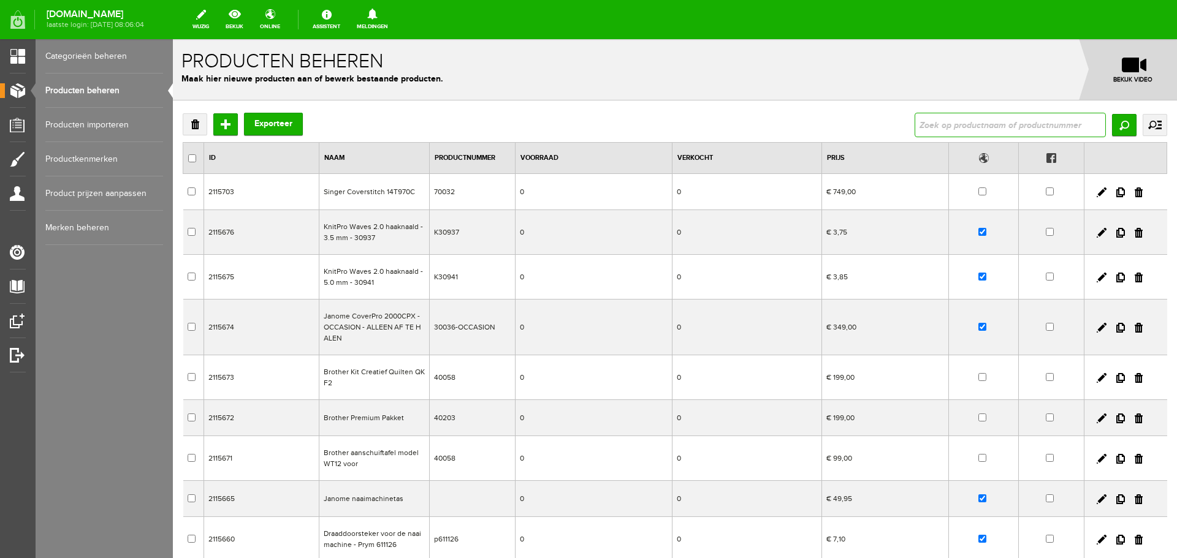
click at [931, 126] on input "text" at bounding box center [1010, 125] width 191 height 25
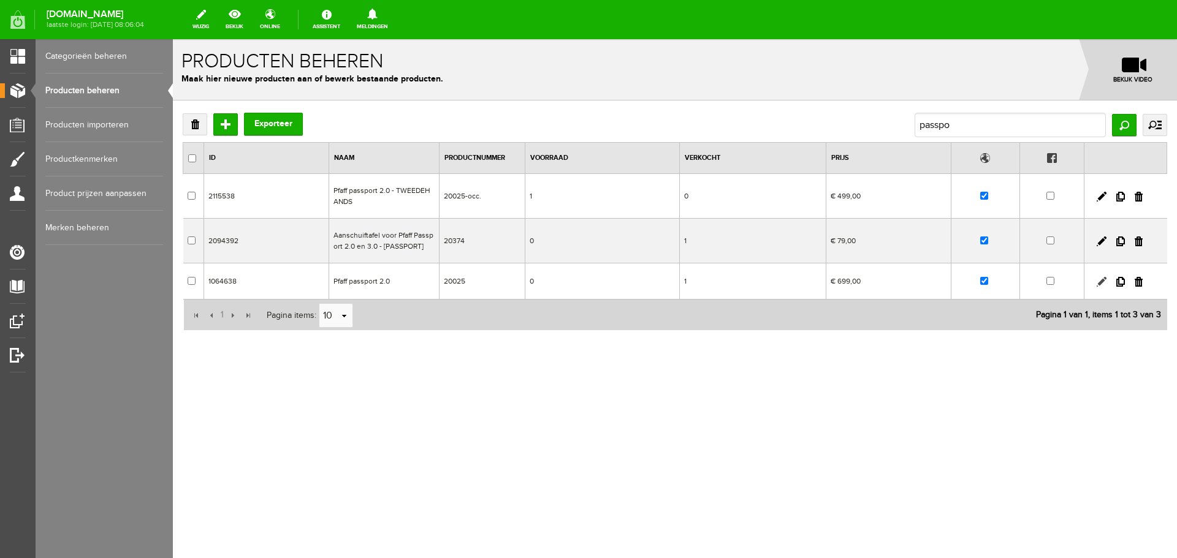
click at [1102, 280] on link at bounding box center [1102, 282] width 10 height 10
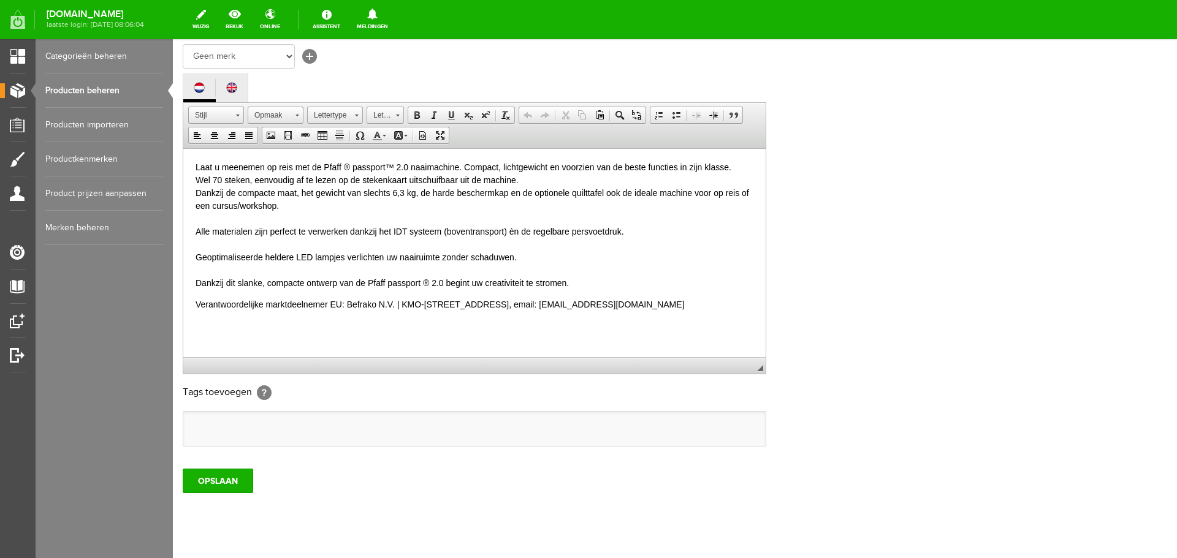
scroll to position [245, 0]
click at [211, 484] on input "OPSLAAN" at bounding box center [218, 480] width 71 height 25
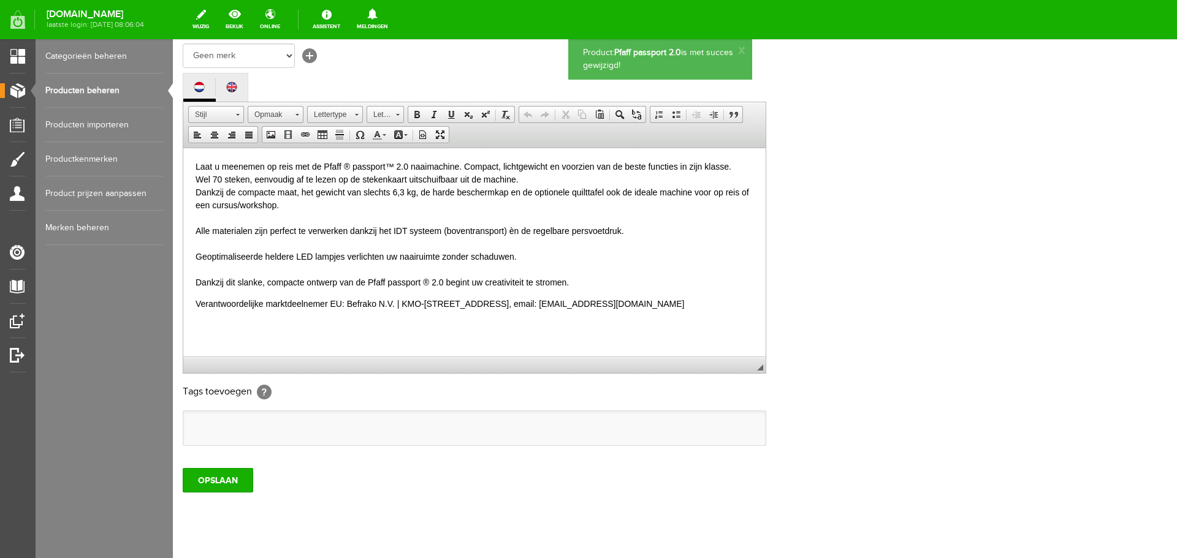
scroll to position [0, 0]
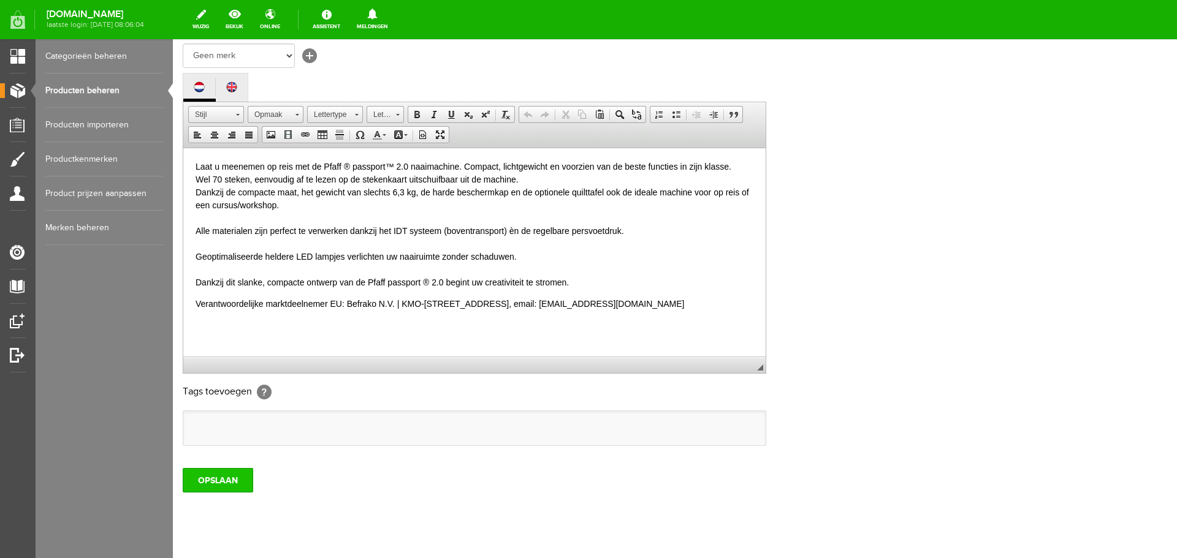
click at [223, 479] on input "OPSLAAN" at bounding box center [218, 480] width 71 height 25
drag, startPoint x: 90, startPoint y: 86, endPoint x: 96, endPoint y: 90, distance: 6.6
click at [90, 88] on link "Producten beheren" at bounding box center [104, 91] width 118 height 34
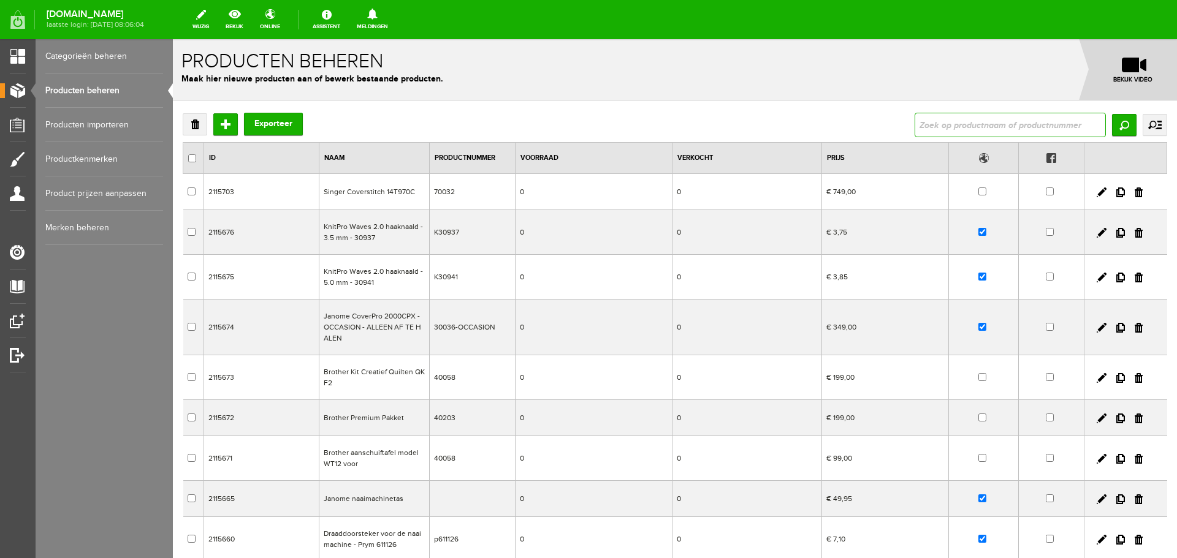
click at [926, 121] on input "text" at bounding box center [1010, 125] width 191 height 25
type input "3.2"
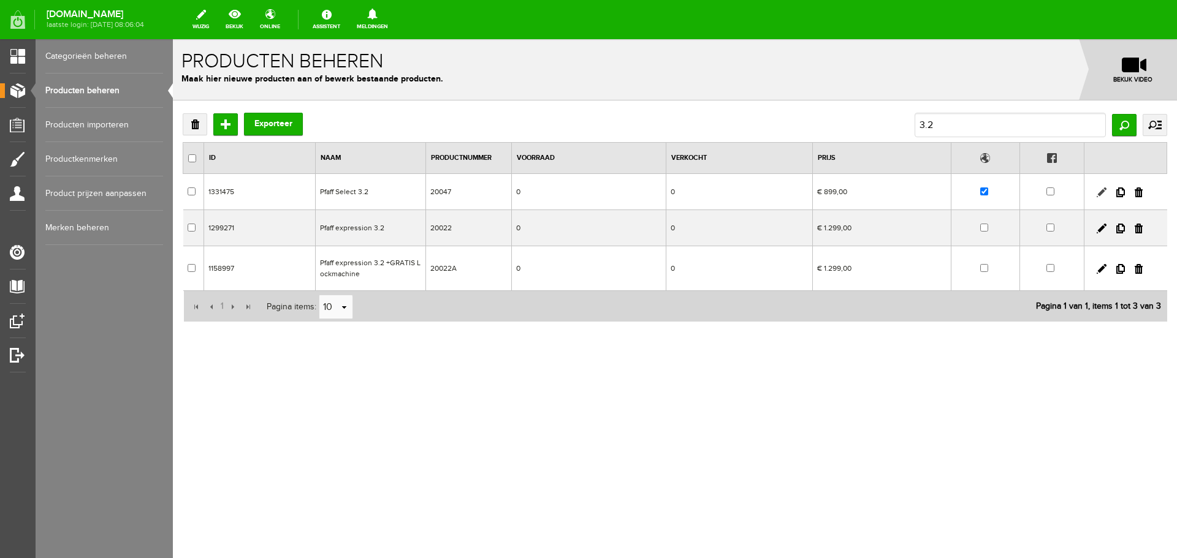
click at [1101, 192] on link at bounding box center [1102, 193] width 10 height 10
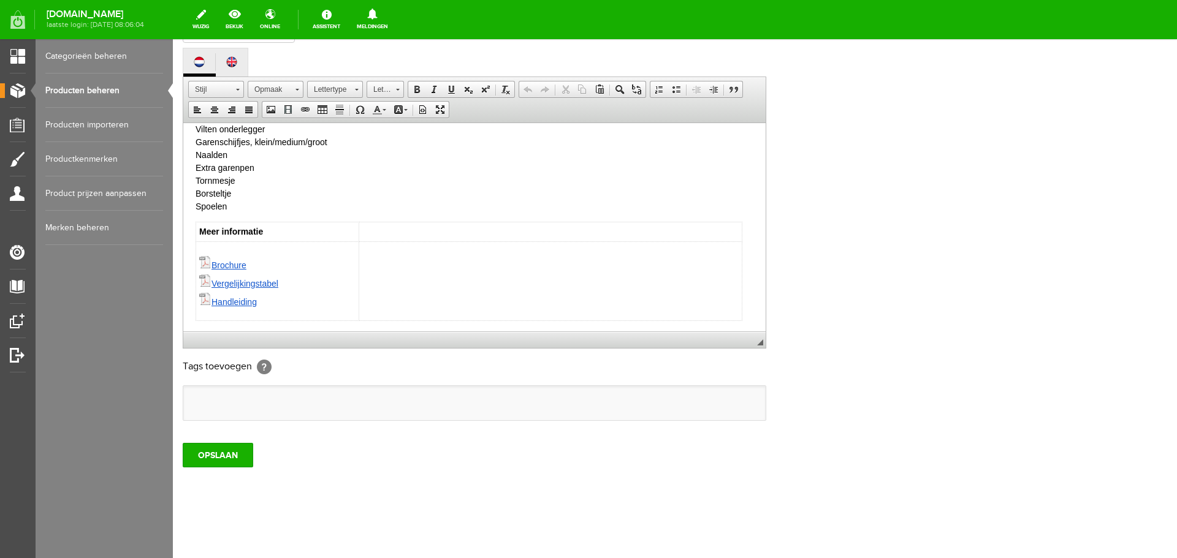
scroll to position [563, 0]
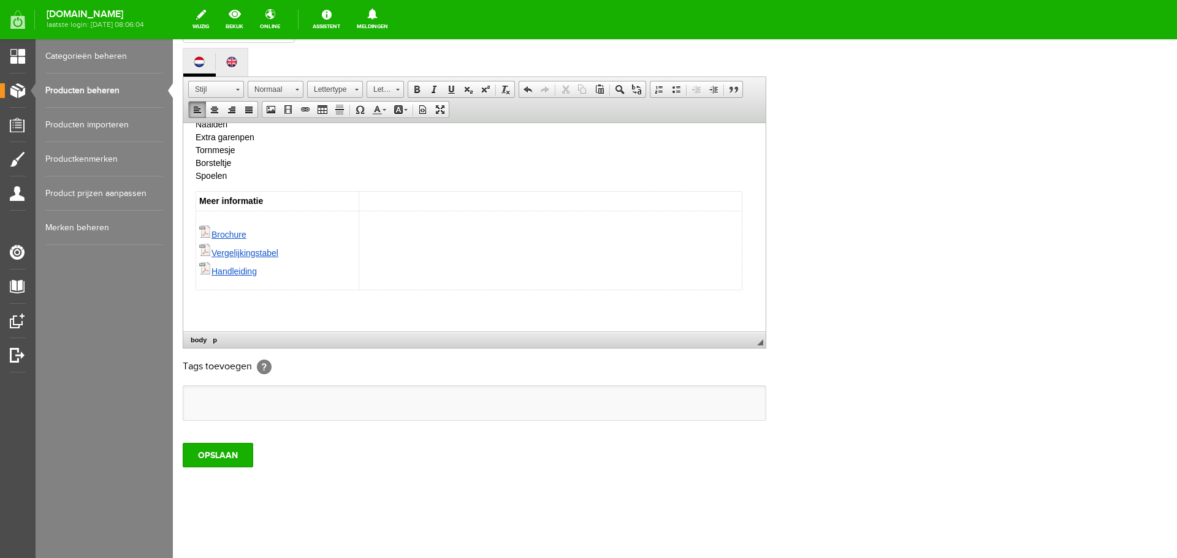
paste body
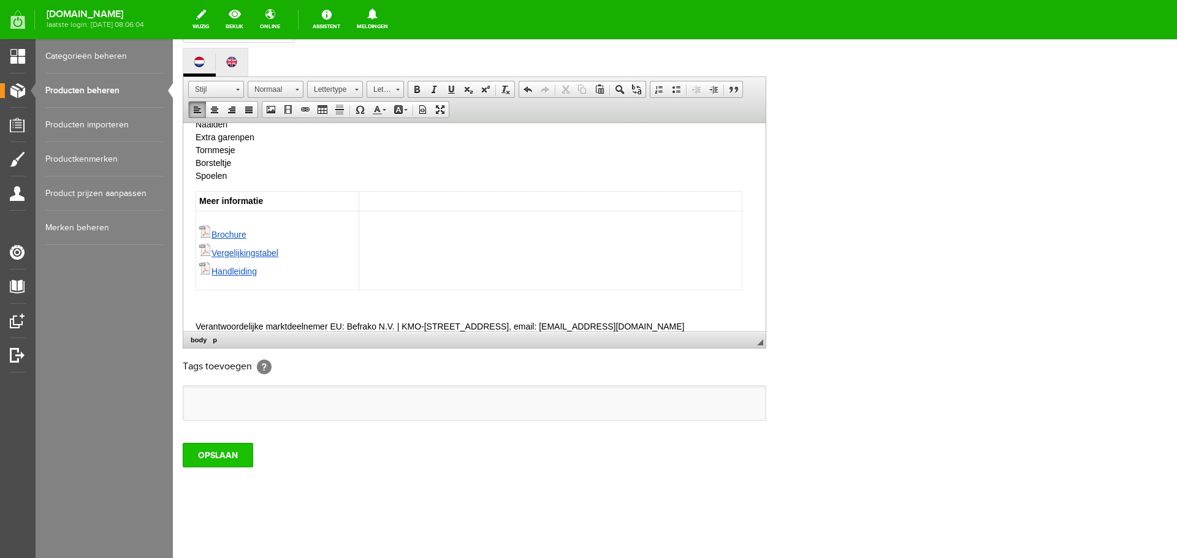
click at [216, 458] on input "OPSLAAN" at bounding box center [218, 455] width 71 height 25
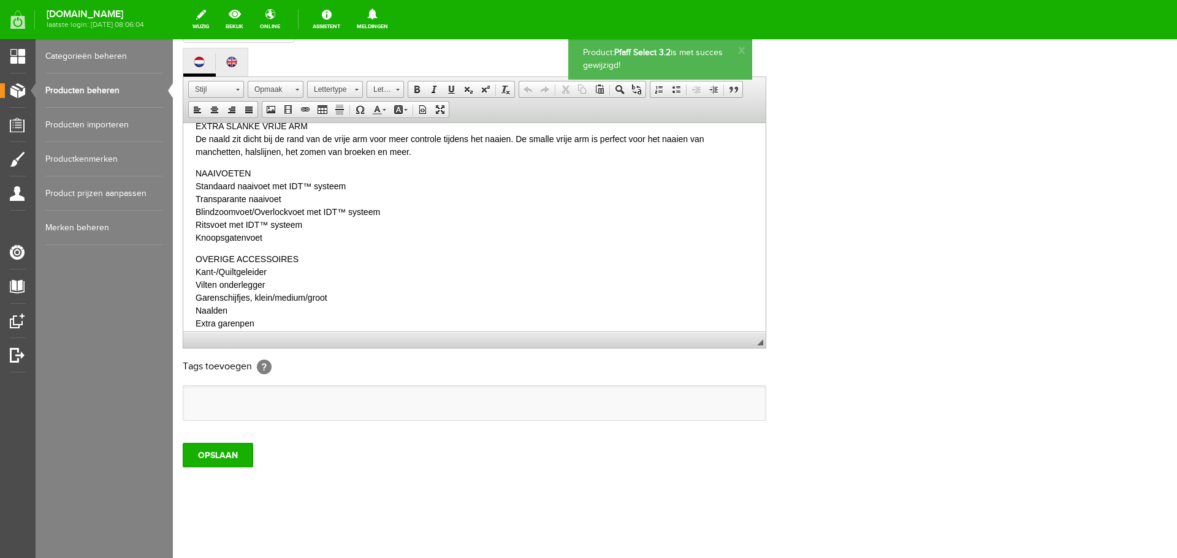
scroll to position [606, 0]
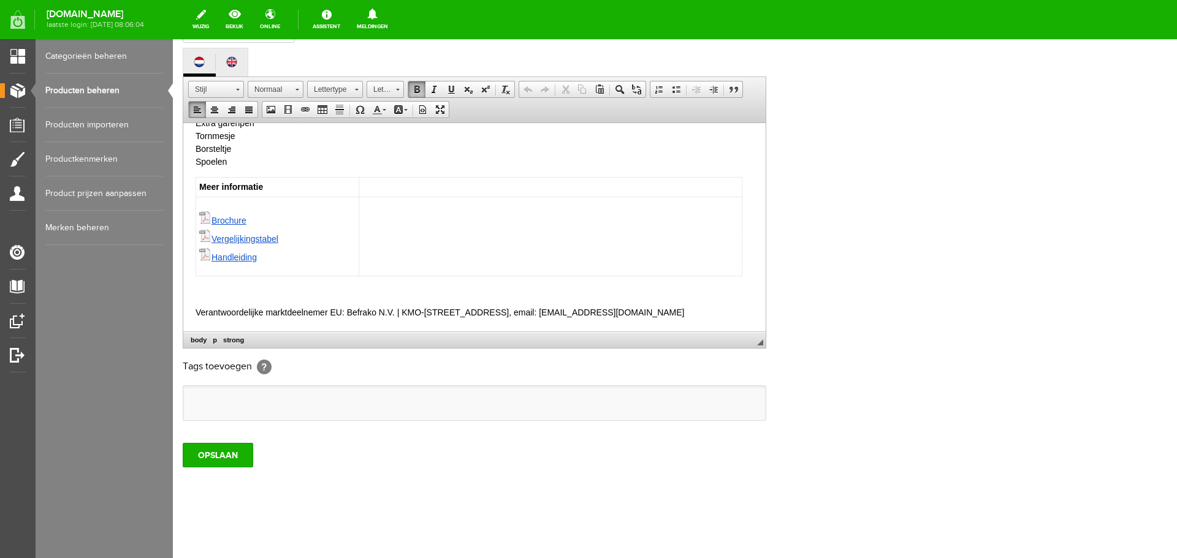
drag, startPoint x: 703, startPoint y: 311, endPoint x: 174, endPoint y: 310, distance: 528.5
click at [218, 451] on input "OPSLAAN" at bounding box center [218, 455] width 71 height 25
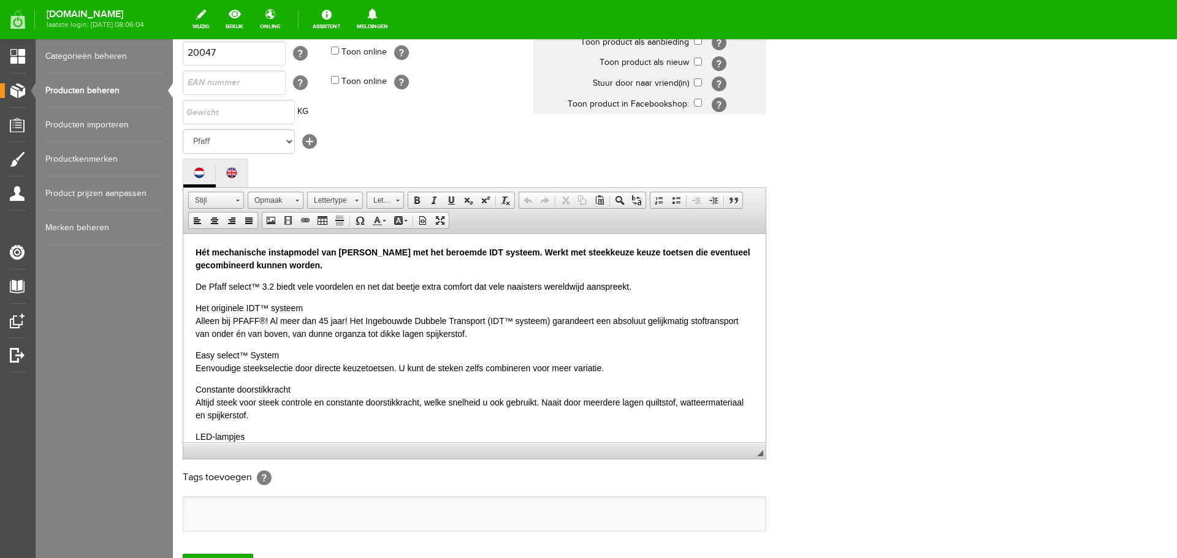
scroll to position [0, 0]
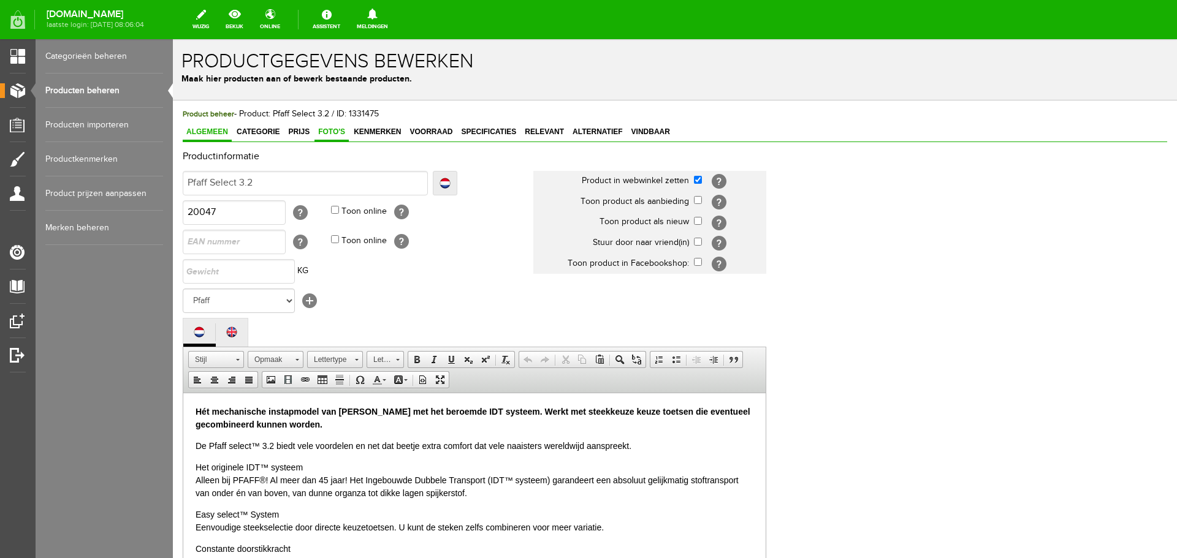
click at [326, 134] on span "Foto's" at bounding box center [331, 132] width 34 height 9
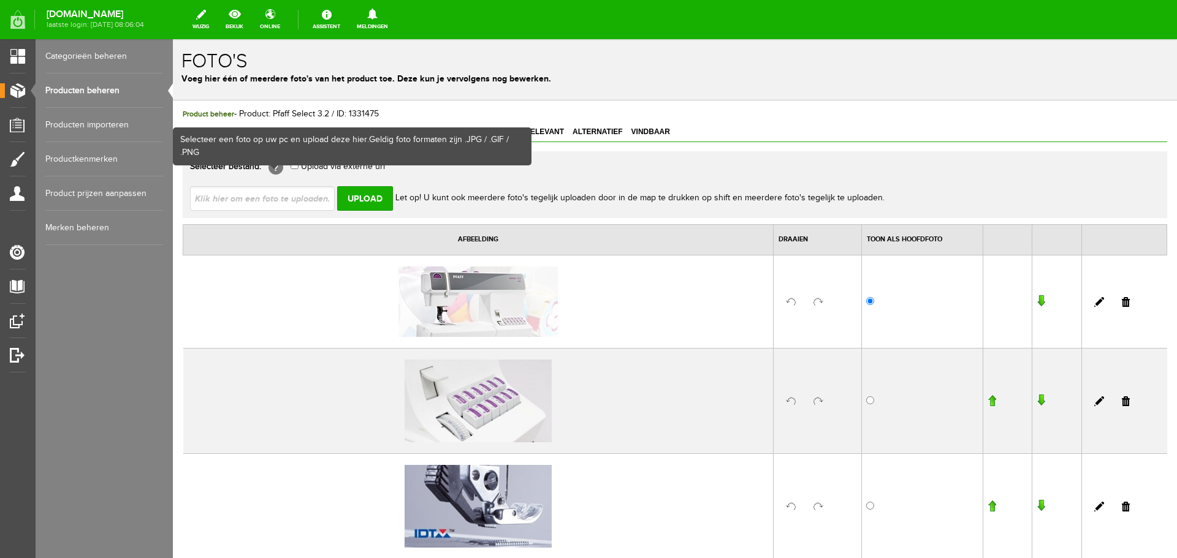
click at [237, 199] on input "file" at bounding box center [267, 197] width 154 height 23
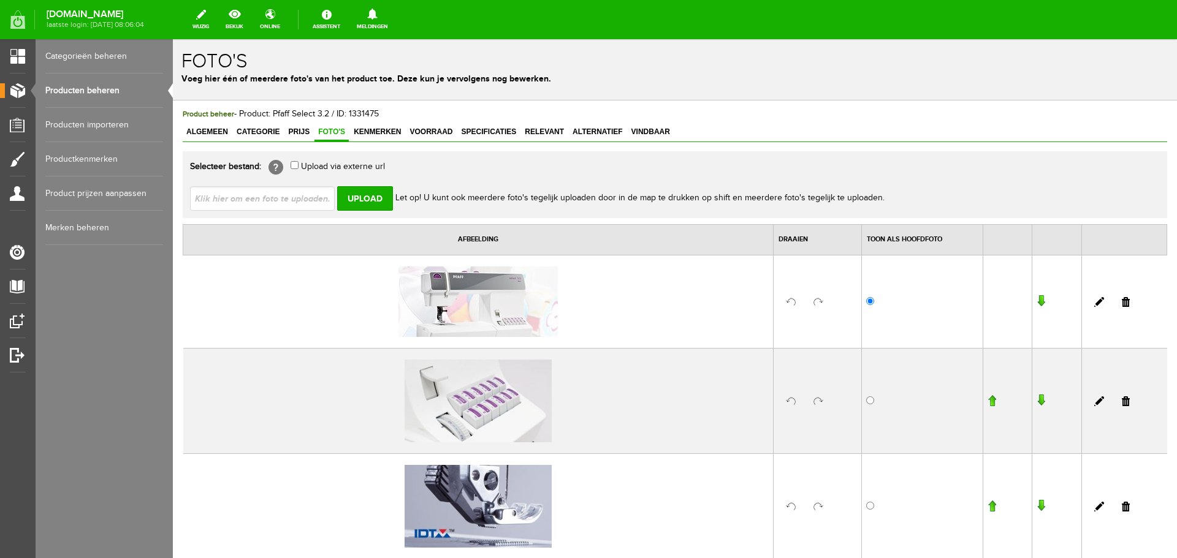
type input "C:\fakepath\Select 3.2.jpg"
type input "Select 3.2.jpg"
click at [387, 197] on input "Upload" at bounding box center [365, 198] width 56 height 25
click at [362, 199] on input "Upload" at bounding box center [365, 198] width 56 height 25
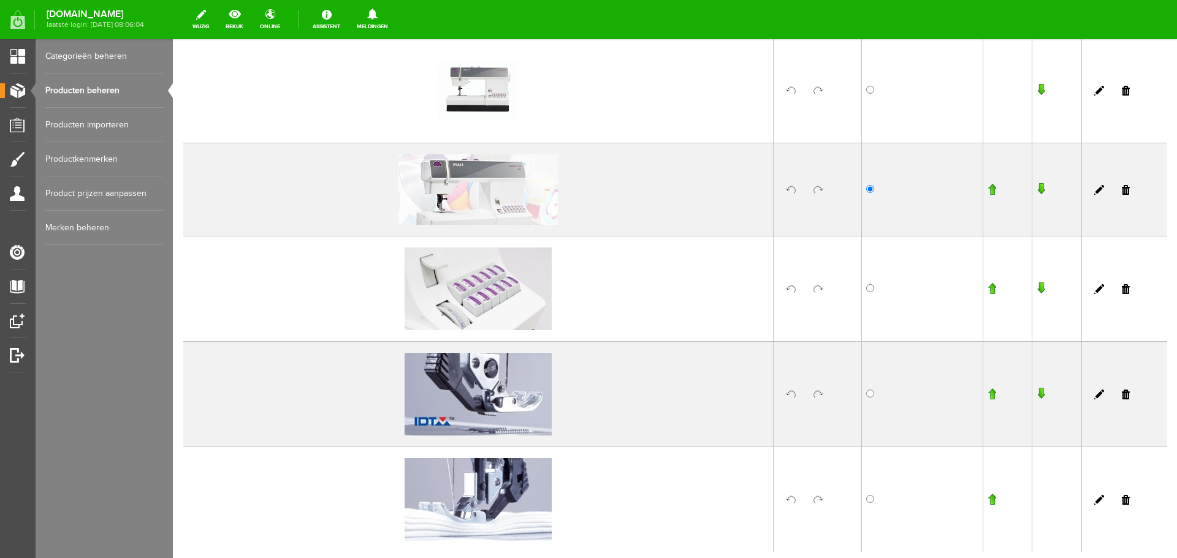
scroll to position [353, 0]
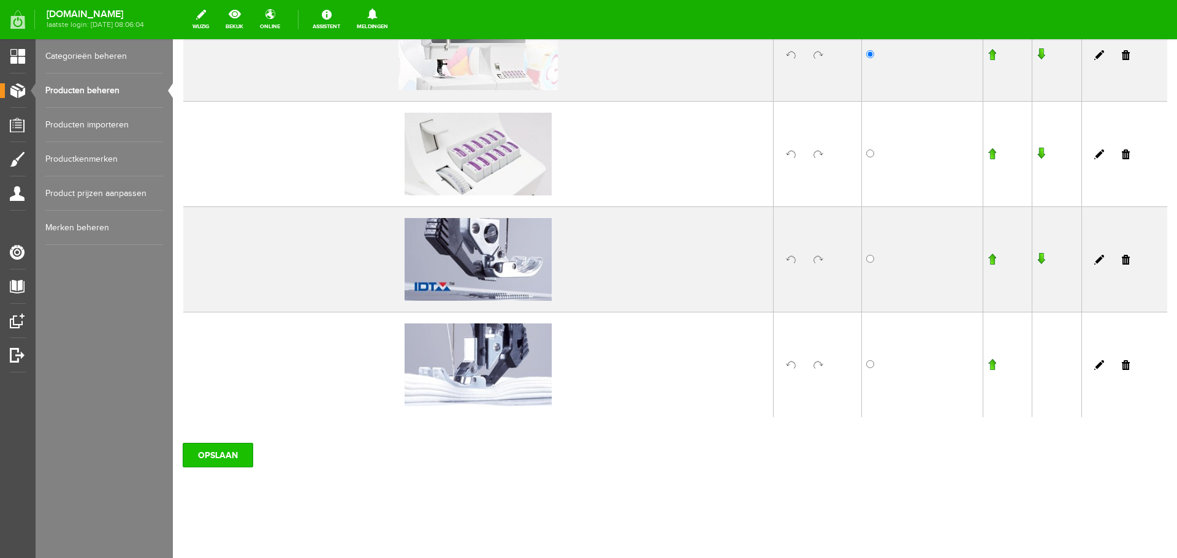
click at [227, 462] on input "OPSLAAN" at bounding box center [218, 455] width 71 height 25
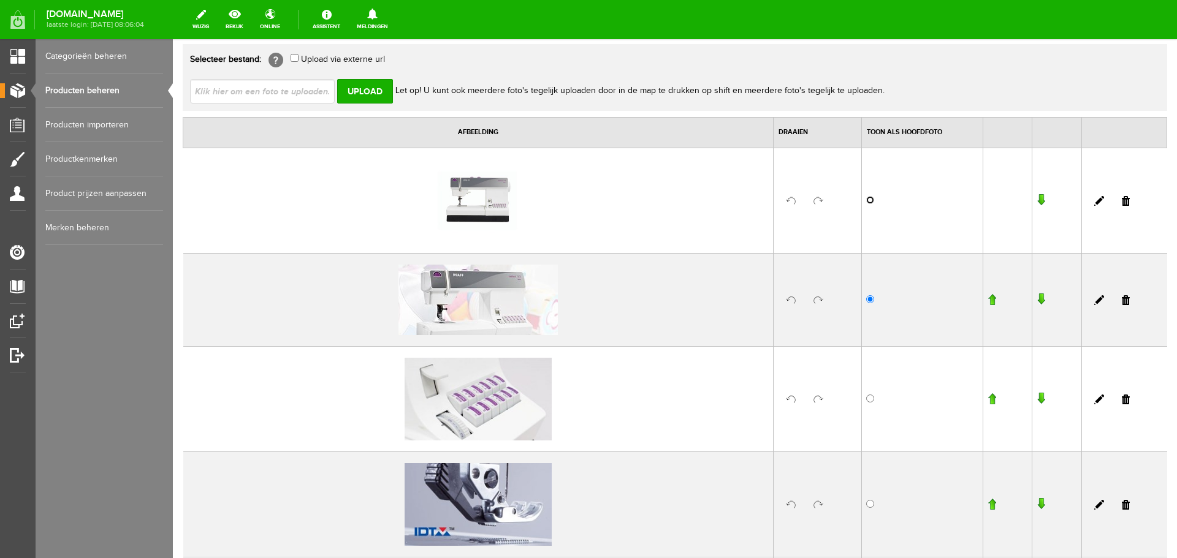
click at [866, 202] on input "radio" at bounding box center [870, 200] width 8 height 8
radio input "true"
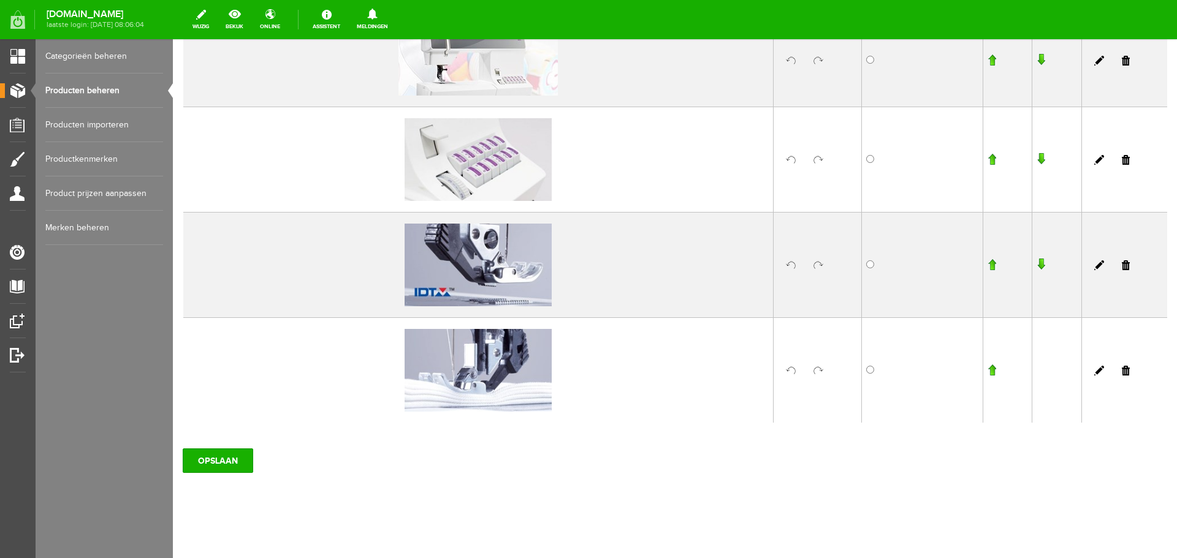
scroll to position [353, 0]
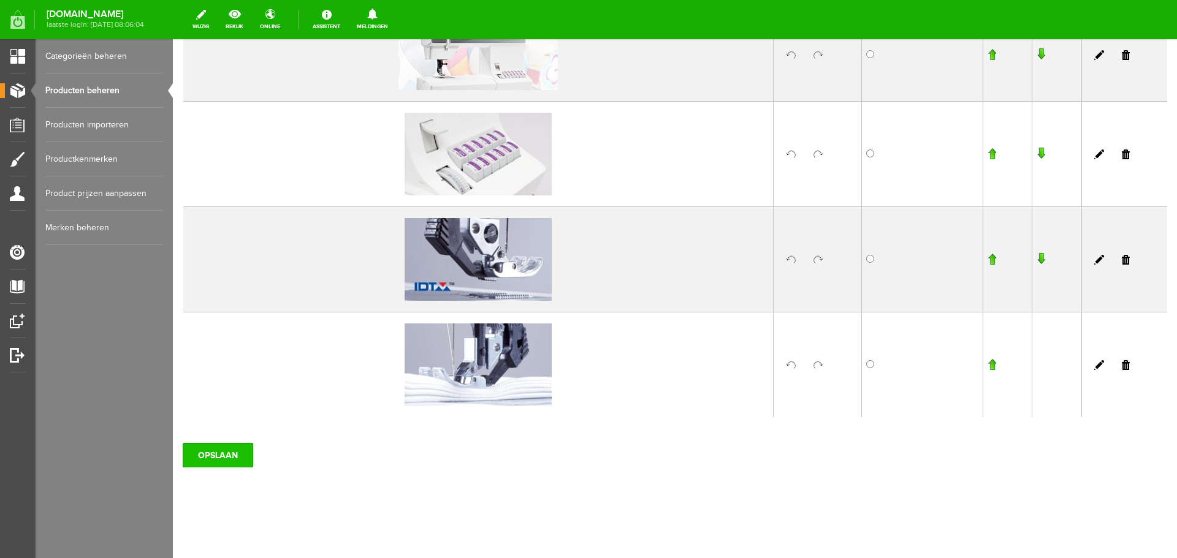
click at [224, 455] on input "OPSLAAN" at bounding box center [218, 455] width 71 height 25
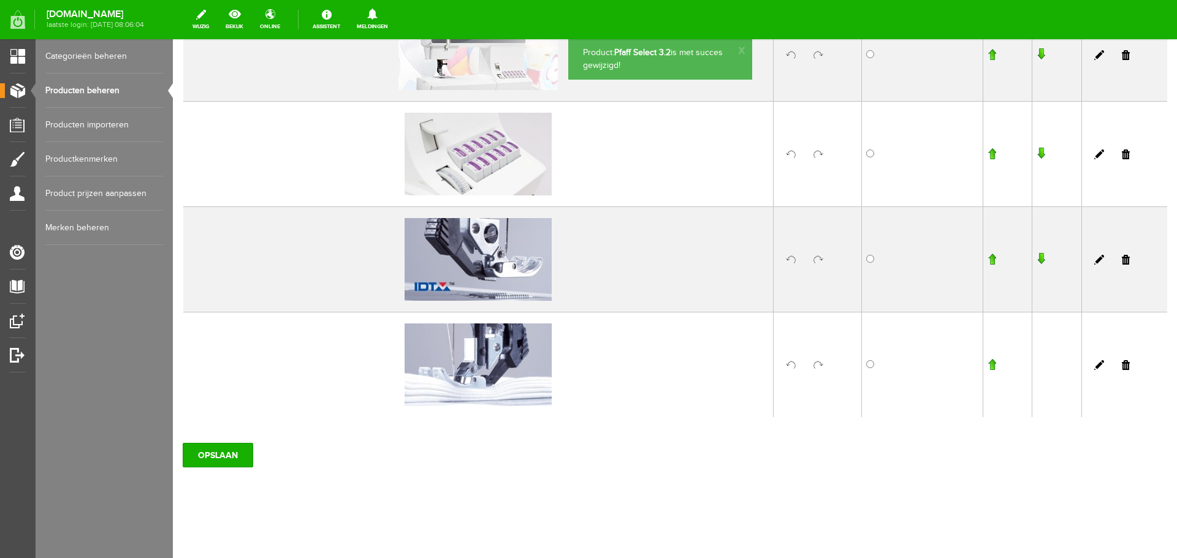
scroll to position [46, 0]
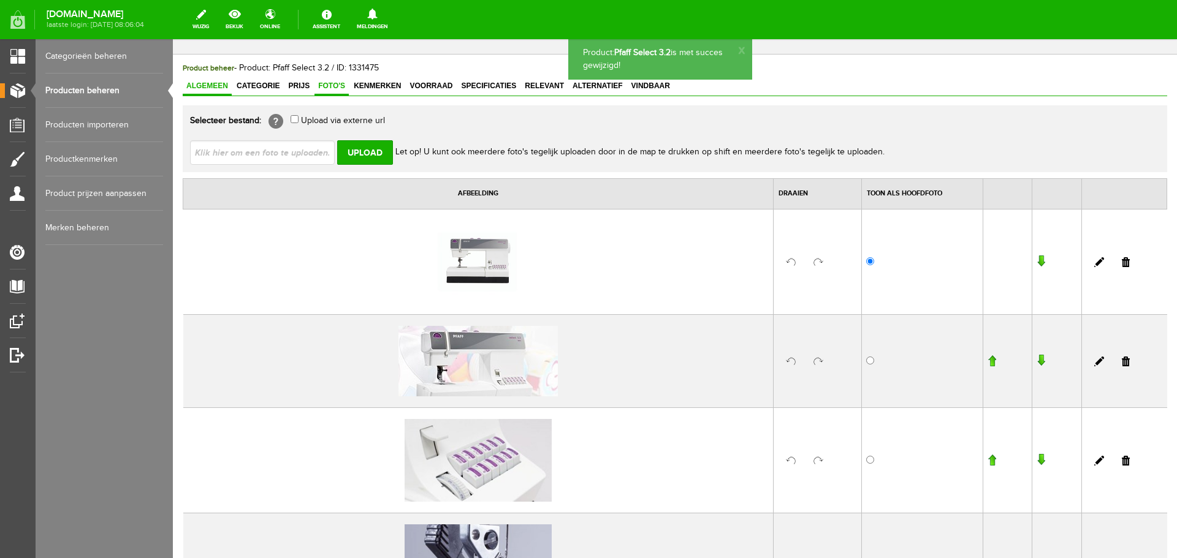
click at [213, 82] on span "Algemeen" at bounding box center [207, 86] width 49 height 9
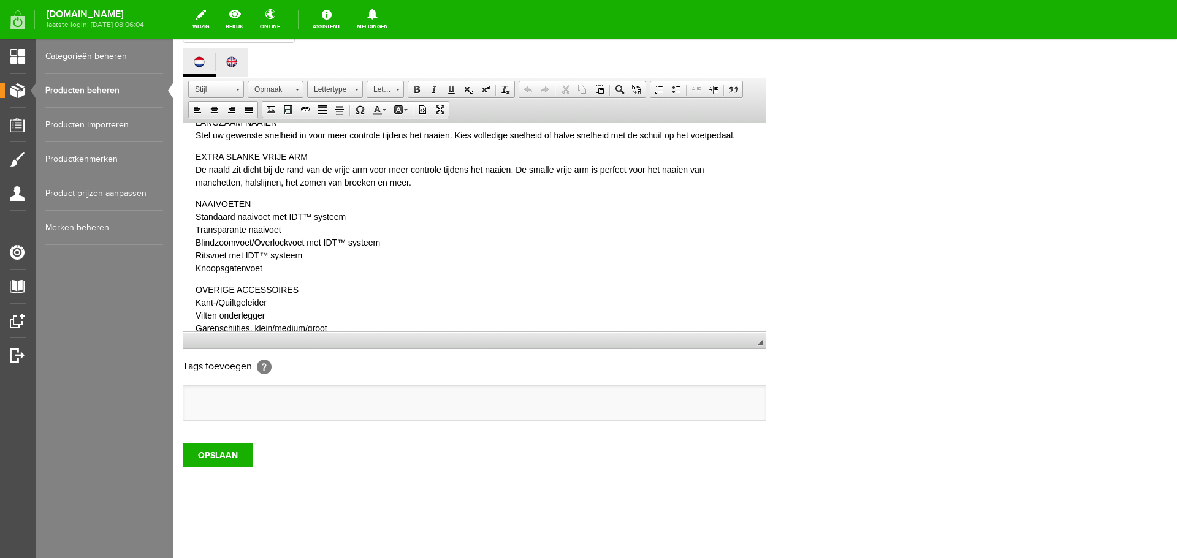
scroll to position [606, 0]
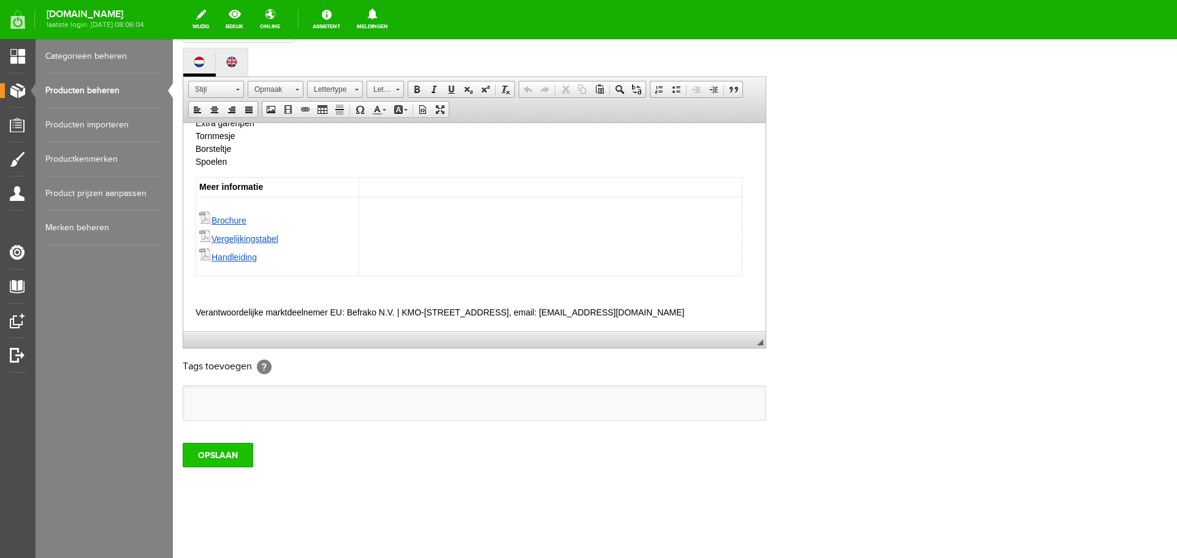
click at [207, 454] on input "OPSLAAN" at bounding box center [218, 455] width 71 height 25
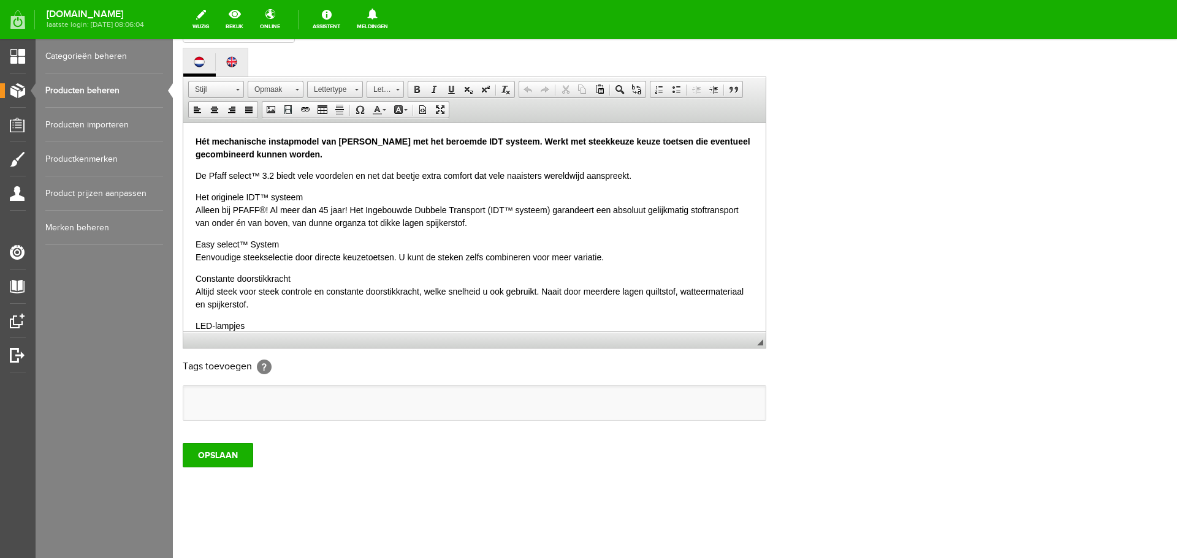
scroll to position [0, 0]
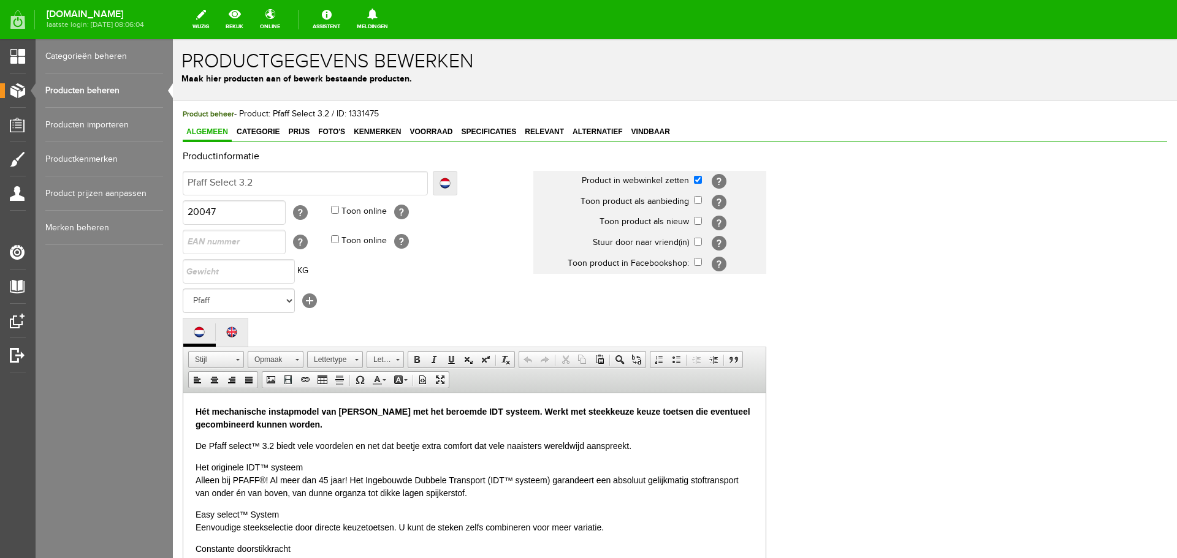
click at [91, 85] on link "Producten beheren" at bounding box center [104, 91] width 118 height 34
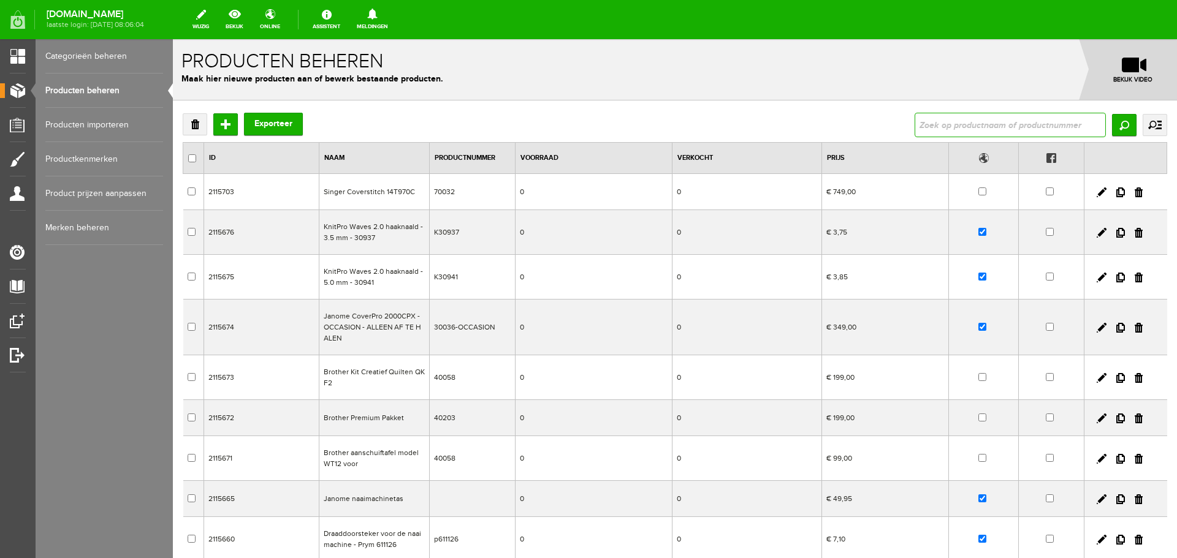
click at [930, 127] on input "text" at bounding box center [1010, 125] width 191 height 25
type input "1.0"
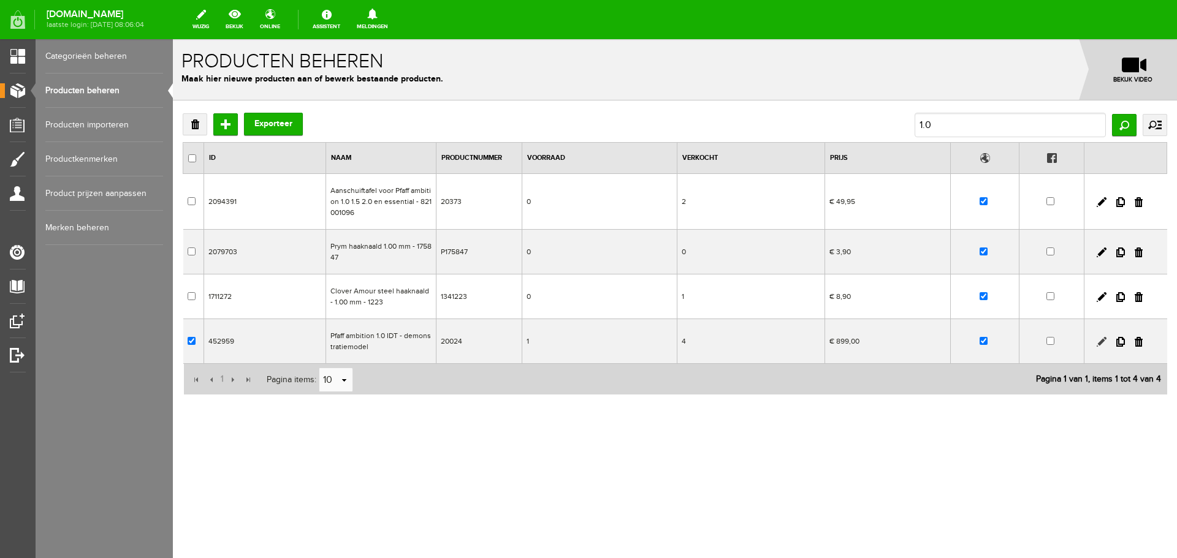
click at [1097, 343] on link at bounding box center [1102, 342] width 10 height 10
checkbox input "true"
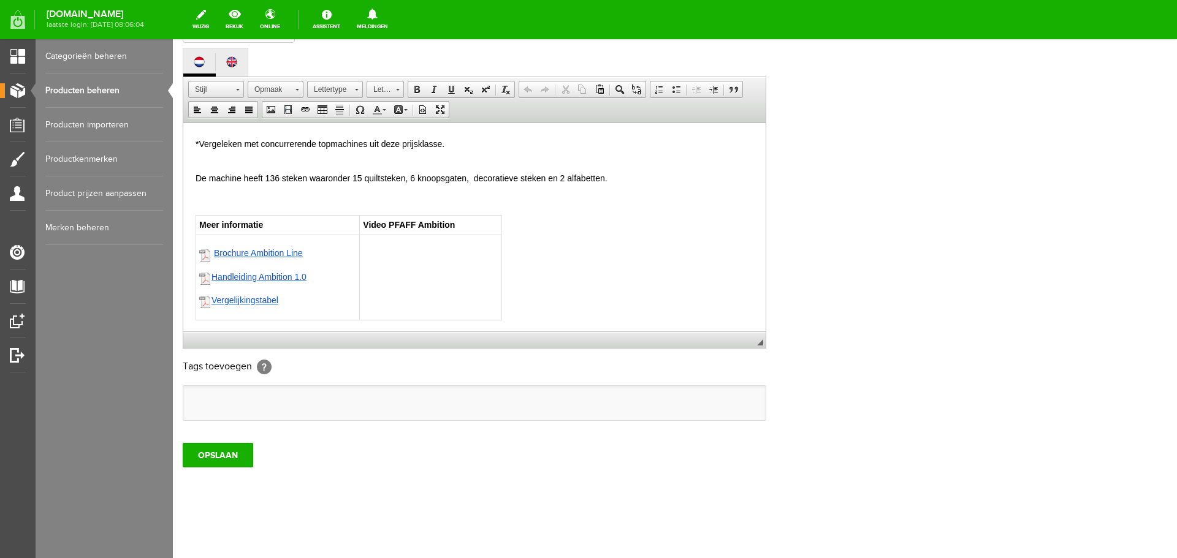
scroll to position [119, 0]
click at [546, 302] on div "De machine heeft 136 steken waaronder 15 quiltsteken, 6 knoopsgaten, decoratiev…" at bounding box center [475, 244] width 558 height 148
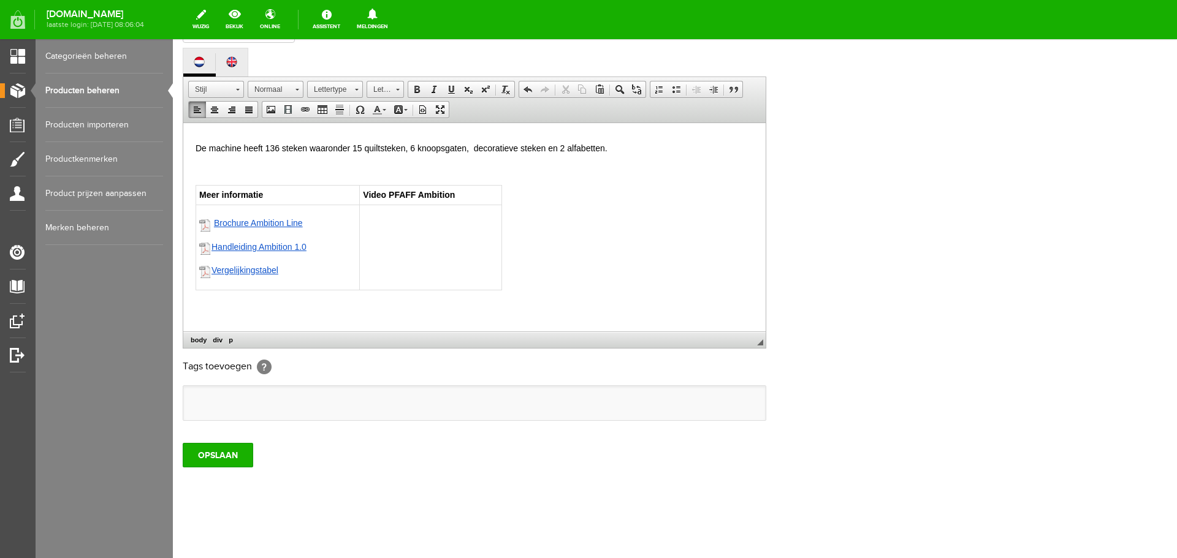
paste body
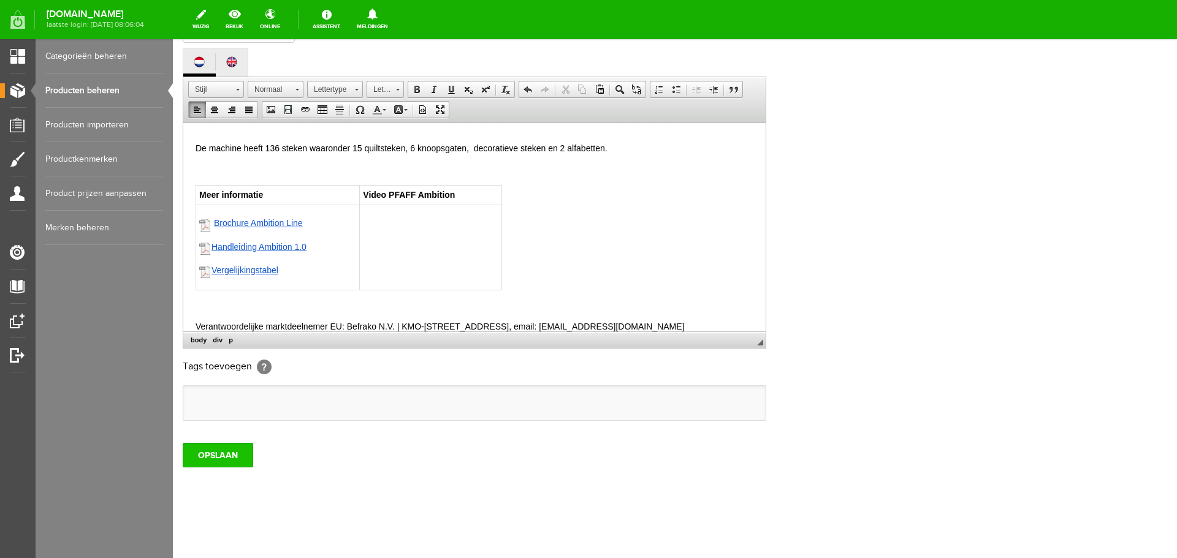
click at [201, 459] on input "OPSLAAN" at bounding box center [218, 455] width 71 height 25
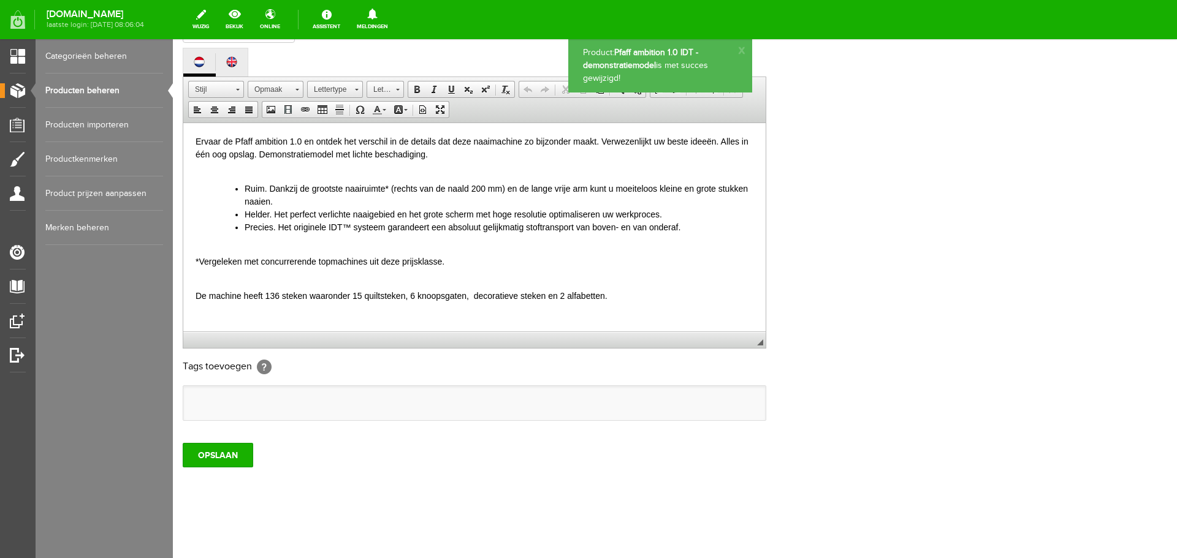
scroll to position [0, 0]
click at [217, 440] on div "OPSLAAN" at bounding box center [675, 450] width 985 height 34
click at [218, 454] on input "OPSLAAN" at bounding box center [218, 455] width 71 height 25
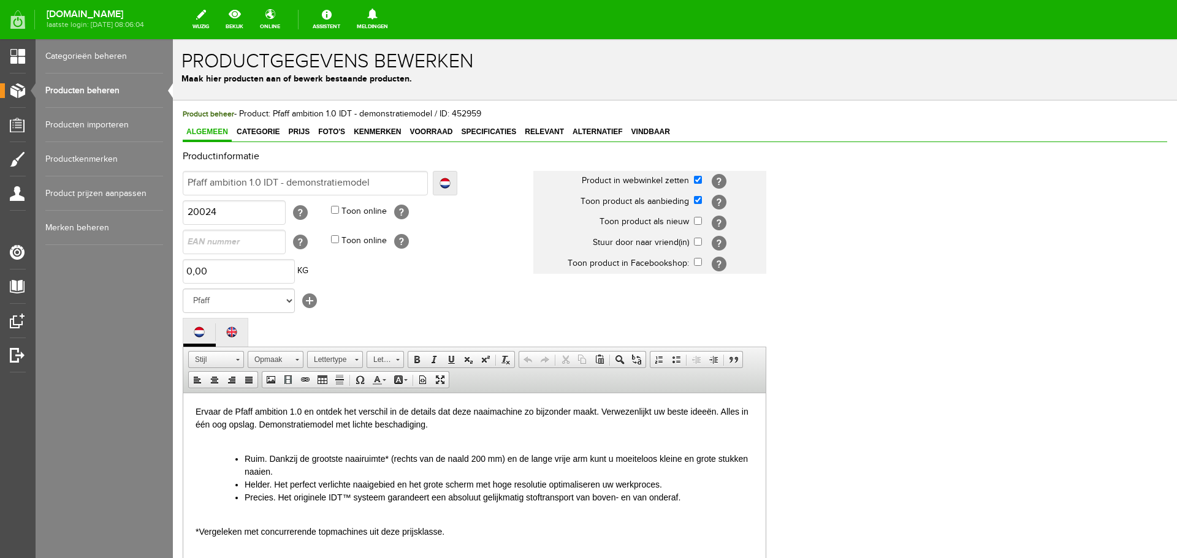
click at [100, 90] on link "Producten beheren" at bounding box center [104, 91] width 118 height 34
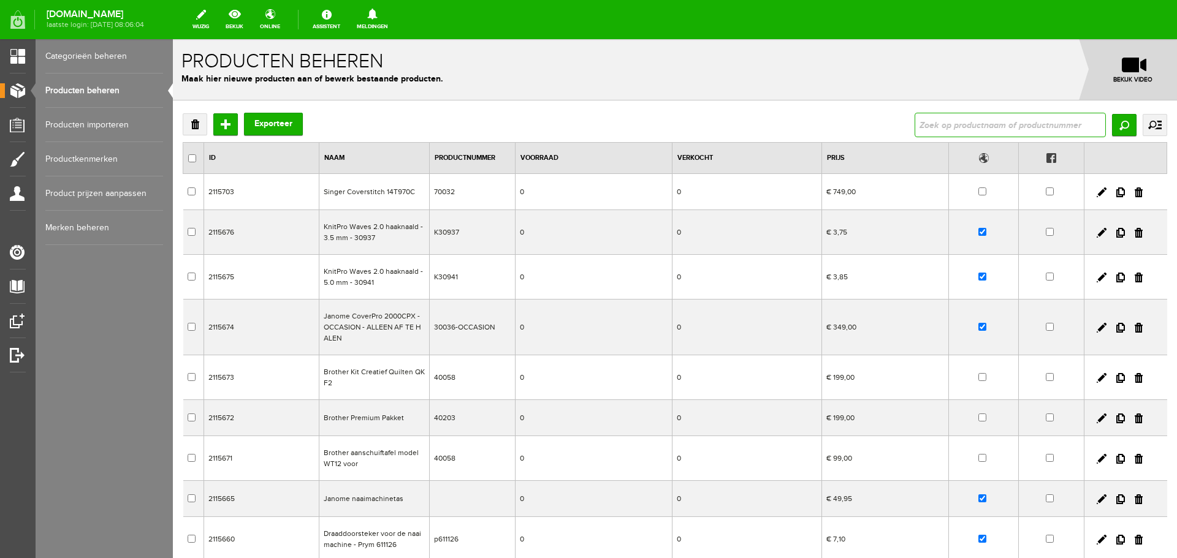
click at [928, 122] on input "text" at bounding box center [1010, 125] width 191 height 25
type input "2.0"
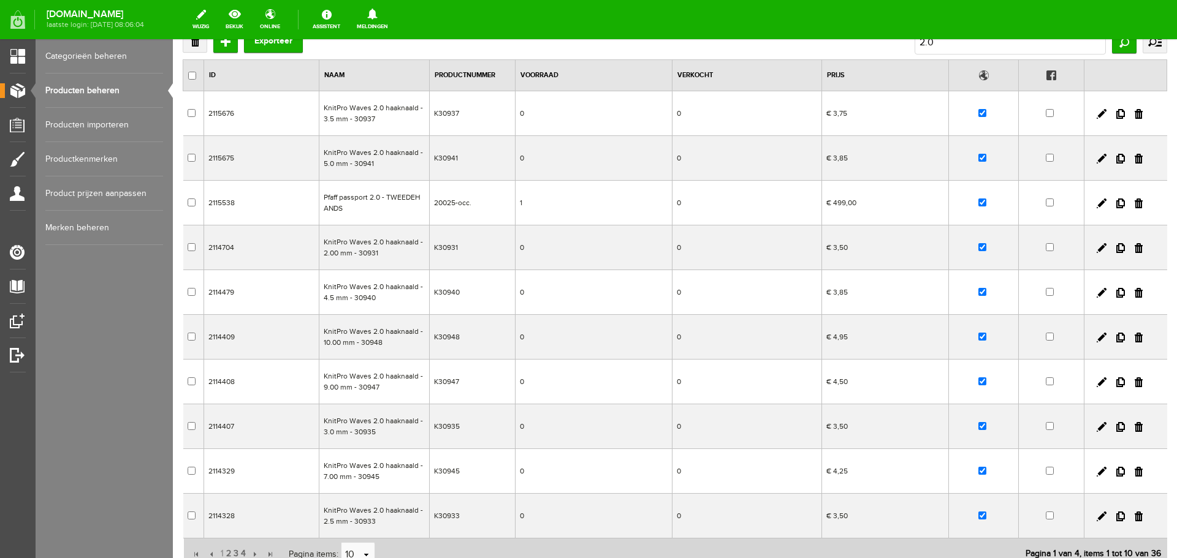
scroll to position [186, 0]
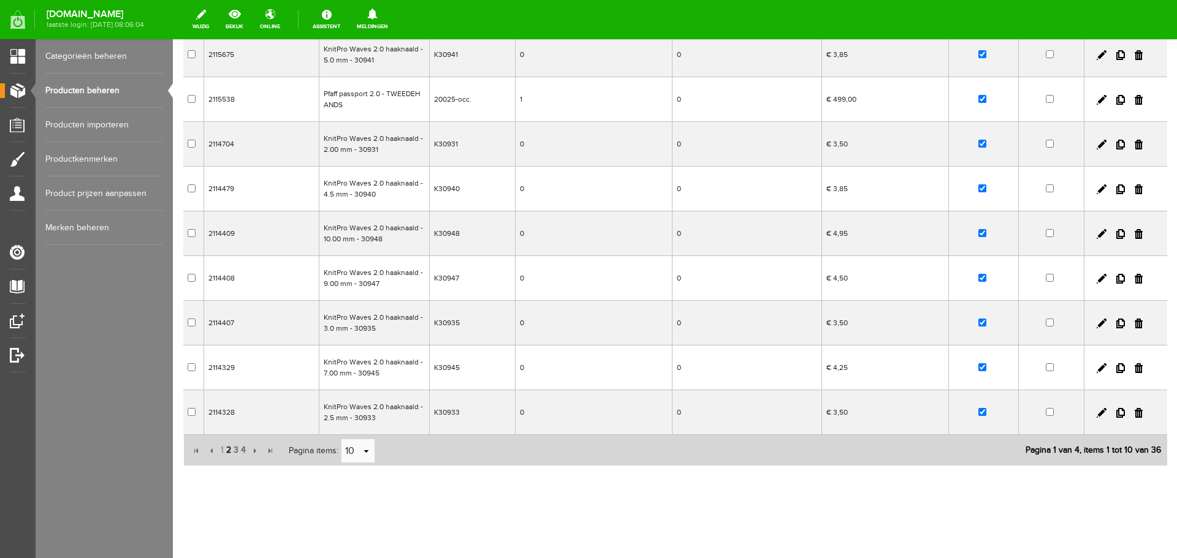
click at [229, 452] on span "2" at bounding box center [228, 450] width 7 height 25
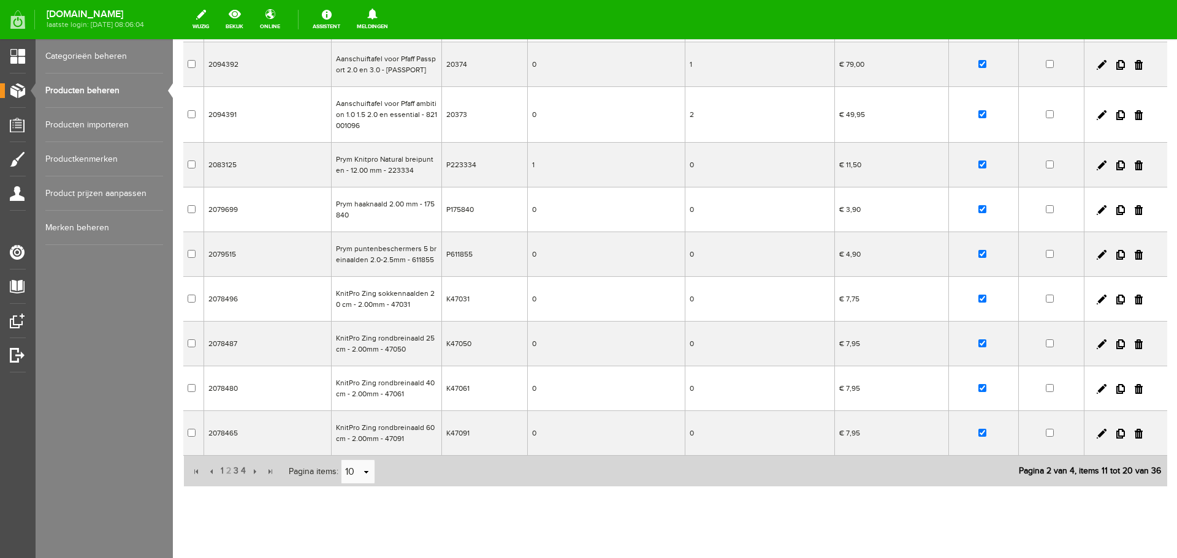
scroll to position [197, 0]
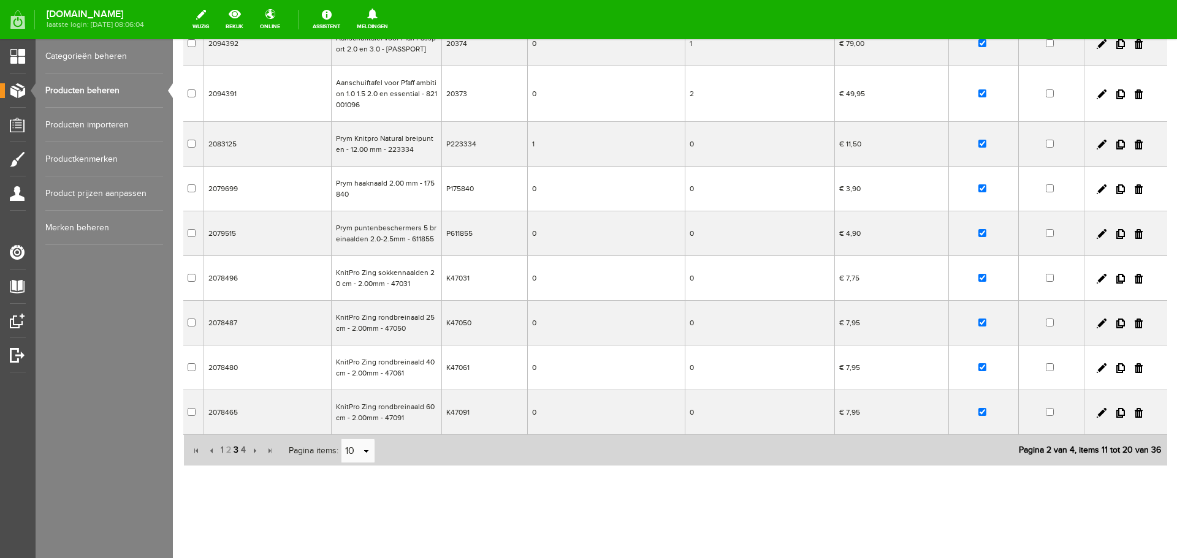
click at [235, 449] on span "3" at bounding box center [235, 450] width 7 height 25
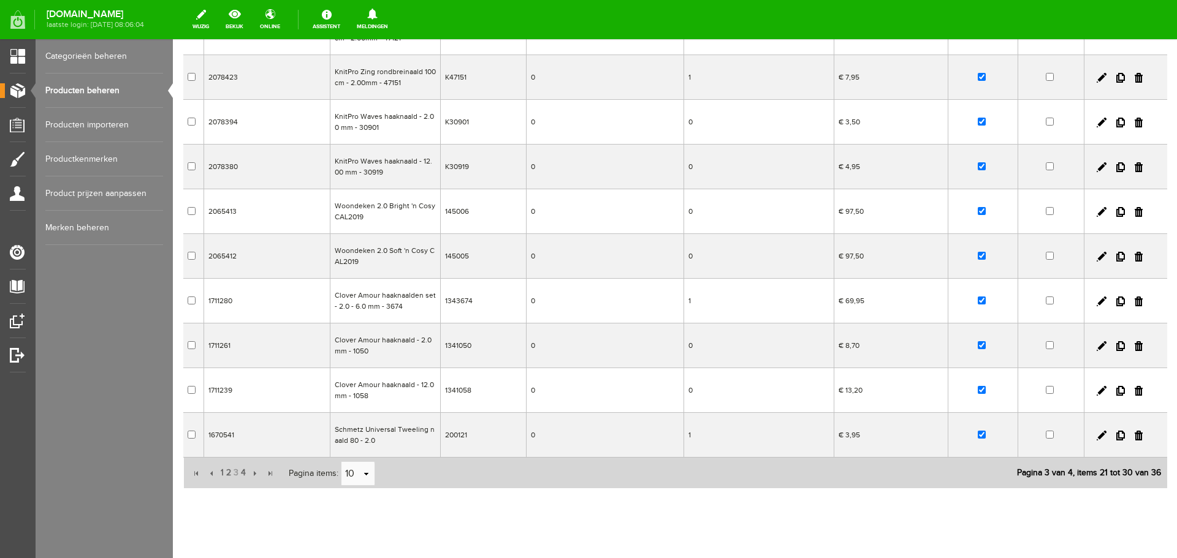
scroll to position [186, 0]
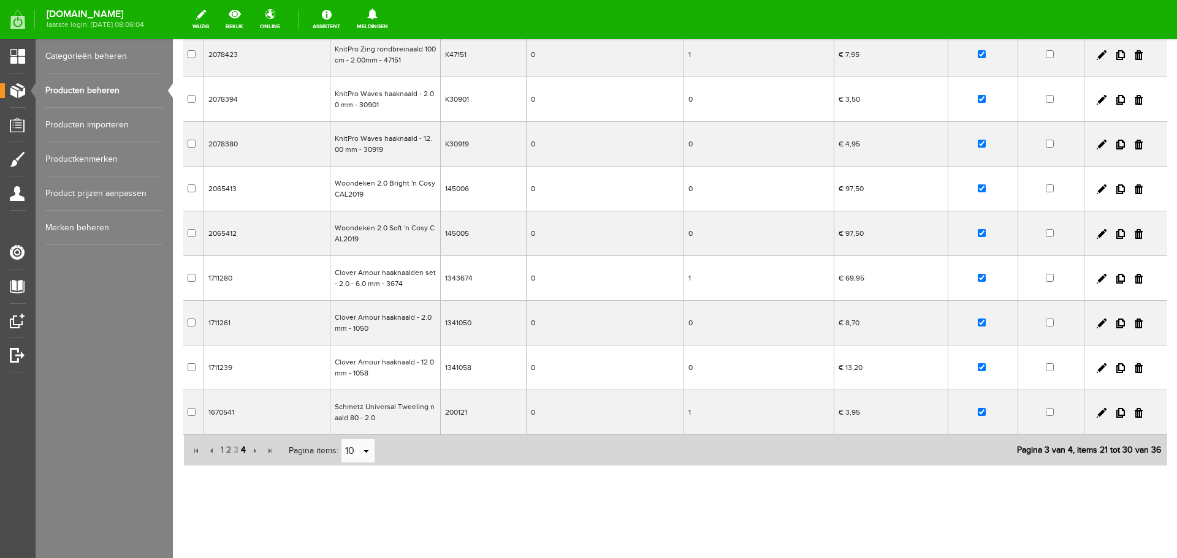
click at [245, 450] on span "4" at bounding box center [243, 450] width 7 height 25
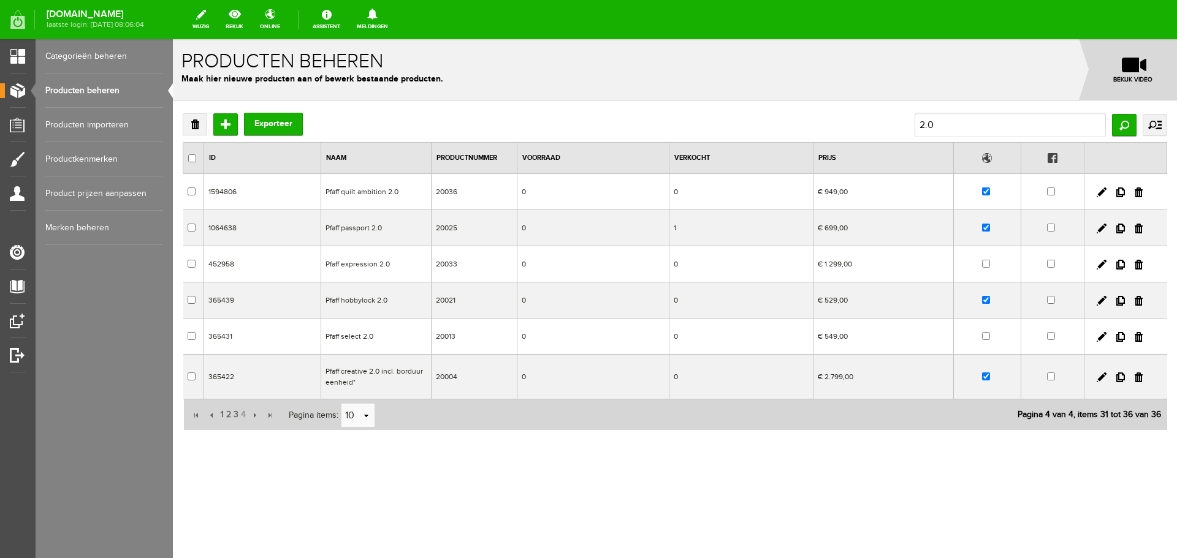
scroll to position [0, 0]
click at [1102, 194] on link at bounding box center [1102, 193] width 10 height 10
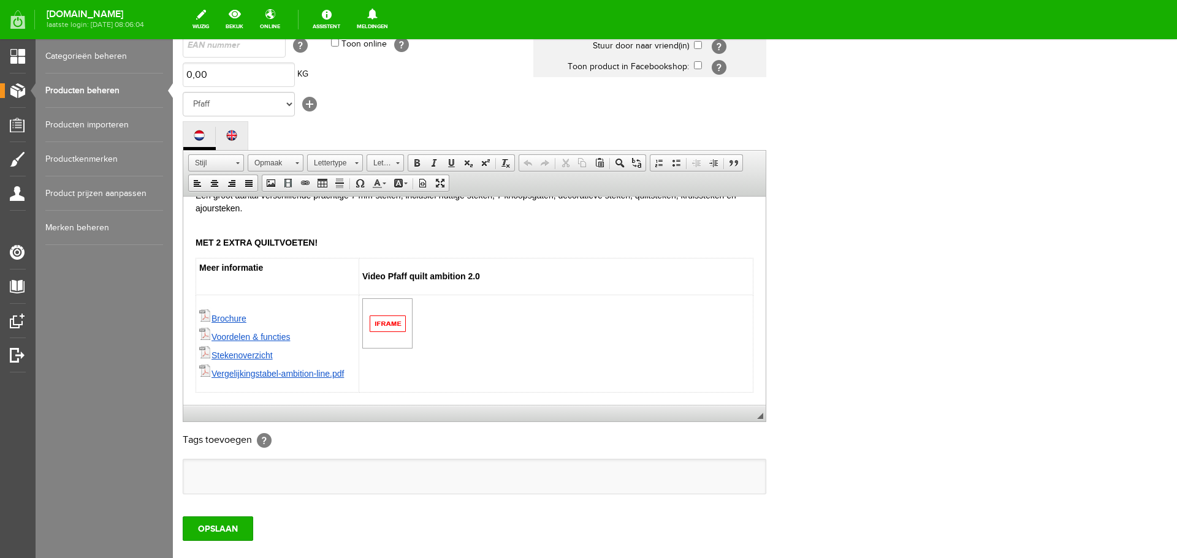
scroll to position [245, 0]
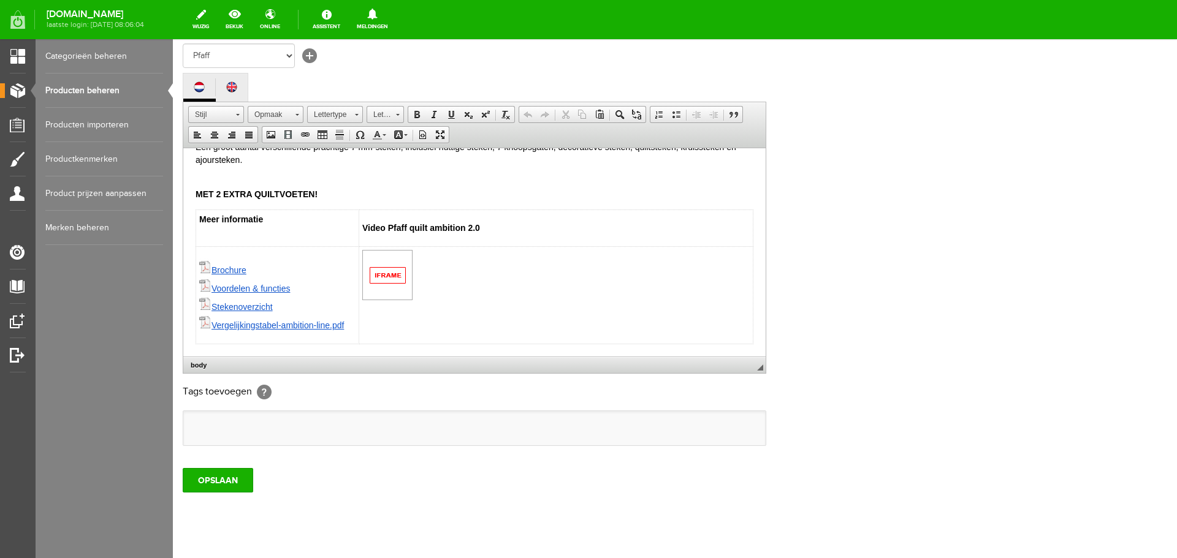
click at [748, 334] on html "Ontdek uw ware quilttalent met de nieuwe Pfaff quilt ambition 2.0. Het grote To…" at bounding box center [474, 141] width 582 height 430
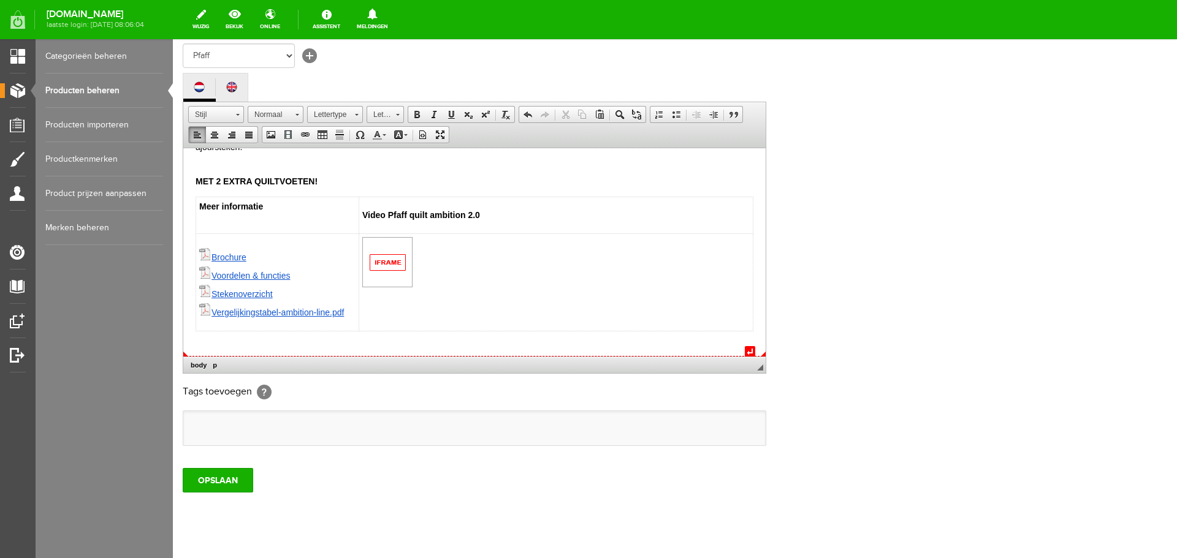
scroll to position [263, 0]
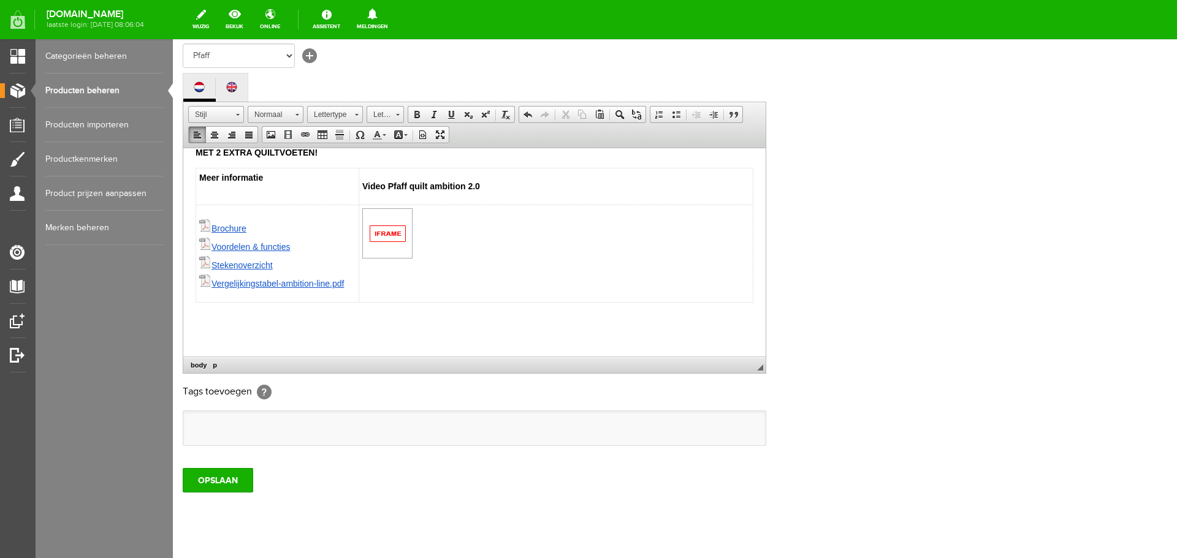
paste body
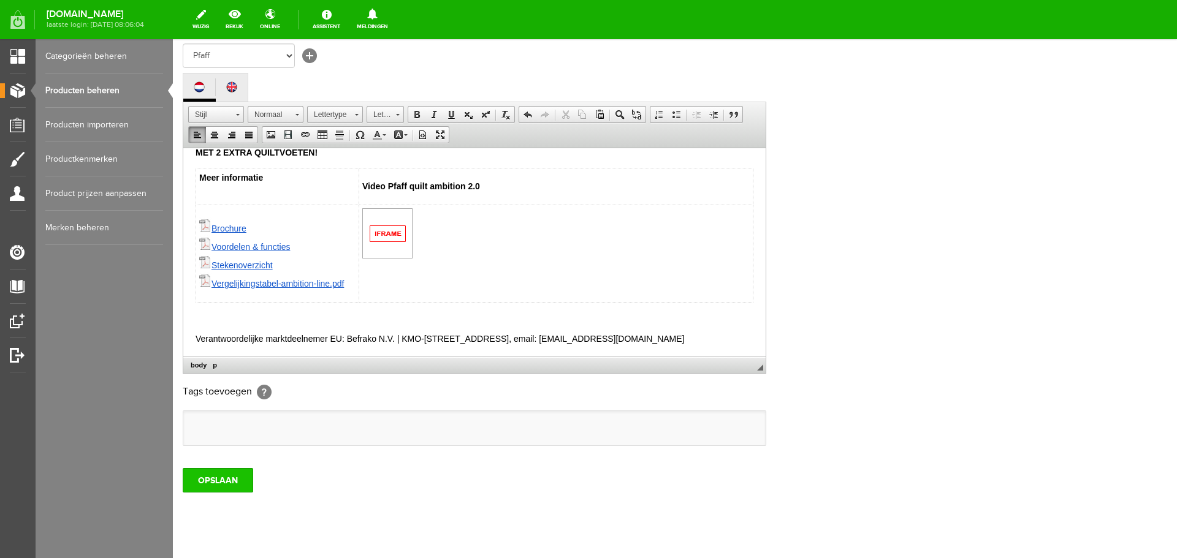
click at [199, 487] on input "OPSLAAN" at bounding box center [218, 480] width 71 height 25
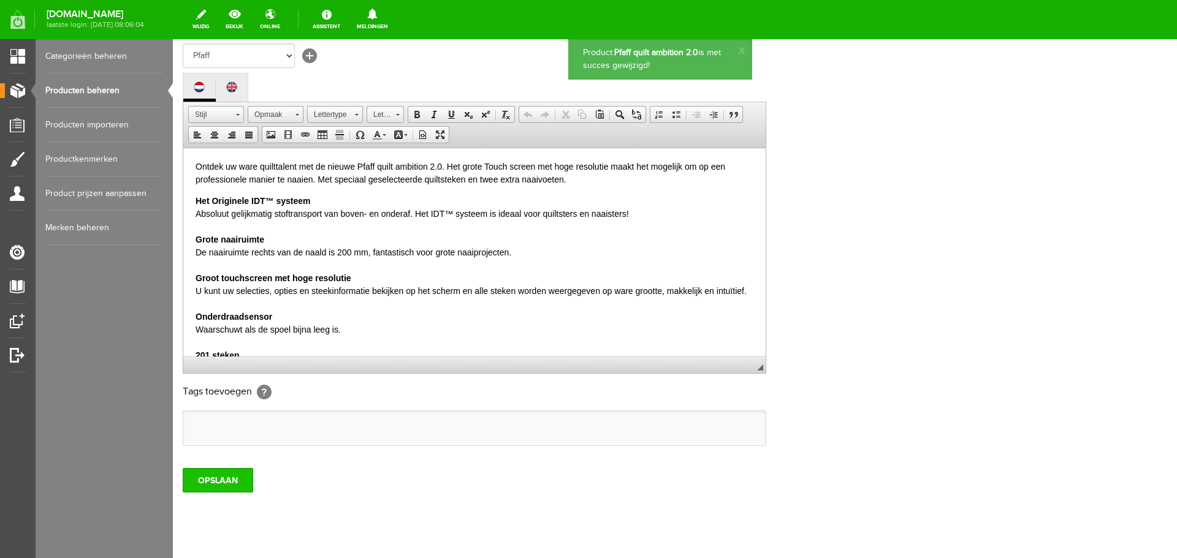
scroll to position [0, 0]
click at [207, 484] on input "OPSLAAN" at bounding box center [218, 480] width 71 height 25
click at [216, 485] on input "OPSLAAN" at bounding box center [218, 480] width 71 height 25
click at [102, 93] on link "Producten beheren" at bounding box center [104, 91] width 118 height 34
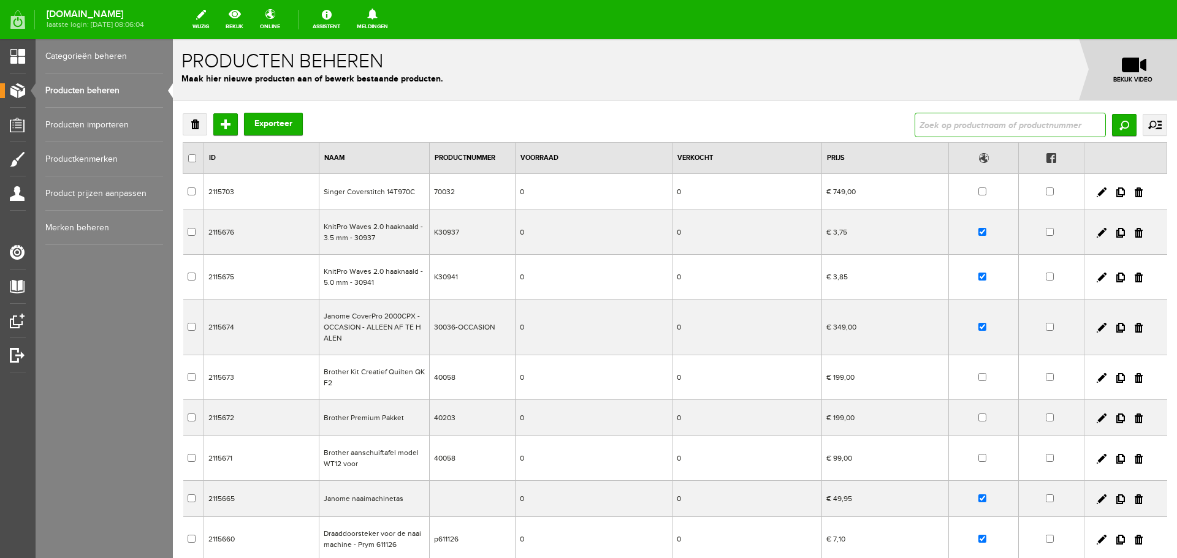
click at [985, 126] on input "text" at bounding box center [1010, 125] width 191 height 25
type input "610"
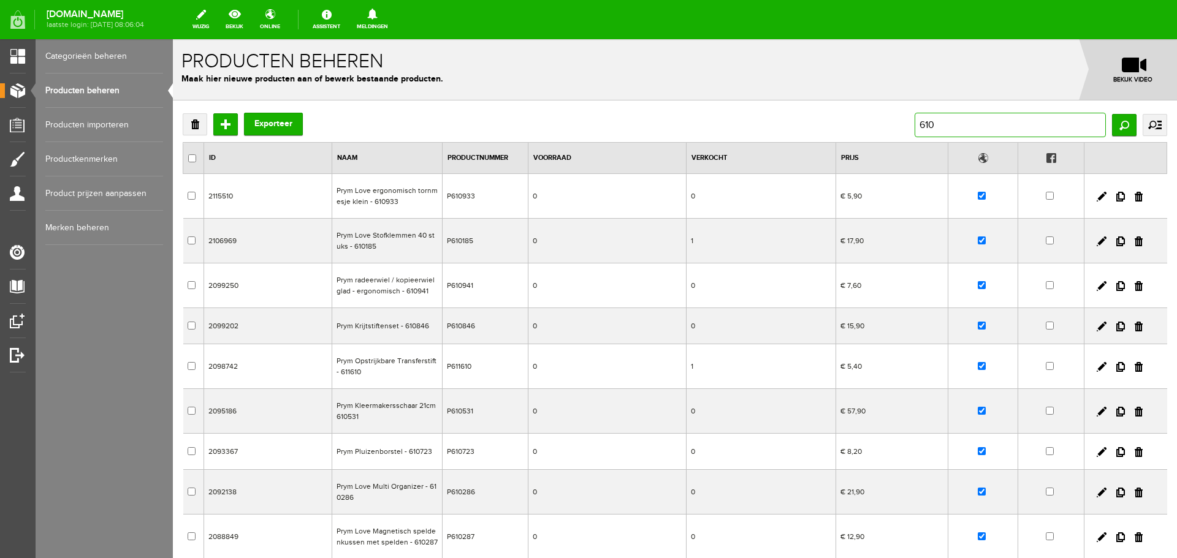
click at [915, 126] on input "610" at bounding box center [1010, 125] width 191 height 25
type input "ambition 610"
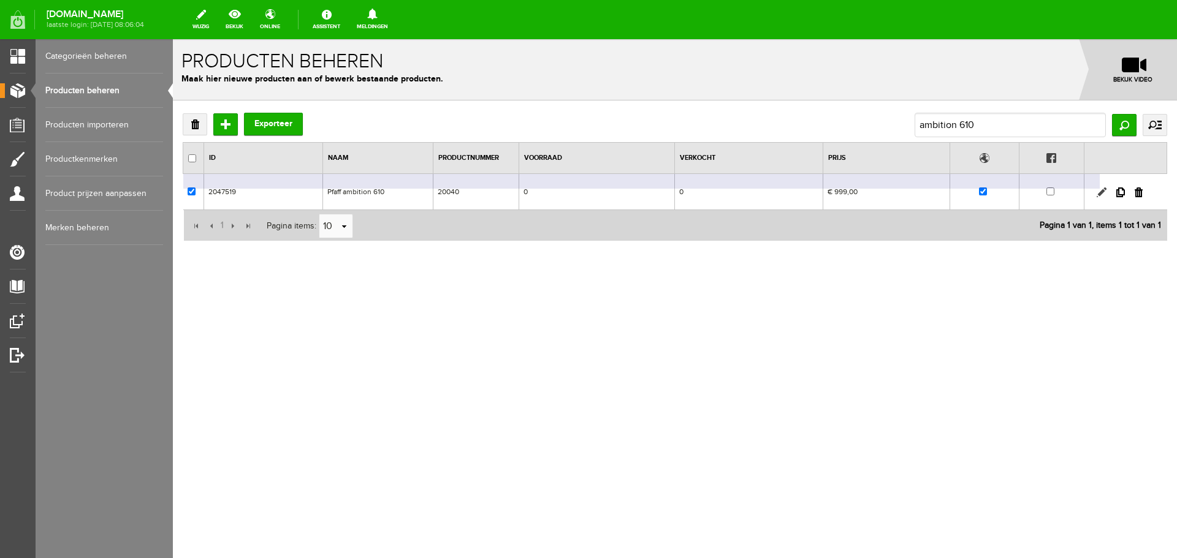
click at [1103, 192] on link at bounding box center [1102, 193] width 10 height 10
checkbox input "true"
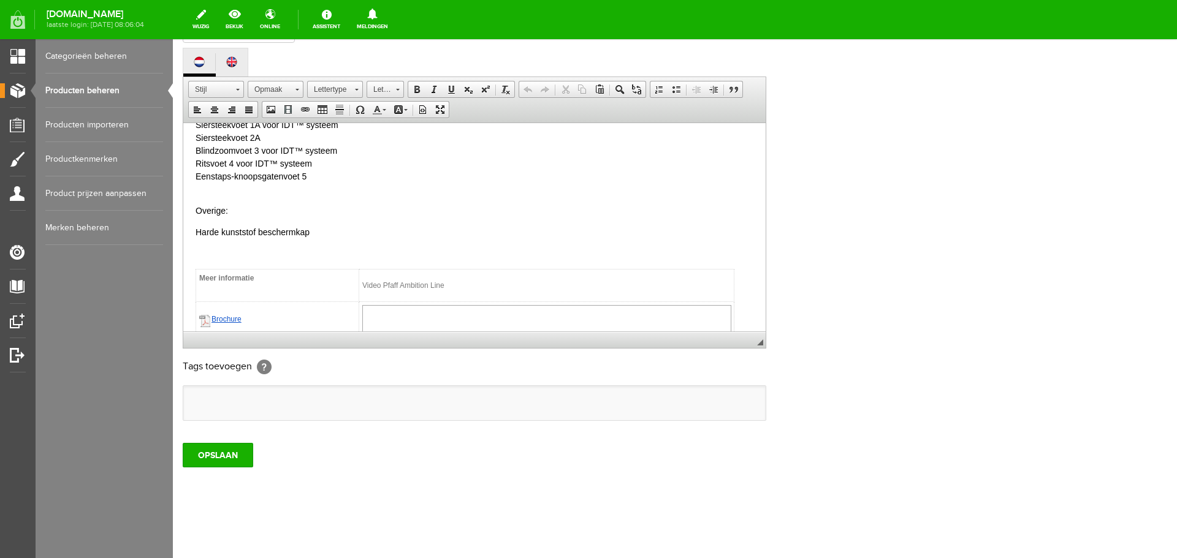
click at [240, 210] on p "Overige:" at bounding box center [475, 210] width 558 height 13
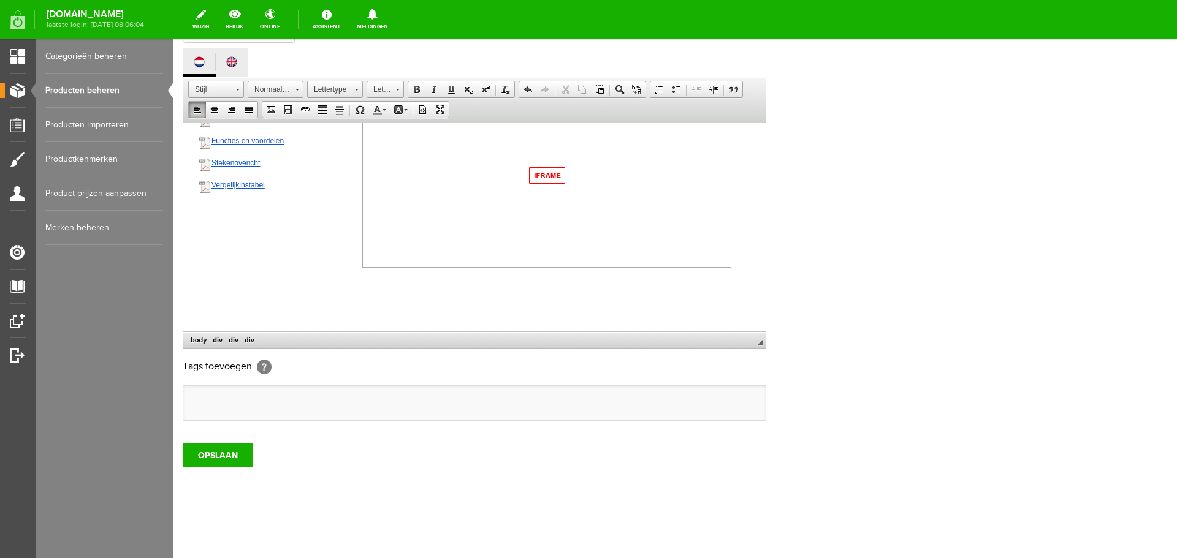
click at [207, 452] on input "OPSLAAN" at bounding box center [218, 455] width 71 height 25
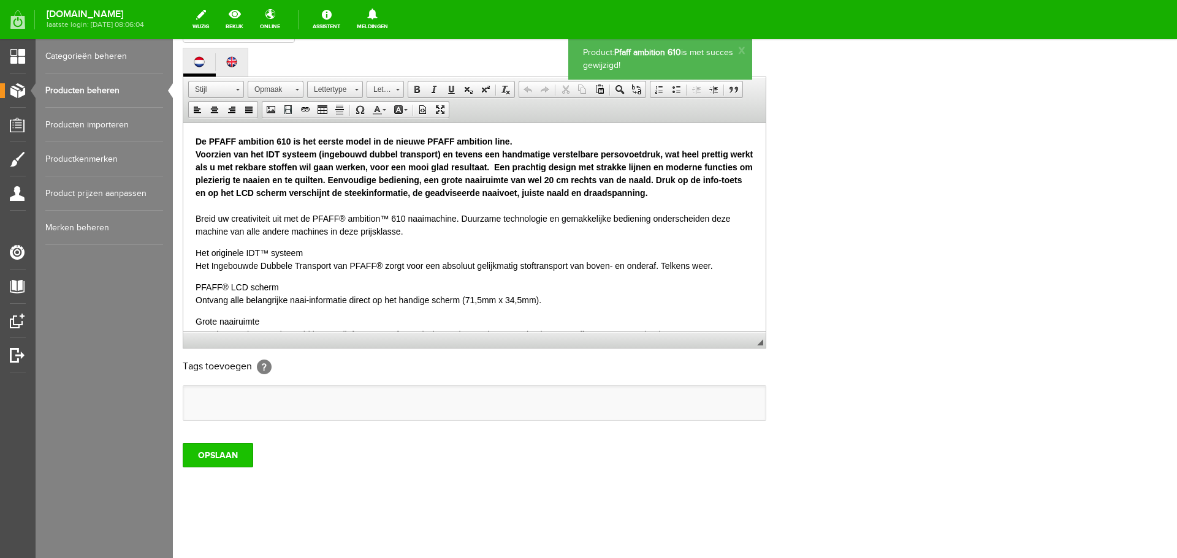
click at [208, 461] on input "OPSLAAN" at bounding box center [218, 455] width 71 height 25
click at [86, 89] on link "Producten beheren" at bounding box center [104, 91] width 118 height 34
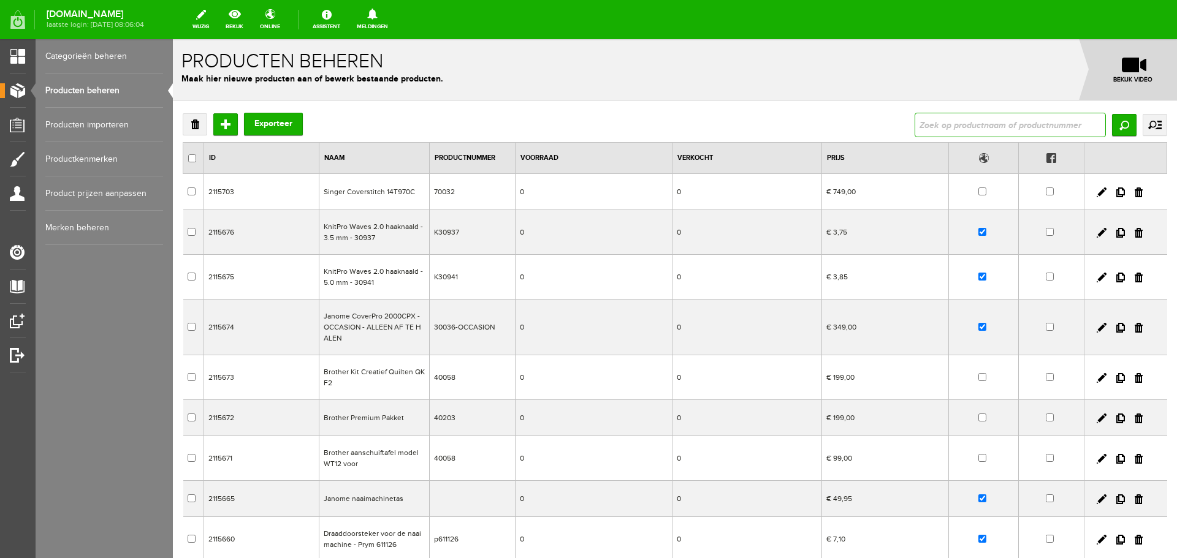
click at [948, 116] on input "text" at bounding box center [1010, 125] width 191 height 25
type input "q"
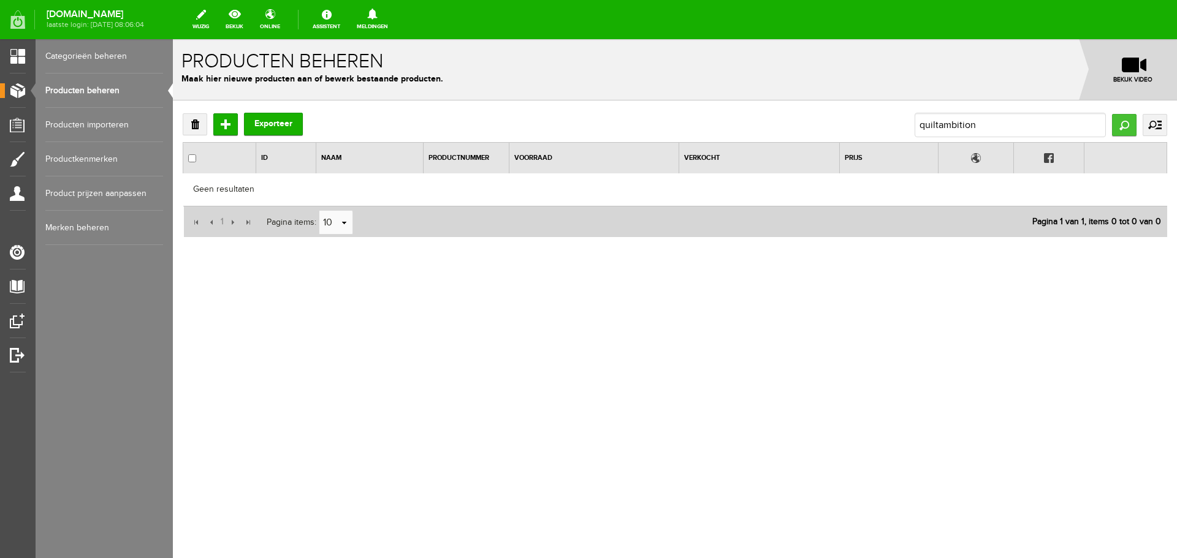
click at [1115, 126] on input "Zoeken" at bounding box center [1124, 125] width 25 height 22
drag, startPoint x: 1004, startPoint y: 128, endPoint x: 888, endPoint y: 125, distance: 115.9
click at [888, 125] on div "Verwijderen Toevoegen Exporteer quiltambition Zoeken uitgebreid zoeken Categori…" at bounding box center [675, 125] width 985 height 25
click at [90, 88] on link "Producten beheren" at bounding box center [104, 91] width 118 height 34
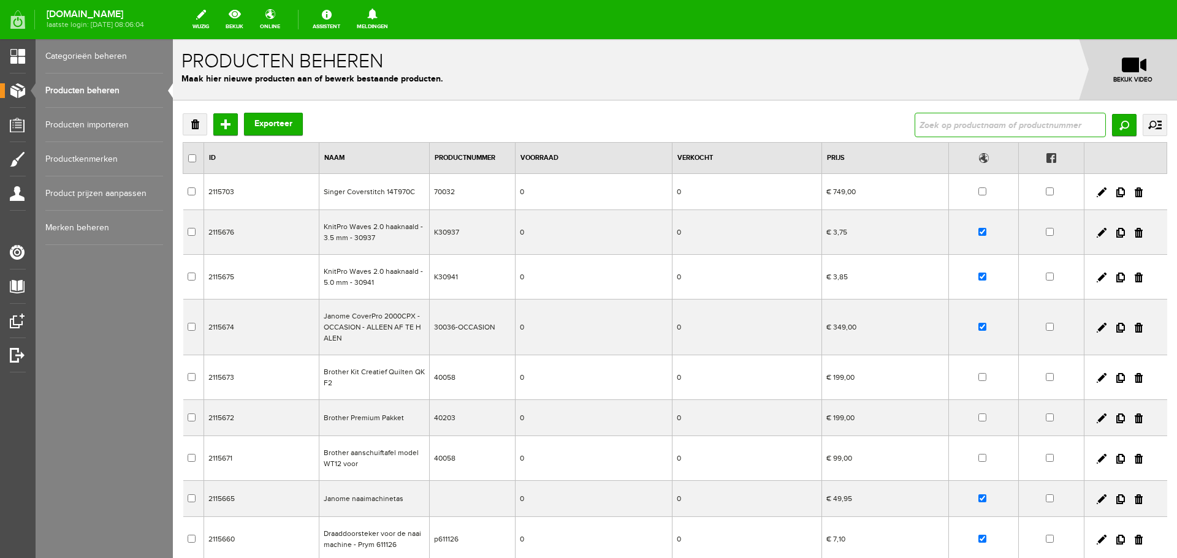
click at [915, 121] on input "text" at bounding box center [1010, 125] width 191 height 25
type input "quilt"
click at [1114, 123] on input "Zoeken" at bounding box center [1124, 125] width 25 height 22
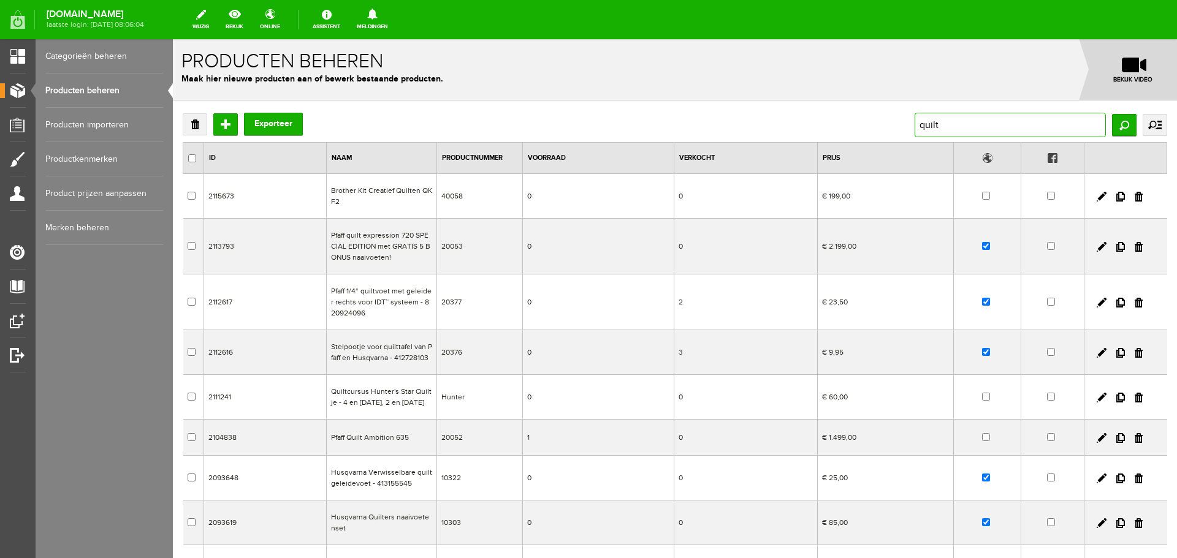
drag, startPoint x: 946, startPoint y: 123, endPoint x: 860, endPoint y: 126, distance: 85.9
click at [860, 126] on div "Verwijderen Toevoegen Exporteer quilt Zoeken uitgebreid zoeken Categorie Cadeau…" at bounding box center [675, 125] width 985 height 25
type input "ambition 620"
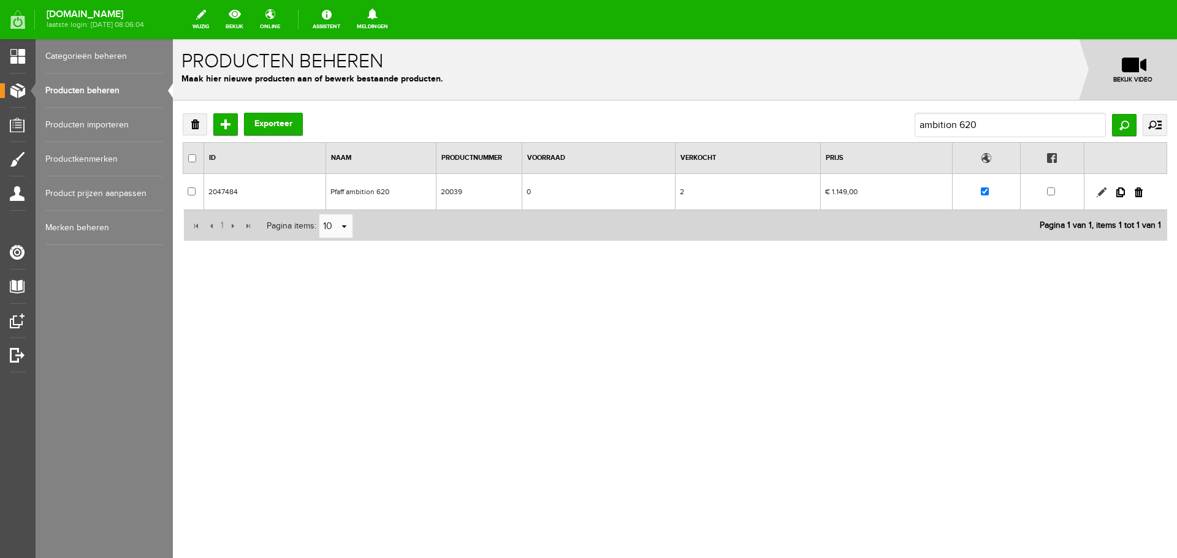
click at [1101, 191] on link at bounding box center [1102, 193] width 10 height 10
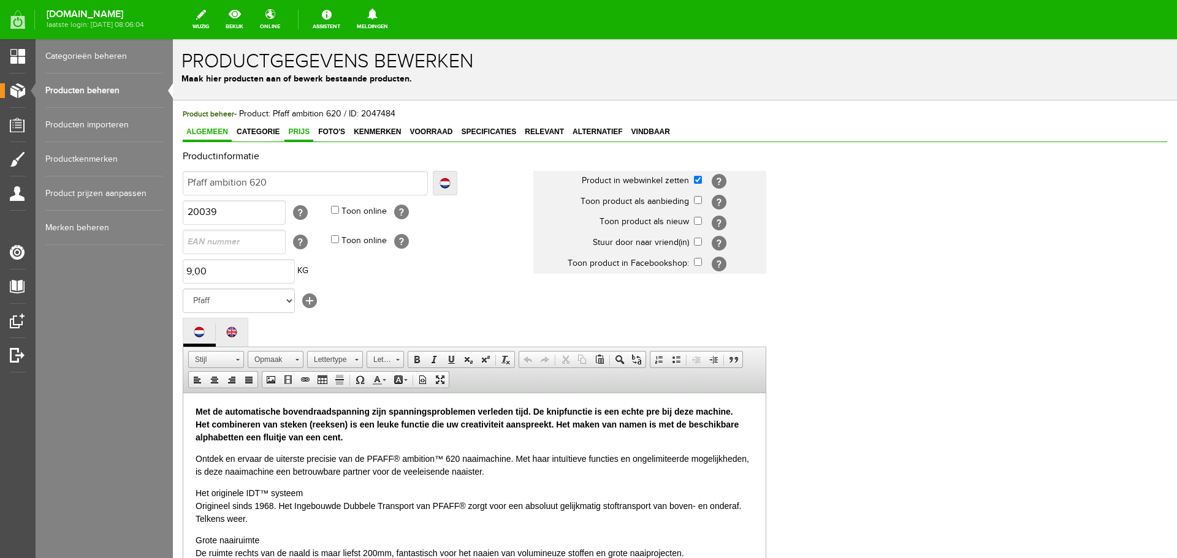
click at [292, 126] on link "Prijs" at bounding box center [298, 133] width 29 height 18
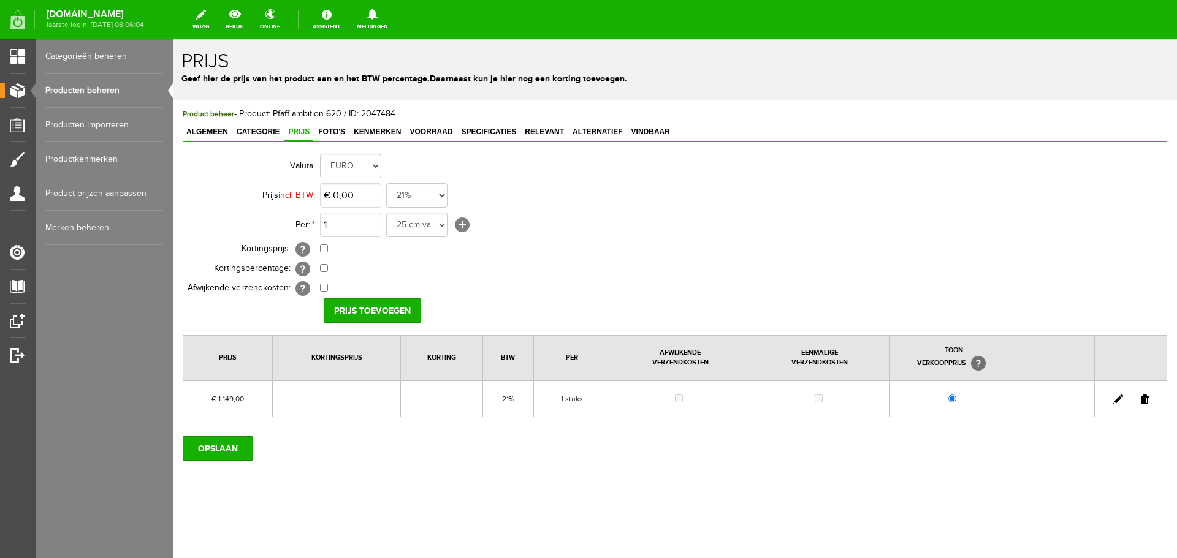
click at [1119, 395] on link at bounding box center [1118, 400] width 10 height 10
click at [205, 129] on span "Algemeen" at bounding box center [207, 132] width 49 height 9
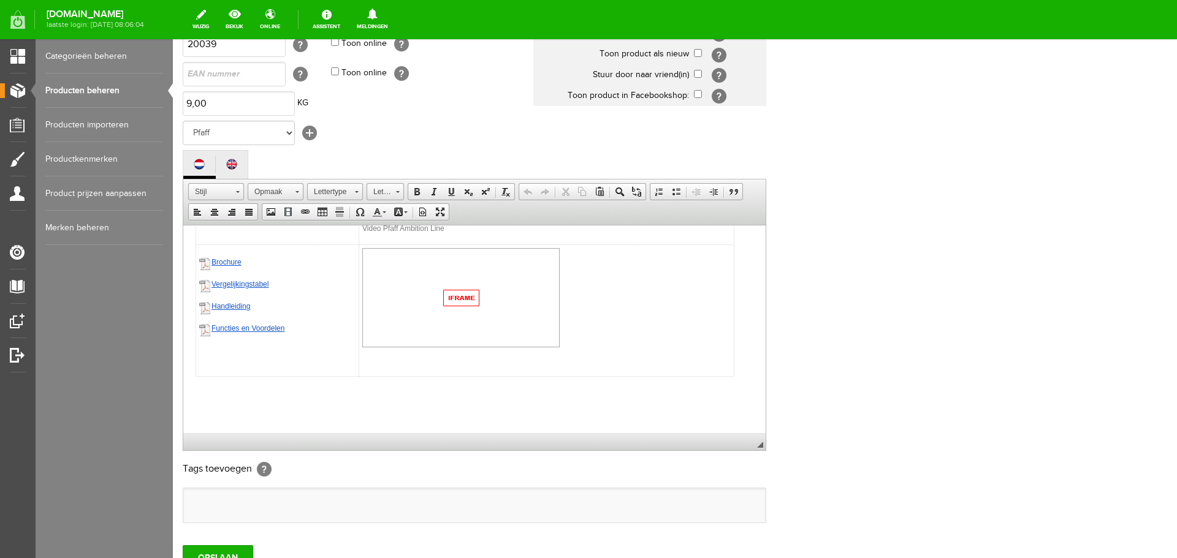
scroll to position [184, 0]
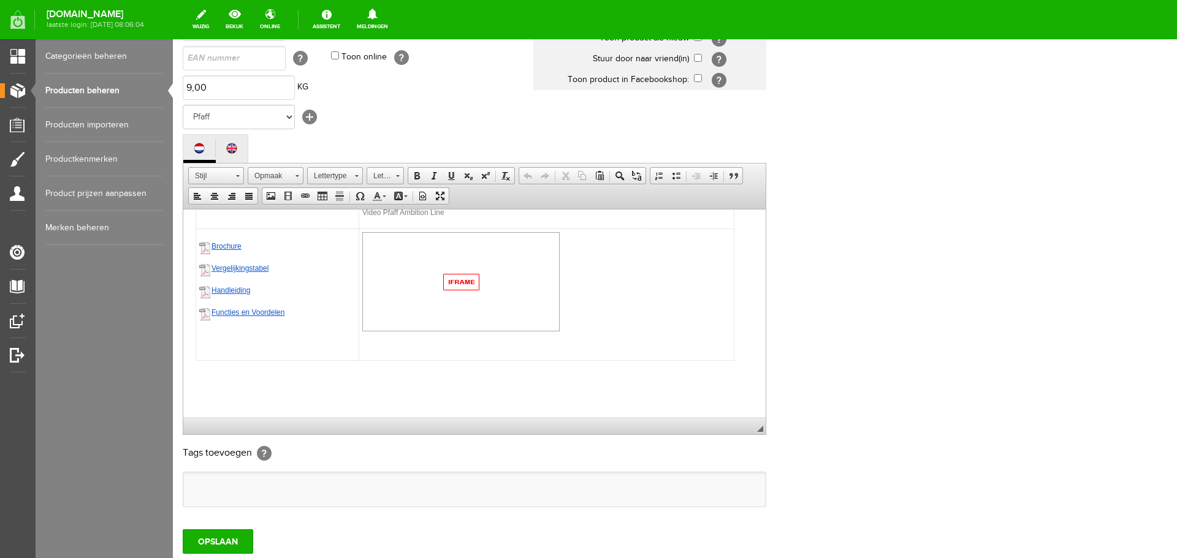
click at [741, 349] on div "Meer informatie Video Pfaff Ambition Line Brochure V ergelijkingstabel H andlei…" at bounding box center [475, 278] width 558 height 165
click at [188, 547] on input "OPSLAAN" at bounding box center [218, 542] width 71 height 25
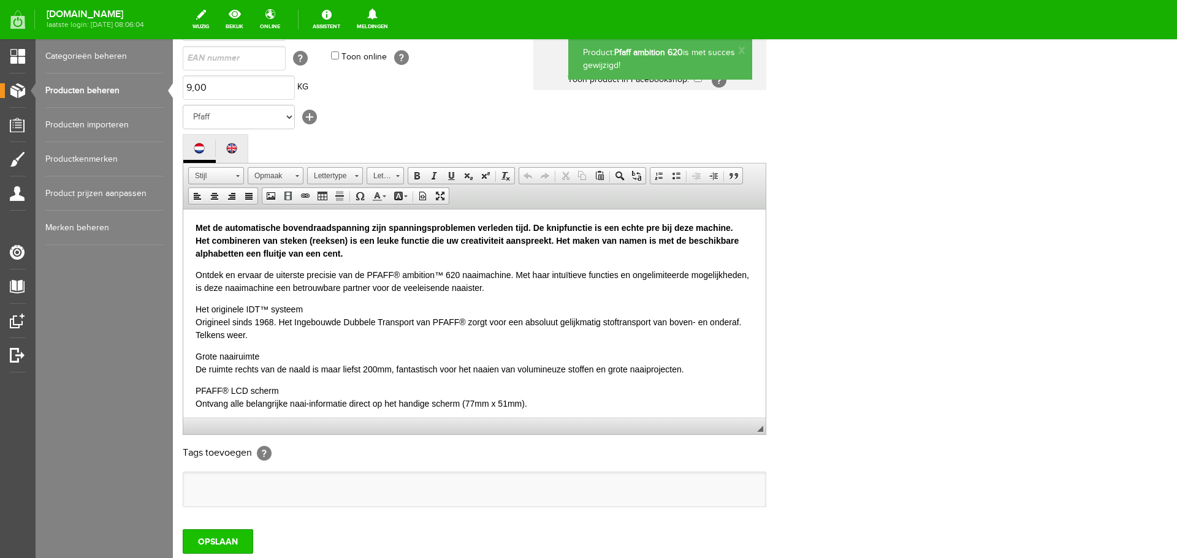
scroll to position [0, 0]
click at [199, 544] on input "OPSLAAN" at bounding box center [218, 542] width 71 height 25
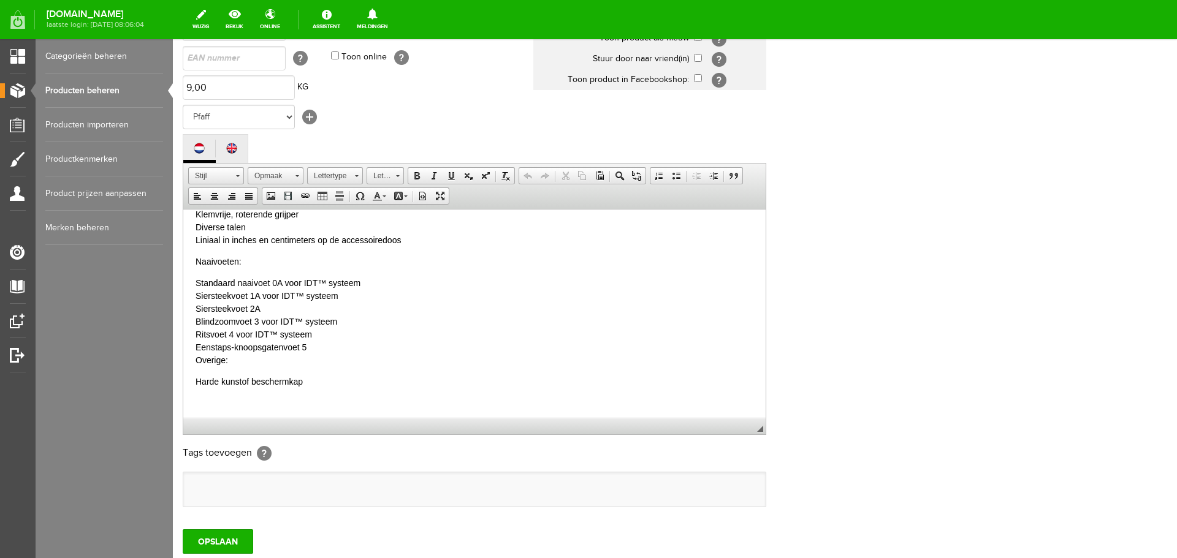
scroll to position [552, 0]
click at [199, 357] on p "Standaard naaivoet 0A voor IDT™ systeem Siersteekvoet 1A voor IDT™ systeem Sier…" at bounding box center [475, 320] width 558 height 90
click at [230, 369] on p "Standaard naaivoet 0A voor IDT™ systeem Siersteekvoet 1A voor IDT™ systeem Sier…" at bounding box center [475, 326] width 558 height 103
click at [246, 259] on p "Naaivoeten:" at bounding box center [475, 259] width 558 height 13
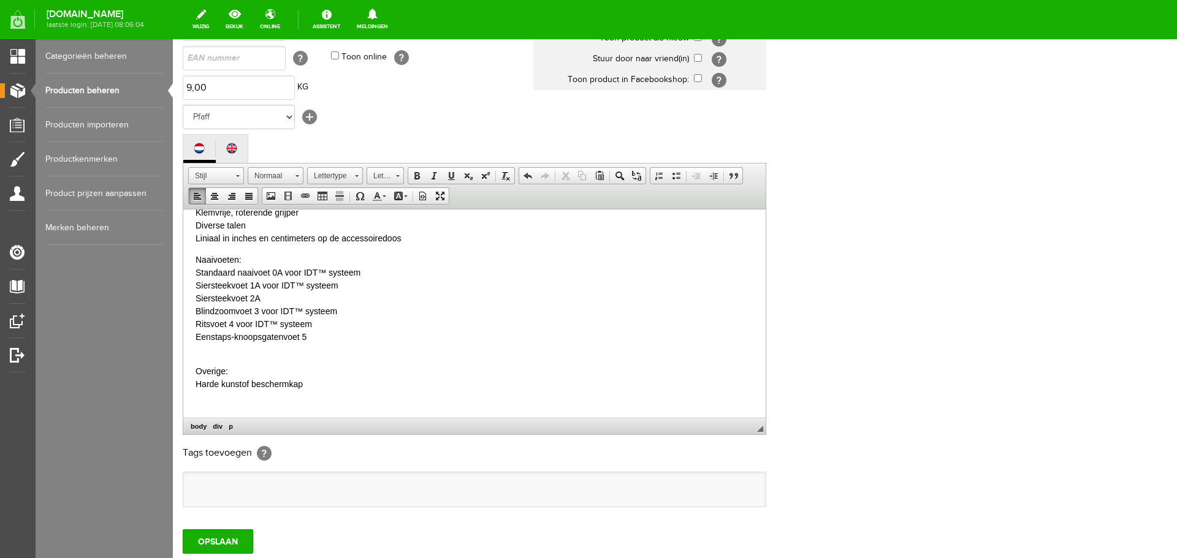
click at [202, 348] on div "Met de automatische bovendraadspanning zijn spanningsproblemen verleden tijd. D…" at bounding box center [475, 41] width 558 height 742
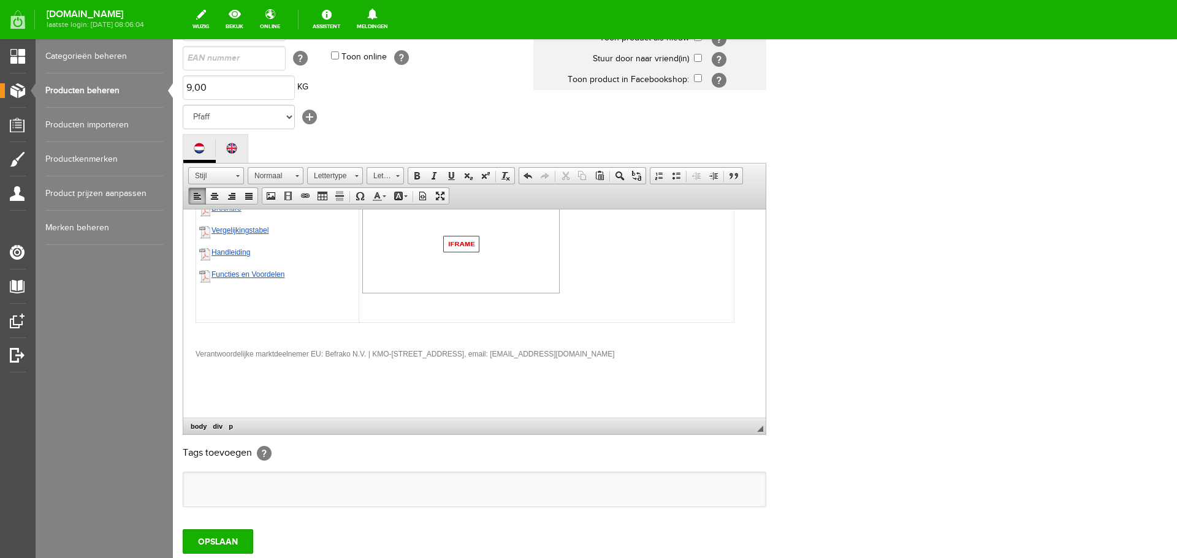
scroll to position [821, 0]
click at [204, 543] on input "OPSLAAN" at bounding box center [218, 542] width 71 height 25
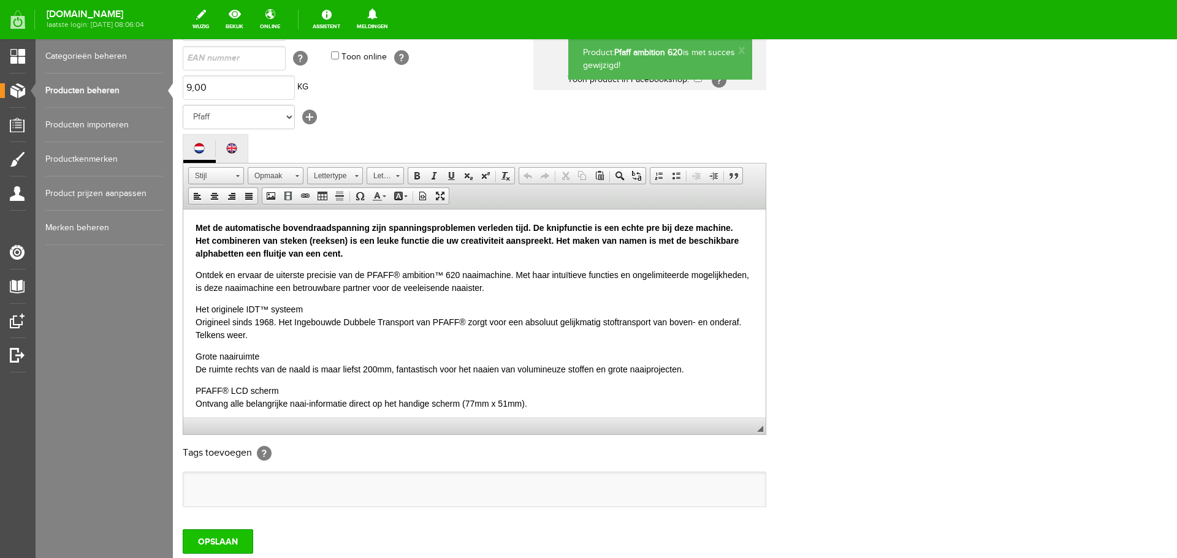
scroll to position [0, 0]
click at [207, 541] on input "OPSLAAN" at bounding box center [218, 542] width 71 height 25
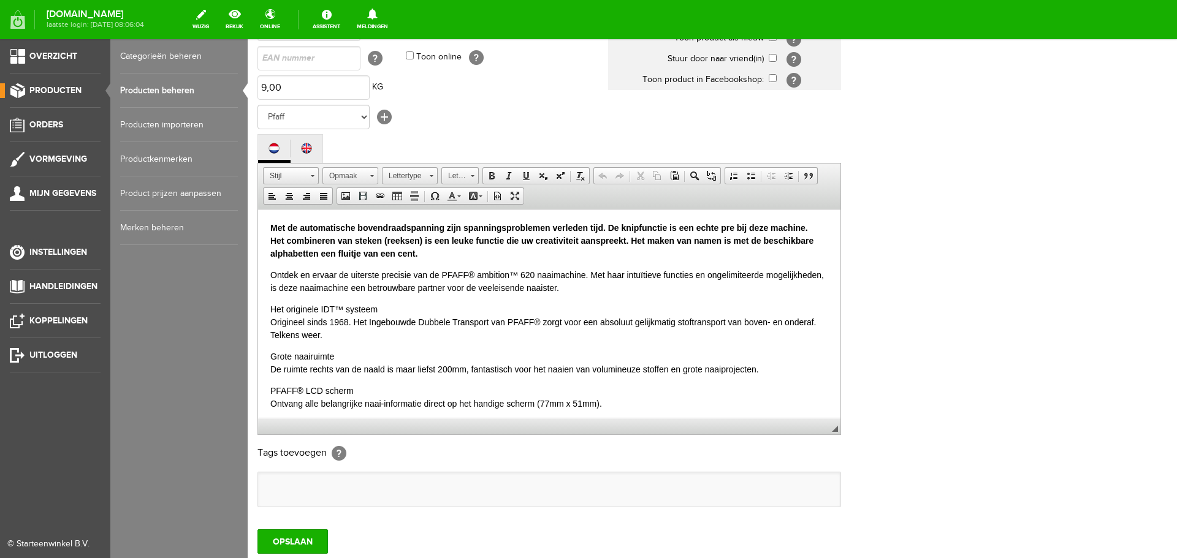
drag, startPoint x: 173, startPoint y: 88, endPoint x: 182, endPoint y: 87, distance: 9.3
click at [172, 88] on link "Producten beheren" at bounding box center [179, 91] width 118 height 34
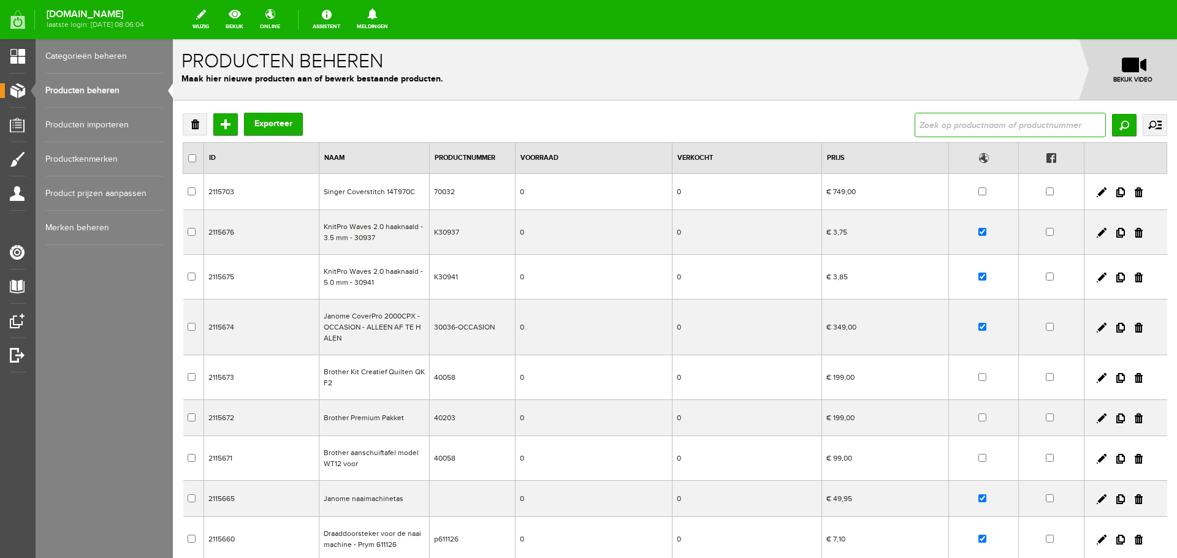
click at [944, 122] on input "text" at bounding box center [1010, 125] width 191 height 25
type input "ambition 630"
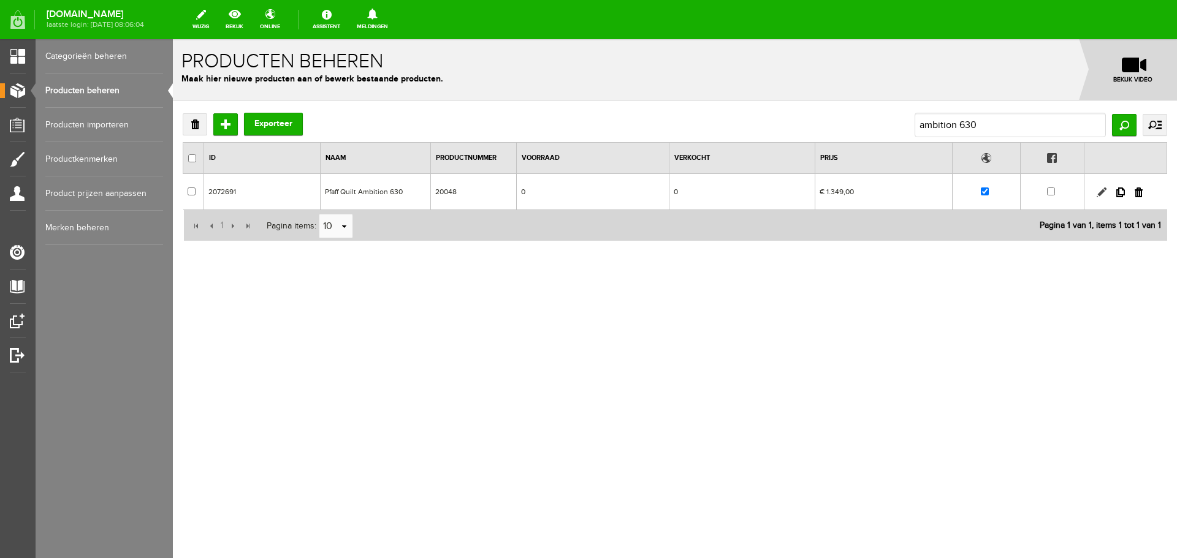
click at [1102, 192] on link at bounding box center [1102, 193] width 10 height 10
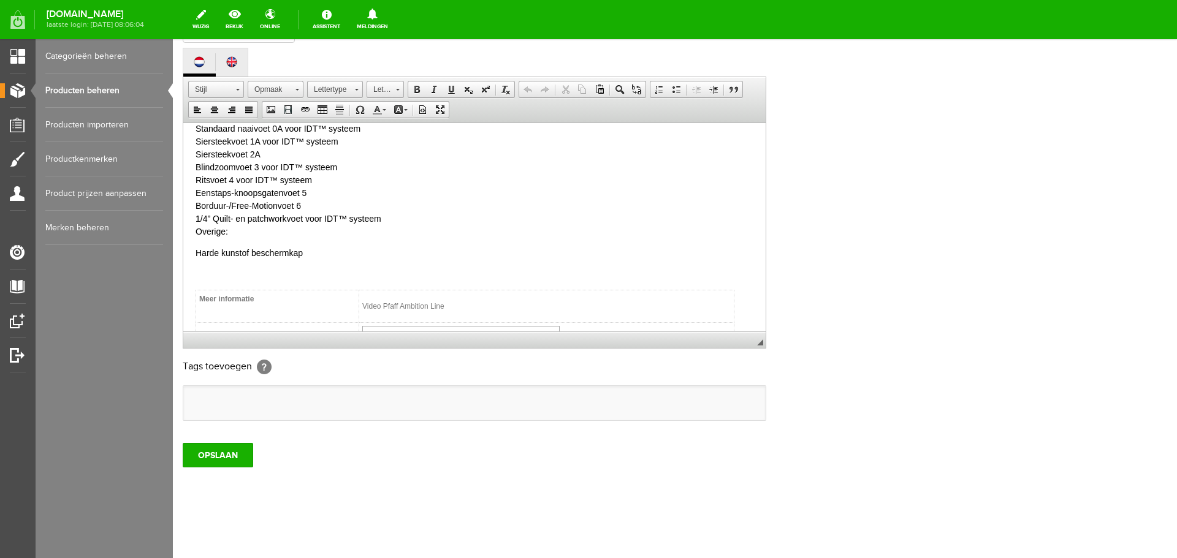
scroll to position [674, 0]
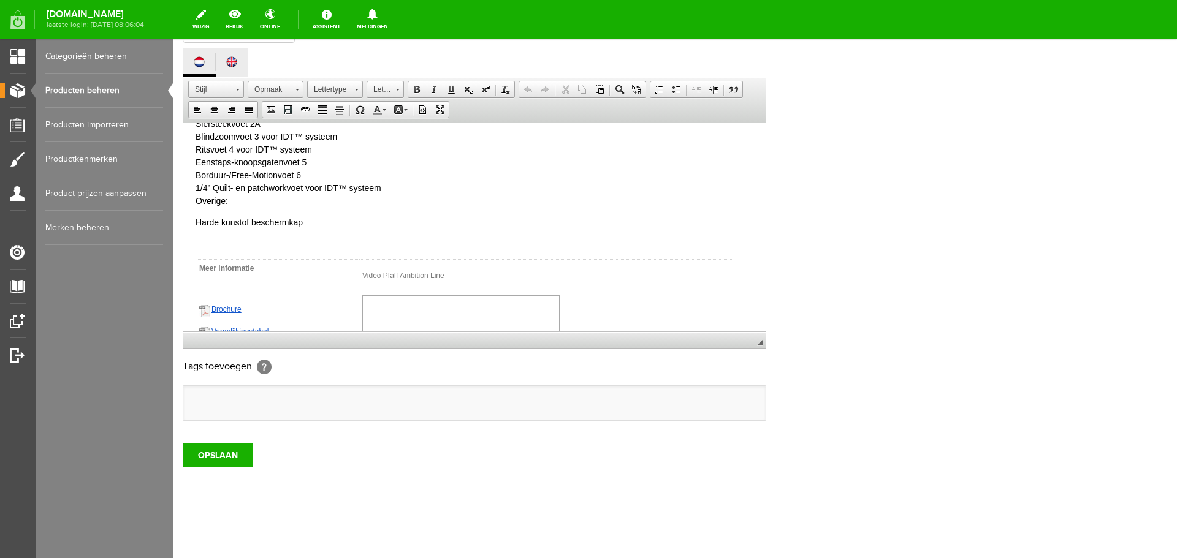
click at [394, 185] on p "Standaard naaivoet 0A voor IDT™ systeem Siersteekvoet 1A voor IDT™ systeem Sier…" at bounding box center [475, 149] width 558 height 116
click at [198, 201] on p "Standaard naaivoet 0A voor IDT™ systeem Siersteekvoet 1A voor IDT™ systeem Sier…" at bounding box center [475, 149] width 558 height 116
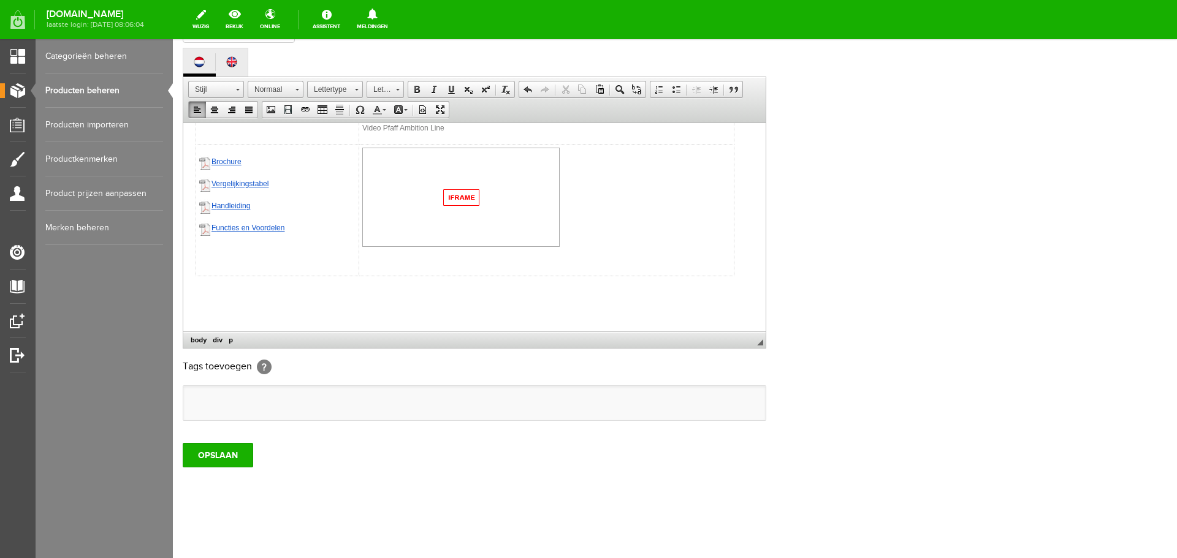
scroll to position [828, 0]
click at [215, 299] on div "Meer informatie Video Pfaff Ambition Line Brochure V ergelijkingstabel H andlei…" at bounding box center [475, 214] width 558 height 210
click at [216, 460] on input "OPSLAAN" at bounding box center [218, 455] width 71 height 25
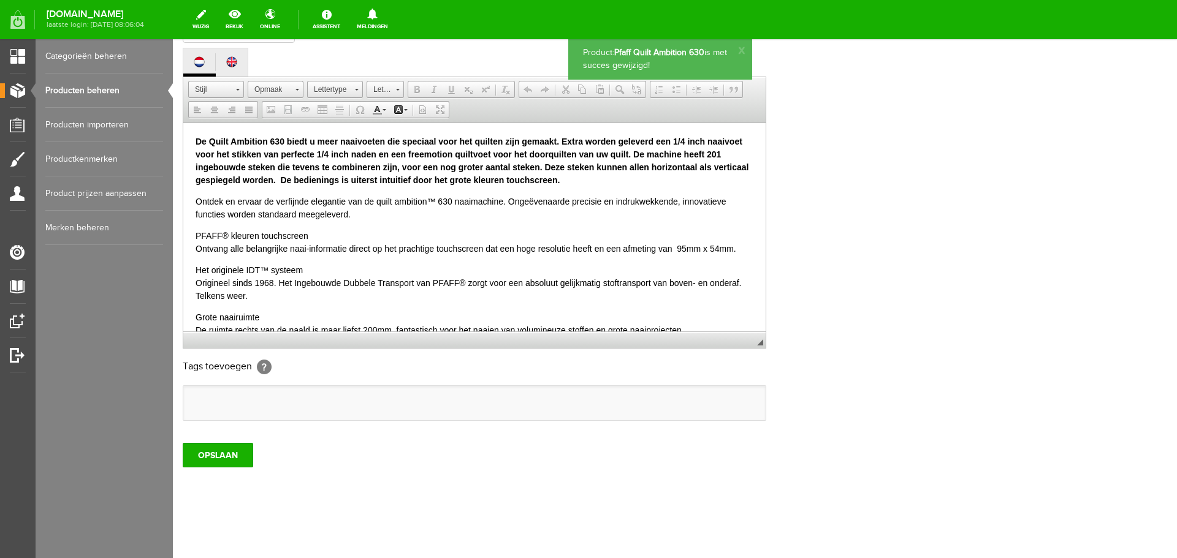
scroll to position [0, 0]
click at [216, 461] on input "OPSLAAN" at bounding box center [218, 455] width 71 height 25
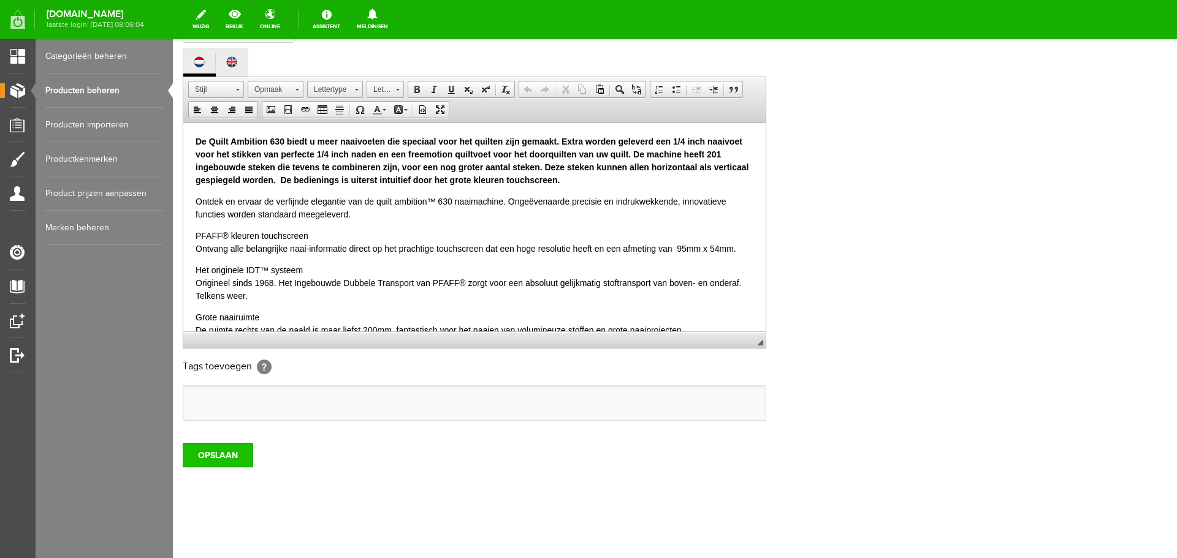
click at [215, 460] on input "OPSLAAN" at bounding box center [218, 455] width 71 height 25
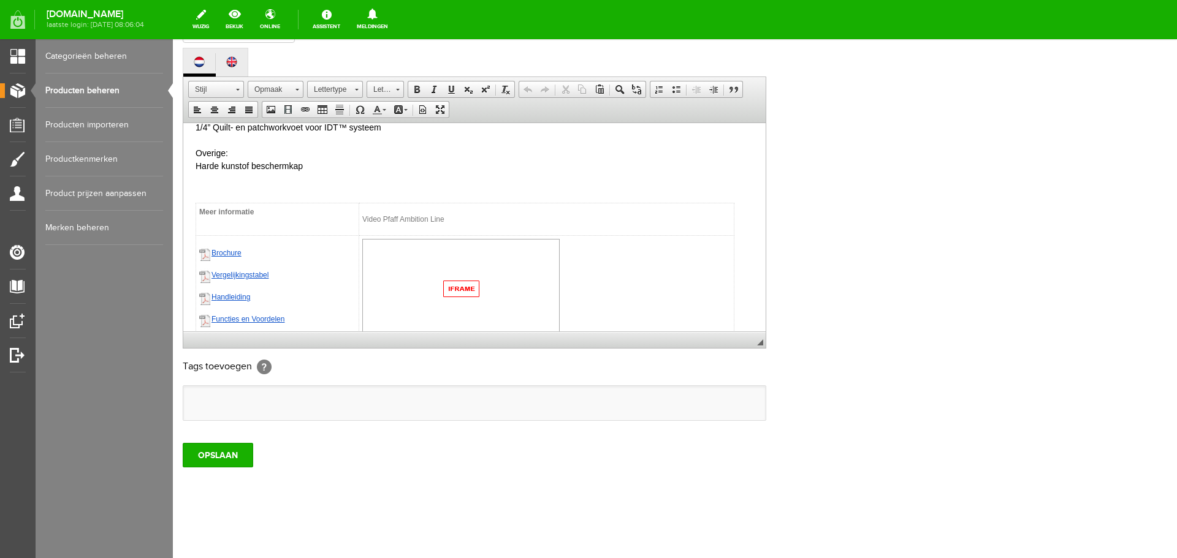
scroll to position [736, 0]
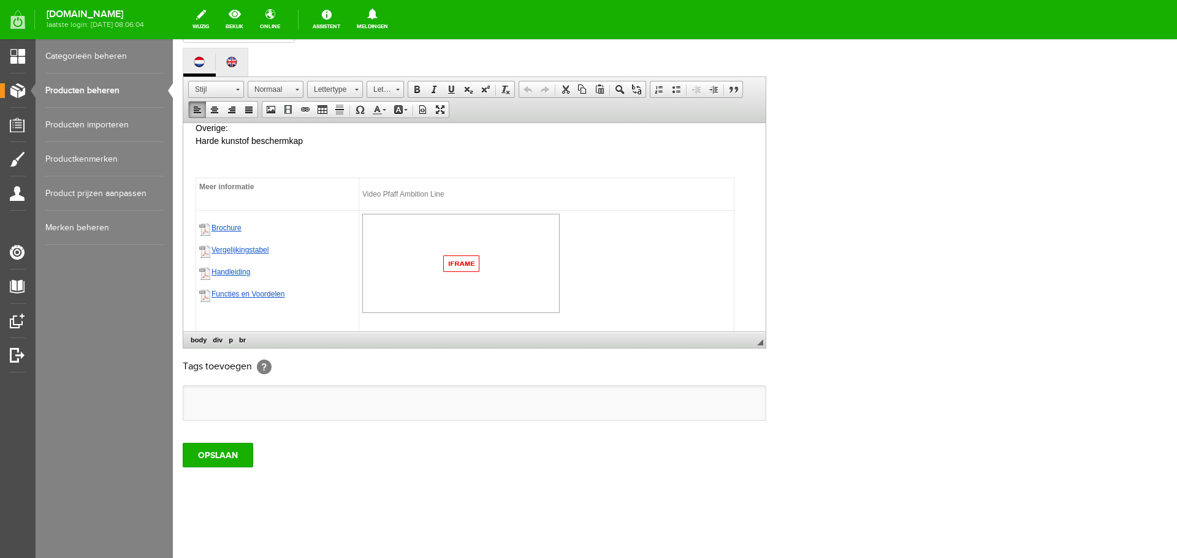
click at [330, 139] on p "Standaard naaivoet 0A voor IDT™ systeem Siersteekvoet 1A voor IDT™ systeem Sier…" at bounding box center [475, 77] width 558 height 142
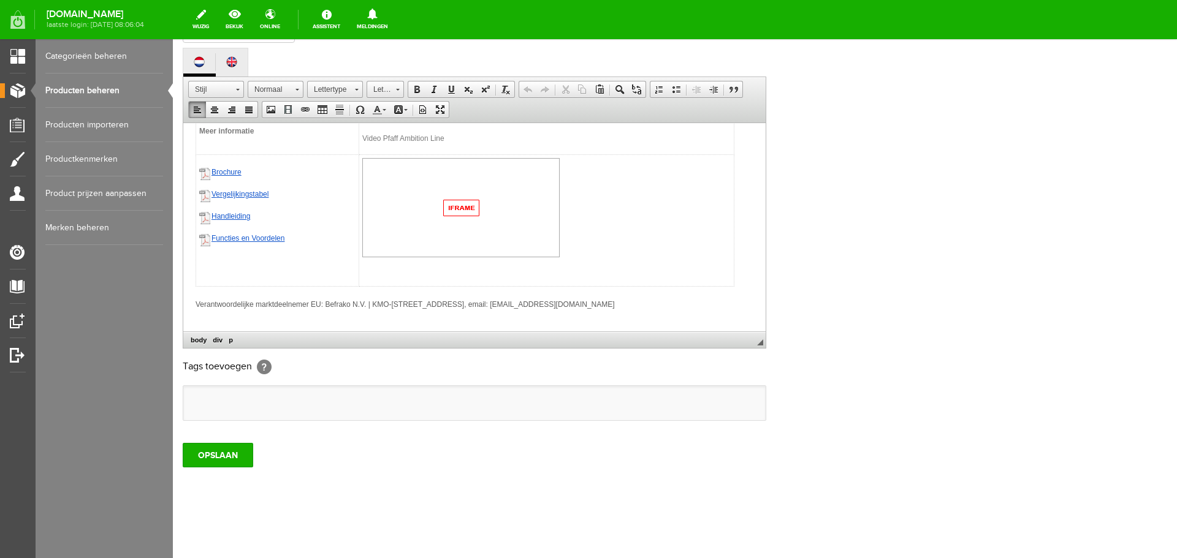
scroll to position [828, 0]
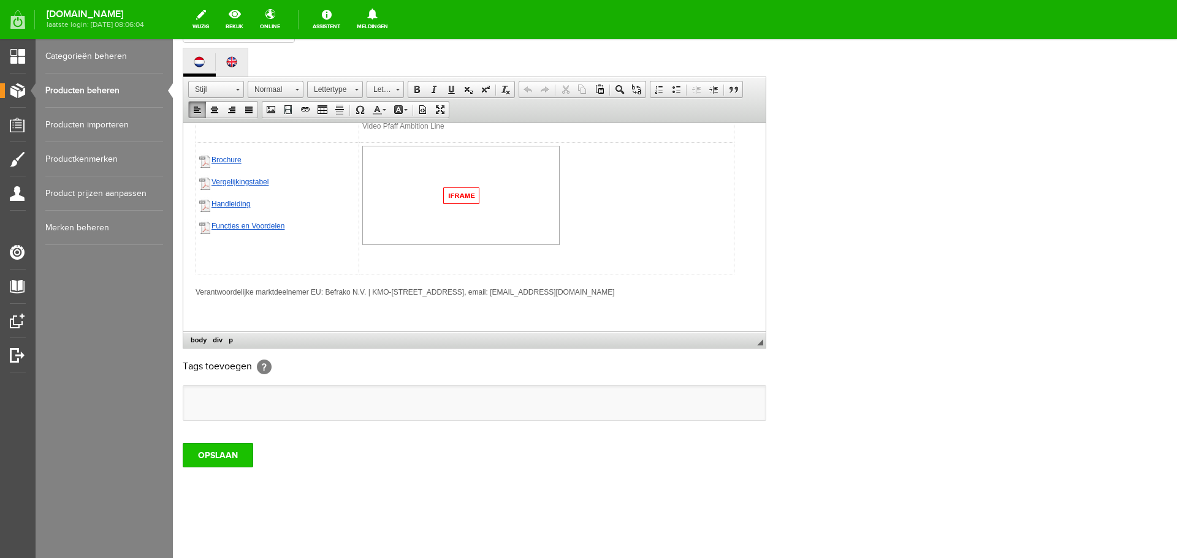
click at [218, 450] on input "OPSLAAN" at bounding box center [218, 455] width 71 height 25
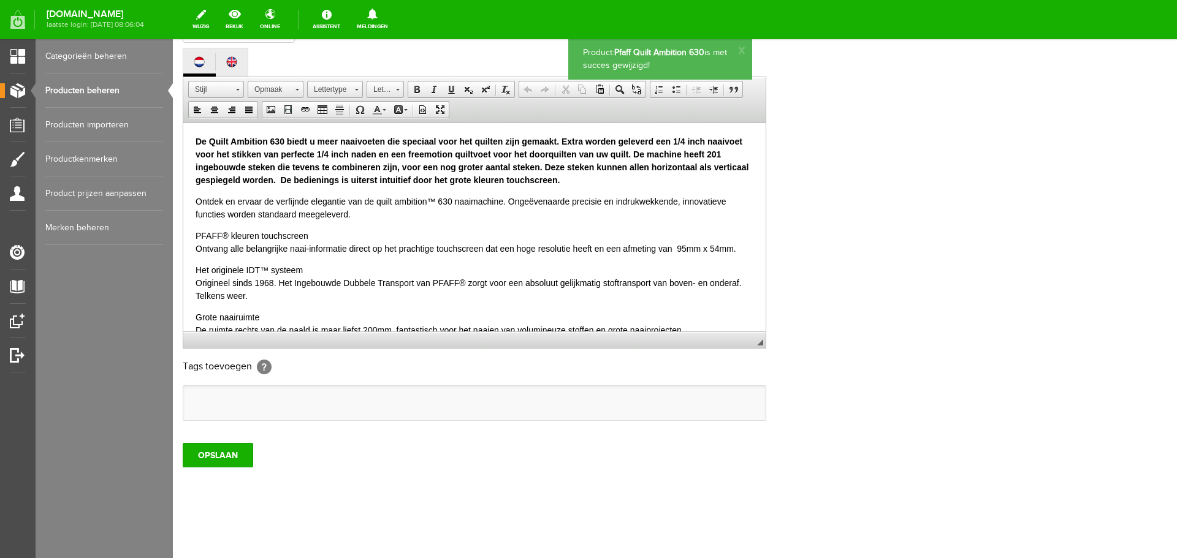
scroll to position [0, 0]
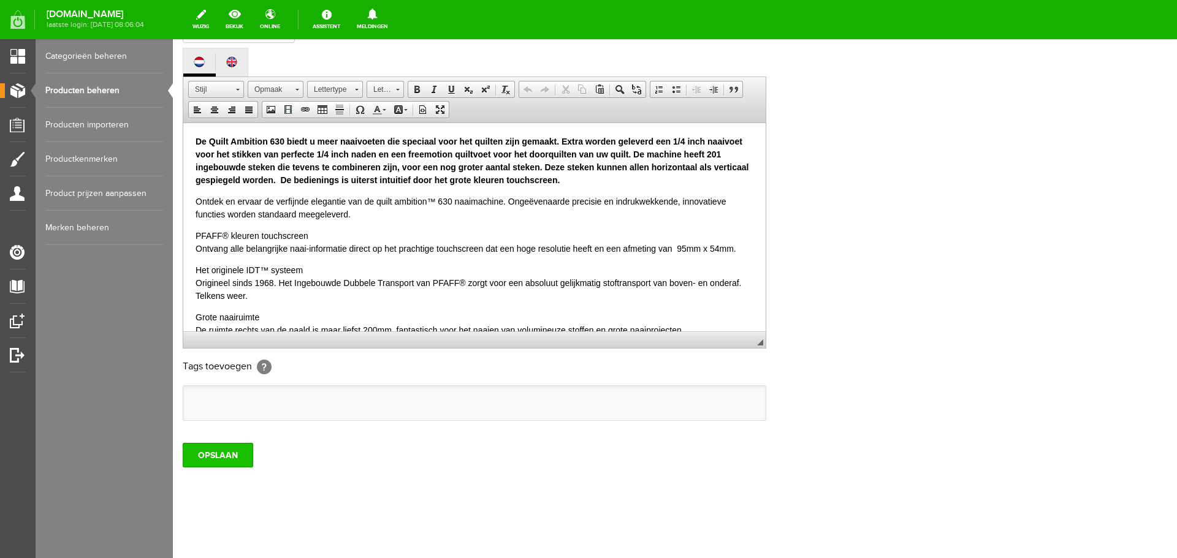
click at [226, 455] on input "OPSLAAN" at bounding box center [218, 455] width 71 height 25
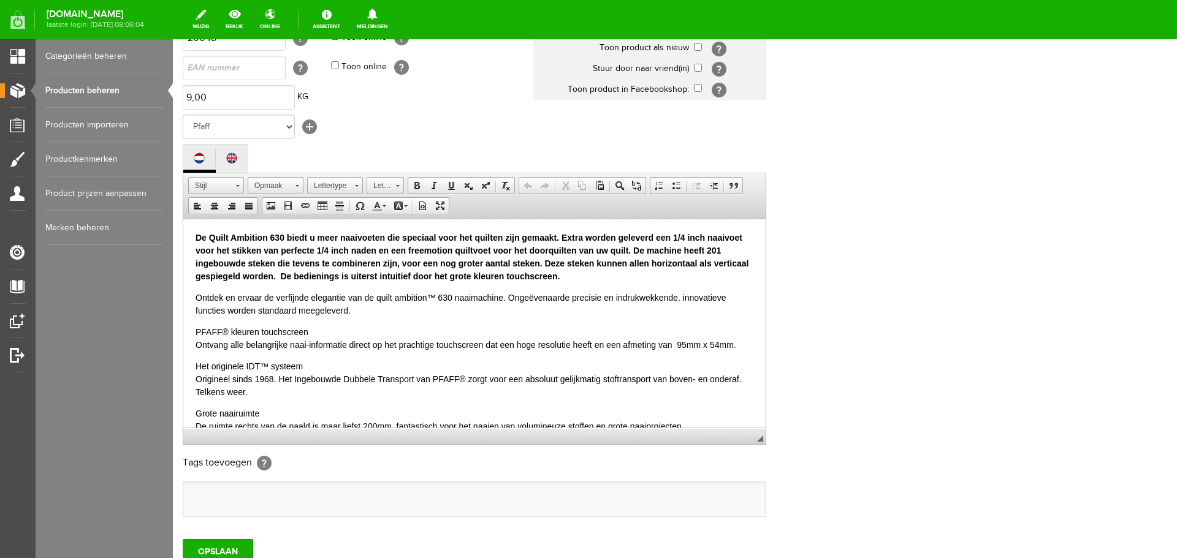
scroll to position [270, 0]
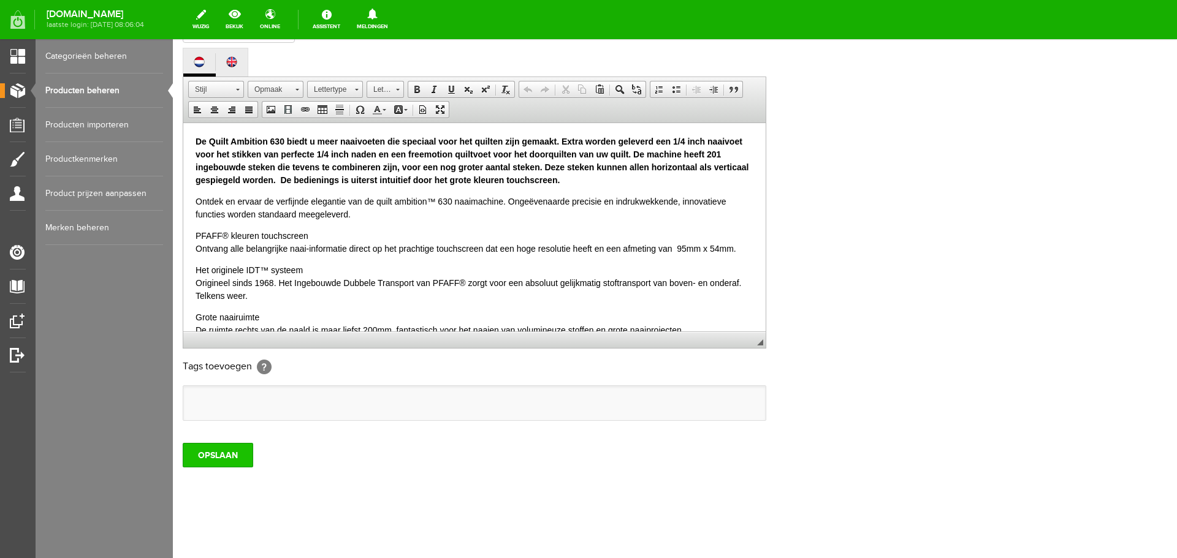
click at [199, 460] on input "OPSLAAN" at bounding box center [218, 455] width 71 height 25
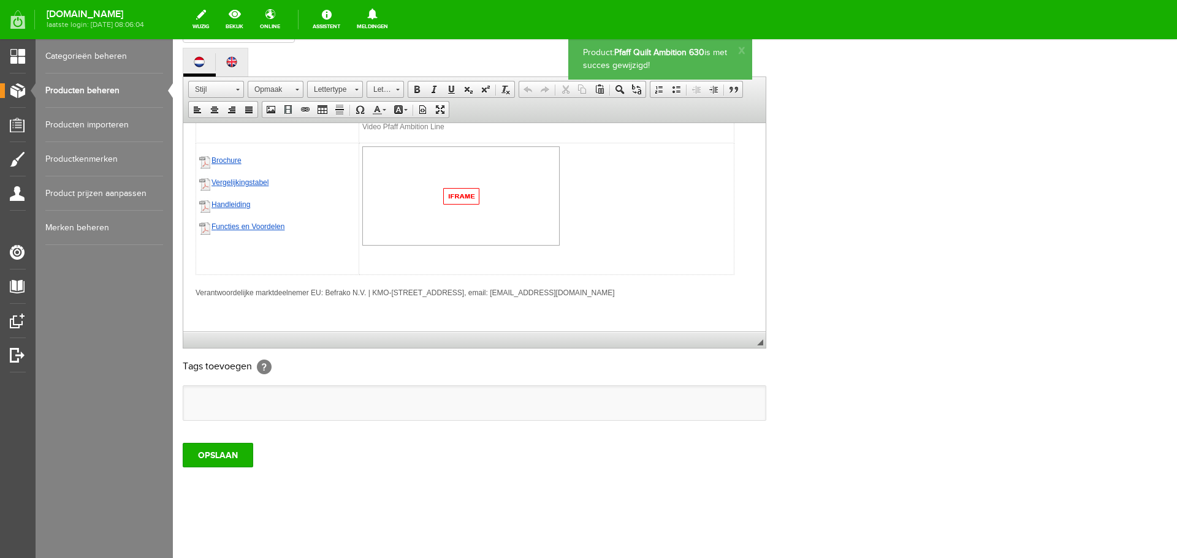
scroll to position [828, 0]
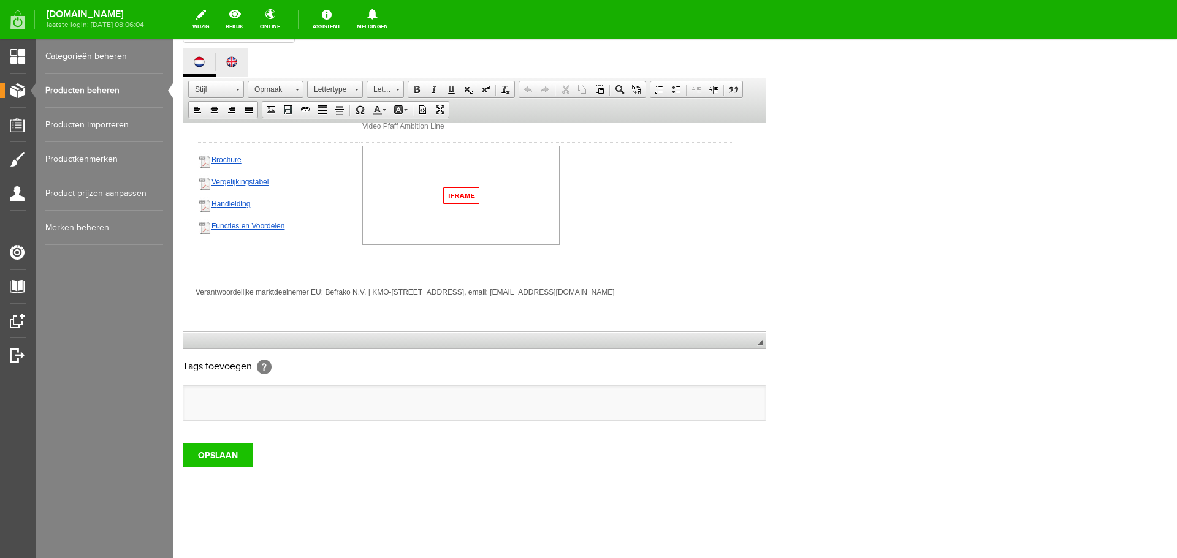
click at [208, 463] on input "OPSLAAN" at bounding box center [218, 455] width 71 height 25
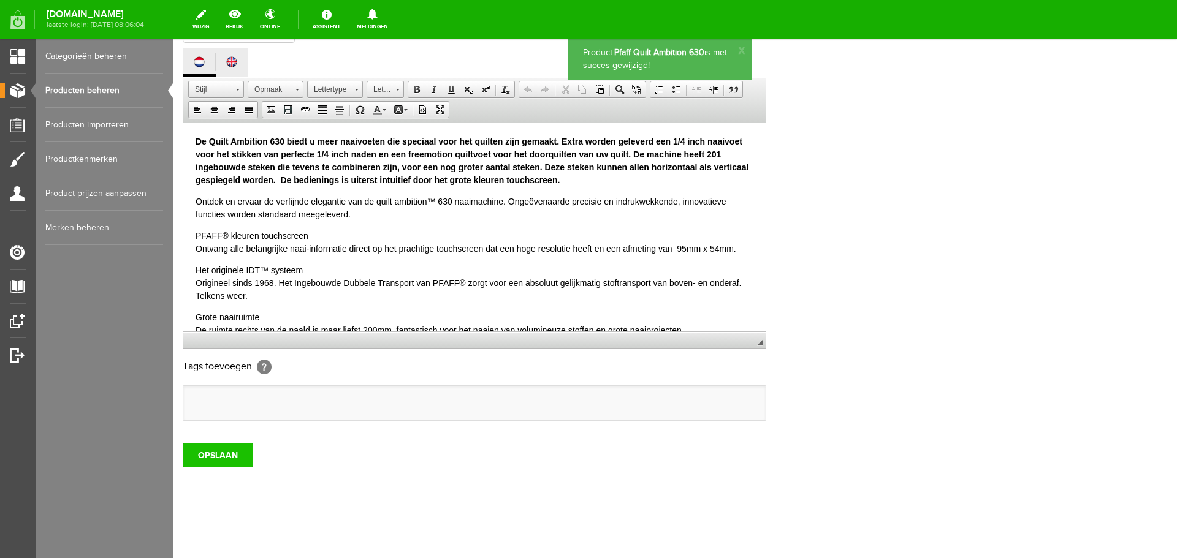
scroll to position [0, 0]
click at [216, 459] on input "OPSLAAN" at bounding box center [218, 455] width 71 height 25
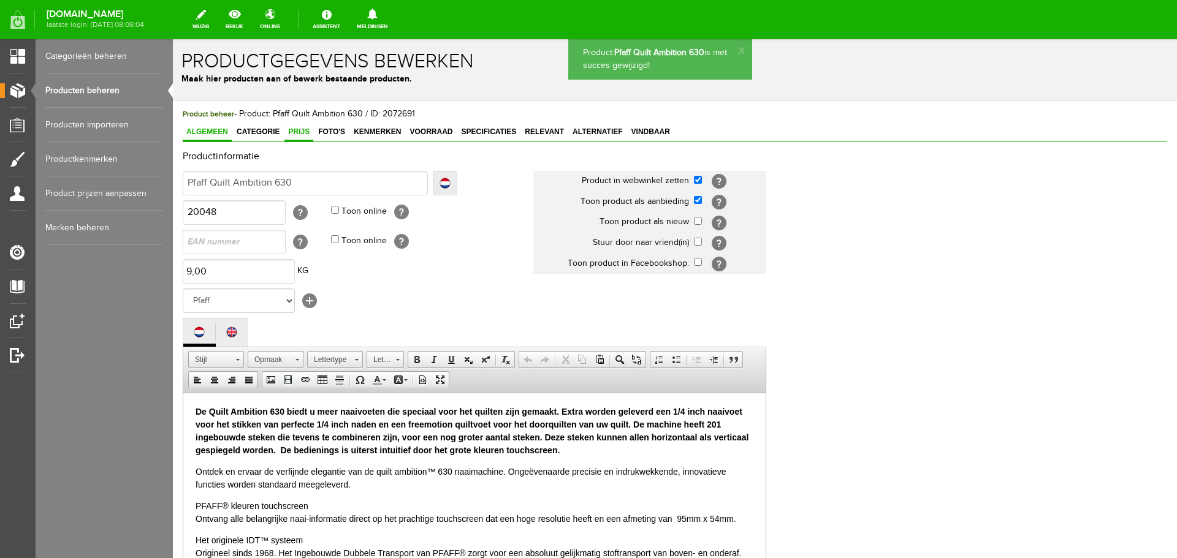
click at [295, 128] on span "Prijs" at bounding box center [298, 132] width 29 height 9
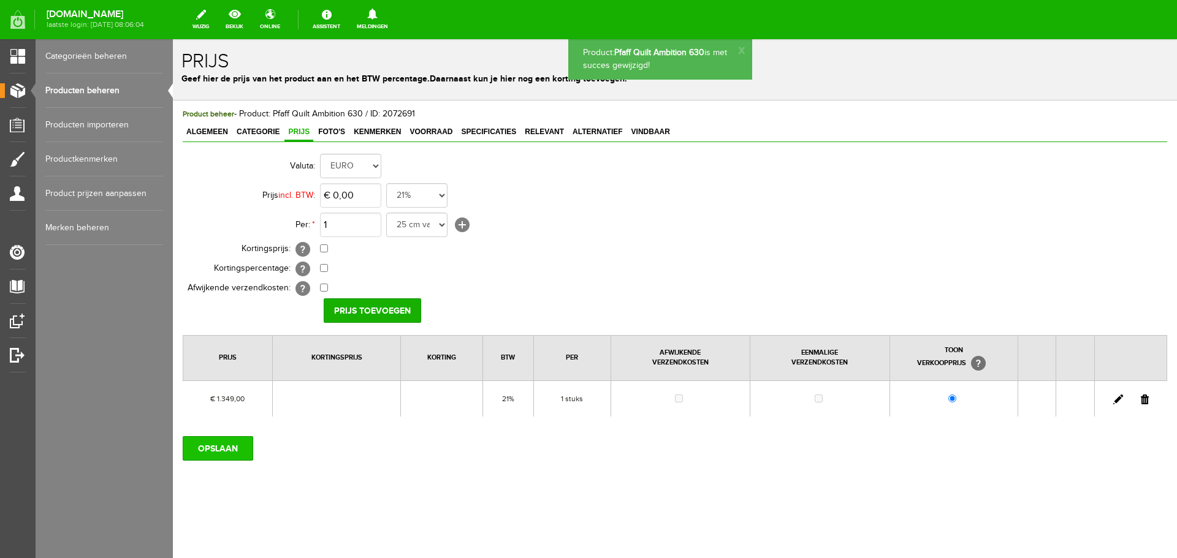
click at [233, 446] on input "OPSLAAN" at bounding box center [218, 448] width 71 height 25
click at [85, 90] on link "Producten beheren" at bounding box center [104, 91] width 118 height 34
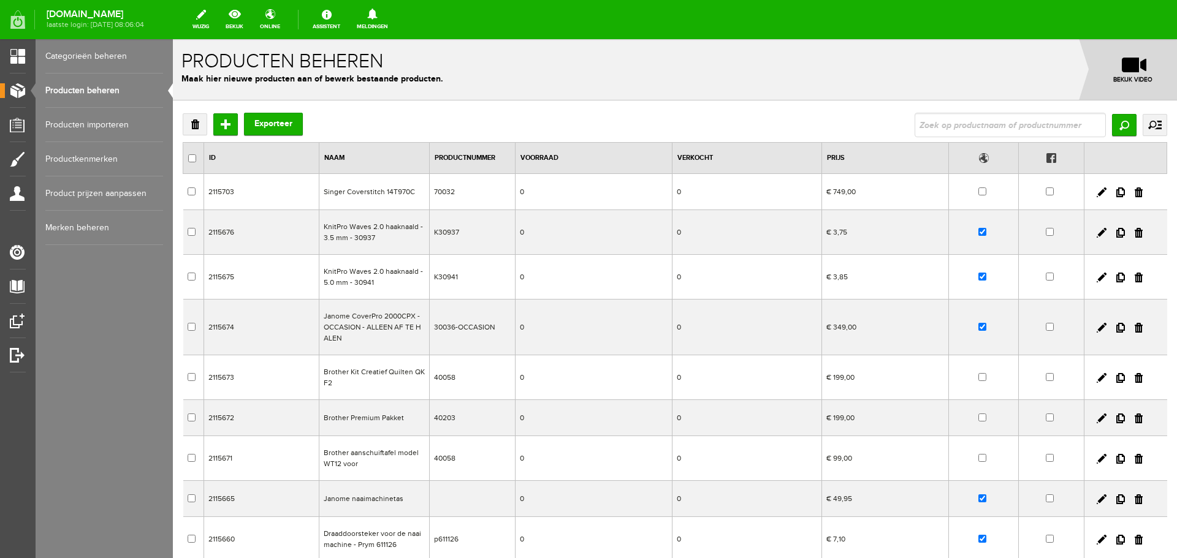
click at [78, 88] on link "Producten beheren" at bounding box center [104, 91] width 118 height 34
click at [964, 114] on input "text" at bounding box center [1010, 125] width 191 height 25
type input "710"
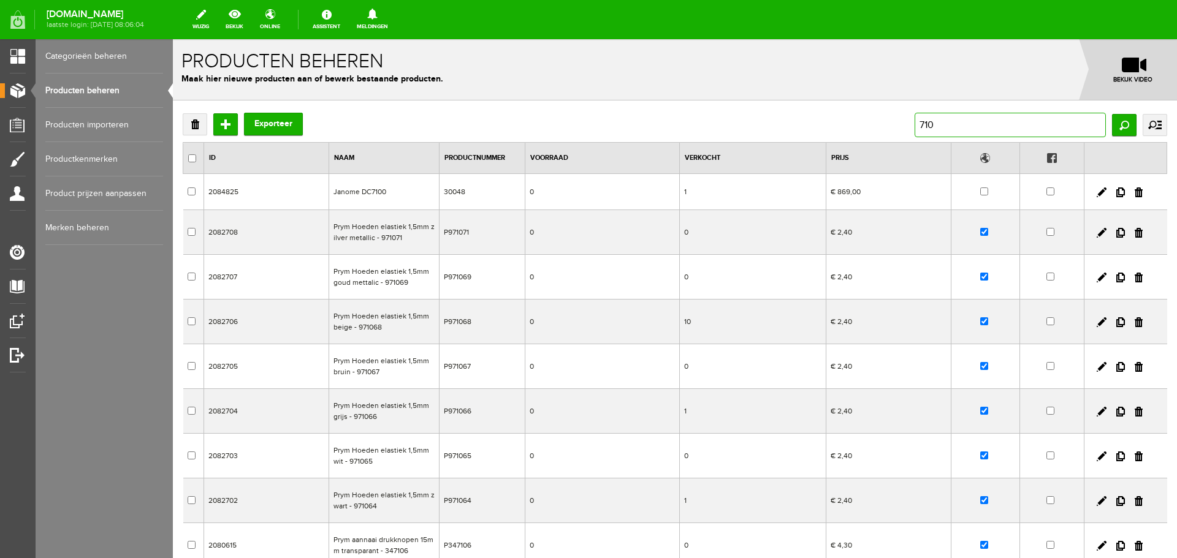
drag, startPoint x: 913, startPoint y: 122, endPoint x: 940, endPoint y: 123, distance: 26.4
click at [940, 123] on input "710" at bounding box center [1010, 125] width 191 height 25
type input "7"
type input "expression"
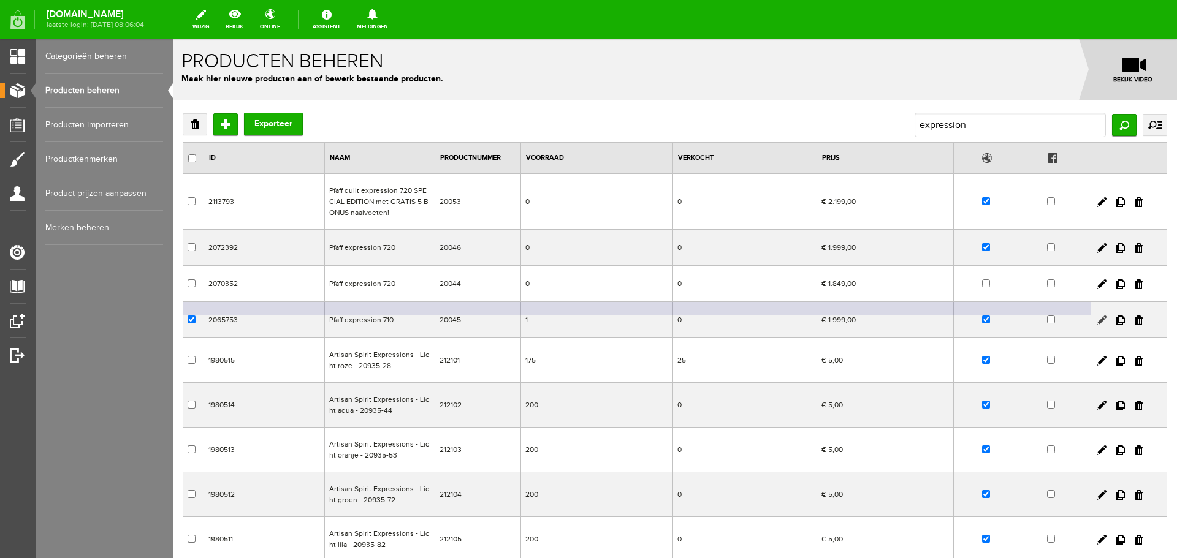
click at [1097, 319] on link at bounding box center [1102, 321] width 10 height 10
checkbox input "true"
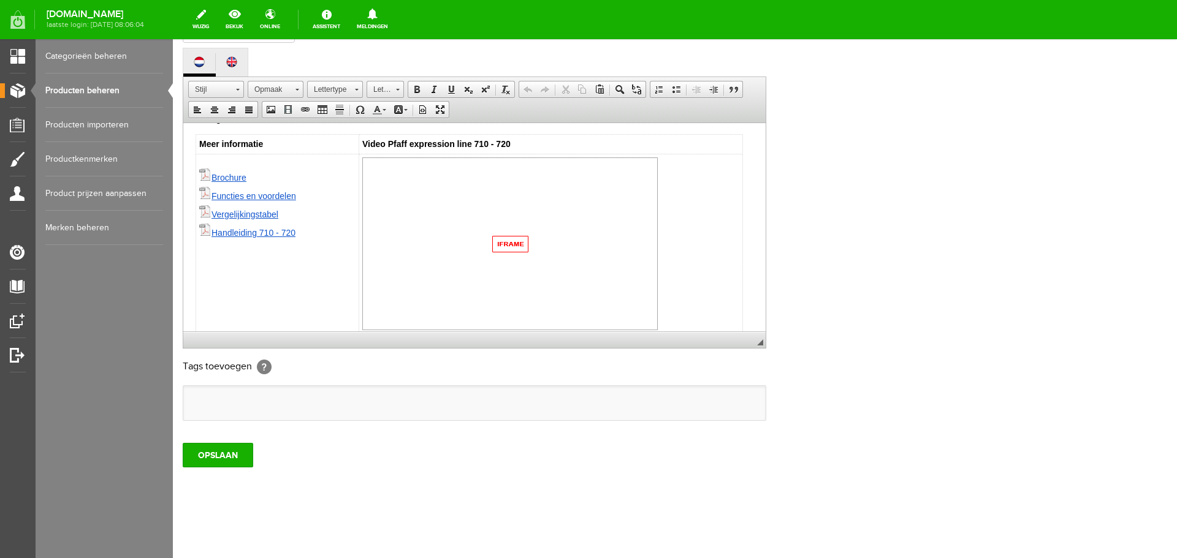
scroll to position [938, 0]
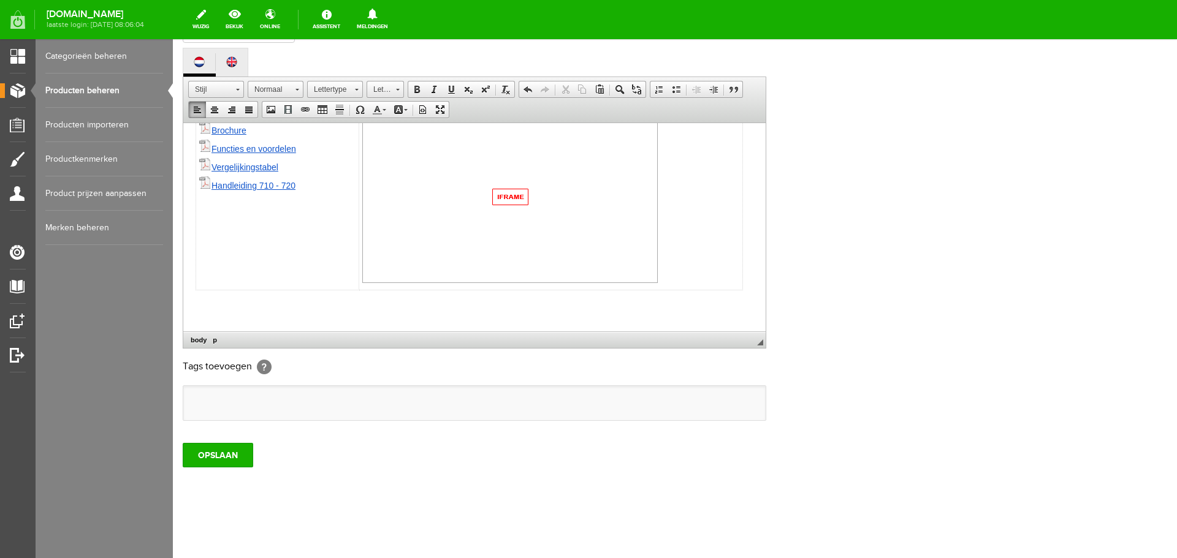
paste body
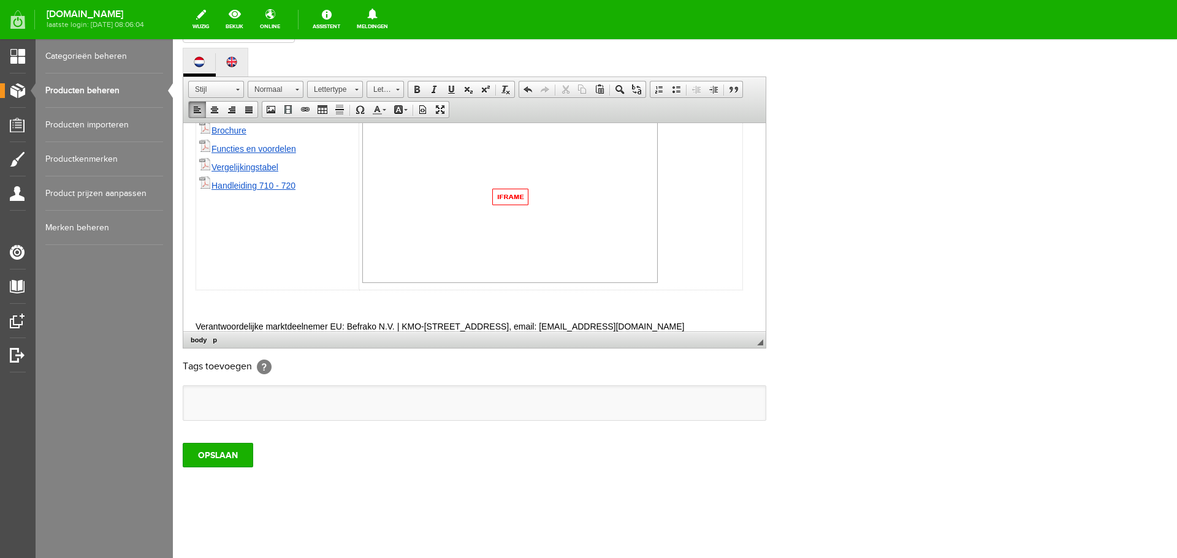
click at [201, 308] on p at bounding box center [475, 305] width 558 height 13
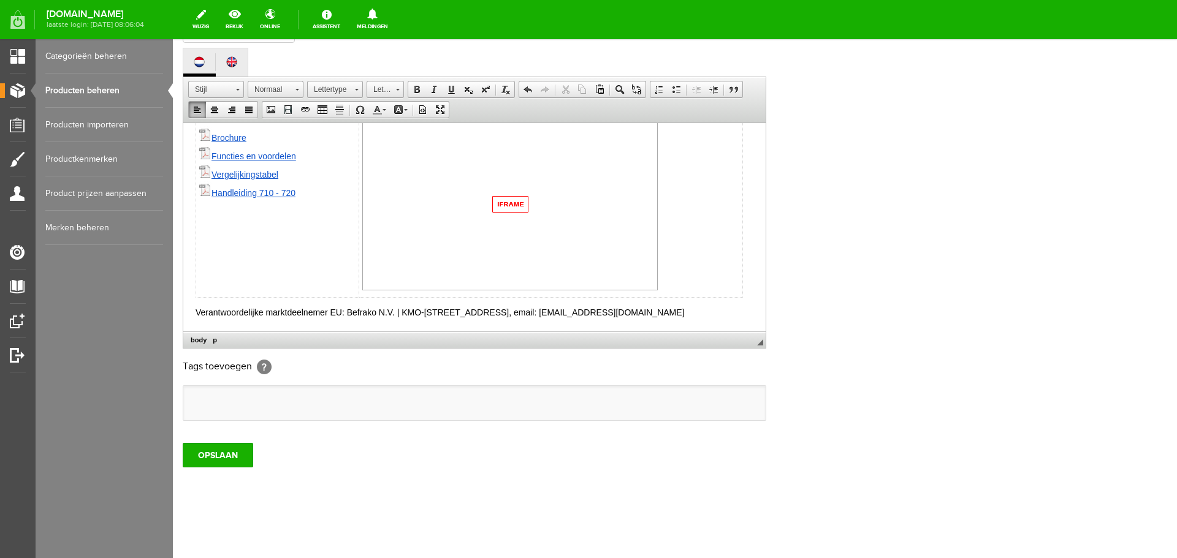
scroll to position [959, 0]
click at [226, 461] on input "OPSLAAN" at bounding box center [218, 455] width 71 height 25
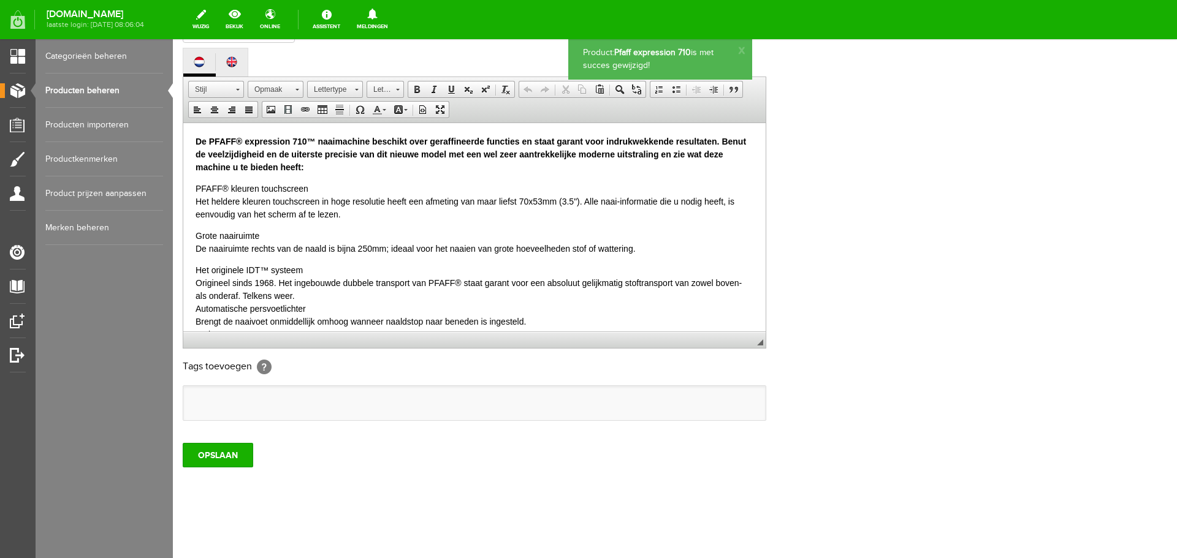
scroll to position [0, 0]
click at [227, 459] on input "OPSLAAN" at bounding box center [218, 455] width 71 height 25
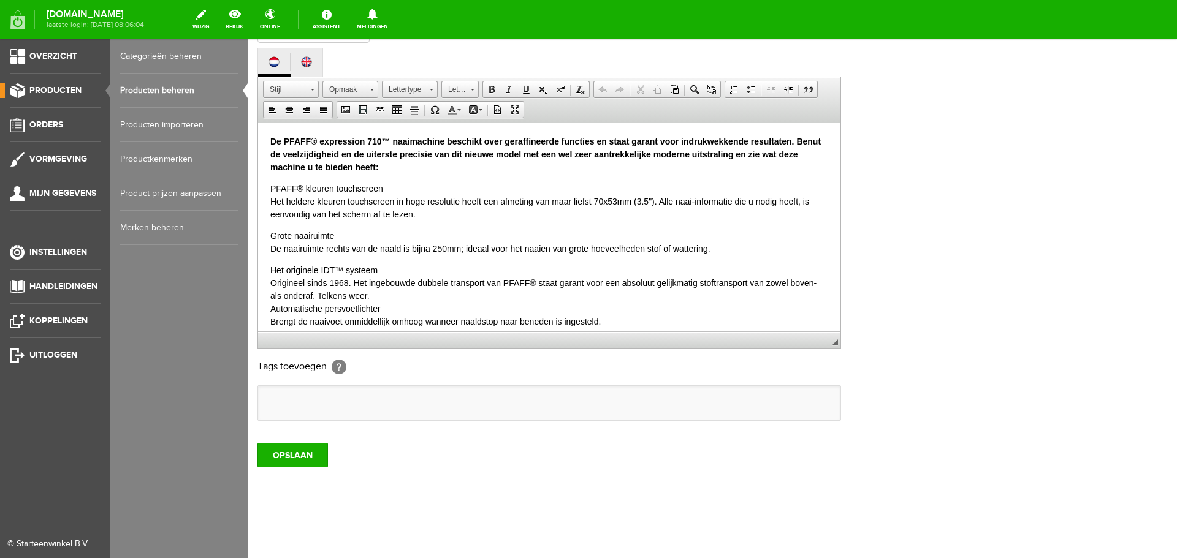
click at [143, 85] on link "Producten beheren" at bounding box center [179, 91] width 118 height 34
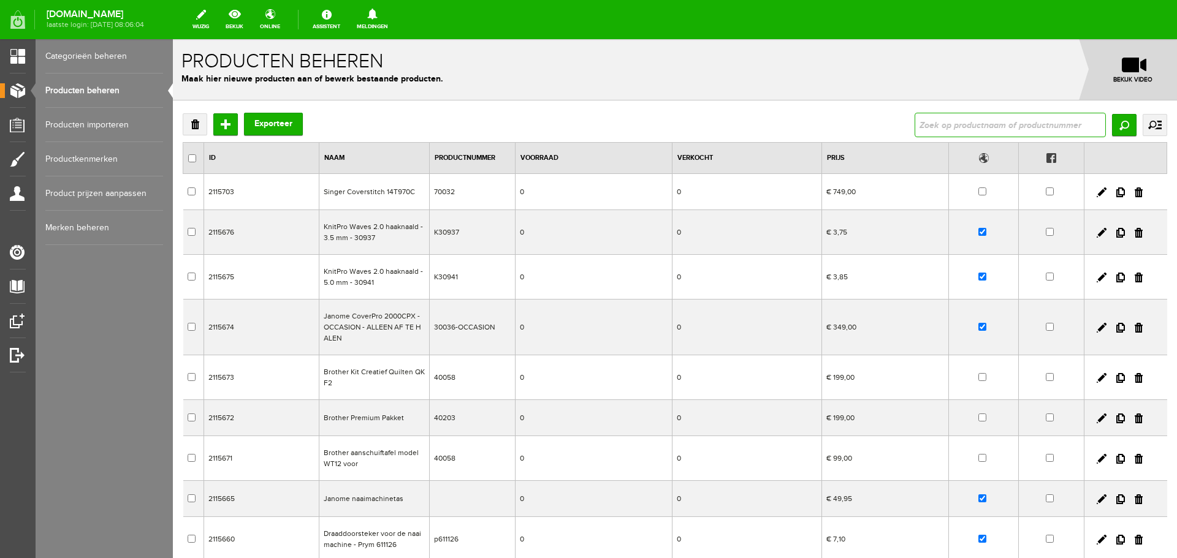
click at [928, 126] on input "text" at bounding box center [1010, 125] width 191 height 25
type input "expression 720"
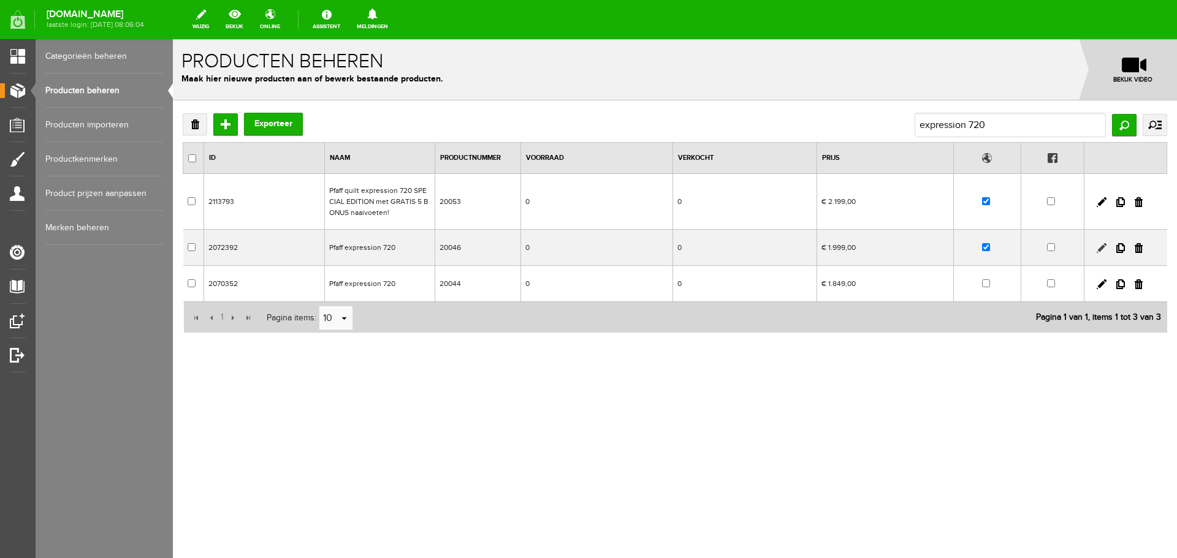
click at [1103, 245] on link at bounding box center [1102, 248] width 10 height 10
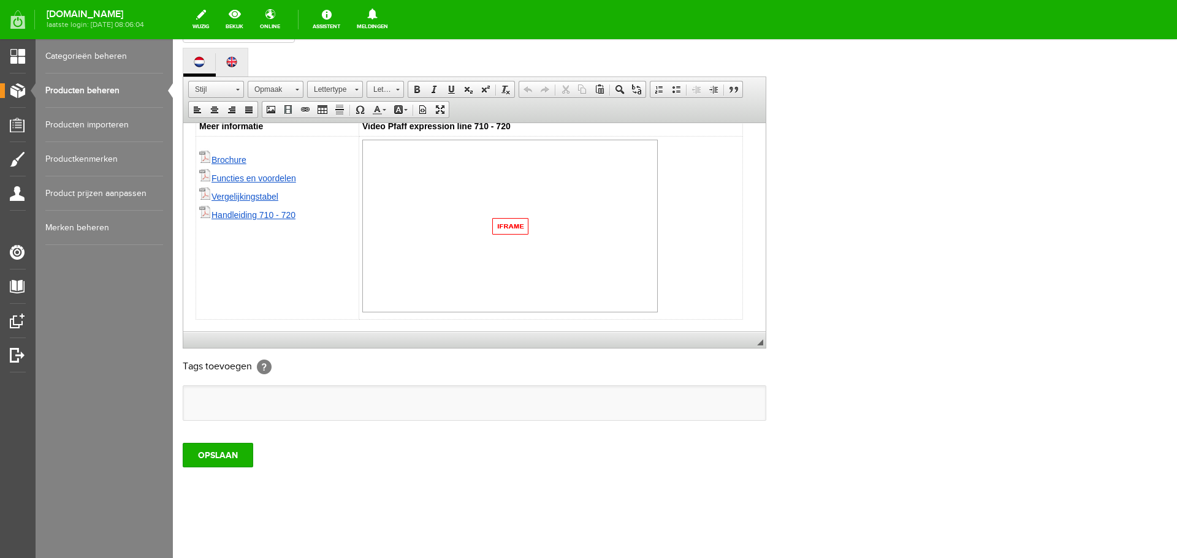
scroll to position [1050, 0]
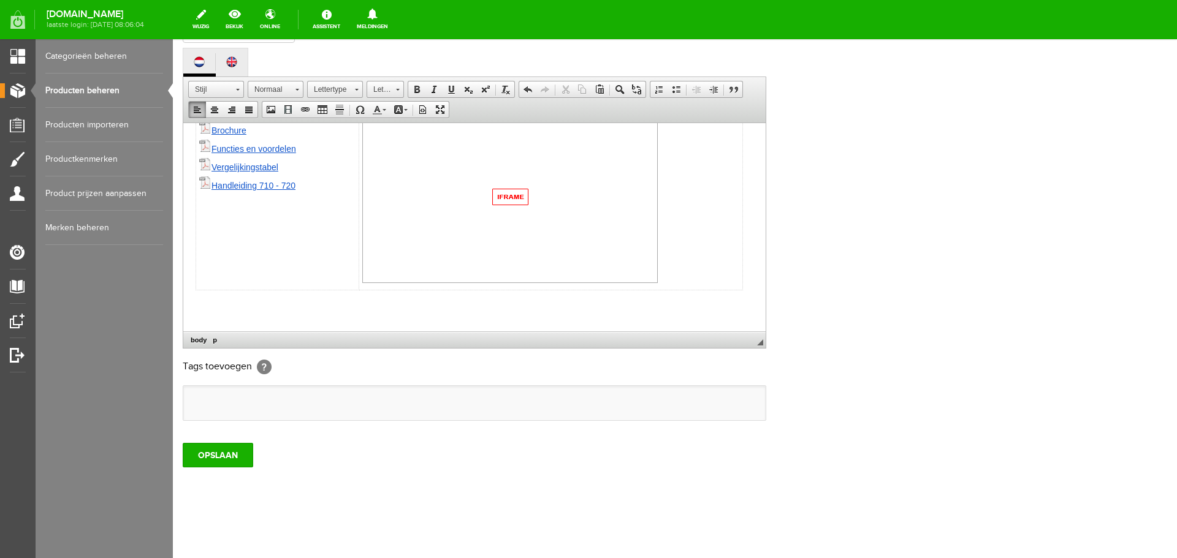
paste body
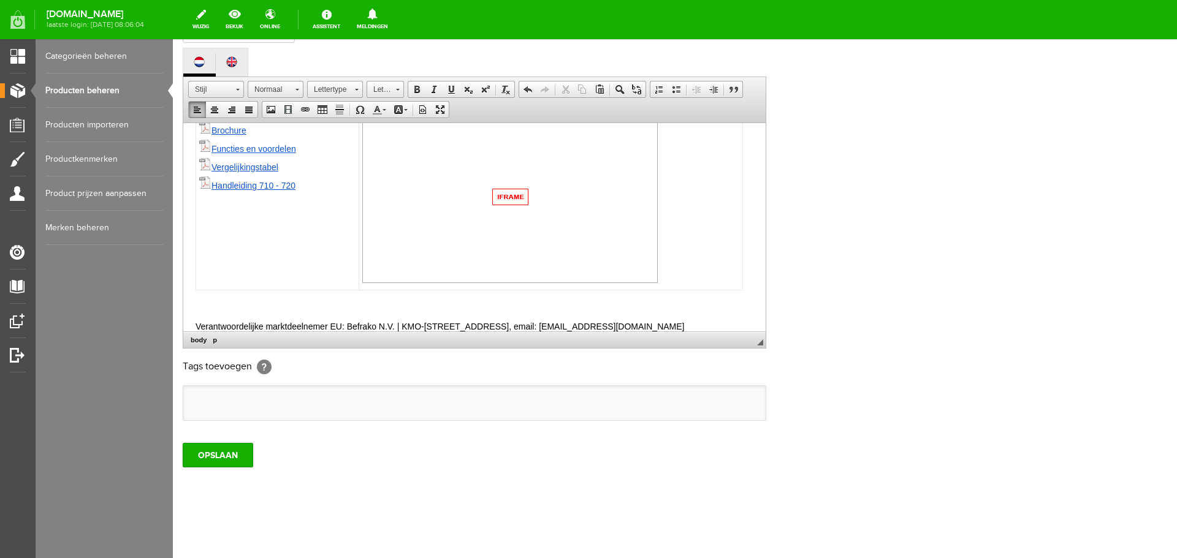
click at [212, 307] on p at bounding box center [475, 305] width 558 height 13
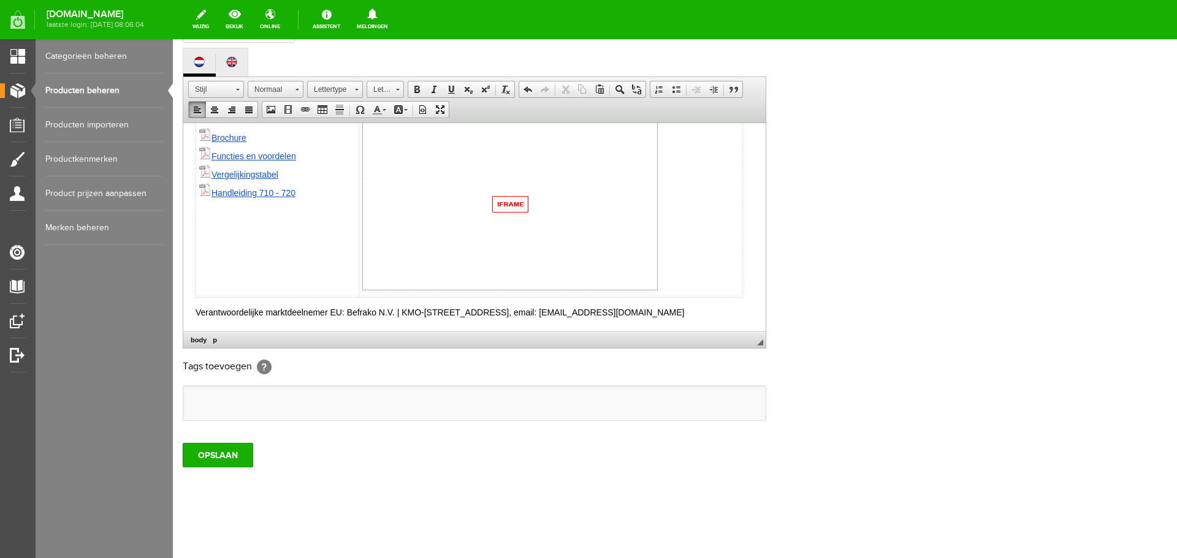
scroll to position [1071, 0]
click at [214, 455] on input "OPSLAAN" at bounding box center [218, 455] width 71 height 25
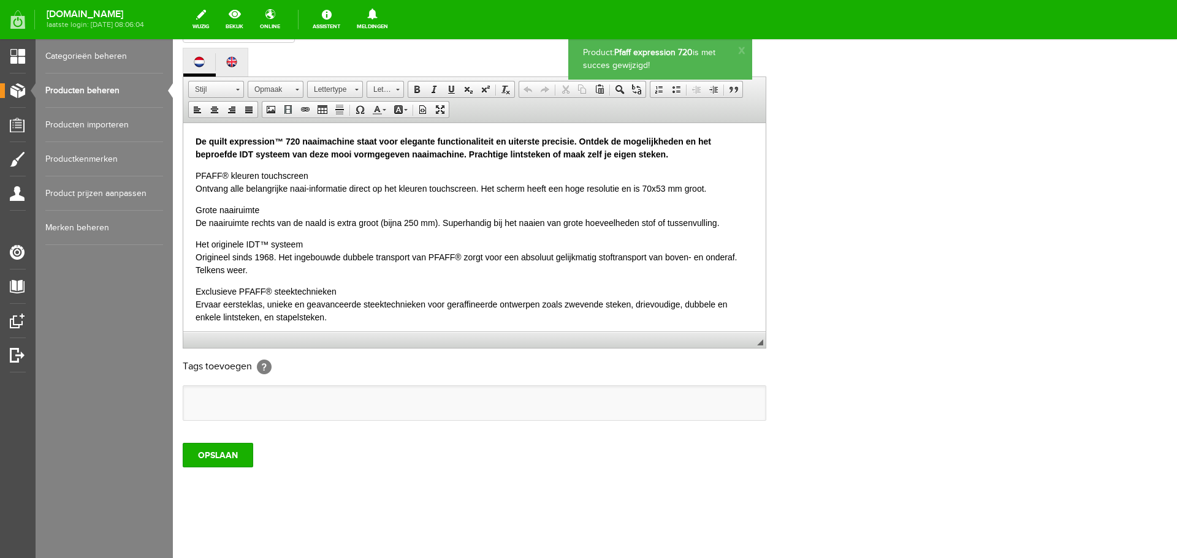
scroll to position [0, 0]
click at [216, 455] on input "OPSLAAN" at bounding box center [218, 455] width 71 height 25
click at [95, 91] on link "Producten beheren" at bounding box center [104, 91] width 118 height 34
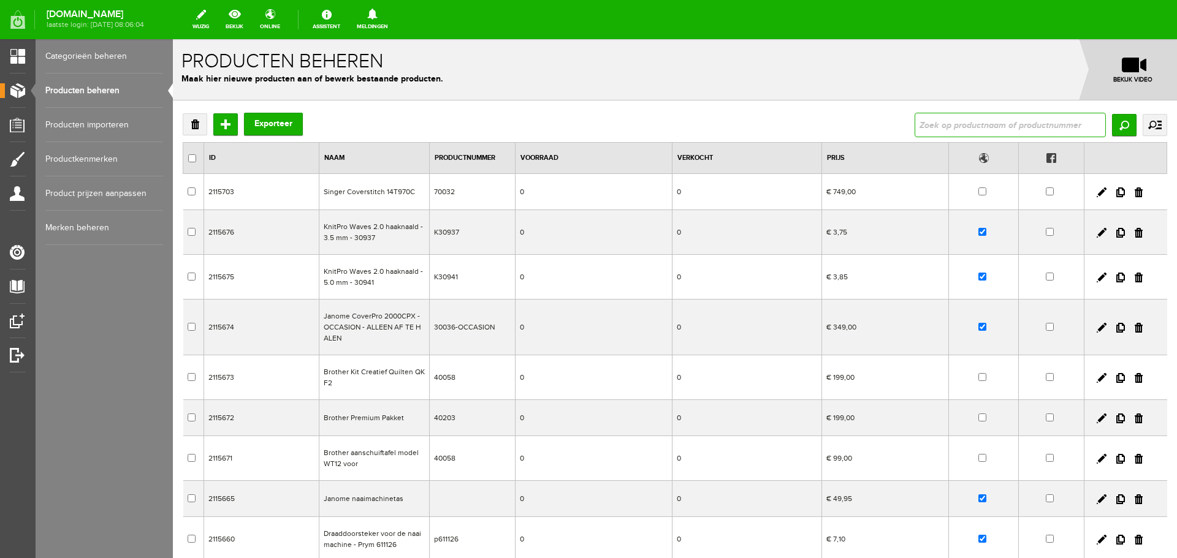
click at [926, 131] on input "text" at bounding box center [1010, 125] width 191 height 25
type input "635"
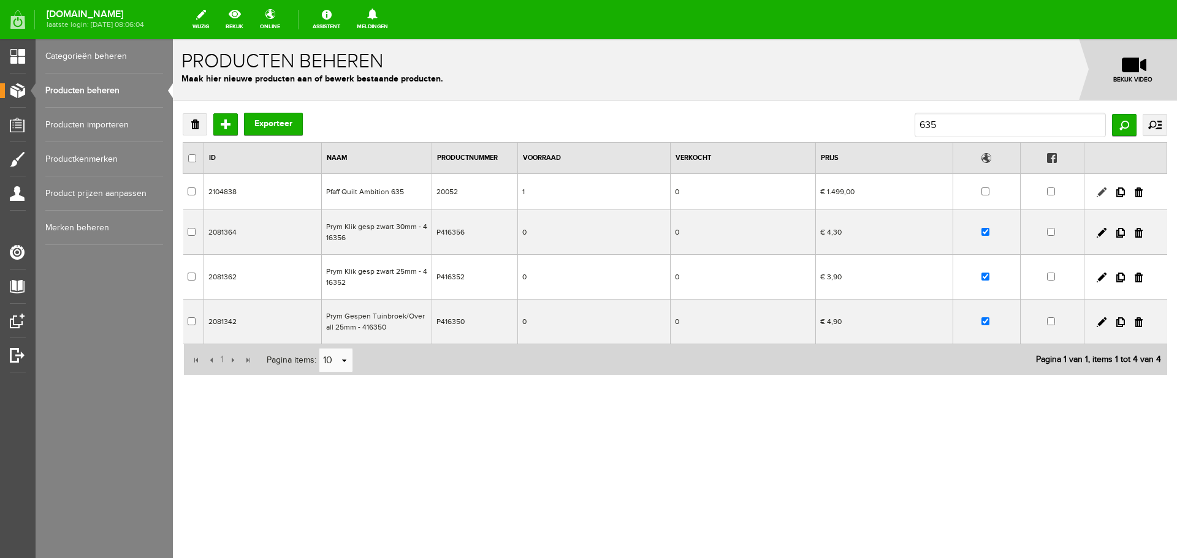
click at [1105, 191] on link at bounding box center [1102, 193] width 10 height 10
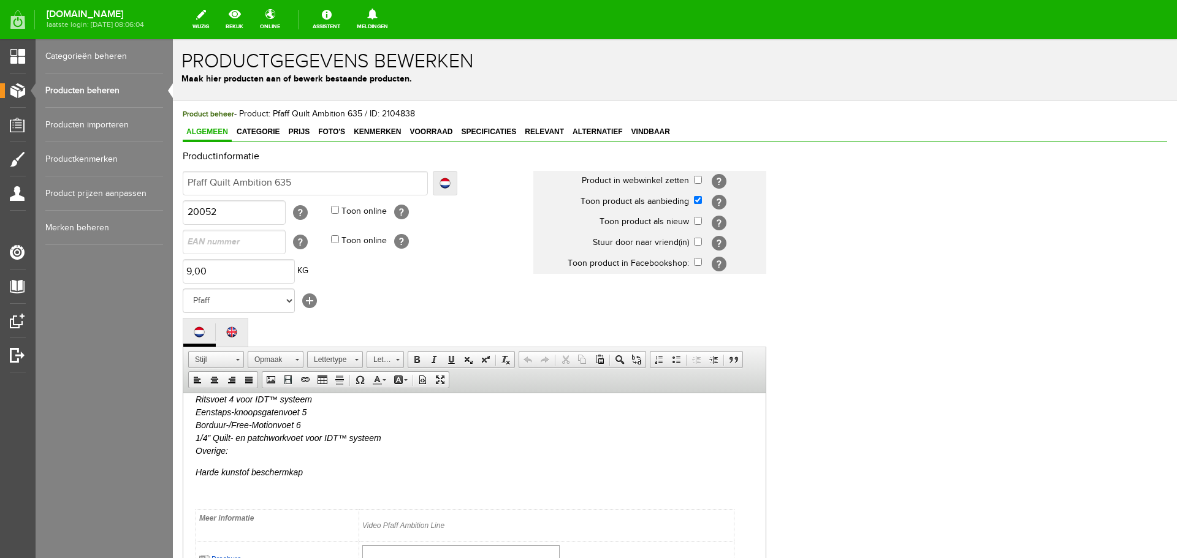
scroll to position [736, 0]
